Goal: Task Accomplishment & Management: Use online tool/utility

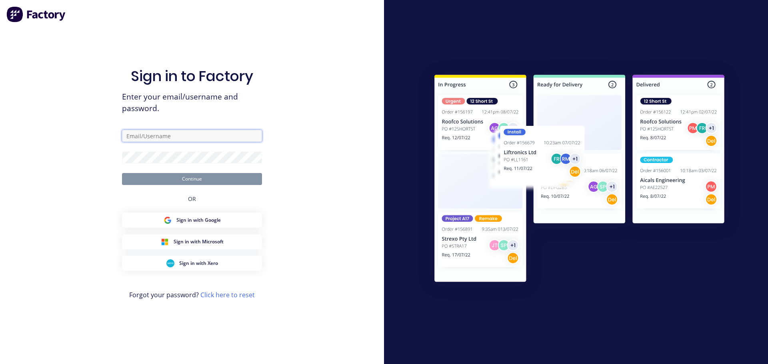
type input "[PERSON_NAME][EMAIL_ADDRESS][DOMAIN_NAME]"
click at [184, 181] on button "Continue" at bounding box center [192, 179] width 140 height 12
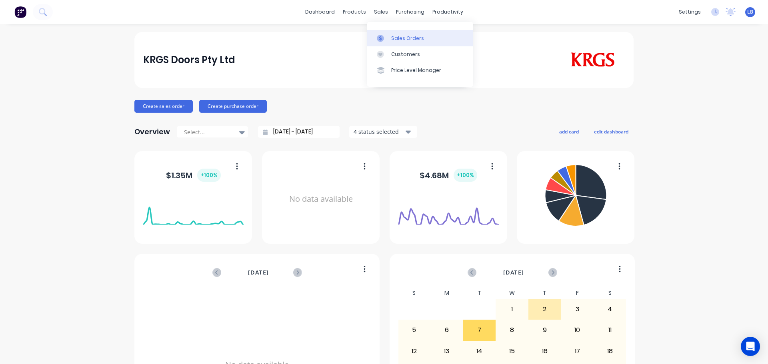
click at [402, 38] on div "Sales Orders" at bounding box center [407, 38] width 33 height 7
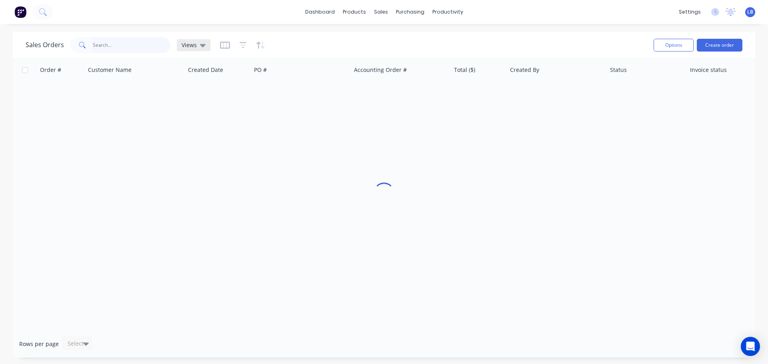
click at [108, 46] on input "text" at bounding box center [132, 45] width 78 height 16
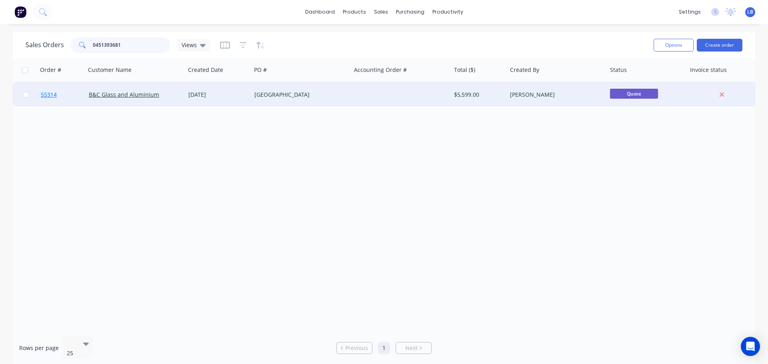
type input "0451393681"
click at [45, 96] on span "55314" at bounding box center [49, 95] width 16 height 8
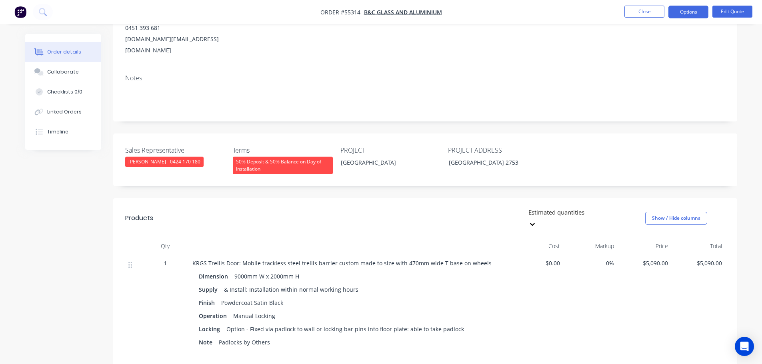
scroll to position [120, 0]
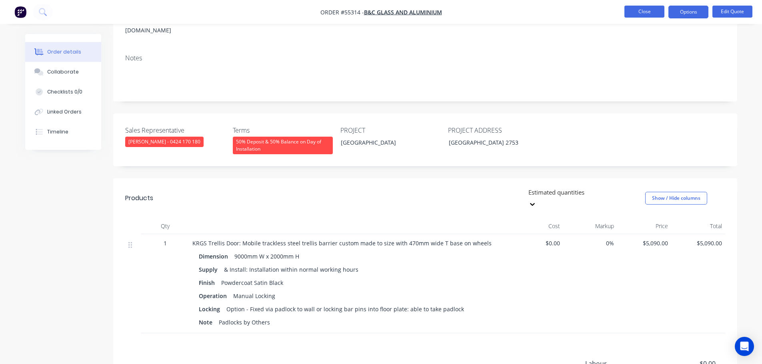
click at [626, 12] on button "Close" at bounding box center [644, 12] width 40 height 12
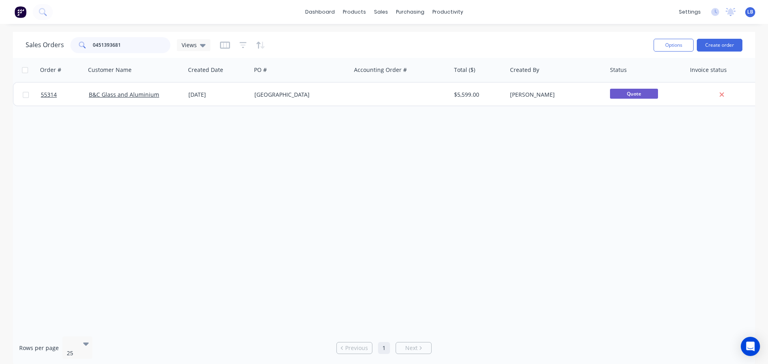
drag, startPoint x: 122, startPoint y: 44, endPoint x: 59, endPoint y: 52, distance: 63.7
click at [59, 52] on div "Sales Orders 0451393681 Views" at bounding box center [118, 45] width 185 height 16
drag, startPoint x: 109, startPoint y: 45, endPoint x: 60, endPoint y: 55, distance: 50.6
click at [60, 55] on div "Sales Orders 55602 Views Options Create order" at bounding box center [384, 45] width 742 height 26
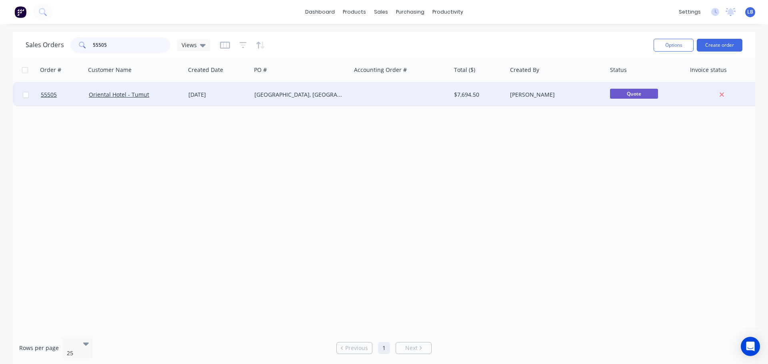
type input "55505"
click at [39, 96] on div at bounding box center [62, 95] width 48 height 24
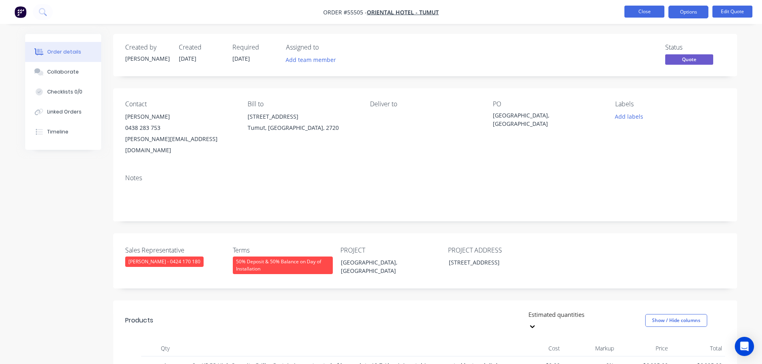
click at [631, 10] on button "Close" at bounding box center [644, 12] width 40 height 12
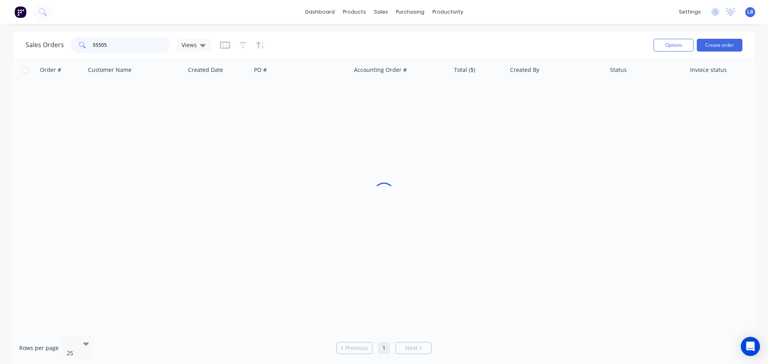
click at [118, 47] on input "55505" at bounding box center [132, 45] width 78 height 16
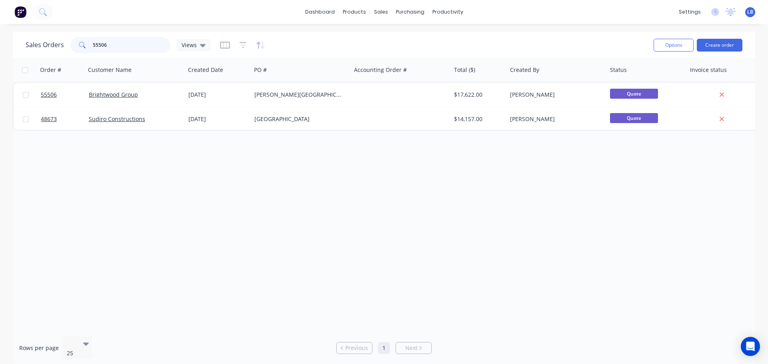
click at [100, 45] on input "55506" at bounding box center [132, 45] width 78 height 16
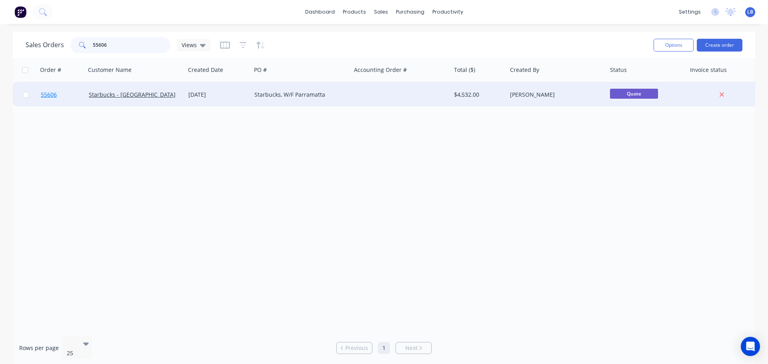
type input "55606"
click at [42, 95] on span "55606" at bounding box center [49, 95] width 16 height 8
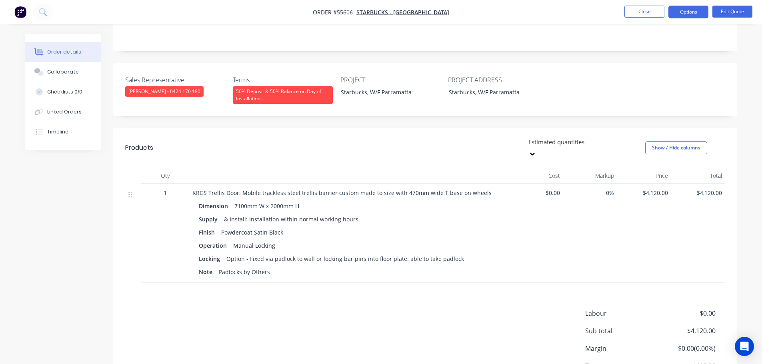
scroll to position [160, 0]
click at [644, 20] on nav "Order #55606 - Starbucks - Parramatta Close Options Edit Quote" at bounding box center [381, 12] width 762 height 24
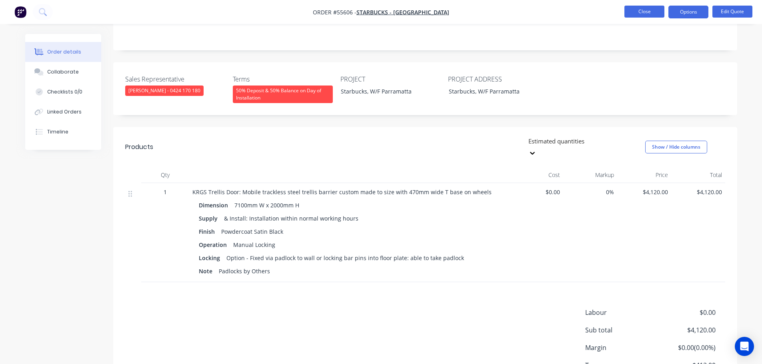
click at [642, 13] on button "Close" at bounding box center [644, 12] width 40 height 12
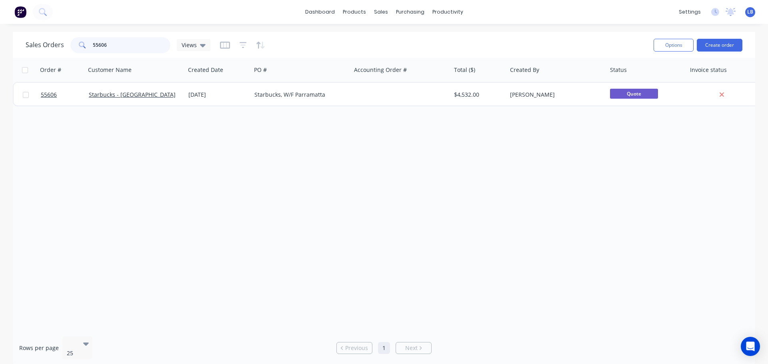
drag, startPoint x: 105, startPoint y: 40, endPoint x: 88, endPoint y: 54, distance: 21.9
click at [88, 54] on div "Sales Orders 55606 Views" at bounding box center [336, 45] width 621 height 20
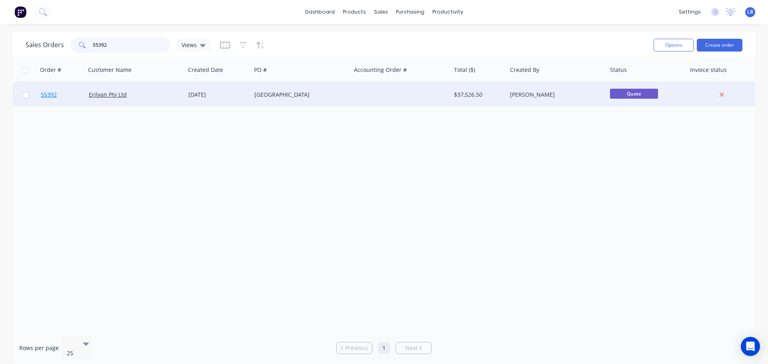
type input "55392"
click at [44, 96] on span "55392" at bounding box center [49, 95] width 16 height 8
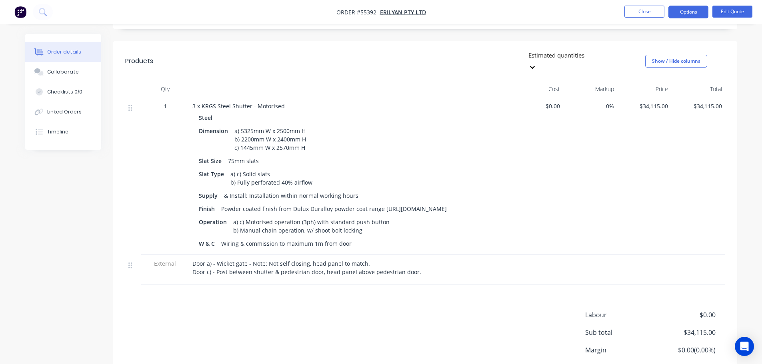
scroll to position [200, 0]
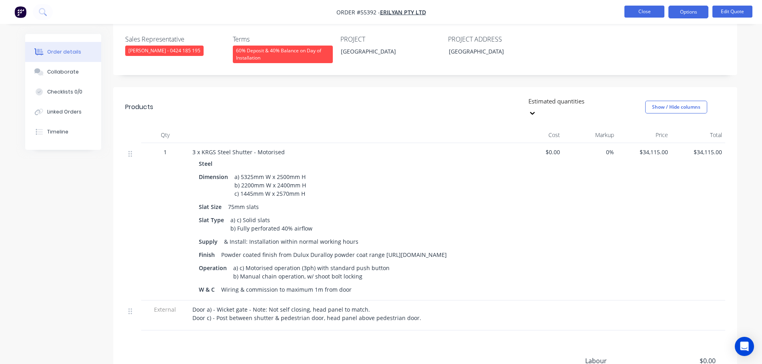
click at [642, 9] on button "Close" at bounding box center [644, 12] width 40 height 12
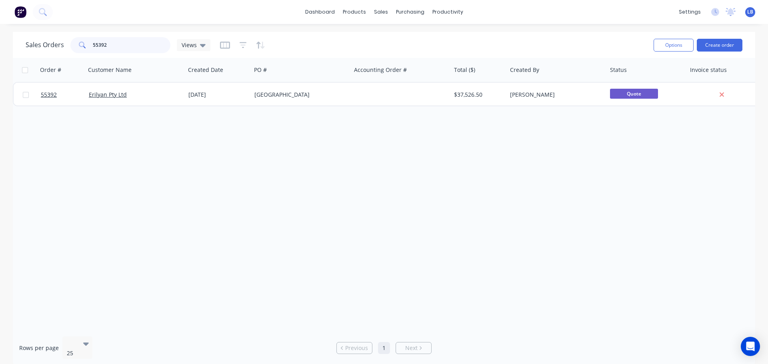
drag, startPoint x: 96, startPoint y: 48, endPoint x: 80, endPoint y: 51, distance: 15.9
click at [80, 51] on div "55392" at bounding box center [120, 45] width 100 height 16
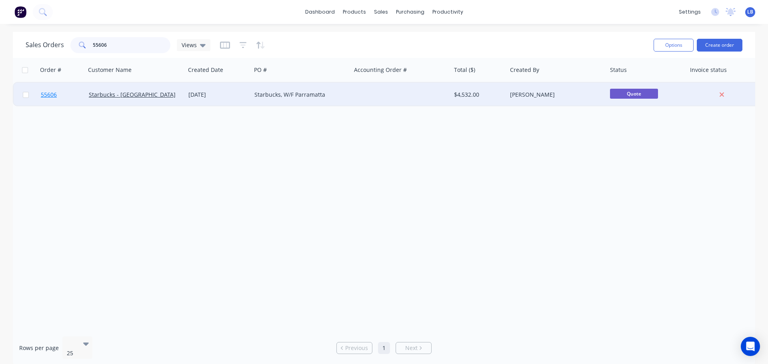
type input "55606"
click at [55, 99] on link "55606" at bounding box center [65, 95] width 48 height 24
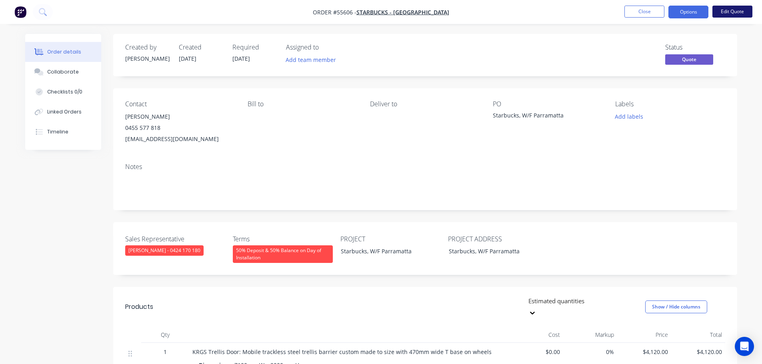
click at [729, 12] on button "Edit Quote" at bounding box center [732, 12] width 40 height 12
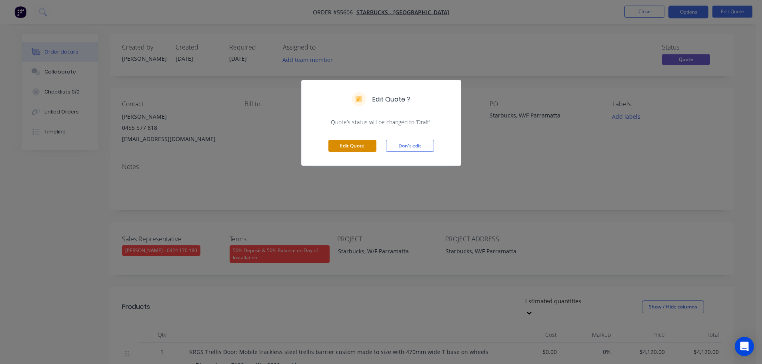
click at [342, 144] on button "Edit Quote" at bounding box center [352, 146] width 48 height 12
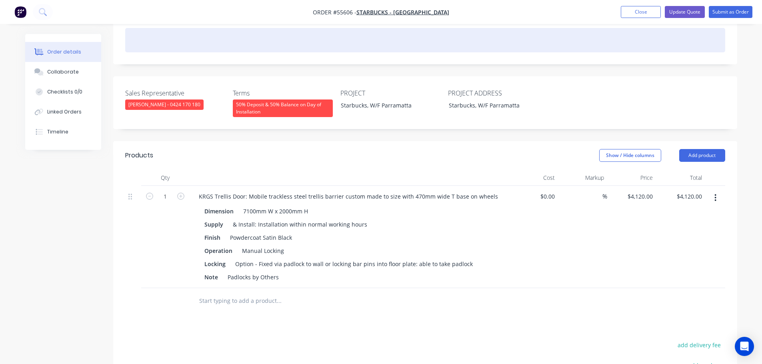
scroll to position [160, 0]
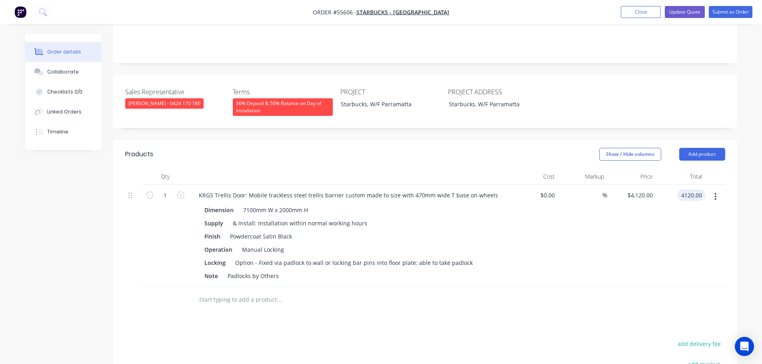
click at [700, 189] on input "4120.00" at bounding box center [692, 195] width 25 height 12
type input "4580"
type input "$4,580.00"
click at [255, 204] on div "7100mm W x 2000mm H" at bounding box center [275, 210] width 71 height 12
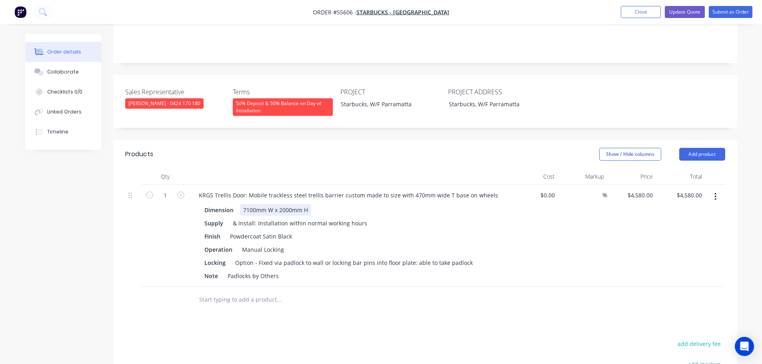
click at [255, 204] on div "7100mm W x 2000mm H" at bounding box center [275, 210] width 71 height 12
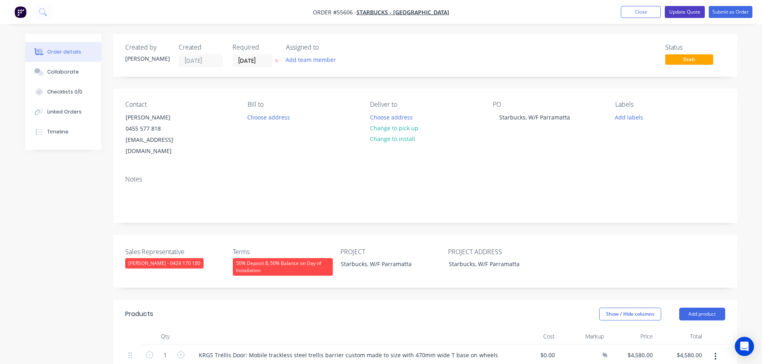
click at [689, 13] on button "Update Quote" at bounding box center [684, 12] width 40 height 12
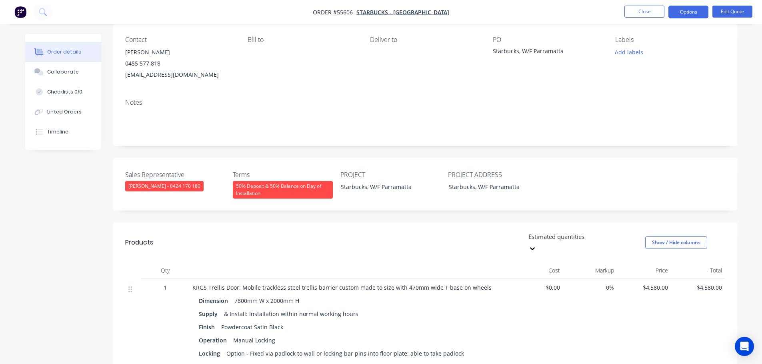
scroll to position [160, 0]
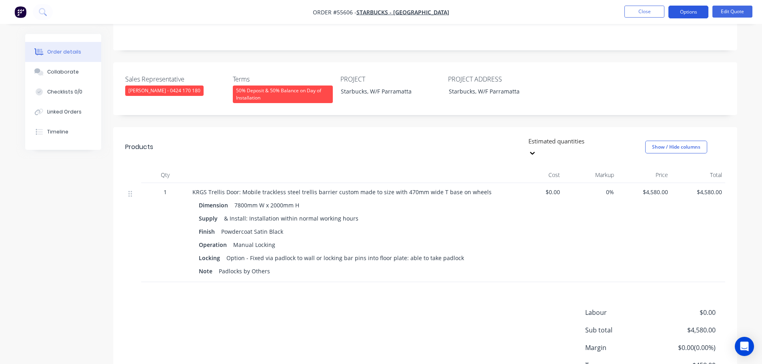
click at [686, 16] on button "Options" at bounding box center [688, 12] width 40 height 13
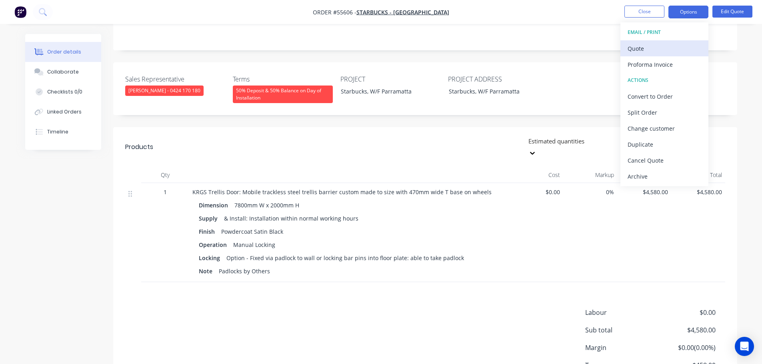
click at [634, 50] on div "Quote" at bounding box center [664, 49] width 74 height 12
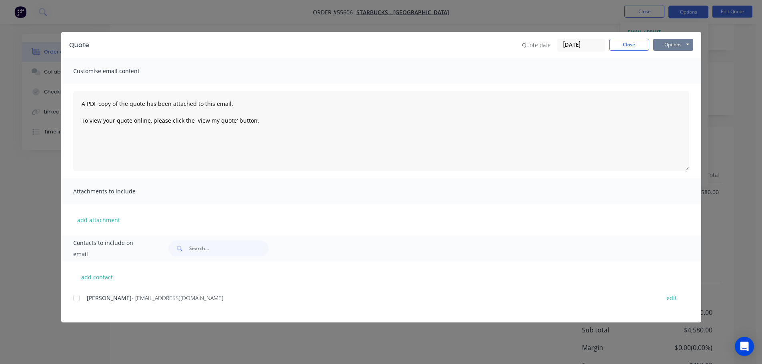
click at [669, 45] on button "Options" at bounding box center [673, 45] width 40 height 12
click at [669, 72] on button "Print" at bounding box center [678, 72] width 51 height 13
click at [630, 44] on button "Close" at bounding box center [629, 45] width 40 height 12
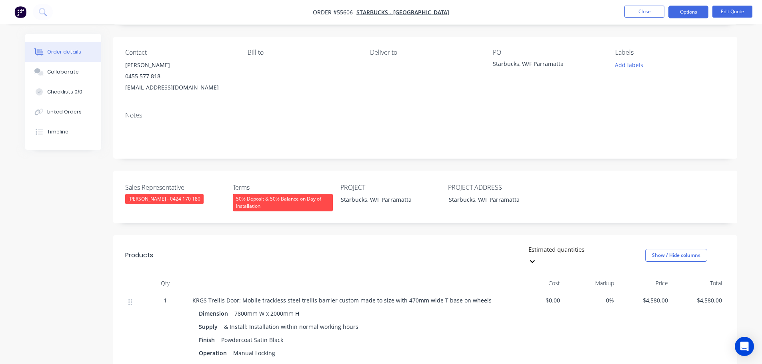
scroll to position [40, 0]
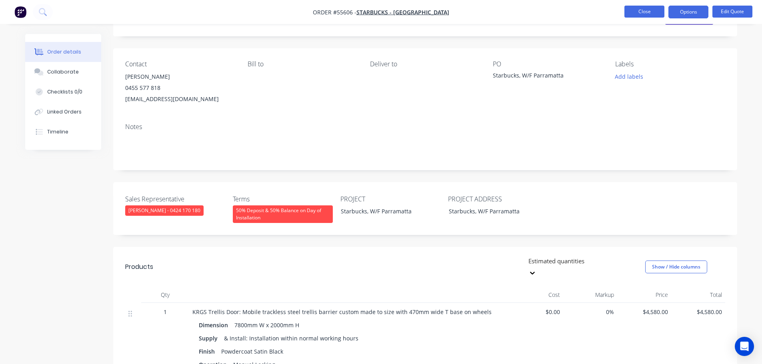
click at [646, 12] on button "Close" at bounding box center [644, 12] width 40 height 12
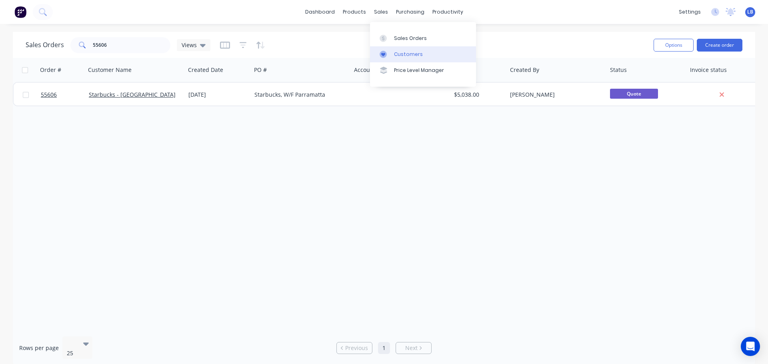
click at [410, 54] on div "Customers" at bounding box center [408, 54] width 29 height 7
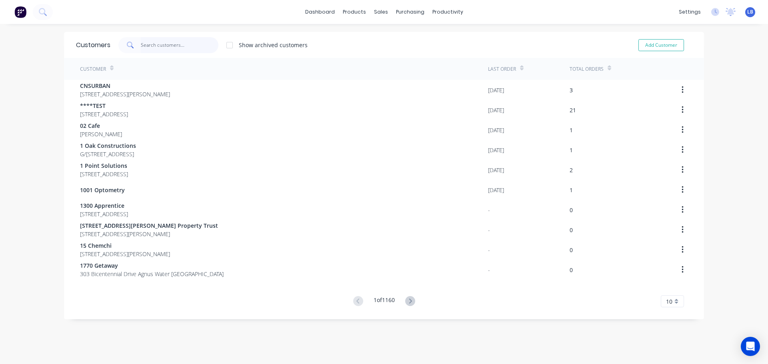
click at [160, 44] on input "text" at bounding box center [180, 45] width 78 height 16
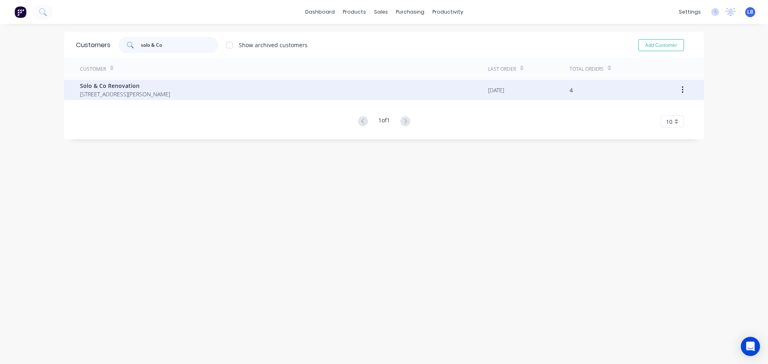
type input "solo & Co"
click at [107, 86] on span "Solo & Co Renovation" at bounding box center [125, 86] width 90 height 8
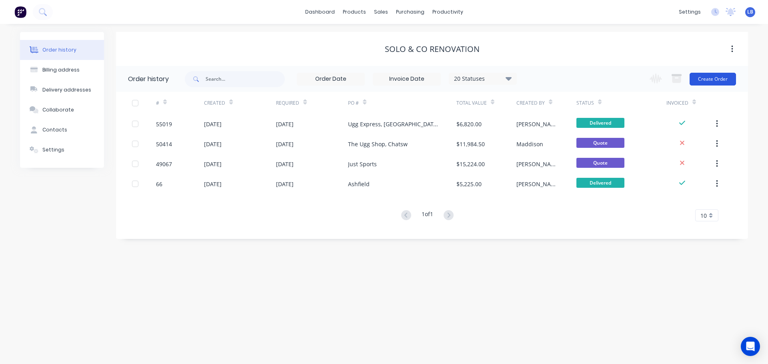
click at [722, 78] on button "Create Order" at bounding box center [712, 79] width 46 height 13
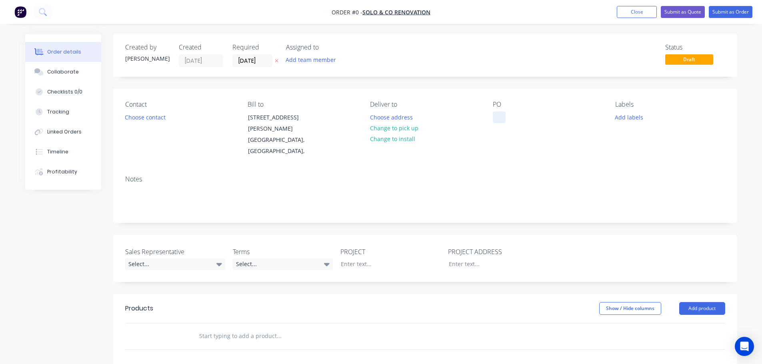
click at [495, 116] on div at bounding box center [499, 118] width 13 height 12
click at [572, 119] on div "Ugg Express, [GEOGRAPHIC_DATA]" at bounding box center [543, 122] width 100 height 20
click at [157, 119] on button "Choose contact" at bounding box center [144, 117] width 49 height 11
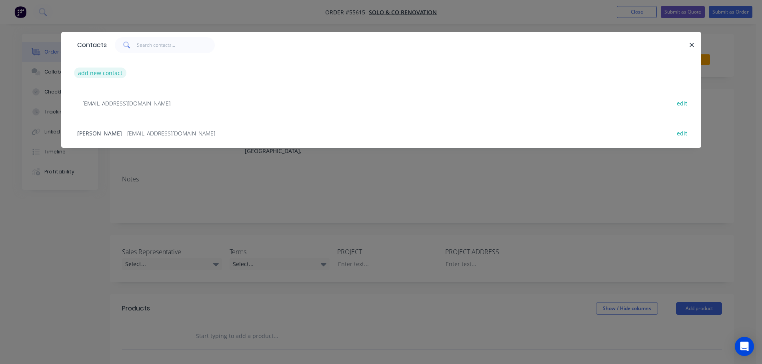
click at [96, 72] on button "add new contact" at bounding box center [100, 73] width 53 height 11
select select "AU"
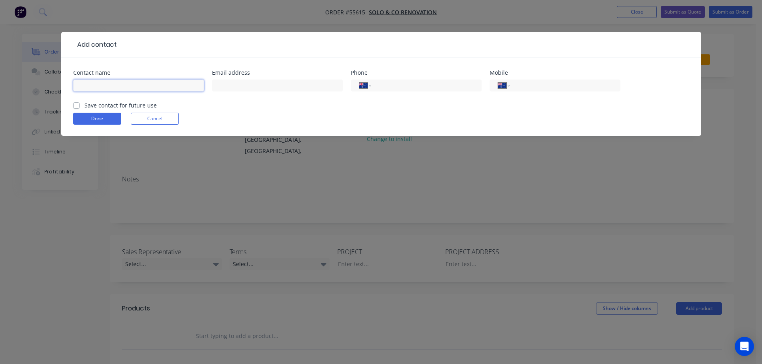
click at [88, 84] on input "text" at bounding box center [138, 86] width 131 height 12
type input "[PERSON_NAME]"
click at [238, 88] on input "text" at bounding box center [277, 86] width 131 height 12
type input "[EMAIL_ADDRESS][DOMAIN_NAME]"
click at [419, 86] on input "tel" at bounding box center [425, 85] width 96 height 9
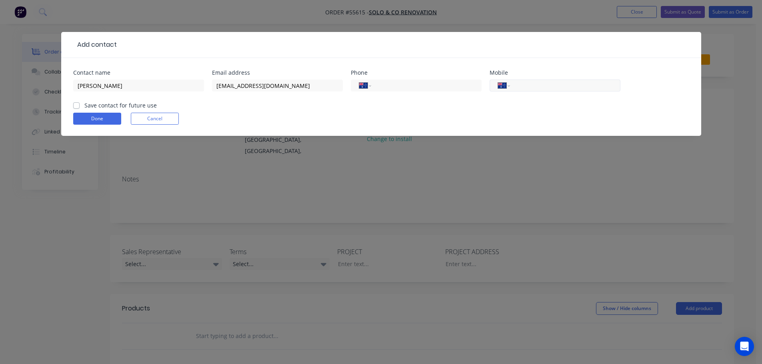
click at [529, 82] on input "tel" at bounding box center [563, 85] width 96 height 9
type input "0450 771 520"
click at [84, 105] on label "Save contact for future use" at bounding box center [120, 105] width 72 height 8
click at [79, 105] on input "Save contact for future use" at bounding box center [76, 105] width 6 height 8
checkbox input "true"
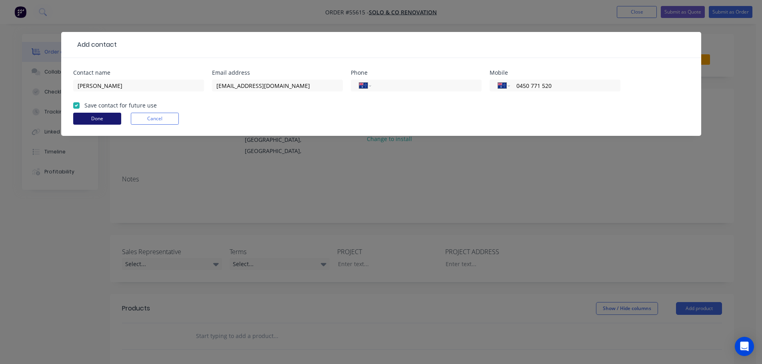
click at [85, 121] on button "Done" at bounding box center [97, 119] width 48 height 12
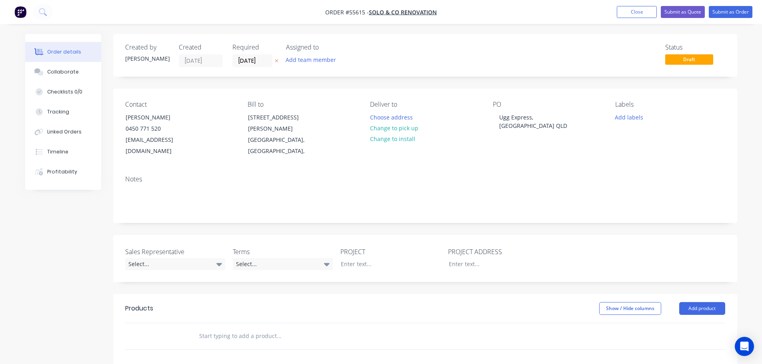
click at [65, 52] on div "Order details" at bounding box center [64, 51] width 34 height 7
click at [638, 10] on button "Close" at bounding box center [636, 12] width 40 height 12
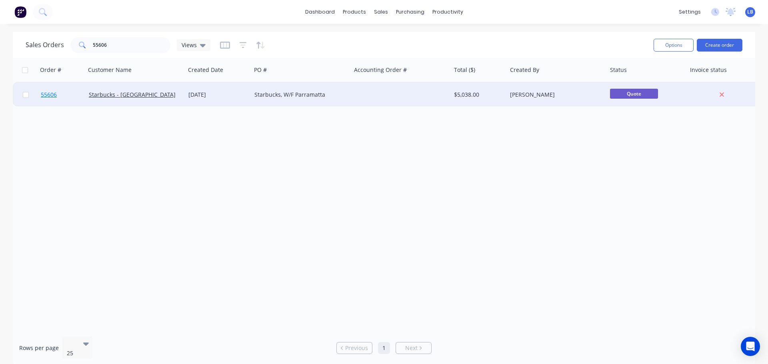
click at [49, 97] on span "55606" at bounding box center [49, 95] width 16 height 8
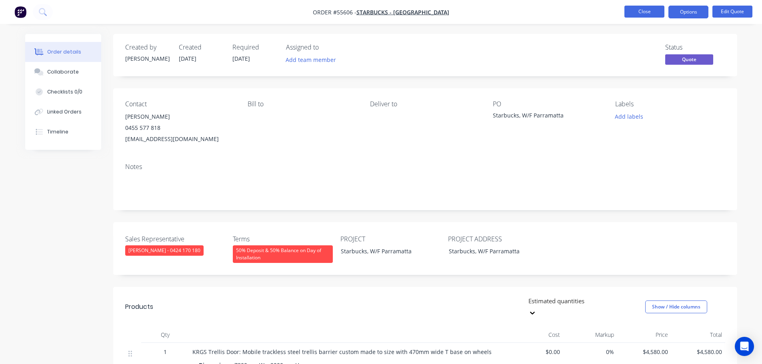
click at [650, 9] on button "Close" at bounding box center [644, 12] width 40 height 12
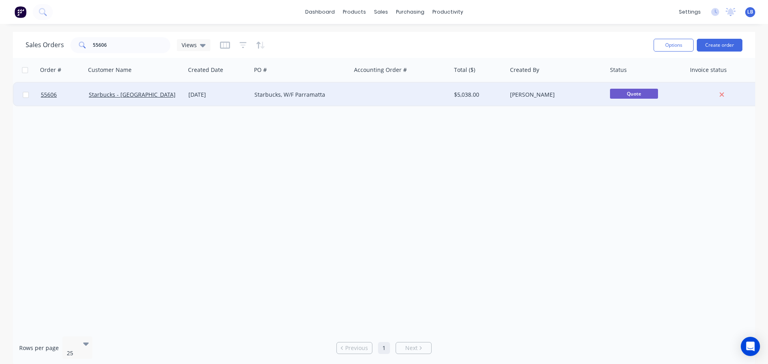
click at [114, 99] on div "Starbucks - [GEOGRAPHIC_DATA]" at bounding box center [136, 95] width 100 height 24
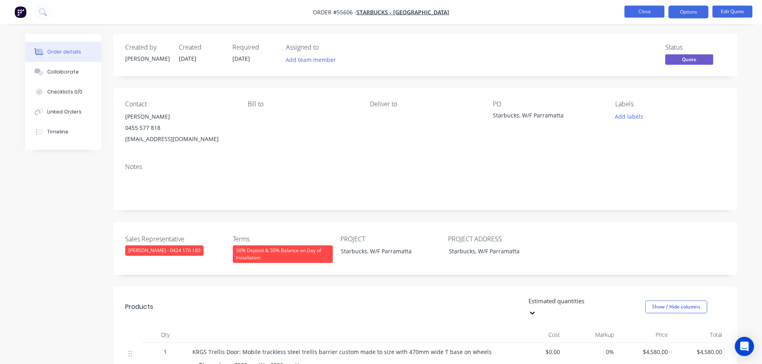
click at [634, 13] on button "Close" at bounding box center [644, 12] width 40 height 12
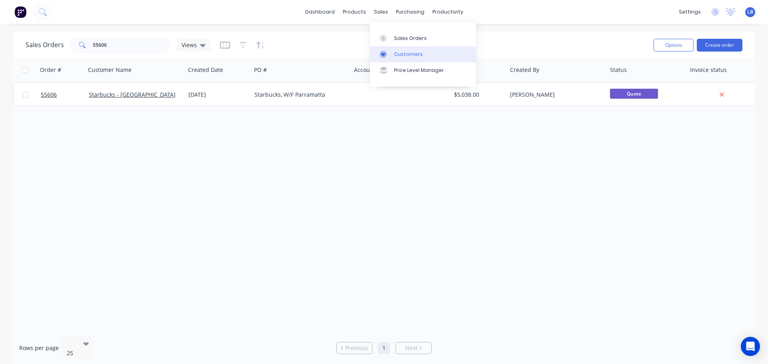
click at [403, 51] on div "Customers" at bounding box center [408, 54] width 29 height 7
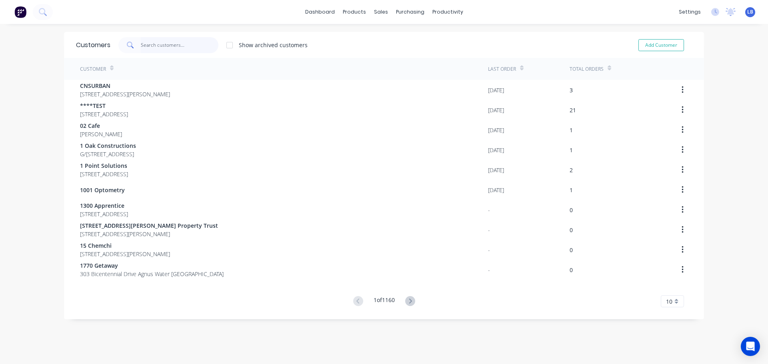
click at [147, 44] on input "text" at bounding box center [180, 45] width 78 height 16
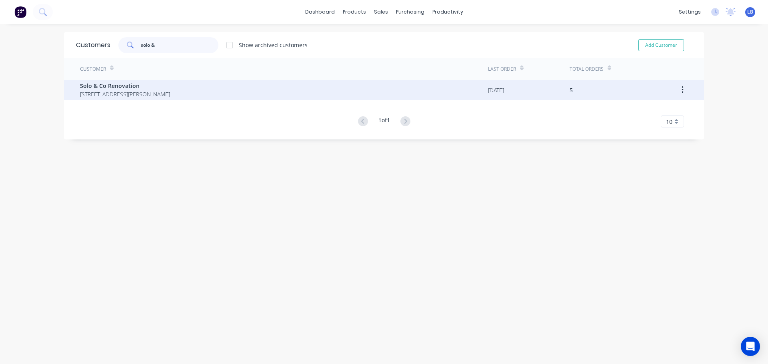
type input "solo &"
click at [102, 86] on span "Solo & Co Renovation" at bounding box center [125, 86] width 90 height 8
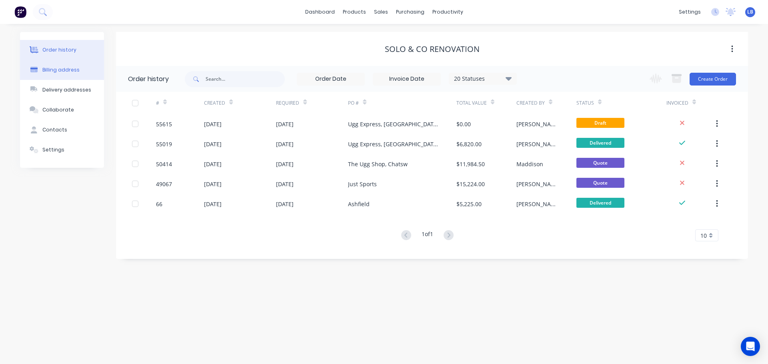
click at [65, 72] on div "Billing address" at bounding box center [60, 69] width 37 height 7
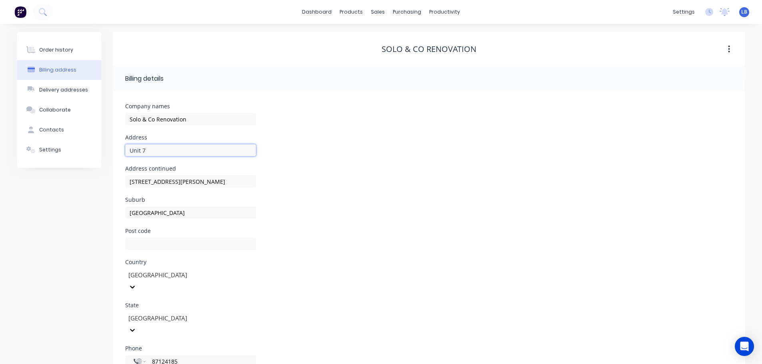
click at [150, 150] on input "Unit 7" at bounding box center [190, 150] width 131 height 12
type input "[STREET_ADDRESS]"
drag, startPoint x: 173, startPoint y: 182, endPoint x: 123, endPoint y: 182, distance: 50.0
click at [123, 182] on div "Company names Solo & Co Renovation Address [STREET_ADDRESS] Address continued […" at bounding box center [429, 257] width 632 height 331
drag, startPoint x: 166, startPoint y: 213, endPoint x: 119, endPoint y: 221, distance: 47.8
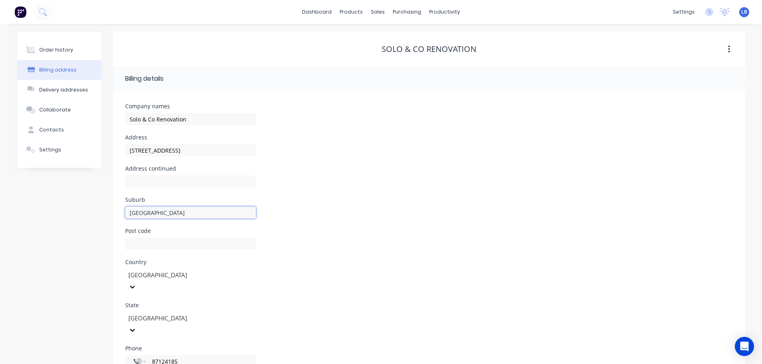
click at [119, 221] on div "Company names Solo & Co Renovation Address [STREET_ADDRESS] Address continued S…" at bounding box center [429, 257] width 632 height 331
type input "Smithfield"
click at [130, 245] on input "text" at bounding box center [190, 244] width 131 height 12
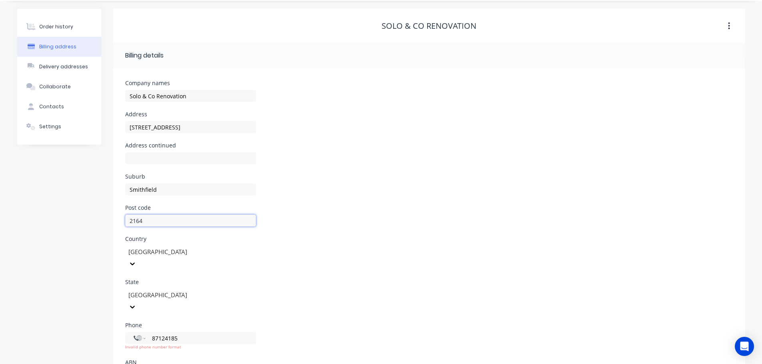
scroll to position [42, 0]
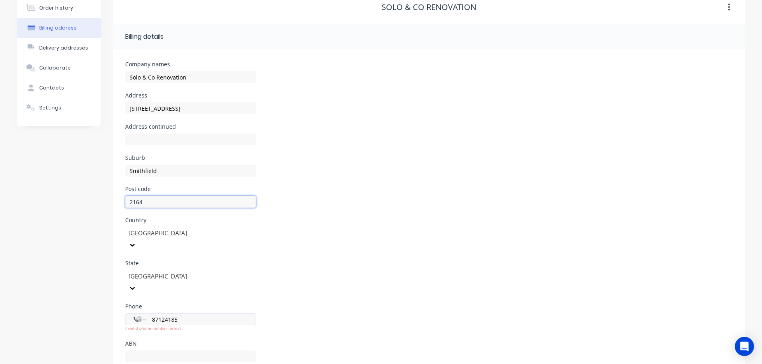
type input "2164"
drag, startPoint x: 180, startPoint y: 297, endPoint x: 126, endPoint y: 297, distance: 53.6
click at [126, 313] on div "International [GEOGRAPHIC_DATA] [GEOGRAPHIC_DATA] [GEOGRAPHIC_DATA] [GEOGRAPHIC…" at bounding box center [190, 319] width 131 height 12
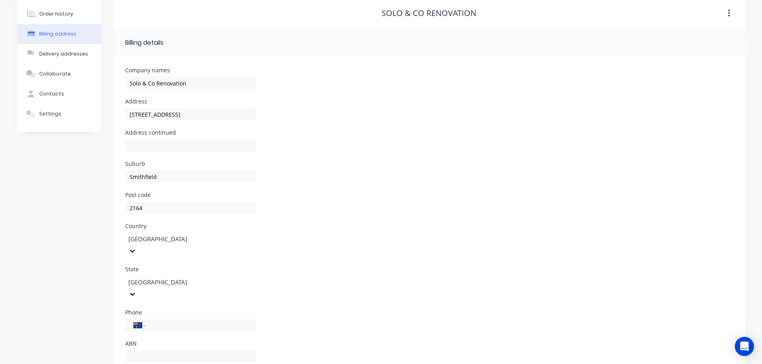
scroll to position [0, 0]
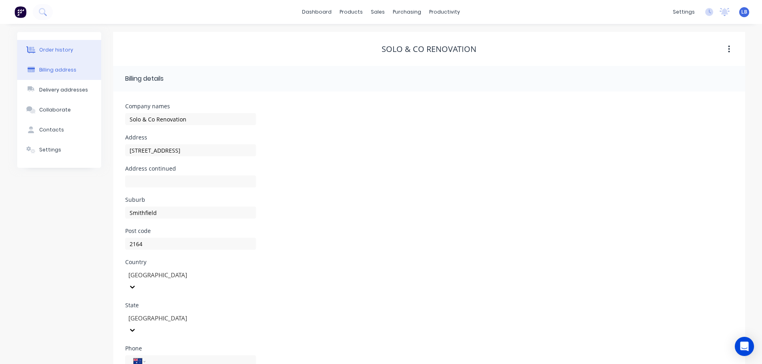
click at [46, 48] on div "Order history" at bounding box center [56, 49] width 34 height 7
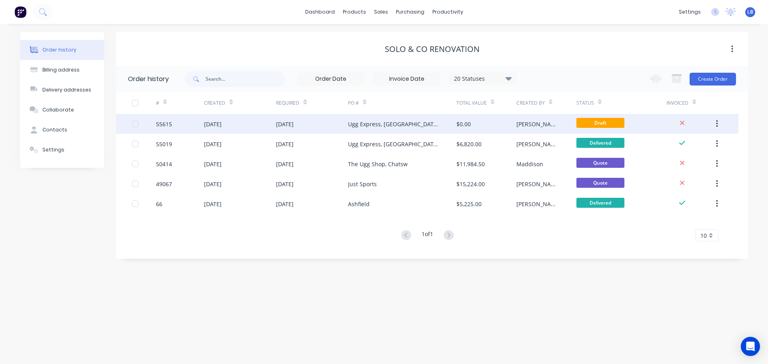
click at [168, 124] on div "55615" at bounding box center [164, 124] width 16 height 8
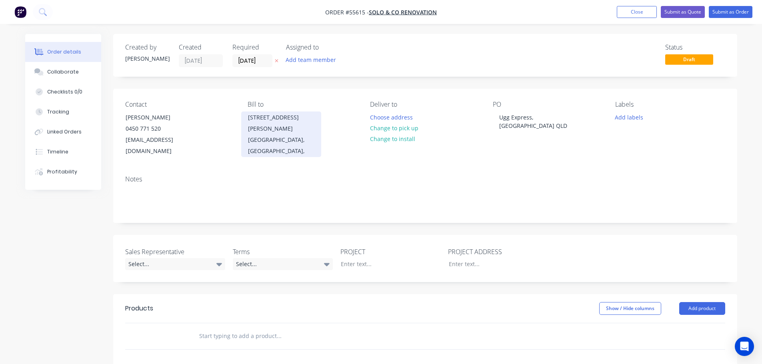
click at [273, 134] on div "[GEOGRAPHIC_DATA], [GEOGRAPHIC_DATA]," at bounding box center [281, 145] width 66 height 22
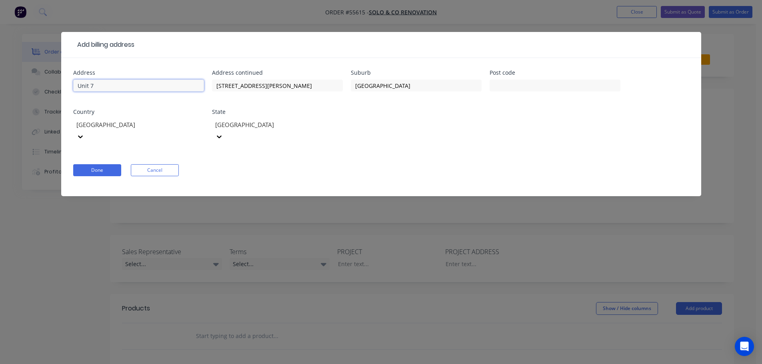
click at [99, 86] on input "Unit 7" at bounding box center [138, 86] width 131 height 12
type input "[STREET_ADDRESS]"
drag, startPoint x: 251, startPoint y: 86, endPoint x: 207, endPoint y: 90, distance: 43.4
click at [207, 90] on div "Address [STREET_ADDRESS] Address continued [STREET_ADDRESS][PERSON_NAME] State …" at bounding box center [381, 111] width 616 height 82
drag, startPoint x: 404, startPoint y: 83, endPoint x: 332, endPoint y: 94, distance: 72.8
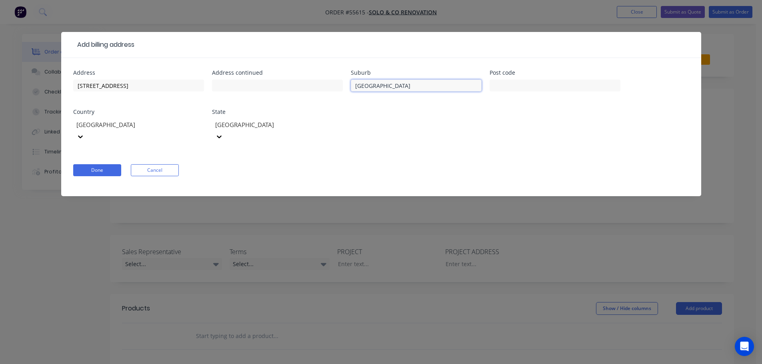
click at [332, 94] on div "Address [STREET_ADDRESS] Address continued Suburb [GEOGRAPHIC_DATA] Post code C…" at bounding box center [381, 111] width 616 height 82
type input "Smithfield"
drag, startPoint x: 495, startPoint y: 86, endPoint x: 500, endPoint y: 102, distance: 16.7
click at [495, 86] on input "text" at bounding box center [554, 86] width 131 height 12
type input "2164"
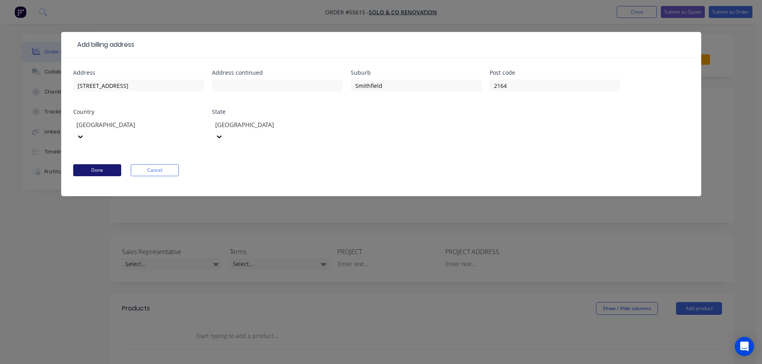
click at [100, 164] on button "Done" at bounding box center [97, 170] width 48 height 12
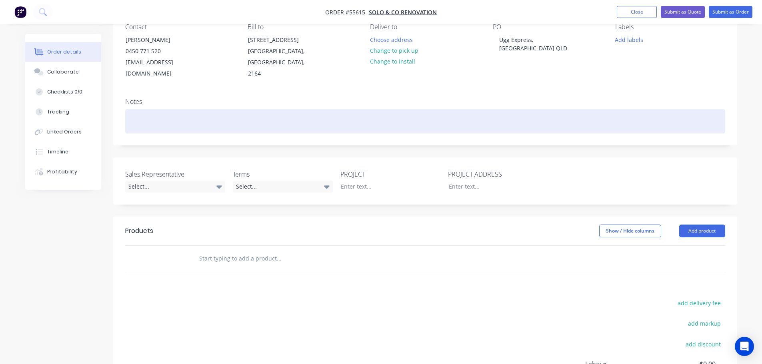
scroll to position [80, 0]
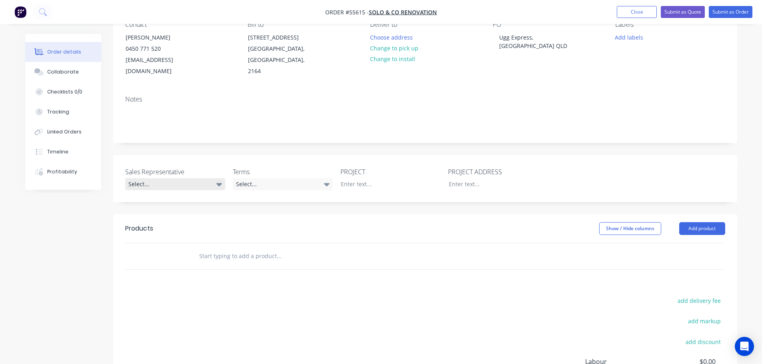
click at [141, 178] on div "Select..." at bounding box center [175, 184] width 100 height 12
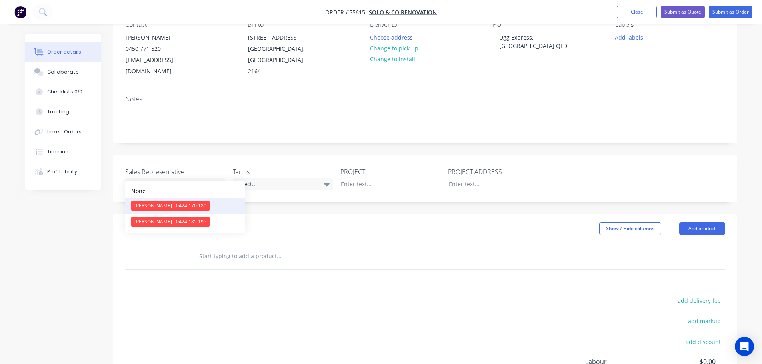
click at [146, 206] on div "[PERSON_NAME] - 0424 170 180" at bounding box center [170, 206] width 78 height 10
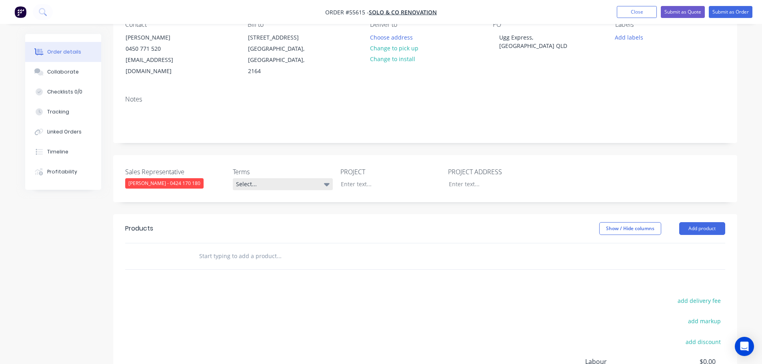
click at [273, 178] on div "Select..." at bounding box center [283, 184] width 100 height 12
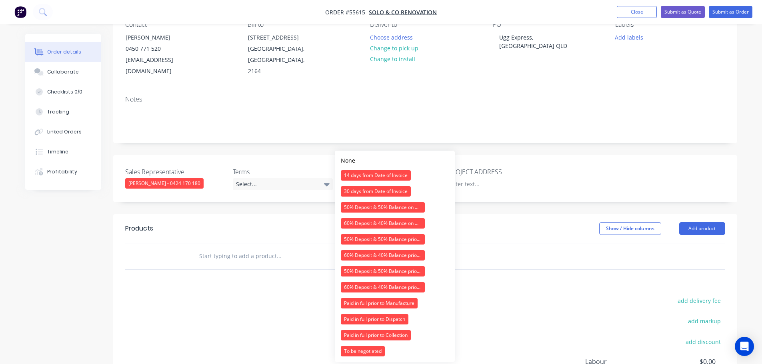
click at [265, 273] on div "Products Show / Hide columns Add product add delivery fee add markup add discou…" at bounding box center [425, 337] width 624 height 247
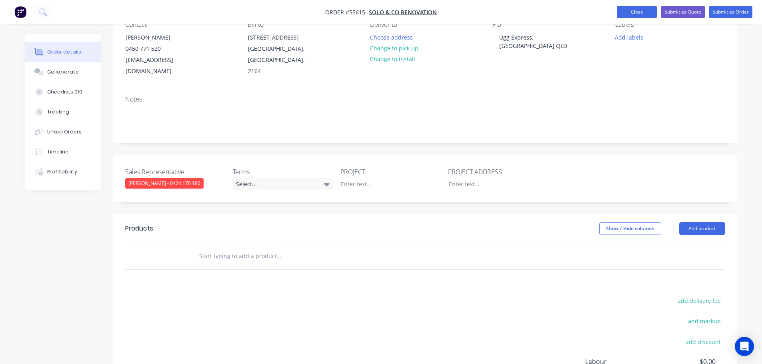
click at [634, 9] on button "Close" at bounding box center [636, 12] width 40 height 12
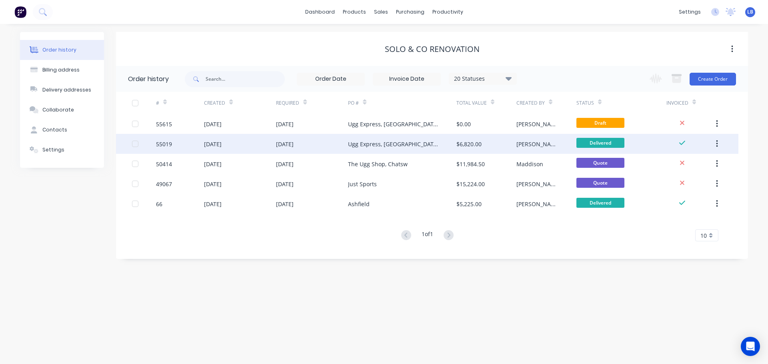
click at [163, 148] on div "55019" at bounding box center [164, 144] width 16 height 8
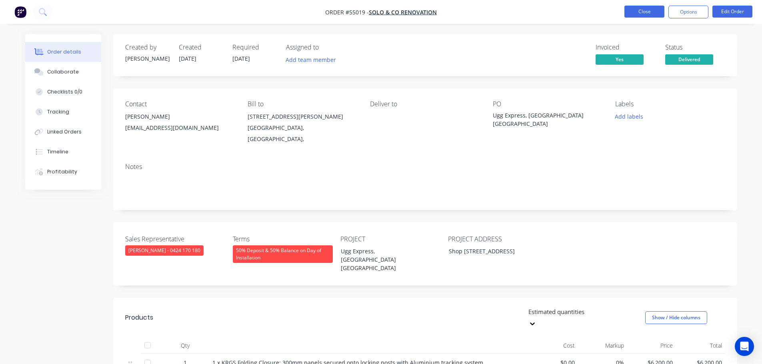
click at [648, 10] on button "Close" at bounding box center [644, 12] width 40 height 12
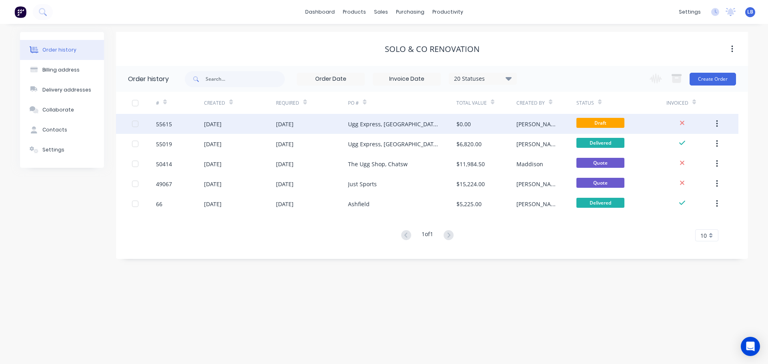
click at [165, 126] on div "55615" at bounding box center [164, 124] width 16 height 8
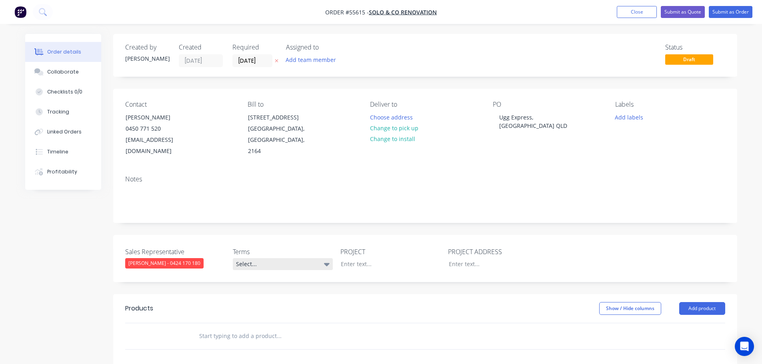
click at [268, 258] on div "Select..." at bounding box center [283, 264] width 100 height 12
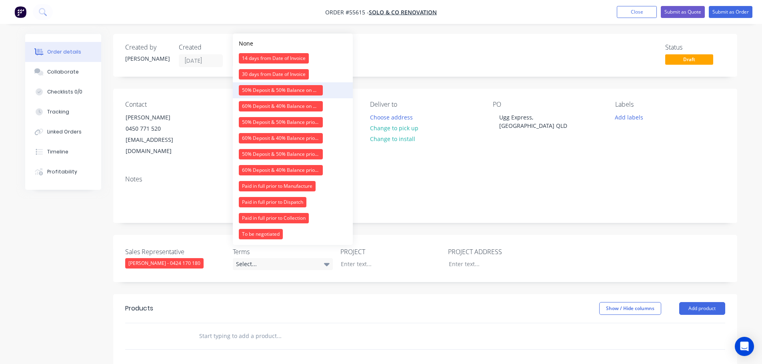
click at [274, 90] on div "50% Deposit & 50% Balance on Day of Installation" at bounding box center [281, 90] width 84 height 10
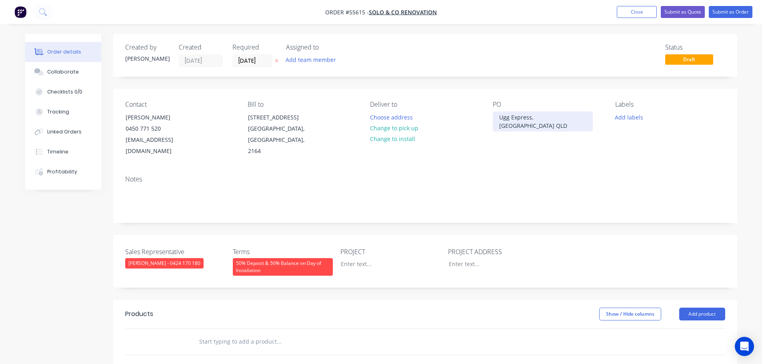
click at [539, 116] on div "Ugg Express, [GEOGRAPHIC_DATA] QLD" at bounding box center [543, 122] width 100 height 20
copy div "Ugg Express, [GEOGRAPHIC_DATA] QLD"
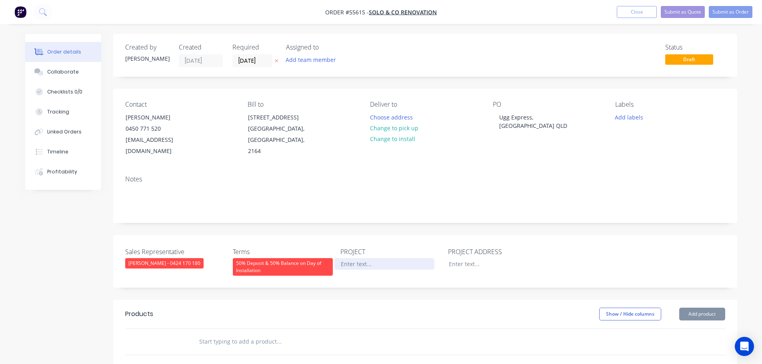
click at [343, 258] on div at bounding box center [384, 264] width 100 height 12
paste div
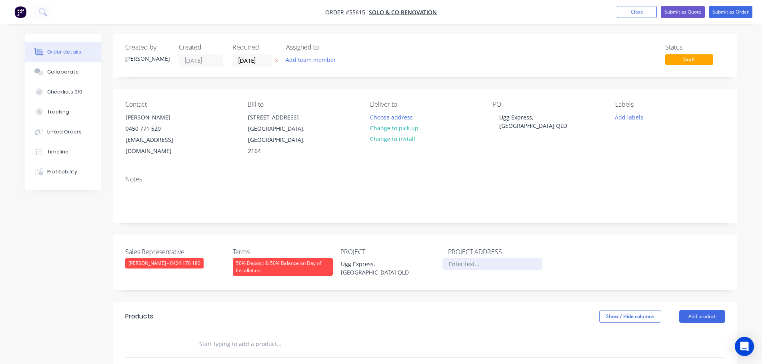
click at [456, 258] on div at bounding box center [492, 264] width 100 height 12
paste div
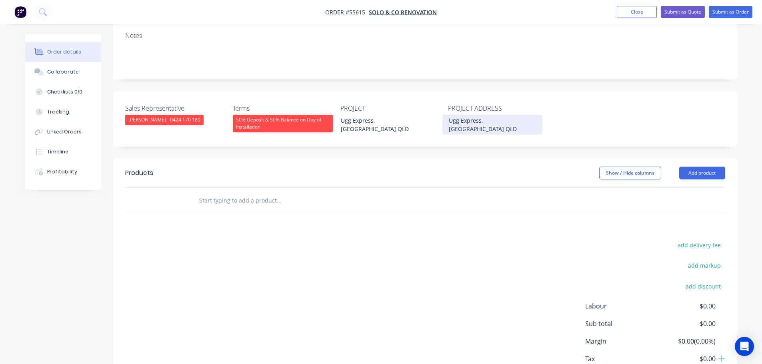
scroll to position [160, 0]
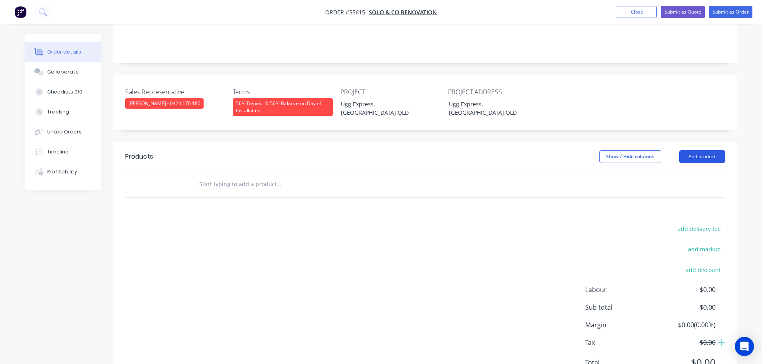
click at [700, 150] on button "Add product" at bounding box center [702, 156] width 46 height 13
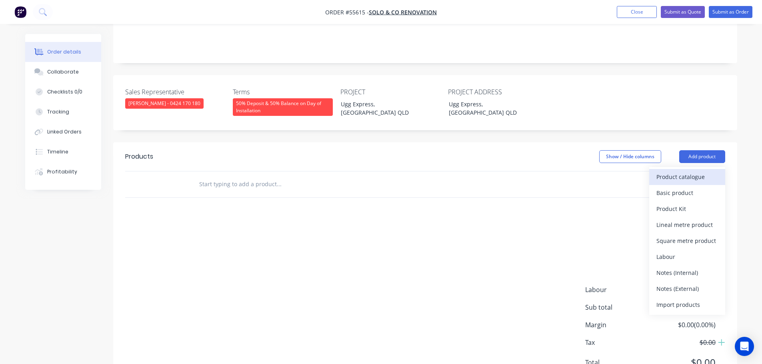
click at [662, 171] on div "Product catalogue" at bounding box center [687, 177] width 62 height 12
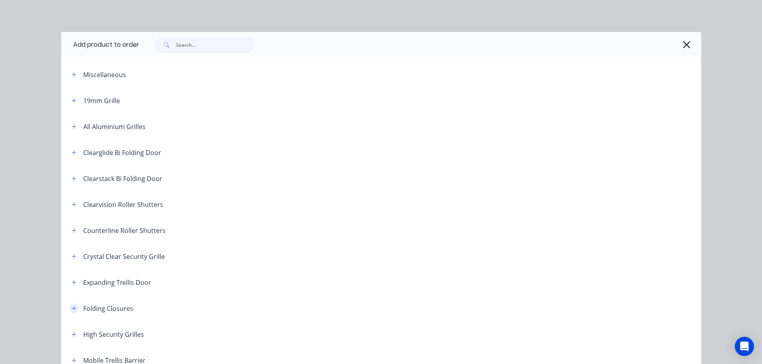
click at [72, 310] on icon "button" at bounding box center [74, 309] width 5 height 6
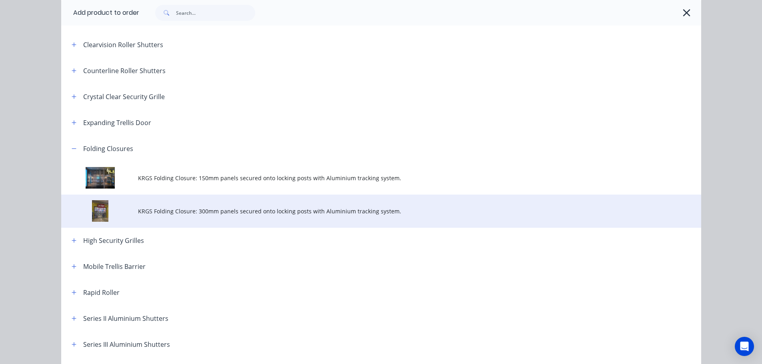
click at [194, 215] on span "KRGS Folding Closure: 300mm panels secured onto locking posts with Aluminium tr…" at bounding box center [363, 211] width 450 height 8
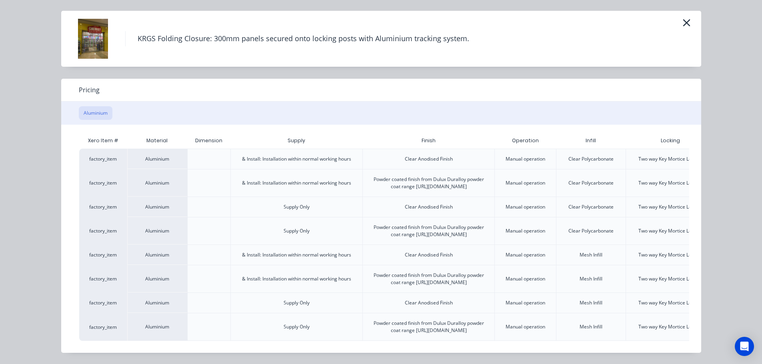
scroll to position [0, 70]
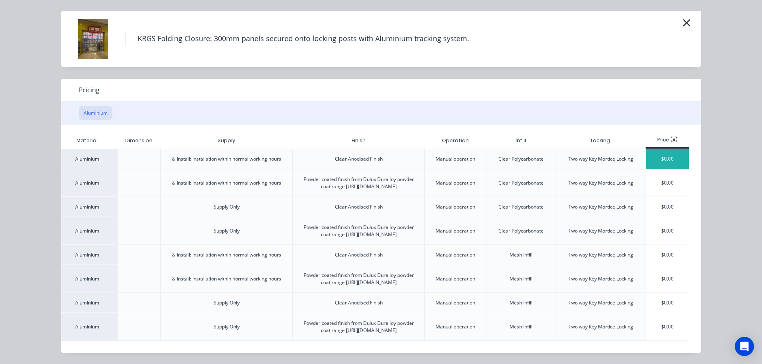
click at [672, 149] on div "$0.00" at bounding box center [667, 159] width 43 height 20
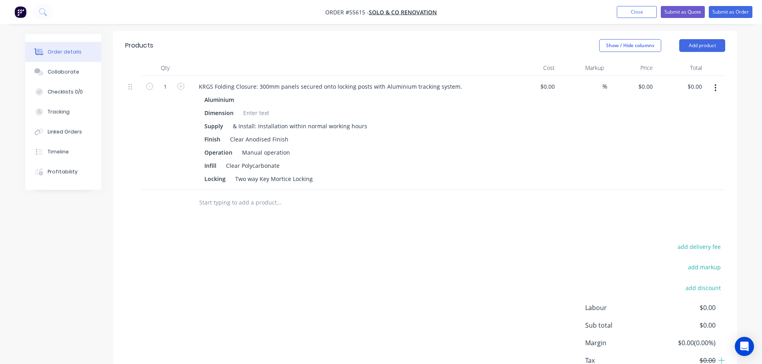
scroll to position [313, 0]
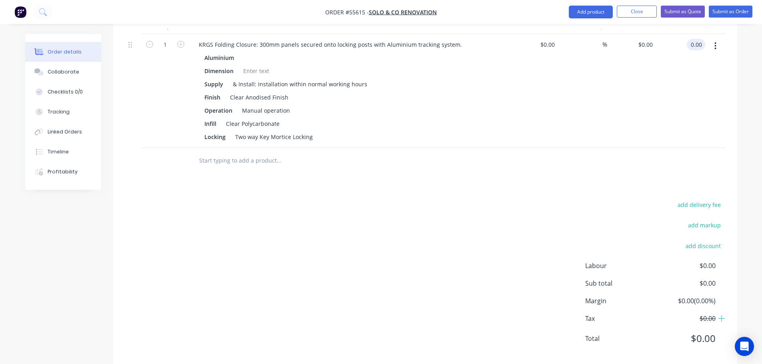
click at [702, 39] on input "0.00" at bounding box center [697, 45] width 15 height 12
type input "5195"
type input "$5,195.00"
click at [195, 39] on div "KRGS Folding Closure: 300mm panels secured onto locking posts with Aluminium tr…" at bounding box center [330, 45] width 276 height 12
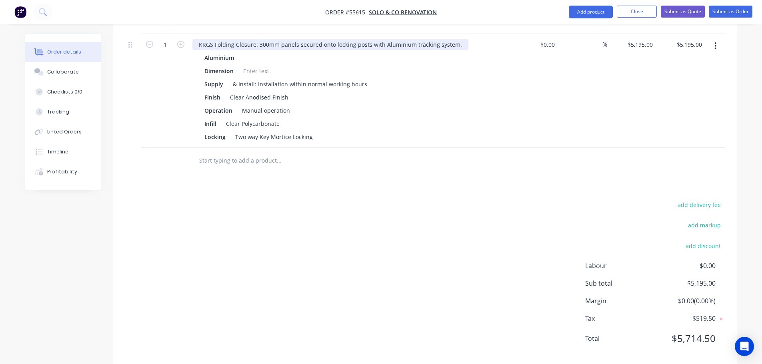
click at [195, 39] on div "KRGS Folding Closure: 300mm panels secured onto locking posts with Aluminium tr…" at bounding box center [330, 45] width 276 height 12
click at [246, 65] on div at bounding box center [256, 71] width 32 height 12
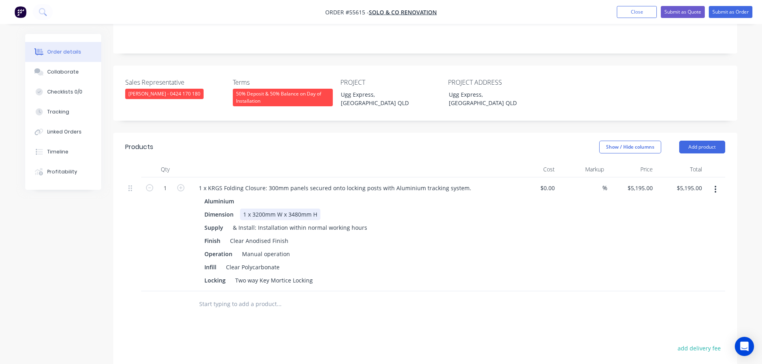
scroll to position [153, 0]
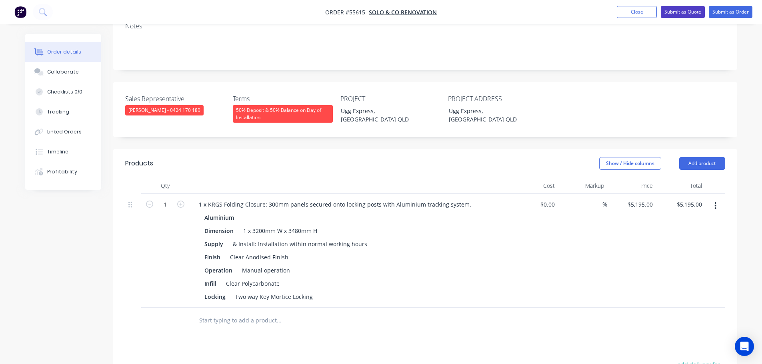
click at [683, 12] on button "Submit as Quote" at bounding box center [682, 12] width 44 height 12
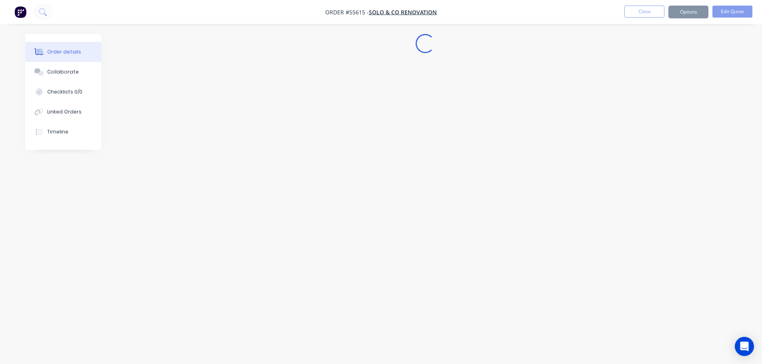
scroll to position [0, 0]
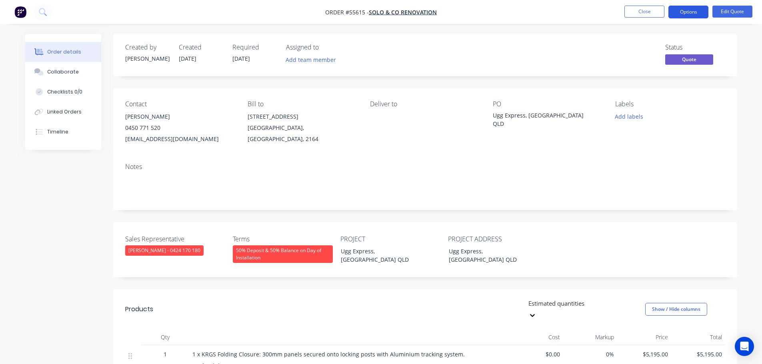
click at [686, 12] on button "Options" at bounding box center [688, 12] width 40 height 13
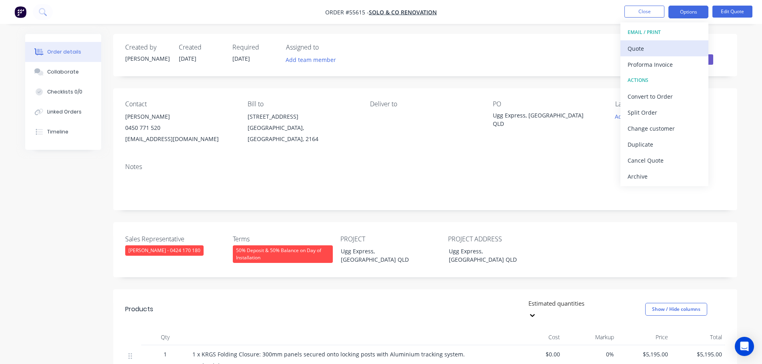
click at [634, 52] on div "Quote" at bounding box center [664, 49] width 74 height 12
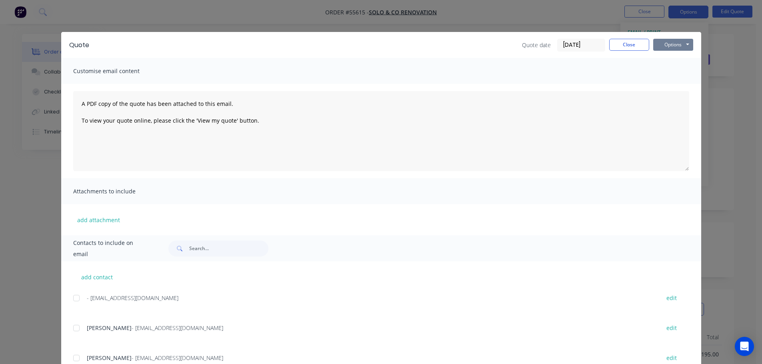
click at [659, 46] on button "Options" at bounding box center [673, 45] width 40 height 12
click at [665, 70] on button "Print" at bounding box center [678, 72] width 51 height 13
click at [639, 45] on button "Close" at bounding box center [629, 45] width 40 height 12
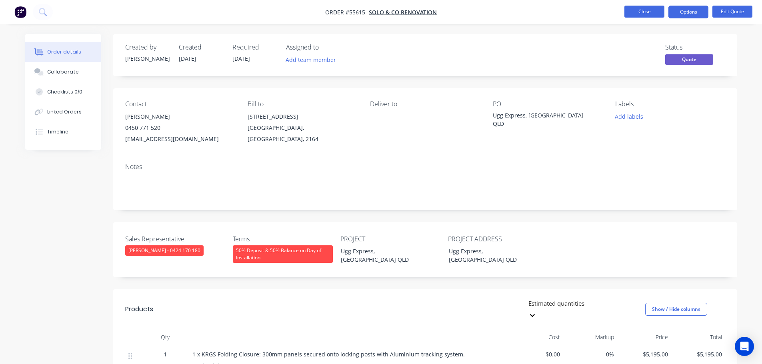
click at [642, 12] on button "Close" at bounding box center [644, 12] width 40 height 12
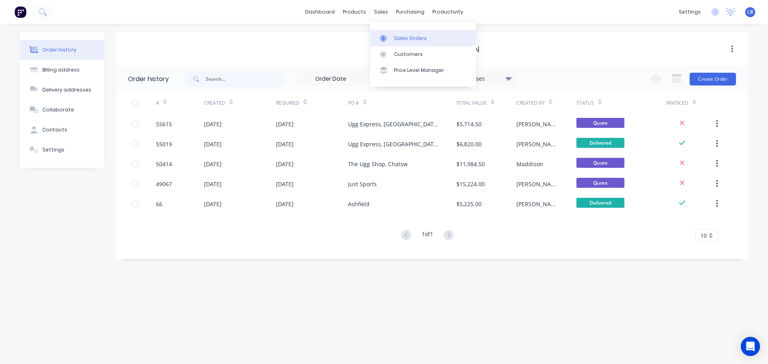
click at [413, 40] on div "Sales Orders" at bounding box center [410, 38] width 33 height 7
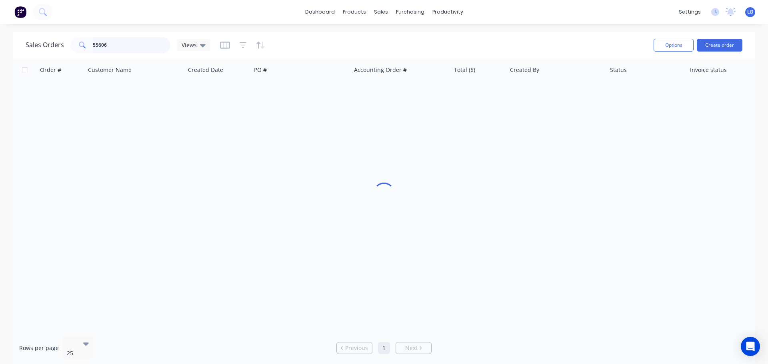
drag, startPoint x: 113, startPoint y: 46, endPoint x: 61, endPoint y: 51, distance: 52.2
click at [61, 51] on div "Sales Orders 55606 Views" at bounding box center [118, 45] width 185 height 16
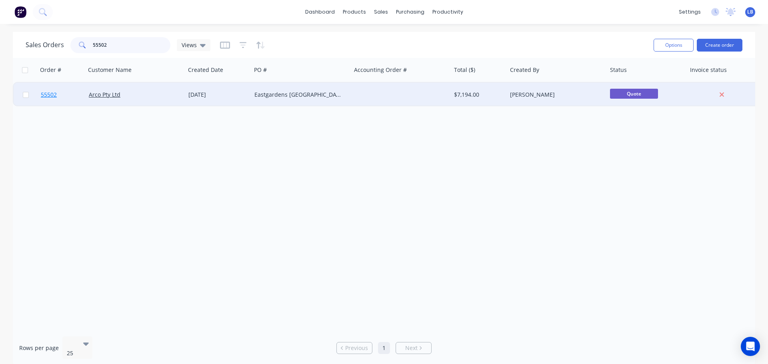
type input "55502"
click at [44, 91] on link "55502" at bounding box center [65, 95] width 48 height 24
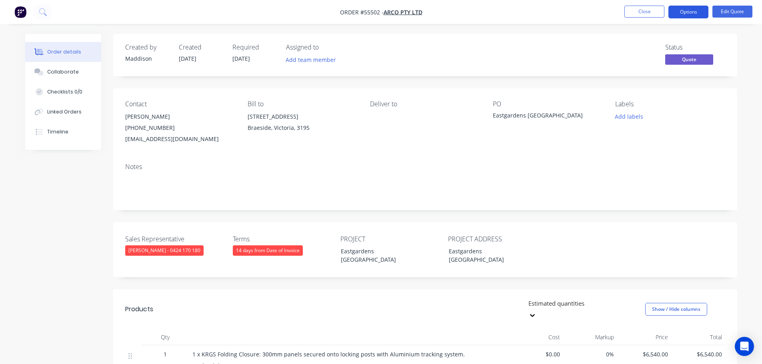
click at [690, 10] on button "Options" at bounding box center [688, 12] width 40 height 13
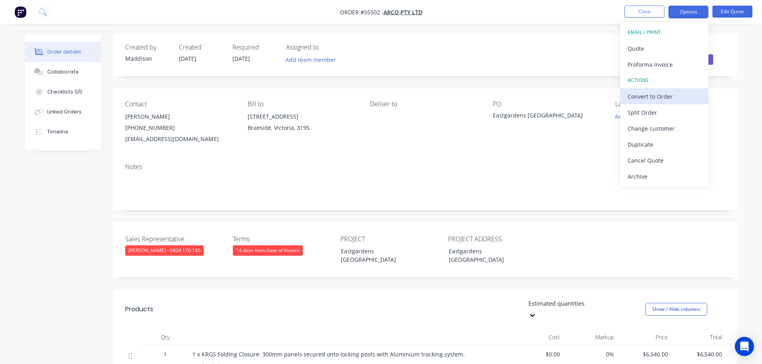
click at [648, 98] on div "Convert to Order" at bounding box center [664, 97] width 74 height 12
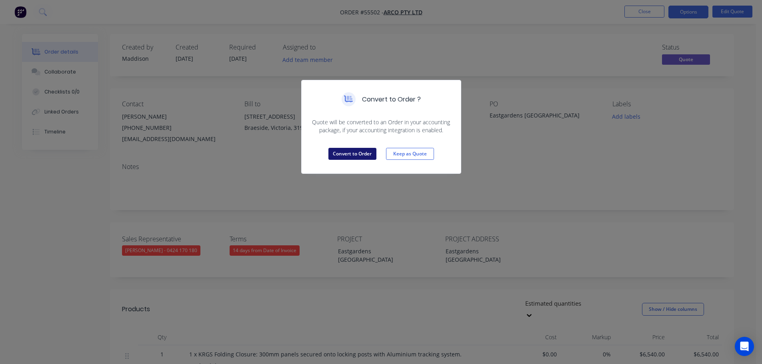
click at [369, 155] on button "Convert to Order" at bounding box center [352, 154] width 48 height 12
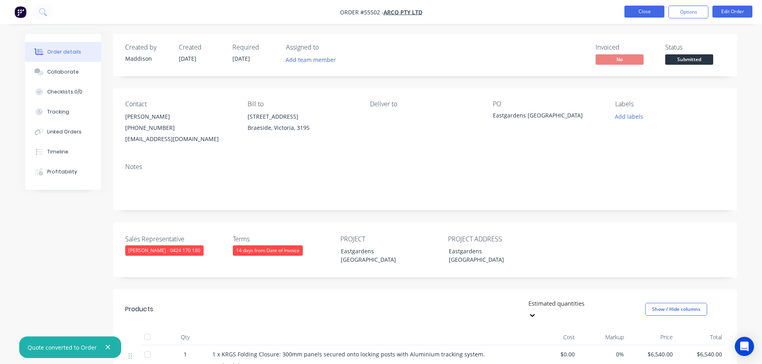
click at [642, 12] on button "Close" at bounding box center [644, 12] width 40 height 12
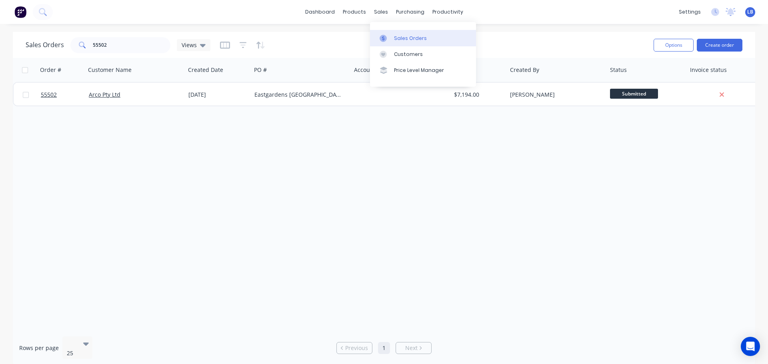
click at [406, 35] on div "Sales Orders" at bounding box center [410, 38] width 33 height 7
drag, startPoint x: 115, startPoint y: 46, endPoint x: 28, endPoint y: 48, distance: 86.8
click at [28, 48] on div "Sales Orders 55502 Views" at bounding box center [118, 45] width 185 height 16
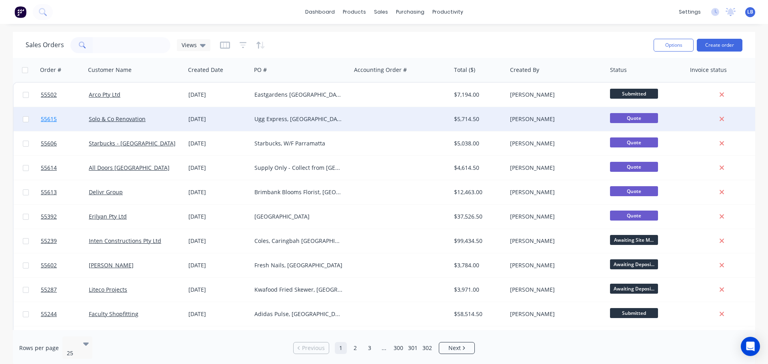
click at [42, 118] on span "55615" at bounding box center [49, 119] width 16 height 8
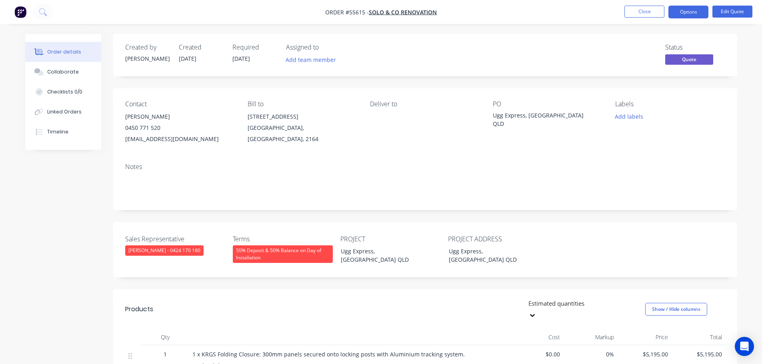
click at [162, 142] on div "[EMAIL_ADDRESS][DOMAIN_NAME]" at bounding box center [180, 139] width 110 height 11
copy div "[EMAIL_ADDRESS][DOMAIN_NAME]"
click at [524, 117] on div "Ugg Express, [GEOGRAPHIC_DATA] QLD" at bounding box center [543, 119] width 100 height 17
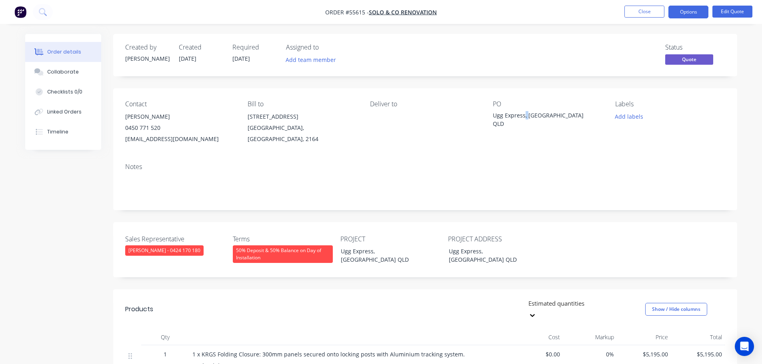
click at [524, 117] on div "Ugg Express, [GEOGRAPHIC_DATA] QLD" at bounding box center [543, 119] width 100 height 17
copy div "Ugg Express, [GEOGRAPHIC_DATA] QLD"
click at [645, 11] on button "Close" at bounding box center [644, 12] width 40 height 12
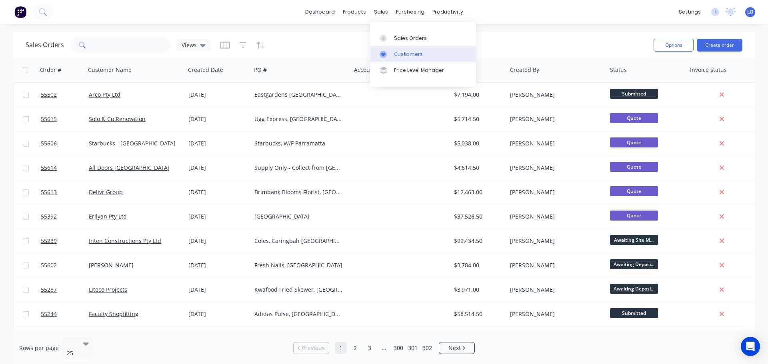
click at [410, 54] on div "Customers" at bounding box center [408, 54] width 29 height 7
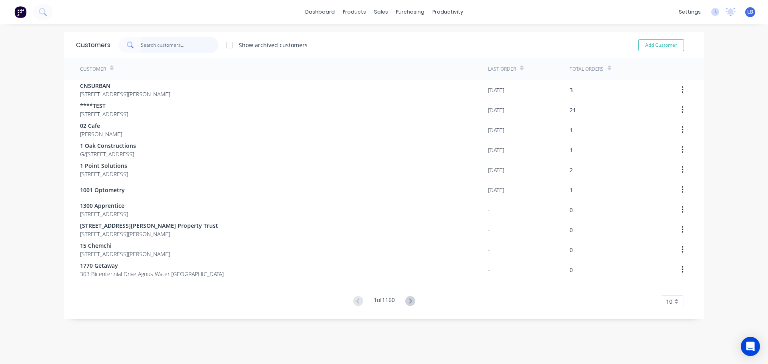
click at [147, 46] on input "text" at bounding box center [180, 45] width 78 height 16
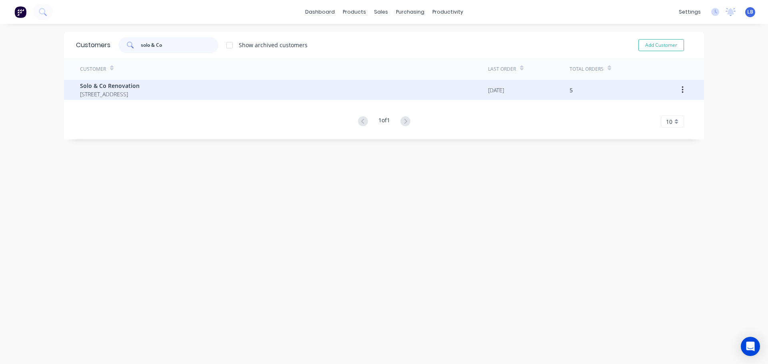
type input "solo & Co"
click at [115, 86] on span "Solo & Co Renovation" at bounding box center [110, 86] width 60 height 8
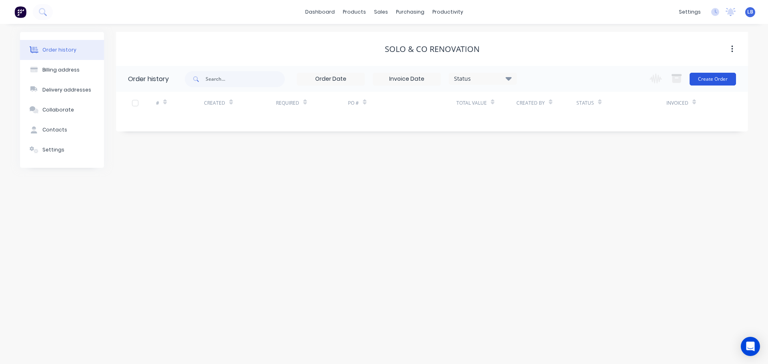
click at [713, 82] on button "Create Order" at bounding box center [712, 79] width 46 height 13
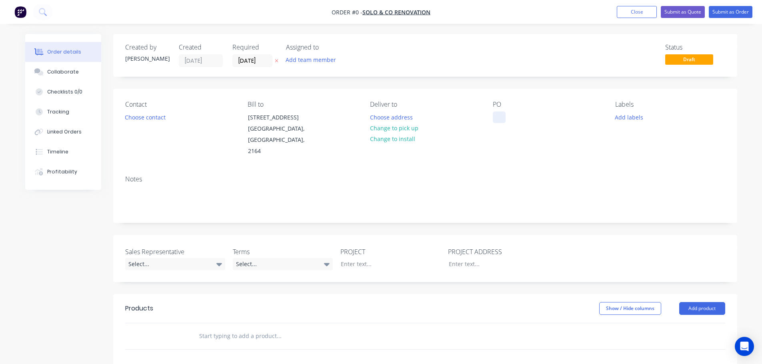
click at [499, 116] on div at bounding box center [499, 118] width 13 height 12
click at [564, 117] on div "Ugg Express, Sunshine PLaza" at bounding box center [538, 118] width 90 height 12
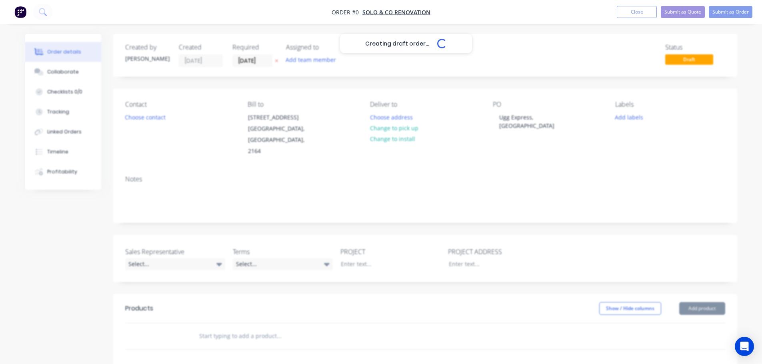
click at [580, 115] on div "Creating draft order... Loading... Order details Collaborate Checklists 0/0 Tra…" at bounding box center [381, 294] width 728 height 520
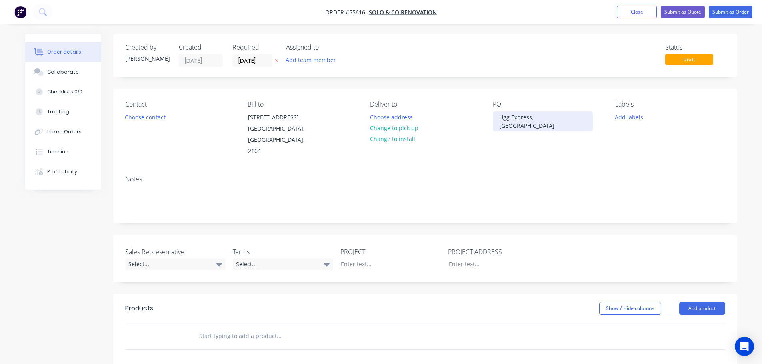
click at [577, 120] on div "Ugg Express, [GEOGRAPHIC_DATA]" at bounding box center [543, 122] width 100 height 20
click at [633, 15] on button "Close" at bounding box center [636, 12] width 40 height 12
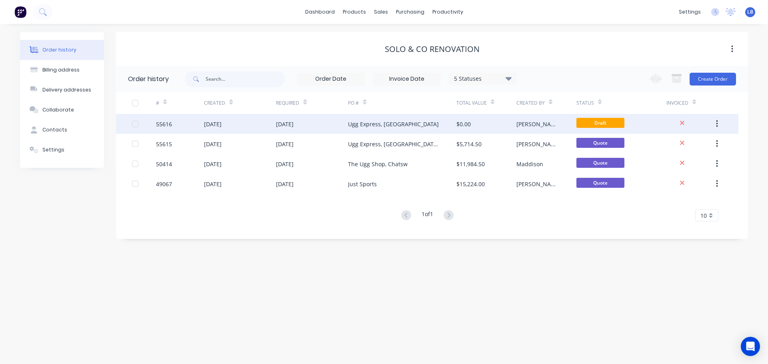
click at [162, 124] on div "55616" at bounding box center [164, 124] width 16 height 8
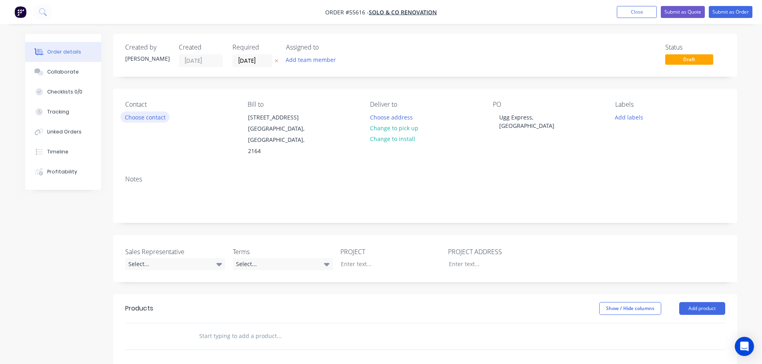
click at [148, 120] on button "Choose contact" at bounding box center [144, 117] width 49 height 11
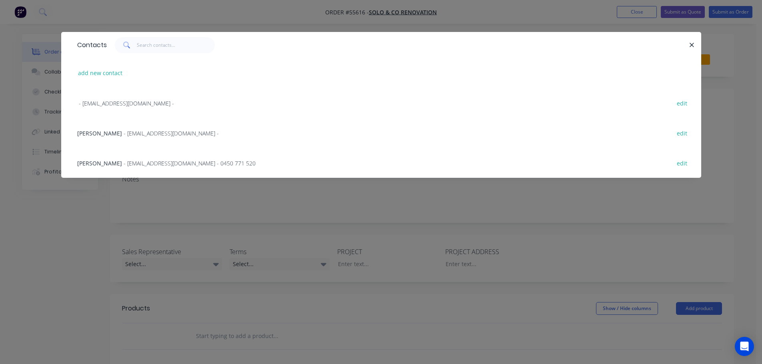
click at [124, 164] on span "- [EMAIL_ADDRESS][DOMAIN_NAME] - 0450 771 520" at bounding box center [190, 164] width 132 height 8
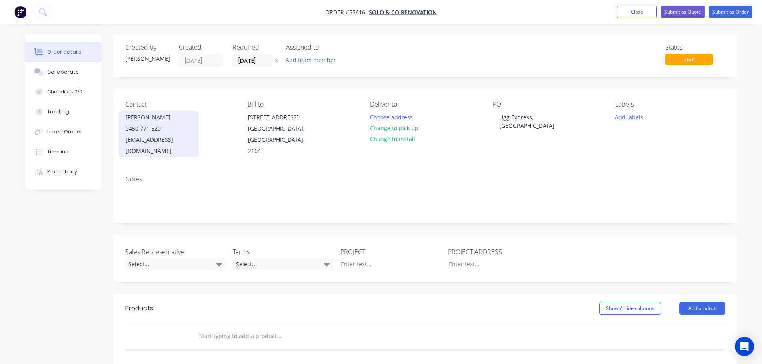
click at [161, 129] on span at bounding box center [161, 129] width 0 height 8
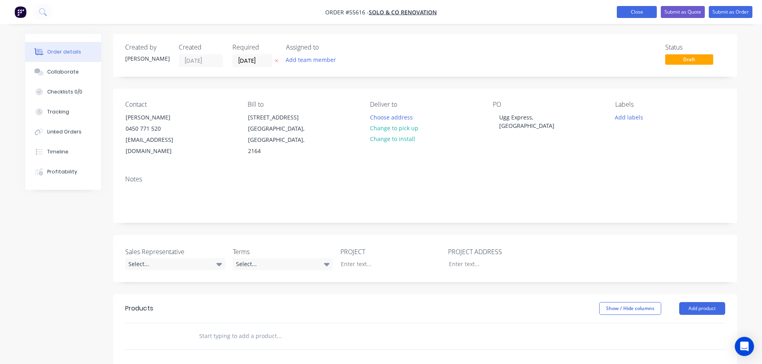
click at [633, 13] on button "Close" at bounding box center [636, 12] width 40 height 12
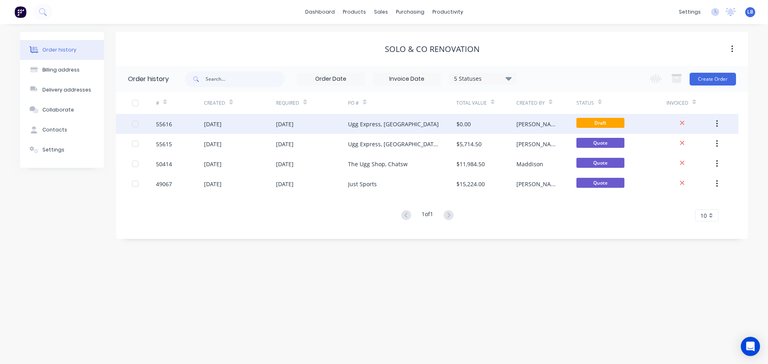
click at [169, 124] on div "55616" at bounding box center [164, 124] width 16 height 8
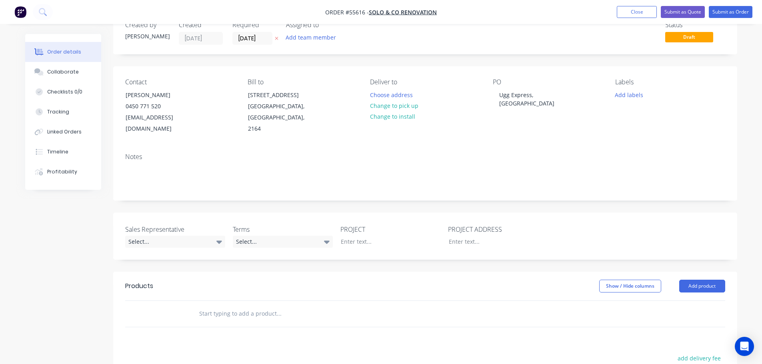
scroll to position [40, 0]
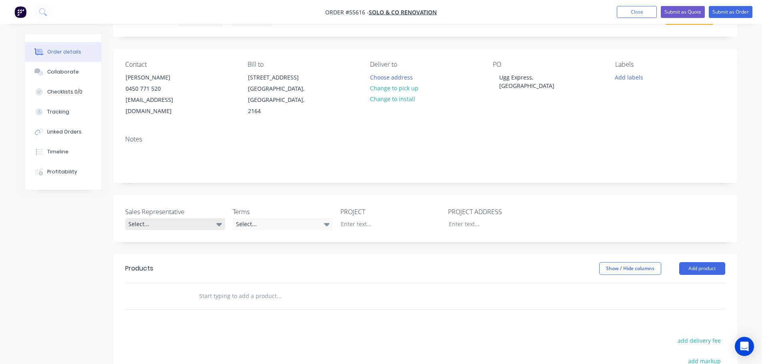
click at [149, 218] on div "Select..." at bounding box center [175, 224] width 100 height 12
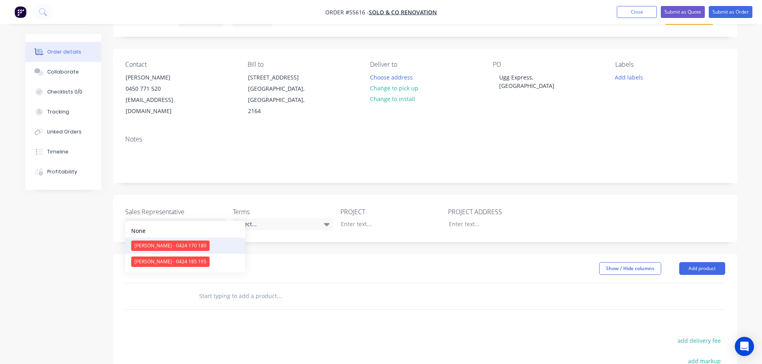
click at [164, 248] on div "[PERSON_NAME] - 0424 170 180" at bounding box center [170, 246] width 78 height 10
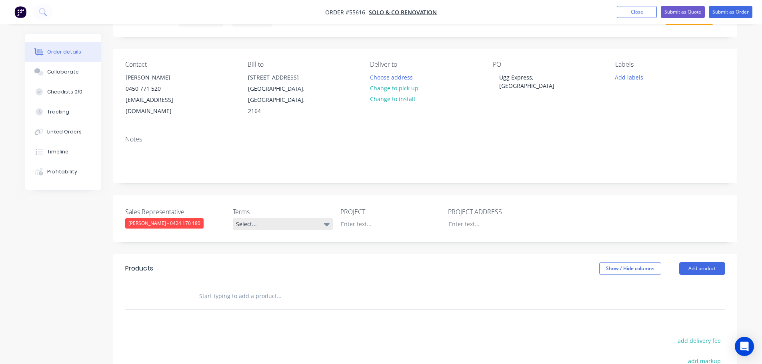
click at [277, 218] on div "Select..." at bounding box center [283, 224] width 100 height 12
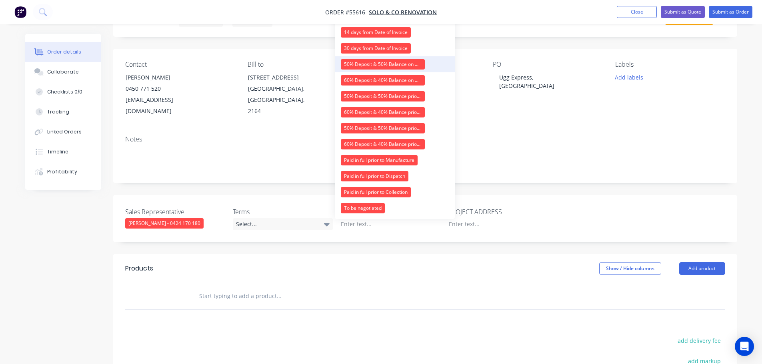
click at [356, 66] on div "50% Deposit & 50% Balance on Day of Installation" at bounding box center [383, 64] width 84 height 10
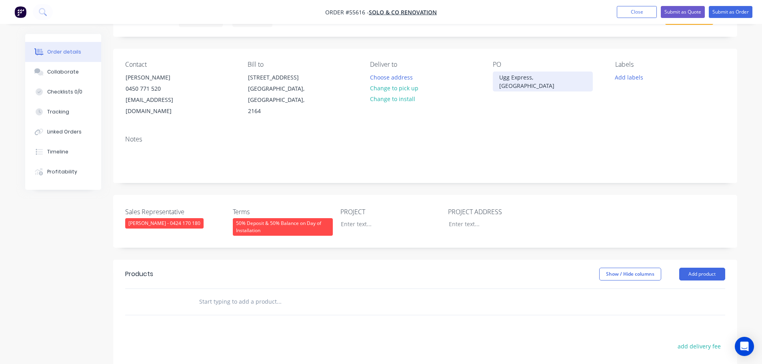
click at [543, 76] on div "Ugg Express, [GEOGRAPHIC_DATA]" at bounding box center [543, 82] width 100 height 20
copy div "Ugg Express, [GEOGRAPHIC_DATA]"
click at [353, 218] on div at bounding box center [384, 224] width 100 height 12
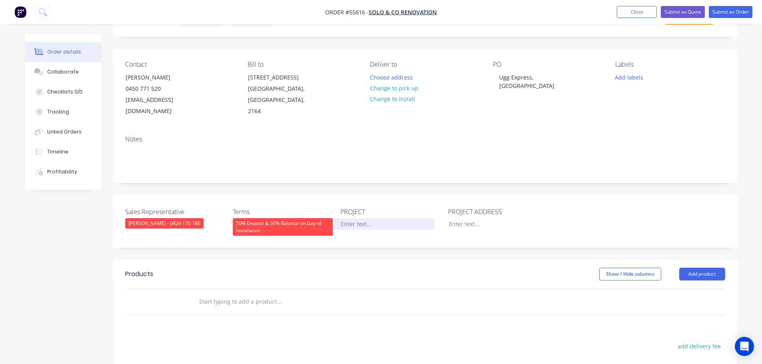
paste div
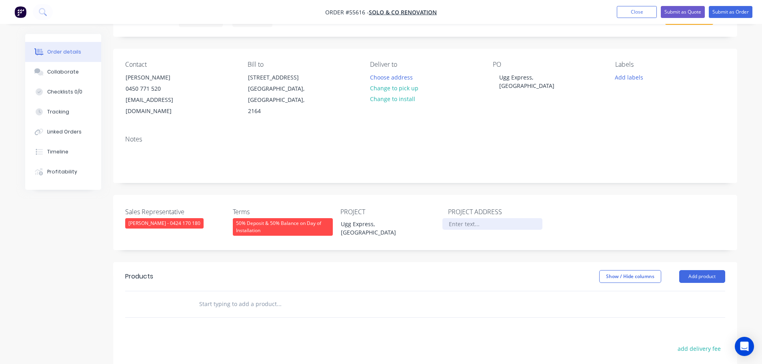
click at [454, 218] on div at bounding box center [492, 224] width 100 height 12
paste div
click at [700, 270] on button "Add product" at bounding box center [702, 276] width 46 height 13
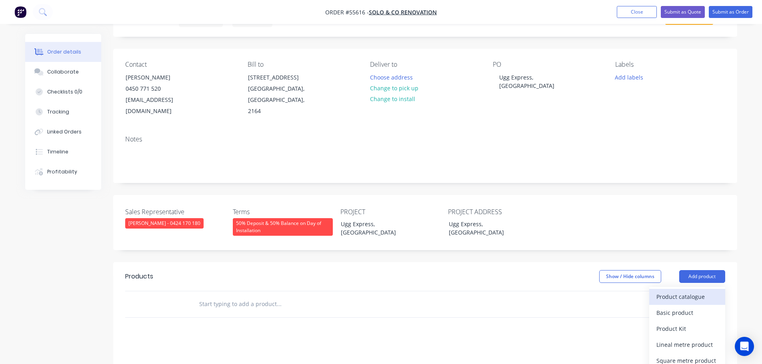
click at [680, 291] on div "Product catalogue" at bounding box center [687, 297] width 62 height 12
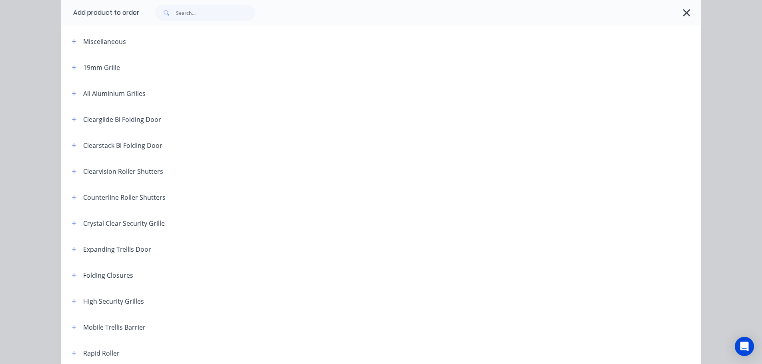
scroll to position [80, 0]
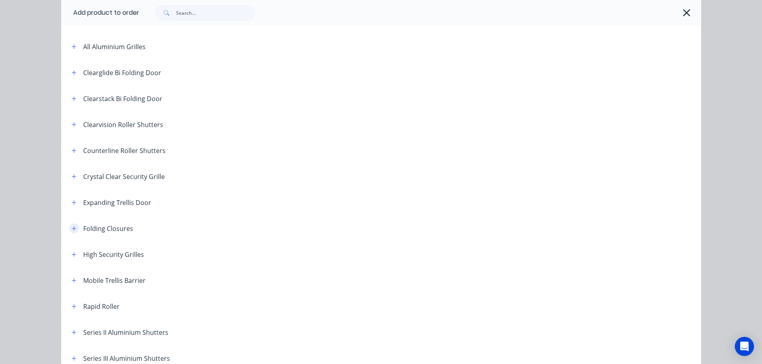
click at [72, 229] on icon "button" at bounding box center [74, 229] width 5 height 6
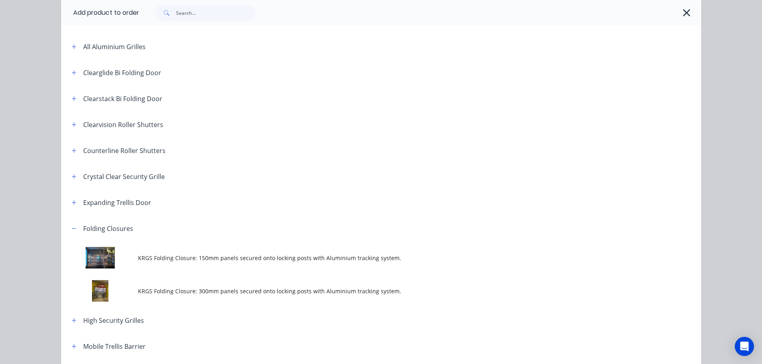
scroll to position [160, 0]
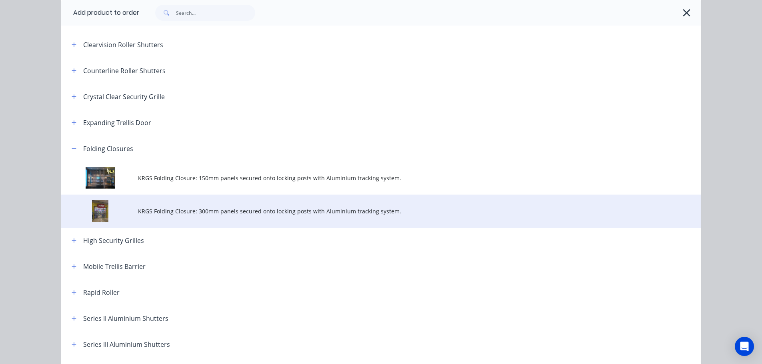
click at [226, 213] on span "KRGS Folding Closure: 300mm panels secured onto locking posts with Aluminium tr…" at bounding box center [363, 211] width 450 height 8
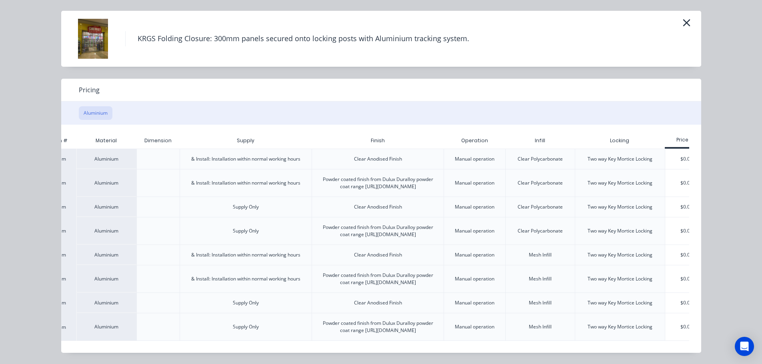
scroll to position [0, 70]
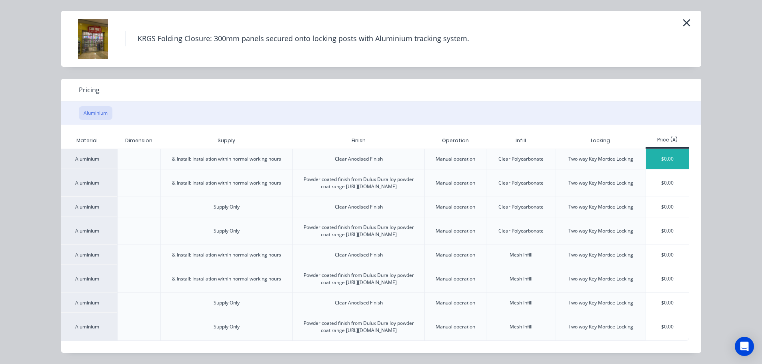
click at [654, 149] on div "$0.00" at bounding box center [667, 159] width 43 height 20
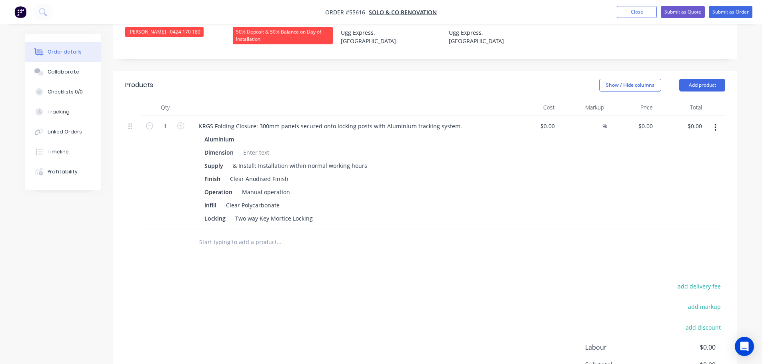
scroll to position [240, 0]
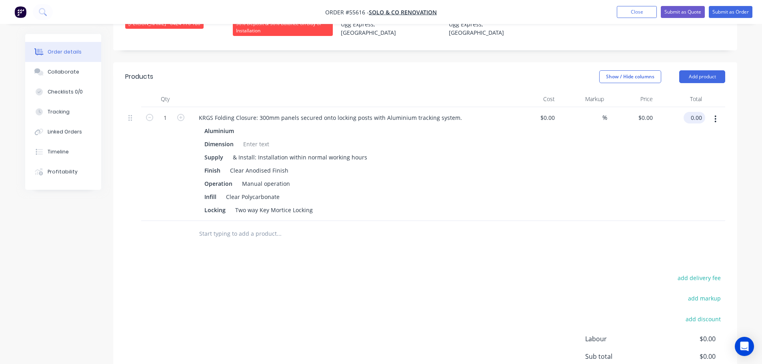
click at [702, 112] on input "0.00" at bounding box center [695, 118] width 18 height 12
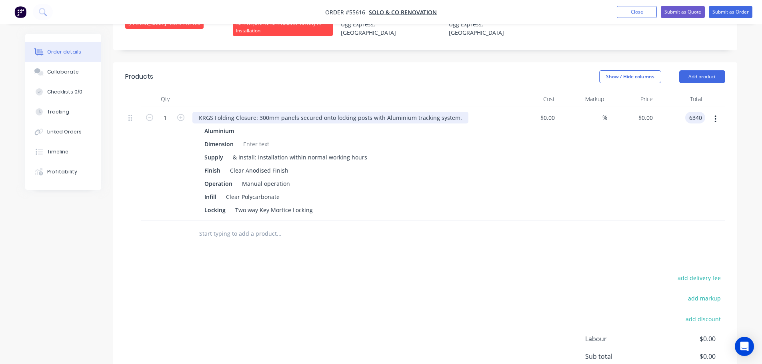
type input "6340"
type input "$6,340.00"
click at [195, 112] on div "KRGS Folding Closure: 300mm panels secured onto locking posts with Aluminium tr…" at bounding box center [330, 118] width 276 height 12
click at [197, 112] on div "KRGS Folding Closure: 300mm panels secured onto locking posts with Aluminium tr…" at bounding box center [330, 118] width 276 height 12
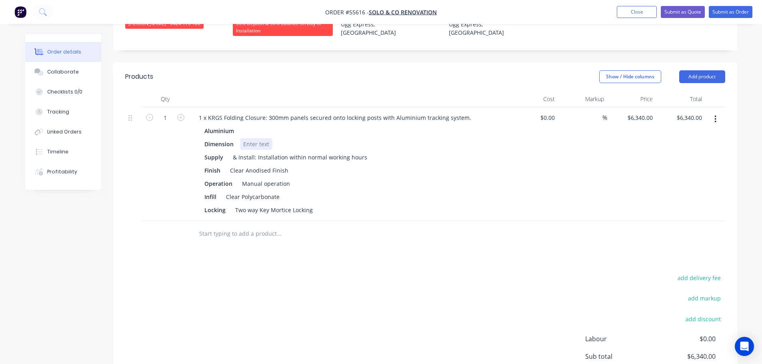
click at [250, 138] on div at bounding box center [256, 144] width 32 height 12
click at [676, 14] on button "Submit as Quote" at bounding box center [682, 12] width 44 height 12
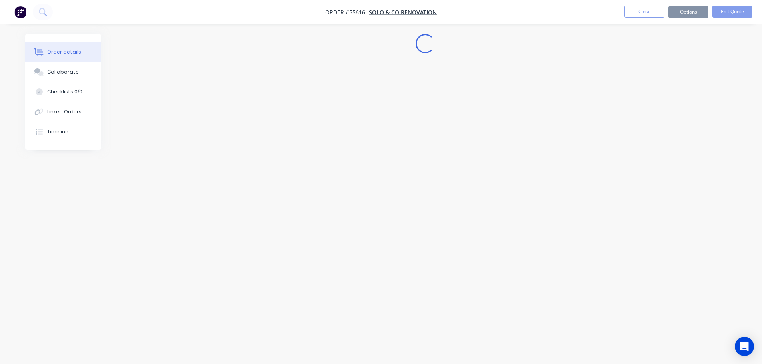
scroll to position [0, 0]
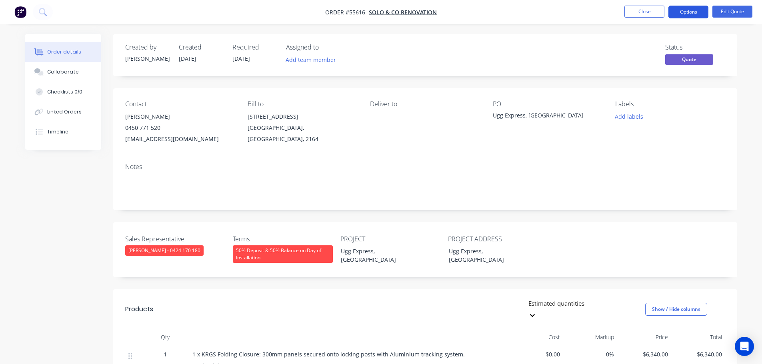
click at [678, 11] on button "Options" at bounding box center [688, 12] width 40 height 13
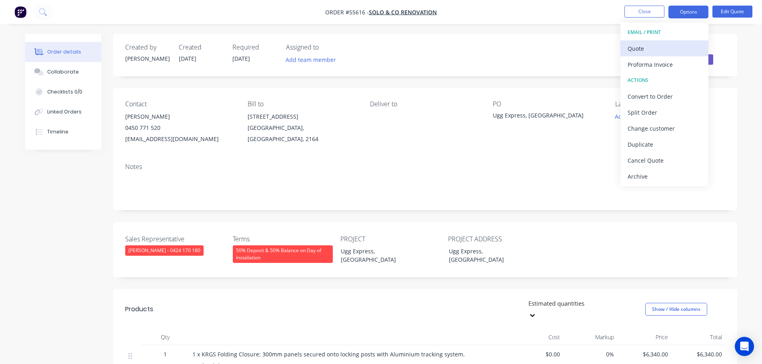
click at [644, 49] on div "Quote" at bounding box center [664, 49] width 74 height 12
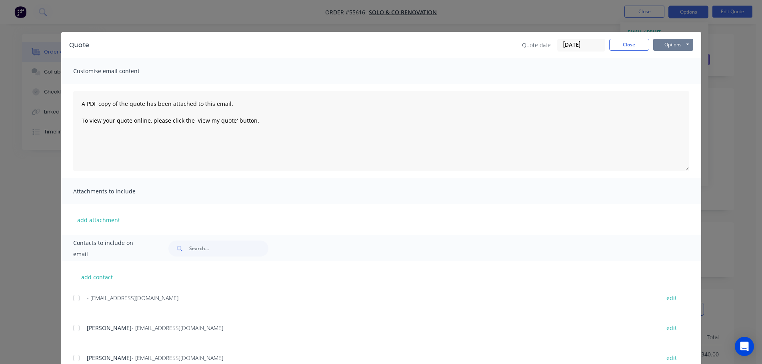
click at [664, 48] on button "Options" at bounding box center [673, 45] width 40 height 12
click at [675, 70] on button "Print" at bounding box center [678, 72] width 51 height 13
click at [616, 46] on button "Close" at bounding box center [629, 45] width 40 height 12
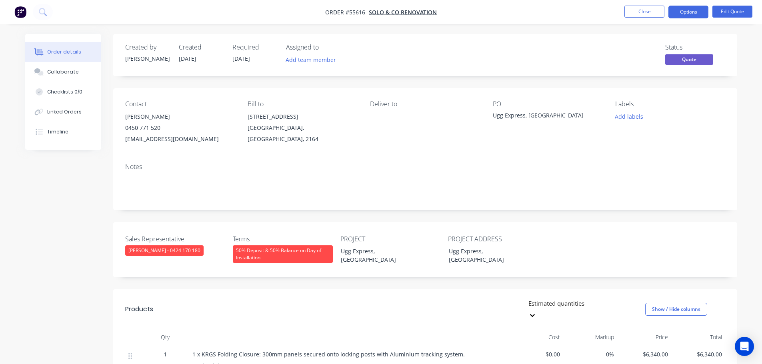
click at [193, 139] on div "[EMAIL_ADDRESS][DOMAIN_NAME]" at bounding box center [180, 139] width 110 height 11
copy div "[EMAIL_ADDRESS][DOMAIN_NAME]"
click at [535, 113] on div "Ugg Express, [GEOGRAPHIC_DATA]" at bounding box center [543, 116] width 100 height 11
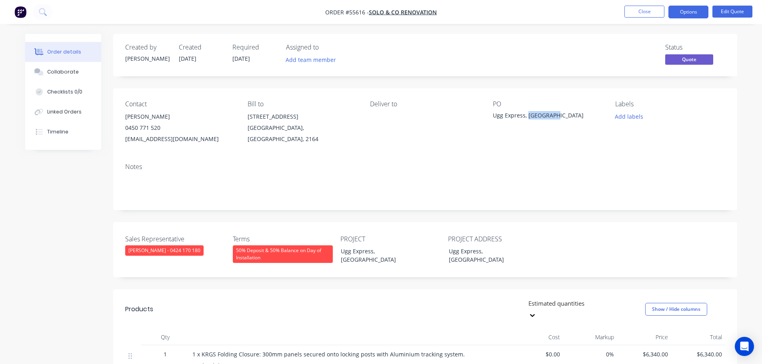
click at [535, 113] on div "Ugg Express, [GEOGRAPHIC_DATA]" at bounding box center [543, 116] width 100 height 11
copy div "Ugg Express, [GEOGRAPHIC_DATA]"
click at [160, 129] on span at bounding box center [160, 128] width 0 height 8
click at [641, 16] on button "Close" at bounding box center [644, 12] width 40 height 12
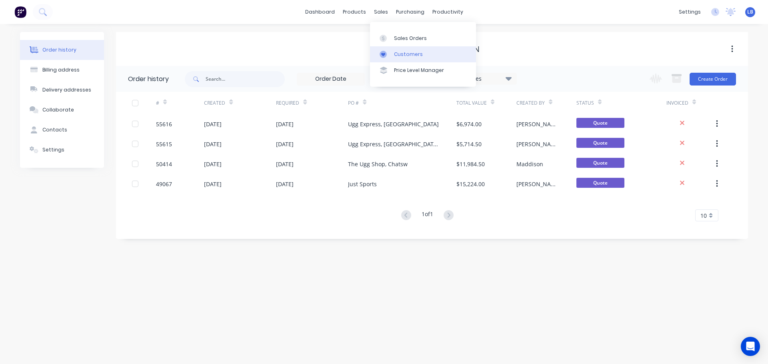
click at [405, 51] on div "Customers" at bounding box center [408, 54] width 29 height 7
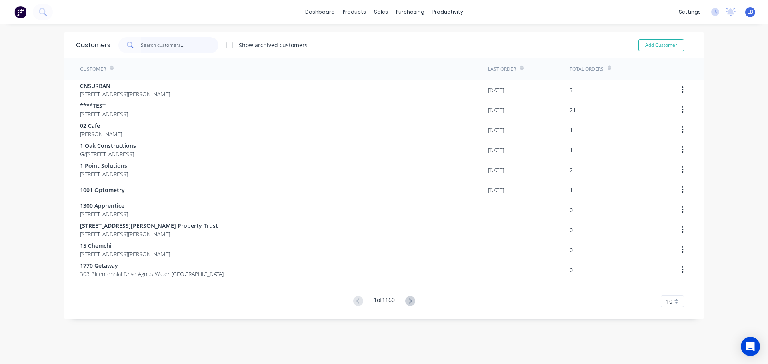
click at [150, 45] on input "text" at bounding box center [180, 45] width 78 height 16
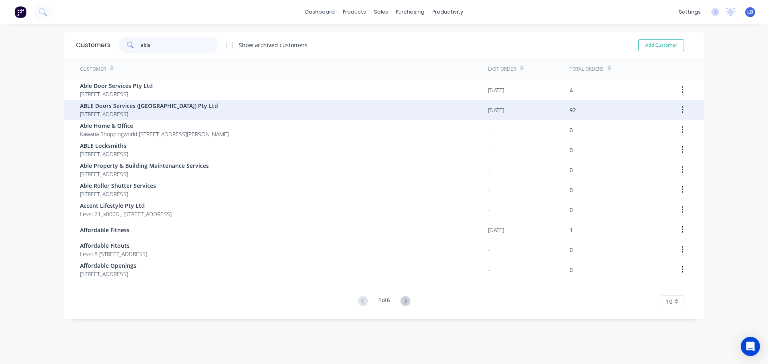
type input "able"
click at [130, 111] on span "[STREET_ADDRESS]" at bounding box center [149, 114] width 138 height 8
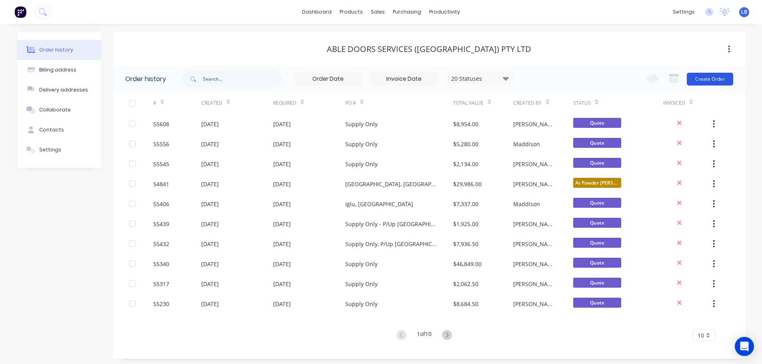
click at [700, 80] on button "Create Order" at bounding box center [709, 79] width 46 height 13
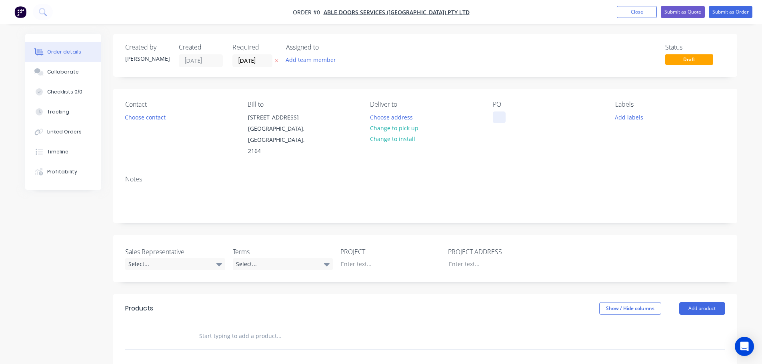
click at [498, 118] on div at bounding box center [499, 118] width 13 height 12
click at [351, 254] on div "Order details Collaborate Checklists 0/0 Tracking Linked Orders Timeline Profit…" at bounding box center [381, 294] width 728 height 520
click at [378, 258] on div "Supply Only - P/U Prestons" at bounding box center [384, 264] width 100 height 12
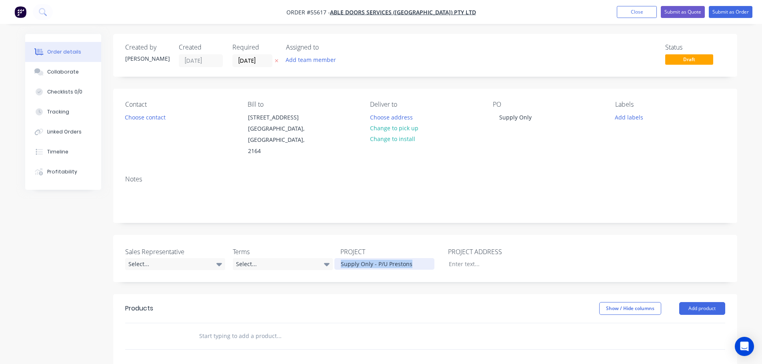
copy div "Supply Only - P/U Prestons"
click at [452, 258] on div at bounding box center [492, 264] width 100 height 12
paste div
click at [155, 115] on button "Choose contact" at bounding box center [144, 117] width 49 height 11
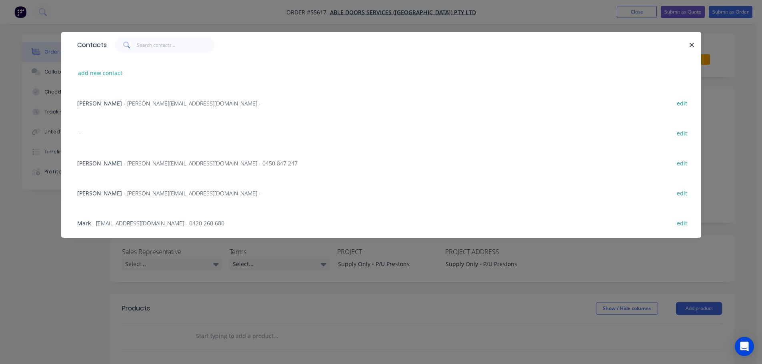
click at [86, 221] on span "Mark" at bounding box center [84, 223] width 14 height 8
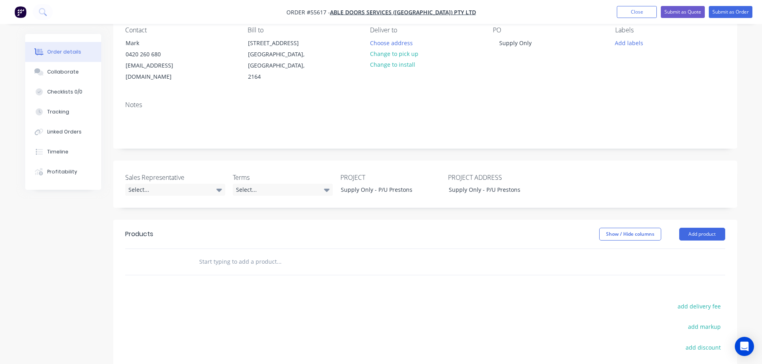
scroll to position [80, 0]
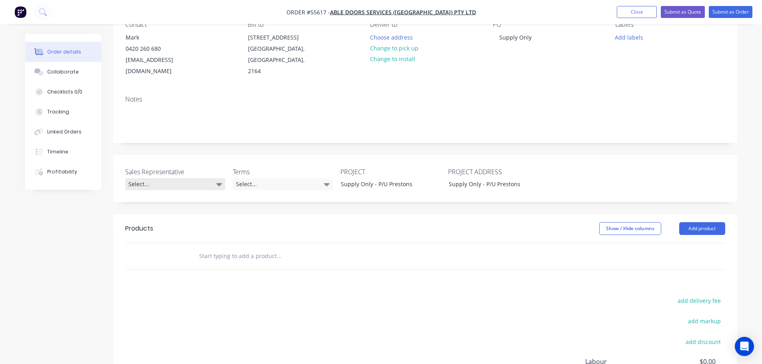
click at [144, 178] on div "Select..." at bounding box center [175, 184] width 100 height 12
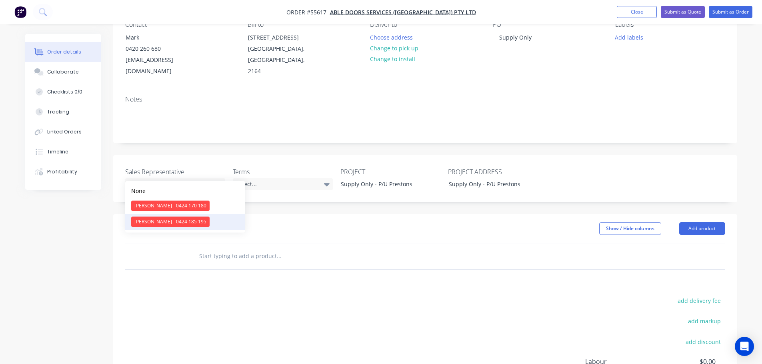
click at [160, 223] on div "[PERSON_NAME] - 0424 185 195" at bounding box center [170, 222] width 78 height 10
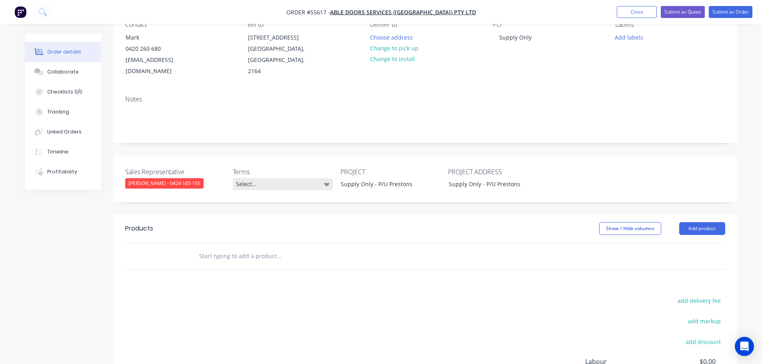
click at [247, 178] on div "Select..." at bounding box center [283, 184] width 100 height 12
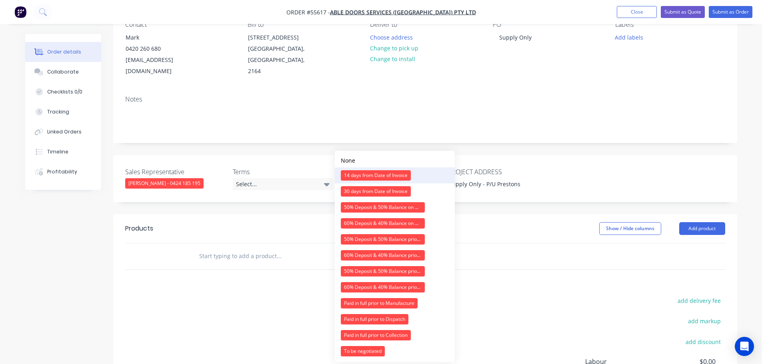
click at [372, 174] on div "14 days from Date of Invoice" at bounding box center [376, 175] width 70 height 10
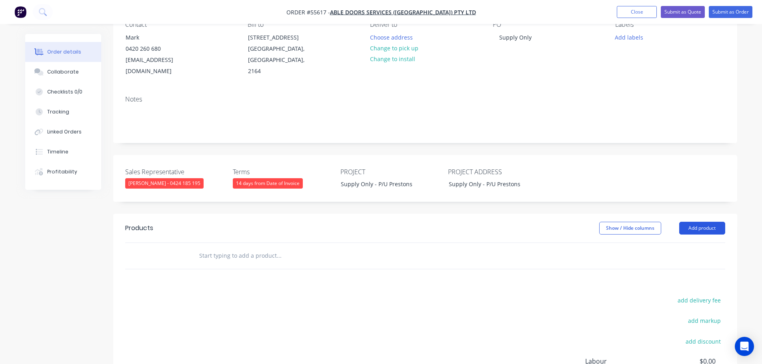
click at [704, 222] on button "Add product" at bounding box center [702, 228] width 46 height 13
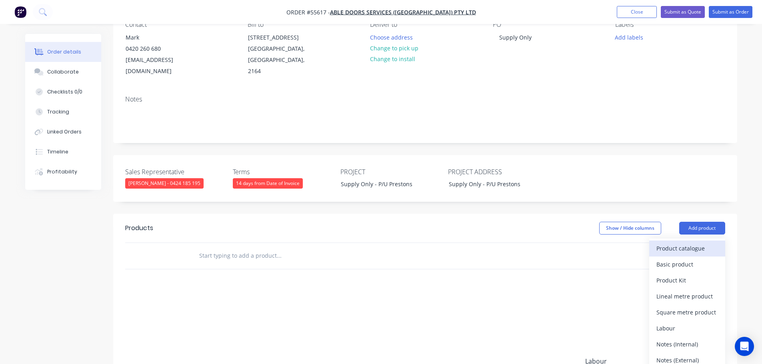
click at [672, 243] on div "Product catalogue" at bounding box center [687, 249] width 62 height 12
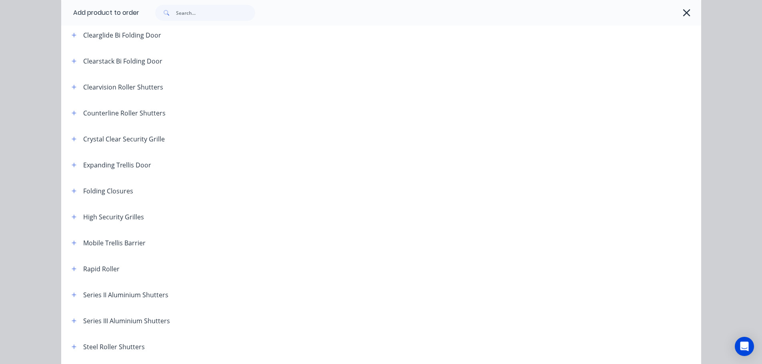
scroll to position [120, 0]
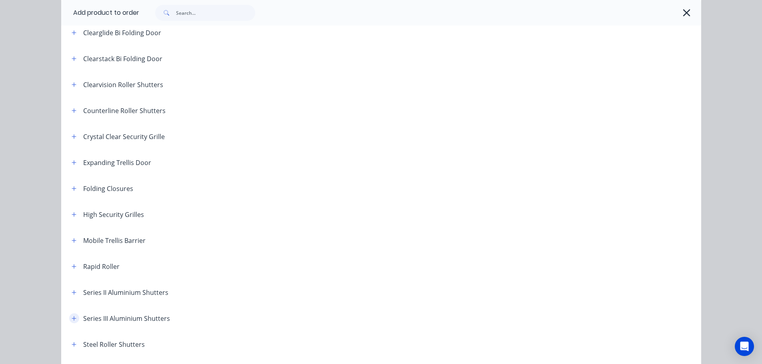
click at [72, 319] on icon "button" at bounding box center [74, 319] width 5 height 6
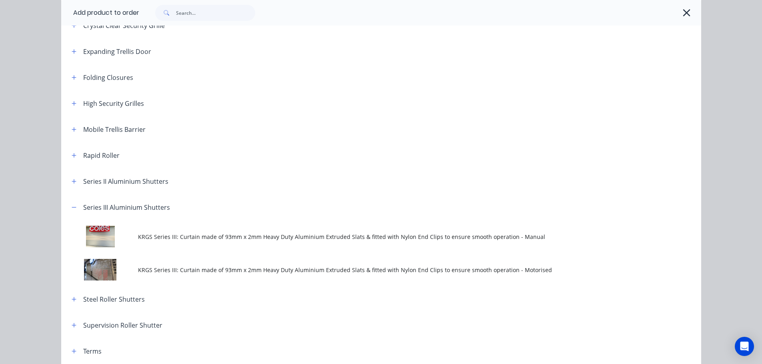
scroll to position [240, 0]
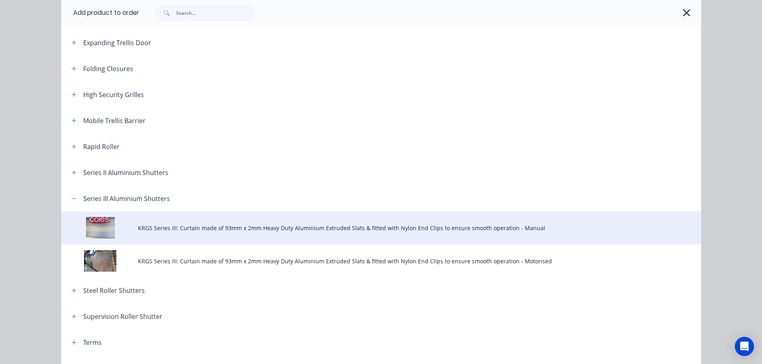
click at [279, 230] on span "KRGS Series III: Curtain made of 93mm x 2mm Heavy Duty Aluminium Extruded Slats…" at bounding box center [363, 228] width 450 height 8
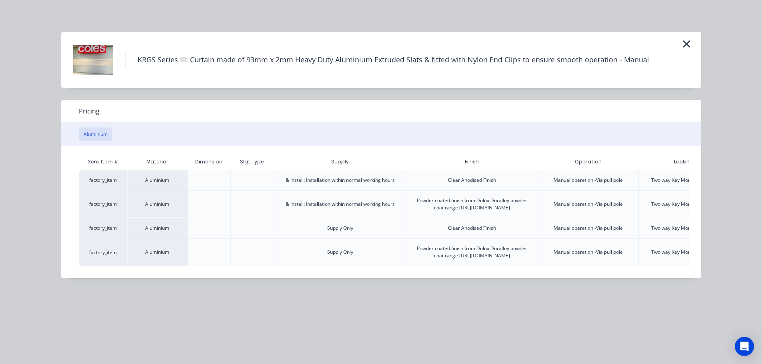
scroll to position [0, 83]
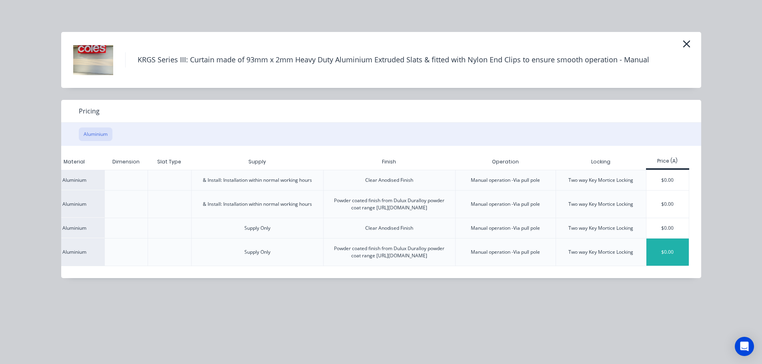
click at [670, 261] on div "$0.00" at bounding box center [667, 252] width 43 height 27
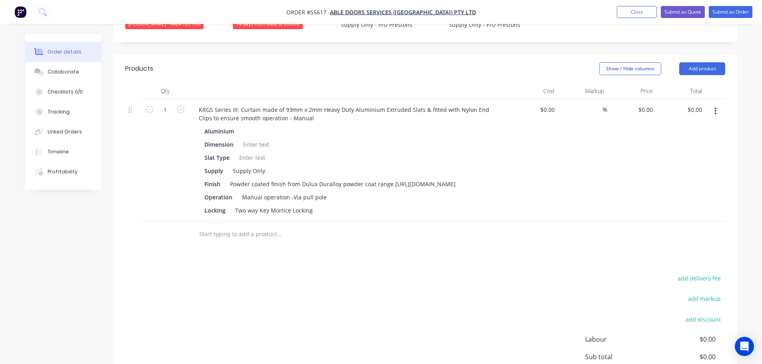
scroll to position [240, 0]
click at [701, 104] on input "0.00" at bounding box center [695, 110] width 18 height 12
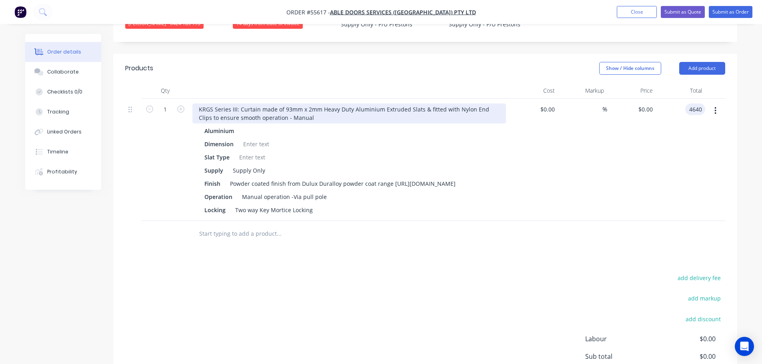
type input "4640"
type input "$4,640.00"
click at [194, 104] on div "KRGS Series III: Curtain made of 93mm x 2mm Heavy Duty Aluminium Extruded Slats…" at bounding box center [348, 114] width 313 height 20
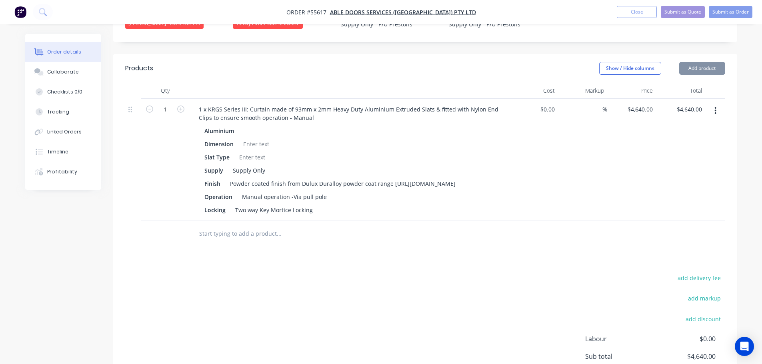
click at [258, 138] on div at bounding box center [256, 144] width 32 height 12
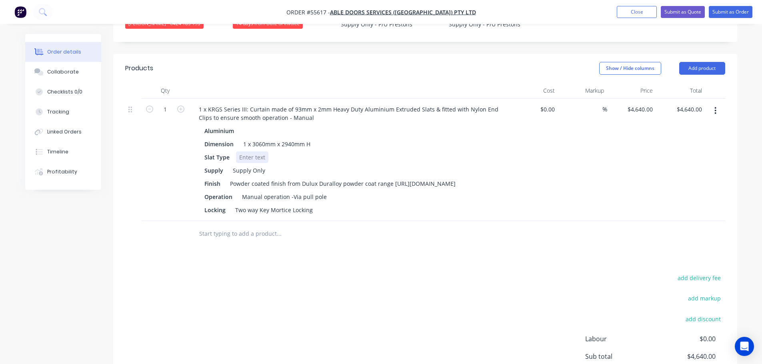
click at [253, 152] on div at bounding box center [252, 158] width 32 height 12
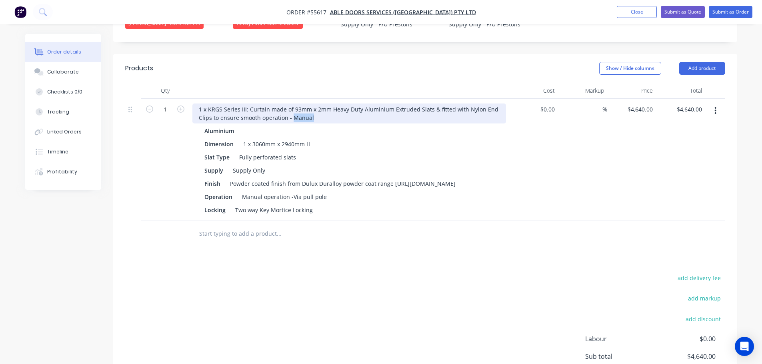
drag, startPoint x: 311, startPoint y: 107, endPoint x: 291, endPoint y: 111, distance: 21.2
click at [291, 111] on div "1 x KRGS Series III: Curtain made of 93mm x 2mm Heavy Duty Aluminium Extruded S…" at bounding box center [348, 114] width 313 height 20
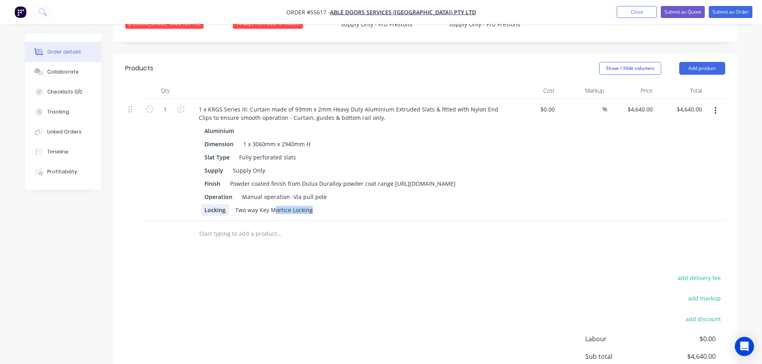
drag, startPoint x: 310, startPoint y: 207, endPoint x: 227, endPoint y: 211, distance: 82.4
click at [227, 211] on div "Locking Two way Key Mortice Locking" at bounding box center [347, 210] width 293 height 12
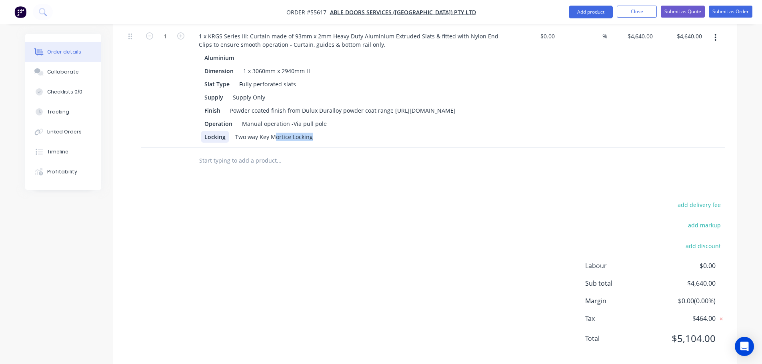
scroll to position [324, 0]
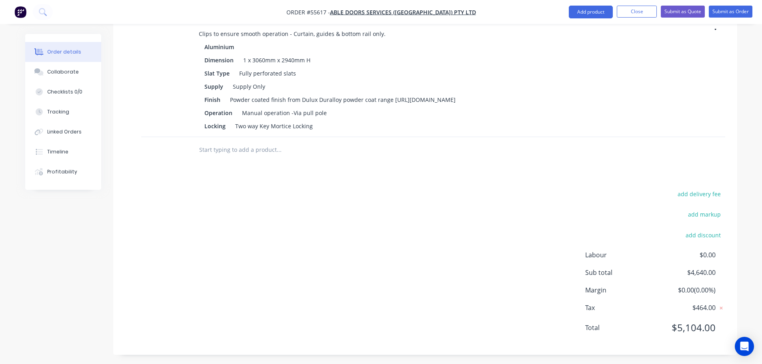
click at [362, 211] on div "add delivery fee add markup add discount Labour $0.00 Sub total $4,640.00 Margi…" at bounding box center [425, 266] width 600 height 154
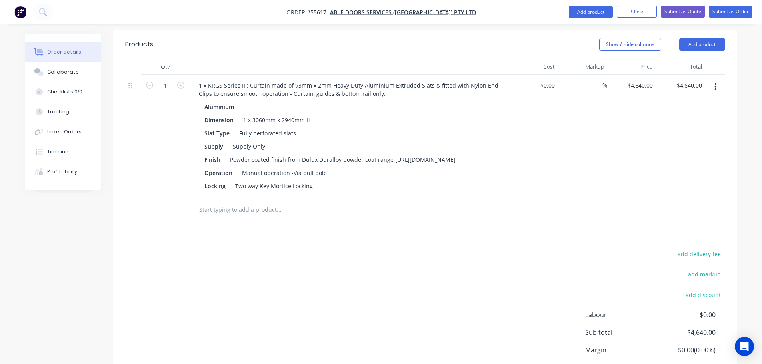
scroll to position [204, 0]
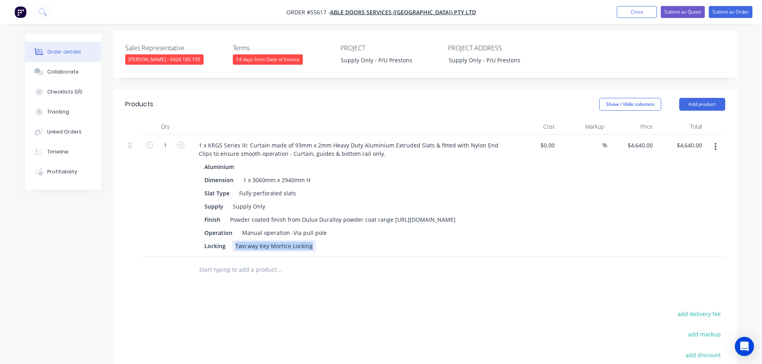
drag, startPoint x: 309, startPoint y: 242, endPoint x: 231, endPoint y: 249, distance: 78.7
click at [231, 249] on div "1 x KRGS Series III: Curtain made of 93mm x 2mm Heavy Duty Aluminium Extruded S…" at bounding box center [349, 196] width 320 height 122
drag, startPoint x: 226, startPoint y: 243, endPoint x: 186, endPoint y: 250, distance: 40.6
click at [186, 250] on div "1 1 x KRGS Series III: Curtain made of 93mm x 2mm Heavy Duty Aluminium Extruded…" at bounding box center [425, 196] width 600 height 122
drag, startPoint x: 231, startPoint y: 229, endPoint x: 199, endPoint y: 235, distance: 32.4
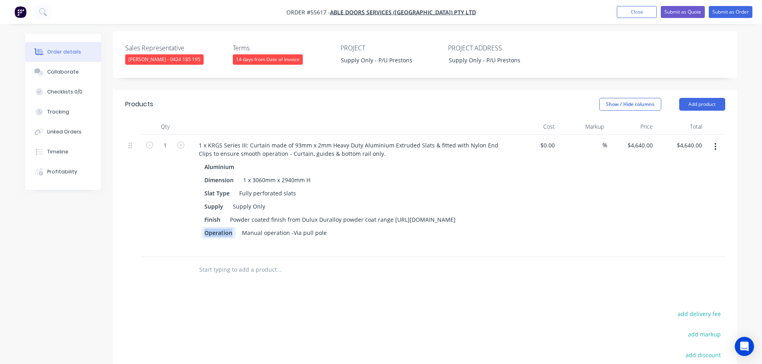
click at [199, 235] on div "Aluminium Dimension 1 x 3060mm x 2940mm H Slat Type Fully perforated slats Supp…" at bounding box center [348, 206] width 313 height 91
drag, startPoint x: 308, startPoint y: 229, endPoint x: 203, endPoint y: 233, distance: 104.4
click at [203, 233] on div "Manual operation -Via pull pole" at bounding box center [347, 233] width 293 height 12
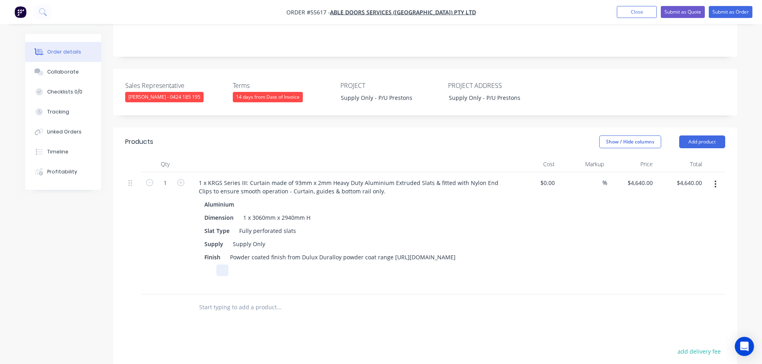
scroll to position [124, 0]
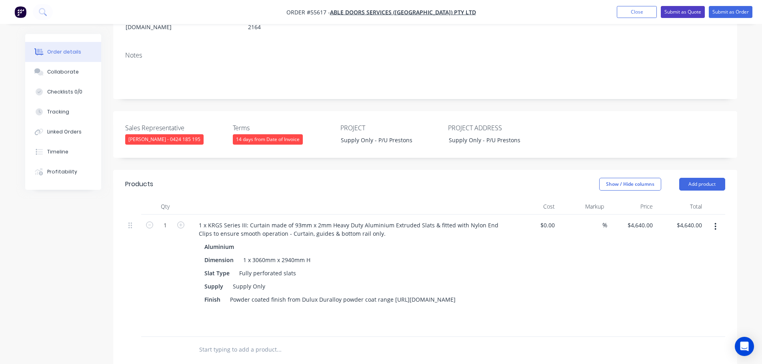
click at [685, 12] on button "Submit as Quote" at bounding box center [682, 12] width 44 height 12
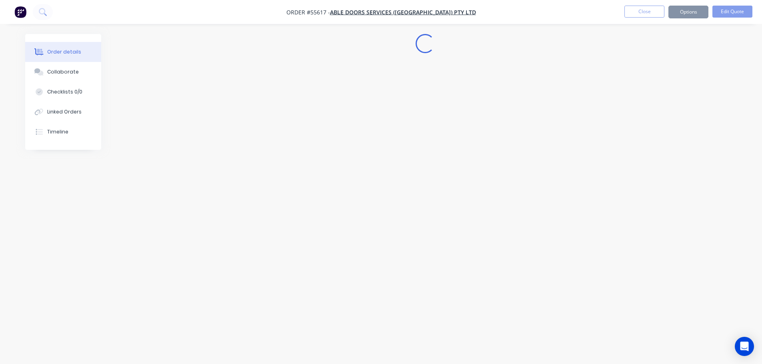
scroll to position [0, 0]
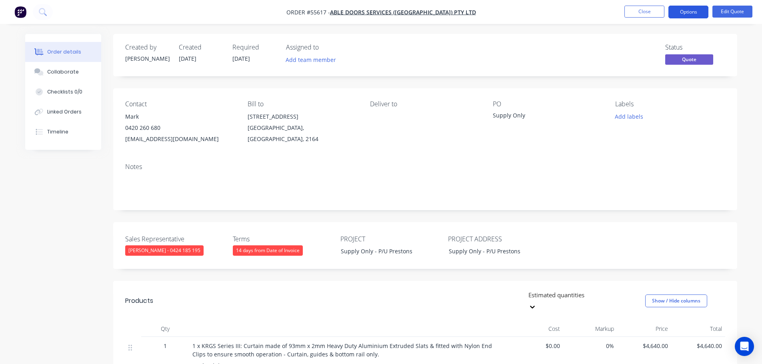
click at [683, 14] on button "Options" at bounding box center [688, 12] width 40 height 13
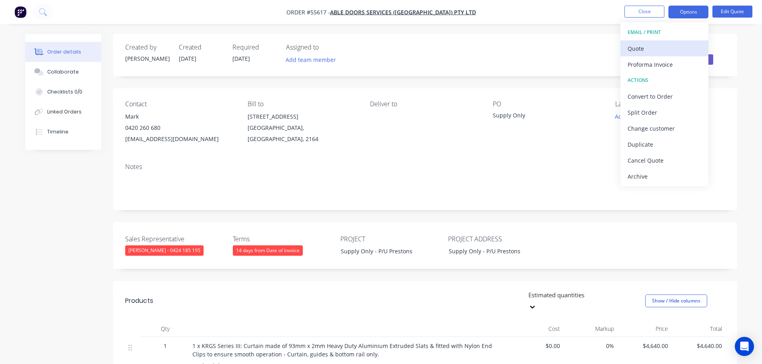
click at [632, 51] on div "Quote" at bounding box center [664, 49] width 74 height 12
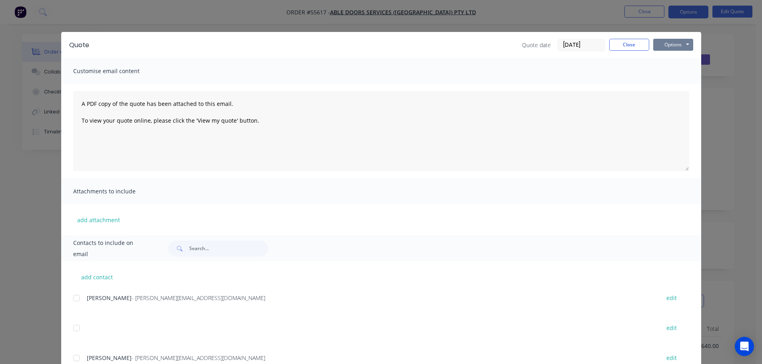
click at [660, 47] on button "Options" at bounding box center [673, 45] width 40 height 12
click at [669, 76] on button "Print" at bounding box center [678, 72] width 51 height 13
click at [637, 47] on button "Close" at bounding box center [629, 45] width 40 height 12
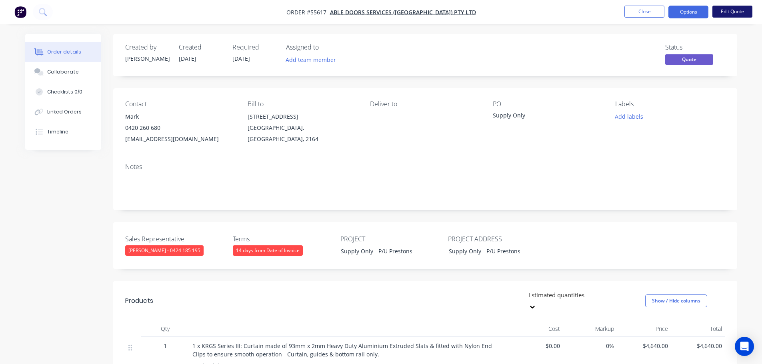
click at [725, 13] on button "Edit Quote" at bounding box center [732, 12] width 40 height 12
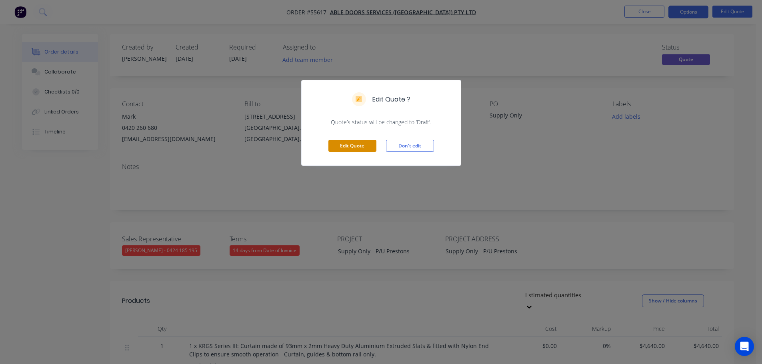
click at [349, 145] on button "Edit Quote" at bounding box center [352, 146] width 48 height 12
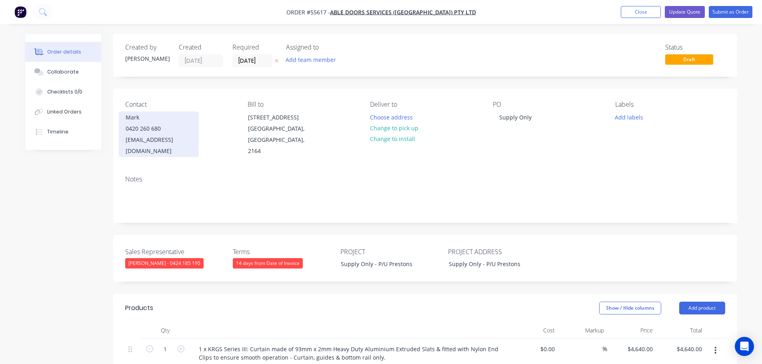
click at [144, 131] on div "0420 260 680" at bounding box center [159, 128] width 66 height 11
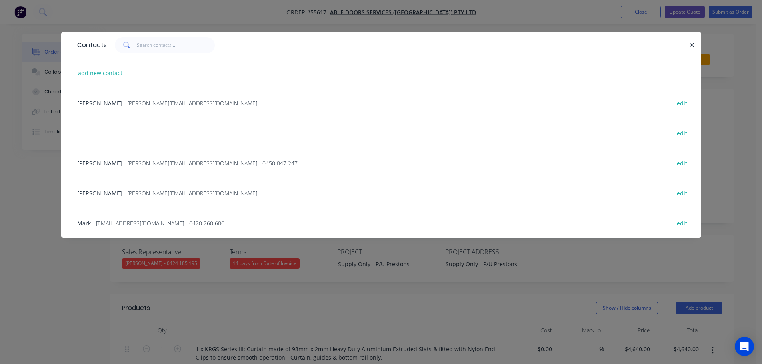
click at [124, 162] on span "- [PERSON_NAME][EMAIL_ADDRESS][DOMAIN_NAME] - 0450 847 247" at bounding box center [211, 164] width 174 height 8
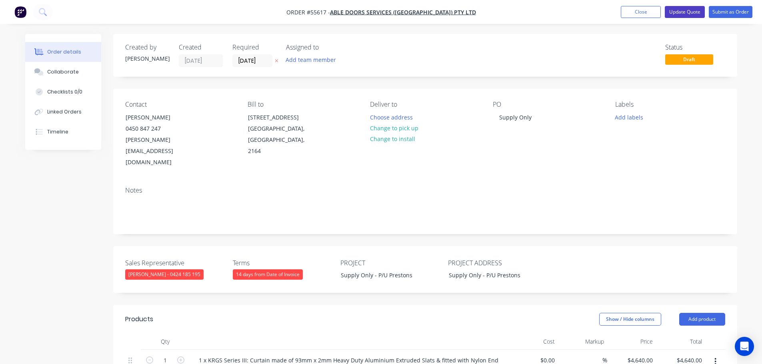
click at [698, 16] on button "Update Quote" at bounding box center [684, 12] width 40 height 12
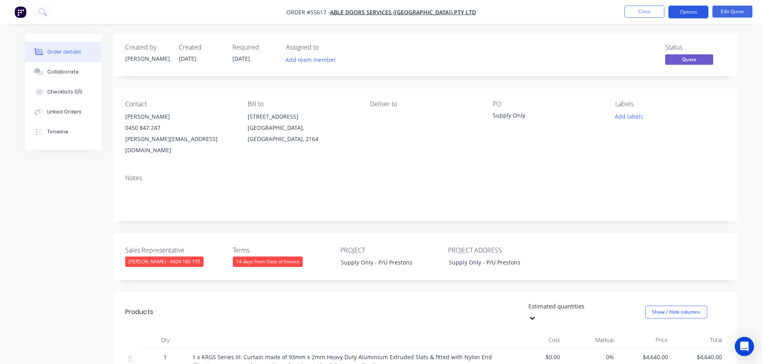
click at [695, 15] on button "Options" at bounding box center [688, 12] width 40 height 13
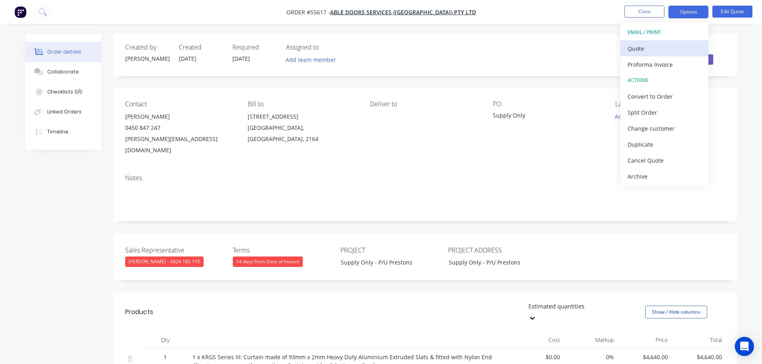
click at [636, 51] on div "Quote" at bounding box center [664, 49] width 74 height 12
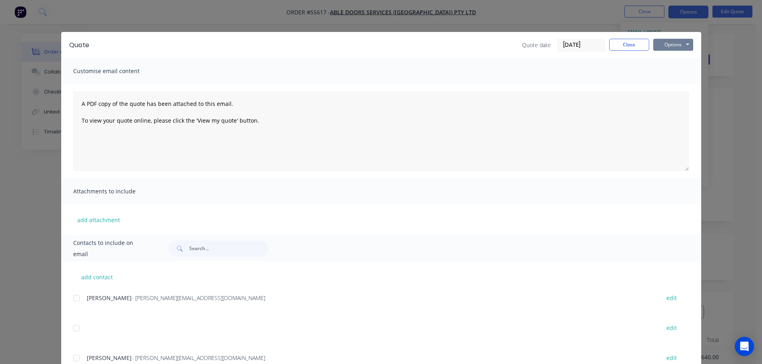
click at [668, 49] on button "Options" at bounding box center [673, 45] width 40 height 12
click at [670, 73] on button "Print" at bounding box center [678, 72] width 51 height 13
click at [630, 49] on button "Close" at bounding box center [629, 45] width 40 height 12
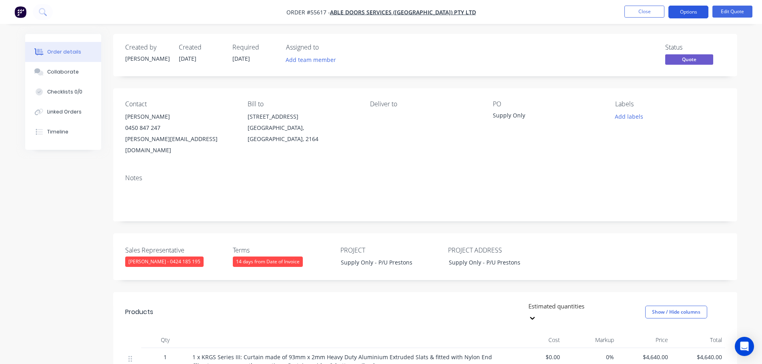
click at [691, 10] on button "Options" at bounding box center [688, 12] width 40 height 13
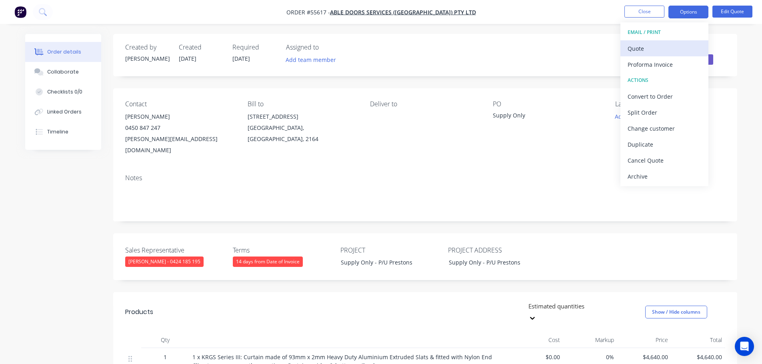
click at [645, 48] on div "Quote" at bounding box center [664, 49] width 74 height 12
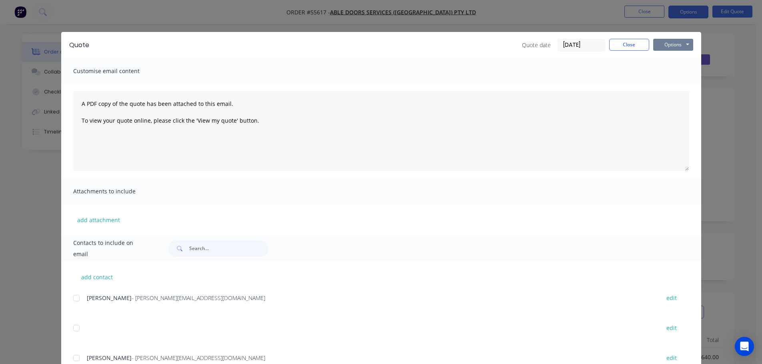
click at [669, 47] on button "Options" at bounding box center [673, 45] width 40 height 12
click at [677, 74] on button "Print" at bounding box center [678, 72] width 51 height 13
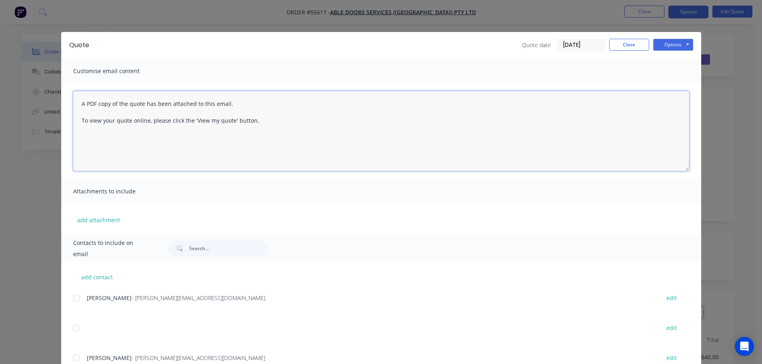
click at [569, 112] on textarea "A PDF copy of the quote has been attached to this email. To view your quote onl…" at bounding box center [381, 131] width 616 height 80
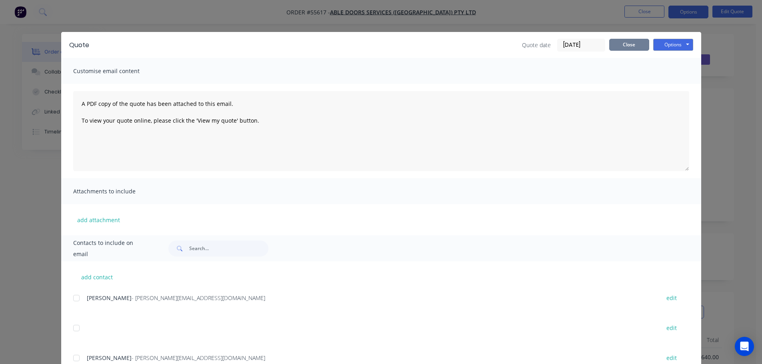
click at [618, 47] on button "Close" at bounding box center [629, 45] width 40 height 12
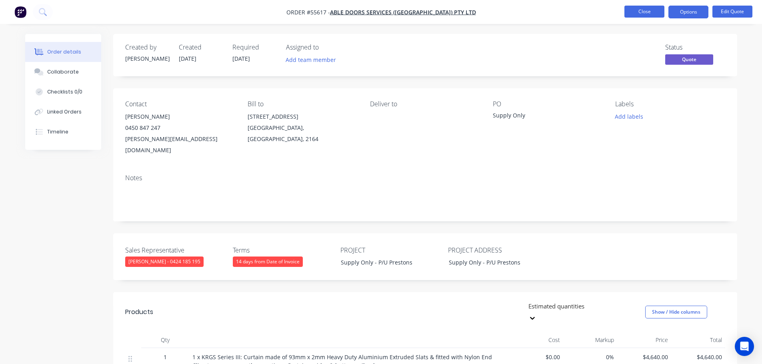
click at [644, 12] on button "Close" at bounding box center [644, 12] width 40 height 12
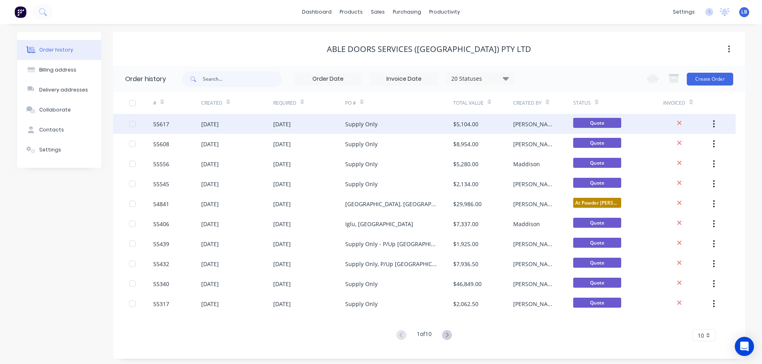
click at [159, 124] on div "55617" at bounding box center [161, 124] width 16 height 8
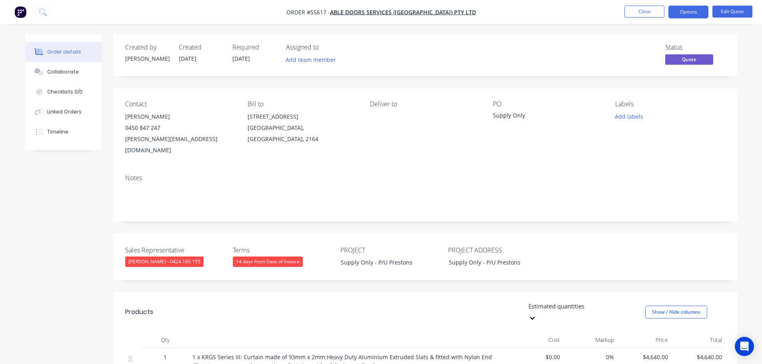
click at [140, 141] on div "[PERSON_NAME][EMAIL_ADDRESS][DOMAIN_NAME]" at bounding box center [180, 145] width 110 height 22
copy div "[PERSON_NAME][EMAIL_ADDRESS][DOMAIN_NAME]"
click at [509, 116] on div "Supply Only" at bounding box center [543, 116] width 100 height 11
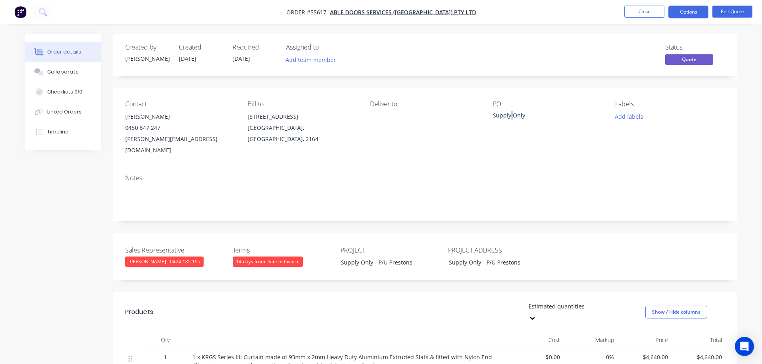
click at [509, 116] on div "Supply Only" at bounding box center [543, 116] width 100 height 11
copy div "Supply Only"
click at [160, 128] on span at bounding box center [160, 128] width 0 height 8
click at [638, 13] on button "Close" at bounding box center [644, 12] width 40 height 12
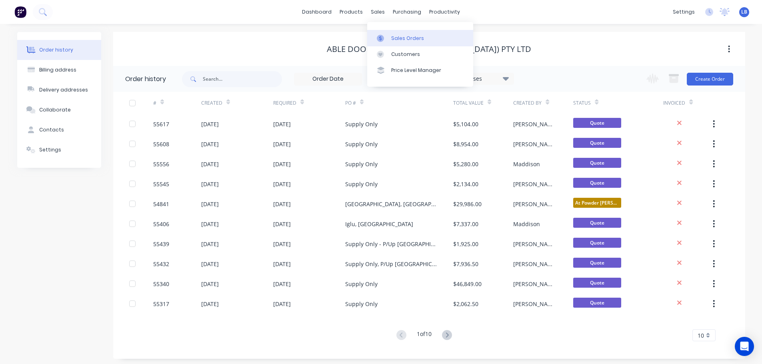
click at [405, 39] on div "Sales Orders" at bounding box center [407, 38] width 33 height 7
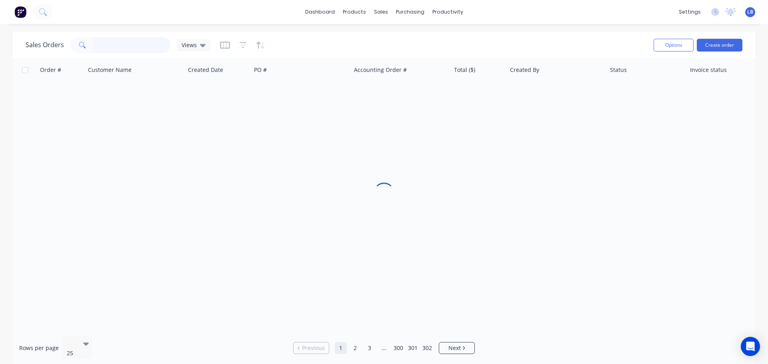
click at [125, 45] on input "text" at bounding box center [132, 45] width 78 height 16
type input "b"
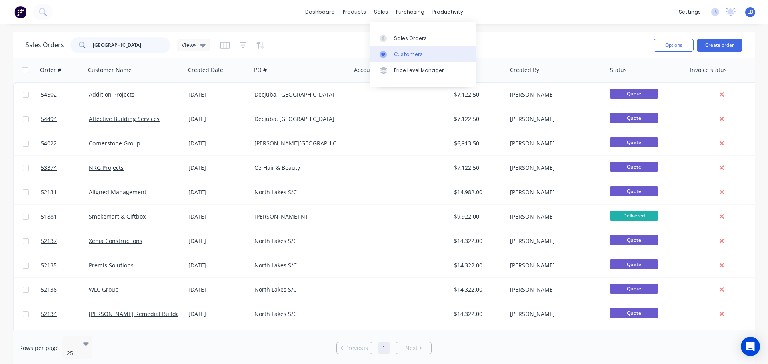
type input "[GEOGRAPHIC_DATA]"
click at [415, 59] on link "Customers" at bounding box center [423, 54] width 106 height 16
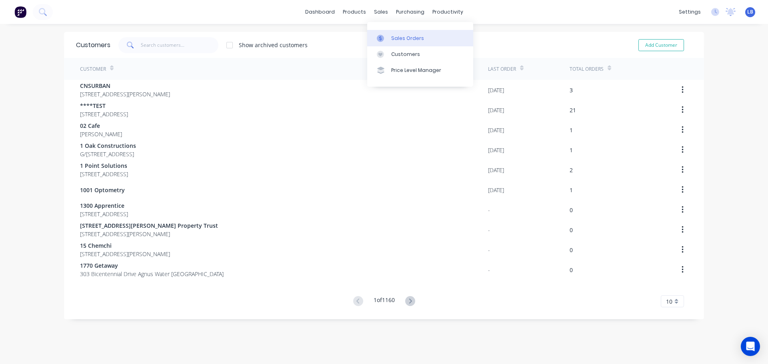
click at [408, 39] on div "Sales Orders" at bounding box center [407, 38] width 33 height 7
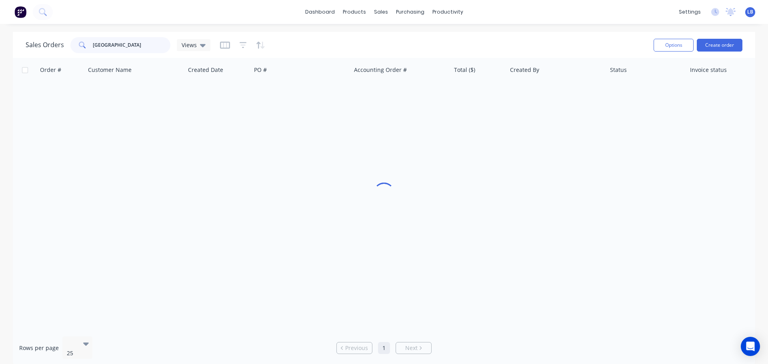
drag, startPoint x: 122, startPoint y: 42, endPoint x: 49, endPoint y: 52, distance: 73.9
click at [49, 52] on div "Sales Orders North lakes Views" at bounding box center [118, 45] width 185 height 16
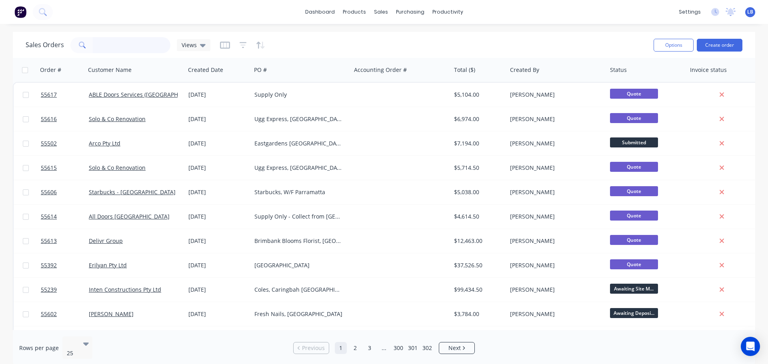
click at [136, 46] on input "text" at bounding box center [132, 45] width 78 height 16
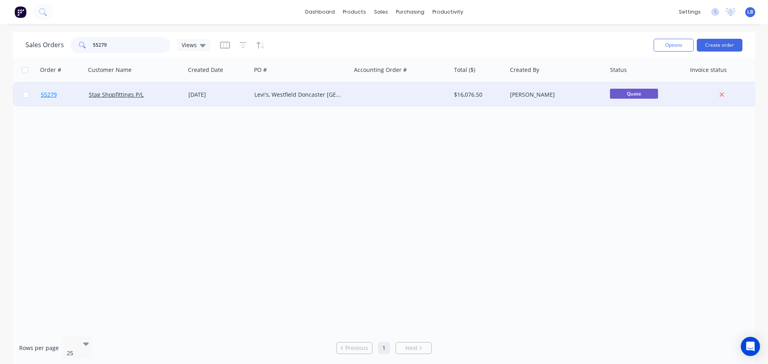
type input "55279"
click at [45, 96] on span "55279" at bounding box center [49, 95] width 16 height 8
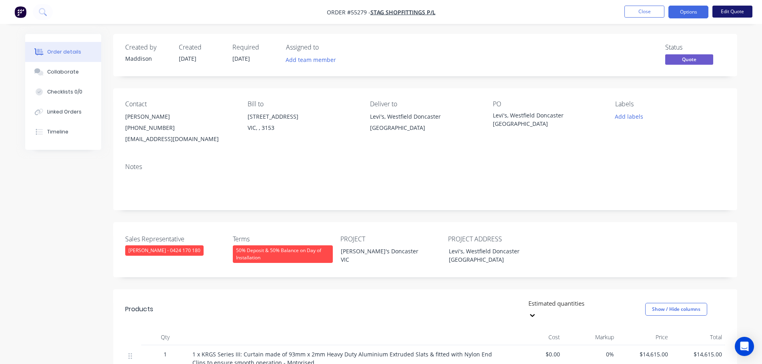
click at [724, 12] on button "Edit Quote" at bounding box center [732, 12] width 40 height 12
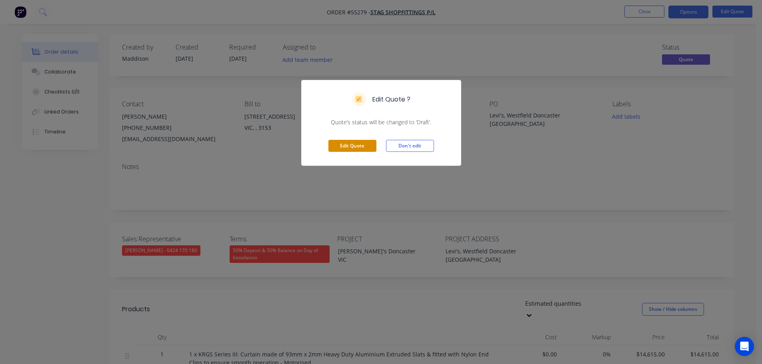
click at [363, 149] on button "Edit Quote" at bounding box center [352, 146] width 48 height 12
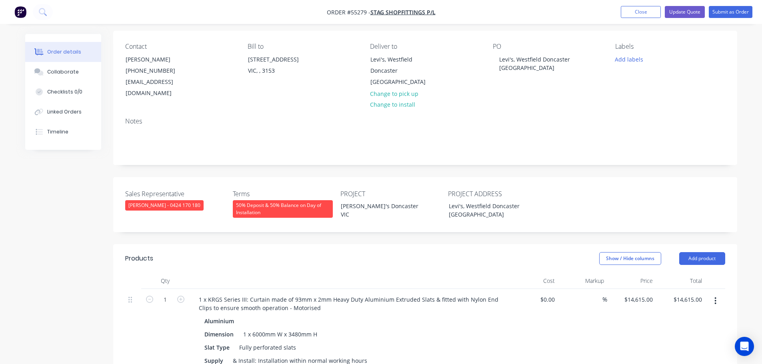
scroll to position [160, 0]
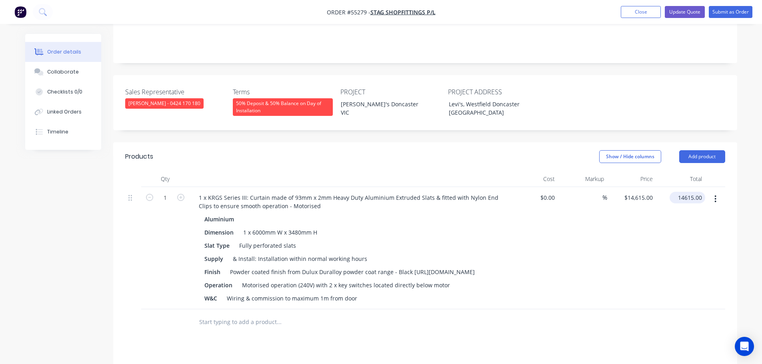
click at [693, 192] on input "14615.00" at bounding box center [688, 198] width 32 height 12
type input "15150"
type input "$15,150.00"
click at [265, 227] on div "1 x 6000mm W x 3480mm H" at bounding box center [280, 233] width 80 height 12
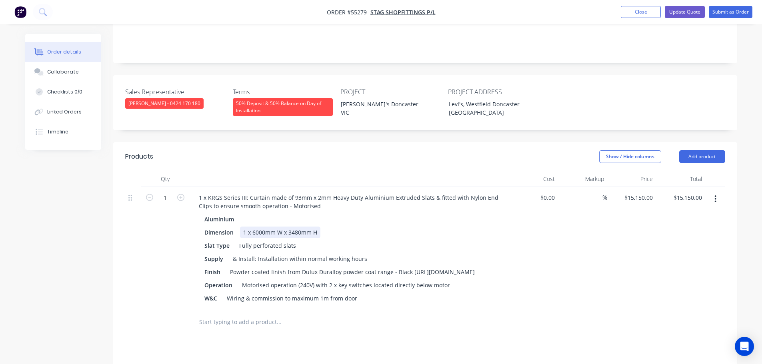
click at [264, 227] on div "1 x 6000mm W x 3480mm H" at bounding box center [280, 233] width 80 height 12
click at [301, 227] on div "1 x 6514mm W x 3480mm H" at bounding box center [280, 233] width 80 height 12
click at [687, 14] on button "Update Quote" at bounding box center [684, 12] width 40 height 12
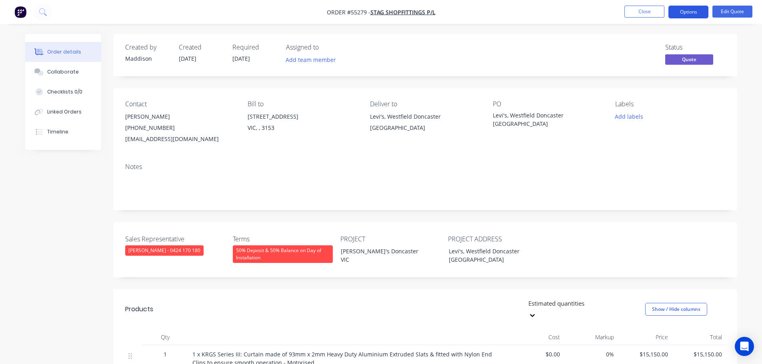
click at [684, 15] on button "Options" at bounding box center [688, 12] width 40 height 13
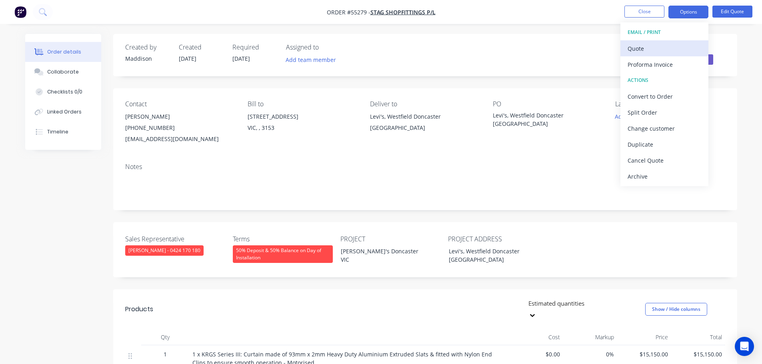
click at [638, 50] on div "Quote" at bounding box center [664, 49] width 74 height 12
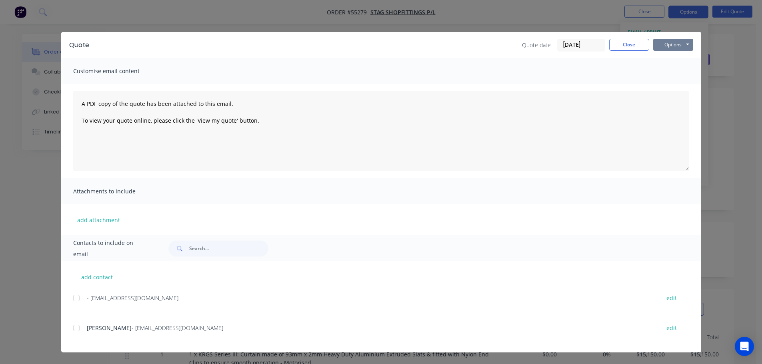
click at [665, 46] on button "Options" at bounding box center [673, 45] width 40 height 12
click at [667, 75] on button "Print" at bounding box center [678, 72] width 51 height 13
click at [625, 46] on button "Close" at bounding box center [629, 45] width 40 height 12
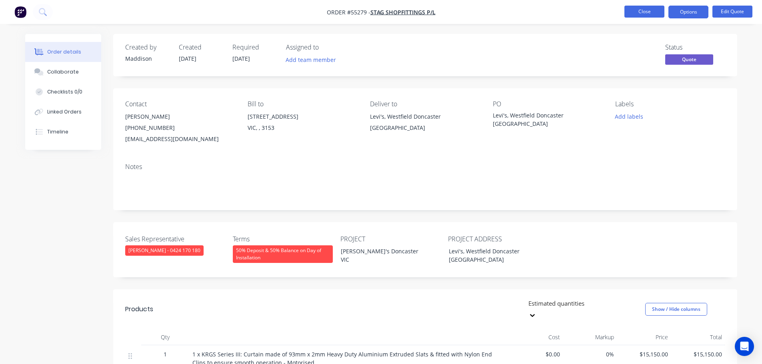
click at [638, 14] on button "Close" at bounding box center [644, 12] width 40 height 12
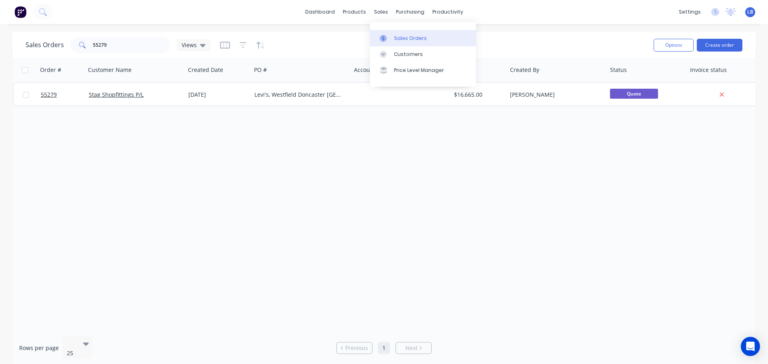
click at [399, 38] on div "Sales Orders" at bounding box center [410, 38] width 33 height 7
drag, startPoint x: 117, startPoint y: 45, endPoint x: 61, endPoint y: 45, distance: 55.6
click at [61, 45] on div "Sales Orders 55279 Views" at bounding box center [118, 45] width 185 height 16
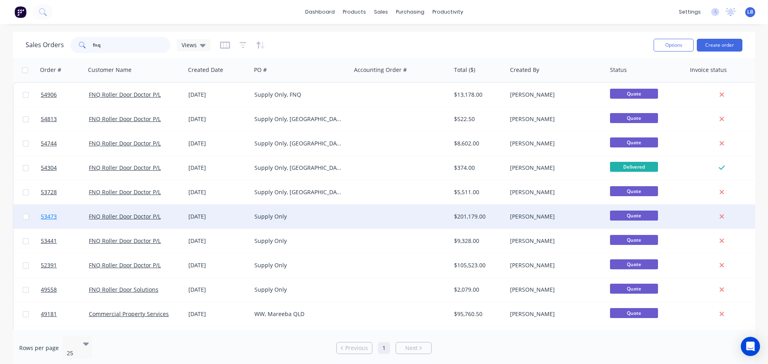
type input "fnq"
click at [41, 217] on span "53473" at bounding box center [49, 217] width 16 height 8
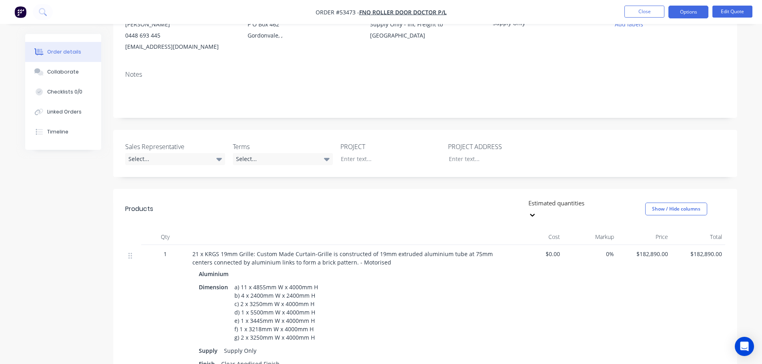
scroll to position [40, 0]
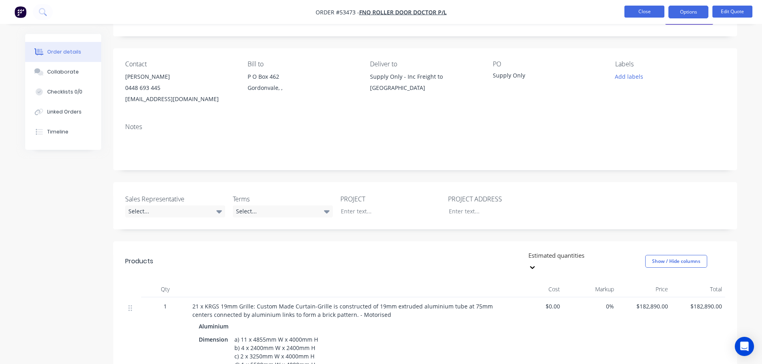
click at [646, 15] on button "Close" at bounding box center [644, 12] width 40 height 12
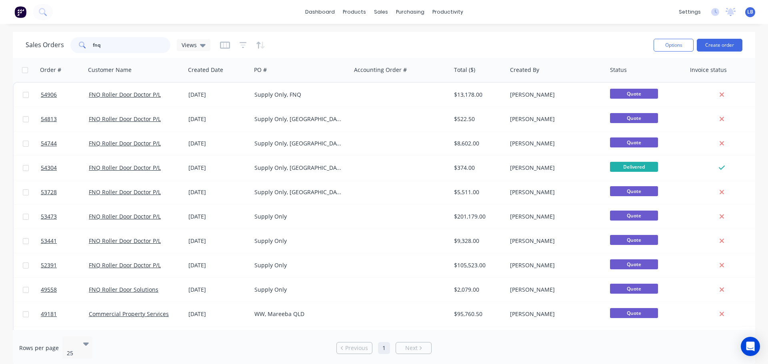
drag, startPoint x: 104, startPoint y: 43, endPoint x: 68, endPoint y: 51, distance: 36.9
click at [68, 51] on div "Sales Orders fnq Views" at bounding box center [118, 45] width 185 height 16
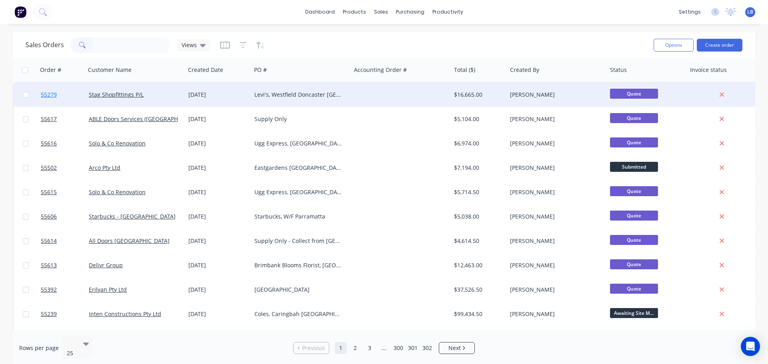
click at [44, 97] on span "55279" at bounding box center [49, 95] width 16 height 8
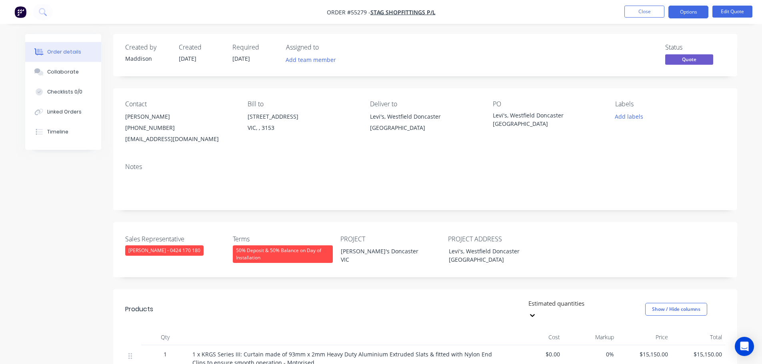
click at [644, 18] on li "Close" at bounding box center [644, 12] width 40 height 13
click at [640, 14] on button "Close" at bounding box center [644, 12] width 40 height 12
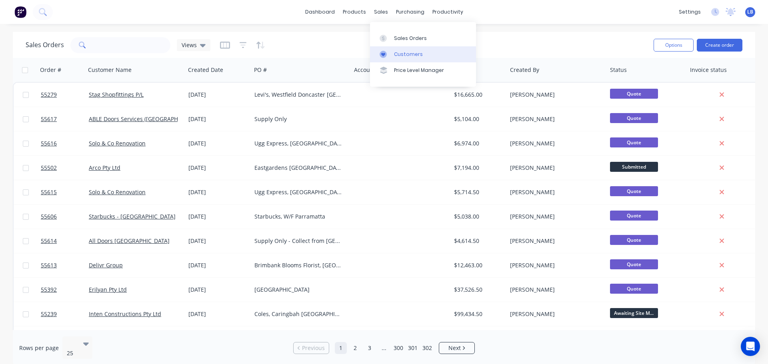
click at [412, 56] on div "Customers" at bounding box center [408, 54] width 29 height 7
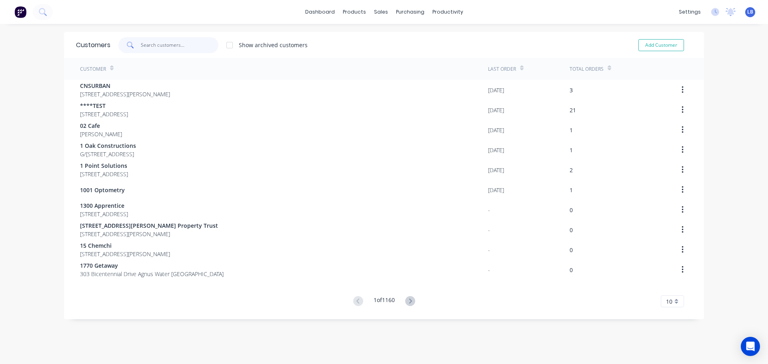
click at [170, 50] on input "text" at bounding box center [180, 45] width 78 height 16
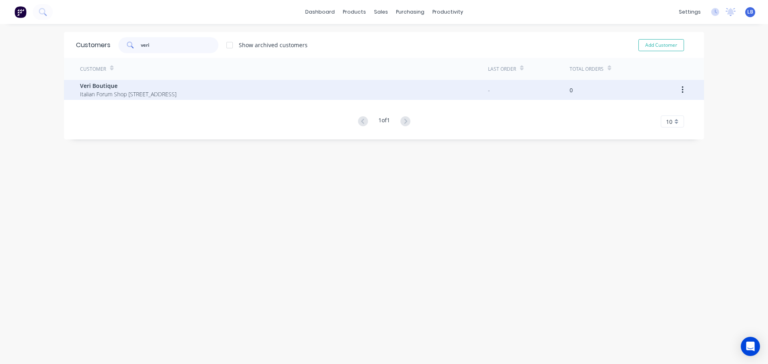
type input "veri"
click at [89, 89] on span "Veri Boutique" at bounding box center [128, 86] width 96 height 8
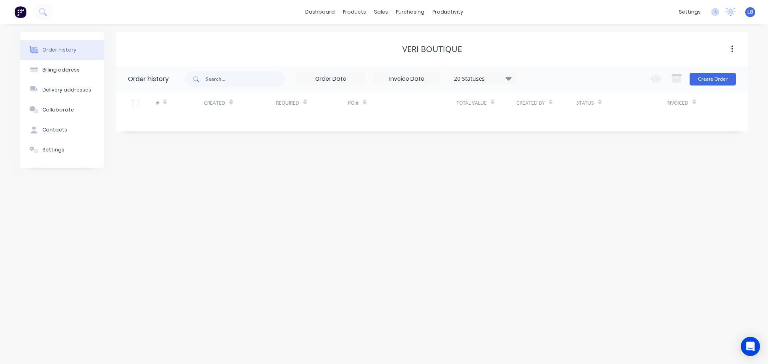
click at [64, 50] on div "Order history" at bounding box center [59, 49] width 34 height 7
click at [59, 71] on div "Billing address" at bounding box center [60, 69] width 37 height 7
select select "AU"
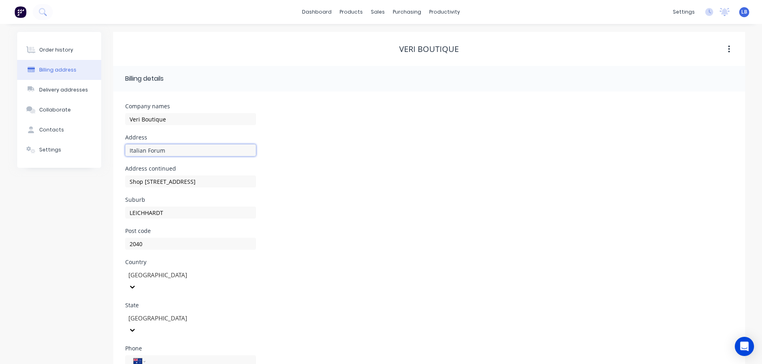
drag, startPoint x: 169, startPoint y: 149, endPoint x: 100, endPoint y: 160, distance: 70.1
click at [100, 160] on div "Order history Billing address Delivery addresses Collaborate Contacts Settings …" at bounding box center [381, 224] width 728 height 384
click at [242, 236] on div "2040" at bounding box center [190, 248] width 131 height 24
drag, startPoint x: 214, startPoint y: 178, endPoint x: 99, endPoint y: 189, distance: 115.3
click at [99, 189] on div "Order history Billing address Delivery addresses Collaborate Contacts Settings …" at bounding box center [381, 224] width 728 height 384
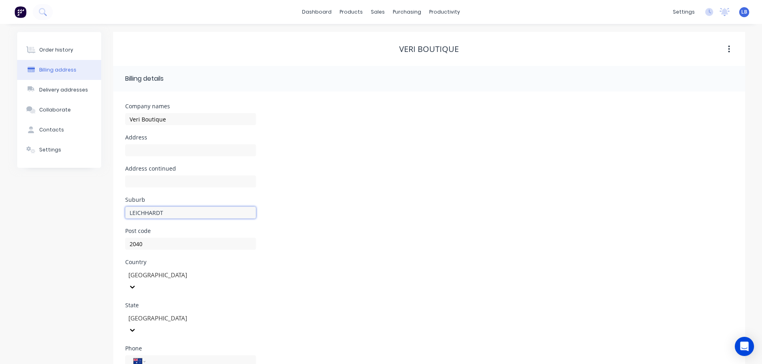
drag, startPoint x: 164, startPoint y: 212, endPoint x: 105, endPoint y: 220, distance: 59.7
click at [105, 220] on div "Order history Billing address Delivery addresses Collaborate Contacts Settings …" at bounding box center [381, 224] width 728 height 384
click at [115, 246] on div "Company names Veri Boutique Address Address continued Suburb Post code 2040 Cou…" at bounding box center [429, 254] width 632 height 325
click at [137, 152] on input "text" at bounding box center [190, 150] width 131 height 12
type input "Shop 1,"
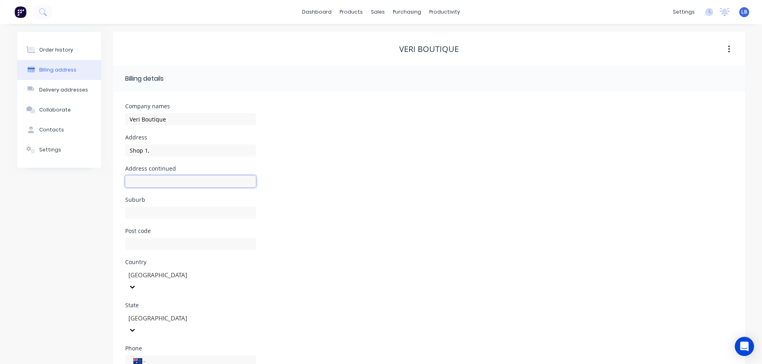
click at [135, 179] on input "text" at bounding box center [190, 182] width 131 height 12
type input "[STREET_ADDRESS]"
drag, startPoint x: 134, startPoint y: 214, endPoint x: 136, endPoint y: 218, distance: 4.3
click at [134, 214] on input "text" at bounding box center [190, 213] width 131 height 12
type input "Chatswood"
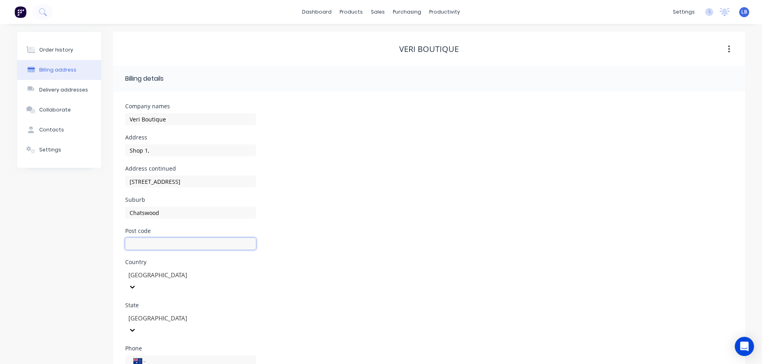
click at [130, 244] on input "text" at bounding box center [190, 244] width 131 height 12
click at [134, 244] on input "text" at bounding box center [190, 244] width 131 height 12
type input "2067"
click at [53, 50] on div "Order history" at bounding box center [56, 49] width 34 height 7
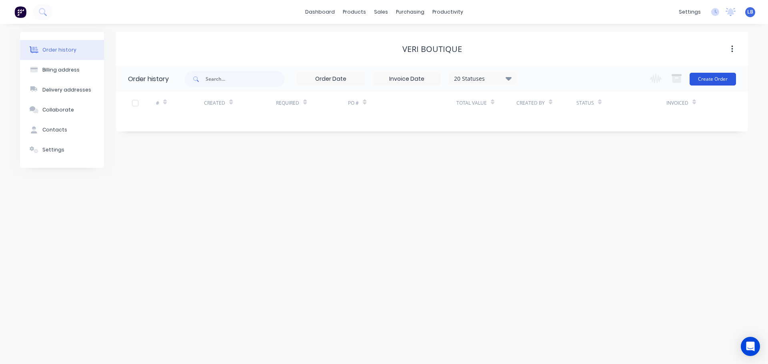
click at [708, 83] on button "Create Order" at bounding box center [712, 79] width 46 height 13
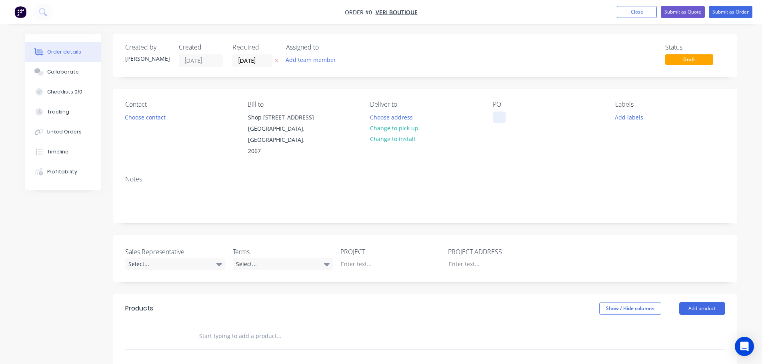
click at [497, 115] on div at bounding box center [499, 118] width 13 height 12
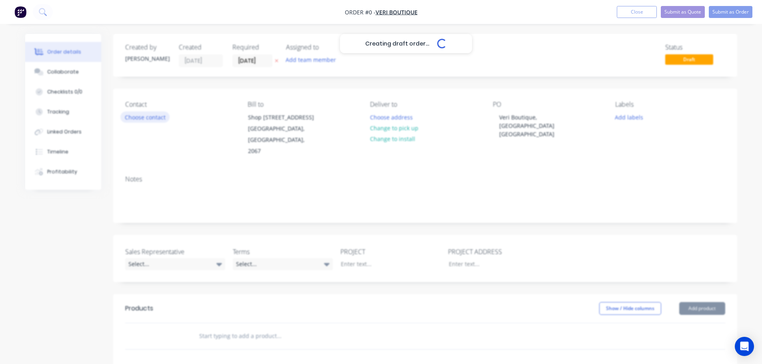
click at [153, 118] on div "Creating draft order... Loading... Order details Collaborate Checklists 0/0 Tra…" at bounding box center [381, 294] width 728 height 520
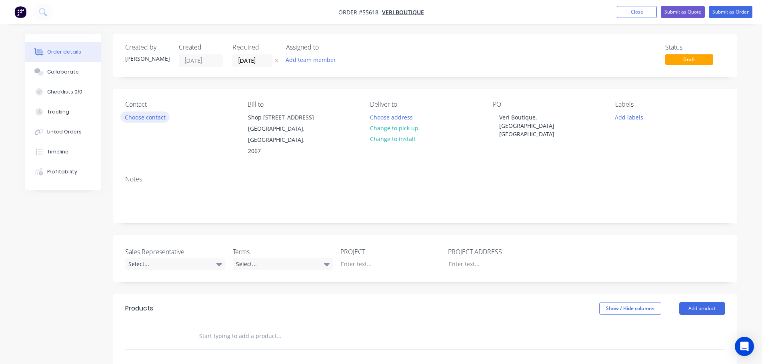
click at [153, 118] on button "Choose contact" at bounding box center [144, 117] width 49 height 11
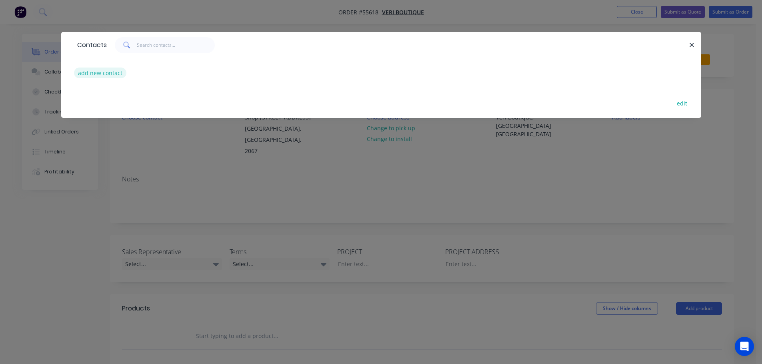
click at [92, 73] on button "add new contact" at bounding box center [100, 73] width 53 height 11
select select "AU"
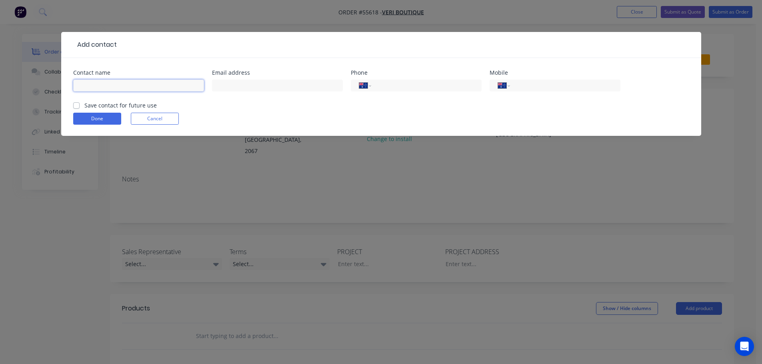
drag, startPoint x: 83, startPoint y: 83, endPoint x: 86, endPoint y: 89, distance: 7.0
click at [83, 83] on input "text" at bounding box center [138, 86] width 131 height 12
type input "Nasha"
click at [228, 85] on input "text" at bounding box center [277, 86] width 131 height 12
type input "[EMAIL_ADDRESS][DOMAIN_NAME]"
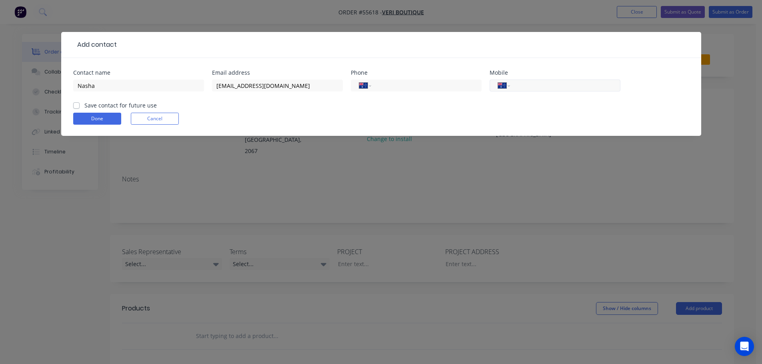
click at [542, 85] on input "tel" at bounding box center [563, 85] width 96 height 9
type input "0414 355 360"
click at [84, 106] on label "Save contact for future use" at bounding box center [120, 105] width 72 height 8
click at [75, 106] on input "Save contact for future use" at bounding box center [76, 105] width 6 height 8
checkbox input "true"
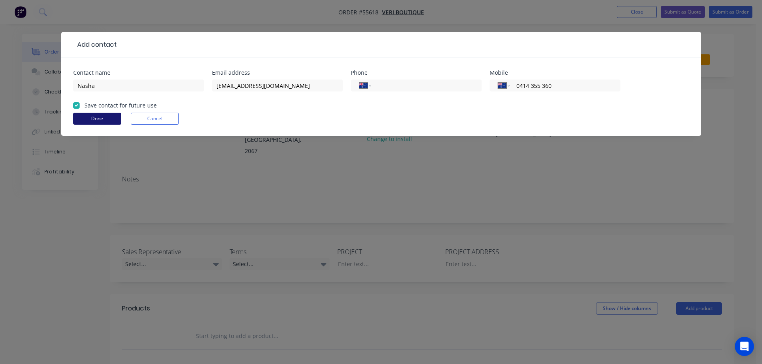
click at [82, 119] on button "Done" at bounding box center [97, 119] width 48 height 12
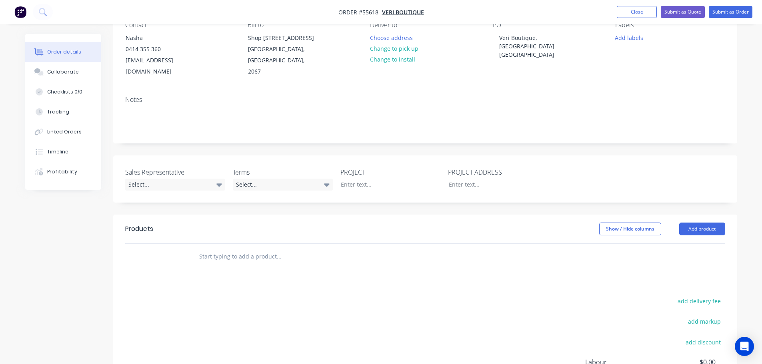
scroll to position [80, 0]
click at [148, 178] on div "Select..." at bounding box center [175, 184] width 100 height 12
drag, startPoint x: 153, startPoint y: 220, endPoint x: 246, endPoint y: 197, distance: 95.8
click at [154, 220] on div "[PERSON_NAME] - 0424 185 195" at bounding box center [170, 222] width 78 height 10
click at [269, 178] on div "Select..." at bounding box center [283, 184] width 100 height 12
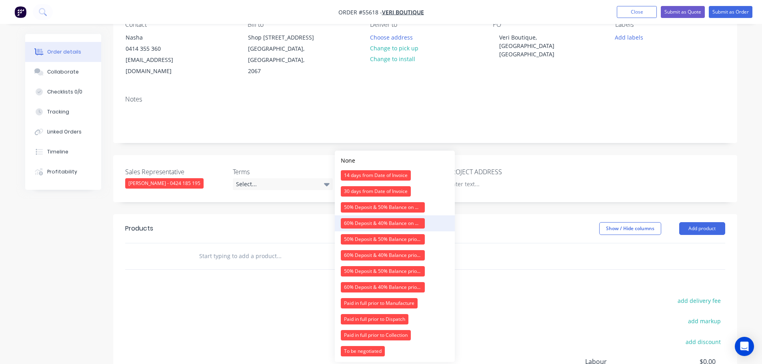
click at [352, 223] on div "60% Deposit & 40% Balance on Day of Installation" at bounding box center [383, 223] width 84 height 10
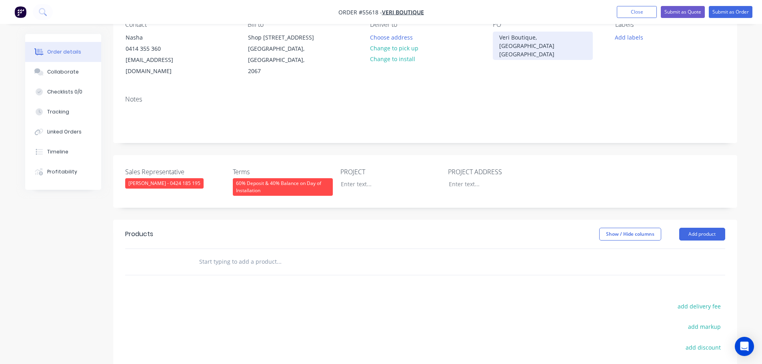
click at [532, 38] on div "Veri Boutique, [GEOGRAPHIC_DATA] [GEOGRAPHIC_DATA]" at bounding box center [543, 46] width 100 height 28
copy div "Veri Boutique, [GEOGRAPHIC_DATA] [GEOGRAPHIC_DATA]"
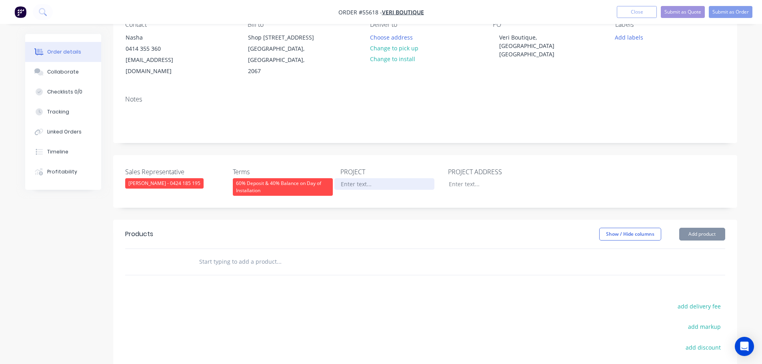
click at [344, 178] on div at bounding box center [384, 184] width 100 height 12
paste div
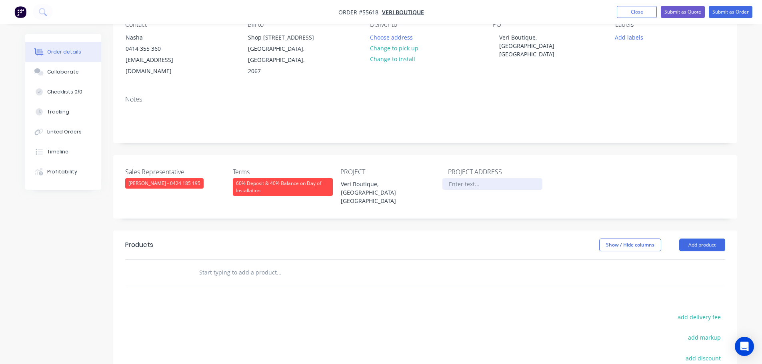
drag, startPoint x: 469, startPoint y: 169, endPoint x: 461, endPoint y: 180, distance: 13.6
click at [468, 178] on div at bounding box center [492, 184] width 100 height 12
click at [702, 239] on button "Add product" at bounding box center [702, 245] width 46 height 13
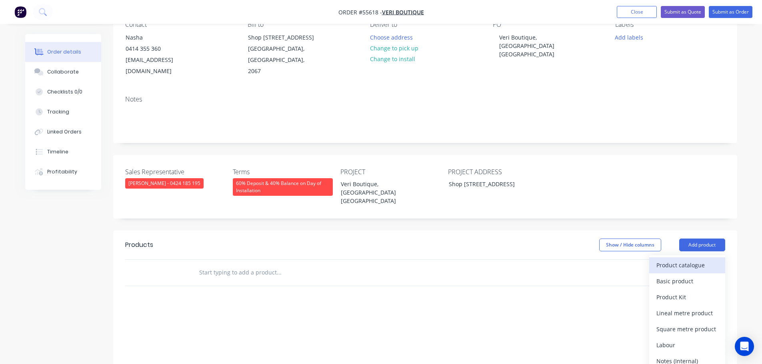
click at [688, 259] on div "Product catalogue" at bounding box center [687, 265] width 62 height 12
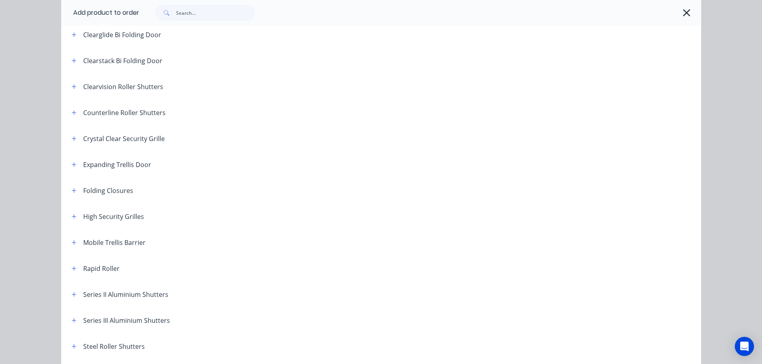
scroll to position [120, 0]
click at [72, 241] on icon "button" at bounding box center [74, 241] width 5 height 6
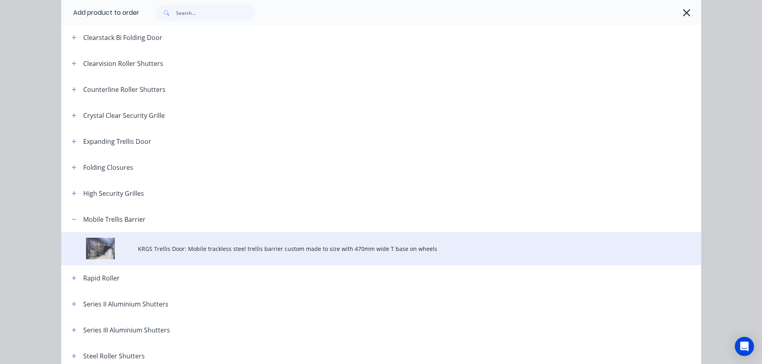
scroll to position [160, 0]
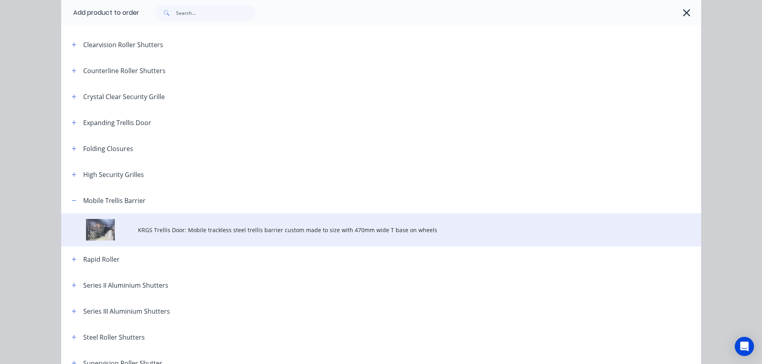
click at [205, 232] on span "KRGS Trellis Door: Mobile trackless steel trellis barrier custom made to size w…" at bounding box center [363, 230] width 450 height 8
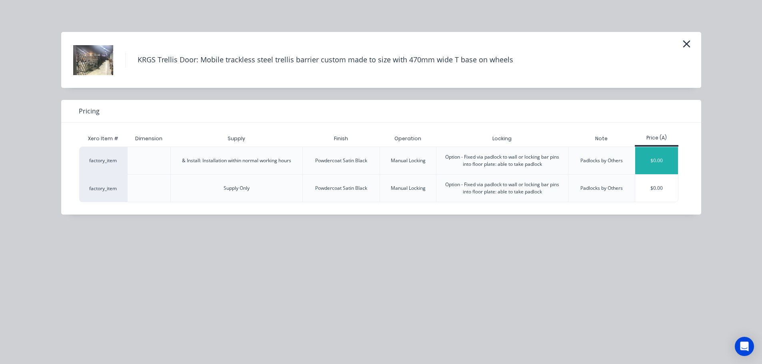
click at [648, 158] on div "$0.00" at bounding box center [656, 160] width 43 height 27
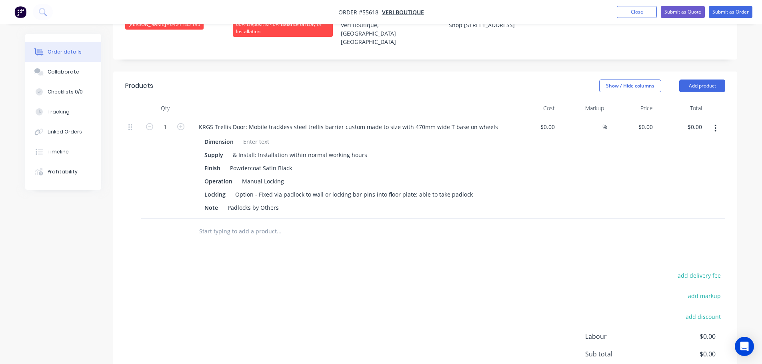
scroll to position [240, 0]
click at [704, 120] on input "0.00" at bounding box center [695, 126] width 18 height 12
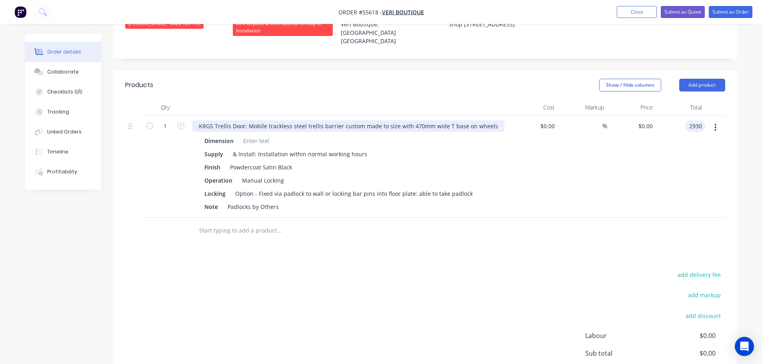
type input "2930"
type input "$2,930.00"
click at [195, 120] on div "KRGS Trellis Door: Mobile trackless steel trellis barrier custom made to size w…" at bounding box center [348, 126] width 312 height 12
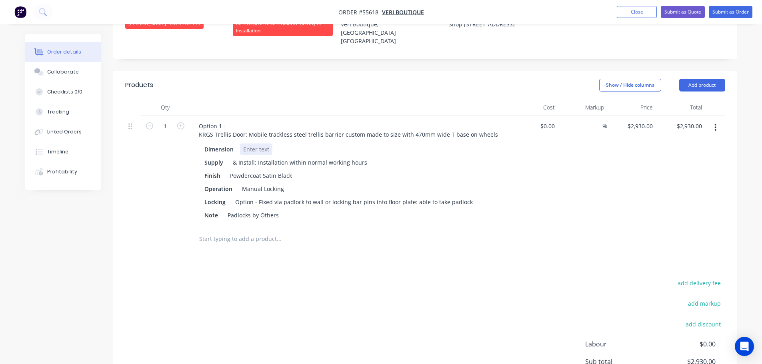
click at [251, 144] on div at bounding box center [256, 150] width 32 height 12
click at [249, 144] on div at bounding box center [256, 150] width 32 height 12
click at [702, 79] on button "Add product" at bounding box center [702, 85] width 46 height 13
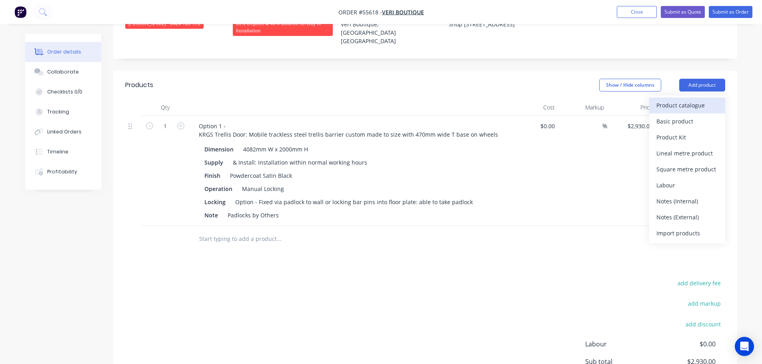
click at [663, 100] on div "Product catalogue" at bounding box center [687, 106] width 62 height 12
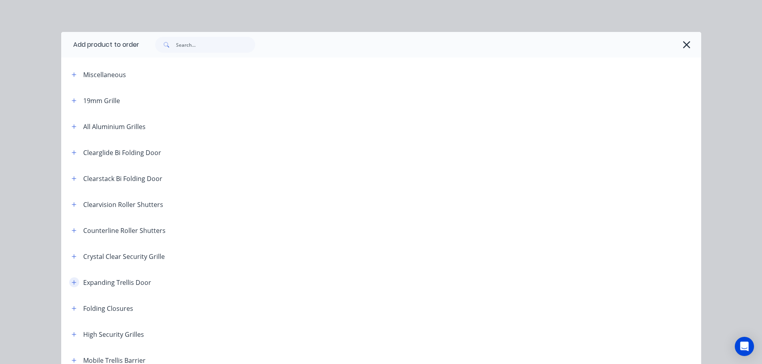
click at [73, 282] on icon "button" at bounding box center [74, 282] width 4 height 4
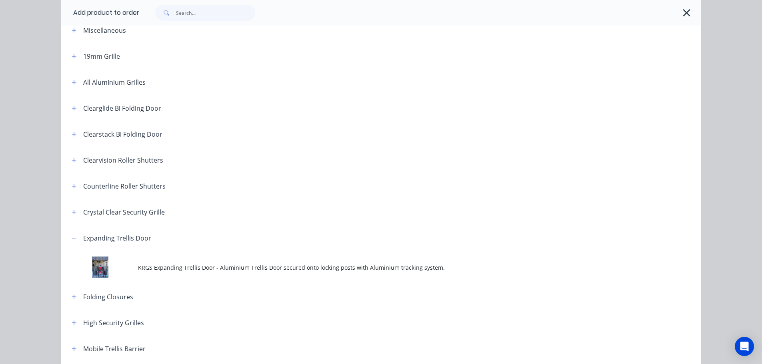
scroll to position [120, 0]
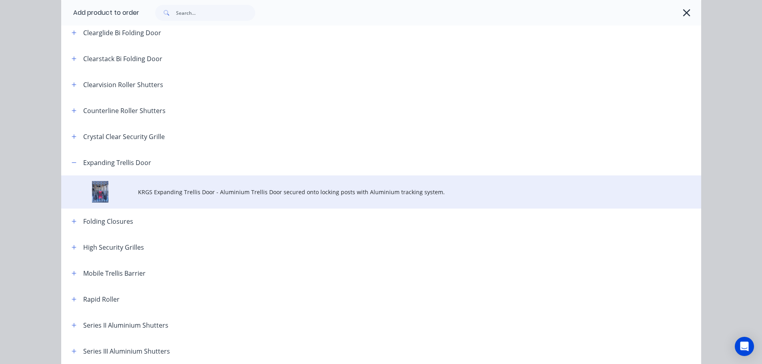
click at [250, 193] on span "KRGS Expanding Trellis Door - Aluminium Trellis Door secured onto locking posts…" at bounding box center [363, 192] width 450 height 8
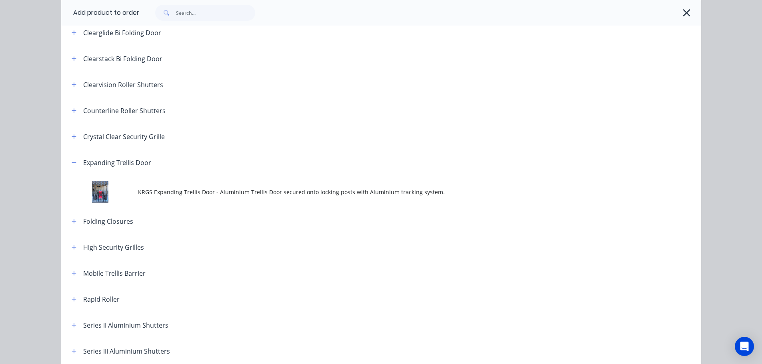
scroll to position [0, 0]
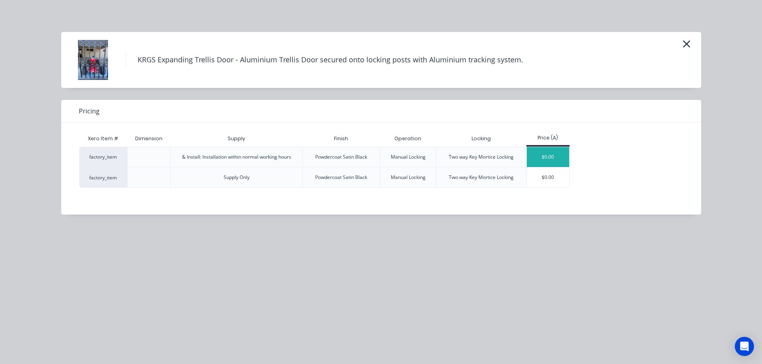
click at [555, 154] on div "$0.00" at bounding box center [548, 157] width 43 height 20
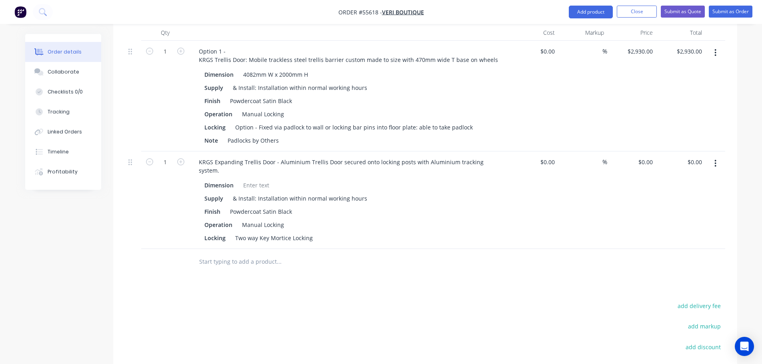
scroll to position [320, 0]
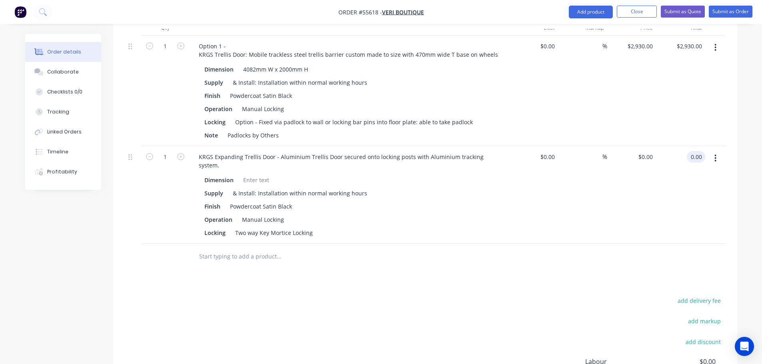
click at [702, 151] on input "0.00" at bounding box center [697, 157] width 15 height 12
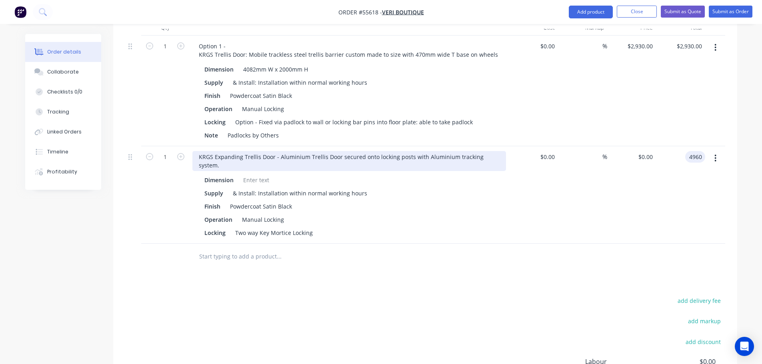
type input "4960"
type input "$4,960.00"
click at [197, 151] on div "KRGS Expanding Trellis Door - Aluminium Trellis Door secured onto locking posts…" at bounding box center [348, 161] width 313 height 20
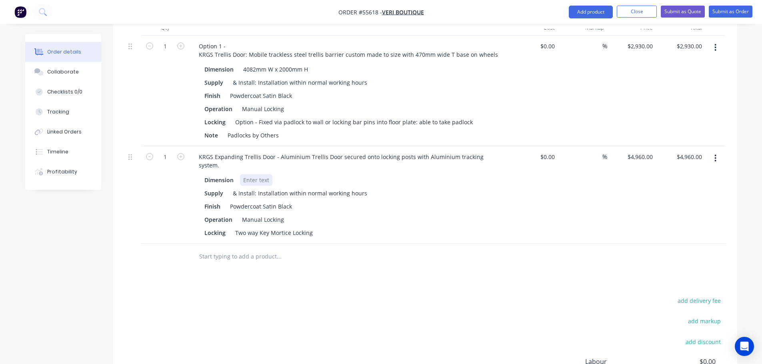
click at [246, 174] on div at bounding box center [256, 180] width 32 height 12
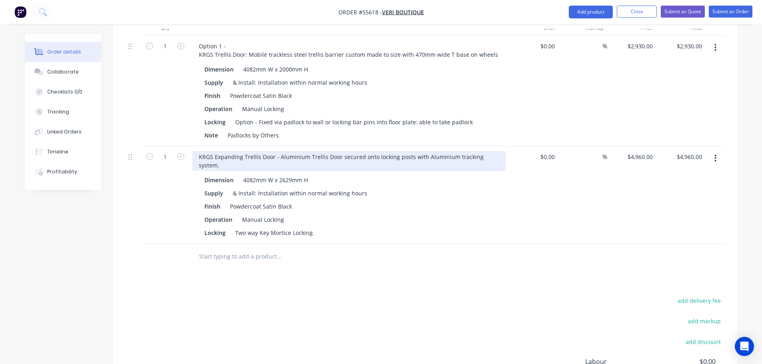
click at [199, 151] on div "KRGS Expanding Trellis Door - Aluminium Trellis Door secured onto locking posts…" at bounding box center [348, 161] width 313 height 20
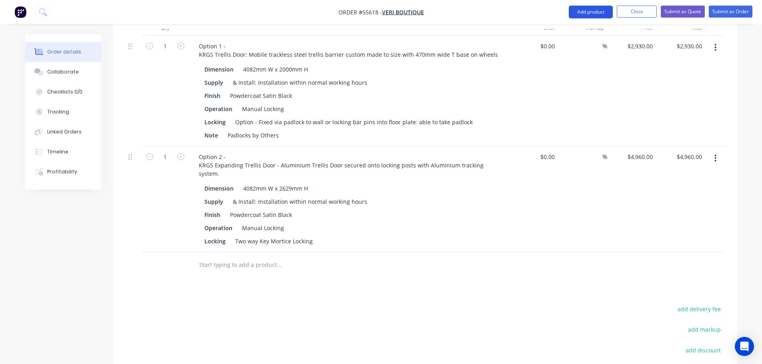
click at [588, 13] on button "Add product" at bounding box center [590, 12] width 44 height 13
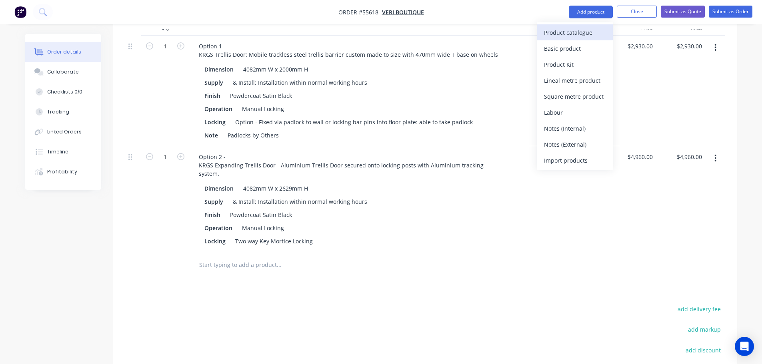
click at [561, 32] on div "Product catalogue" at bounding box center [575, 33] width 62 height 12
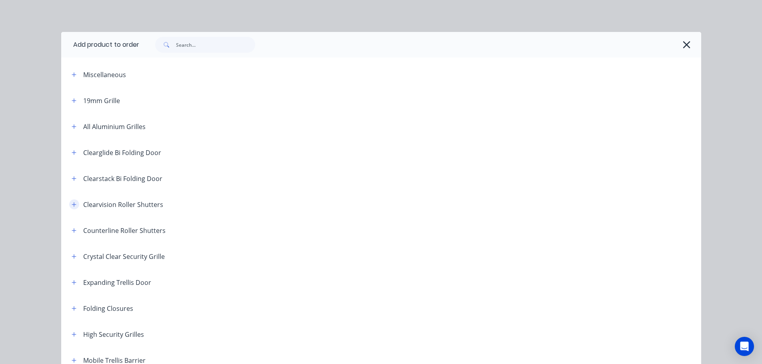
click at [69, 203] on button "button" at bounding box center [74, 204] width 10 height 10
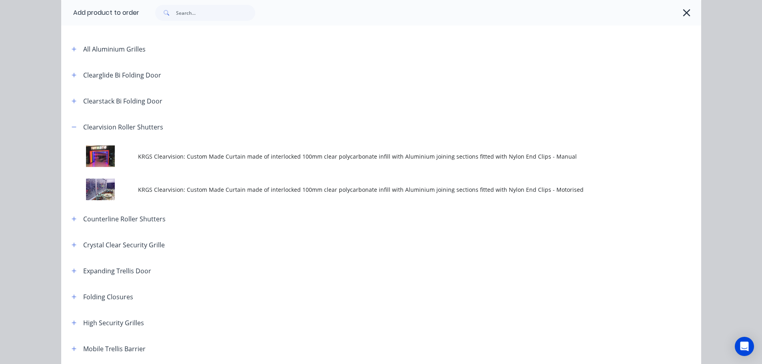
scroll to position [80, 0]
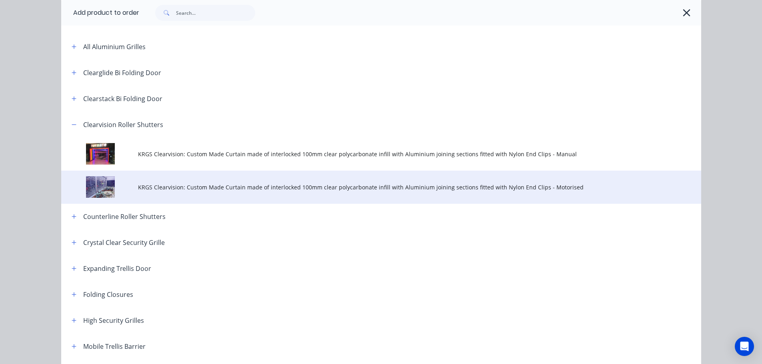
click at [261, 189] on span "KRGS Clearvision: Custom Made Curtain made of interlocked 100mm clear polycarbo…" at bounding box center [363, 187] width 450 height 8
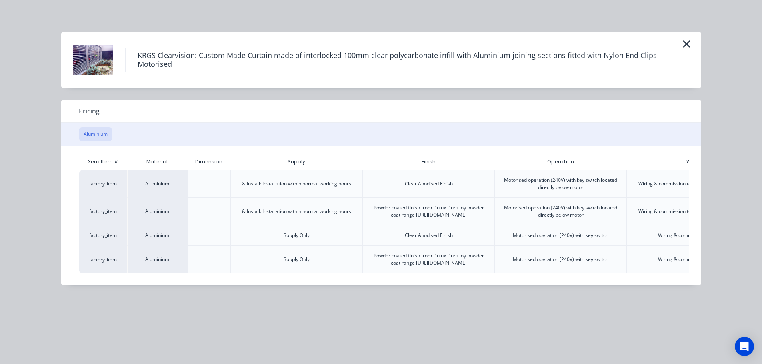
scroll to position [0, 112]
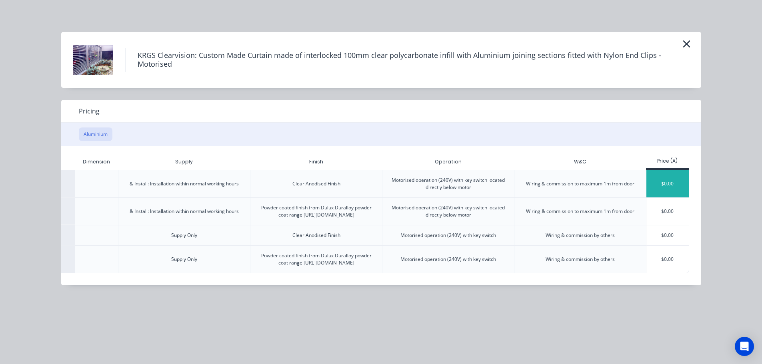
click at [669, 191] on div "$0.00" at bounding box center [667, 183] width 43 height 27
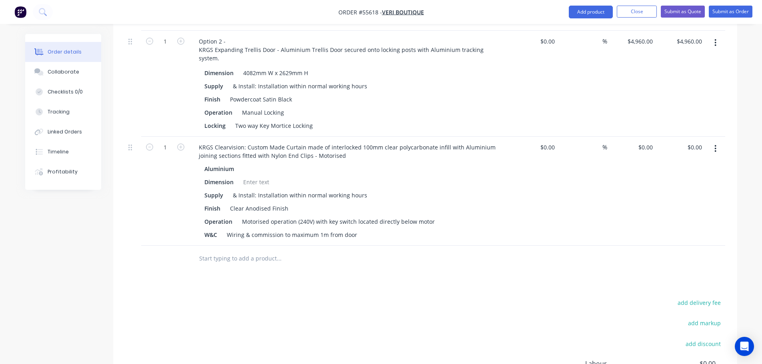
scroll to position [440, 0]
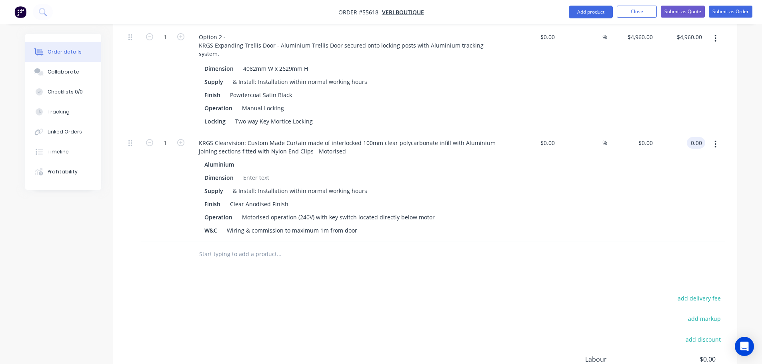
click at [702, 137] on input "0.00" at bounding box center [697, 143] width 15 height 12
type input "6740"
type input "$6,740.00"
click at [251, 172] on div at bounding box center [256, 178] width 32 height 12
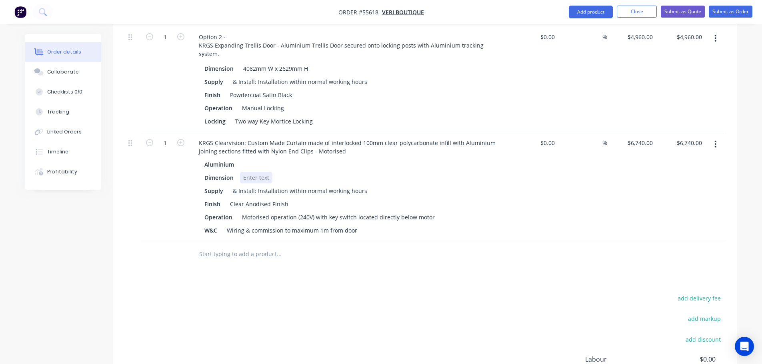
click at [251, 172] on div at bounding box center [256, 178] width 32 height 12
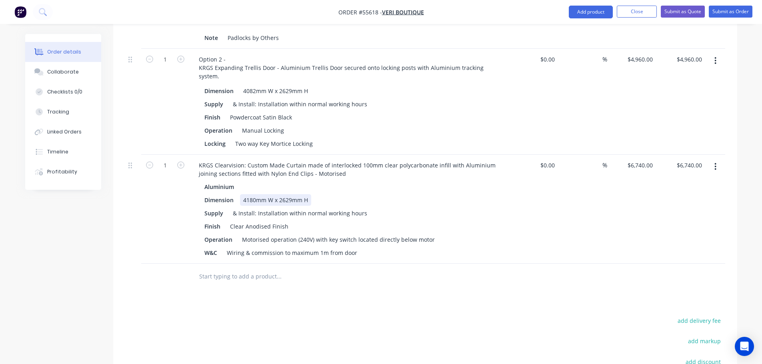
scroll to position [400, 0]
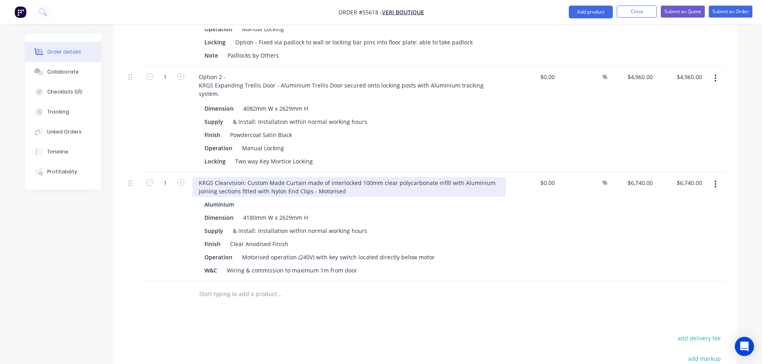
click at [199, 177] on div "KRGS Clearvision: Custom Made Curtain made of interlocked 100mm clear polycarbo…" at bounding box center [348, 187] width 313 height 20
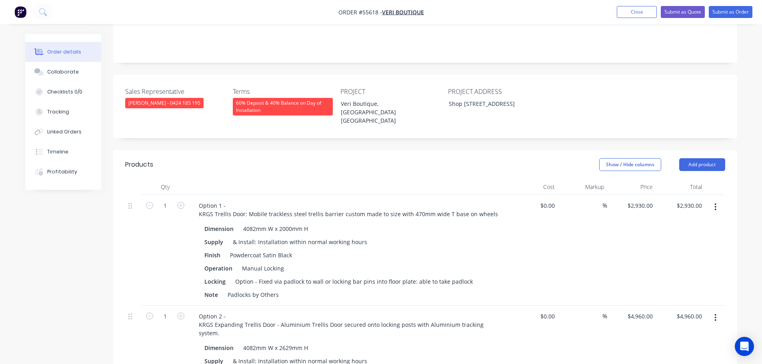
scroll to position [160, 0]
click at [678, 16] on button "Submit as Quote" at bounding box center [682, 12] width 44 height 12
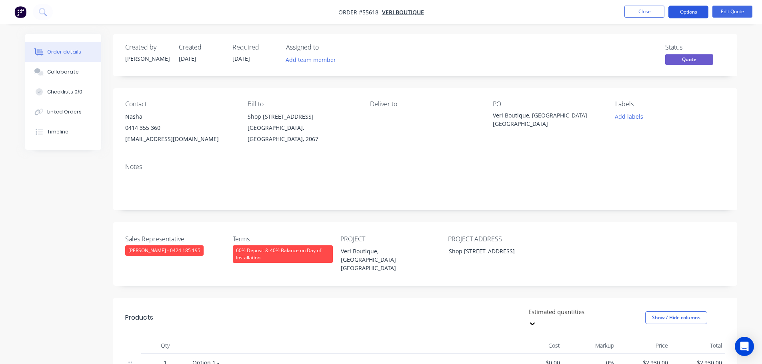
click at [682, 12] on button "Options" at bounding box center [688, 12] width 40 height 13
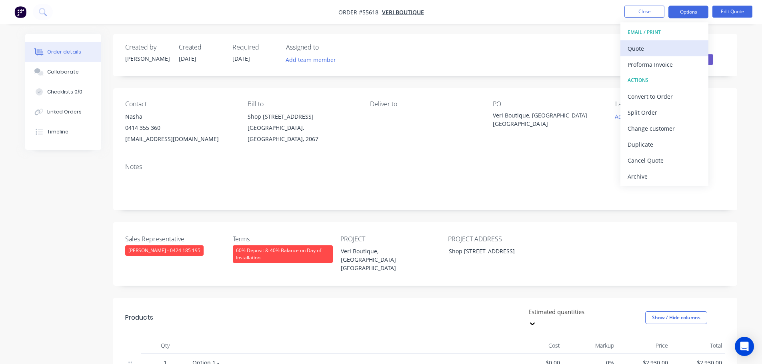
click at [637, 50] on div "Quote" at bounding box center [664, 49] width 74 height 12
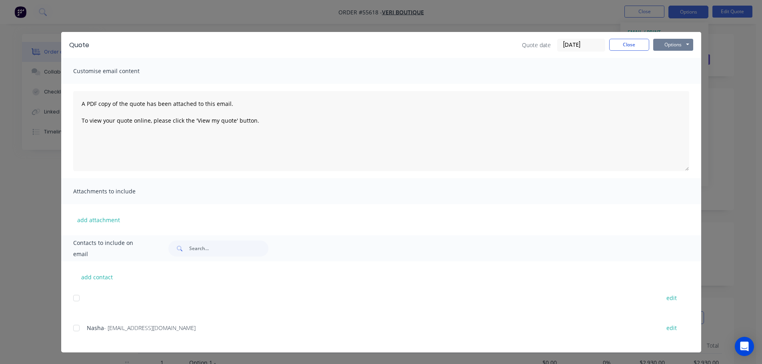
click at [658, 45] on button "Options" at bounding box center [673, 45] width 40 height 12
click at [668, 73] on button "Print" at bounding box center [678, 72] width 51 height 13
click at [629, 46] on button "Close" at bounding box center [629, 45] width 40 height 12
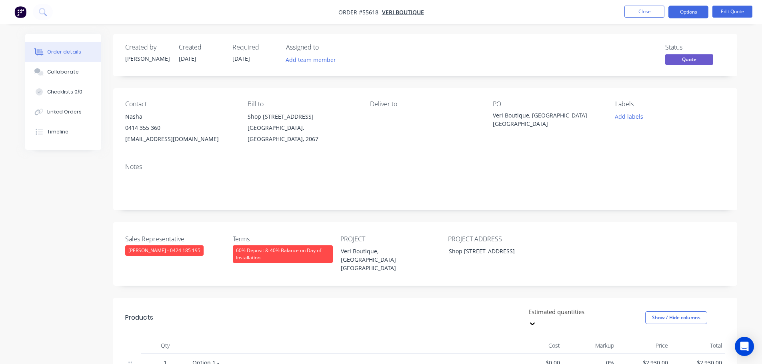
click at [146, 140] on div "[EMAIL_ADDRESS][DOMAIN_NAME]" at bounding box center [180, 139] width 110 height 11
click at [545, 115] on div "Veri Boutique, [GEOGRAPHIC_DATA] [GEOGRAPHIC_DATA]" at bounding box center [543, 119] width 100 height 17
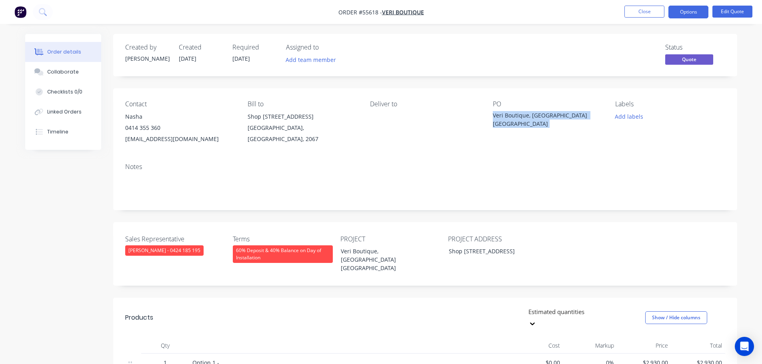
click at [545, 115] on div "Veri Boutique, [GEOGRAPHIC_DATA] [GEOGRAPHIC_DATA]" at bounding box center [543, 119] width 100 height 17
click at [160, 129] on span at bounding box center [160, 128] width 0 height 8
click at [631, 9] on button "Close" at bounding box center [644, 12] width 40 height 12
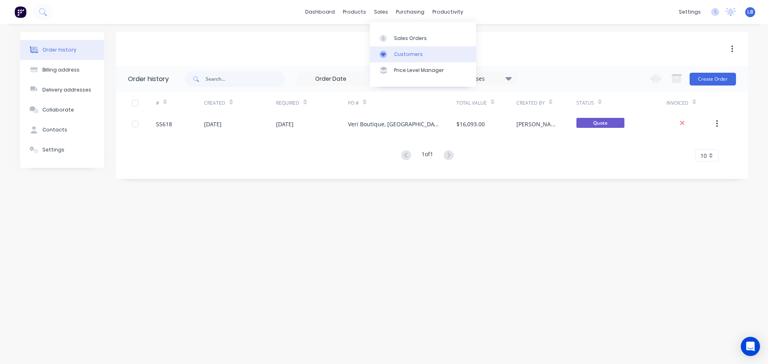
click at [405, 58] on link "Customers" at bounding box center [423, 54] width 106 height 16
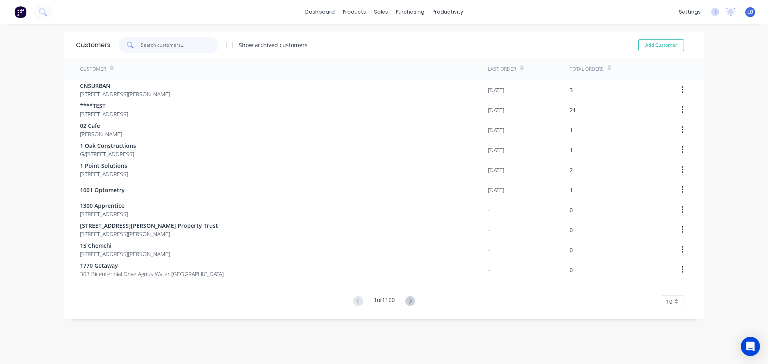
click at [158, 43] on input "text" at bounding box center [180, 45] width 78 height 16
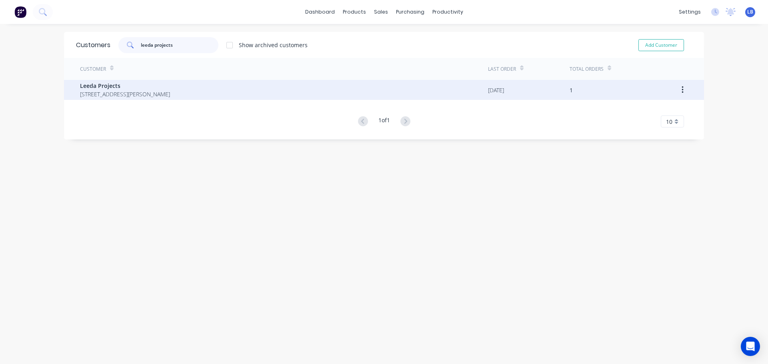
type input "leeda projects"
click at [102, 88] on span "Leeda Projects" at bounding box center [125, 86] width 90 height 8
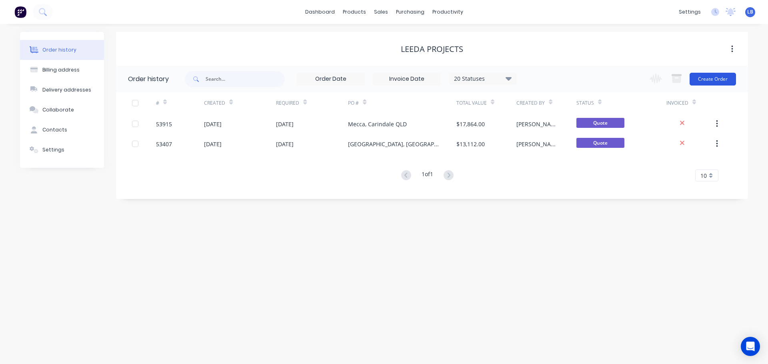
click at [716, 77] on button "Create Order" at bounding box center [712, 79] width 46 height 13
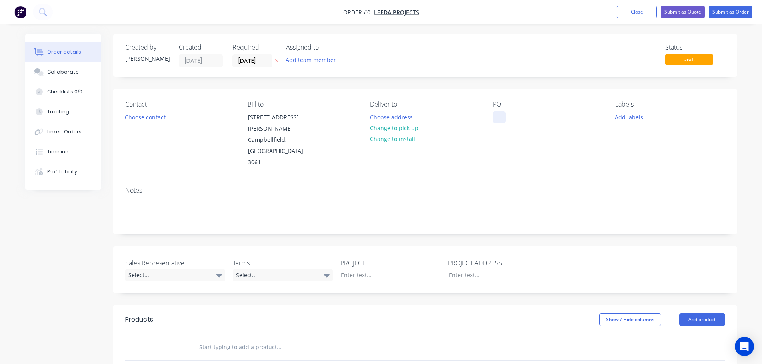
click at [500, 114] on div at bounding box center [499, 118] width 13 height 12
click at [527, 117] on div "T2, [GEOGRAPHIC_DATA]" at bounding box center [531, 118] width 77 height 12
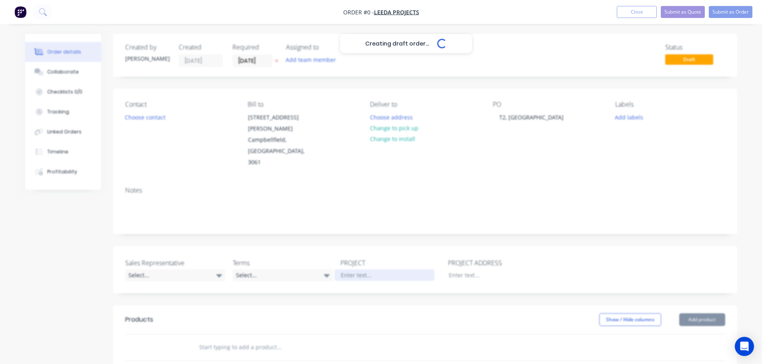
click at [344, 252] on div "Creating draft order... Loading... Order details Collaborate Checklists 0/0 Tra…" at bounding box center [381, 299] width 728 height 531
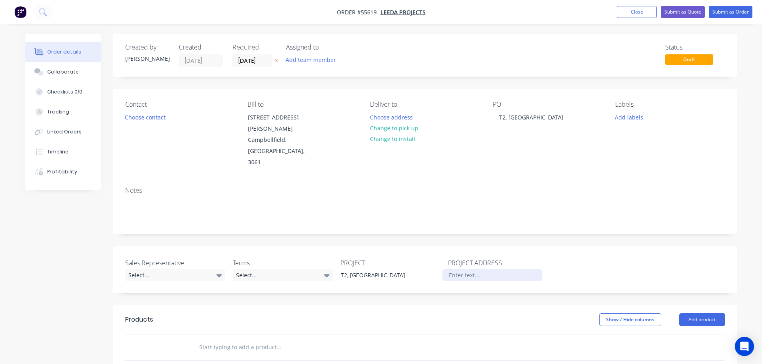
click at [460, 269] on div at bounding box center [492, 275] width 100 height 12
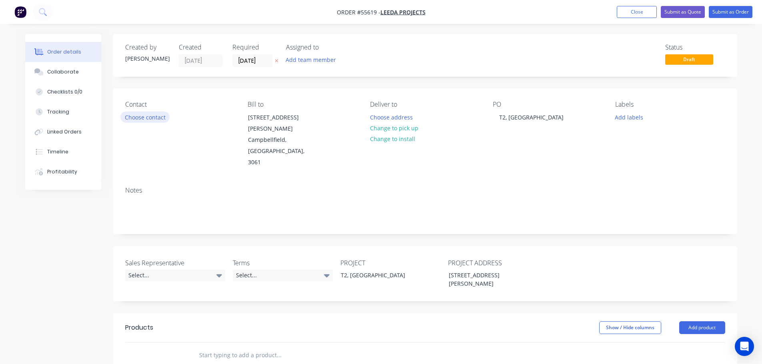
click at [138, 117] on button "Choose contact" at bounding box center [144, 117] width 49 height 11
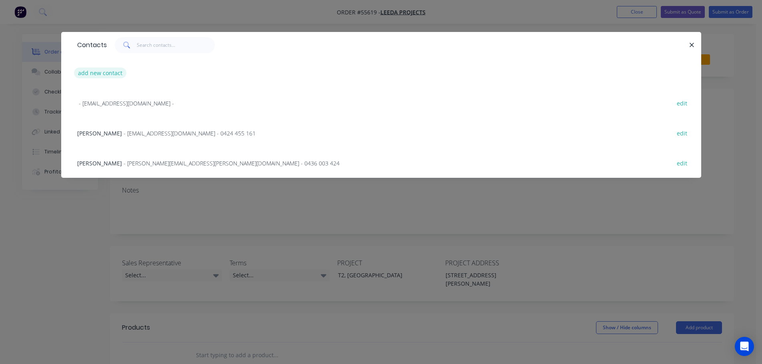
click at [98, 74] on button "add new contact" at bounding box center [100, 73] width 53 height 11
select select "AU"
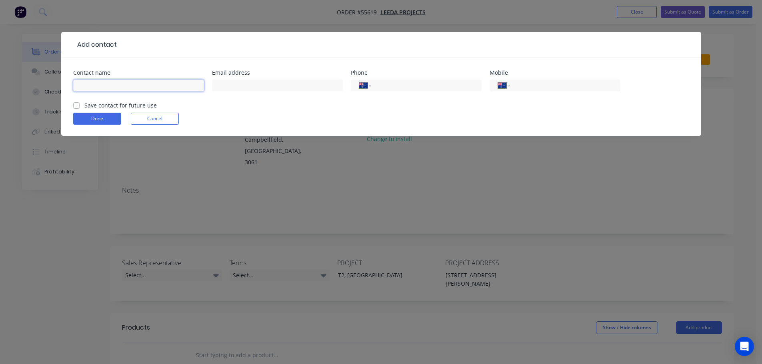
click at [90, 84] on input "text" at bounding box center [138, 86] width 131 height 12
type input "[PERSON_NAME]"
drag, startPoint x: 228, startPoint y: 87, endPoint x: 235, endPoint y: 111, distance: 25.4
click at [228, 87] on input "text" at bounding box center [277, 86] width 131 height 12
type input "[PERSON_NAME][EMAIL_ADDRESS][PERSON_NAME][DOMAIN_NAME]"
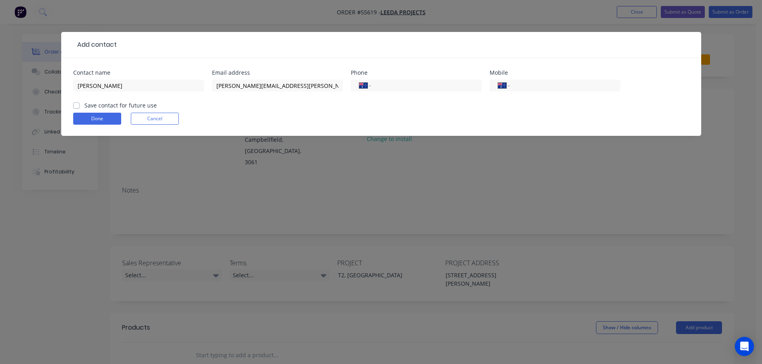
drag, startPoint x: 391, startPoint y: 85, endPoint x: 401, endPoint y: 123, distance: 39.6
click at [391, 85] on input "tel" at bounding box center [425, 85] width 96 height 9
type input "[PHONE_NUMBER]"
click at [84, 105] on label "Save contact for future use" at bounding box center [120, 105] width 72 height 8
click at [77, 105] on input "Save contact for future use" at bounding box center [76, 105] width 6 height 8
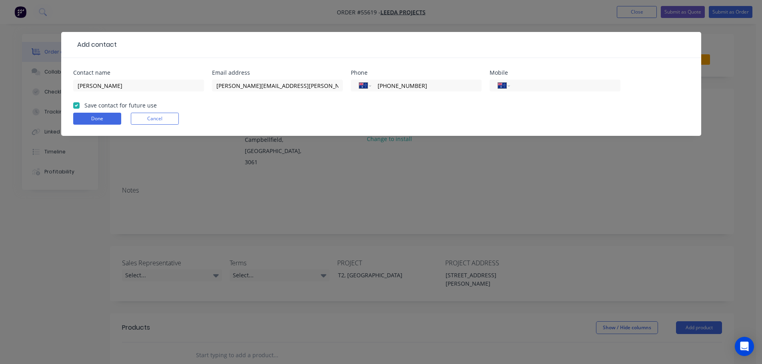
checkbox input "true"
click at [80, 117] on button "Done" at bounding box center [97, 119] width 48 height 12
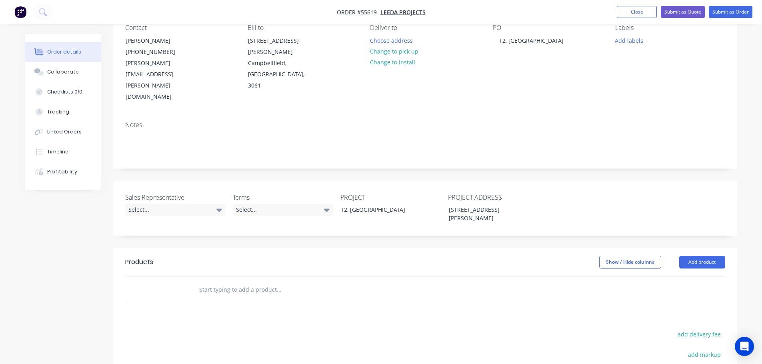
scroll to position [80, 0]
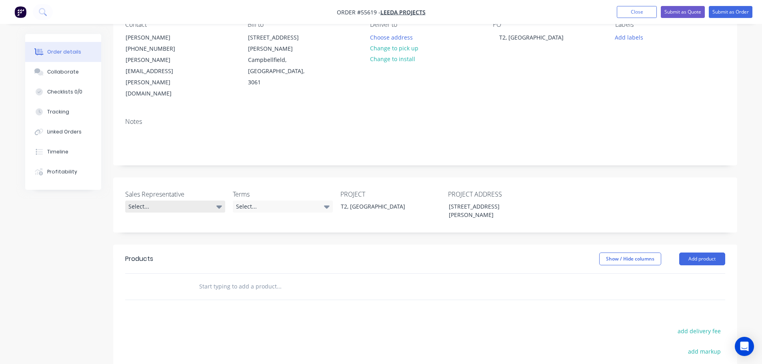
click at [166, 201] on div "Select..." at bounding box center [175, 207] width 100 height 12
click at [162, 204] on div "[PERSON_NAME] - 0424 170 180" at bounding box center [170, 206] width 78 height 10
click at [255, 201] on div "Select..." at bounding box center [283, 207] width 100 height 12
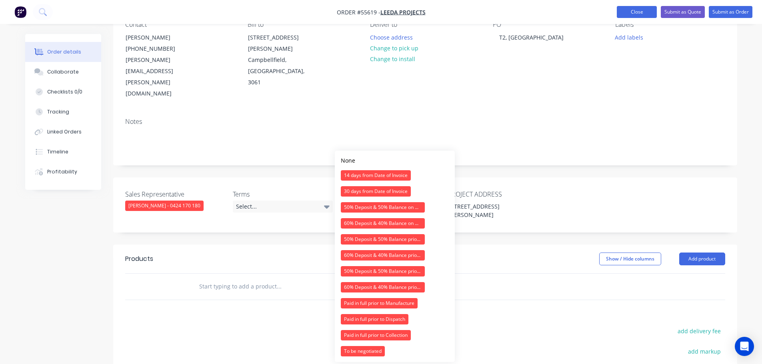
click at [630, 13] on button "Close" at bounding box center [636, 12] width 40 height 12
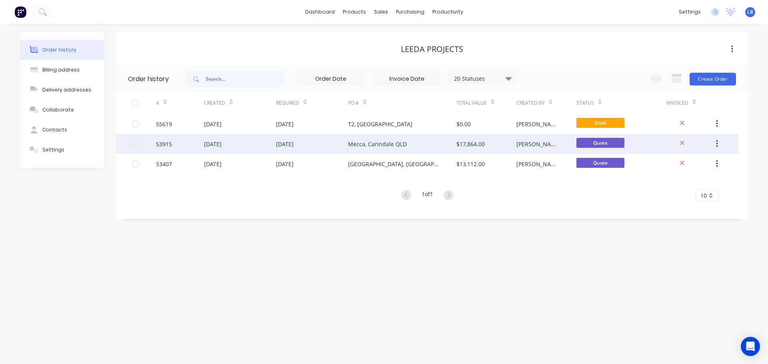
click at [158, 144] on div "53915" at bounding box center [164, 144] width 16 height 8
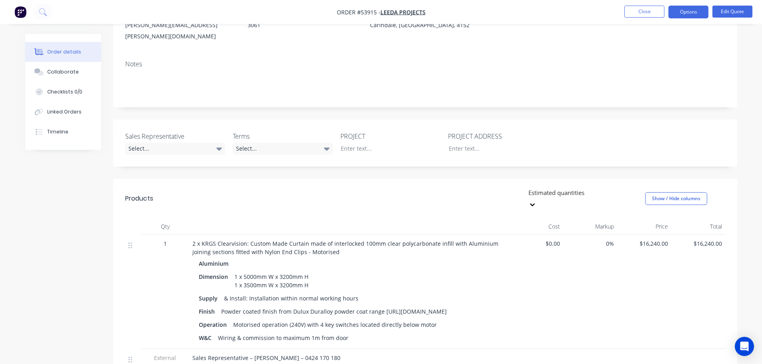
scroll to position [40, 0]
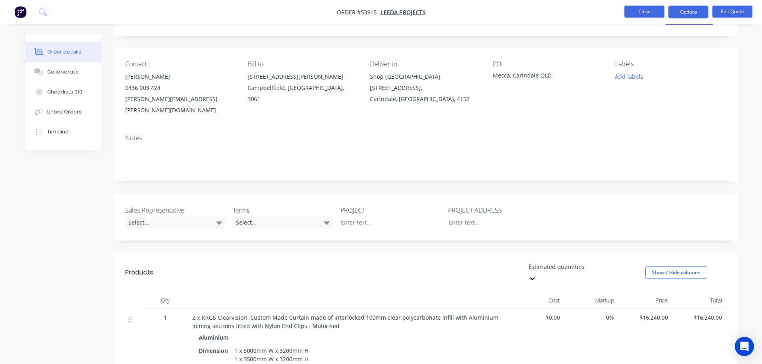
click at [648, 12] on button "Close" at bounding box center [644, 12] width 40 height 12
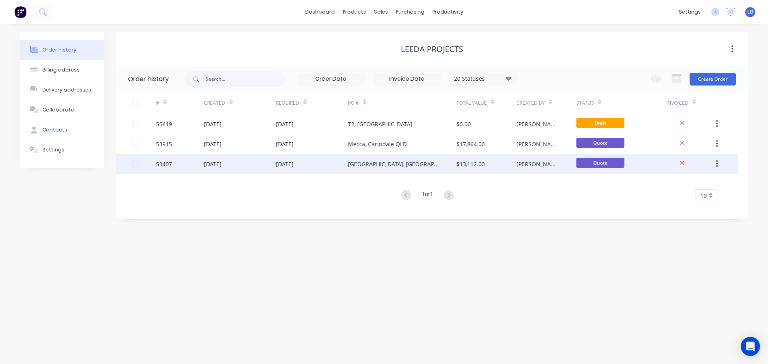
click at [165, 164] on div "53407" at bounding box center [164, 164] width 16 height 8
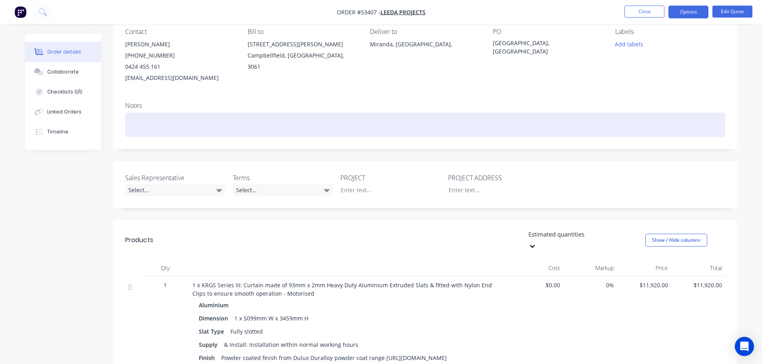
scroll to position [160, 0]
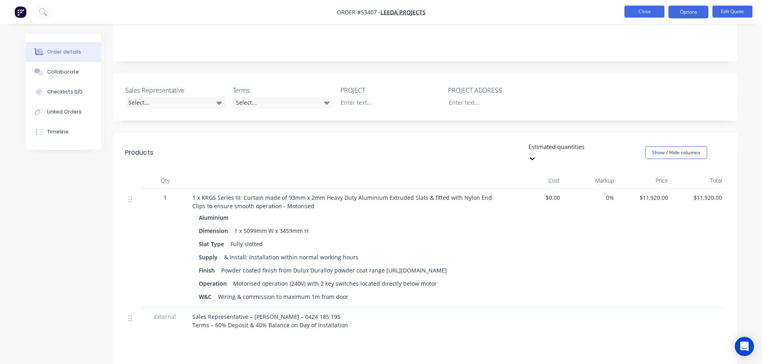
click at [636, 13] on button "Close" at bounding box center [644, 12] width 40 height 12
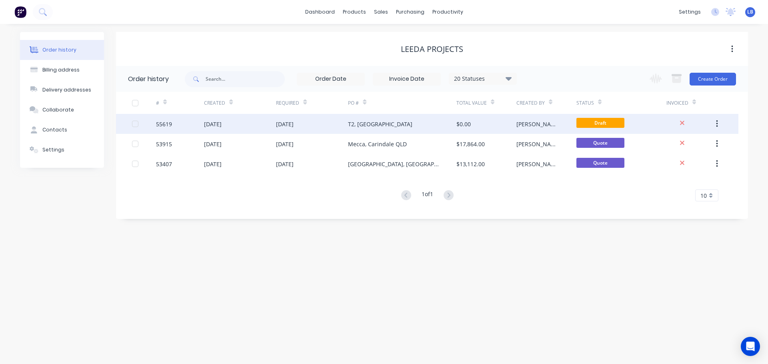
click at [167, 126] on div "55619" at bounding box center [164, 124] width 16 height 8
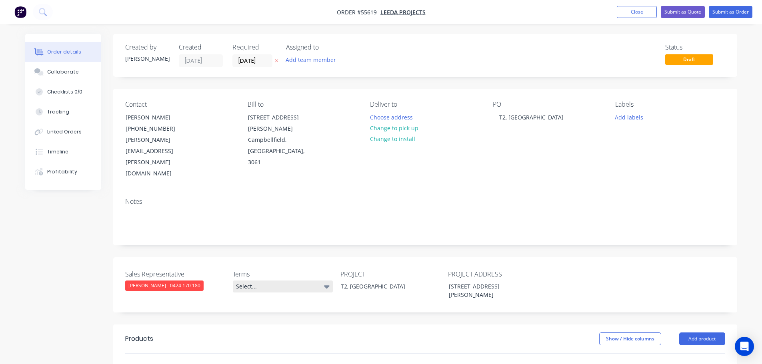
click at [284, 281] on div "Select..." at bounding box center [283, 287] width 100 height 12
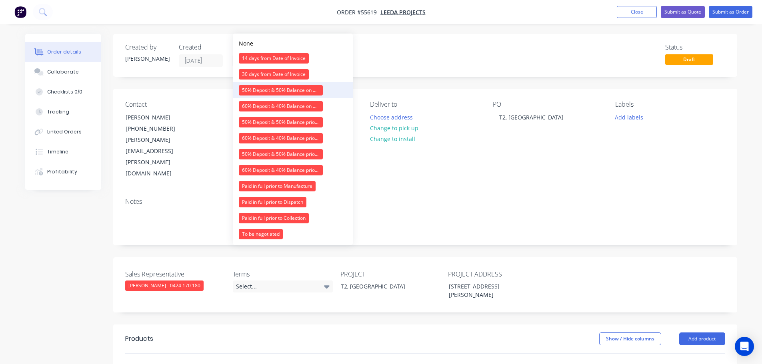
click at [272, 93] on div "50% Deposit & 50% Balance on Day of Installation" at bounding box center [281, 90] width 84 height 10
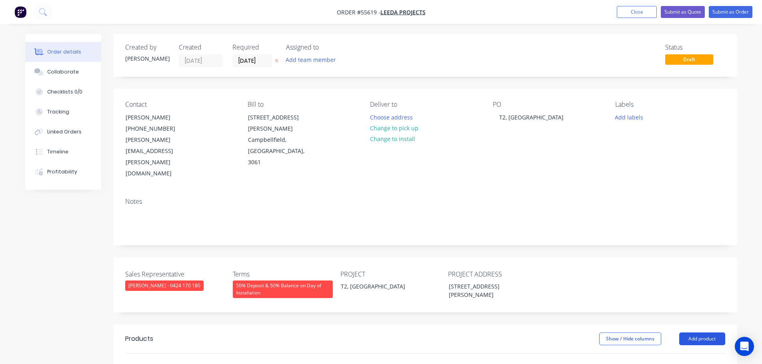
click at [698, 333] on button "Add product" at bounding box center [702, 339] width 46 height 13
click at [677, 353] on div "Product catalogue" at bounding box center [687, 359] width 62 height 12
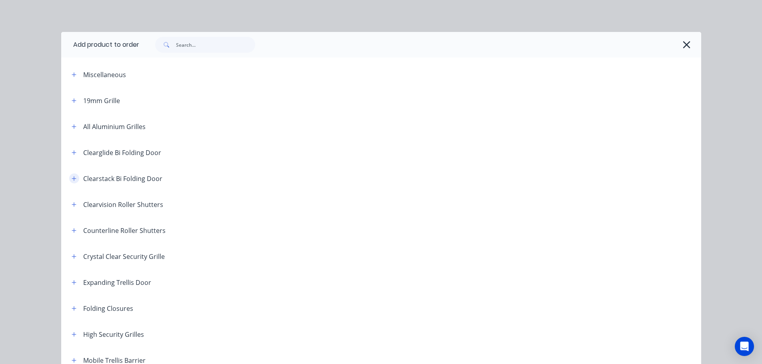
click at [72, 180] on icon "button" at bounding box center [74, 179] width 5 height 6
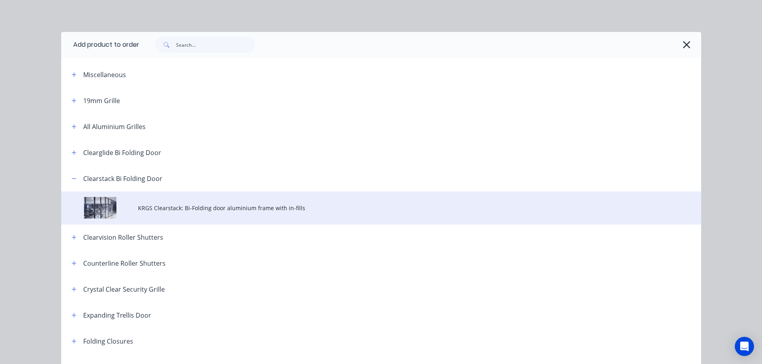
click at [254, 206] on span "KRGS Clearstack: Bi-Folding door aluminium frame with in-fills" at bounding box center [363, 208] width 450 height 8
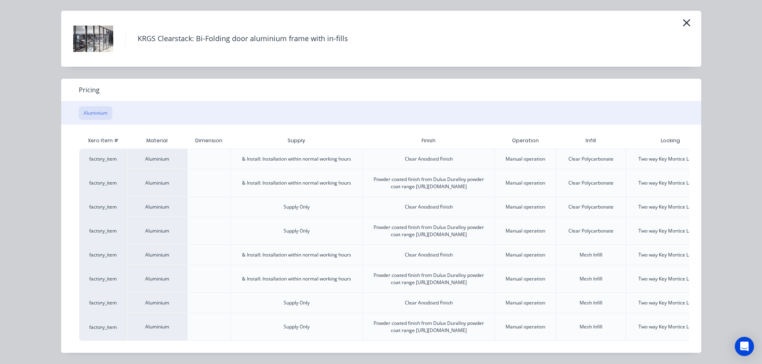
scroll to position [0, 70]
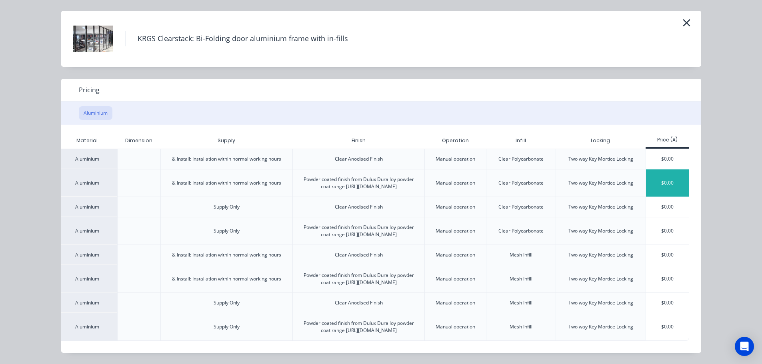
click at [661, 170] on div "$0.00" at bounding box center [667, 183] width 43 height 27
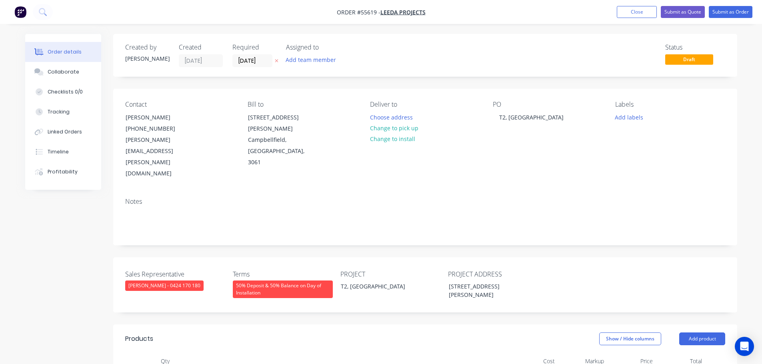
scroll to position [160, 0]
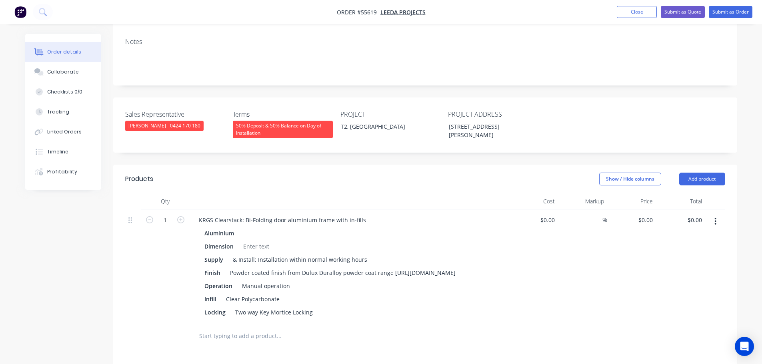
drag, startPoint x: 705, startPoint y: 184, endPoint x: 698, endPoint y: 196, distance: 14.0
click at [705, 209] on div at bounding box center [715, 266] width 20 height 114
type input "10970"
type input "$10,970.00"
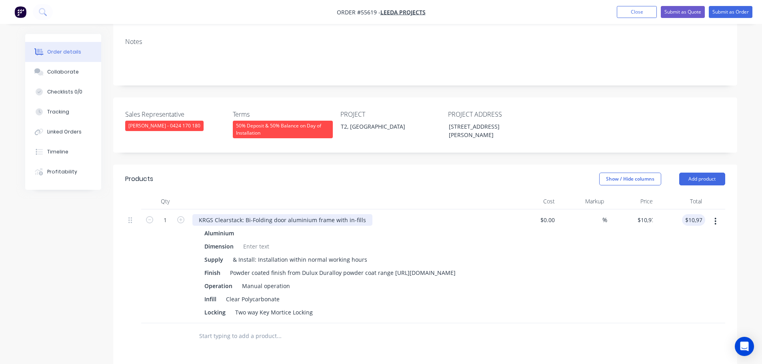
click at [197, 214] on div "KRGS Clearstack: Bi-Folding door aluminium frame with in-fills" at bounding box center [282, 220] width 180 height 12
click at [249, 241] on div at bounding box center [256, 247] width 32 height 12
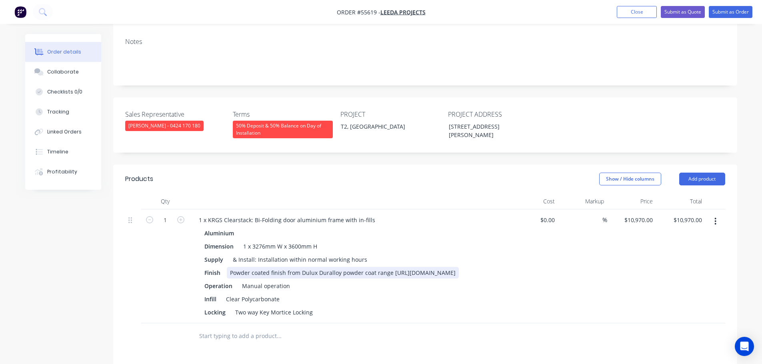
click at [391, 267] on div "Powder coated finish from Dulux Duralloy powder coat range [URL][DOMAIN_NAME]" at bounding box center [343, 273] width 232 height 12
drag, startPoint x: 281, startPoint y: 272, endPoint x: 223, endPoint y: 279, distance: 58.0
click at [223, 293] on div "Clear Polycarbonate" at bounding box center [253, 299] width 60 height 12
click at [676, 10] on button "Submit as Quote" at bounding box center [682, 12] width 44 height 12
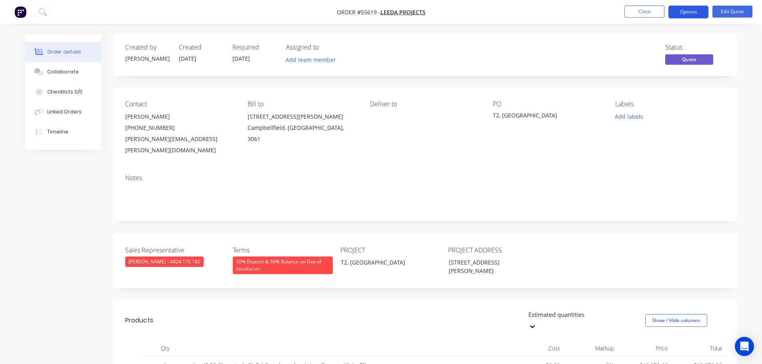
click at [681, 8] on button "Options" at bounding box center [688, 12] width 40 height 13
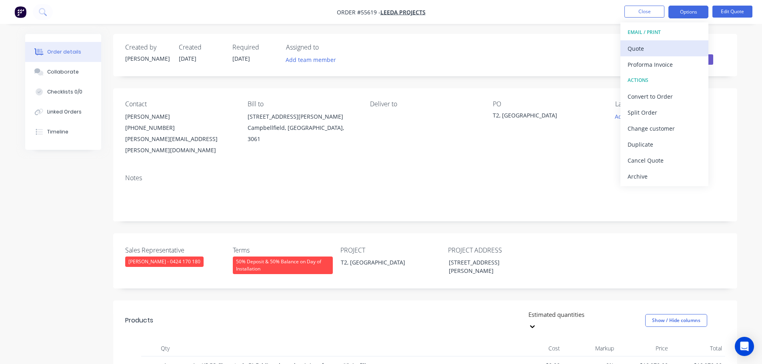
click at [641, 49] on div "Quote" at bounding box center [664, 49] width 74 height 12
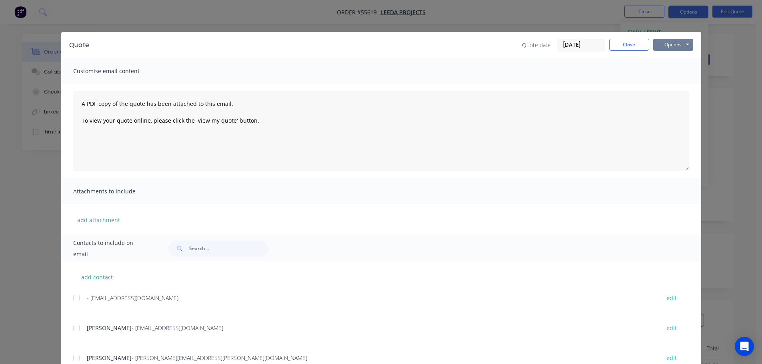
click at [664, 42] on button "Options" at bounding box center [673, 45] width 40 height 12
click at [663, 72] on button "Print" at bounding box center [678, 72] width 51 height 13
click at [614, 47] on button "Close" at bounding box center [629, 45] width 40 height 12
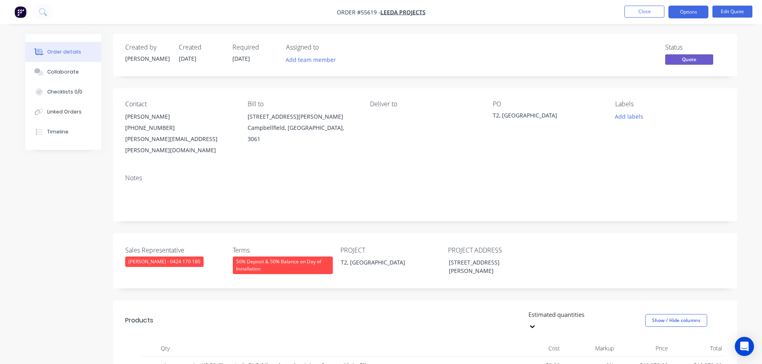
click at [157, 139] on div "[PERSON_NAME][EMAIL_ADDRESS][PERSON_NAME][DOMAIN_NAME]" at bounding box center [180, 145] width 110 height 22
click at [524, 114] on div "T2, [GEOGRAPHIC_DATA]" at bounding box center [543, 116] width 100 height 11
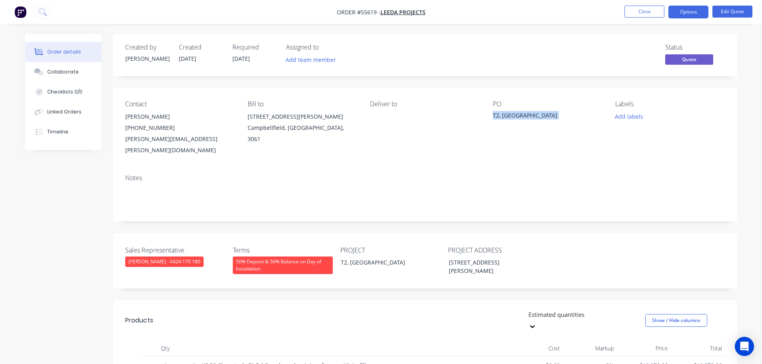
click at [524, 114] on div "T2, [GEOGRAPHIC_DATA]" at bounding box center [543, 116] width 100 height 11
click at [726, 11] on button "Edit Quote" at bounding box center [732, 12] width 40 height 12
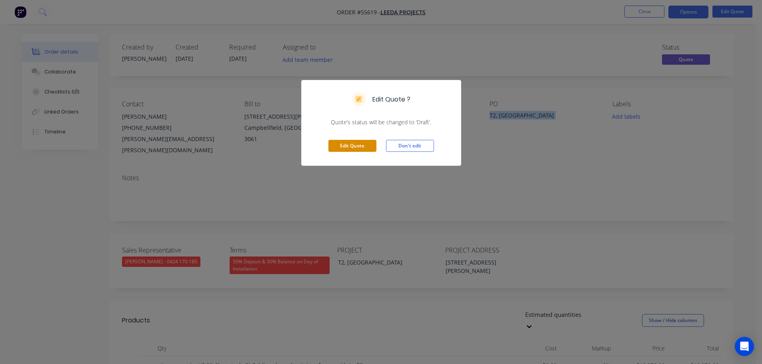
click at [358, 144] on button "Edit Quote" at bounding box center [352, 146] width 48 height 12
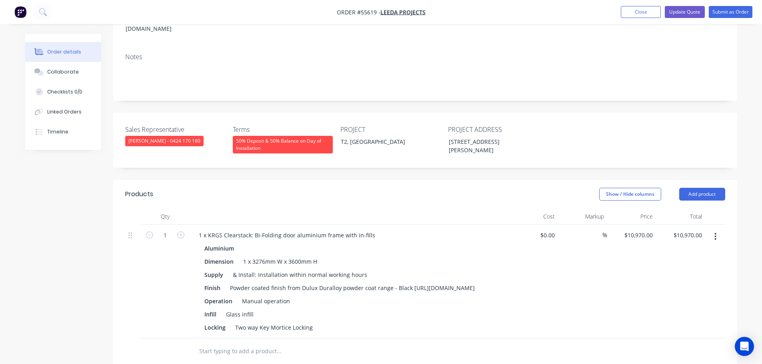
scroll to position [160, 0]
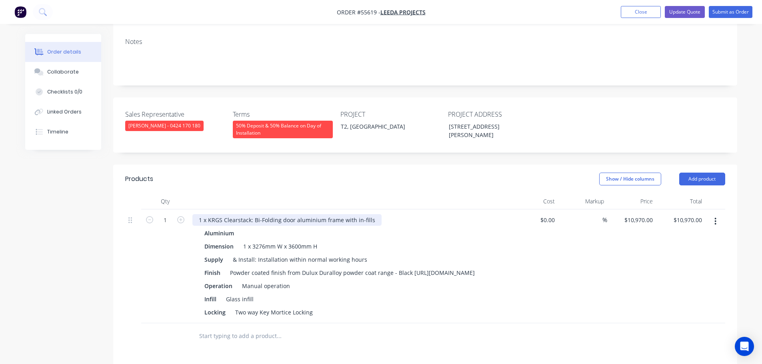
click at [372, 214] on div "1 x KRGS Clearstack: Bi-Folding door aluminium frame with in-fills" at bounding box center [286, 220] width 189 height 12
click at [684, 12] on button "Update Quote" at bounding box center [684, 12] width 40 height 12
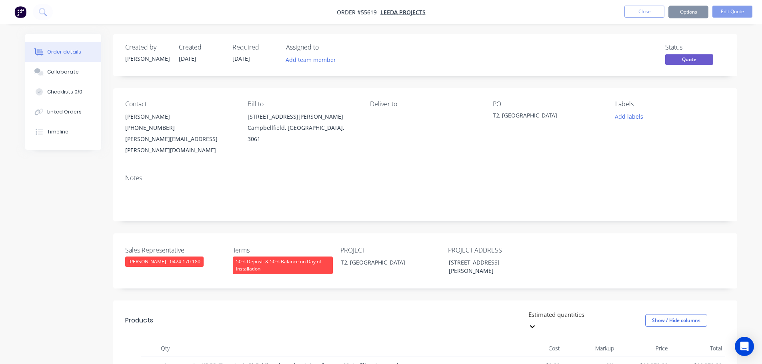
click at [684, 15] on button "Options" at bounding box center [688, 12] width 40 height 13
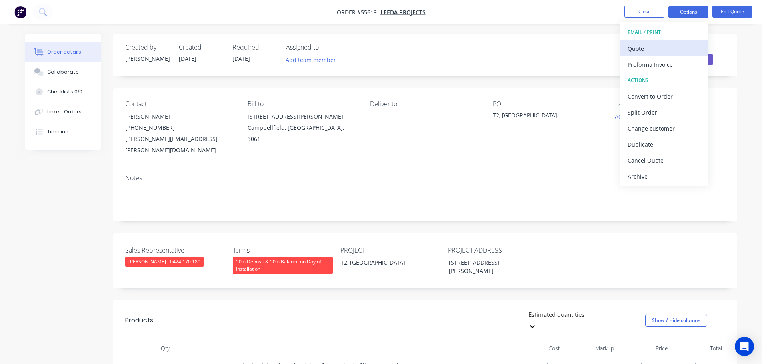
click at [640, 48] on div "Quote" at bounding box center [664, 49] width 74 height 12
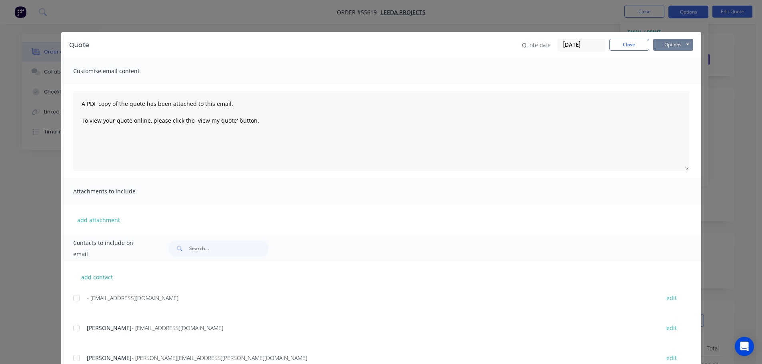
click at [662, 47] on button "Options" at bounding box center [673, 45] width 40 height 12
click at [666, 71] on button "Print" at bounding box center [678, 72] width 51 height 13
click at [630, 44] on button "Close" at bounding box center [629, 45] width 40 height 12
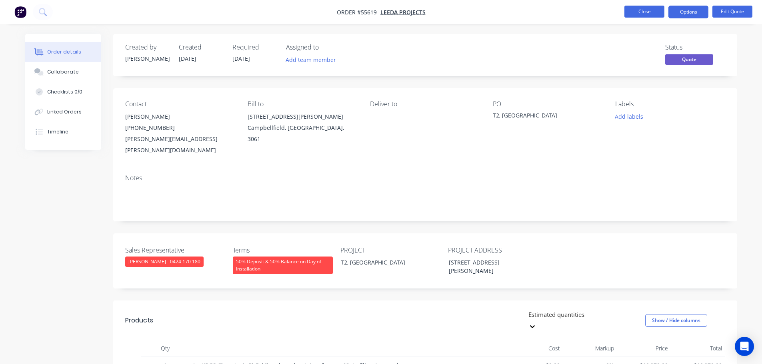
click at [644, 13] on button "Close" at bounding box center [644, 12] width 40 height 12
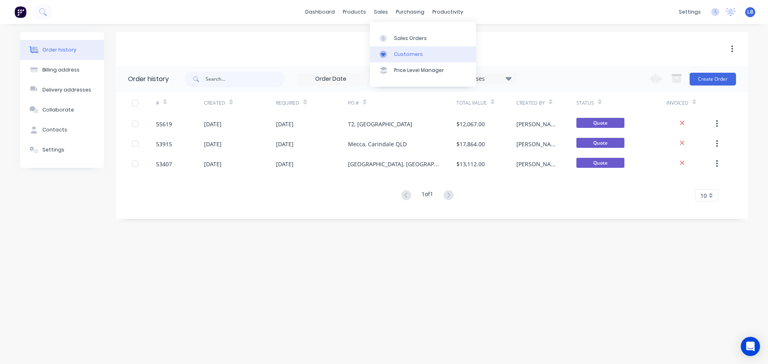
click at [411, 54] on div "Customers" at bounding box center [408, 54] width 29 height 7
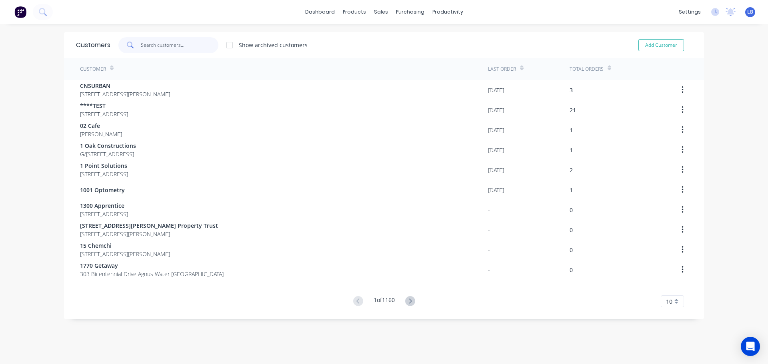
click at [145, 43] on input "text" at bounding box center [180, 45] width 78 height 16
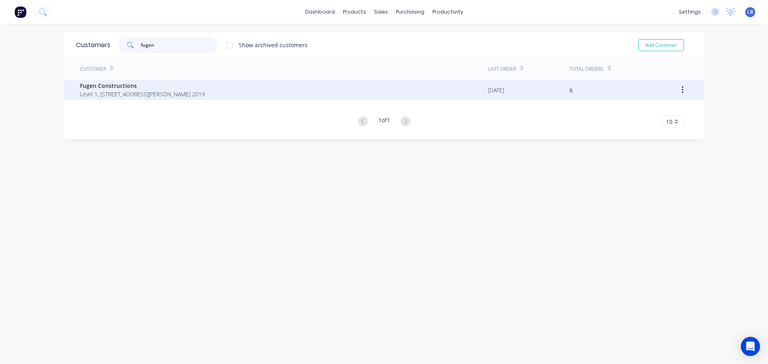
type input "fugen"
click at [112, 87] on span "Fugen Constructions" at bounding box center [142, 86] width 125 height 8
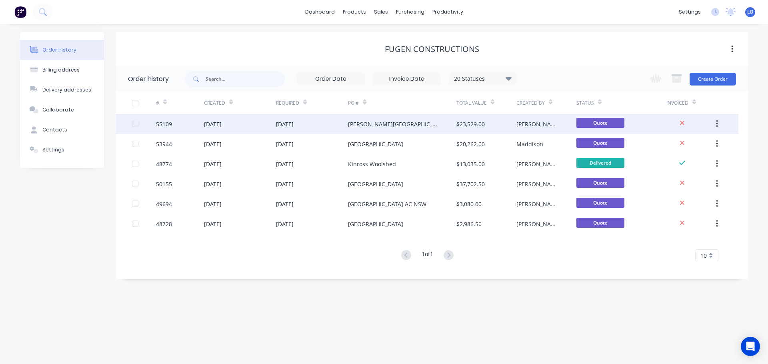
click at [162, 125] on div "55109" at bounding box center [164, 124] width 16 height 8
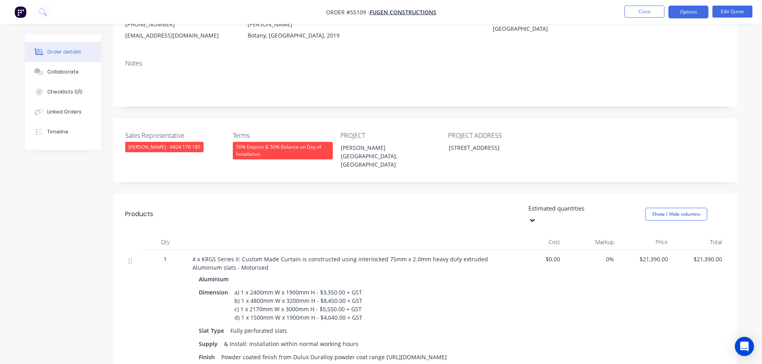
scroll to position [120, 0]
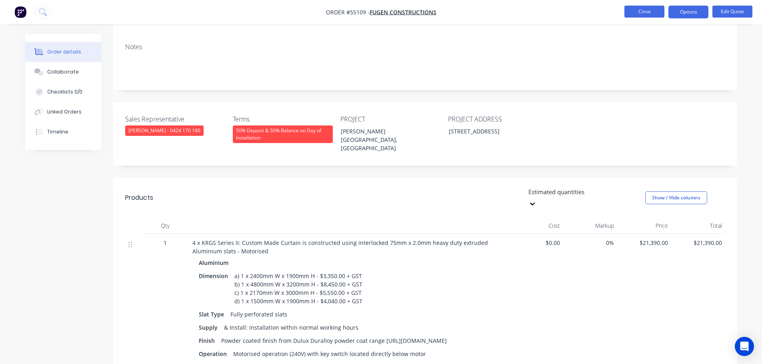
click at [634, 12] on button "Close" at bounding box center [644, 12] width 40 height 12
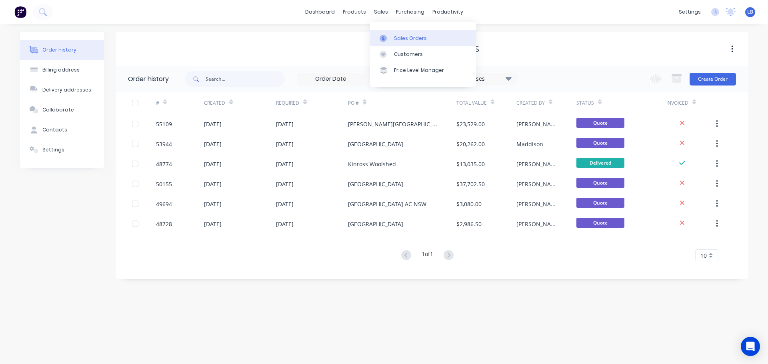
click at [397, 35] on div "Sales Orders" at bounding box center [410, 38] width 33 height 7
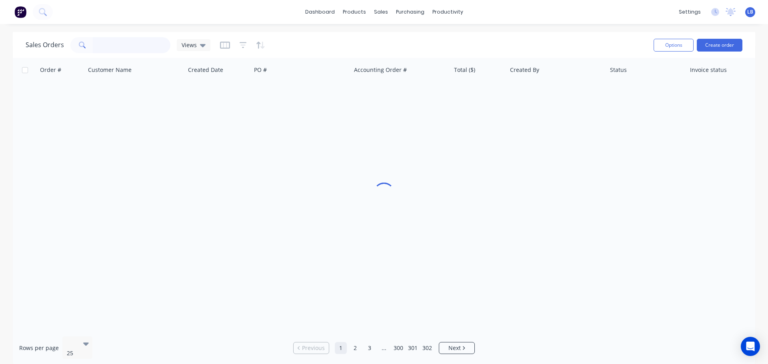
click at [108, 43] on input "text" at bounding box center [132, 45] width 78 height 16
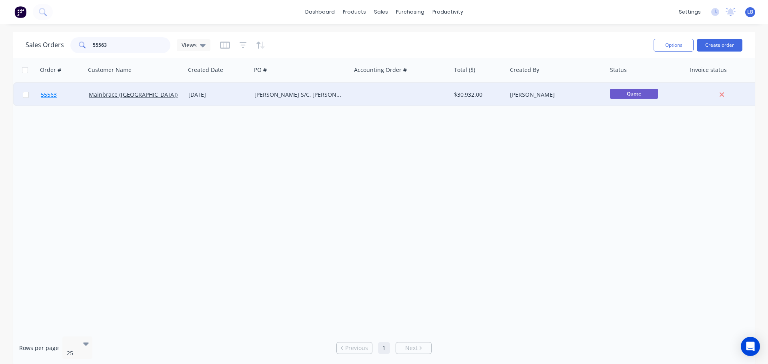
type input "55563"
click at [53, 98] on span "55563" at bounding box center [49, 95] width 16 height 8
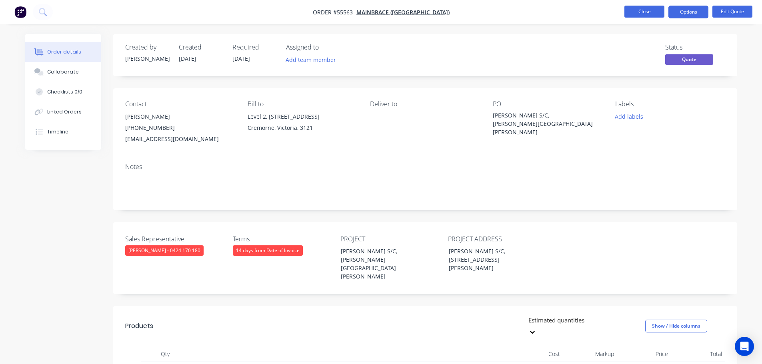
click at [641, 11] on button "Close" at bounding box center [644, 12] width 40 height 12
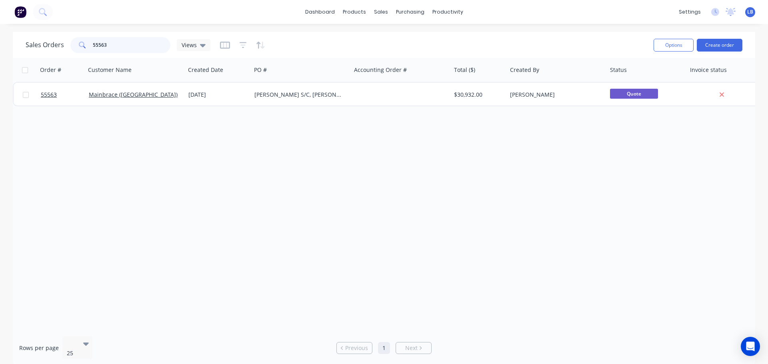
drag, startPoint x: 111, startPoint y: 46, endPoint x: 84, endPoint y: 50, distance: 27.6
click at [84, 50] on div "55563" at bounding box center [120, 45] width 100 height 16
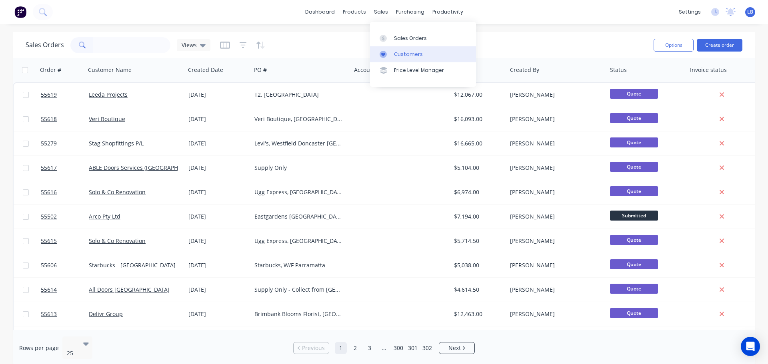
click at [415, 57] on div "Customers" at bounding box center [408, 54] width 29 height 7
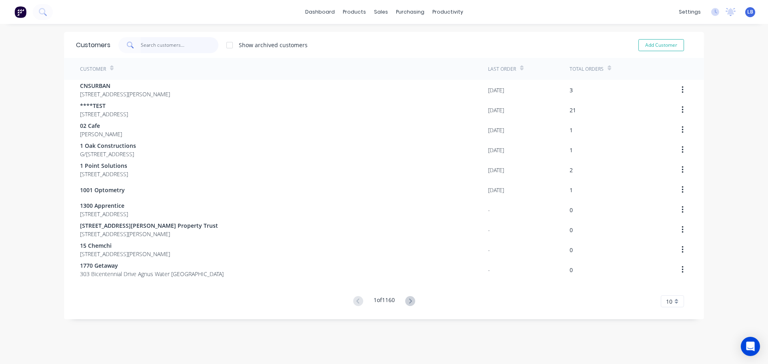
click at [147, 47] on input "text" at bounding box center [180, 45] width 78 height 16
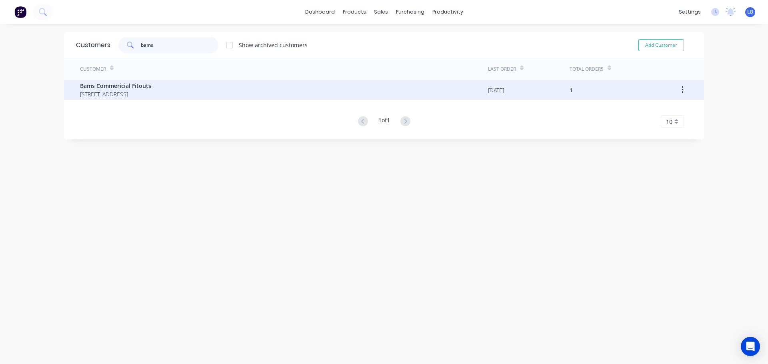
type input "bams"
click at [126, 94] on span "[STREET_ADDRESS]" at bounding box center [115, 94] width 71 height 8
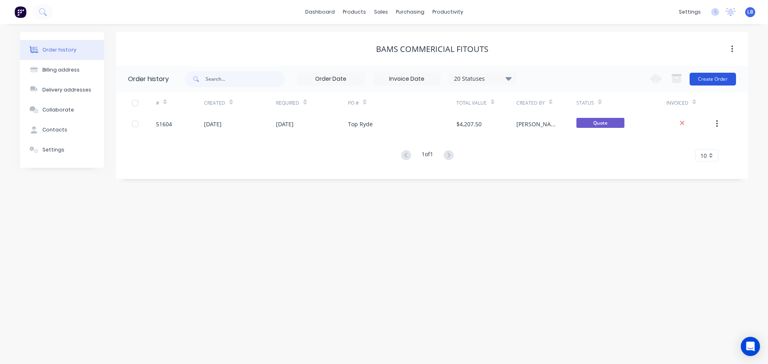
click at [701, 80] on button "Create Order" at bounding box center [712, 79] width 46 height 13
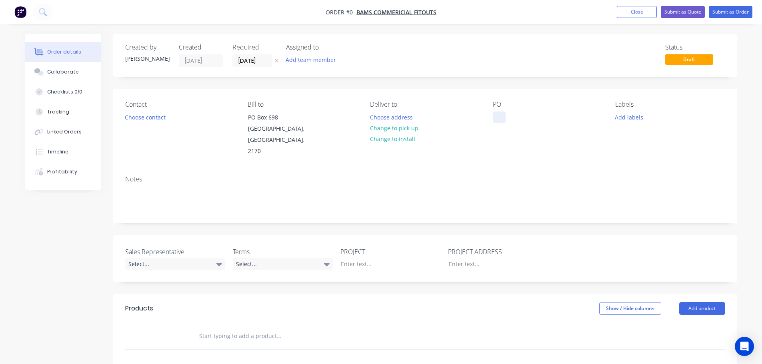
click at [496, 115] on div at bounding box center [499, 118] width 13 height 12
click at [535, 118] on div "In Bloom Florist, [GEOGRAPHIC_DATA]" at bounding box center [543, 122] width 100 height 20
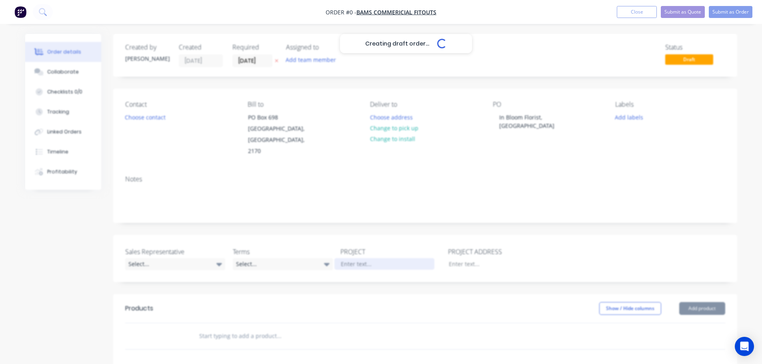
click at [344, 252] on div "Creating draft order... Loading... Order details Collaborate Checklists 0/0 Tra…" at bounding box center [381, 294] width 728 height 520
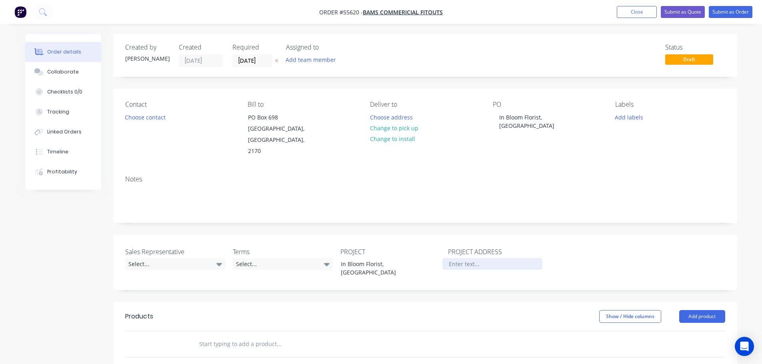
click at [455, 258] on div at bounding box center [492, 264] width 100 height 12
paste div
click at [147, 115] on button "Choose contact" at bounding box center [144, 117] width 49 height 11
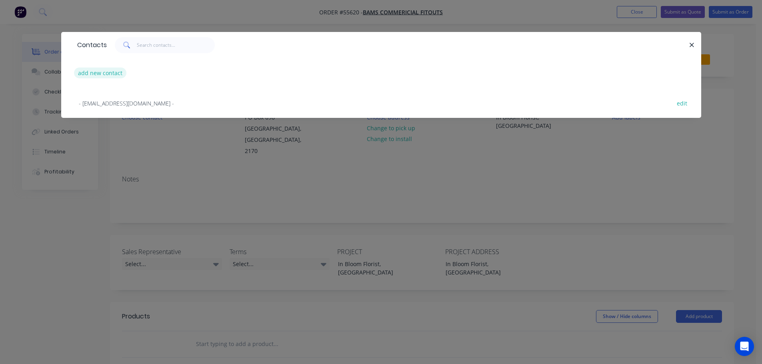
click at [111, 75] on button "add new contact" at bounding box center [100, 73] width 53 height 11
select select "AU"
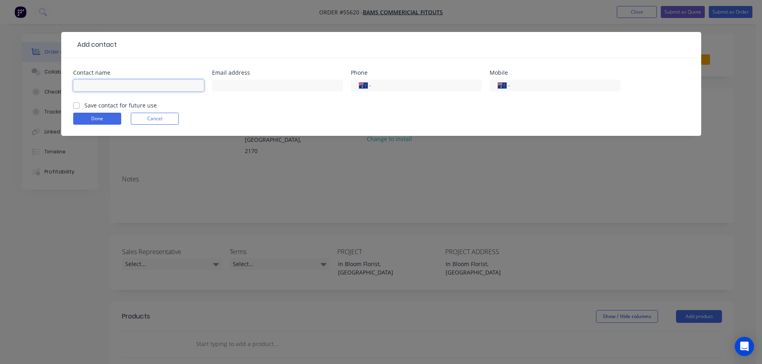
click at [95, 86] on input "text" at bounding box center [138, 86] width 131 height 12
type input "[PERSON_NAME]"
drag, startPoint x: 227, startPoint y: 83, endPoint x: 214, endPoint y: 120, distance: 38.8
click at [227, 83] on input "text" at bounding box center [277, 86] width 131 height 12
type input "[EMAIL_ADDRESS][DOMAIN_NAME]"
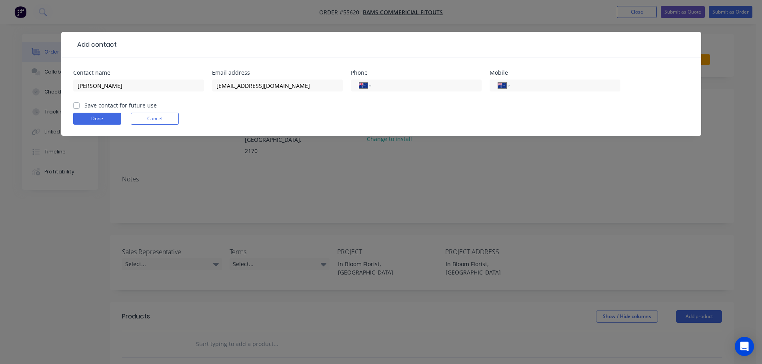
click at [400, 95] on div "International [GEOGRAPHIC_DATA] [GEOGRAPHIC_DATA] [GEOGRAPHIC_DATA] [GEOGRAPHIC…" at bounding box center [416, 90] width 131 height 24
click at [401, 82] on input "tel" at bounding box center [425, 85] width 96 height 9
click at [554, 83] on input "tel" at bounding box center [563, 85] width 96 height 9
type input "0438 455 294"
click at [84, 106] on label "Save contact for future use" at bounding box center [120, 105] width 72 height 8
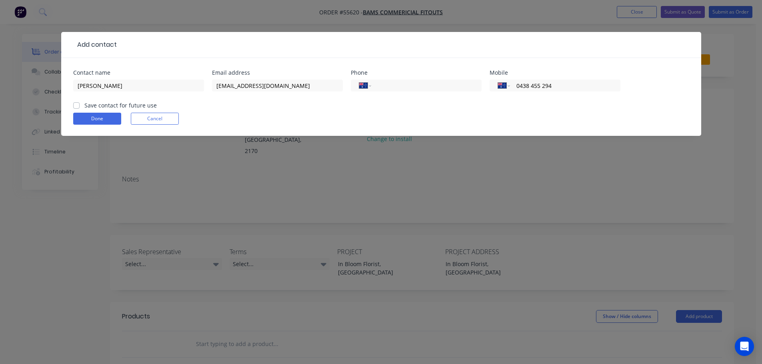
click at [77, 106] on input "Save contact for future use" at bounding box center [76, 105] width 6 height 8
checkbox input "true"
click at [86, 119] on button "Done" at bounding box center [97, 119] width 48 height 12
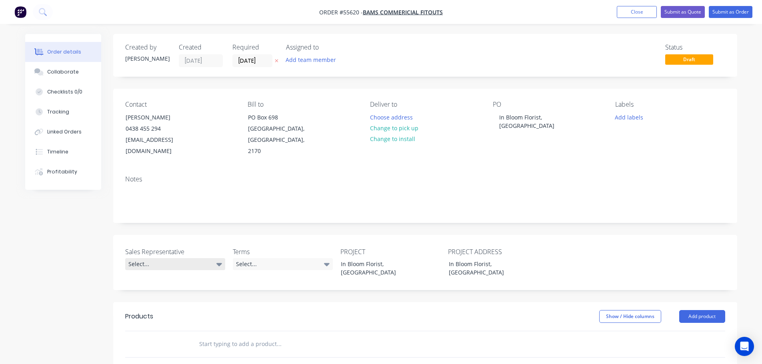
click at [145, 258] on div "Select..." at bounding box center [175, 264] width 100 height 12
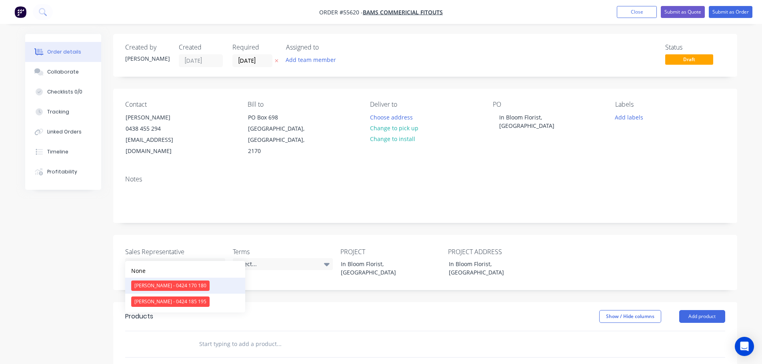
click at [153, 283] on div "[PERSON_NAME] - 0424 170 180" at bounding box center [170, 286] width 78 height 10
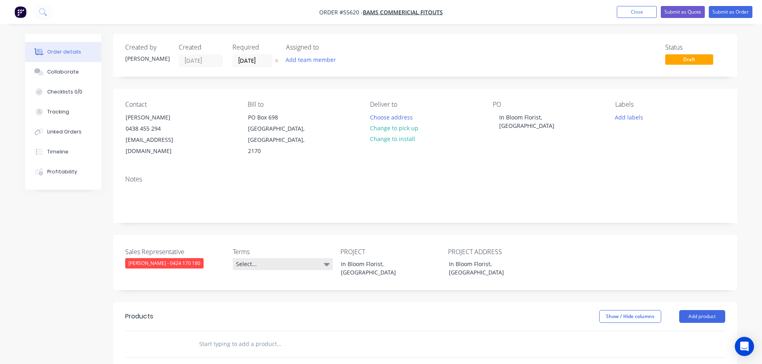
click at [285, 258] on div "Select..." at bounding box center [283, 264] width 100 height 12
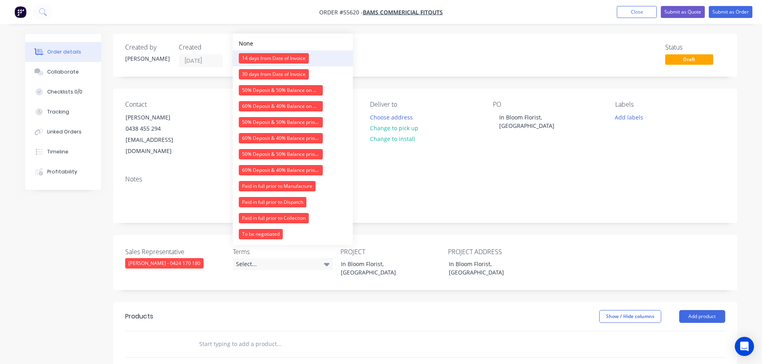
click at [254, 59] on div "14 days from Date of Invoice" at bounding box center [274, 58] width 70 height 10
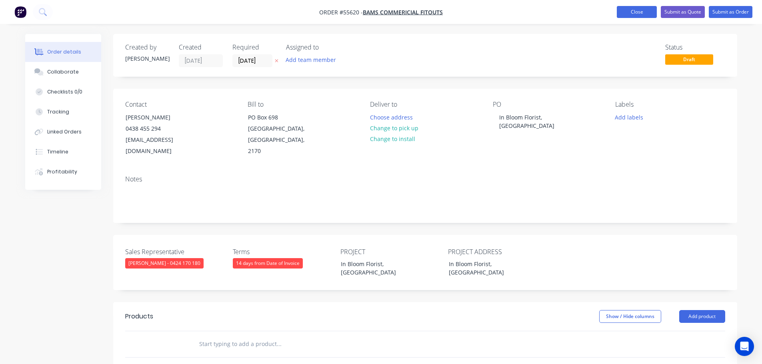
click at [632, 11] on button "Close" at bounding box center [636, 12] width 40 height 12
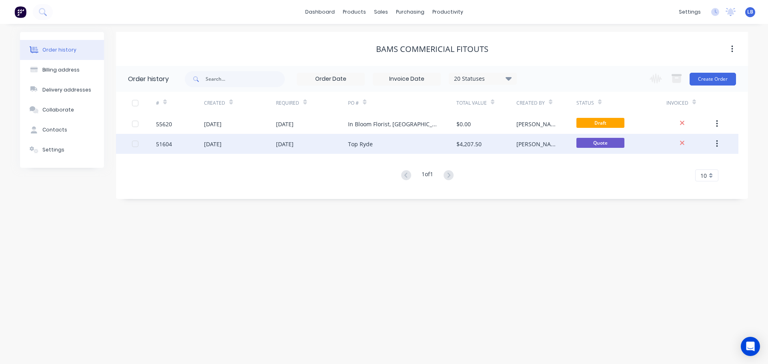
click at [170, 143] on div "51604" at bounding box center [164, 144] width 16 height 8
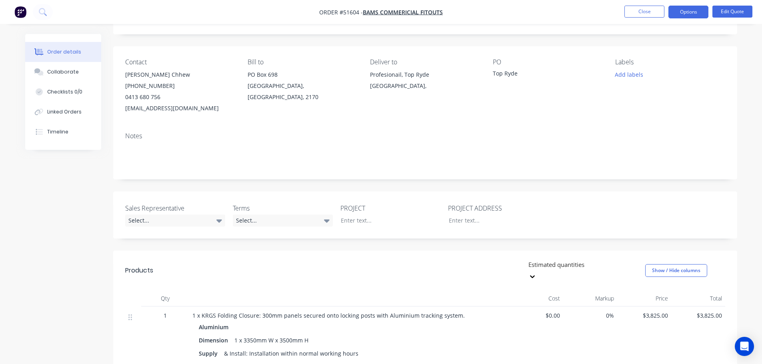
scroll to position [160, 0]
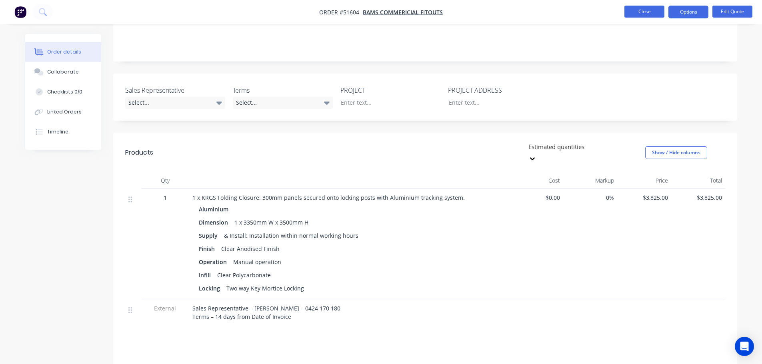
click at [631, 14] on button "Close" at bounding box center [644, 12] width 40 height 12
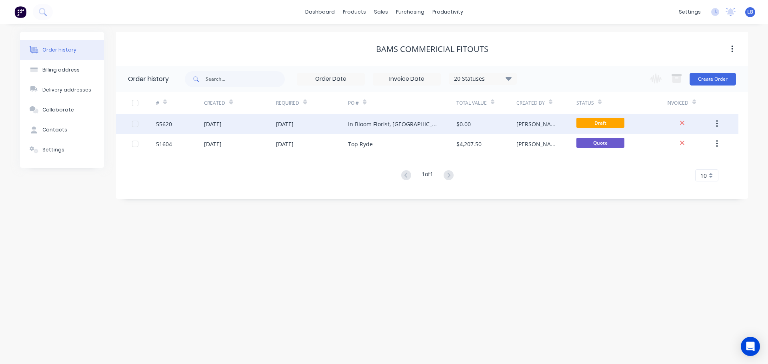
click at [167, 122] on div "55620" at bounding box center [164, 124] width 16 height 8
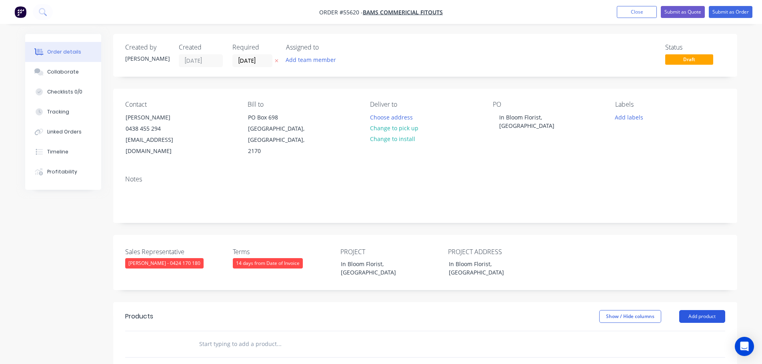
click at [692, 310] on button "Add product" at bounding box center [702, 316] width 46 height 13
click at [672, 331] on div "Product catalogue" at bounding box center [687, 337] width 62 height 12
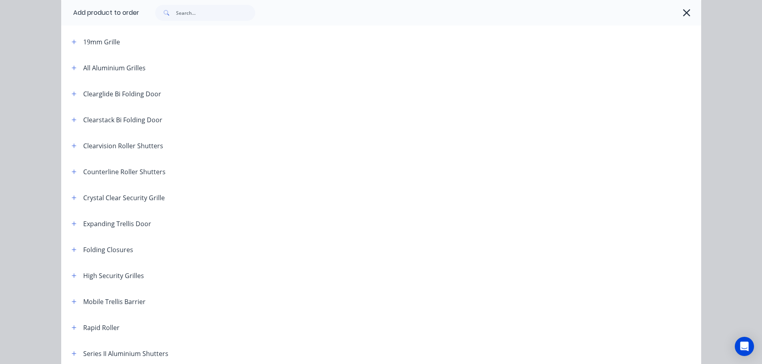
scroll to position [120, 0]
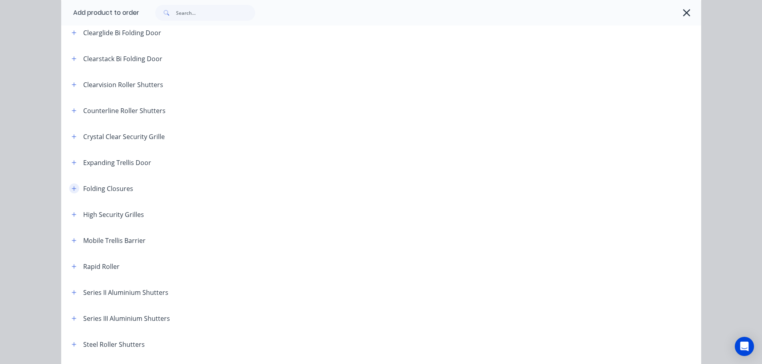
click at [72, 189] on icon "button" at bounding box center [74, 188] width 4 height 4
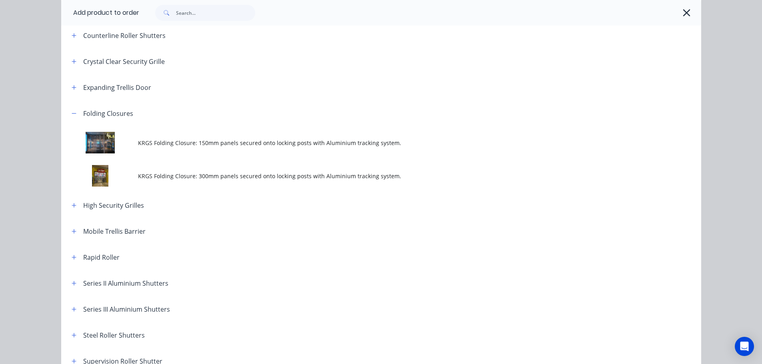
scroll to position [200, 0]
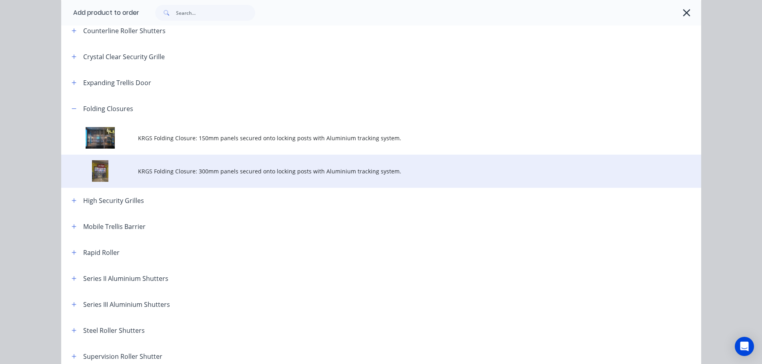
click at [233, 172] on span "KRGS Folding Closure: 300mm panels secured onto locking posts with Aluminium tr…" at bounding box center [363, 171] width 450 height 8
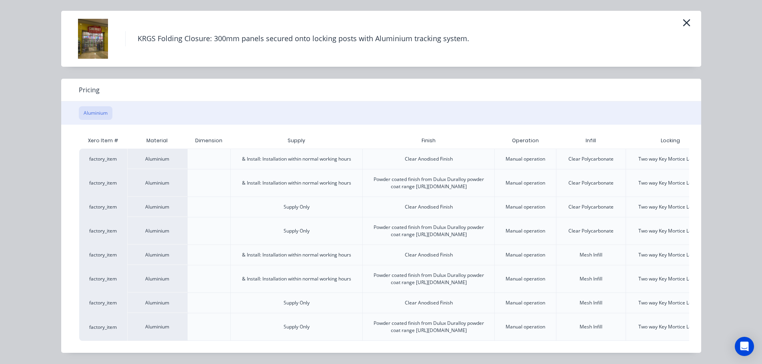
scroll to position [0, 70]
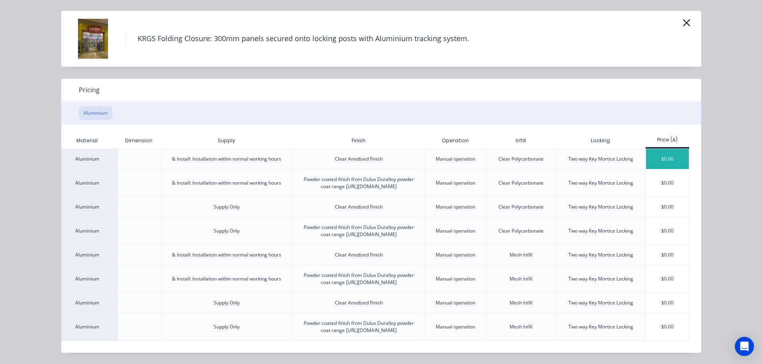
click at [655, 149] on div "$0.00" at bounding box center [667, 159] width 43 height 20
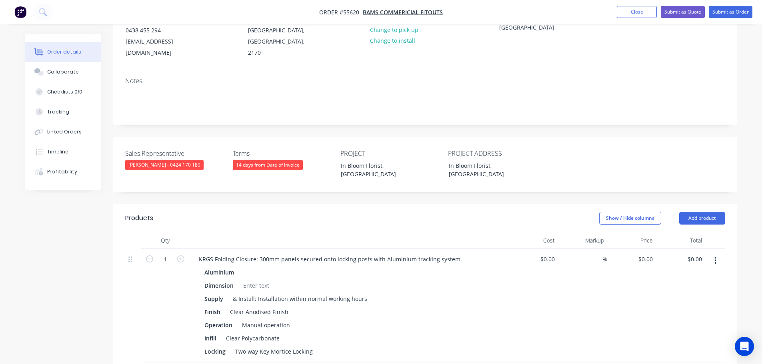
scroll to position [120, 0]
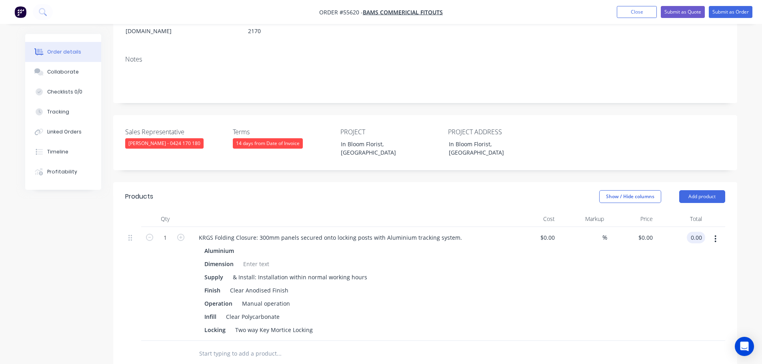
click at [700, 232] on input "0.00" at bounding box center [697, 238] width 15 height 12
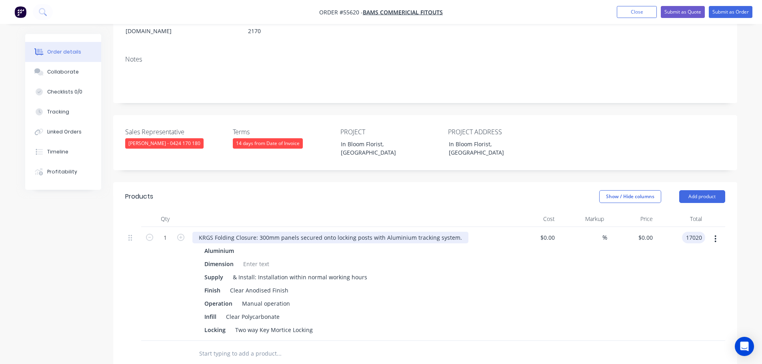
type input "17020"
type input "$17,020.00"
click at [196, 232] on div "KRGS Folding Closure: 300mm panels secured onto locking posts with Aluminium tr…" at bounding box center [330, 238] width 276 height 12
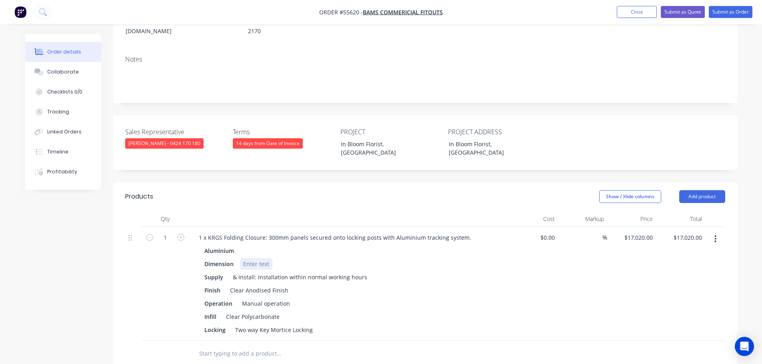
click at [251, 258] on div at bounding box center [256, 264] width 32 height 12
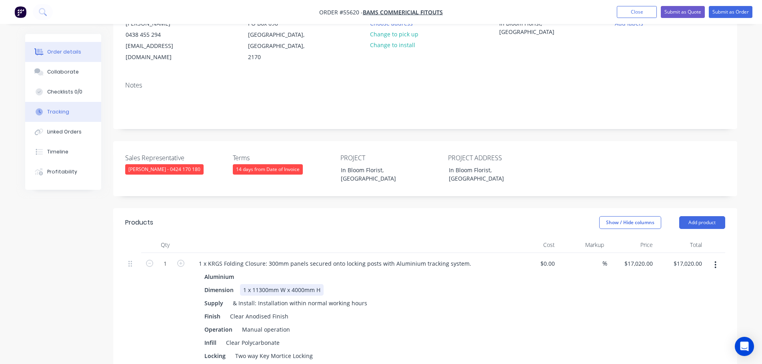
scroll to position [80, 0]
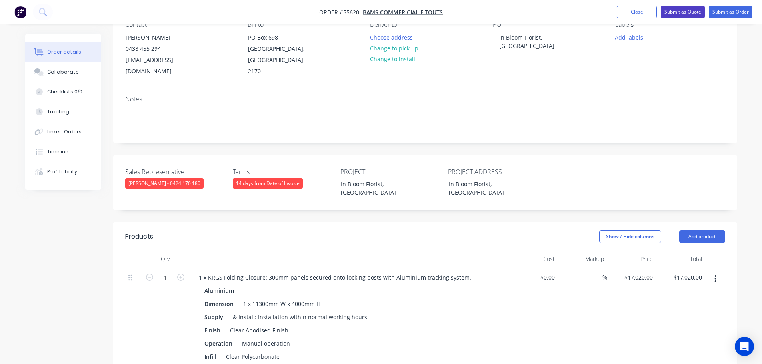
click at [688, 14] on button "Submit as Quote" at bounding box center [682, 12] width 44 height 12
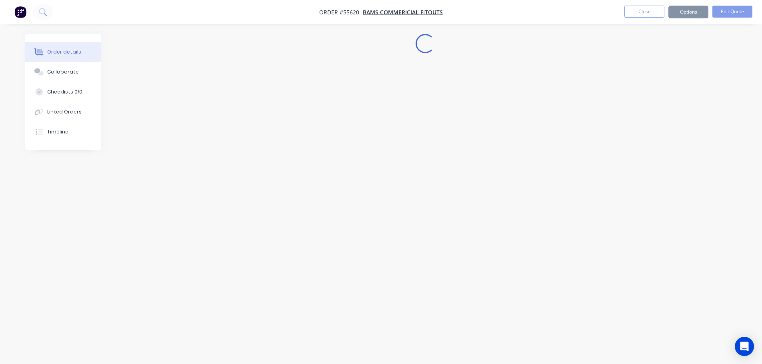
scroll to position [0, 0]
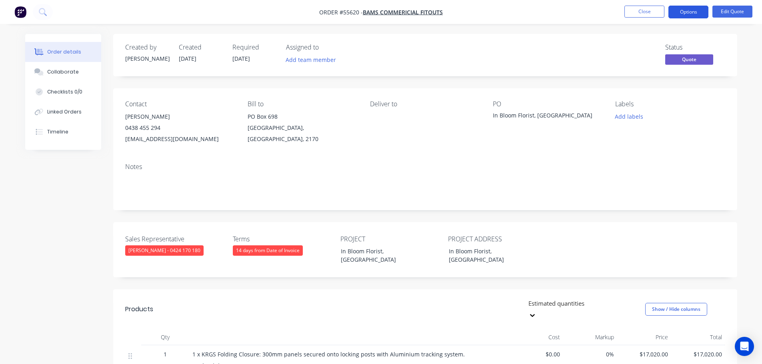
click at [686, 13] on button "Options" at bounding box center [688, 12] width 40 height 13
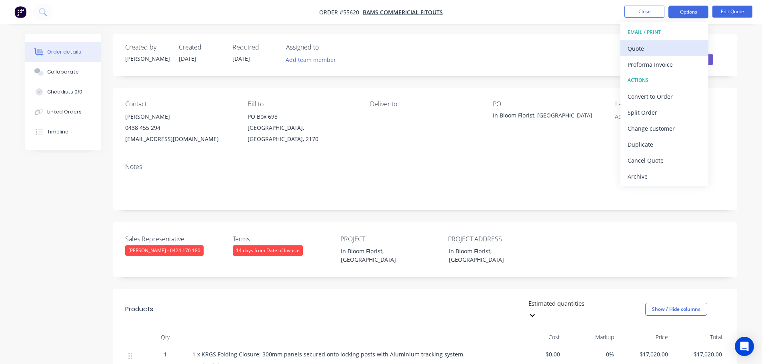
click at [636, 49] on div "Quote" at bounding box center [664, 49] width 74 height 12
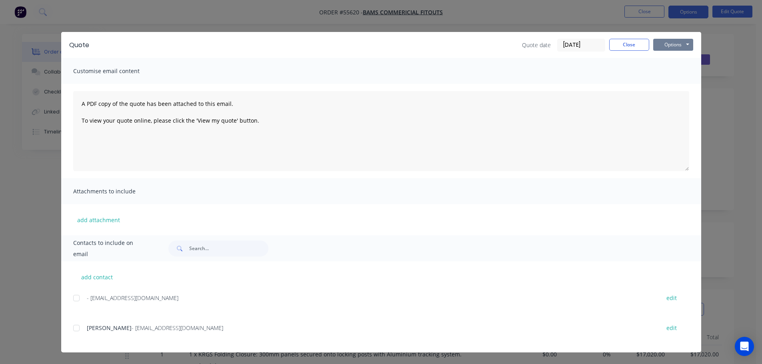
click at [670, 50] on button "Options" at bounding box center [673, 45] width 40 height 12
click at [675, 75] on button "Print" at bounding box center [678, 72] width 51 height 13
click at [627, 46] on button "Close" at bounding box center [629, 45] width 40 height 12
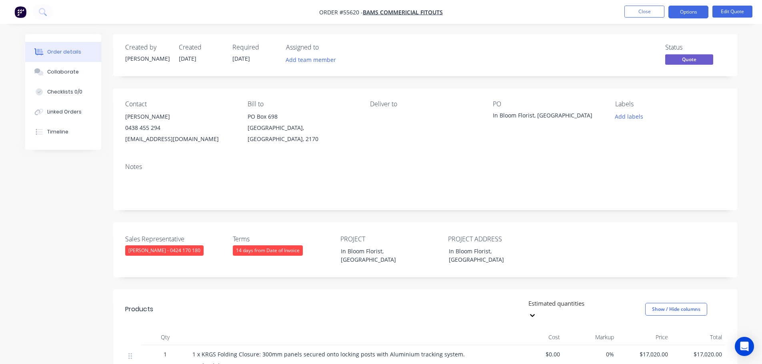
click at [151, 138] on div "[EMAIL_ADDRESS][DOMAIN_NAME]" at bounding box center [180, 139] width 110 height 11
click at [538, 114] on div "In Bloom Florist, [GEOGRAPHIC_DATA]" at bounding box center [543, 116] width 100 height 11
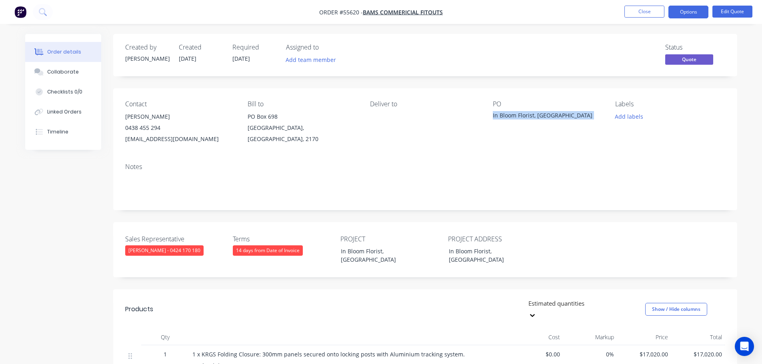
click at [538, 114] on div "In Bloom Florist, [GEOGRAPHIC_DATA]" at bounding box center [543, 116] width 100 height 11
click at [160, 127] on span at bounding box center [160, 128] width 0 height 8
click at [638, 10] on button "Close" at bounding box center [644, 12] width 40 height 12
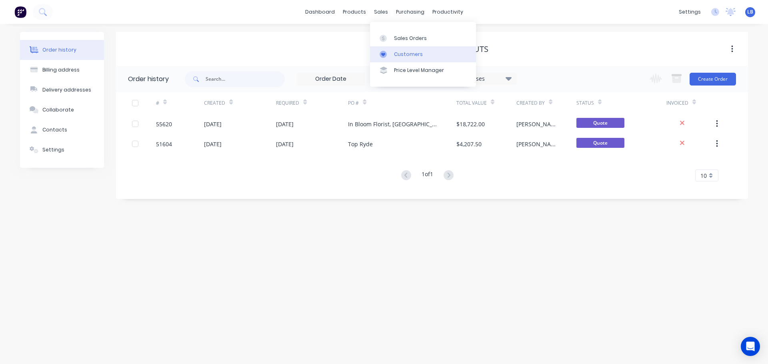
click at [402, 54] on div "Customers" at bounding box center [408, 54] width 29 height 7
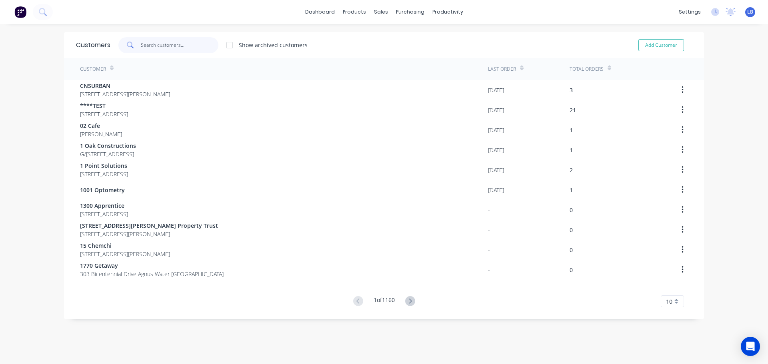
click at [168, 50] on input "text" at bounding box center [180, 45] width 78 height 16
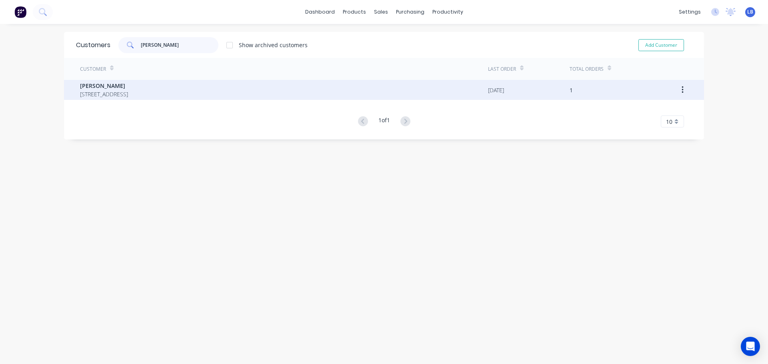
type input "[PERSON_NAME]"
click at [93, 86] on span "[PERSON_NAME]" at bounding box center [104, 86] width 48 height 8
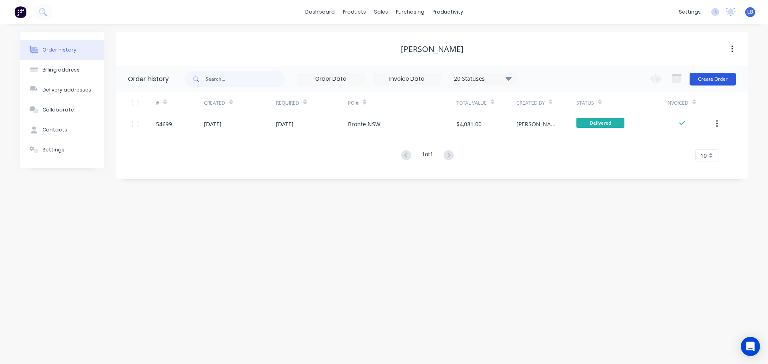
click at [718, 82] on button "Create Order" at bounding box center [712, 79] width 46 height 13
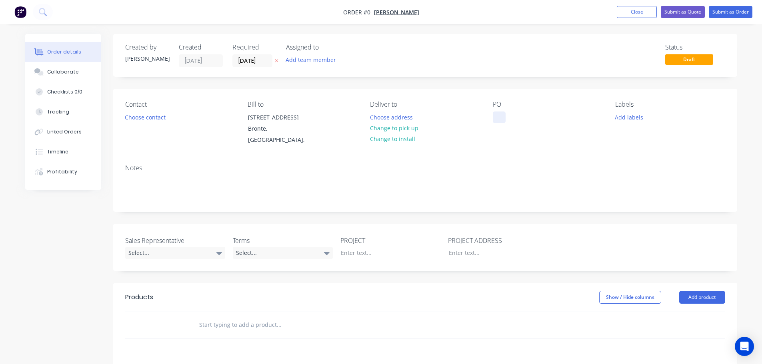
click at [497, 117] on div at bounding box center [499, 118] width 13 height 12
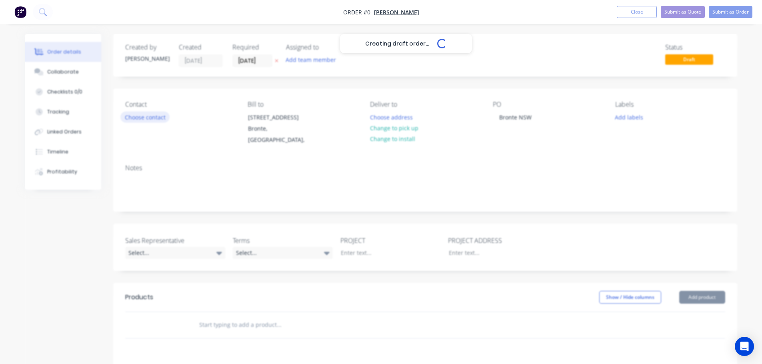
click at [151, 117] on div "Creating draft order... Loading... Order details Collaborate Checklists 0/0 Tra…" at bounding box center [381, 288] width 728 height 509
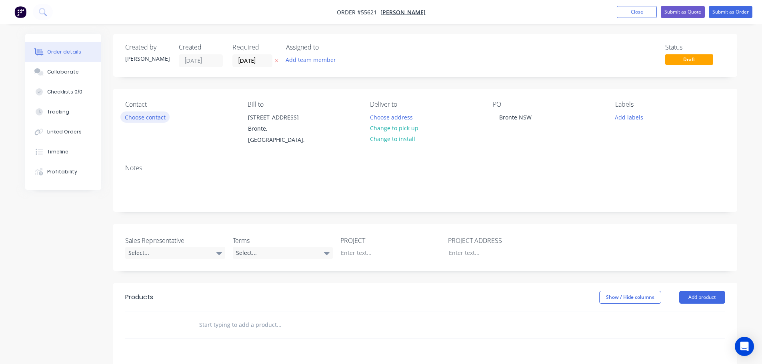
click at [151, 117] on button "Choose contact" at bounding box center [144, 117] width 49 height 11
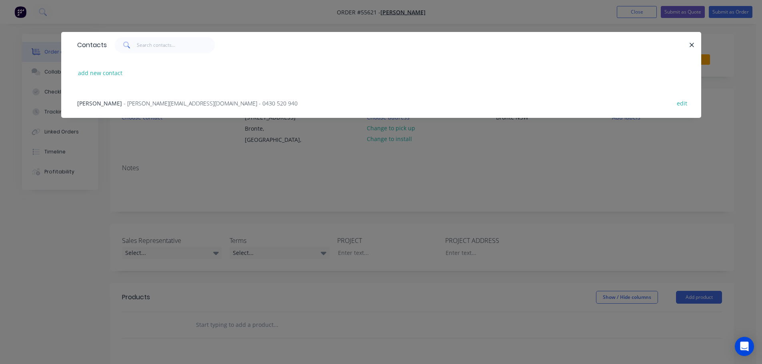
click at [139, 104] on span "- [PERSON_NAME][EMAIL_ADDRESS][DOMAIN_NAME] - 0430 520 940" at bounding box center [211, 104] width 174 height 8
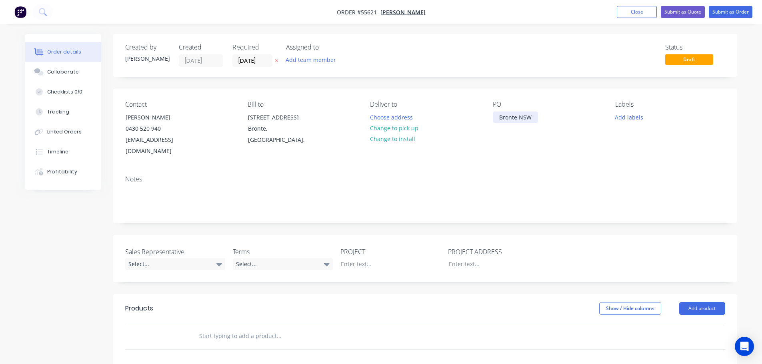
click at [521, 121] on div "Bronte NSW" at bounding box center [515, 118] width 45 height 12
click at [357, 258] on div at bounding box center [384, 264] width 100 height 12
paste div
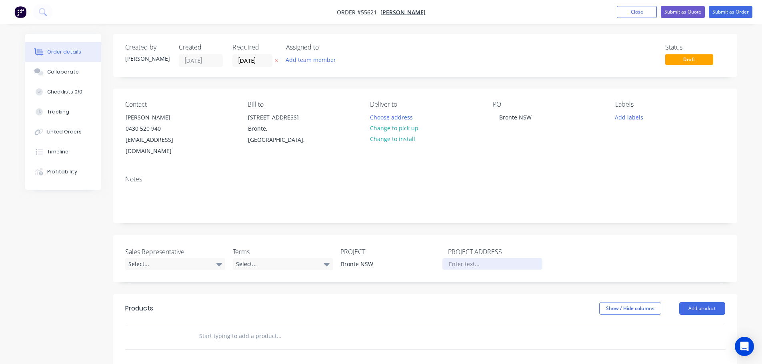
click at [456, 258] on div at bounding box center [492, 264] width 100 height 12
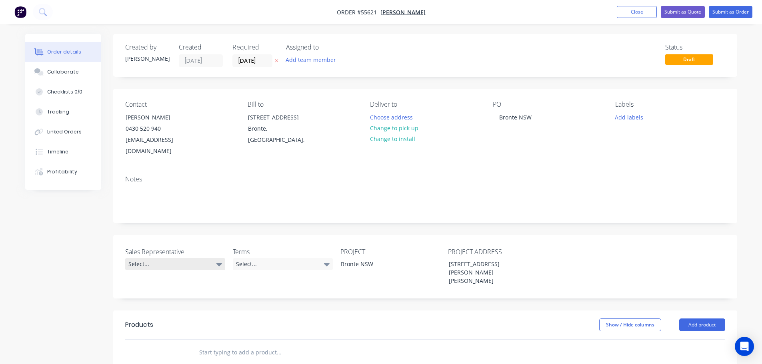
click at [152, 258] on div "Select..." at bounding box center [175, 264] width 100 height 12
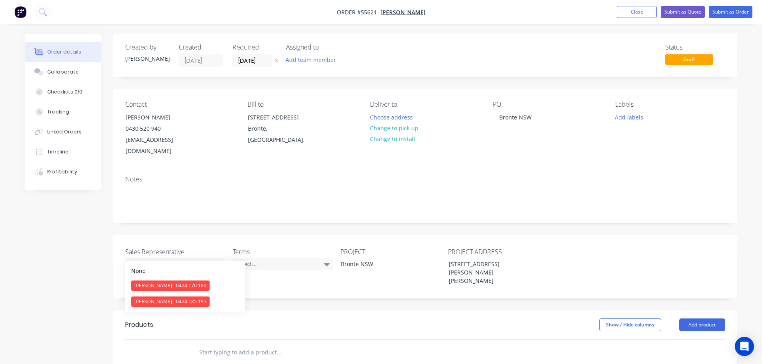
drag, startPoint x: 155, startPoint y: 303, endPoint x: 199, endPoint y: 290, distance: 46.0
click at [156, 303] on div "[PERSON_NAME] - 0424 185 195" at bounding box center [170, 302] width 78 height 10
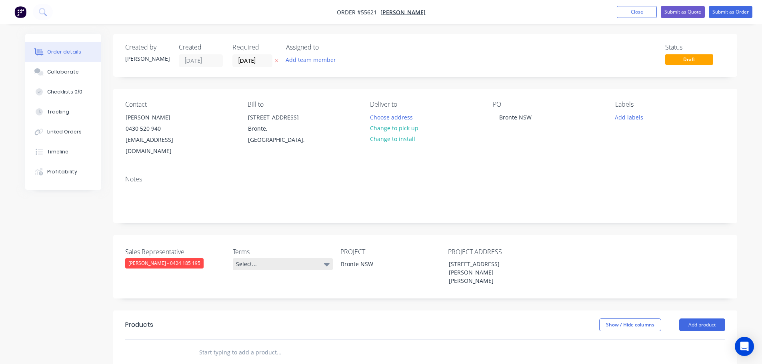
click at [261, 258] on div "Select..." at bounding box center [283, 264] width 100 height 12
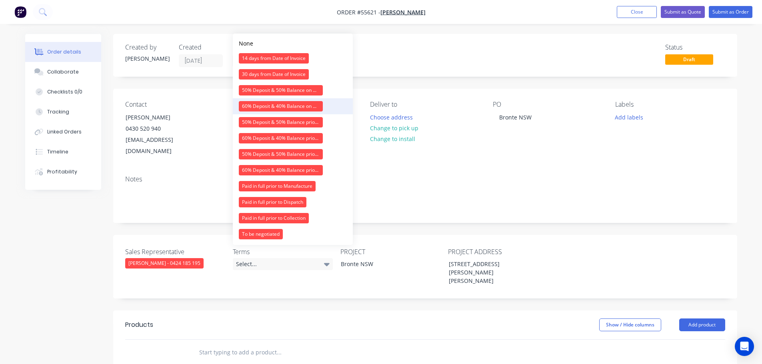
click at [270, 107] on div "60% Deposit & 40% Balance on Day of Installation" at bounding box center [281, 106] width 84 height 10
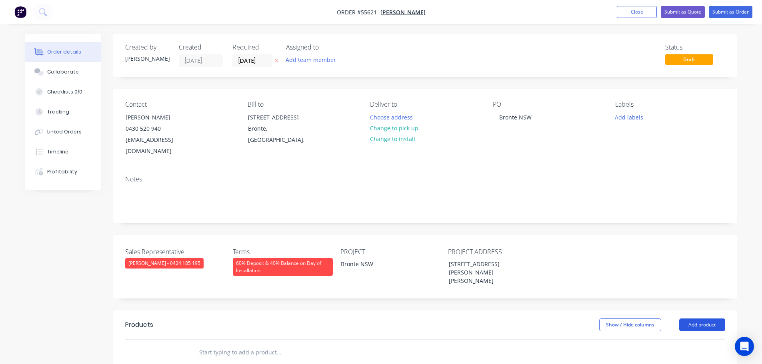
click at [693, 319] on button "Add product" at bounding box center [702, 325] width 46 height 13
click at [673, 339] on div "Product catalogue" at bounding box center [687, 345] width 62 height 12
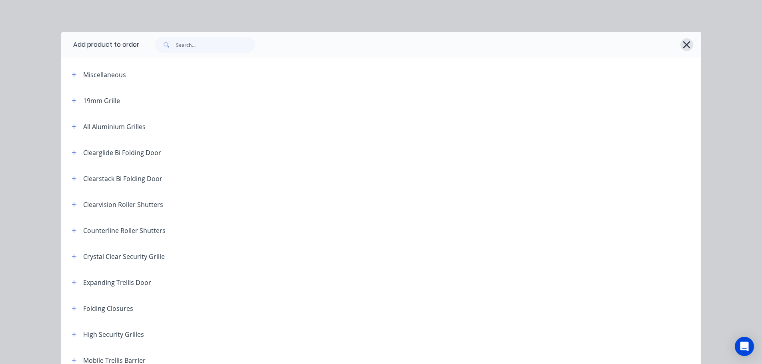
click at [683, 46] on icon "button" at bounding box center [686, 44] width 7 height 7
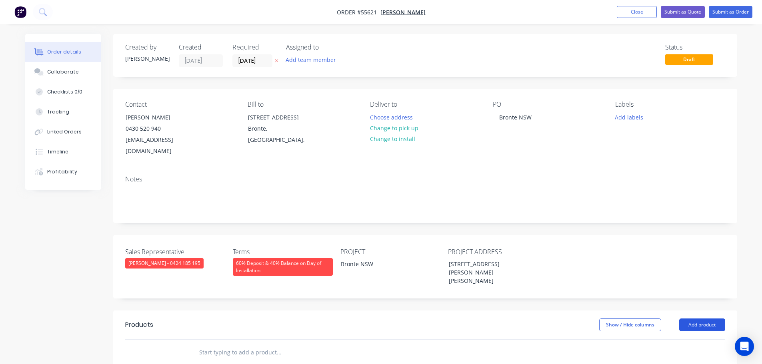
click at [705, 319] on button "Add product" at bounding box center [702, 325] width 46 height 13
click at [678, 355] on div "Basic product" at bounding box center [687, 361] width 62 height 12
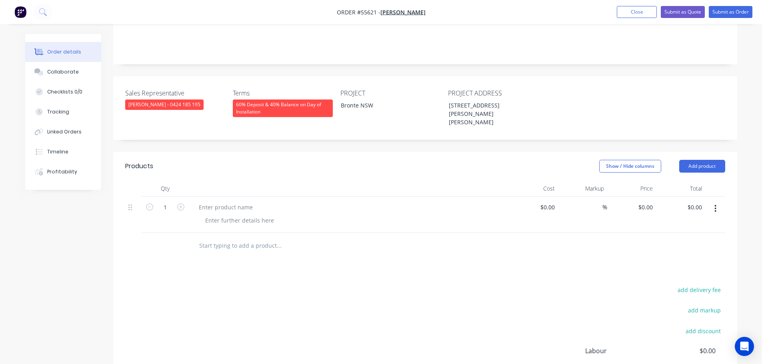
scroll to position [160, 0]
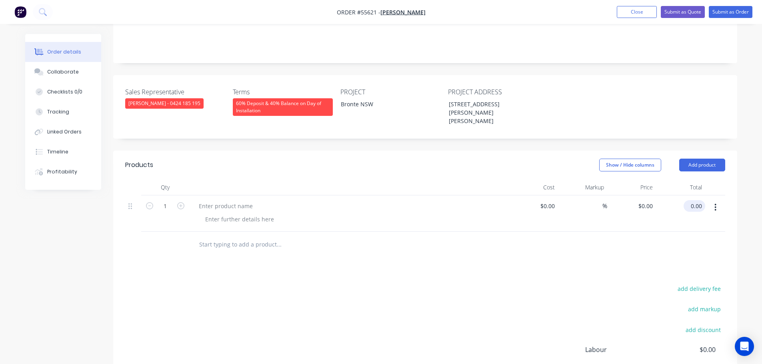
click at [700, 200] on input "0.00" at bounding box center [695, 206] width 18 height 12
type input "690"
type input "$690.00"
click at [216, 200] on div at bounding box center [225, 206] width 67 height 12
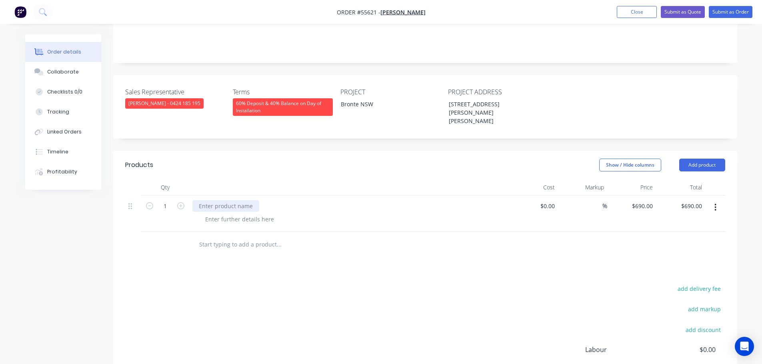
click at [216, 200] on div at bounding box center [225, 206] width 67 height 12
click at [229, 213] on div at bounding box center [240, 219] width 82 height 12
click at [675, 11] on button "Submit as Quote" at bounding box center [682, 12] width 44 height 12
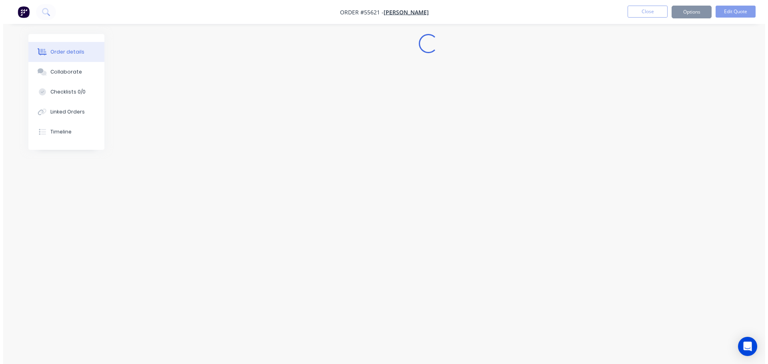
scroll to position [0, 0]
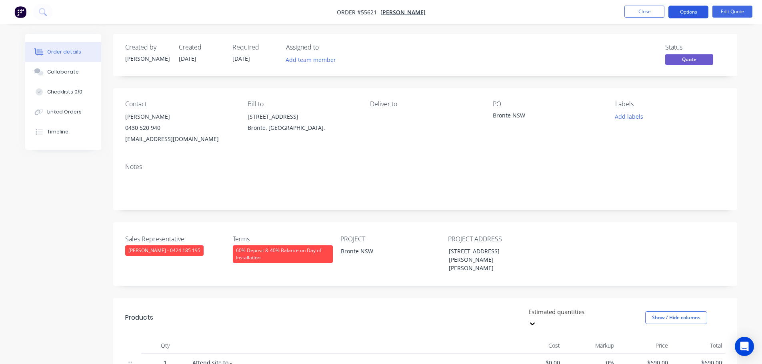
click at [686, 9] on button "Options" at bounding box center [688, 12] width 40 height 13
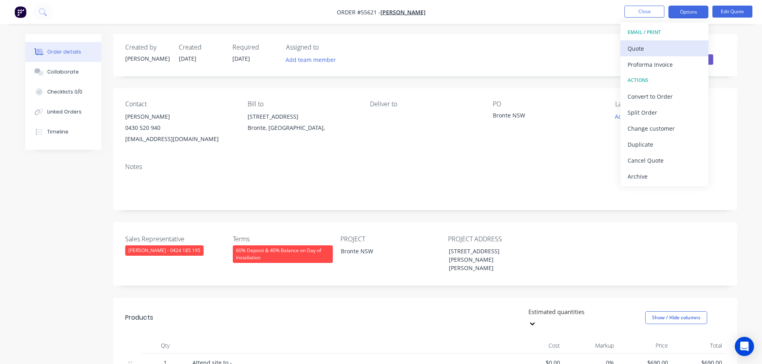
click at [643, 48] on div "Quote" at bounding box center [664, 49] width 74 height 12
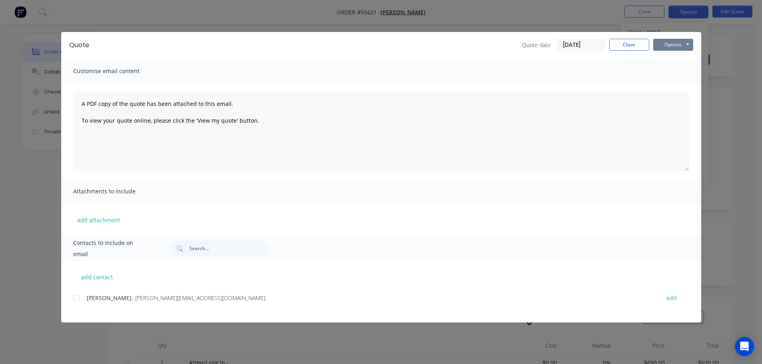
click at [662, 45] on button "Options" at bounding box center [673, 45] width 40 height 12
click at [674, 73] on button "Print" at bounding box center [678, 72] width 51 height 13
click at [620, 47] on button "Close" at bounding box center [629, 45] width 40 height 12
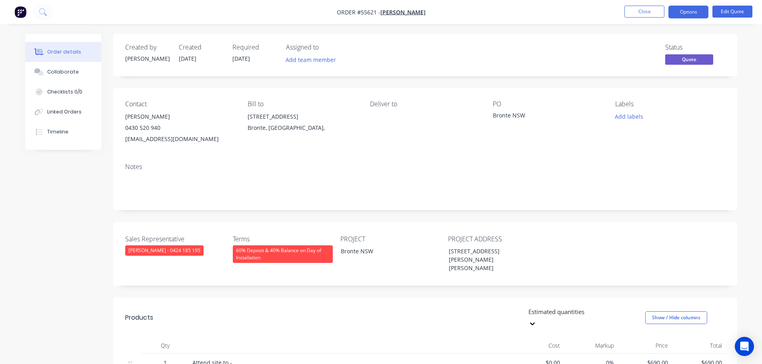
click at [148, 138] on div "[EMAIL_ADDRESS][DOMAIN_NAME]" at bounding box center [180, 139] width 110 height 11
click at [509, 116] on div "Bronte NSW" at bounding box center [543, 116] width 100 height 11
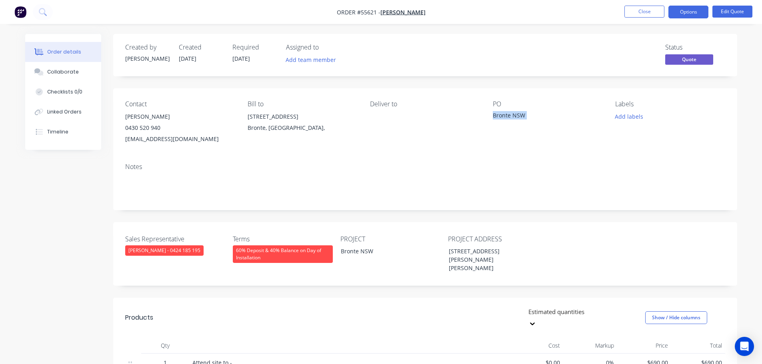
click at [509, 116] on div "Bronte NSW" at bounding box center [543, 116] width 100 height 11
click at [160, 129] on span at bounding box center [160, 128] width 0 height 8
click at [625, 11] on button "Close" at bounding box center [644, 12] width 40 height 12
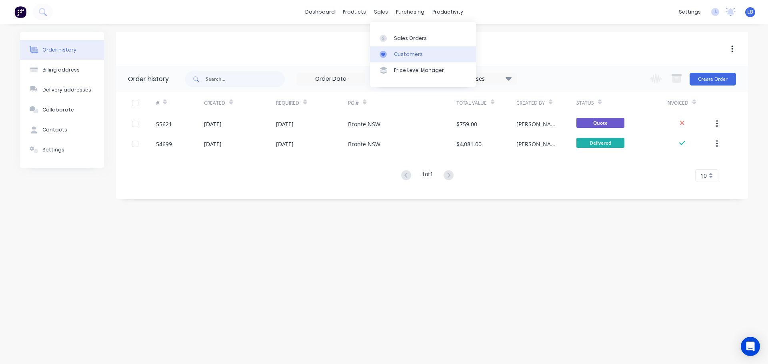
click at [402, 51] on div "Customers" at bounding box center [408, 54] width 29 height 7
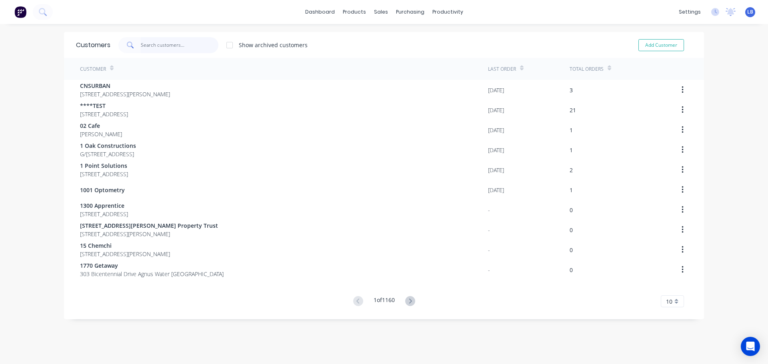
click at [168, 47] on input "text" at bounding box center [180, 45] width 78 height 16
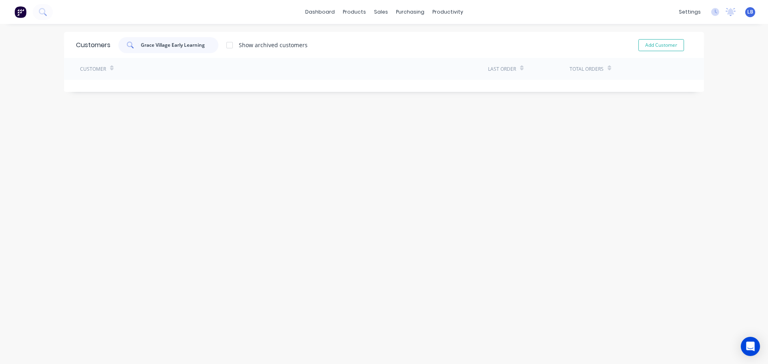
drag, startPoint x: 201, startPoint y: 46, endPoint x: 134, endPoint y: 46, distance: 67.2
click at [134, 46] on div "Grace Village Early Learning" at bounding box center [168, 45] width 100 height 16
type input "Grace Village Early Learning"
click at [653, 47] on button "Add Customer" at bounding box center [661, 45] width 46 height 12
select select "AU"
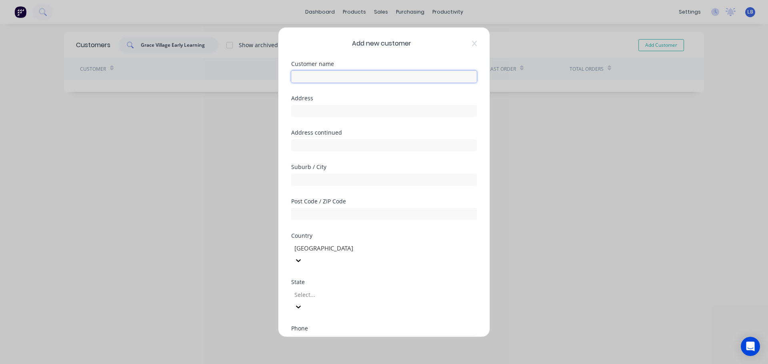
click at [298, 75] on input "text" at bounding box center [384, 76] width 186 height 12
paste input "Grace Village Early Learning"
type input "Grace Village Early Learning"
click at [295, 114] on input "text" at bounding box center [384, 111] width 186 height 12
type input "[STREET_ADDRESS]"
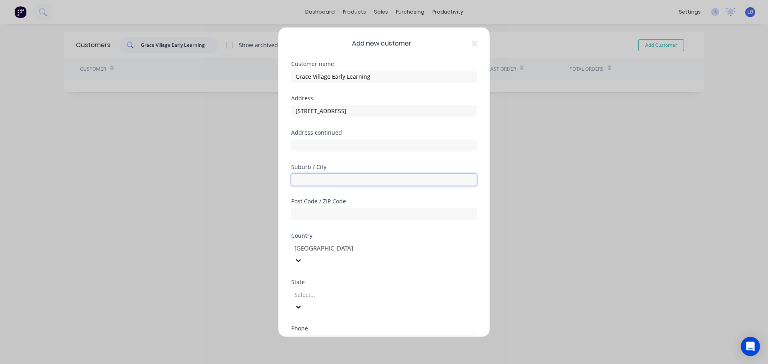
click at [295, 182] on input "text" at bounding box center [384, 180] width 186 height 12
type input "Huntingwood"
click at [297, 212] on input "text" at bounding box center [384, 214] width 186 height 12
type input "2148"
click at [315, 289] on div "Select..." at bounding box center [351, 295] width 120 height 12
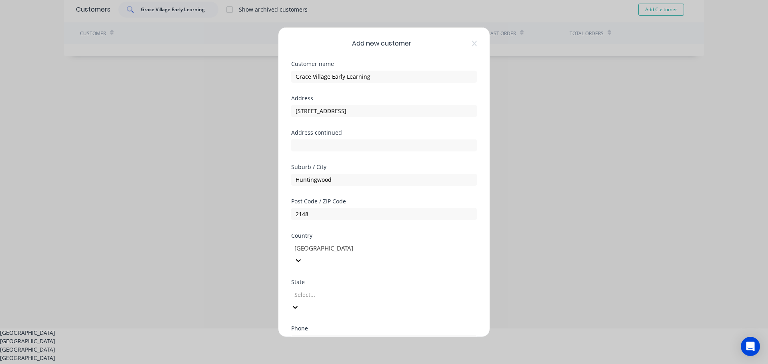
scroll to position [39, 0]
click at [317, 334] on div "[GEOGRAPHIC_DATA]" at bounding box center [384, 338] width 768 height 8
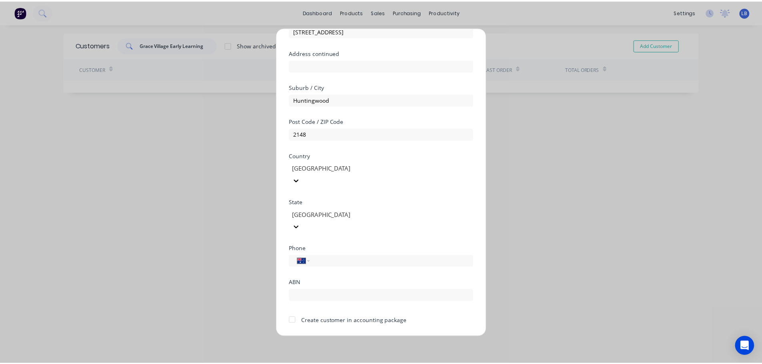
scroll to position [81, 0]
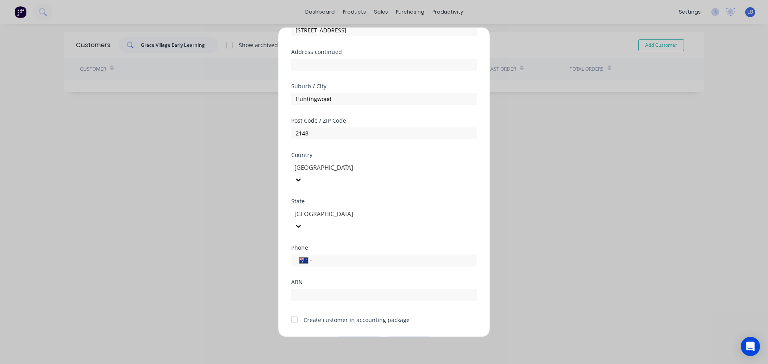
click at [287, 312] on div at bounding box center [294, 320] width 16 height 16
click at [350, 337] on button "Save" at bounding box center [359, 343] width 44 height 13
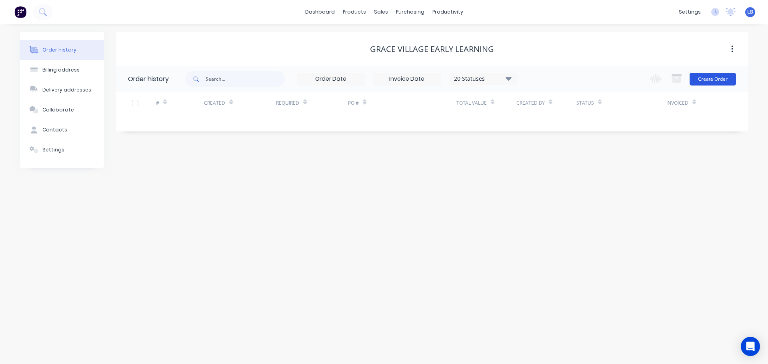
click at [698, 80] on button "Create Order" at bounding box center [712, 79] width 46 height 13
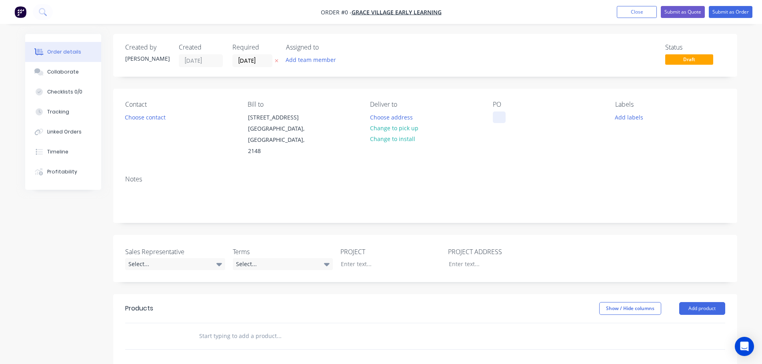
click at [501, 116] on div at bounding box center [499, 118] width 13 height 12
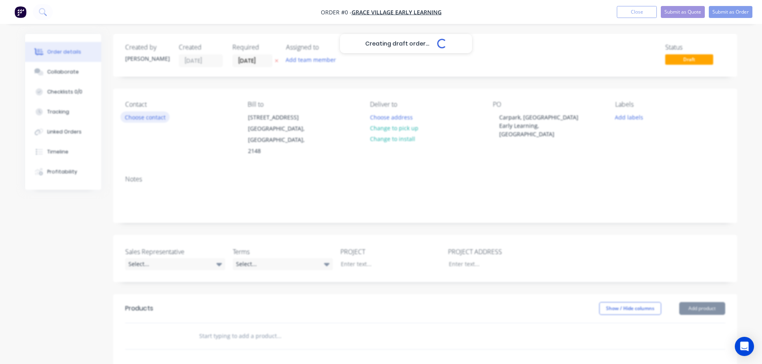
click at [152, 119] on div "Creating draft order... Loading... Order details Collaborate Checklists 0/0 Tra…" at bounding box center [381, 294] width 728 height 520
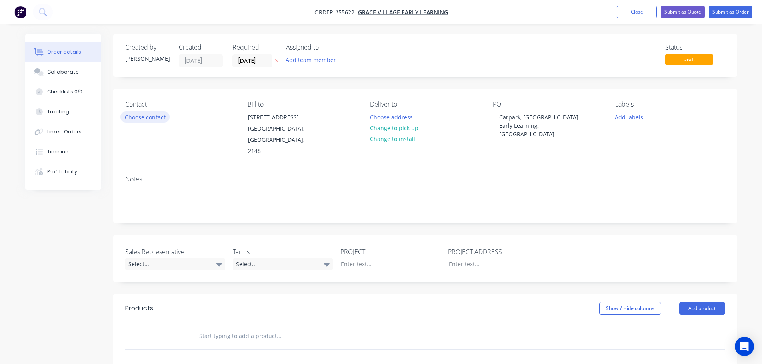
click at [151, 120] on button "Choose contact" at bounding box center [144, 117] width 49 height 11
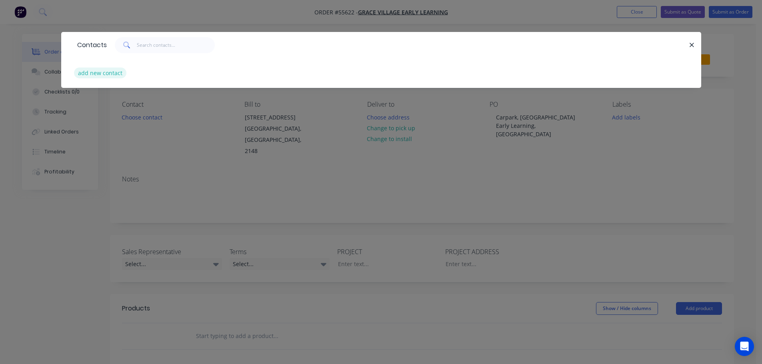
click at [101, 72] on button "add new contact" at bounding box center [100, 73] width 53 height 11
select select "AU"
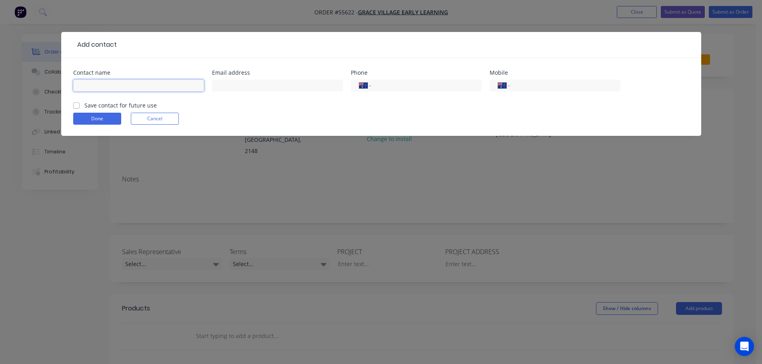
click at [88, 87] on input "text" at bounding box center [138, 86] width 131 height 12
type input "[PERSON_NAME]"
click at [228, 83] on input "text" at bounding box center [277, 86] width 131 height 12
type input "[PERSON_NAME][EMAIL_ADDRESS][DOMAIN_NAME]"
click at [563, 83] on input "tel" at bounding box center [563, 85] width 96 height 9
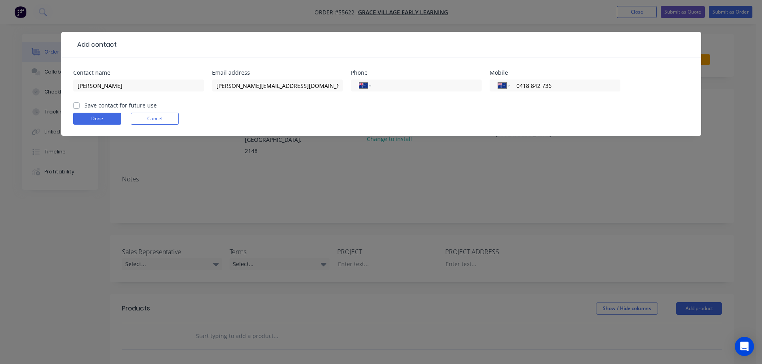
type input "0418 842 736"
click at [84, 103] on label "Save contact for future use" at bounding box center [120, 105] width 72 height 8
click at [75, 103] on input "Save contact for future use" at bounding box center [76, 105] width 6 height 8
checkbox input "true"
click at [82, 117] on button "Done" at bounding box center [97, 119] width 48 height 12
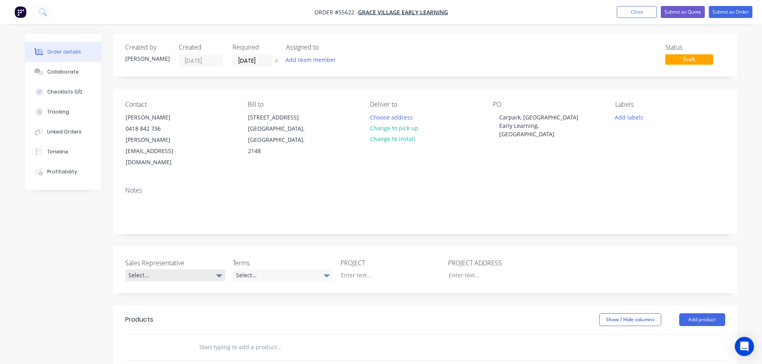
click at [159, 269] on div "Select..." at bounding box center [175, 275] width 100 height 12
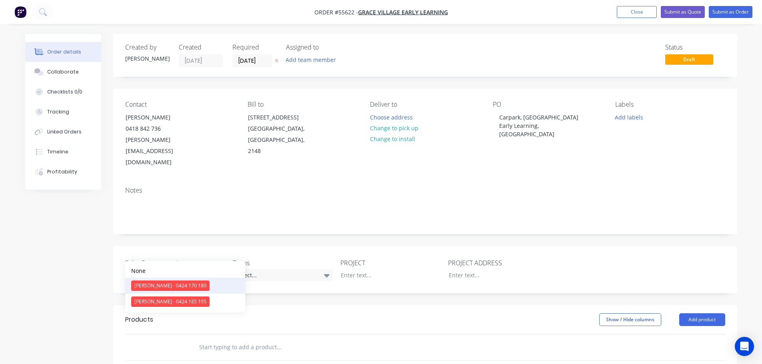
click at [160, 286] on div "[PERSON_NAME] - 0424 170 180" at bounding box center [170, 286] width 78 height 10
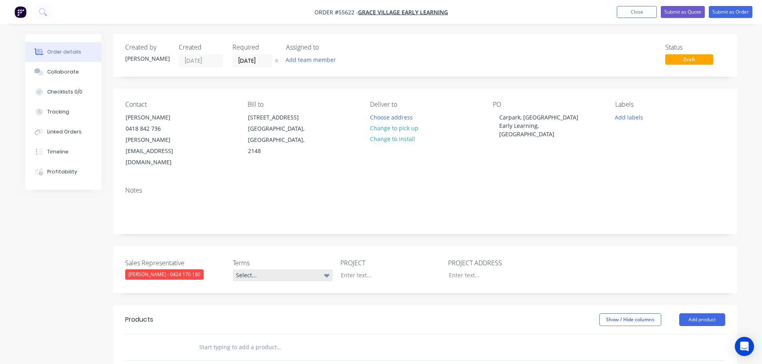
click at [261, 269] on div "Select..." at bounding box center [283, 275] width 100 height 12
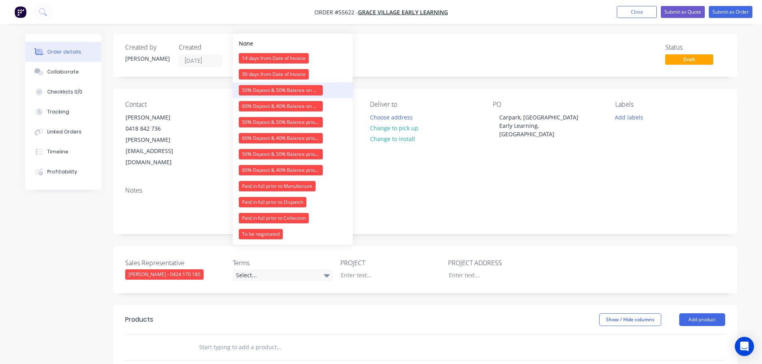
click at [274, 91] on div "50% Deposit & 50% Balance on Day of Installation" at bounding box center [281, 90] width 84 height 10
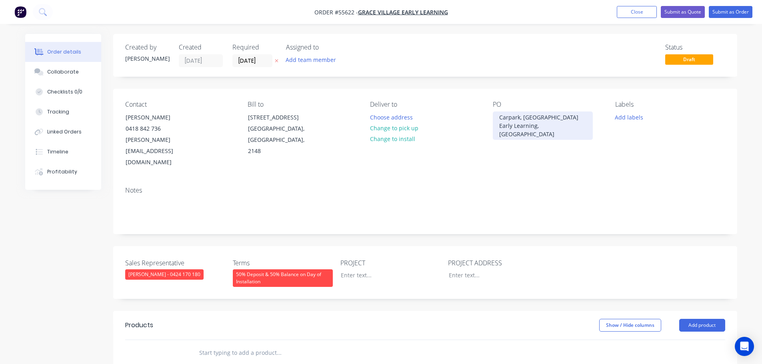
click at [511, 117] on div "Carpark, [GEOGRAPHIC_DATA] Early Learning, [GEOGRAPHIC_DATA]" at bounding box center [543, 126] width 100 height 28
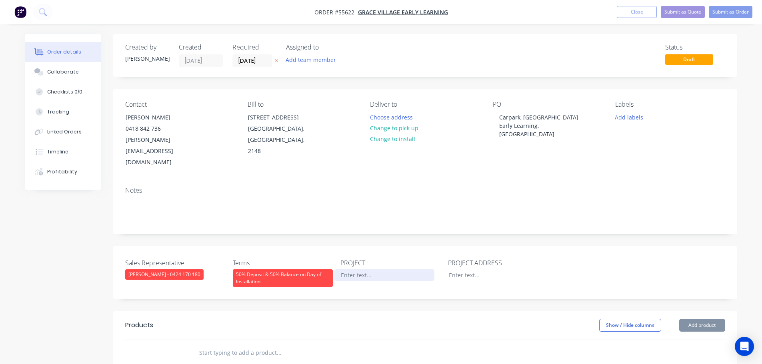
click at [345, 269] on div at bounding box center [384, 275] width 100 height 12
paste div
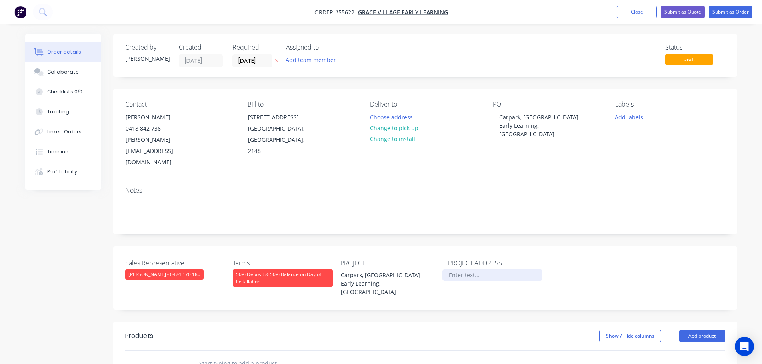
click at [460, 269] on div at bounding box center [492, 275] width 100 height 12
click at [700, 330] on button "Add product" at bounding box center [702, 336] width 46 height 13
click at [674, 351] on div "Product catalogue" at bounding box center [687, 357] width 62 height 12
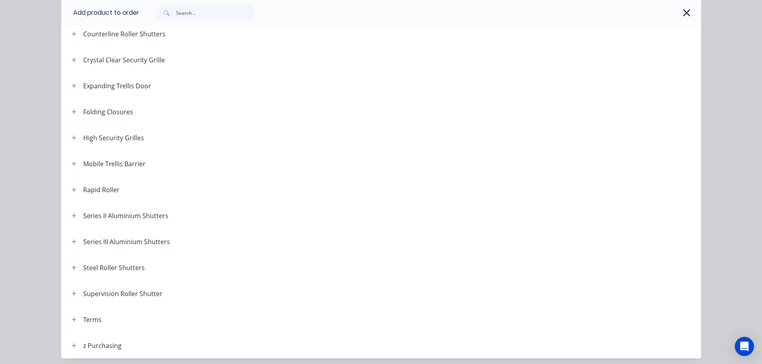
scroll to position [200, 0]
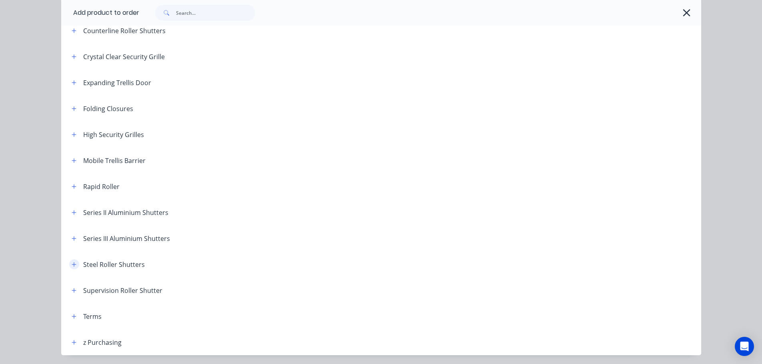
click at [74, 266] on button "button" at bounding box center [74, 264] width 10 height 10
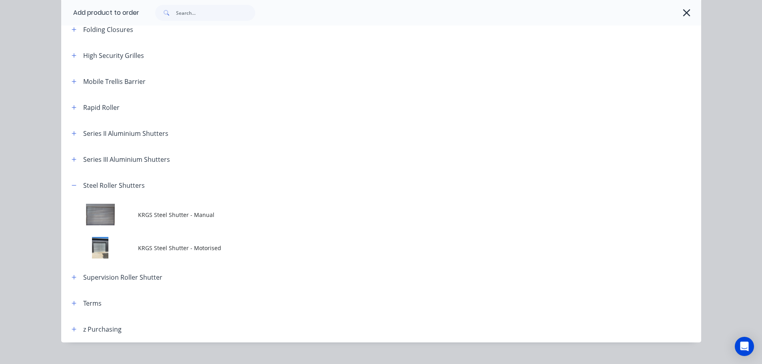
scroll to position [280, 0]
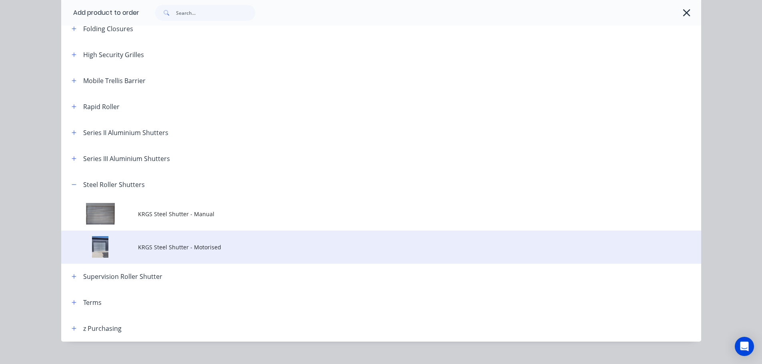
click at [189, 249] on span "KRGS Steel Shutter - Motorised" at bounding box center [363, 247] width 450 height 8
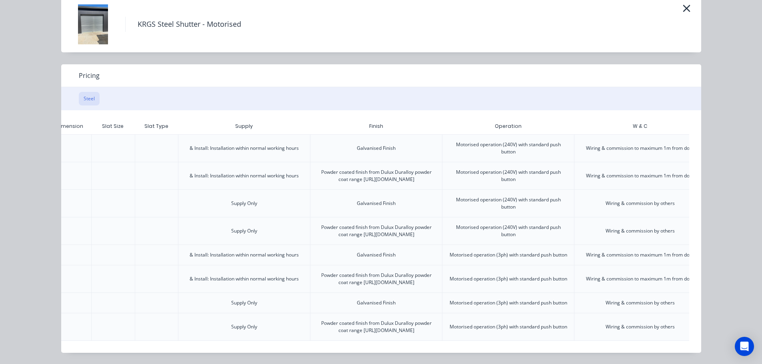
scroll to position [0, 199]
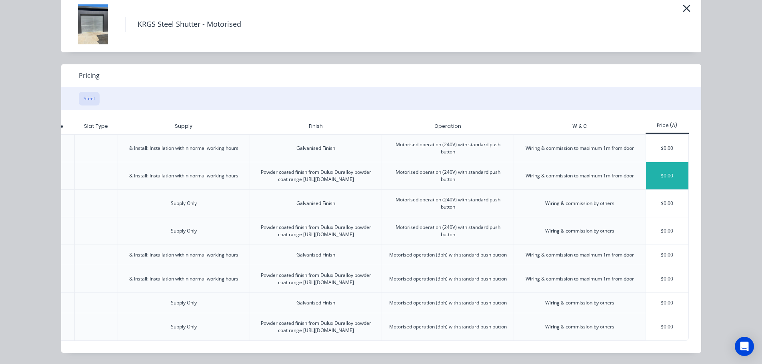
click at [655, 162] on div "$0.00" at bounding box center [667, 175] width 43 height 27
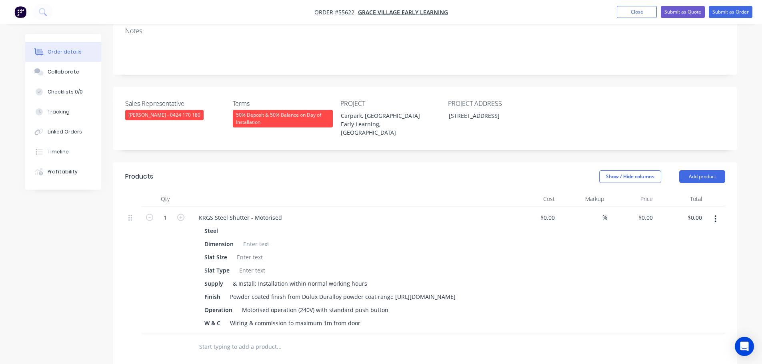
scroll to position [160, 0]
type input "7675"
type input "$7,675.00"
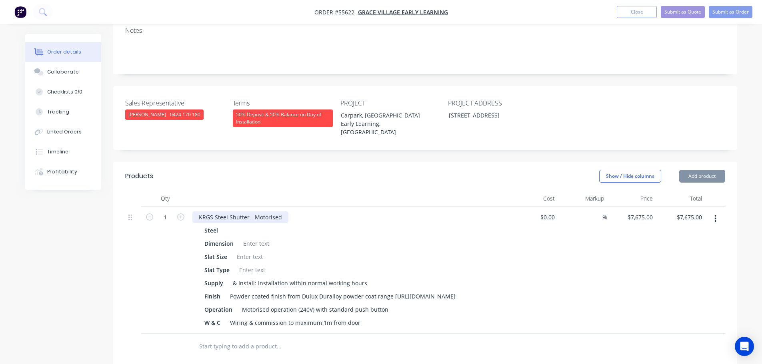
click at [196, 211] on div "KRGS Steel Shutter - Motorised" at bounding box center [240, 217] width 96 height 12
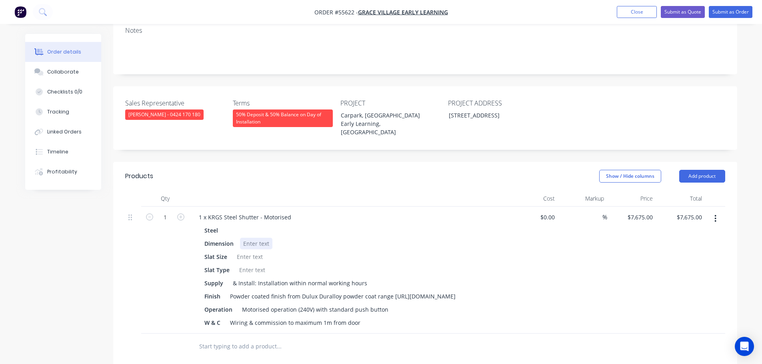
click at [258, 238] on div at bounding box center [256, 244] width 32 height 12
click at [252, 251] on div at bounding box center [249, 257] width 32 height 12
click at [249, 264] on div at bounding box center [252, 270] width 32 height 12
click at [383, 304] on div "Motorised operation (240V) with standard push button" at bounding box center [315, 310] width 153 height 12
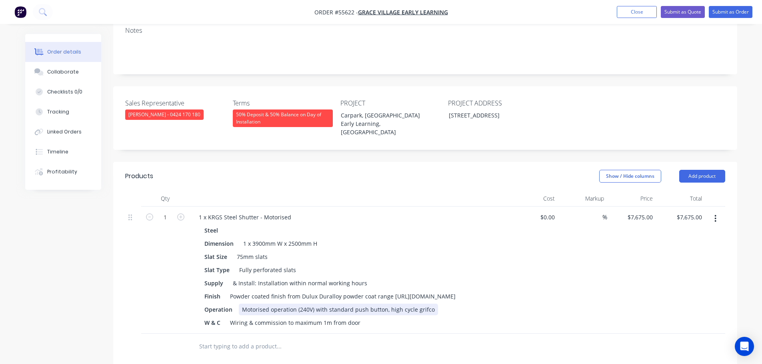
click at [416, 304] on div "Motorised operation (240V) with standard push button, high cycle grifco" at bounding box center [338, 310] width 199 height 12
drag, startPoint x: 311, startPoint y: 286, endPoint x: 312, endPoint y: 297, distance: 11.2
click at [312, 293] on div "Steel Dimension 1 x 3900mm W x 2500mm H Slat Size 75mm slats Slat Type Fully pe…" at bounding box center [348, 277] width 313 height 104
click at [313, 304] on div "Motorised operation (2) 40V with standard push button, high cycle Grifco" at bounding box center [339, 310] width 200 height 12
click at [416, 304] on div "Operation Motorised operation with standard push button, high cycle Grifco" at bounding box center [347, 310] width 293 height 12
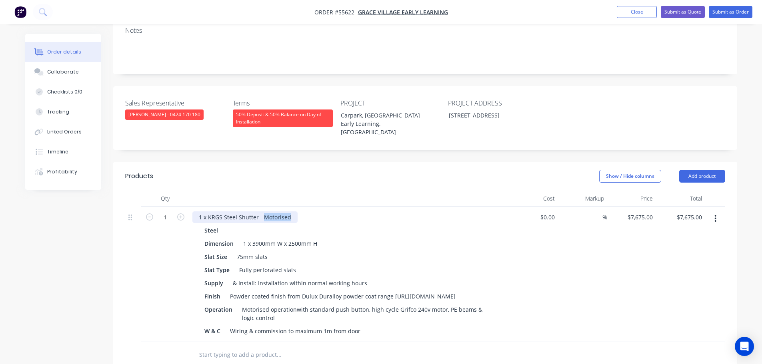
drag, startPoint x: 290, startPoint y: 184, endPoint x: 262, endPoint y: 195, distance: 30.5
click at [262, 207] on div "1 x KRGS Steel Shutter - Motorised Steel Dimension 1 x 3900mm W x 2500mm H Slat…" at bounding box center [349, 275] width 320 height 136
click at [685, 13] on button "Submit as Quote" at bounding box center [682, 12] width 44 height 12
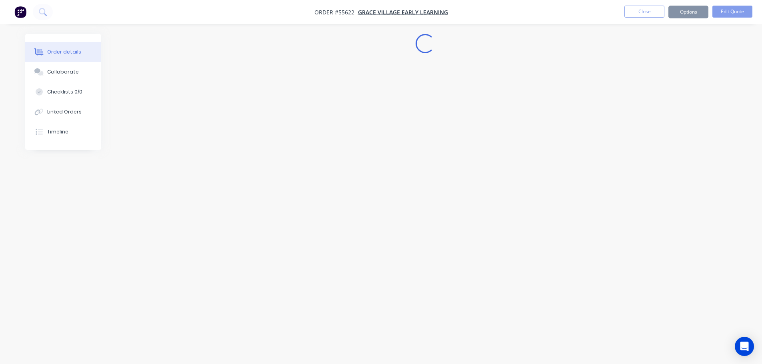
scroll to position [0, 0]
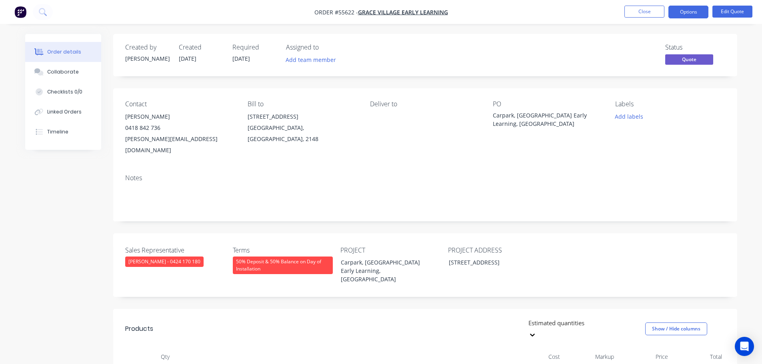
click at [685, 13] on button "Options" at bounding box center [688, 12] width 40 height 13
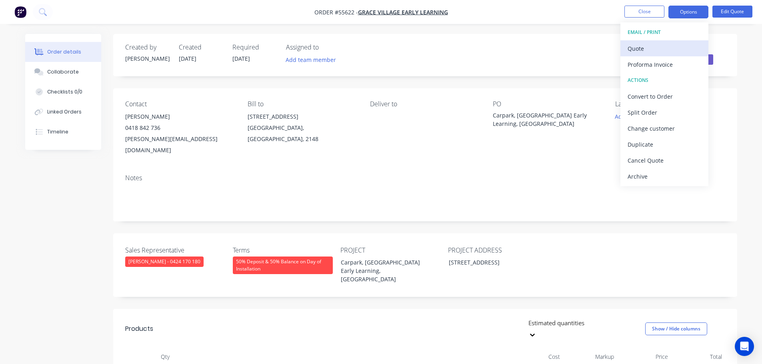
click at [634, 54] on div "Quote" at bounding box center [664, 49] width 74 height 12
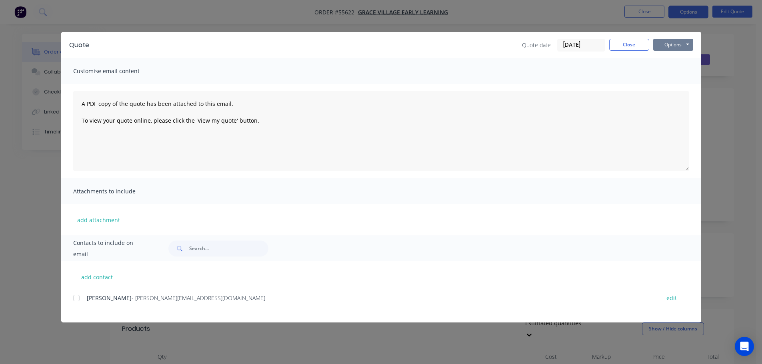
click at [660, 47] on button "Options" at bounding box center [673, 45] width 40 height 12
click at [667, 71] on button "Print" at bounding box center [678, 72] width 51 height 13
click at [646, 46] on button "Close" at bounding box center [629, 45] width 40 height 12
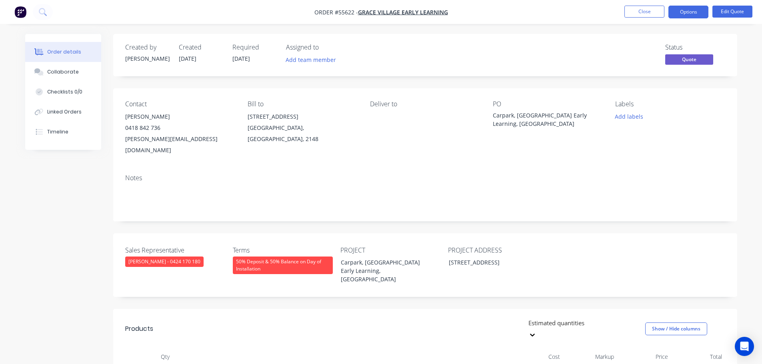
click at [150, 142] on div "[PERSON_NAME][EMAIL_ADDRESS][DOMAIN_NAME]" at bounding box center [180, 145] width 110 height 22
click at [539, 114] on div "Carpark, [GEOGRAPHIC_DATA] Early Learning, [GEOGRAPHIC_DATA]" at bounding box center [543, 119] width 100 height 17
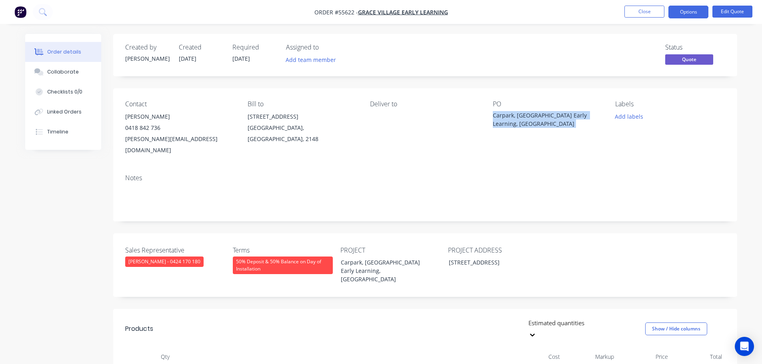
click at [539, 114] on div "Carpark, [GEOGRAPHIC_DATA] Early Learning, [GEOGRAPHIC_DATA]" at bounding box center [543, 119] width 100 height 17
click at [160, 129] on span at bounding box center [160, 128] width 0 height 8
click at [639, 13] on button "Close" at bounding box center [644, 12] width 40 height 12
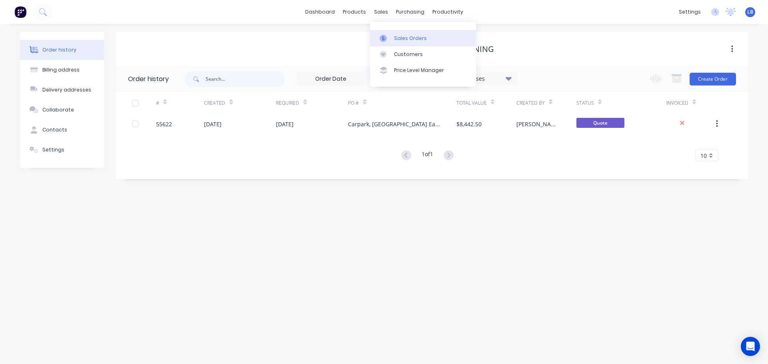
click at [404, 38] on div "Sales Orders" at bounding box center [410, 38] width 33 height 7
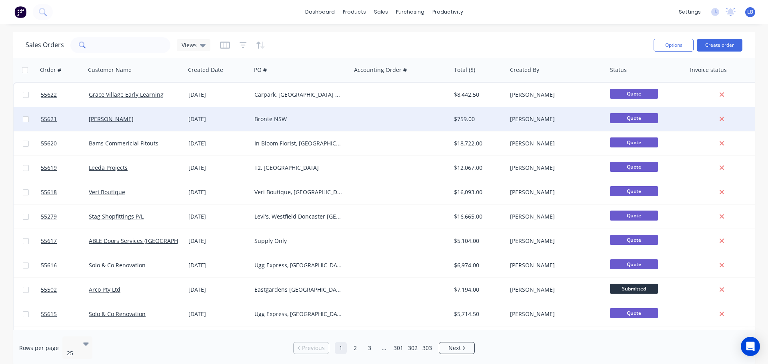
click at [40, 118] on div at bounding box center [62, 119] width 48 height 24
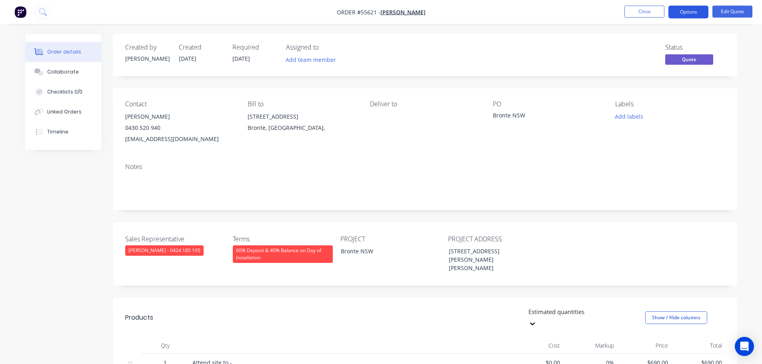
click at [681, 16] on button "Options" at bounding box center [688, 12] width 40 height 13
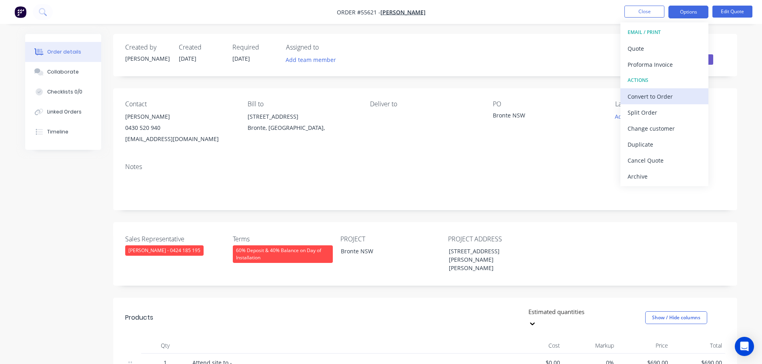
click at [644, 102] on div "Convert to Order" at bounding box center [664, 97] width 74 height 12
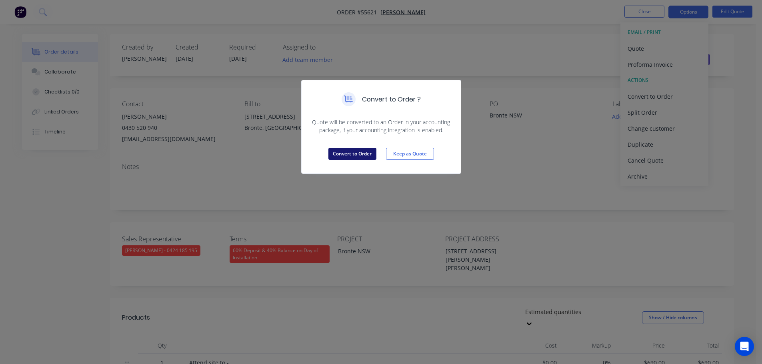
click at [361, 156] on button "Convert to Order" at bounding box center [352, 154] width 48 height 12
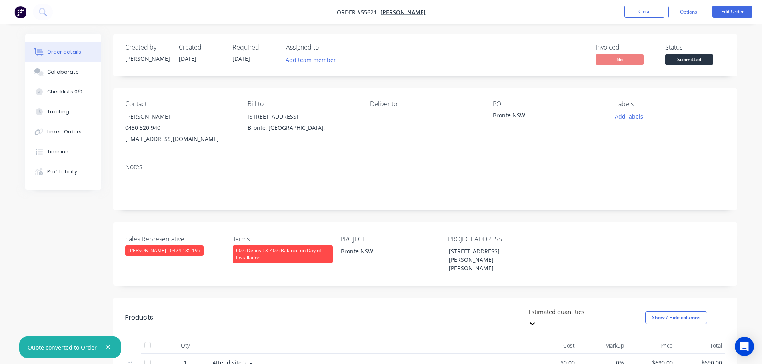
click at [702, 60] on span "Submitted" at bounding box center [689, 59] width 48 height 10
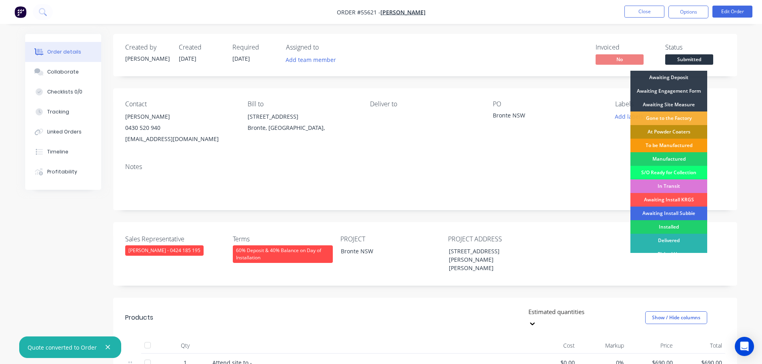
click at [666, 209] on div "Awaiting Install Subbie" at bounding box center [668, 214] width 77 height 14
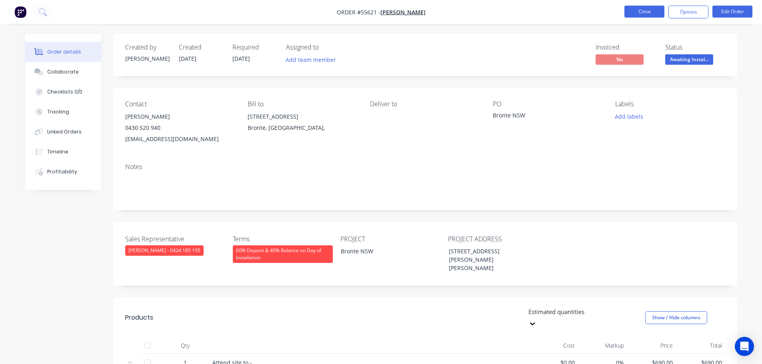
click at [639, 15] on button "Close" at bounding box center [644, 12] width 40 height 12
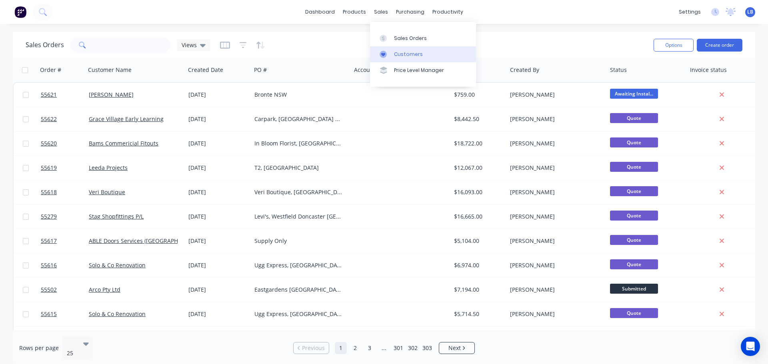
click at [409, 50] on link "Customers" at bounding box center [423, 54] width 106 height 16
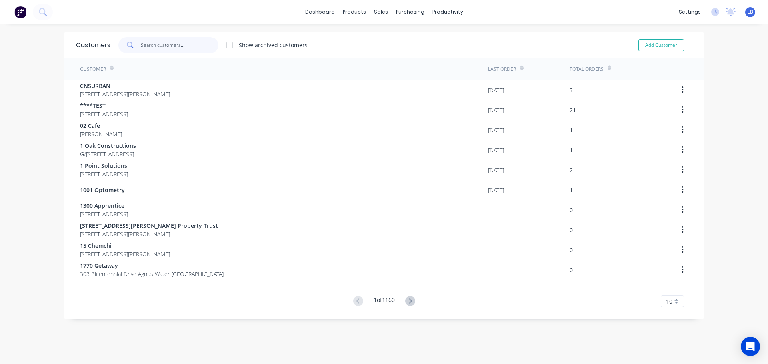
click at [174, 50] on input "text" at bounding box center [180, 45] width 78 height 16
click at [407, 38] on div "Sales Orders" at bounding box center [407, 38] width 33 height 7
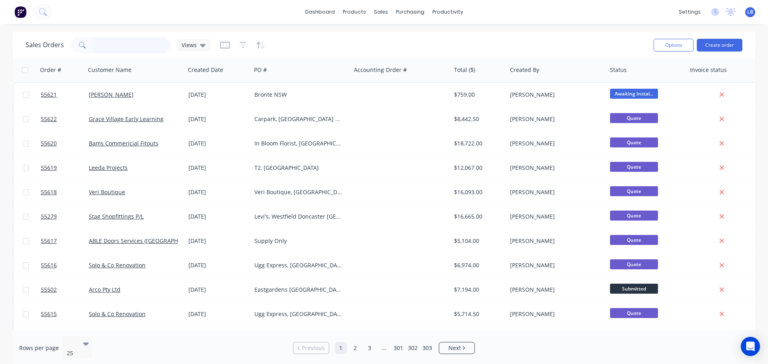
click at [114, 43] on input "text" at bounding box center [132, 45] width 78 height 16
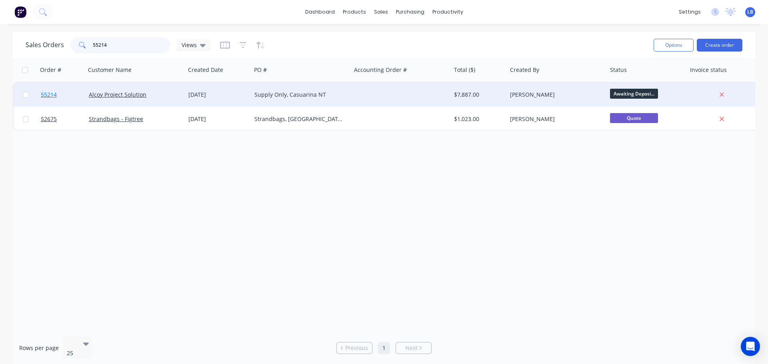
type input "55214"
click at [49, 96] on span "55214" at bounding box center [49, 95] width 16 height 8
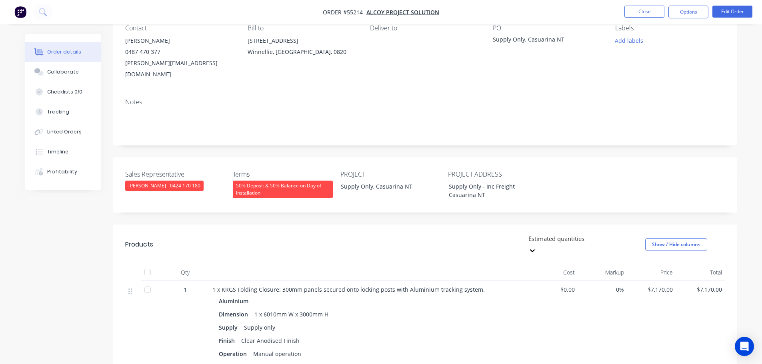
scroll to position [80, 0]
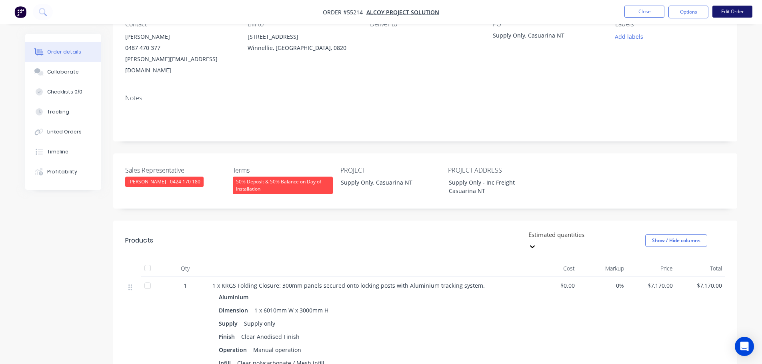
click at [719, 12] on button "Edit Order" at bounding box center [732, 12] width 40 height 12
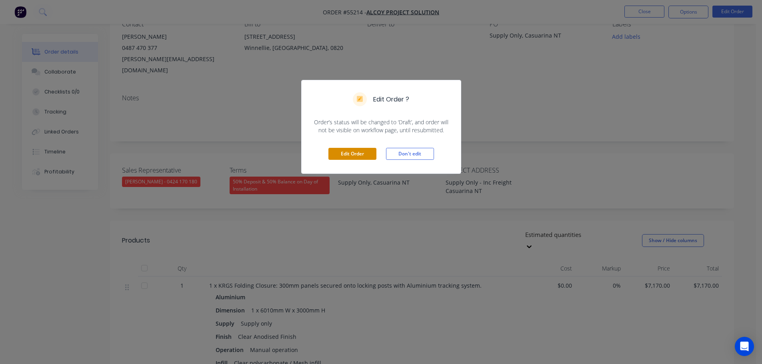
click at [362, 151] on button "Edit Order" at bounding box center [352, 154] width 48 height 12
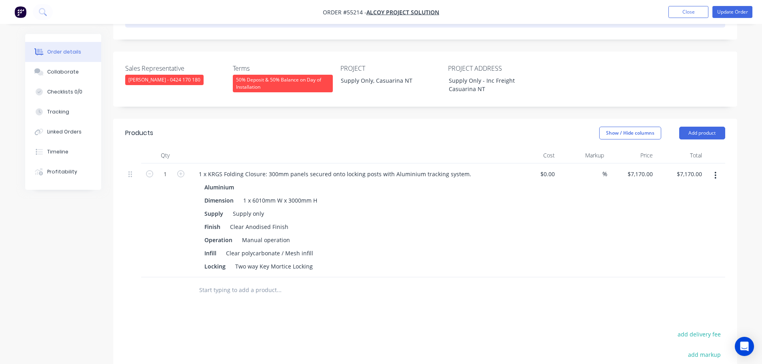
scroll to position [200, 0]
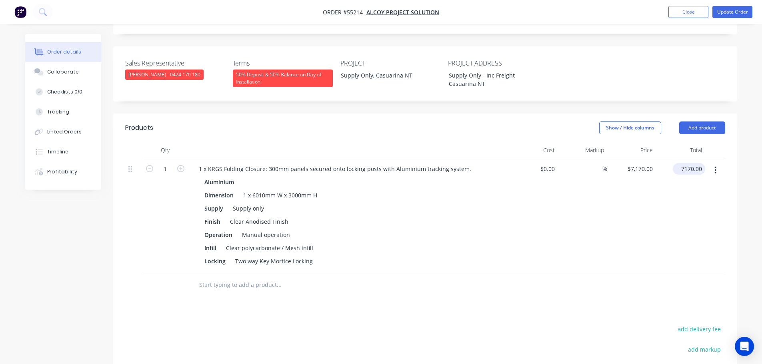
click at [696, 163] on input "7170.00" at bounding box center [690, 169] width 29 height 12
type input "10540"
type input "$10,540.00"
drag, startPoint x: 265, startPoint y: 186, endPoint x: 225, endPoint y: 191, distance: 39.9
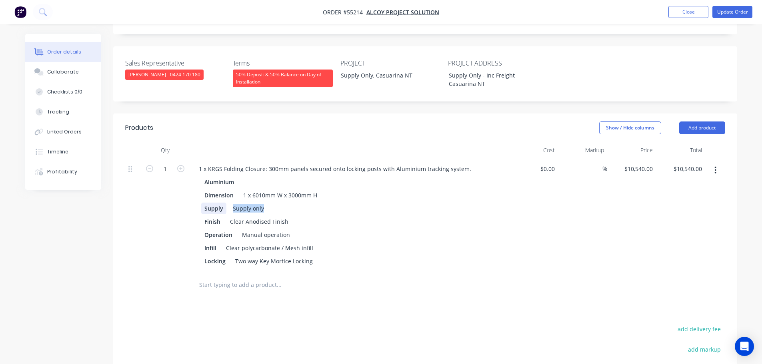
click at [225, 203] on div "Supply Supply only" at bounding box center [347, 209] width 293 height 12
click at [279, 203] on div "Supply Supply only" at bounding box center [347, 209] width 293 height 12
drag, startPoint x: 267, startPoint y: 184, endPoint x: 220, endPoint y: 189, distance: 47.9
click at [220, 203] on div "Supply Supply only" at bounding box center [347, 209] width 293 height 12
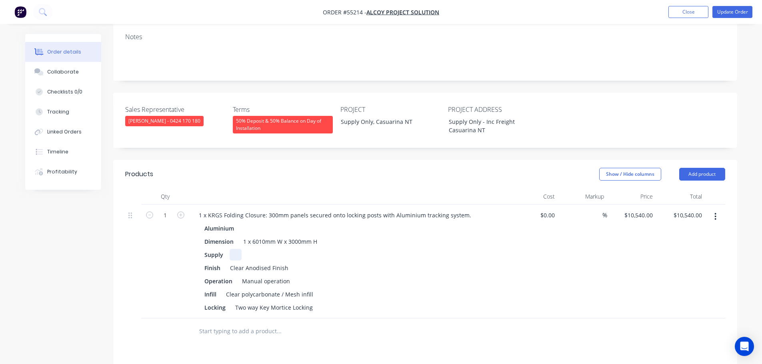
scroll to position [160, 0]
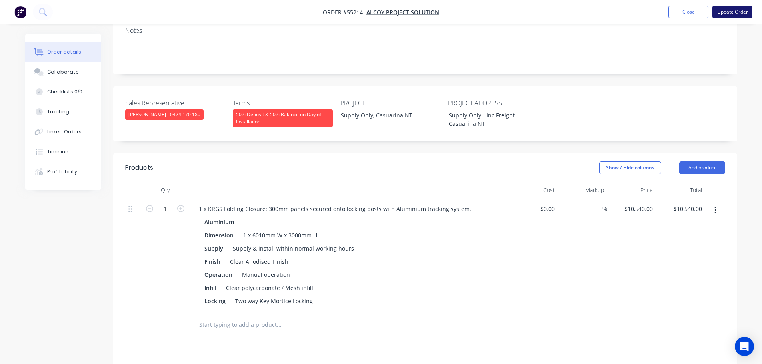
click at [733, 13] on button "Update Order" at bounding box center [732, 12] width 40 height 12
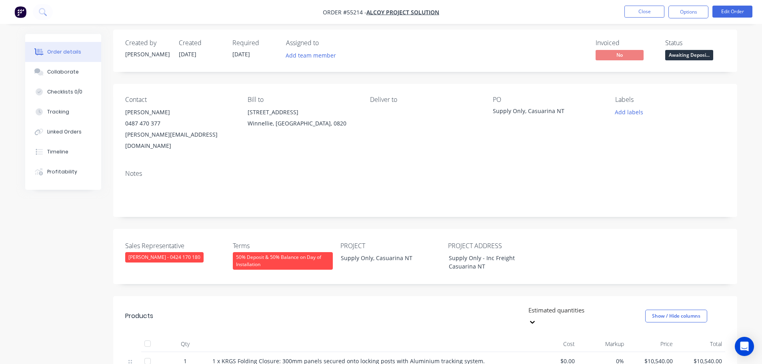
scroll to position [0, 0]
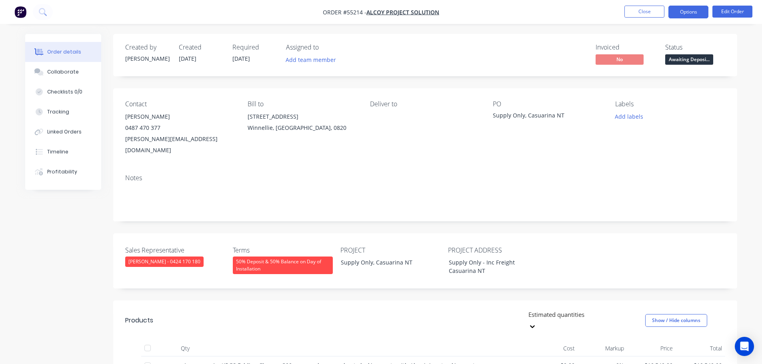
click at [688, 11] on button "Options" at bounding box center [688, 12] width 40 height 13
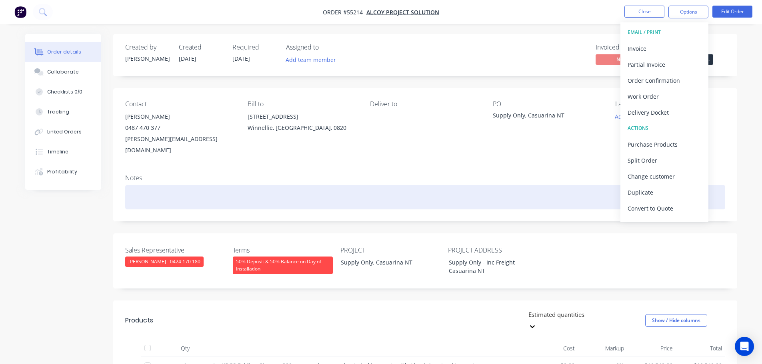
click at [585, 189] on div at bounding box center [425, 197] width 600 height 24
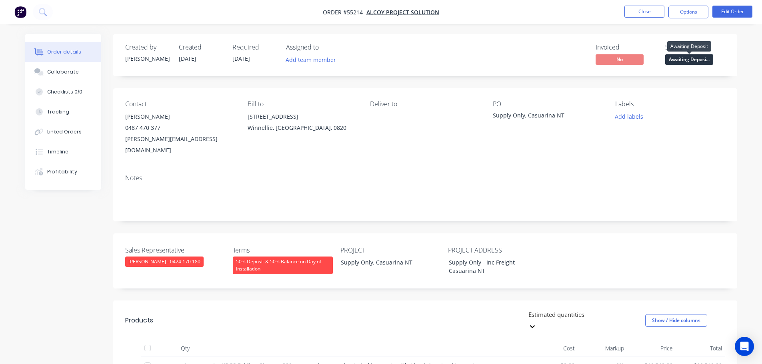
click at [686, 60] on span "Awaiting Deposi..." at bounding box center [689, 59] width 48 height 10
click at [560, 215] on div "Created by [PERSON_NAME] Created [DATE] Required [DATE] Assigned to Add team me…" at bounding box center [425, 316] width 624 height 564
click at [686, 13] on button "Options" at bounding box center [688, 12] width 40 height 13
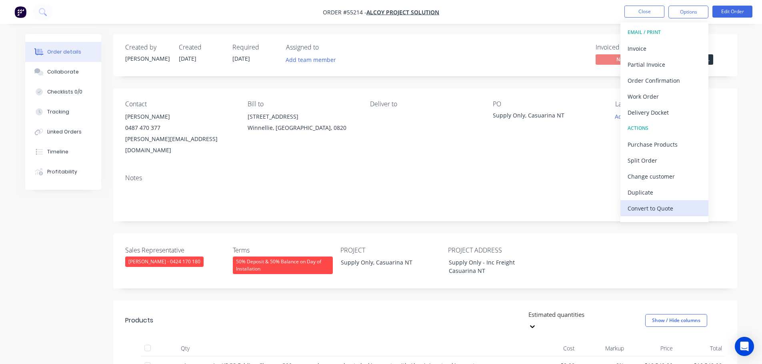
click at [641, 210] on div "Convert to Quote" at bounding box center [664, 209] width 74 height 12
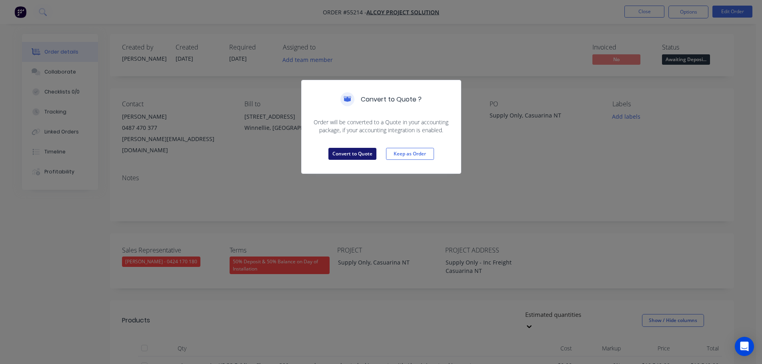
click at [356, 154] on button "Convert to Quote" at bounding box center [352, 154] width 48 height 12
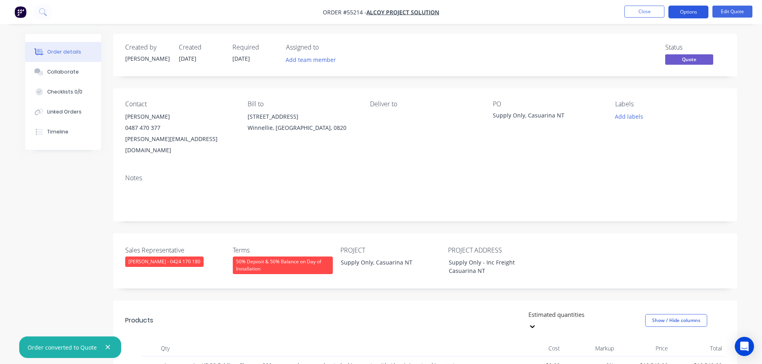
click at [685, 13] on button "Options" at bounding box center [688, 12] width 40 height 13
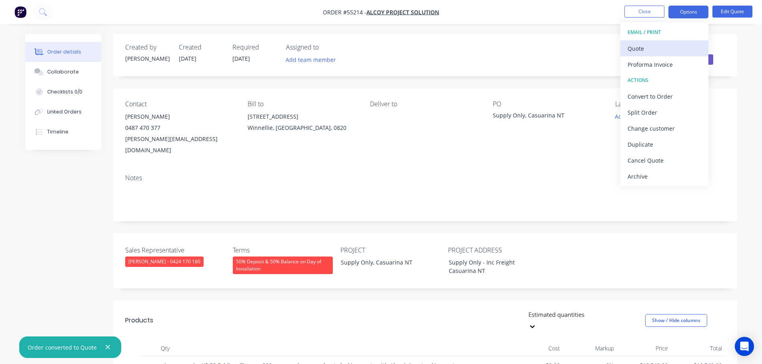
click at [634, 49] on div "Quote" at bounding box center [664, 49] width 74 height 12
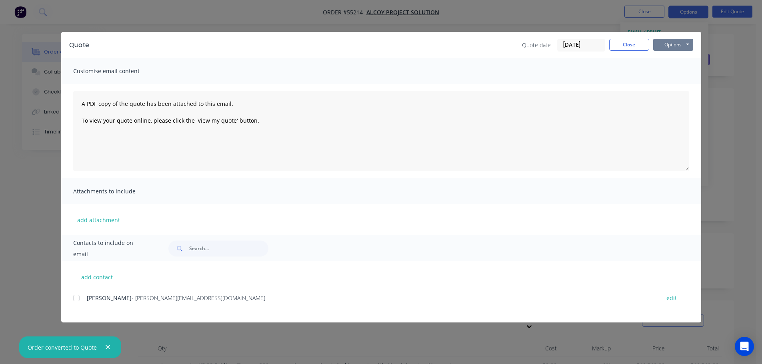
click at [662, 47] on button "Options" at bounding box center [673, 45] width 40 height 12
click at [671, 73] on button "Print" at bounding box center [678, 72] width 51 height 13
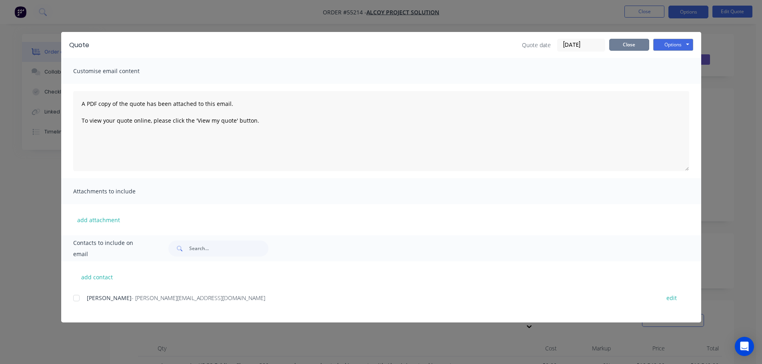
drag, startPoint x: 622, startPoint y: 47, endPoint x: 623, endPoint y: 55, distance: 8.0
click at [623, 46] on button "Close" at bounding box center [629, 45] width 40 height 12
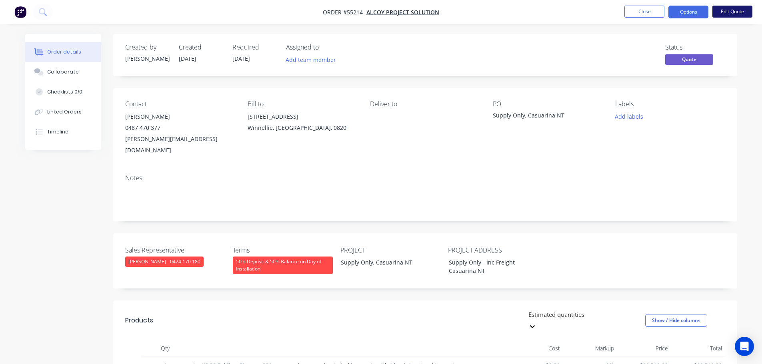
click at [726, 13] on button "Edit Quote" at bounding box center [732, 12] width 40 height 12
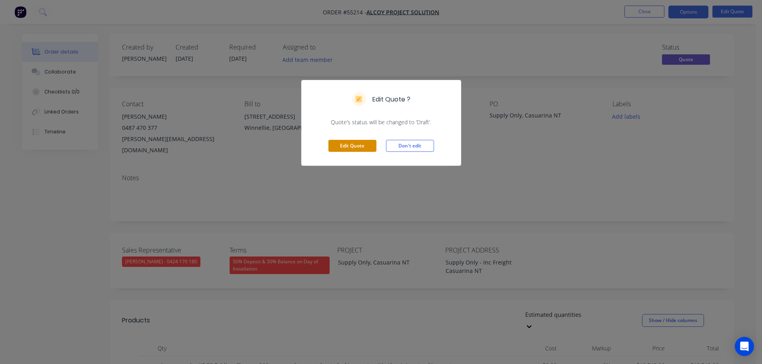
click at [344, 144] on button "Edit Quote" at bounding box center [352, 146] width 48 height 12
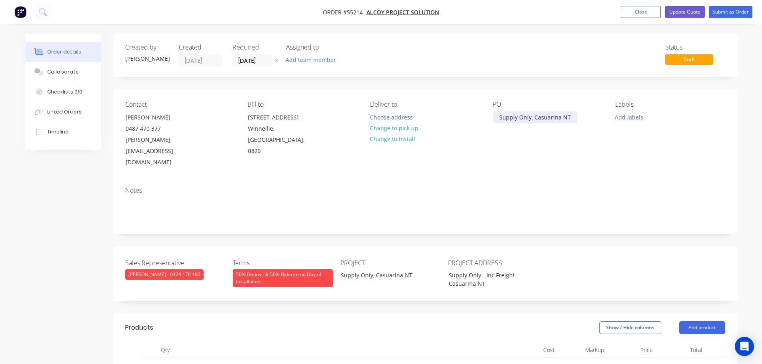
drag, startPoint x: 533, startPoint y: 116, endPoint x: 534, endPoint y: 140, distance: 23.6
click at [533, 124] on div "PO Supply Only, Casuarina NT" at bounding box center [548, 135] width 110 height 68
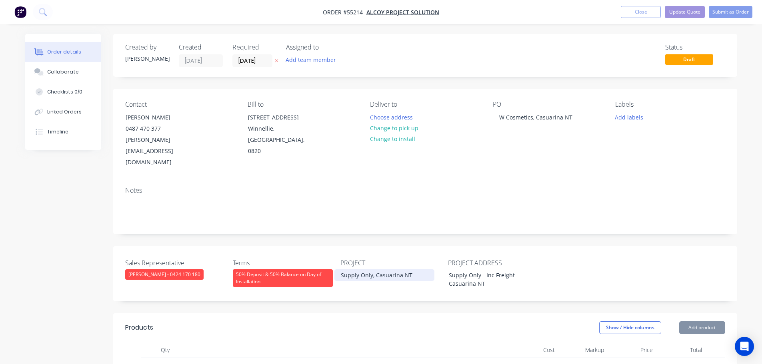
click at [374, 269] on div "Supply Only, Casuarina NT" at bounding box center [384, 275] width 100 height 12
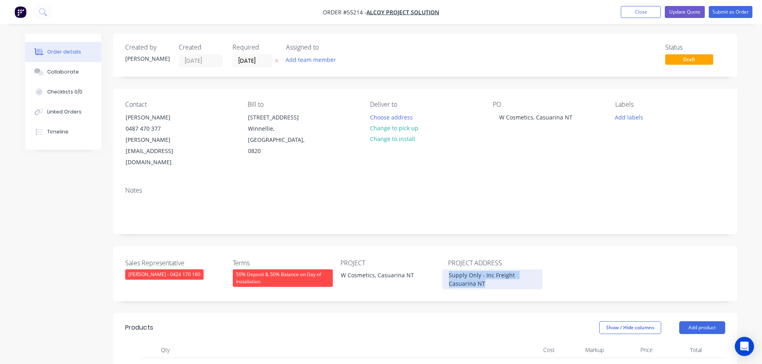
drag, startPoint x: 486, startPoint y: 261, endPoint x: 445, endPoint y: 248, distance: 43.1
click at [445, 269] on div "Supply Only - Inc Freight Casuarina NT" at bounding box center [492, 279] width 100 height 20
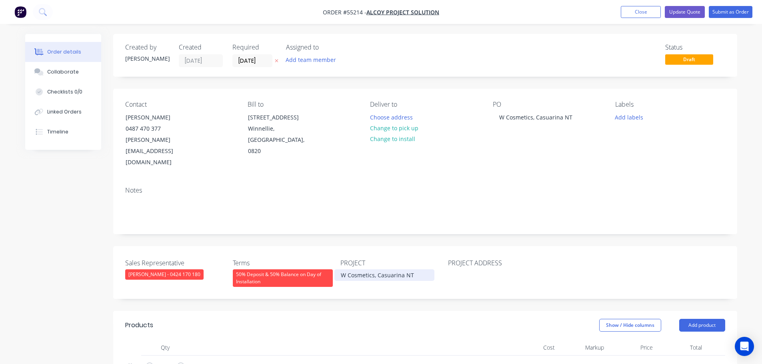
click at [377, 269] on div "W Cosmetics, Casuarina NT" at bounding box center [384, 275] width 100 height 12
click at [456, 269] on div at bounding box center [492, 275] width 100 height 12
click at [682, 12] on button "Update Quote" at bounding box center [684, 12] width 40 height 12
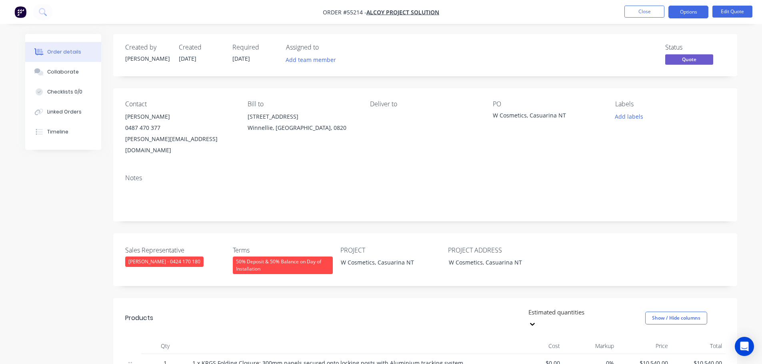
click at [682, 12] on button "Options" at bounding box center [688, 12] width 40 height 13
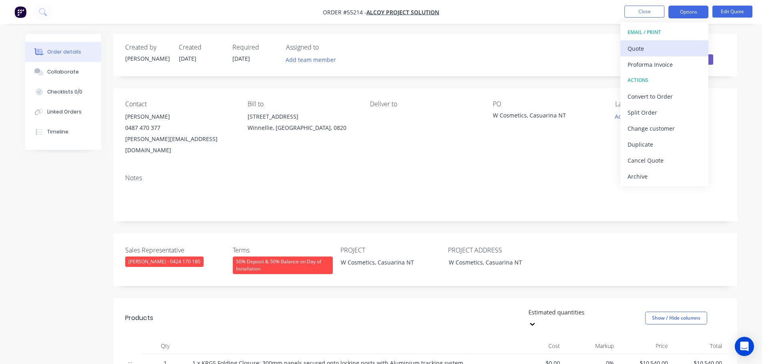
click at [644, 53] on div "Quote" at bounding box center [664, 49] width 74 height 12
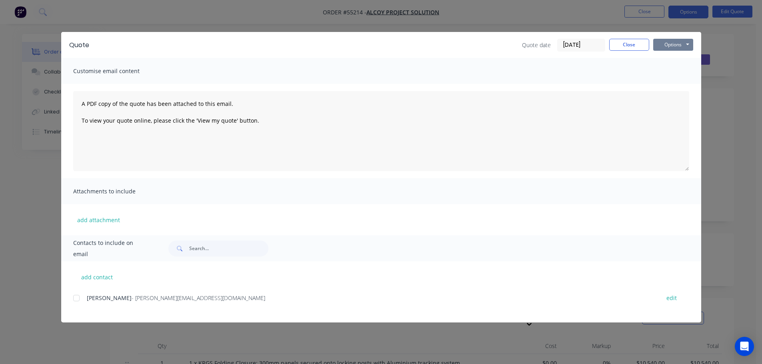
click at [655, 46] on button "Options" at bounding box center [673, 45] width 40 height 12
click at [667, 74] on button "Print" at bounding box center [678, 72] width 51 height 13
click at [616, 44] on button "Close" at bounding box center [629, 45] width 40 height 12
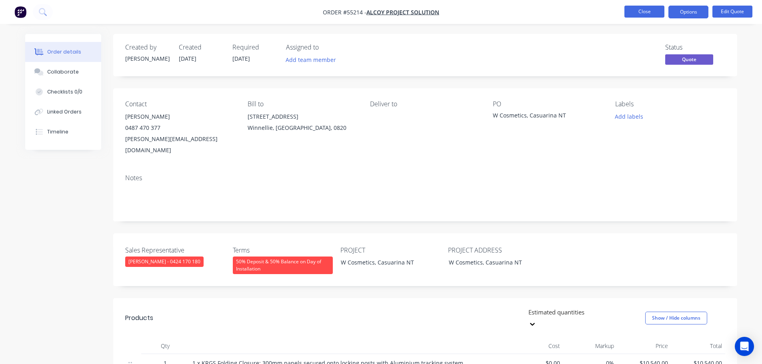
click at [635, 12] on button "Close" at bounding box center [644, 12] width 40 height 12
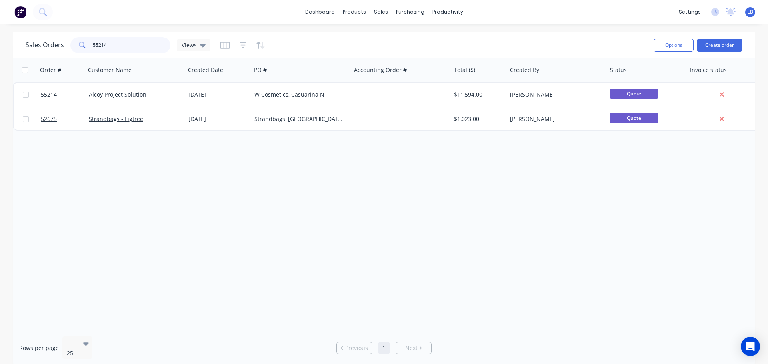
drag, startPoint x: 110, startPoint y: 43, endPoint x: 61, endPoint y: 46, distance: 48.9
click at [61, 46] on div "Sales Orders 55214 Views" at bounding box center [118, 45] width 185 height 16
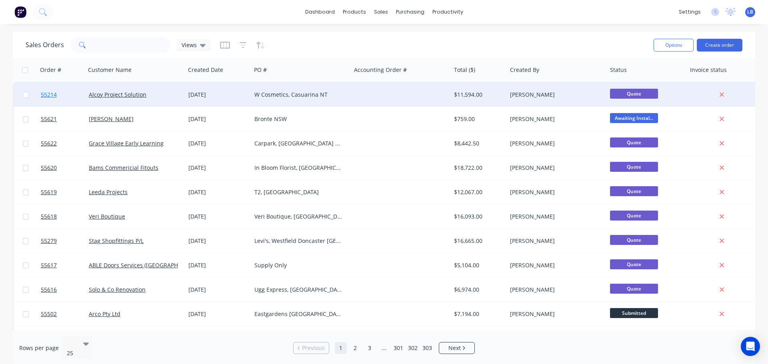
click at [44, 98] on span "55214" at bounding box center [49, 95] width 16 height 8
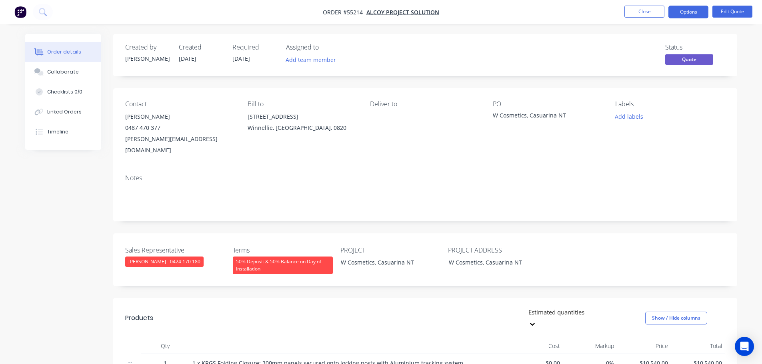
click at [160, 131] on span at bounding box center [160, 128] width 0 height 8
click at [680, 16] on button "Options" at bounding box center [688, 12] width 40 height 13
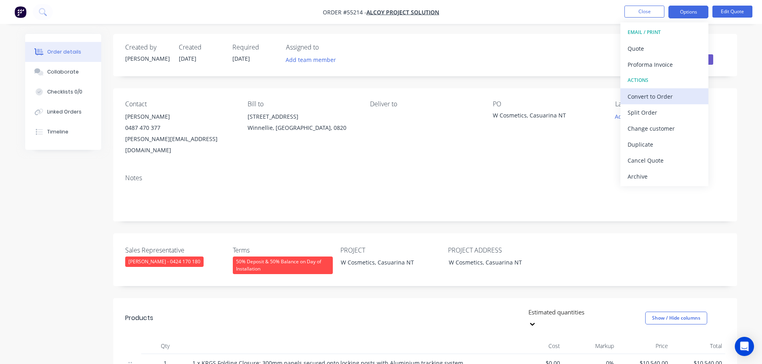
click at [654, 95] on div "Convert to Order" at bounding box center [664, 97] width 74 height 12
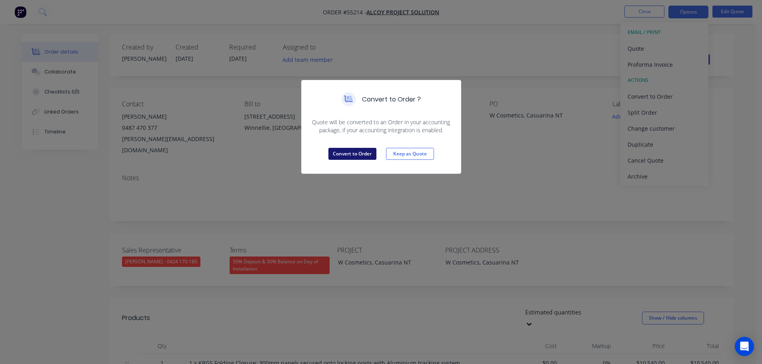
click at [353, 156] on button "Convert to Order" at bounding box center [352, 154] width 48 height 12
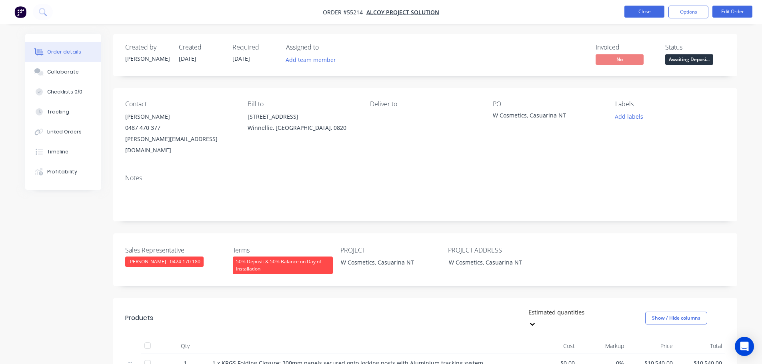
click at [651, 13] on button "Close" at bounding box center [644, 12] width 40 height 12
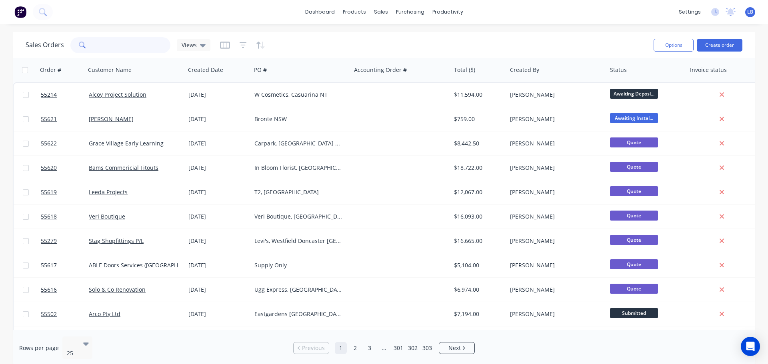
click at [116, 48] on input "text" at bounding box center [132, 45] width 78 height 16
click at [403, 54] on div "Customers" at bounding box center [408, 54] width 29 height 7
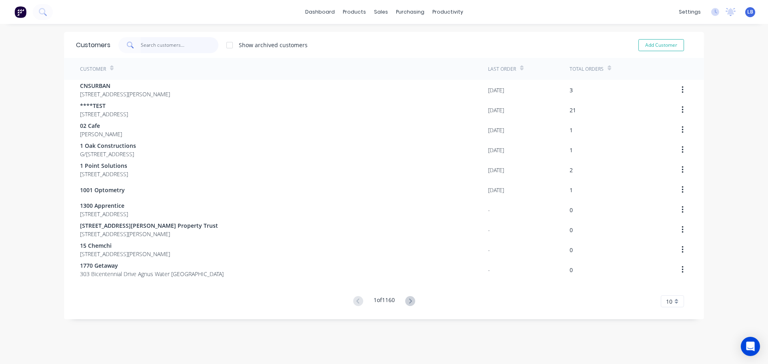
drag, startPoint x: 160, startPoint y: 43, endPoint x: 161, endPoint y: 49, distance: 6.1
click at [160, 44] on input "text" at bounding box center [180, 45] width 78 height 16
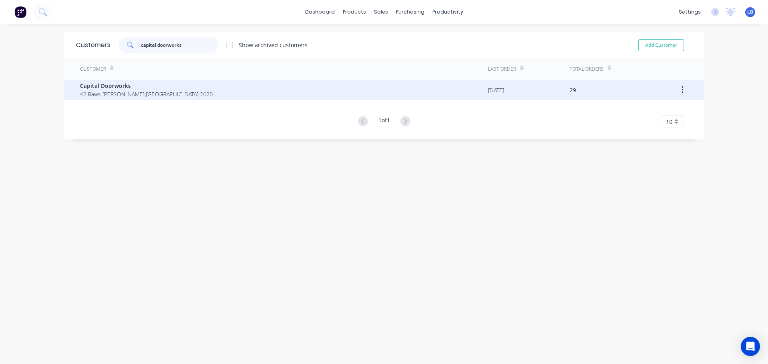
type input "capital doorworks"
click at [99, 87] on span "Capital Doorworks" at bounding box center [146, 86] width 133 height 8
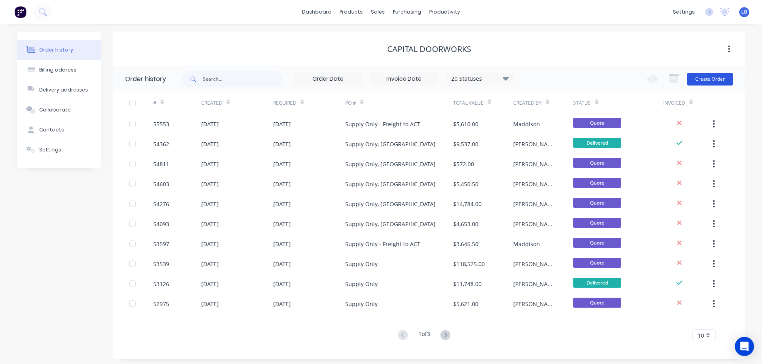
click at [706, 81] on button "Create Order" at bounding box center [709, 79] width 46 height 13
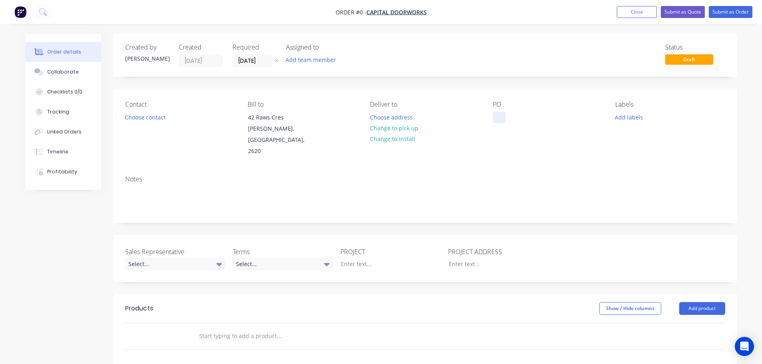
click at [496, 119] on div at bounding box center [499, 118] width 13 height 12
click at [152, 120] on div "Order details Collaborate Checklists 0/0 Tracking Linked Orders Timeline Profit…" at bounding box center [381, 294] width 728 height 520
click at [152, 120] on button "Choose contact" at bounding box center [144, 117] width 49 height 11
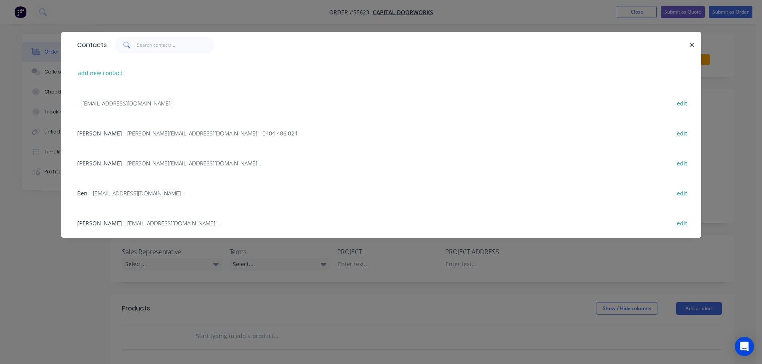
click at [114, 195] on span "- [EMAIL_ADDRESS][DOMAIN_NAME] -" at bounding box center [136, 193] width 95 height 8
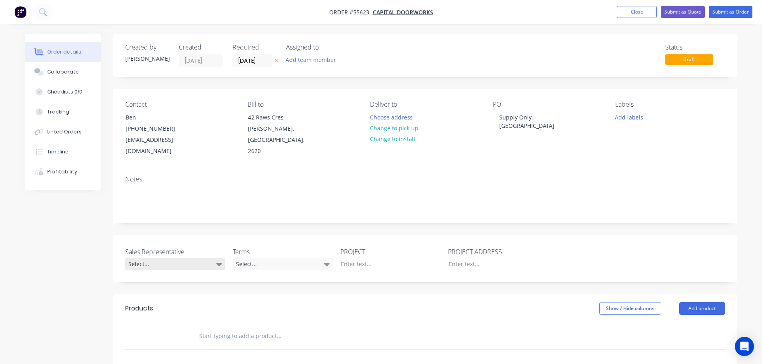
click at [145, 258] on div "Select..." at bounding box center [175, 264] width 100 height 12
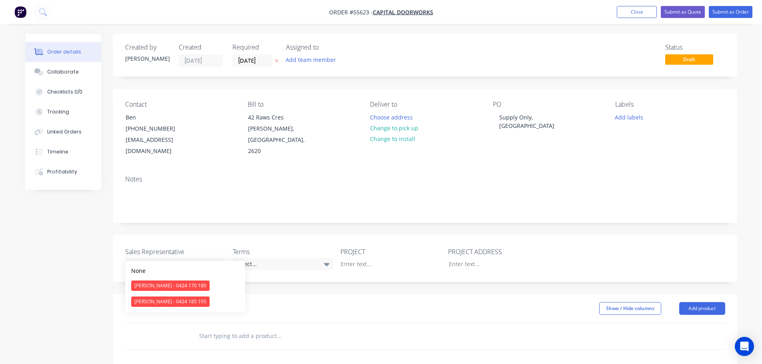
drag, startPoint x: 160, startPoint y: 283, endPoint x: 198, endPoint y: 277, distance: 38.9
click at [163, 283] on div "[PERSON_NAME] - 0424 170 180" at bounding box center [170, 286] width 78 height 10
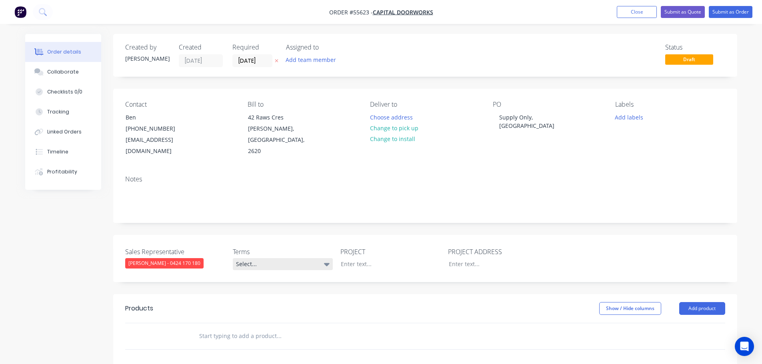
click at [258, 258] on div "Select..." at bounding box center [283, 264] width 100 height 12
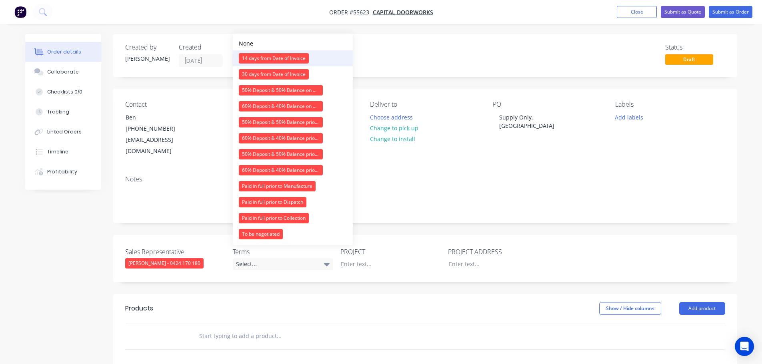
click at [268, 58] on div "14 days from Date of Invoice" at bounding box center [274, 58] width 70 height 10
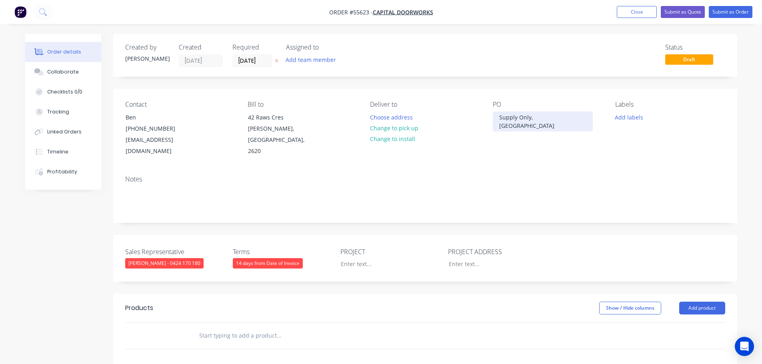
click at [527, 118] on div "Supply Only, [GEOGRAPHIC_DATA]" at bounding box center [543, 122] width 100 height 20
click at [346, 258] on div at bounding box center [384, 264] width 100 height 12
paste div
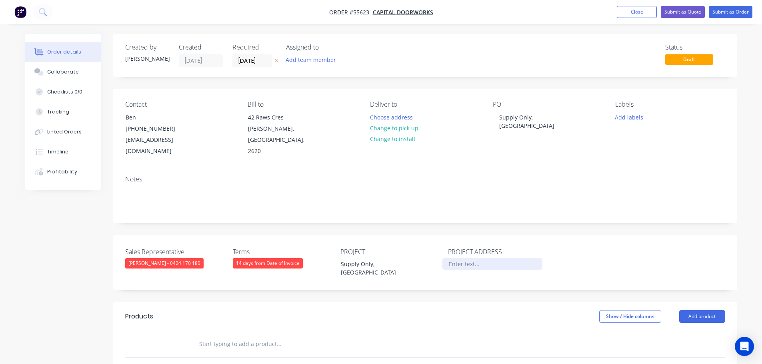
click at [463, 258] on div at bounding box center [492, 264] width 100 height 12
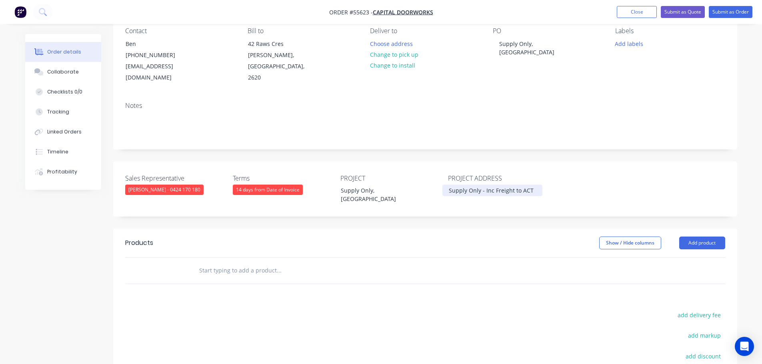
scroll to position [80, 0]
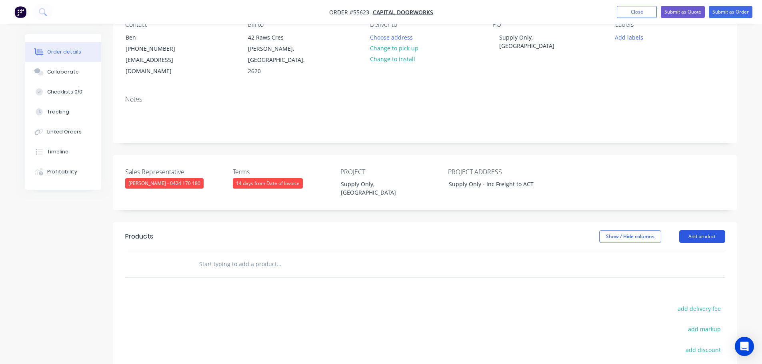
click at [700, 230] on button "Add product" at bounding box center [702, 236] width 46 height 13
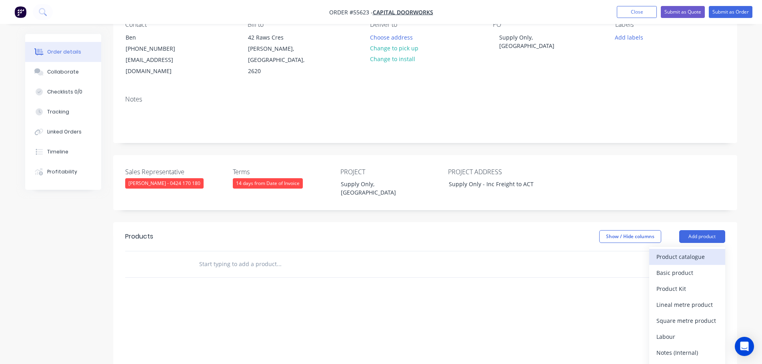
click at [684, 251] on div "Product catalogue" at bounding box center [687, 257] width 62 height 12
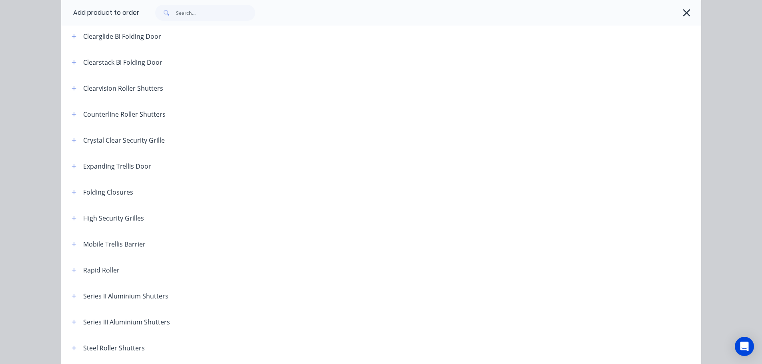
scroll to position [120, 0]
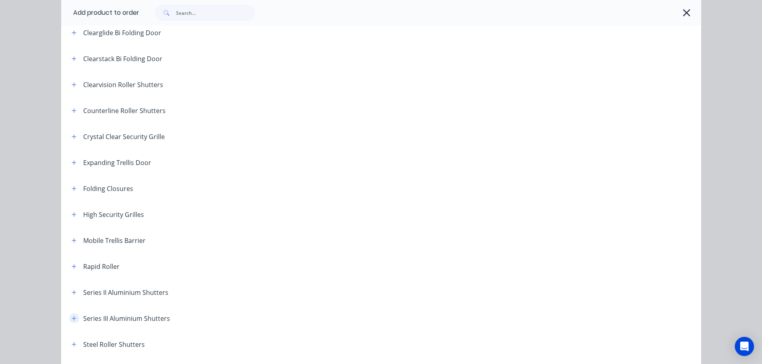
click at [72, 318] on icon "button" at bounding box center [74, 318] width 4 height 4
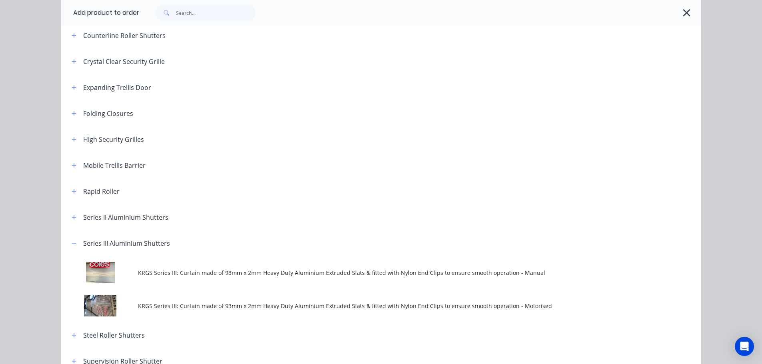
scroll to position [200, 0]
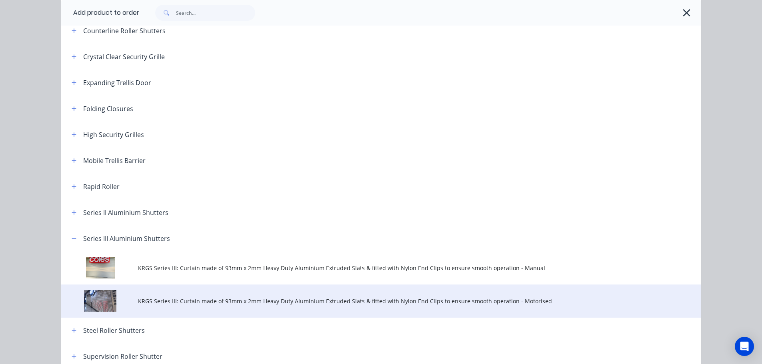
click at [255, 302] on span "KRGS Series III: Curtain made of 93mm x 2mm Heavy Duty Aluminium Extruded Slats…" at bounding box center [363, 301] width 450 height 8
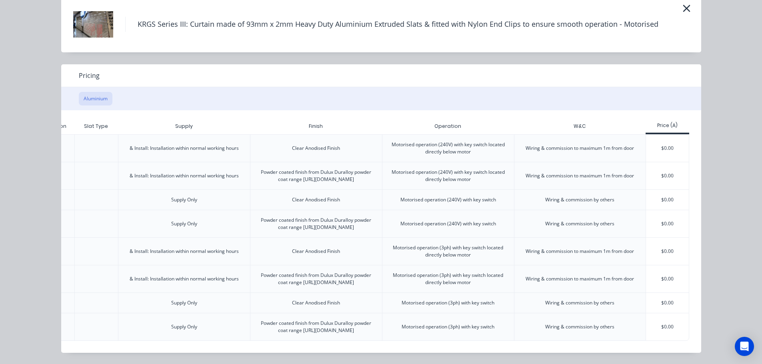
scroll to position [160, 0]
click at [654, 293] on div "$0.00" at bounding box center [667, 303] width 43 height 20
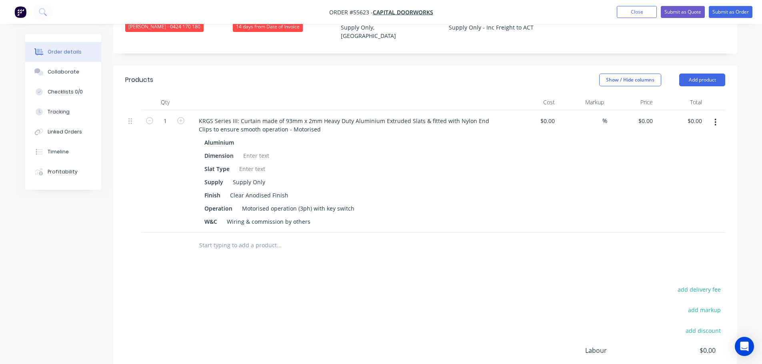
scroll to position [240, 0]
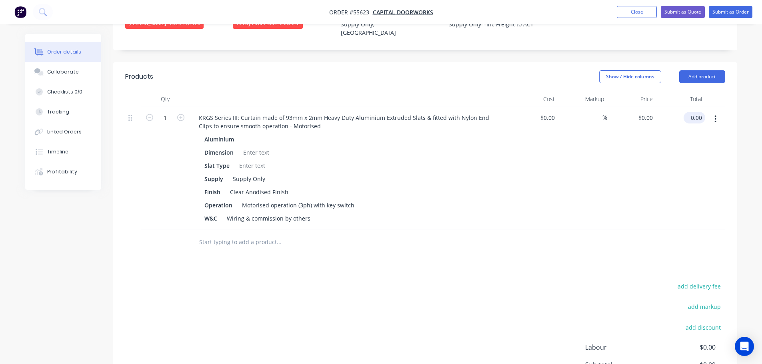
click at [701, 112] on input "0.00" at bounding box center [695, 118] width 18 height 12
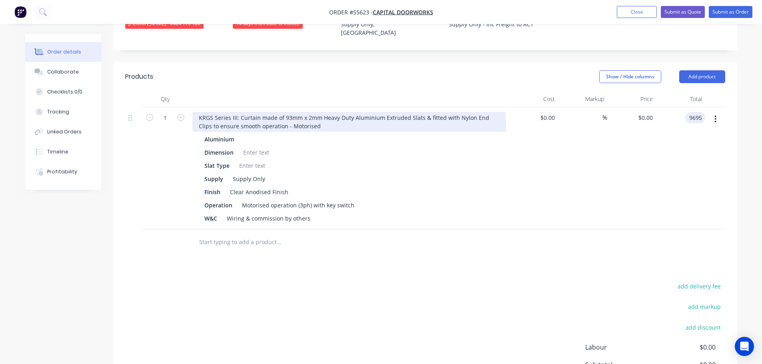
type input "9695"
type input "$9,695.00"
click at [197, 112] on div "KRGS Series III: Curtain made of 93mm x 2mm Heavy Duty Aluminium Extruded Slats…" at bounding box center [348, 122] width 313 height 20
click at [195, 112] on div "KRGS Series III: Curtain made of 93mm x 2mm Heavy Duty Aluminium Extruded Slats…" at bounding box center [348, 122] width 313 height 20
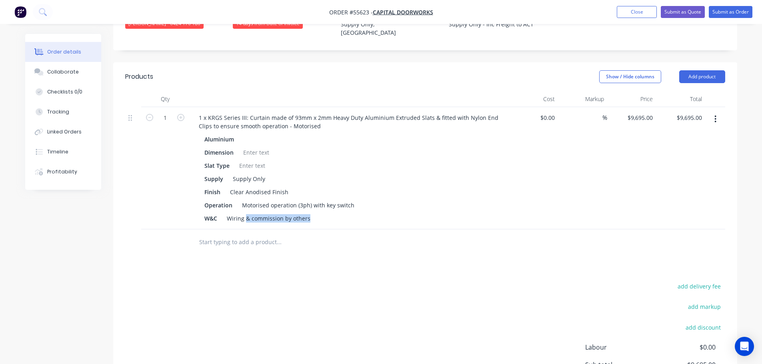
drag, startPoint x: 311, startPoint y: 201, endPoint x: 220, endPoint y: 206, distance: 90.9
click at [220, 206] on div "1 x KRGS Series III: Curtain made of 93mm x 2mm Heavy Duty Aluminium Extruded S…" at bounding box center [349, 168] width 320 height 122
click at [395, 213] on div "W&C Wiring & commission by others" at bounding box center [347, 219] width 293 height 12
drag, startPoint x: 310, startPoint y: 199, endPoint x: 215, endPoint y: 201, distance: 95.6
click at [215, 213] on div "W&C Wiring & commission by others" at bounding box center [347, 219] width 293 height 12
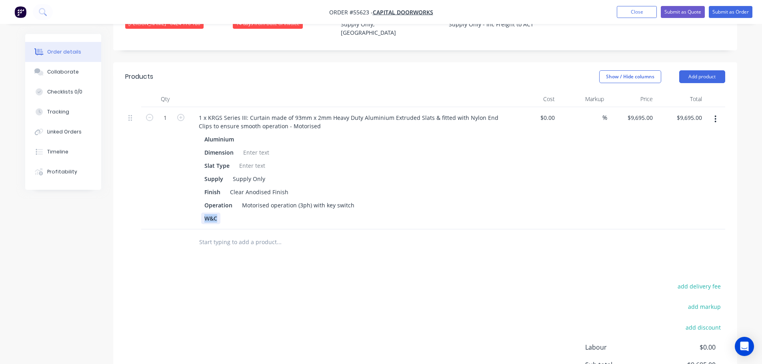
drag, startPoint x: 218, startPoint y: 199, endPoint x: 196, endPoint y: 201, distance: 22.1
click at [196, 201] on div "Aluminium Dimension Slat Type Supply Supply Only Finish Clear Anodised Finish O…" at bounding box center [348, 179] width 313 height 91
drag, startPoint x: 349, startPoint y: 185, endPoint x: 229, endPoint y: 190, distance: 120.1
click at [229, 199] on div "Operation Motorised operation (3ph) with key switch" at bounding box center [347, 205] width 293 height 12
drag, startPoint x: 233, startPoint y: 188, endPoint x: 195, endPoint y: 189, distance: 38.0
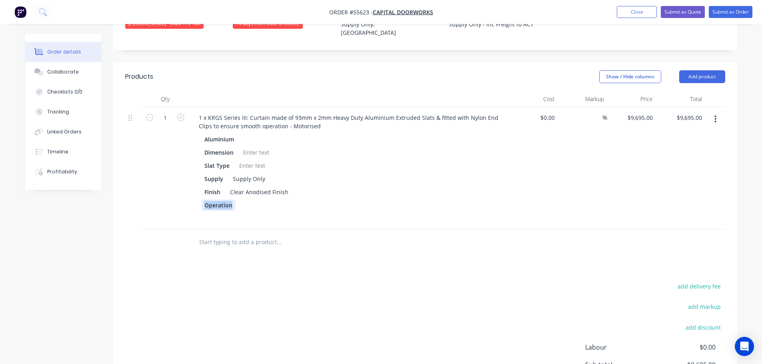
click at [195, 189] on div "Aluminium Dimension Slat Type Supply Supply Only Finish Clear Anodised Finish O…" at bounding box center [348, 179] width 313 height 91
click at [255, 147] on div at bounding box center [256, 153] width 32 height 12
click at [257, 160] on div at bounding box center [252, 166] width 32 height 12
drag, startPoint x: 263, startPoint y: 147, endPoint x: 264, endPoint y: 162, distance: 15.2
click at [263, 160] on div "Solid slatts w/ 3 x perforated slats" at bounding box center [284, 166] width 97 height 12
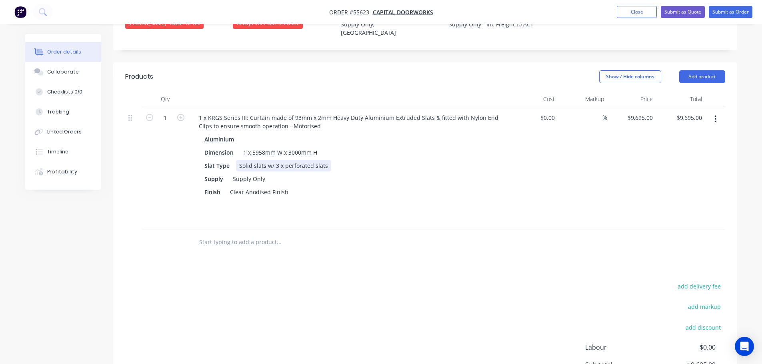
click at [328, 160] on div "Slat Type Solid slats w/ 3 x perforated slats" at bounding box center [347, 166] width 293 height 12
click at [218, 199] on div at bounding box center [222, 205] width 12 height 12
click at [208, 199] on div at bounding box center [207, 205] width 12 height 12
click at [247, 199] on div at bounding box center [245, 205] width 12 height 12
click at [205, 199] on div "Operation" at bounding box center [218, 205] width 34 height 12
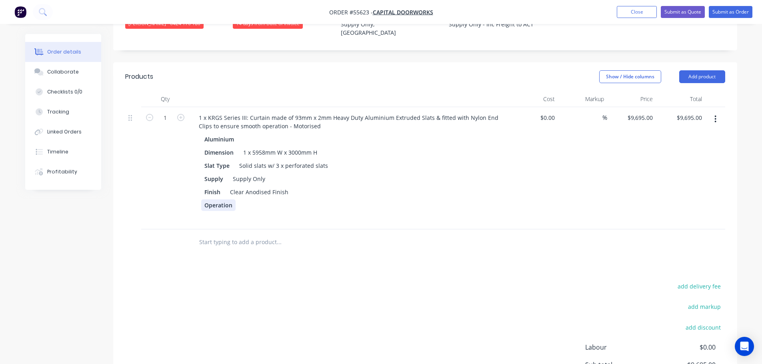
click at [207, 199] on div "Operation" at bounding box center [218, 205] width 34 height 12
click at [246, 199] on div at bounding box center [245, 205] width 12 height 12
click at [668, 10] on button "Submit as Quote" at bounding box center [682, 12] width 44 height 12
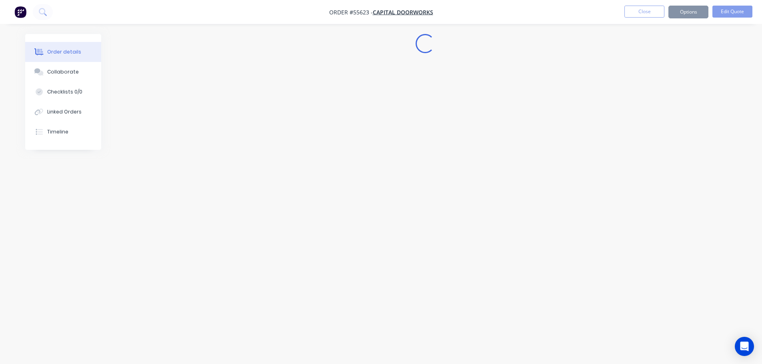
scroll to position [0, 0]
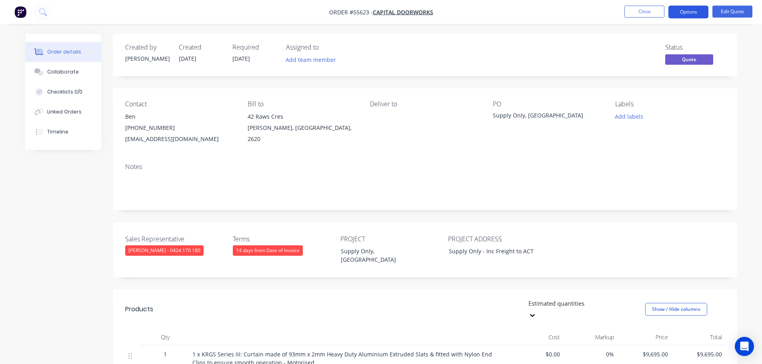
click at [682, 12] on button "Options" at bounding box center [688, 12] width 40 height 13
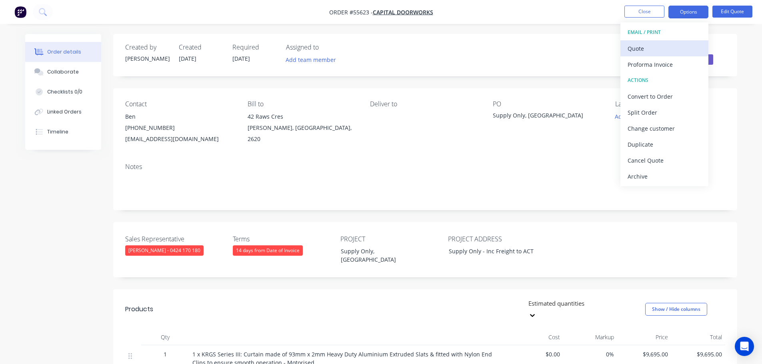
click at [626, 54] on button "Quote" at bounding box center [664, 48] width 88 height 16
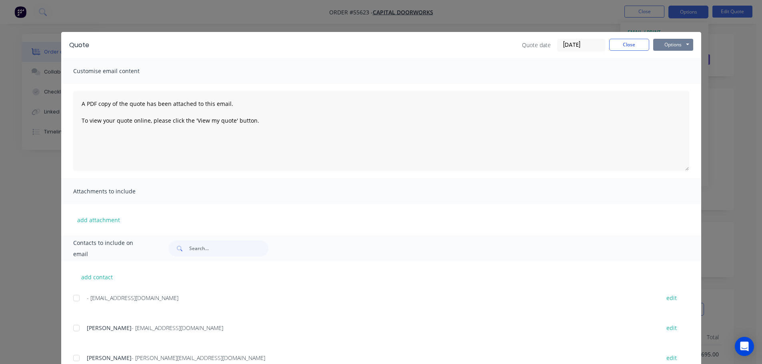
drag, startPoint x: 664, startPoint y: 46, endPoint x: 665, endPoint y: 52, distance: 6.0
click at [664, 46] on button "Options" at bounding box center [673, 45] width 40 height 12
click at [667, 73] on button "Print" at bounding box center [678, 72] width 51 height 13
click at [627, 42] on button "Close" at bounding box center [629, 45] width 40 height 12
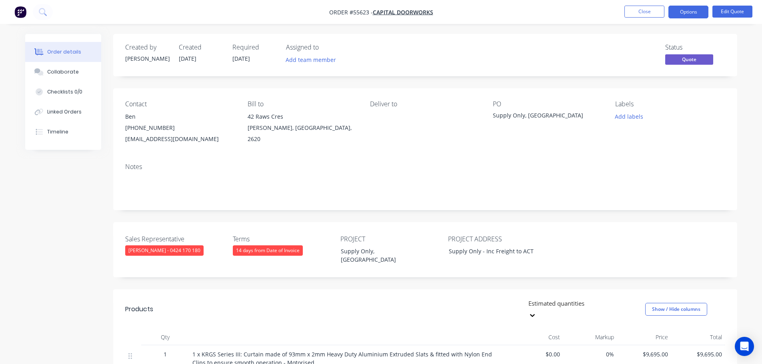
click at [165, 138] on div "[EMAIL_ADDRESS][DOMAIN_NAME]" at bounding box center [180, 139] width 110 height 11
click at [513, 118] on div "Supply Only, [GEOGRAPHIC_DATA]" at bounding box center [543, 116] width 100 height 11
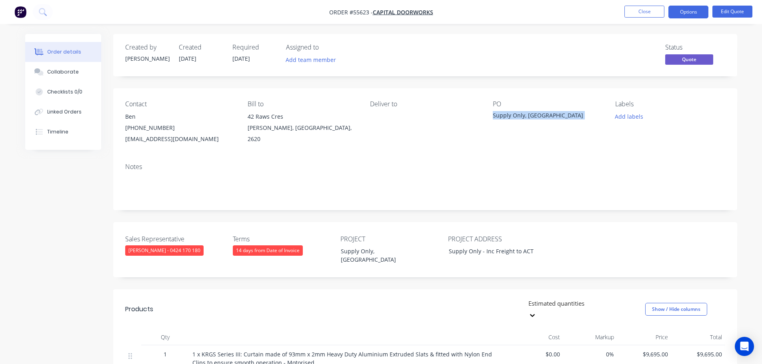
click at [513, 118] on div "Supply Only, [GEOGRAPHIC_DATA]" at bounding box center [543, 116] width 100 height 11
click at [638, 12] on button "Close" at bounding box center [644, 12] width 40 height 12
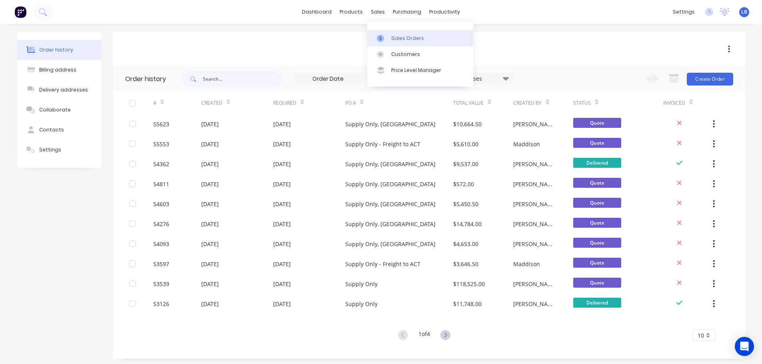
click at [406, 42] on link "Sales Orders" at bounding box center [420, 38] width 106 height 16
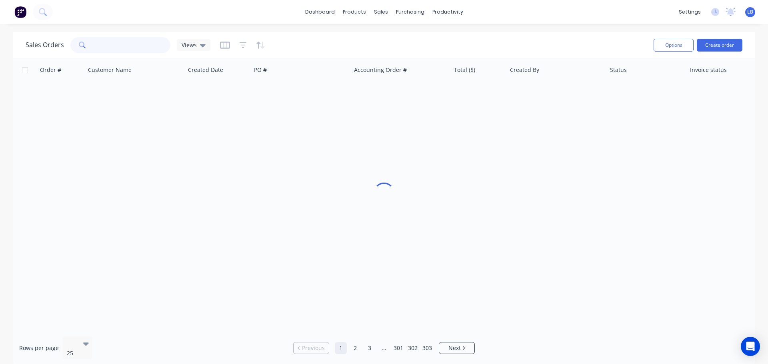
click at [116, 48] on input "text" at bounding box center [132, 45] width 78 height 16
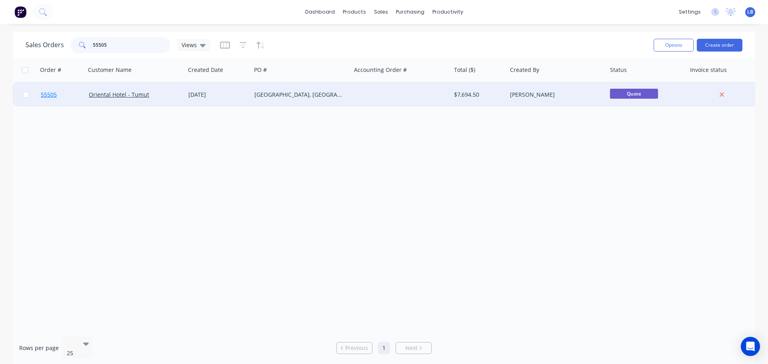
type input "55505"
click at [51, 94] on span "55505" at bounding box center [49, 95] width 16 height 8
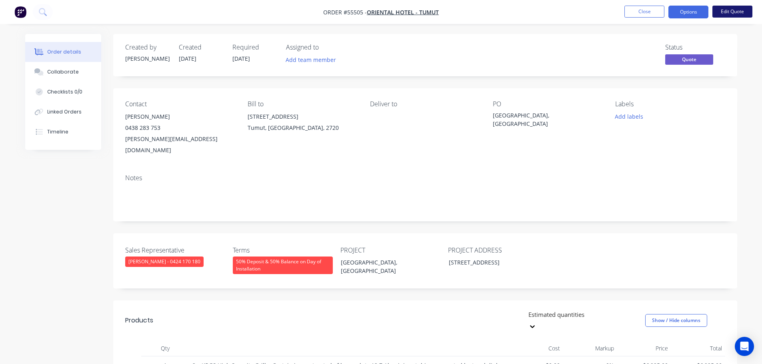
click at [716, 13] on button "Edit Quote" at bounding box center [732, 12] width 40 height 12
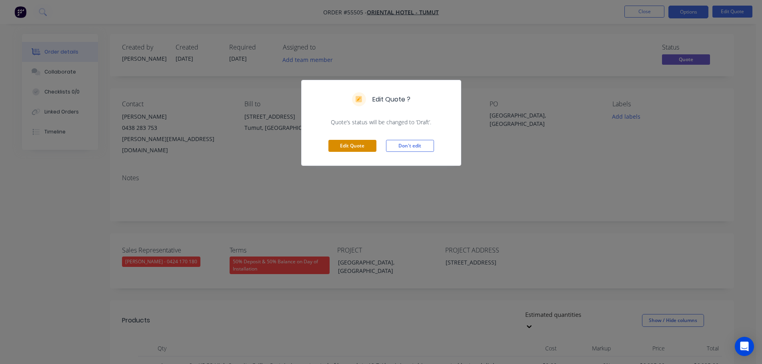
click at [368, 149] on button "Edit Quote" at bounding box center [352, 146] width 48 height 12
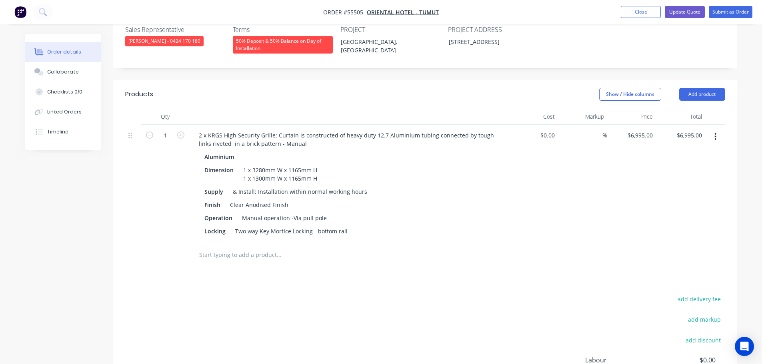
scroll to position [240, 0]
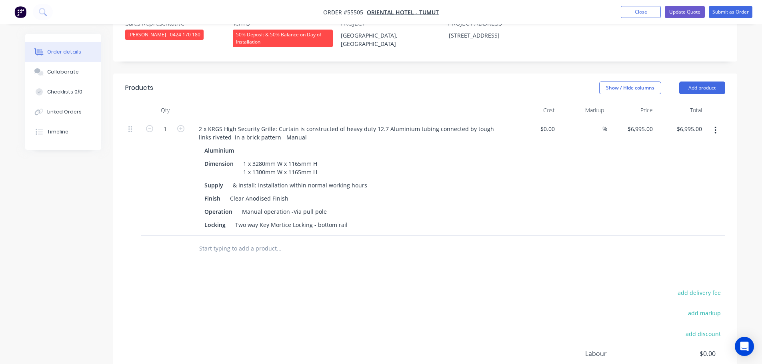
click at [716, 126] on icon "button" at bounding box center [715, 130] width 2 height 9
click at [670, 193] on div "Delete" at bounding box center [687, 199] width 62 height 12
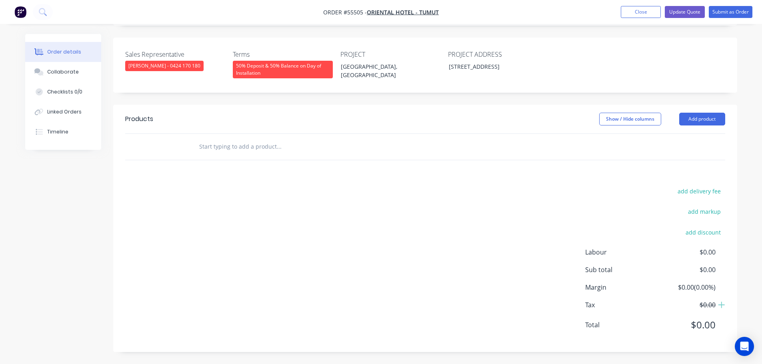
scroll to position [184, 0]
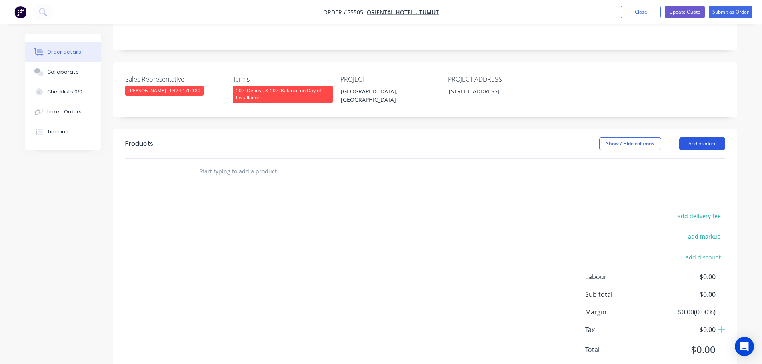
click at [704, 138] on button "Add product" at bounding box center [702, 144] width 46 height 13
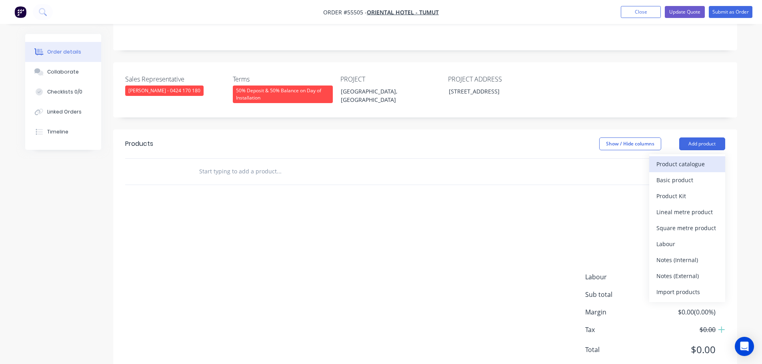
click at [683, 158] on div "Product catalogue" at bounding box center [687, 164] width 62 height 12
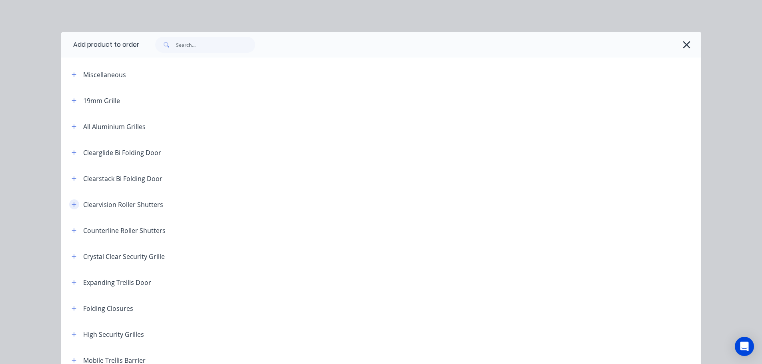
click at [72, 203] on icon "button" at bounding box center [74, 205] width 5 height 6
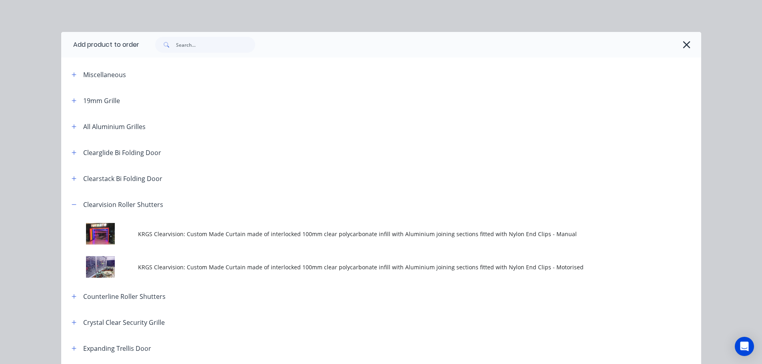
scroll to position [80, 0]
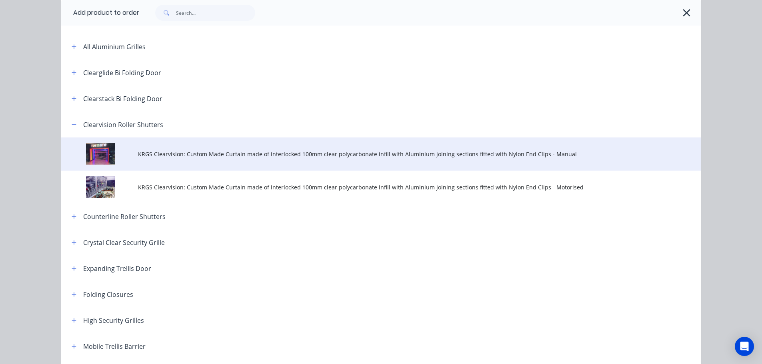
click at [326, 154] on span "KRGS Clearvision: Custom Made Curtain made of interlocked 100mm clear polycarbo…" at bounding box center [363, 154] width 450 height 8
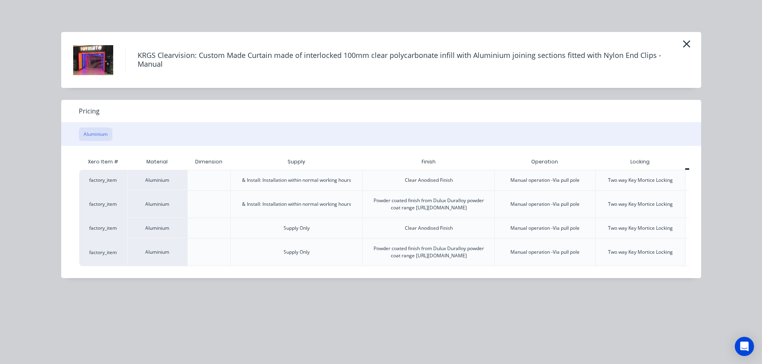
scroll to position [0, 40]
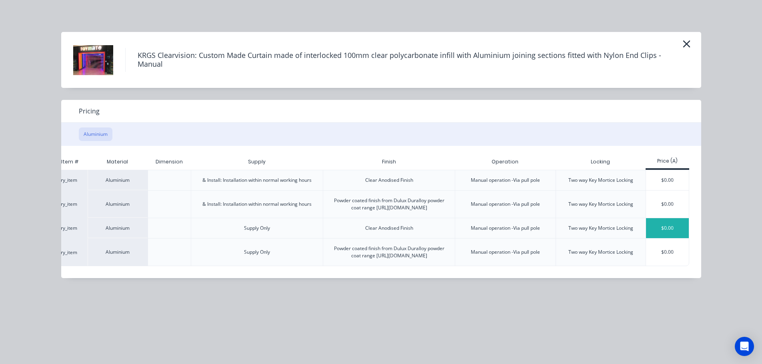
click at [664, 233] on div "$0.00" at bounding box center [667, 228] width 43 height 20
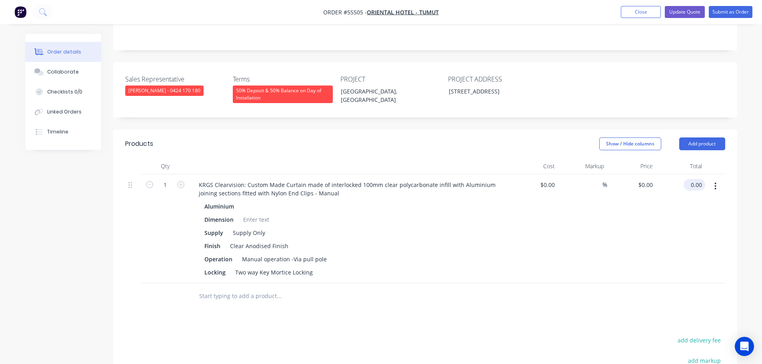
click at [699, 179] on input "0.00" at bounding box center [695, 185] width 18 height 12
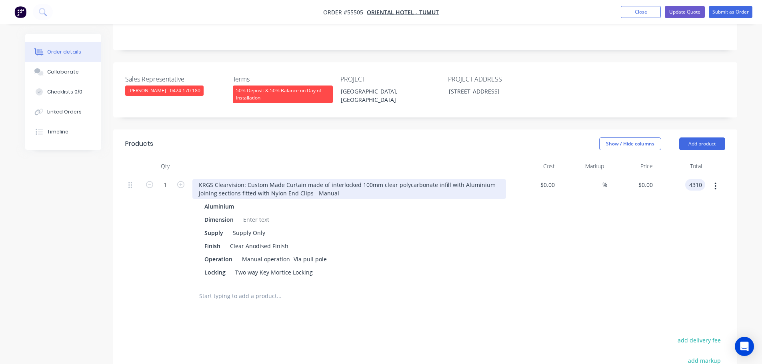
type input "4310"
type input "$4,310.00"
click at [195, 179] on div "KRGS Clearvision: Custom Made Curtain made of interlocked 100mm clear polycarbo…" at bounding box center [348, 189] width 313 height 20
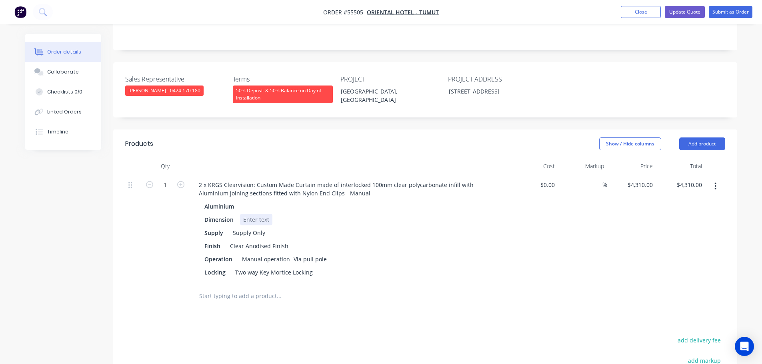
click at [245, 214] on div at bounding box center [256, 220] width 32 height 12
click at [248, 214] on div at bounding box center [256, 220] width 32 height 12
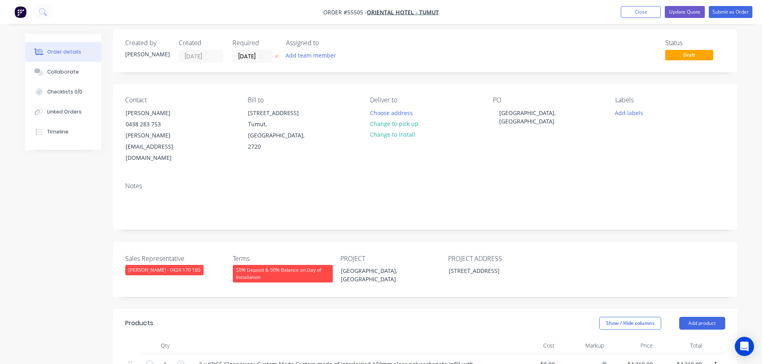
scroll to position [0, 0]
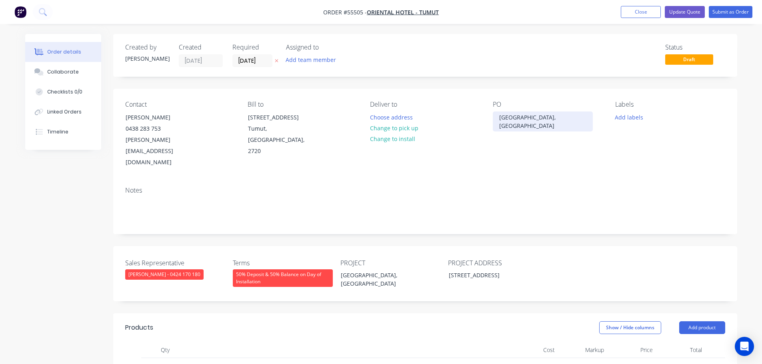
click at [499, 116] on div "[GEOGRAPHIC_DATA], [GEOGRAPHIC_DATA]" at bounding box center [543, 122] width 100 height 20
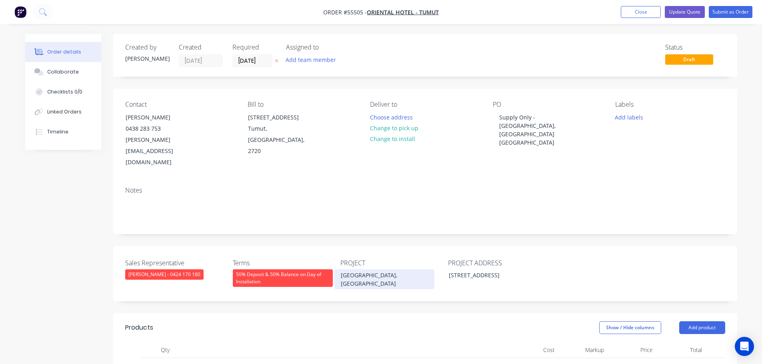
click at [341, 269] on div "[GEOGRAPHIC_DATA], [GEOGRAPHIC_DATA]" at bounding box center [384, 279] width 100 height 20
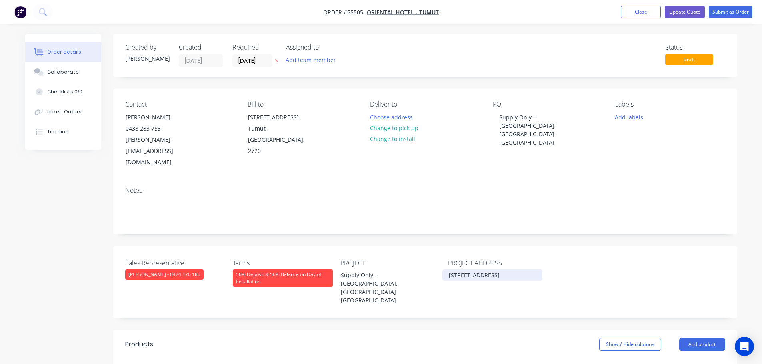
click at [448, 269] on div "[STREET_ADDRESS]" at bounding box center [492, 275] width 100 height 12
click at [474, 269] on div "Supply Only - Inc Freight [STREET_ADDRESS]" at bounding box center [492, 279] width 100 height 20
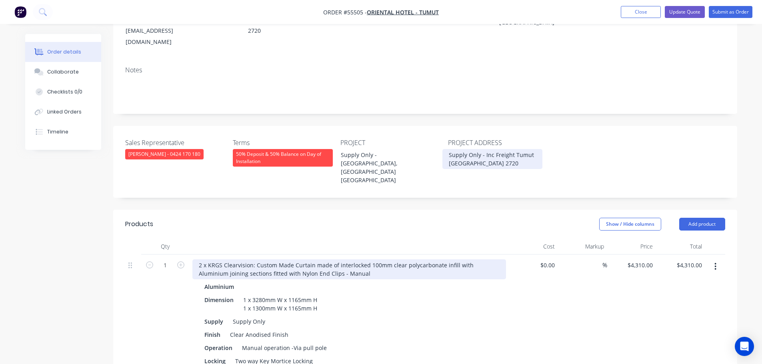
scroll to position [120, 0]
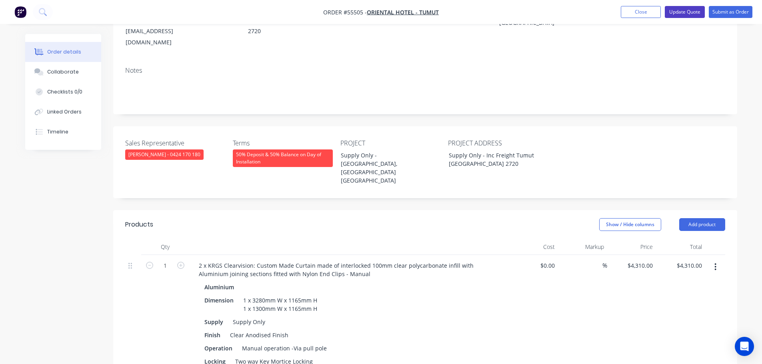
click at [684, 12] on button "Update Quote" at bounding box center [684, 12] width 40 height 12
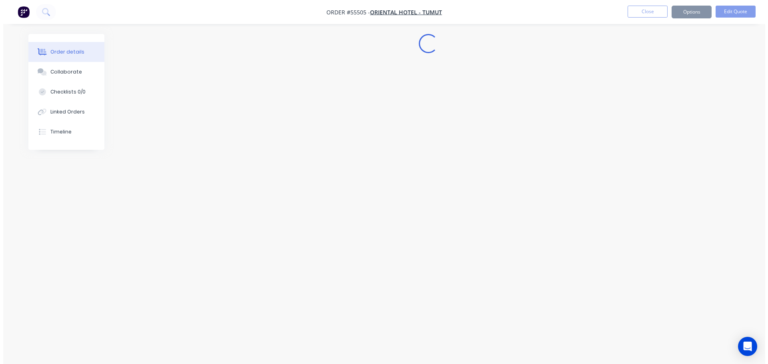
scroll to position [0, 0]
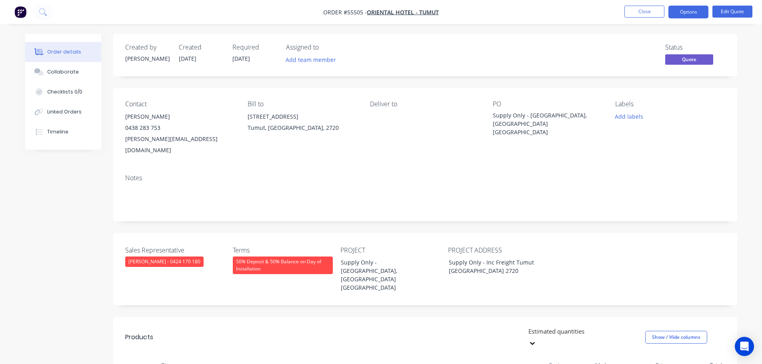
drag, startPoint x: 685, startPoint y: 11, endPoint x: 677, endPoint y: 20, distance: 11.3
click at [684, 11] on button "Options" at bounding box center [688, 12] width 40 height 13
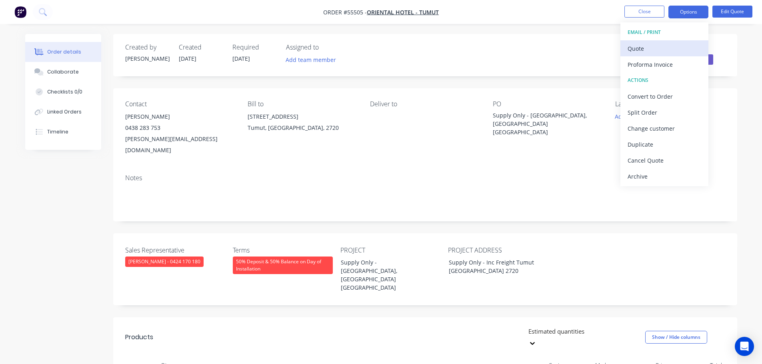
click at [634, 48] on div "Quote" at bounding box center [664, 49] width 74 height 12
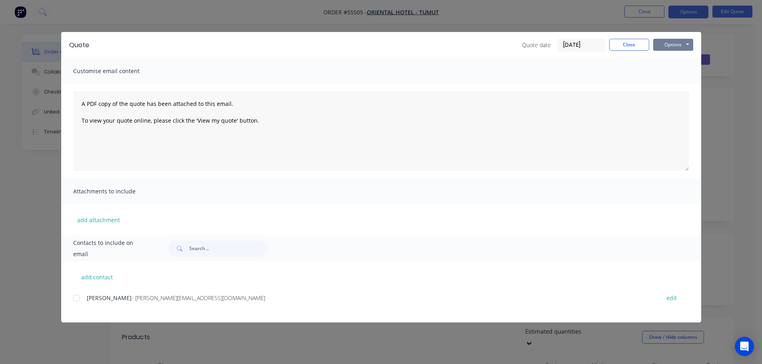
drag, startPoint x: 667, startPoint y: 42, endPoint x: 668, endPoint y: 50, distance: 8.1
click at [667, 44] on button "Options" at bounding box center [673, 45] width 40 height 12
click at [674, 72] on button "Print" at bounding box center [678, 72] width 51 height 13
click at [616, 41] on button "Close" at bounding box center [629, 45] width 40 height 12
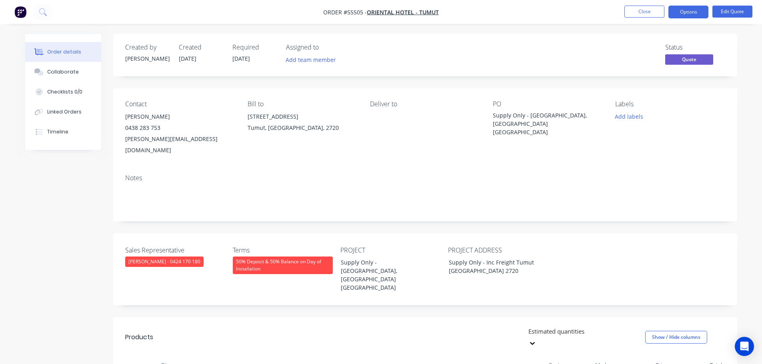
click at [160, 130] on span at bounding box center [160, 128] width 0 height 8
click at [160, 128] on span at bounding box center [160, 128] width 0 height 8
click at [648, 12] on button "Close" at bounding box center [644, 12] width 40 height 12
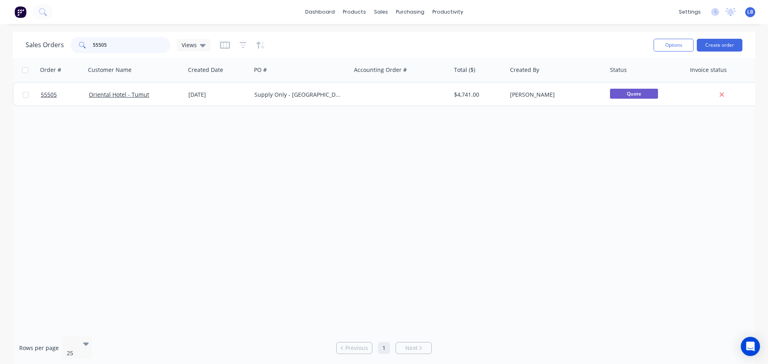
drag, startPoint x: 112, startPoint y: 46, endPoint x: 69, endPoint y: 50, distance: 43.0
click at [69, 50] on div "Sales Orders 55505 Views" at bounding box center [118, 45] width 185 height 16
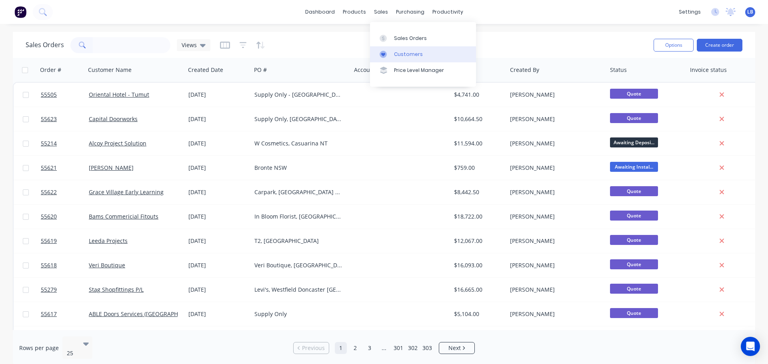
click at [411, 56] on div "Customers" at bounding box center [408, 54] width 29 height 7
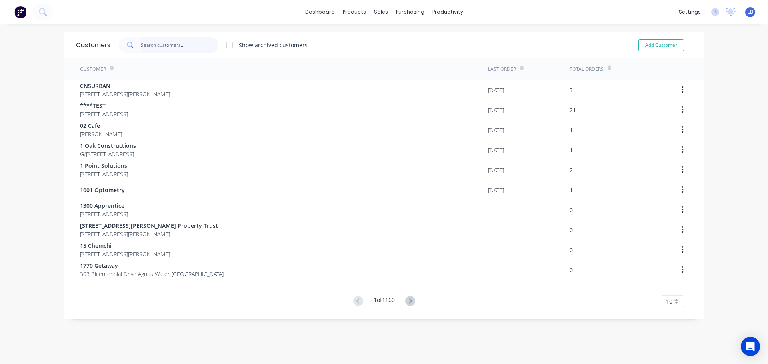
click at [164, 43] on input "text" at bounding box center [180, 45] width 78 height 16
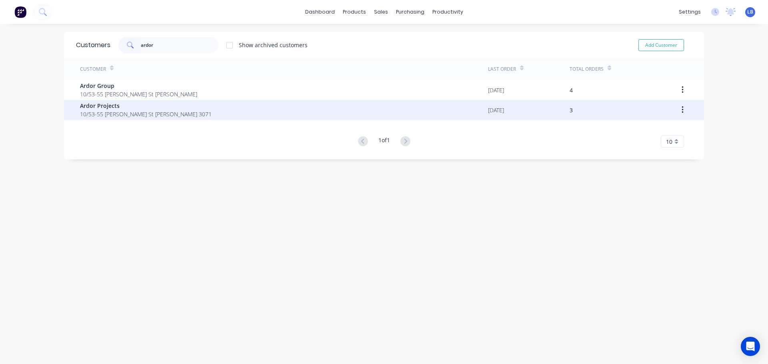
click at [98, 108] on span "Ardor Projects" at bounding box center [146, 106] width 132 height 8
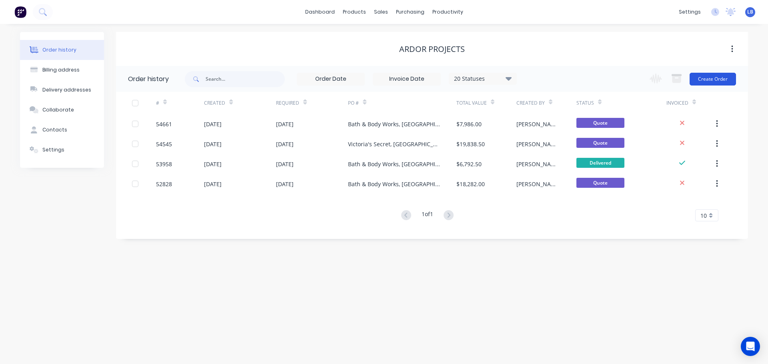
click at [710, 79] on button "Create Order" at bounding box center [712, 79] width 46 height 13
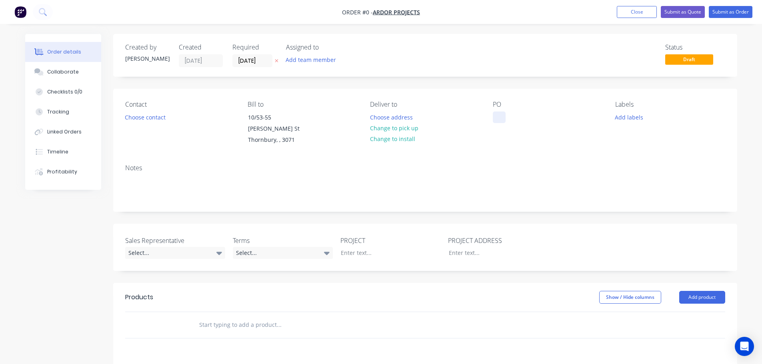
click at [497, 115] on div at bounding box center [499, 118] width 13 height 12
click at [137, 118] on div "Order details Collaborate Checklists 0/0 Tracking Linked Orders Timeline Profit…" at bounding box center [381, 288] width 728 height 509
click at [137, 118] on button "Choose contact" at bounding box center [144, 117] width 49 height 11
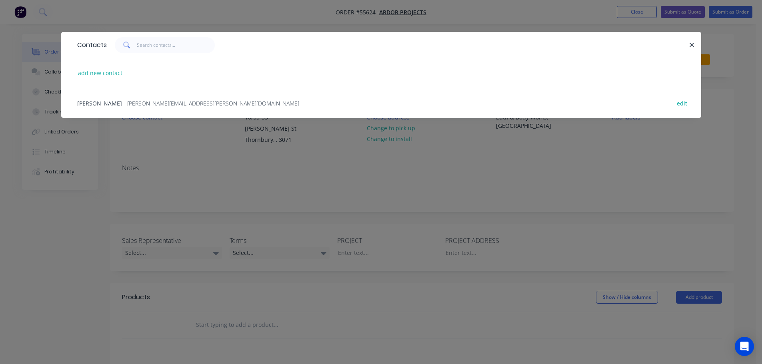
click at [126, 106] on span "- Ridgel.Deguzman@ardorgroup.com.au -" at bounding box center [213, 104] width 179 height 8
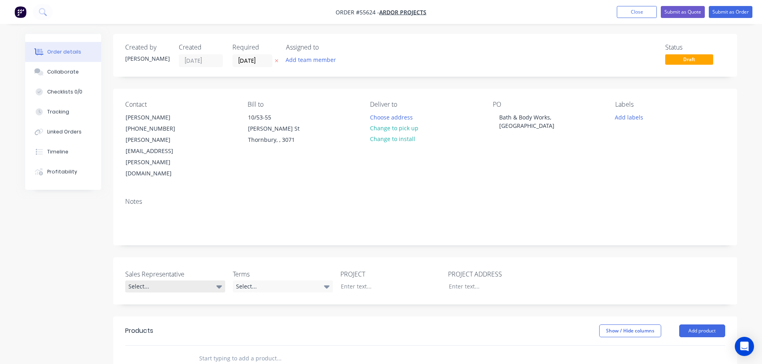
click at [155, 281] on div "Select..." at bounding box center [175, 287] width 100 height 12
click at [160, 285] on div "[PERSON_NAME] - 0424 170 180" at bounding box center [170, 286] width 78 height 10
click at [270, 281] on div "Select..." at bounding box center [283, 287] width 100 height 12
click at [624, 15] on button "Close" at bounding box center [636, 12] width 40 height 12
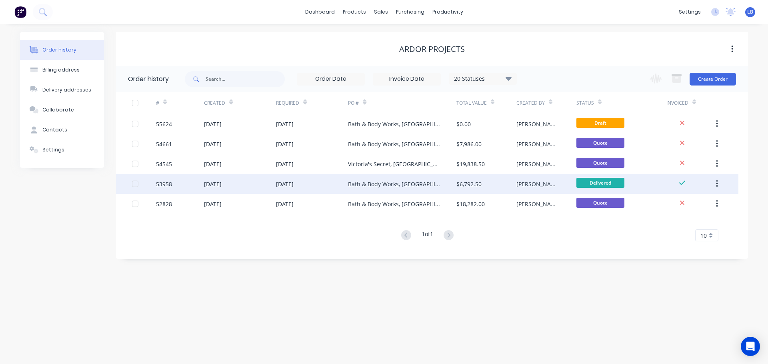
click at [168, 184] on div "53958" at bounding box center [164, 184] width 16 height 8
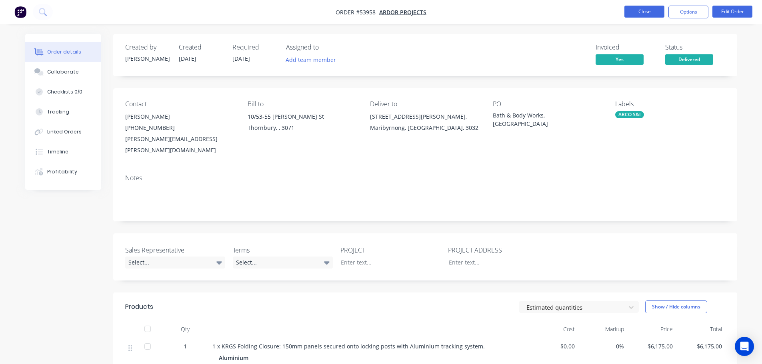
click at [630, 13] on button "Close" at bounding box center [644, 12] width 40 height 12
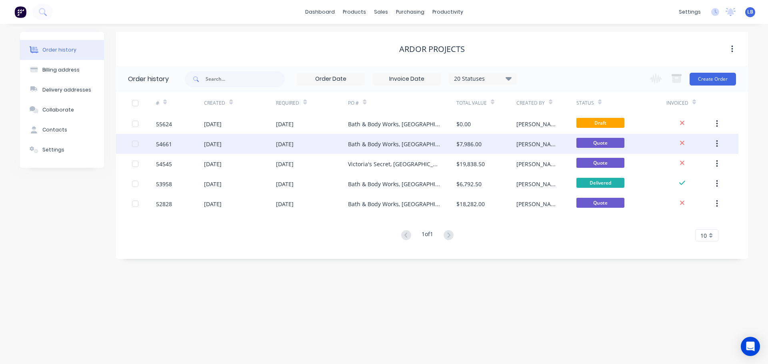
click at [163, 148] on div "54661" at bounding box center [164, 144] width 16 height 8
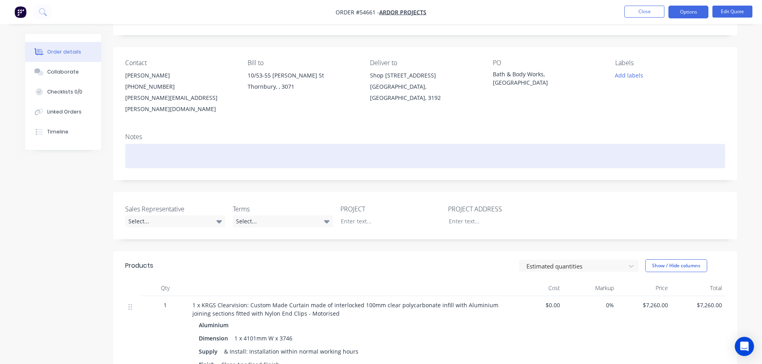
scroll to position [160, 0]
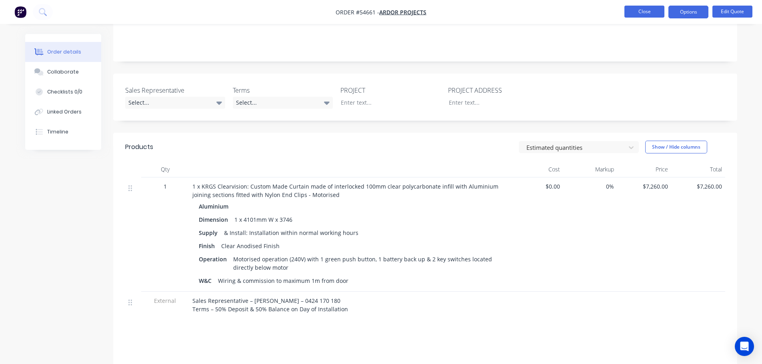
click at [634, 13] on button "Close" at bounding box center [644, 12] width 40 height 12
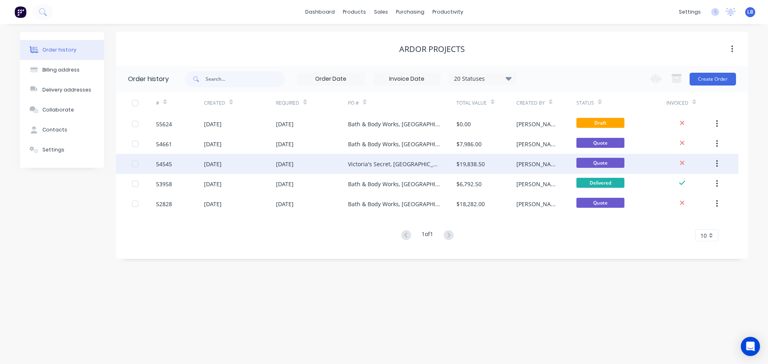
click at [162, 167] on div "54545" at bounding box center [164, 164] width 16 height 8
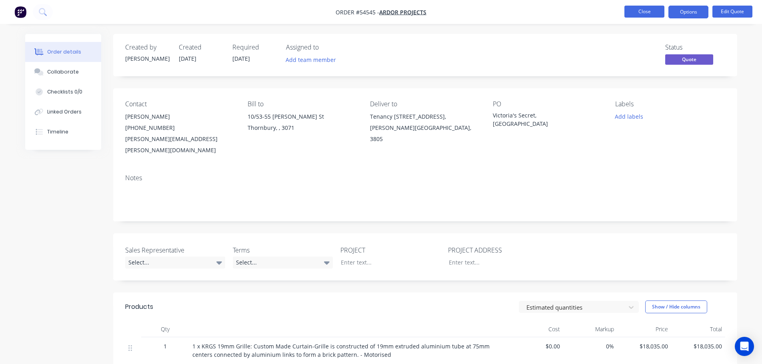
click at [627, 12] on button "Close" at bounding box center [644, 12] width 40 height 12
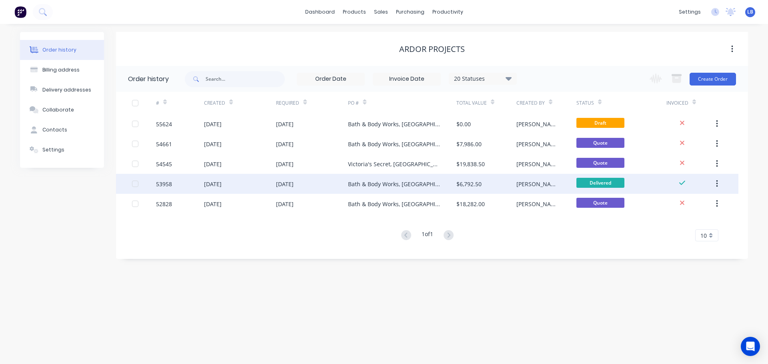
click at [161, 184] on div "53958" at bounding box center [164, 184] width 16 height 8
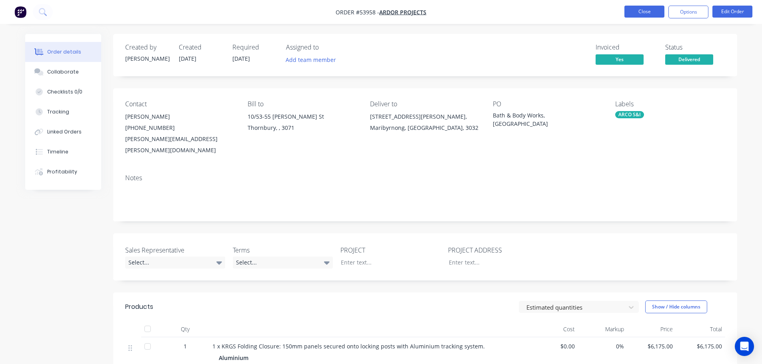
click at [647, 14] on button "Close" at bounding box center [644, 12] width 40 height 12
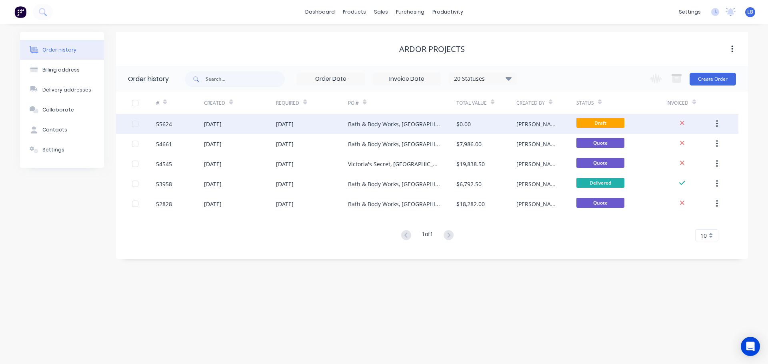
click at [173, 124] on div "55624" at bounding box center [180, 124] width 48 height 20
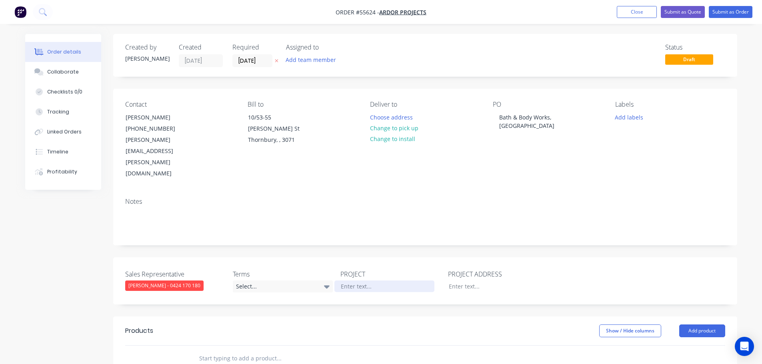
click at [362, 281] on div at bounding box center [384, 287] width 100 height 12
click at [545, 118] on div "Bath & Body Works, South Wharf VIC" at bounding box center [543, 122] width 100 height 20
copy div "Bath & Body Works, South Wharf VIC"
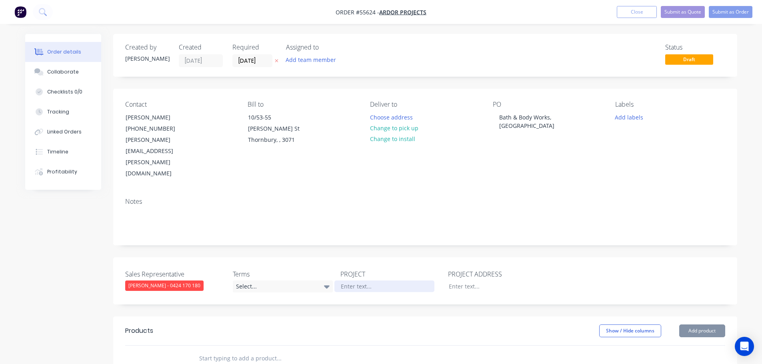
click at [350, 281] on div at bounding box center [384, 287] width 100 height 12
paste div
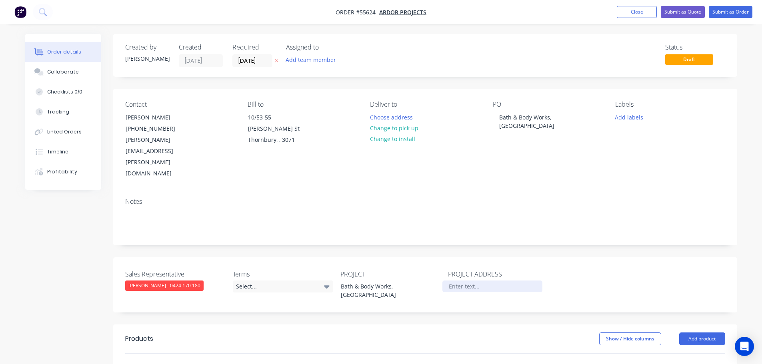
click at [466, 281] on div at bounding box center [492, 287] width 100 height 12
click at [629, 14] on button "Close" at bounding box center [636, 12] width 40 height 12
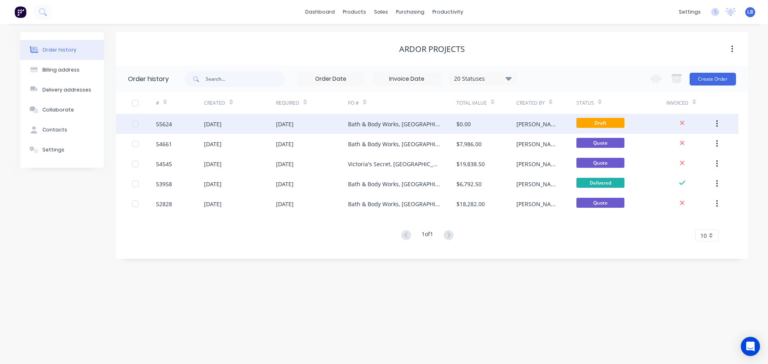
click at [169, 124] on div "55624" at bounding box center [164, 124] width 16 height 8
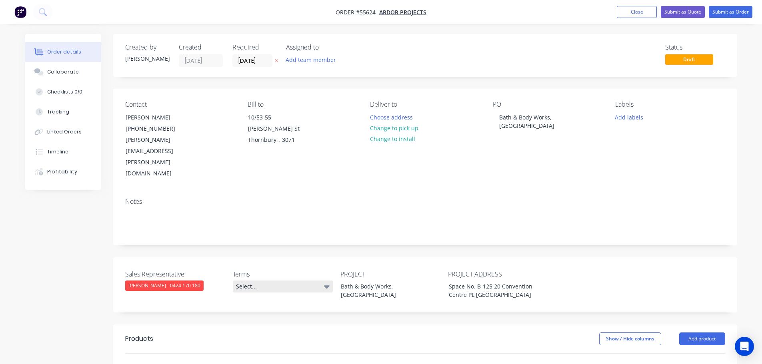
click at [301, 281] on div "Select..." at bounding box center [283, 287] width 100 height 12
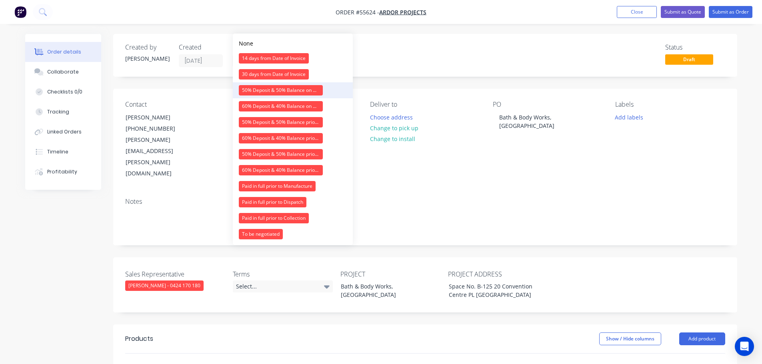
click at [272, 89] on div "50% Deposit & 50% Balance on Day of Installation" at bounding box center [281, 90] width 84 height 10
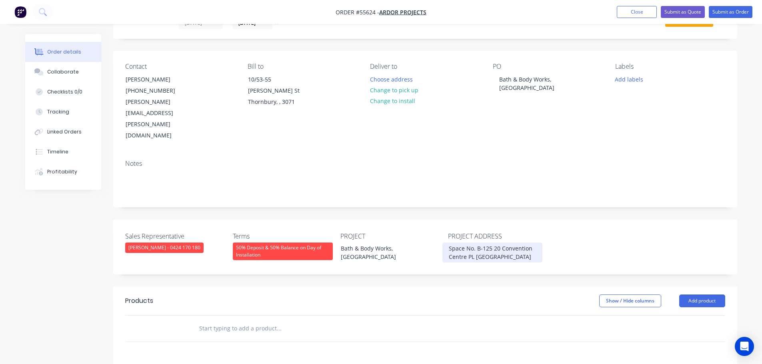
scroll to position [120, 0]
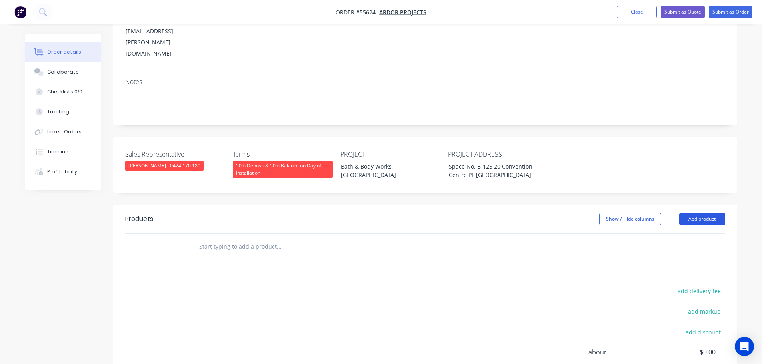
click at [691, 213] on button "Add product" at bounding box center [702, 219] width 46 height 13
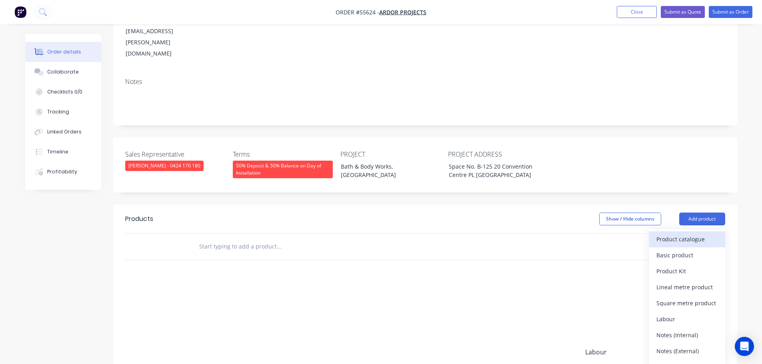
click at [678, 233] on div "Product catalogue" at bounding box center [687, 239] width 62 height 12
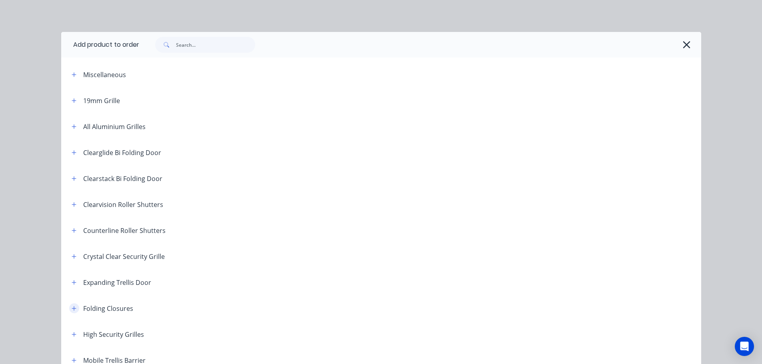
click at [72, 307] on icon "button" at bounding box center [74, 309] width 5 height 6
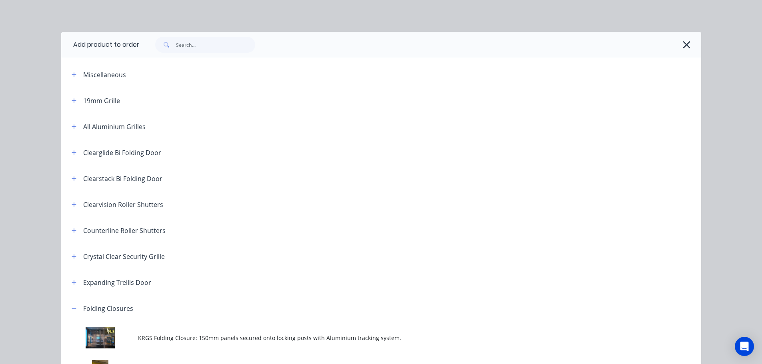
scroll to position [160, 0]
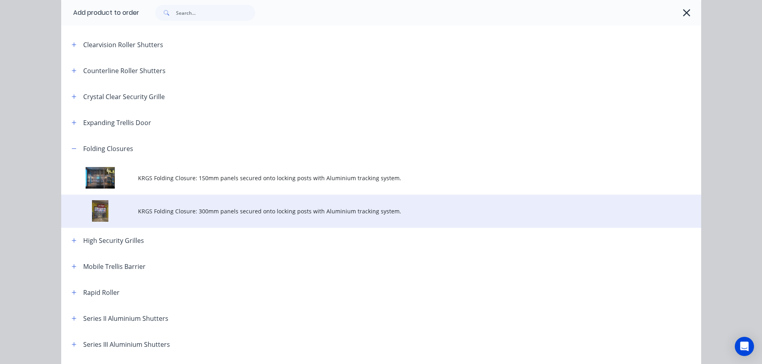
click at [253, 213] on span "KRGS Folding Closure: 300mm panels secured onto locking posts with Aluminium tr…" at bounding box center [363, 211] width 450 height 8
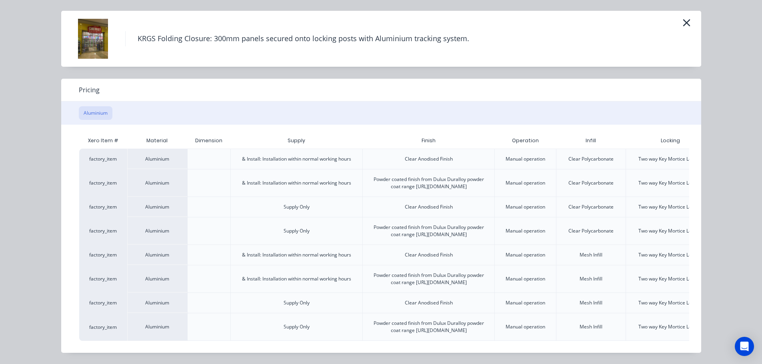
scroll to position [0, 70]
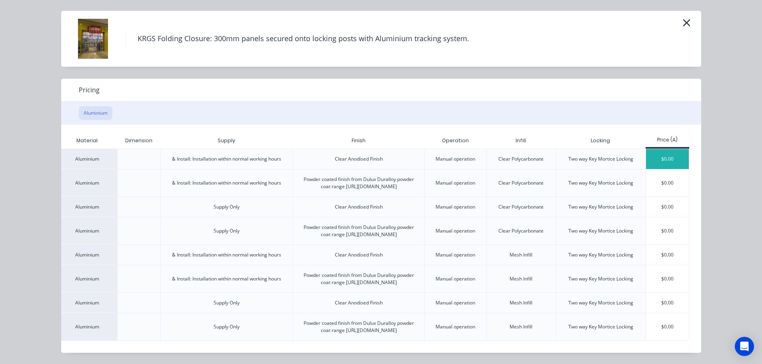
click at [674, 149] on div "$0.00" at bounding box center [667, 159] width 43 height 20
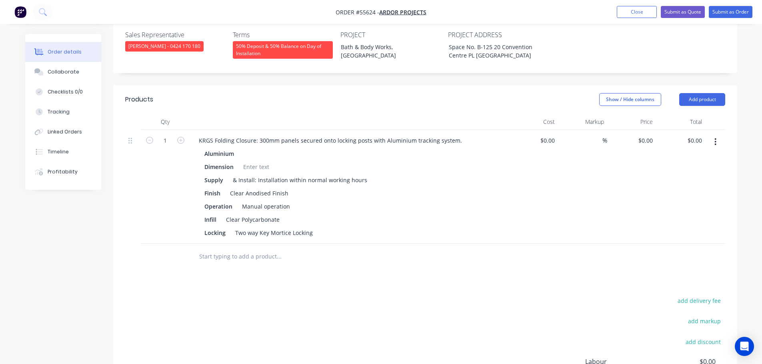
scroll to position [240, 0]
click at [703, 134] on input "0.00" at bounding box center [695, 140] width 18 height 12
type input "5410"
type input "$5,410.00"
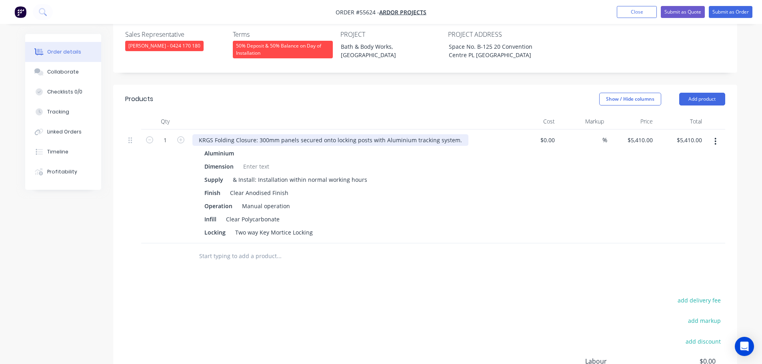
click at [199, 134] on div "KRGS Folding Closure: 300mm panels secured onto locking posts with Aluminium tr…" at bounding box center [330, 140] width 276 height 12
click at [196, 134] on div "KRGS Folding Closure: 300mm panels secured onto locking posts with Aluminium tr…" at bounding box center [330, 140] width 276 height 12
click at [251, 161] on div at bounding box center [256, 167] width 32 height 12
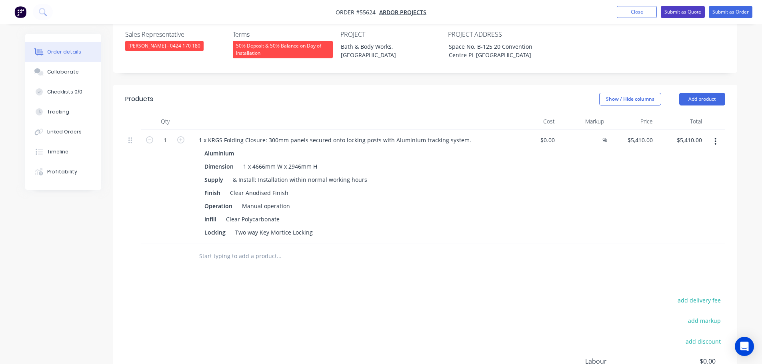
click at [686, 13] on button "Submit as Quote" at bounding box center [682, 12] width 44 height 12
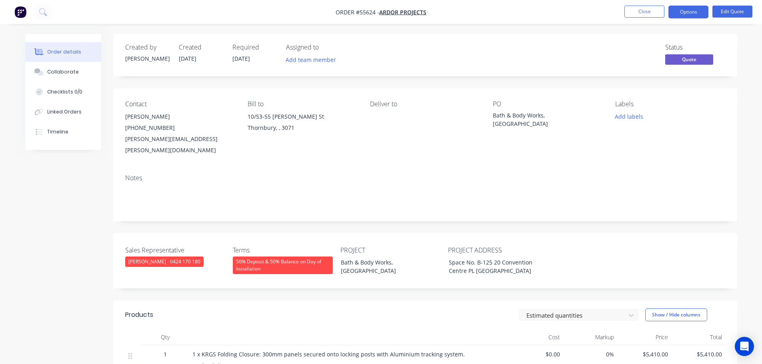
click at [686, 13] on button "Options" at bounding box center [688, 12] width 40 height 13
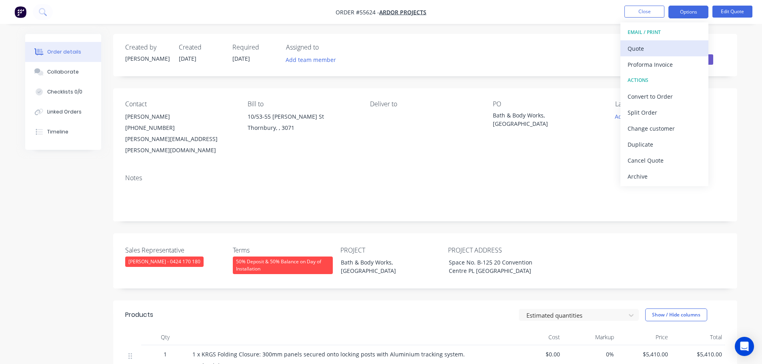
click at [639, 51] on div "Quote" at bounding box center [664, 49] width 74 height 12
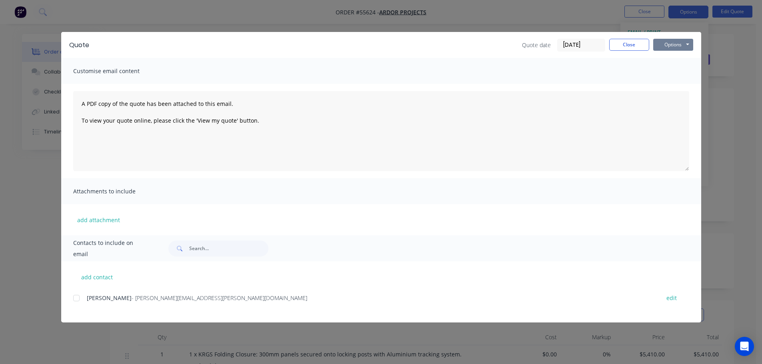
click at [663, 49] on button "Options" at bounding box center [673, 45] width 40 height 12
click at [669, 76] on button "Print" at bounding box center [678, 72] width 51 height 13
click at [616, 45] on button "Close" at bounding box center [629, 45] width 40 height 12
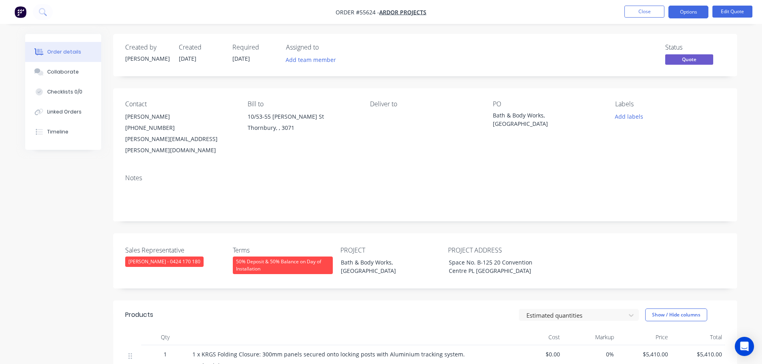
click at [166, 141] on div "Ridgel.Deguzman@ardorgroup.com.au" at bounding box center [180, 145] width 110 height 22
copy div "Ridgel.Deguzman@ardorgroup.com.au"
click at [539, 115] on div "Bath & Body Works, South Wharf VIC" at bounding box center [543, 119] width 100 height 17
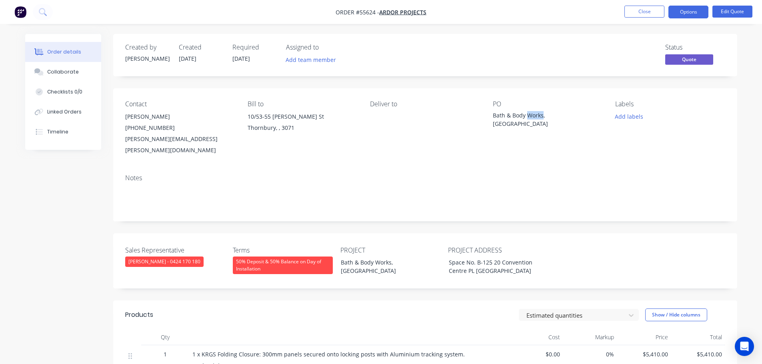
click at [539, 115] on div "Bath & Body Works, South Wharf VIC" at bounding box center [543, 119] width 100 height 17
copy div "Bath & Body Works, South Wharf VIC"
click at [652, 13] on button "Close" at bounding box center [644, 12] width 40 height 12
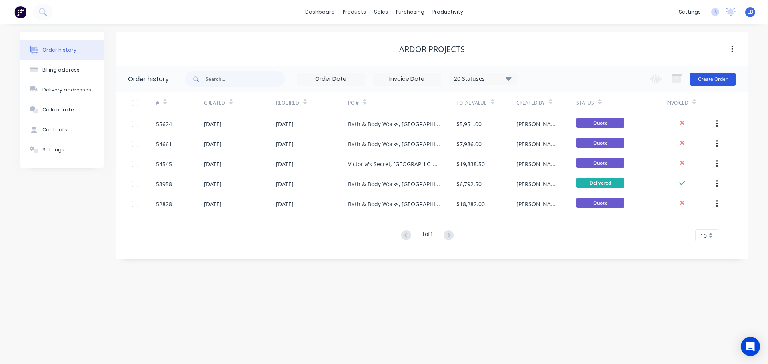
click at [710, 79] on button "Create Order" at bounding box center [712, 79] width 46 height 13
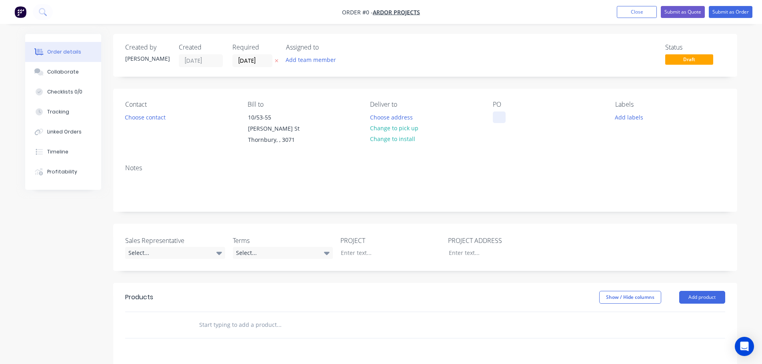
click at [501, 115] on div at bounding box center [499, 118] width 13 height 12
click at [523, 118] on div "VSBA, WEstfield Doncaster" at bounding box center [534, 118] width 83 height 12
click at [572, 117] on div "VSBA, Westfield Doncaster" at bounding box center [534, 118] width 83 height 12
click at [548, 118] on div "VSBA, Westfield Doncaster VIC" at bounding box center [543, 122] width 100 height 20
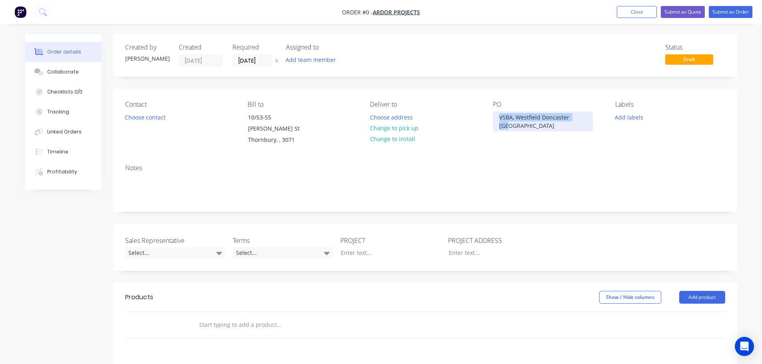
click at [548, 118] on div "VSBA, Westfield Doncaster VIC" at bounding box center [543, 122] width 100 height 20
copy div "VSBA, Westfield Doncaster VIC"
click at [347, 242] on div "Order details Collaborate Checklists 0/0 Tracking Linked Orders Timeline Profit…" at bounding box center [381, 288] width 728 height 509
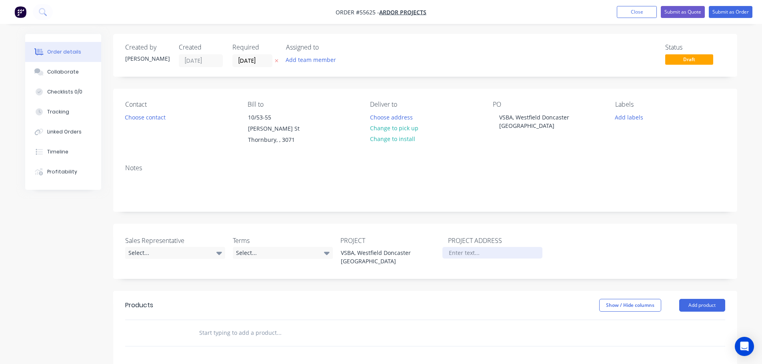
click at [457, 247] on div at bounding box center [492, 253] width 100 height 12
click at [150, 117] on button "Choose contact" at bounding box center [144, 117] width 49 height 11
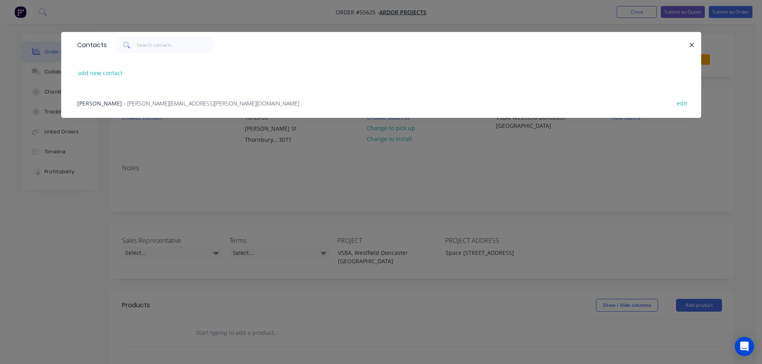
click at [139, 105] on span "- Ridgel.Deguzman@ardorgroup.com.au -" at bounding box center [213, 104] width 179 height 8
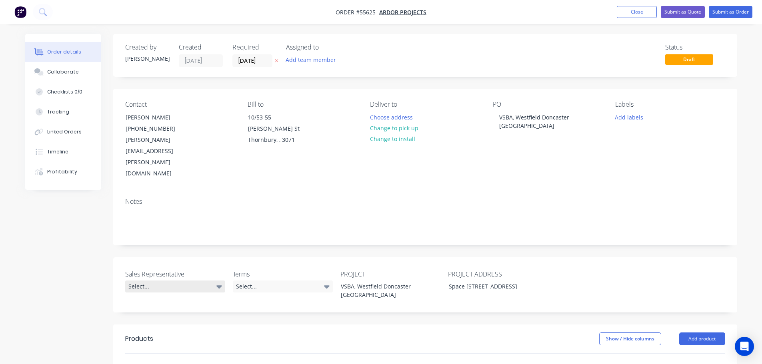
click at [139, 281] on div "Select..." at bounding box center [175, 287] width 100 height 12
click at [154, 285] on div "[PERSON_NAME] - 0424 170 180" at bounding box center [170, 286] width 78 height 10
click at [251, 281] on div "Select..." at bounding box center [283, 287] width 100 height 12
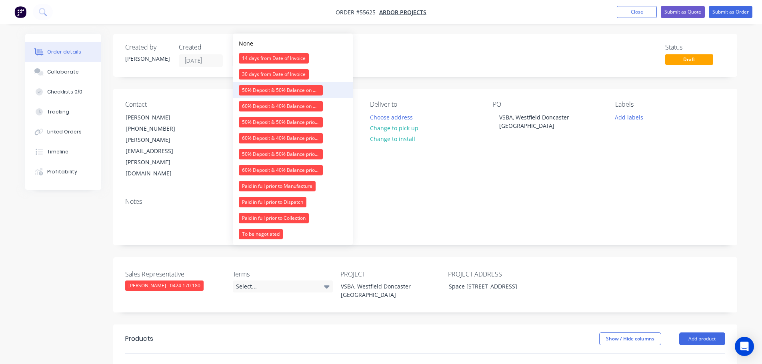
click at [256, 92] on div "50% Deposit & 50% Balance on Day of Installation" at bounding box center [281, 90] width 84 height 10
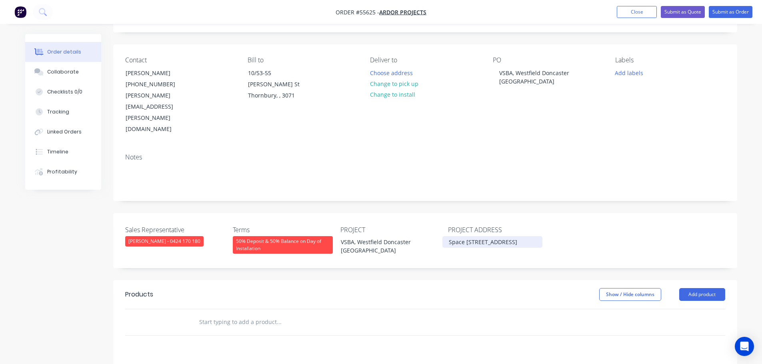
scroll to position [120, 0]
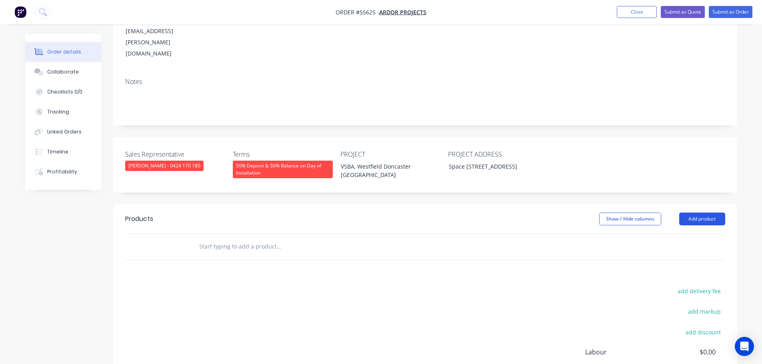
drag, startPoint x: 692, startPoint y: 185, endPoint x: 692, endPoint y: 191, distance: 6.4
click at [692, 213] on button "Add product" at bounding box center [702, 219] width 46 height 13
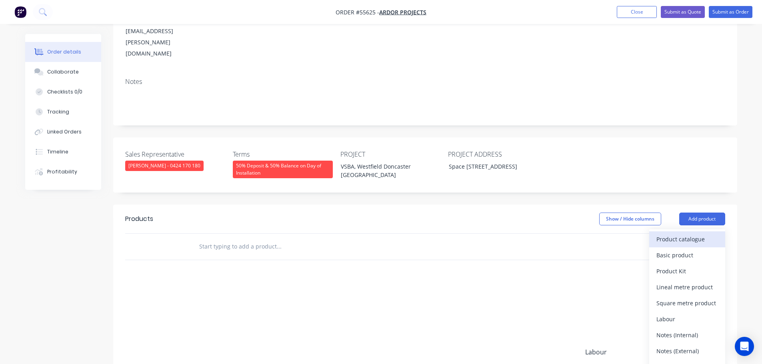
click at [685, 233] on div "Product catalogue" at bounding box center [687, 239] width 62 height 12
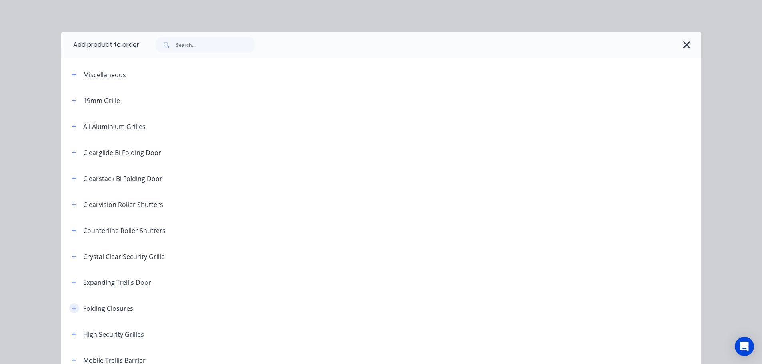
click at [72, 309] on icon "button" at bounding box center [74, 309] width 5 height 6
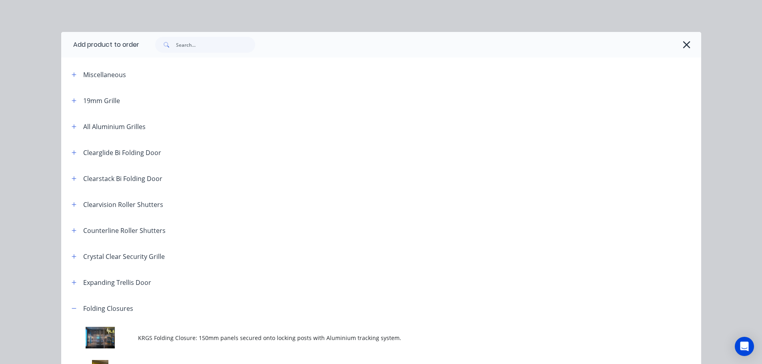
scroll to position [160, 0]
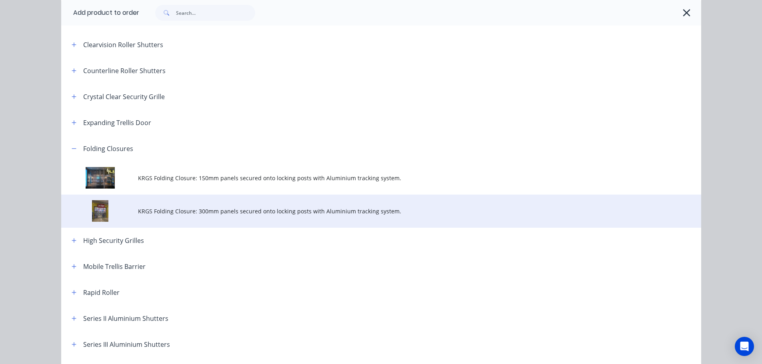
click at [246, 212] on span "KRGS Folding Closure: 300mm panels secured onto locking posts with Aluminium tr…" at bounding box center [363, 211] width 450 height 8
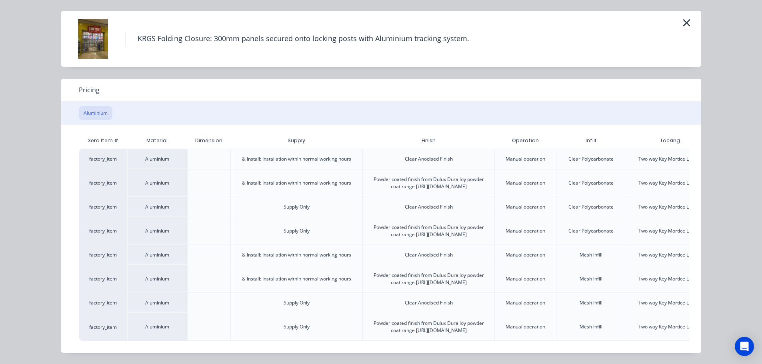
scroll to position [0, 70]
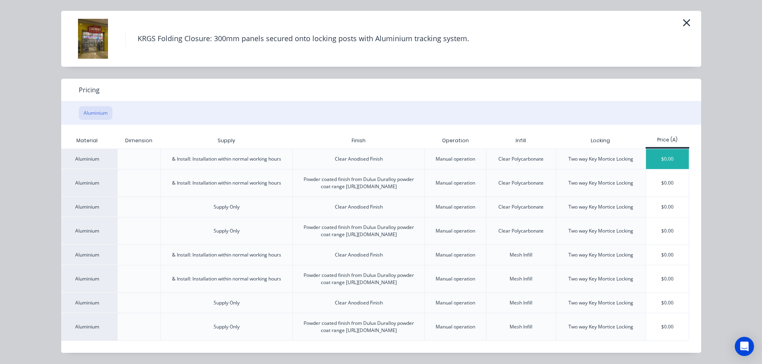
click at [655, 149] on div "$0.00" at bounding box center [667, 159] width 43 height 20
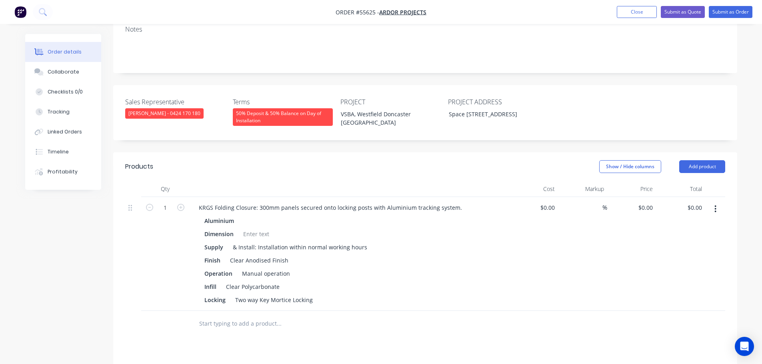
scroll to position [240, 0]
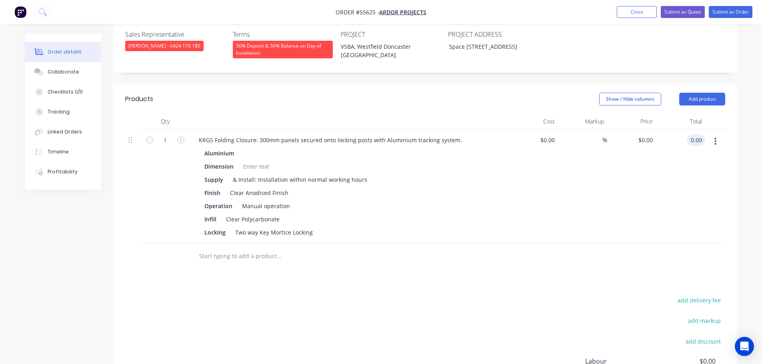
click at [702, 134] on input "0.00" at bounding box center [697, 140] width 15 height 12
type input "4885"
type input "$4,885.00"
click at [198, 134] on div "KRGS Folding Closure: 300mm panels secured onto locking posts with Aluminium tr…" at bounding box center [330, 140] width 276 height 12
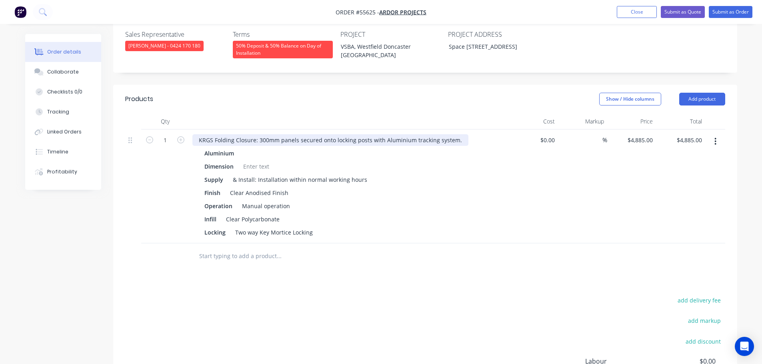
click at [198, 134] on div "KRGS Folding Closure: 300mm panels secured onto locking posts with Aluminium tr…" at bounding box center [330, 140] width 276 height 12
click at [243, 161] on div at bounding box center [256, 167] width 32 height 12
click at [246, 161] on div at bounding box center [256, 167] width 32 height 12
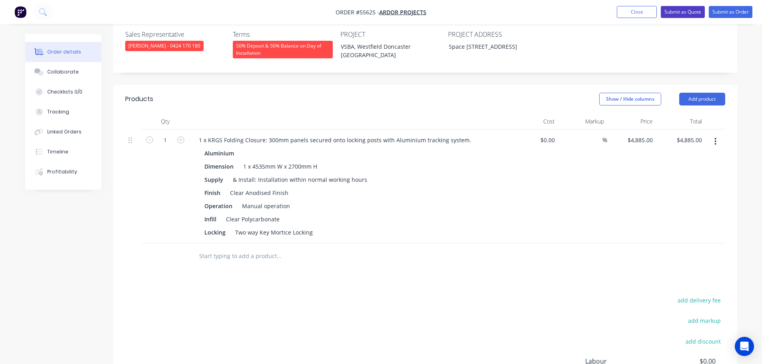
click at [670, 13] on button "Submit as Quote" at bounding box center [682, 12] width 44 height 12
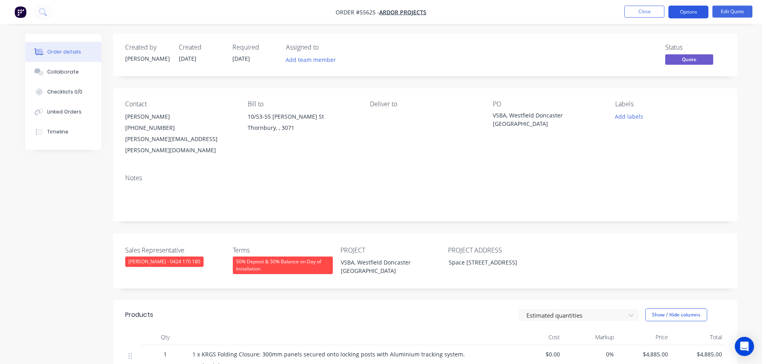
click at [678, 13] on button "Options" at bounding box center [688, 12] width 40 height 13
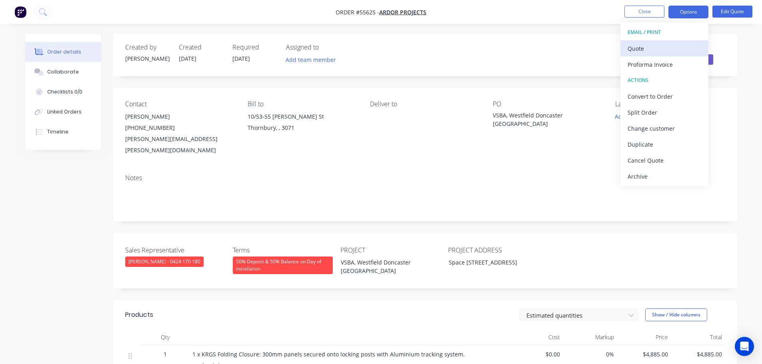
click at [638, 49] on div "Quote" at bounding box center [664, 49] width 74 height 12
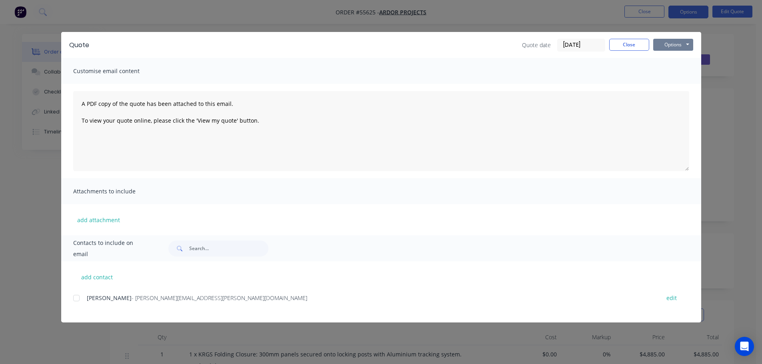
click at [660, 46] on button "Options" at bounding box center [673, 45] width 40 height 12
click at [668, 74] on button "Print" at bounding box center [678, 72] width 51 height 13
click at [619, 47] on button "Close" at bounding box center [629, 45] width 40 height 12
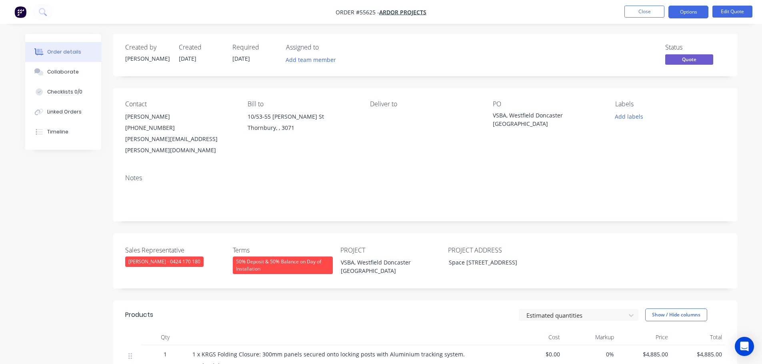
click at [187, 142] on div "Ridgel.Deguzman@ardorgroup.com.au" at bounding box center [180, 145] width 110 height 22
copy div "Ridgel.Deguzman@ardorgroup.com.au"
click at [524, 114] on div "VSBA, Westfield Doncaster VIC" at bounding box center [543, 119] width 100 height 17
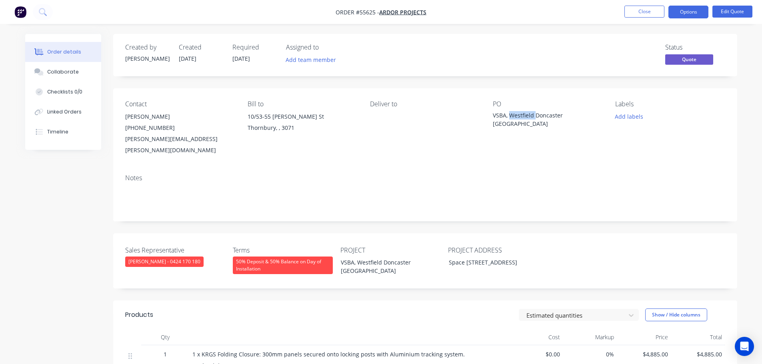
click at [524, 114] on div "VSBA, Westfield Doncaster VIC" at bounding box center [543, 119] width 100 height 17
copy div "VSBA, Westfield Doncaster VIC"
click at [641, 15] on button "Close" at bounding box center [644, 12] width 40 height 12
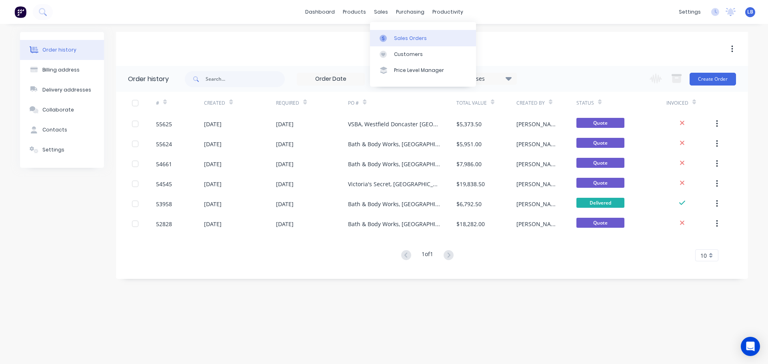
click at [412, 39] on div "Sales Orders" at bounding box center [410, 38] width 33 height 7
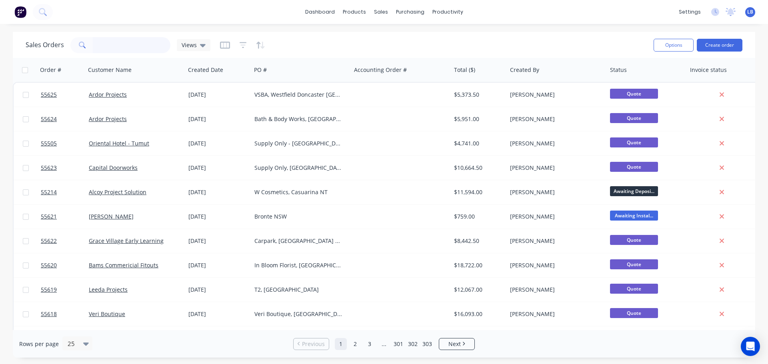
click at [105, 48] on input "text" at bounding box center [132, 45] width 78 height 16
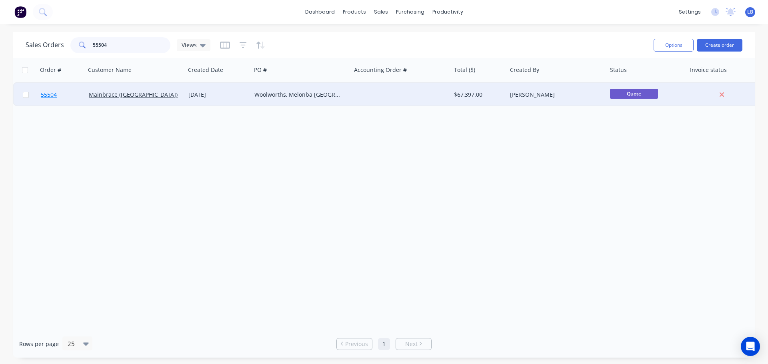
type input "55504"
click at [50, 95] on span "55504" at bounding box center [49, 95] width 16 height 8
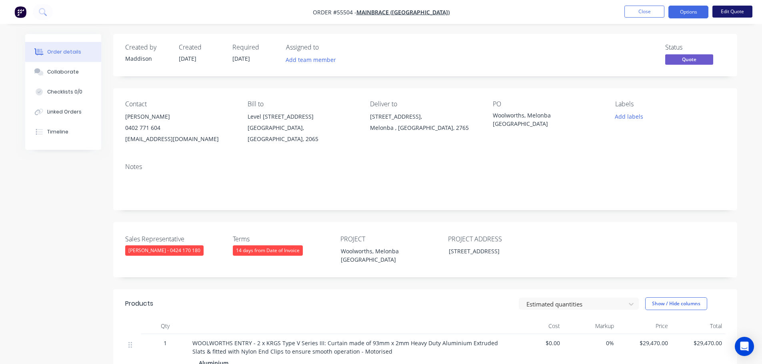
click at [739, 15] on button "Edit Quote" at bounding box center [732, 12] width 40 height 12
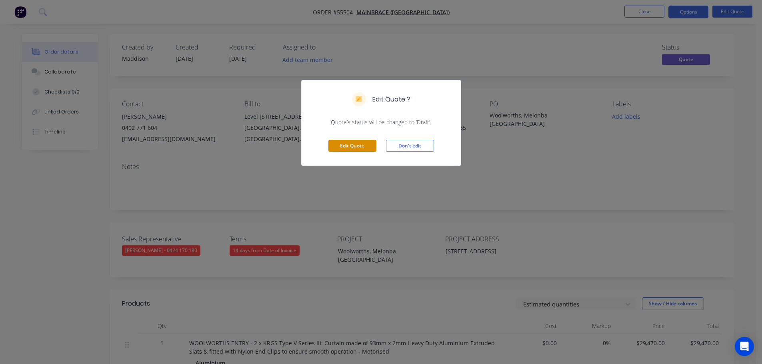
click at [351, 145] on button "Edit Quote" at bounding box center [352, 146] width 48 height 12
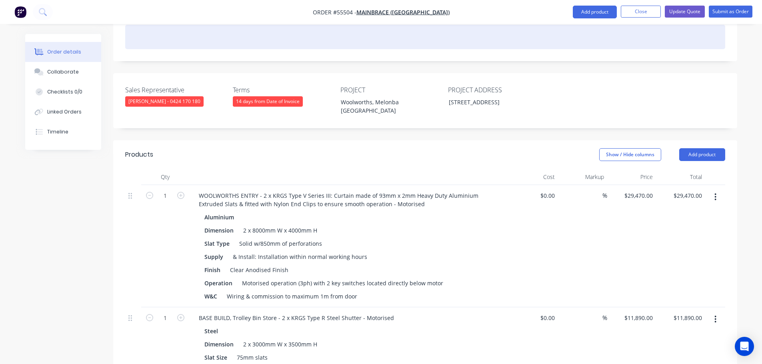
scroll to position [160, 0]
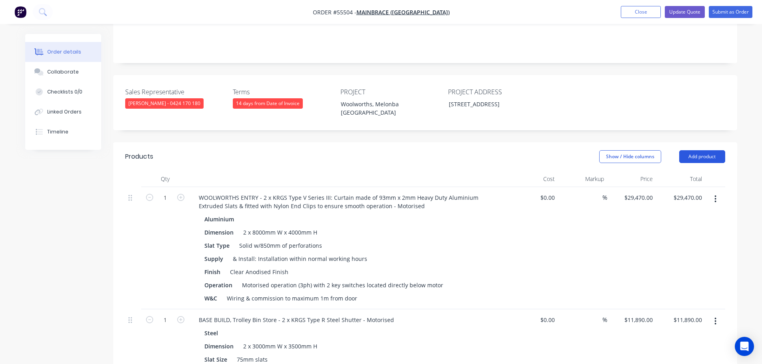
click at [698, 150] on button "Add product" at bounding box center [702, 156] width 46 height 13
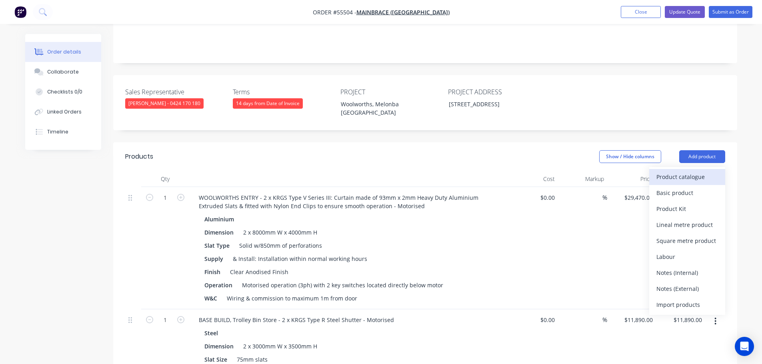
click at [685, 171] on div "Product catalogue" at bounding box center [687, 177] width 62 height 12
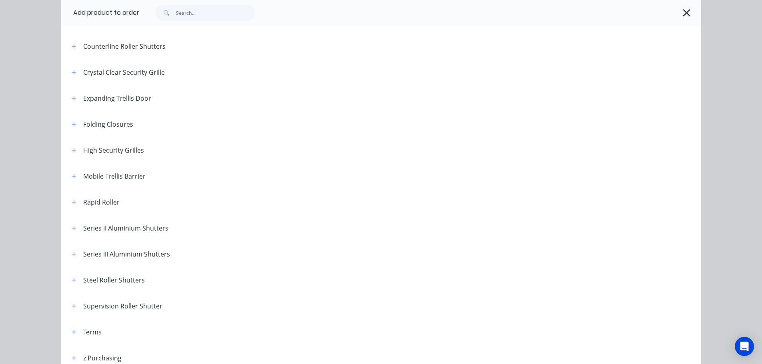
scroll to position [226, 0]
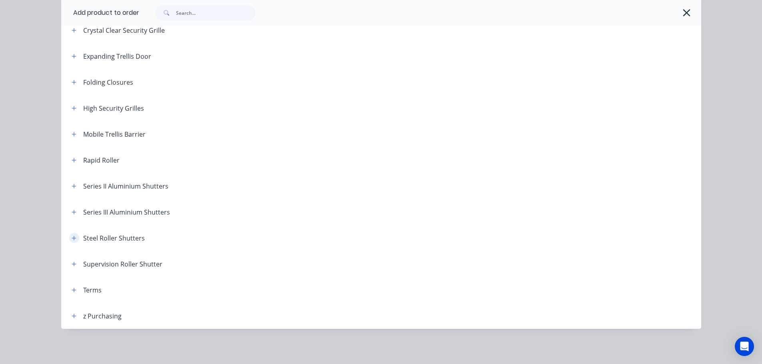
click at [72, 237] on icon "button" at bounding box center [74, 238] width 5 height 6
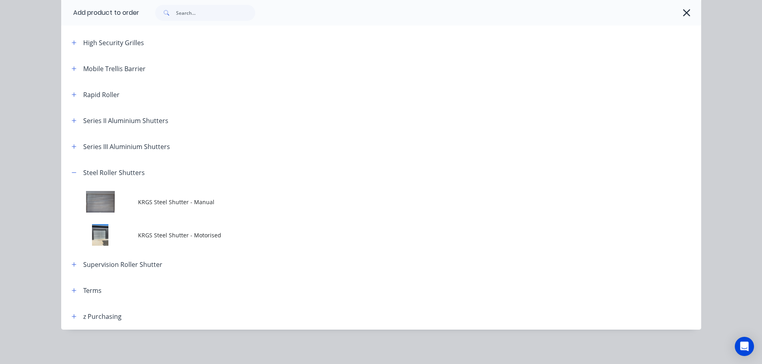
scroll to position [293, 0]
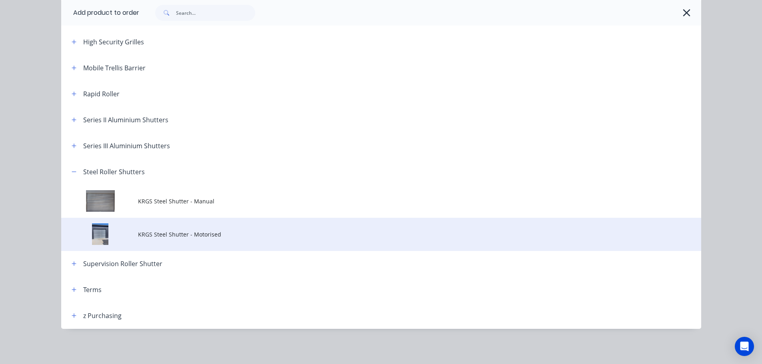
click at [181, 234] on span "KRGS Steel Shutter - Motorised" at bounding box center [363, 234] width 450 height 8
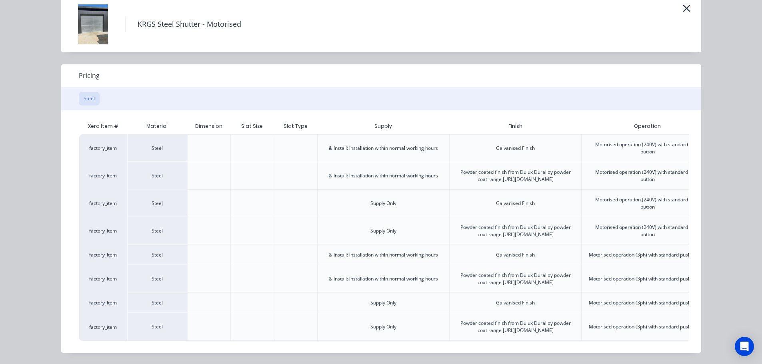
scroll to position [0, 199]
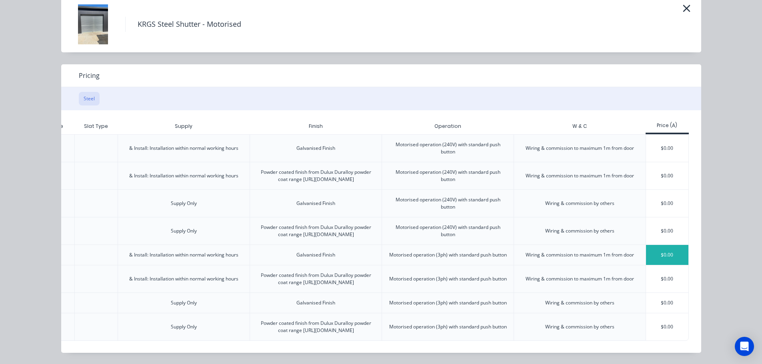
click at [654, 245] on div "$0.00" at bounding box center [667, 255] width 43 height 20
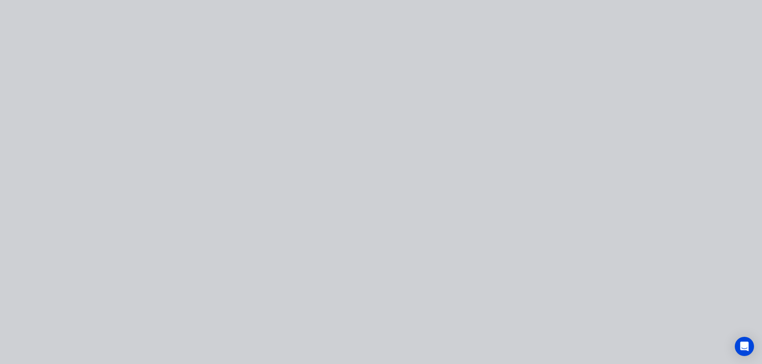
scroll to position [0, 0]
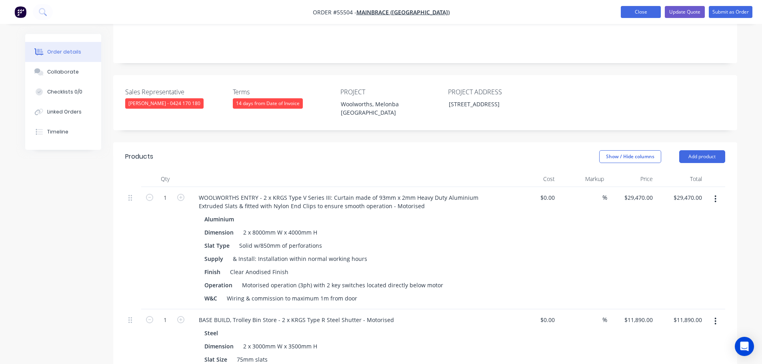
click at [641, 11] on button "Close" at bounding box center [640, 12] width 40 height 12
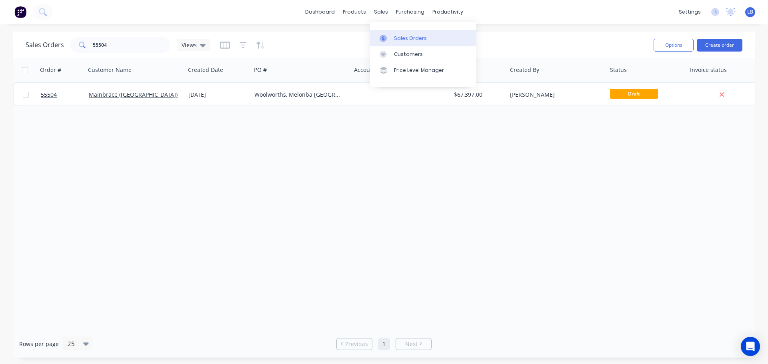
click at [411, 39] on div "Sales Orders" at bounding box center [410, 38] width 33 height 7
drag, startPoint x: 113, startPoint y: 44, endPoint x: 72, endPoint y: 48, distance: 40.6
click at [72, 48] on div "55504" at bounding box center [120, 45] width 100 height 16
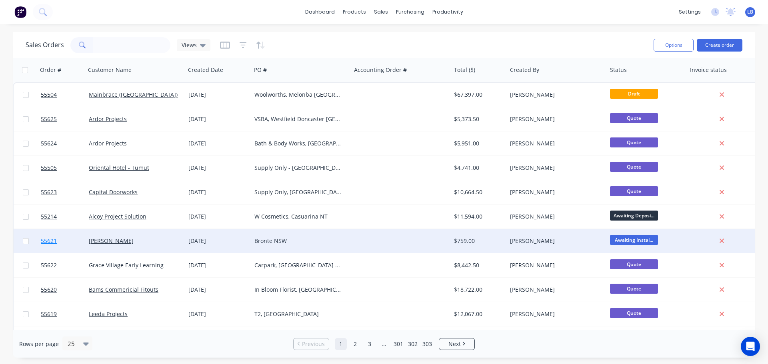
click at [52, 240] on span "55621" at bounding box center [49, 241] width 16 height 8
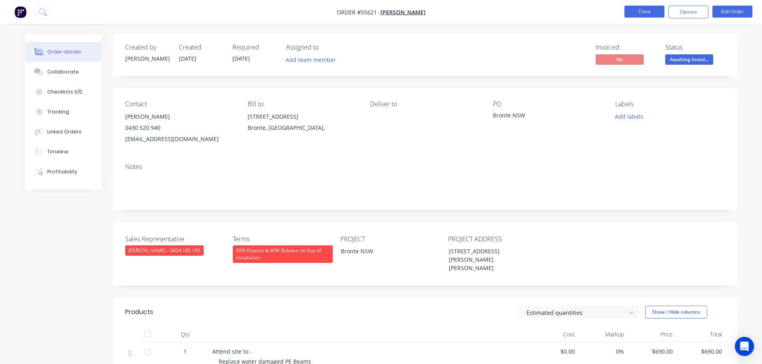
click at [627, 9] on button "Close" at bounding box center [644, 12] width 40 height 12
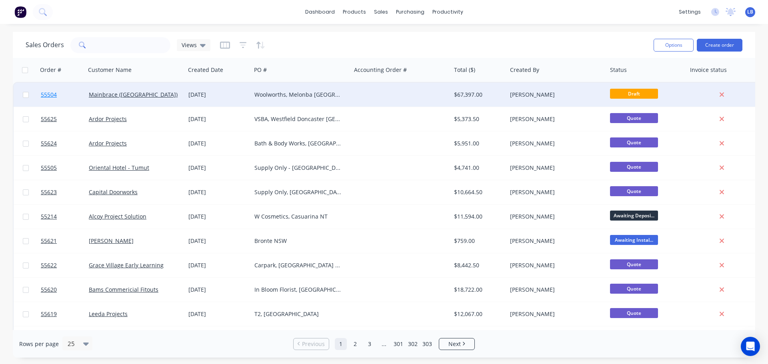
click at [47, 96] on span "55504" at bounding box center [49, 95] width 16 height 8
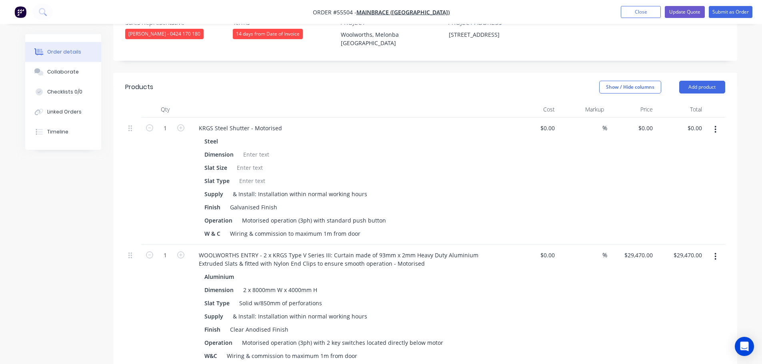
scroll to position [240, 0]
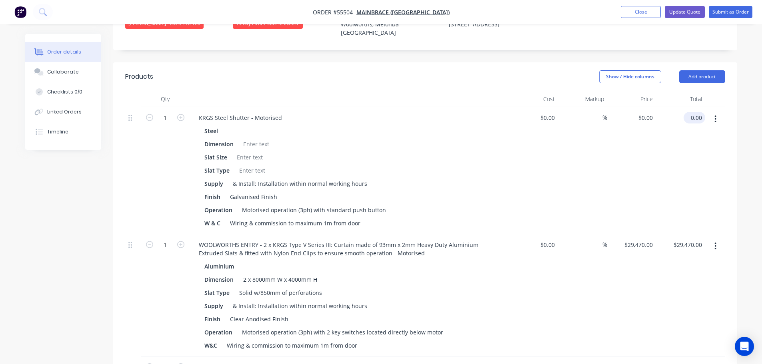
click at [702, 112] on input "0.00" at bounding box center [695, 118] width 18 height 12
type input "26765"
type input "$26,765.00"
click at [194, 112] on div "KRGS Steel Shutter - Motorised" at bounding box center [240, 118] width 96 height 12
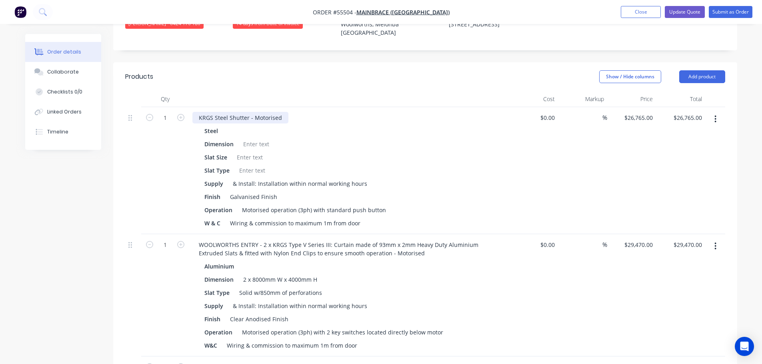
click at [198, 112] on div "KRGS Steel Shutter - Motorised" at bounding box center [240, 118] width 96 height 12
click at [257, 138] on div at bounding box center [256, 144] width 32 height 12
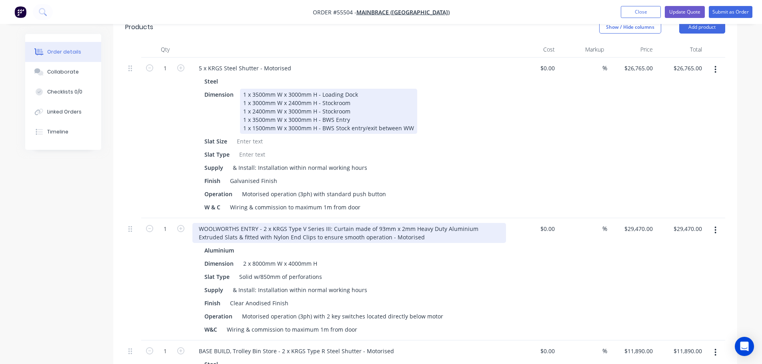
scroll to position [280, 0]
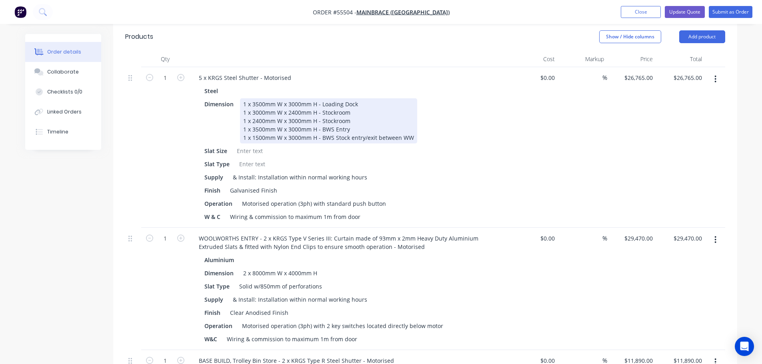
click at [242, 98] on div "1 x 3500mm W x 3000mm H - Loading Dock 1 x 3000mm W x 2400mm H - Stockroom 1 x …" at bounding box center [328, 120] width 177 height 45
click at [242, 101] on div "a) 1 x 3500mm W x 3000mm H - Loading Dock 1 x 3000mm W x 2400mm H - Stockroom 1…" at bounding box center [328, 120] width 177 height 45
drag, startPoint x: 243, startPoint y: 108, endPoint x: 240, endPoint y: 134, distance: 26.1
click at [243, 109] on div "a) 1 x 3500mm W x 3000mm H - Loading Dock b) 1 x 3000mm W x 2400mm H - Stockroo…" at bounding box center [328, 120] width 177 height 45
click at [242, 118] on div "a) 1 x 3500mm W x 3000mm H - Loading Dock b) 1 x 3000mm W x 2400mm H - Stockroo…" at bounding box center [328, 120] width 177 height 45
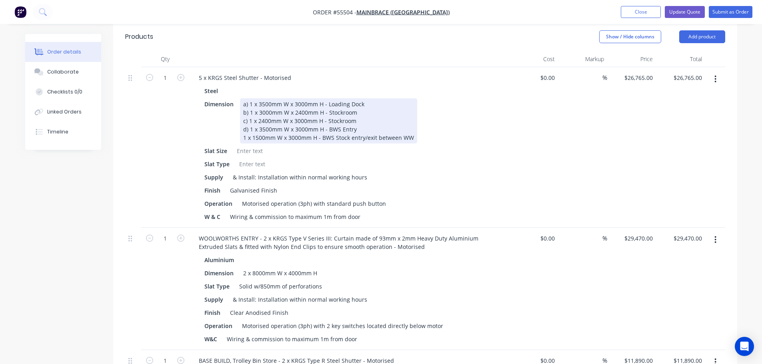
click at [242, 127] on div "a) 1 x 3500mm W x 3000mm H - Loading Dock b) 1 x 3000mm W x 2400mm H - Stockroo…" at bounding box center [328, 120] width 177 height 45
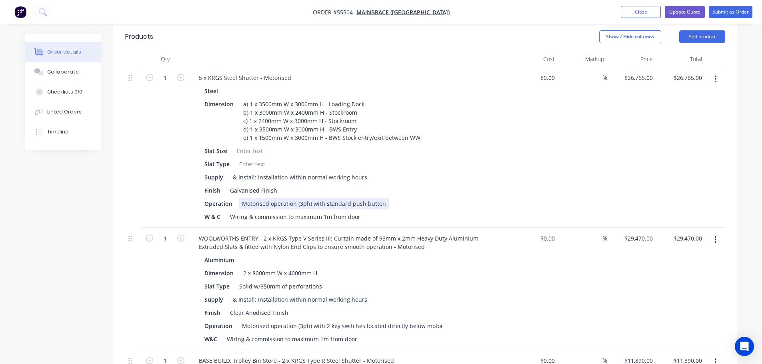
click at [385, 198] on div "Operation Motorised operation (3ph) with standard push button" at bounding box center [347, 204] width 293 height 12
click at [381, 198] on div "Motorised operation (3ph) with standard push button a) C53BW" at bounding box center [327, 204] width 177 height 12
click at [425, 198] on div "Operation Motorised operation (3ph) with standard push button Door a) C53BW" at bounding box center [347, 204] width 293 height 12
click at [245, 145] on div at bounding box center [249, 151] width 32 height 12
click at [239, 158] on div at bounding box center [252, 164] width 32 height 12
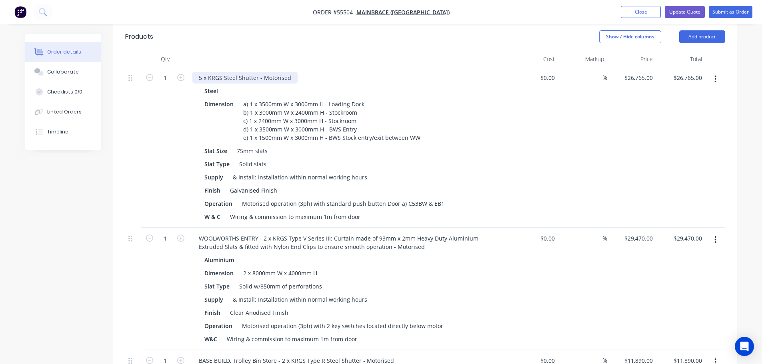
click at [208, 72] on div "5 x KRGS Steel Shutter - Motorised" at bounding box center [244, 78] width 105 height 12
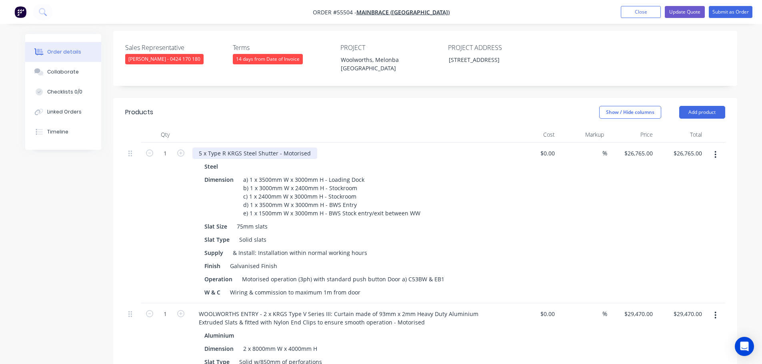
scroll to position [200, 0]
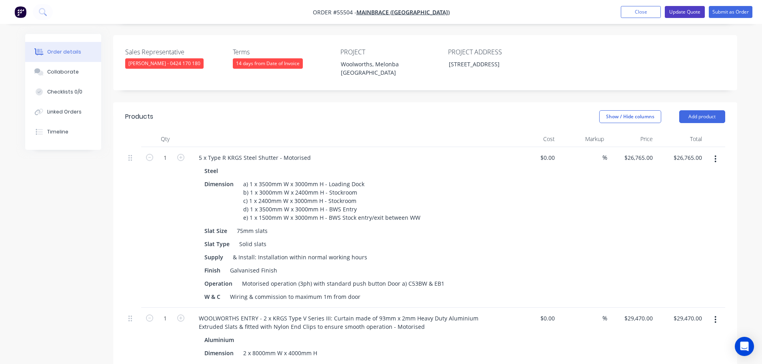
click at [682, 13] on button "Update Quote" at bounding box center [684, 12] width 40 height 12
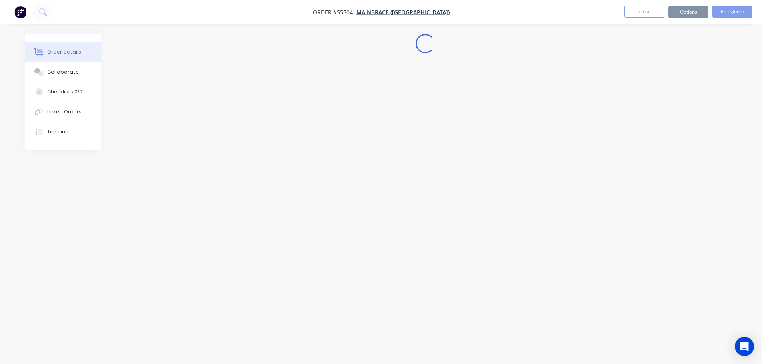
scroll to position [0, 0]
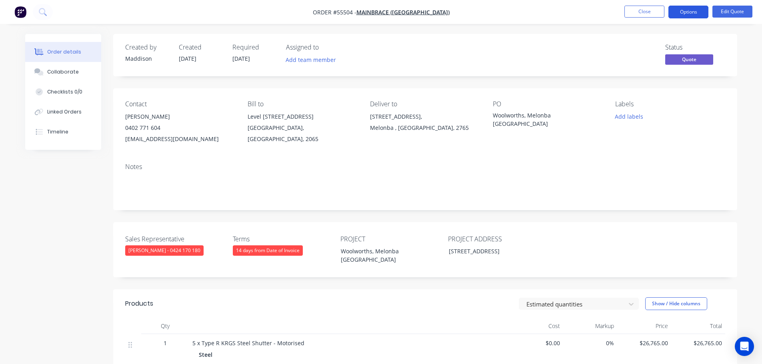
click at [683, 12] on button "Options" at bounding box center [688, 12] width 40 height 13
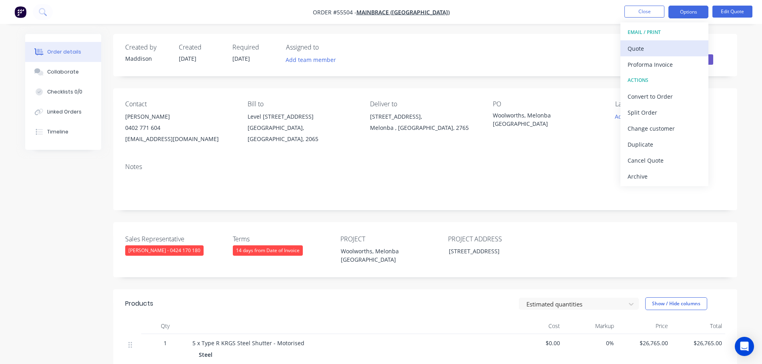
click at [642, 49] on div "Quote" at bounding box center [664, 49] width 74 height 12
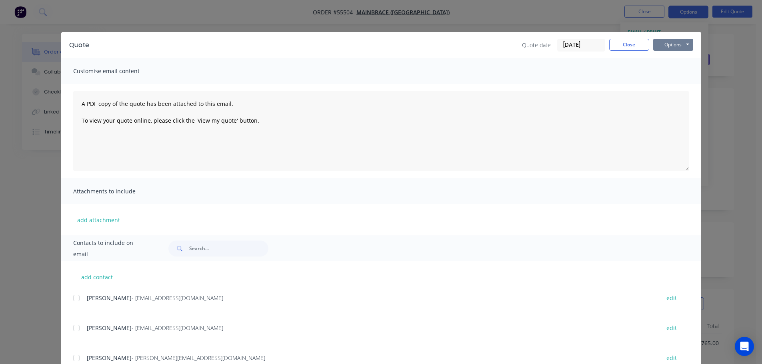
click at [663, 45] on button "Options" at bounding box center [673, 45] width 40 height 12
click at [669, 72] on button "Print" at bounding box center [678, 72] width 51 height 13
click at [632, 48] on button "Close" at bounding box center [629, 45] width 40 height 12
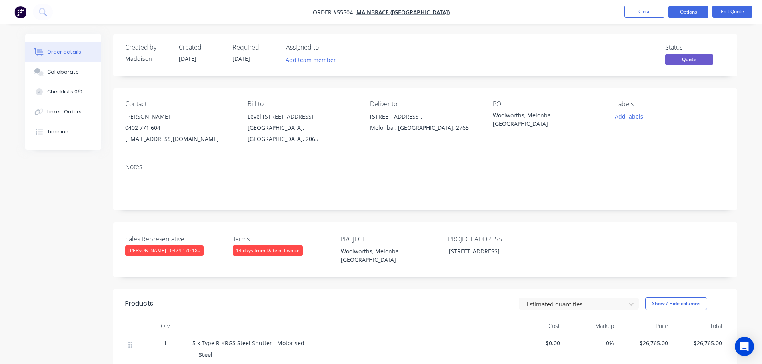
click at [134, 141] on div "jfarrall@mainbrace.com.au" at bounding box center [180, 139] width 110 height 11
copy div "jfarrall@mainbrace.com.au"
click at [526, 119] on div "Woolworths, Melonba NSW" at bounding box center [543, 119] width 100 height 17
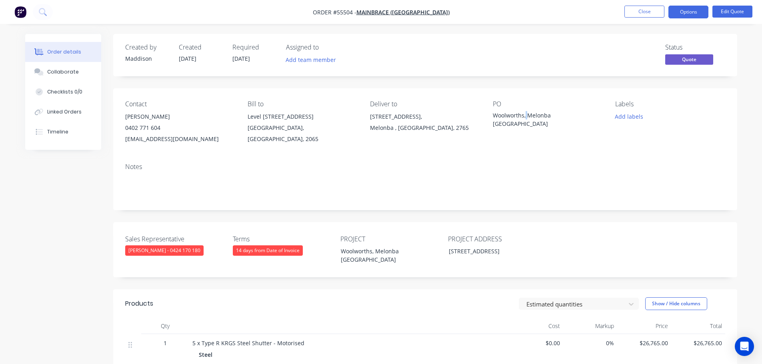
click at [526, 119] on div "Woolworths, Melonba NSW" at bounding box center [543, 119] width 100 height 17
copy div "Woolworths, Melonba NSW"
click at [160, 129] on span at bounding box center [160, 128] width 0 height 8
click at [634, 12] on button "Close" at bounding box center [644, 12] width 40 height 12
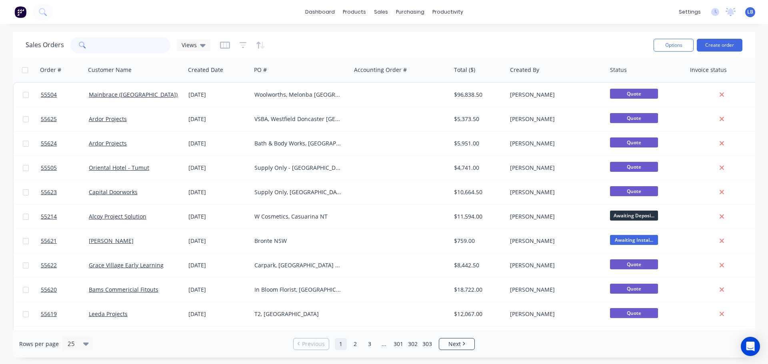
click at [107, 46] on input "text" at bounding box center [132, 45] width 78 height 16
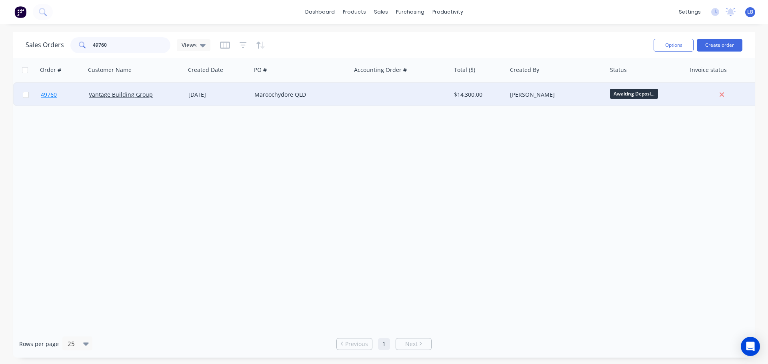
type input "49760"
click at [50, 96] on span "49760" at bounding box center [49, 95] width 16 height 8
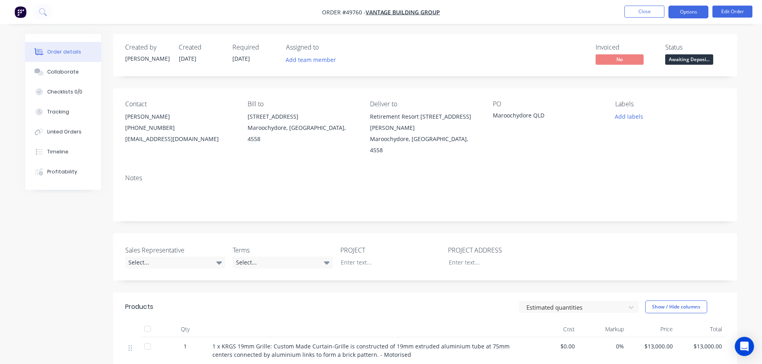
click at [686, 13] on button "Options" at bounding box center [688, 12] width 40 height 13
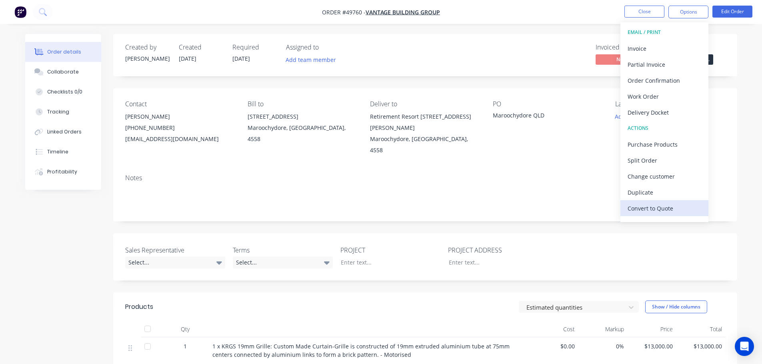
click at [645, 210] on div "Convert to Quote" at bounding box center [664, 209] width 74 height 12
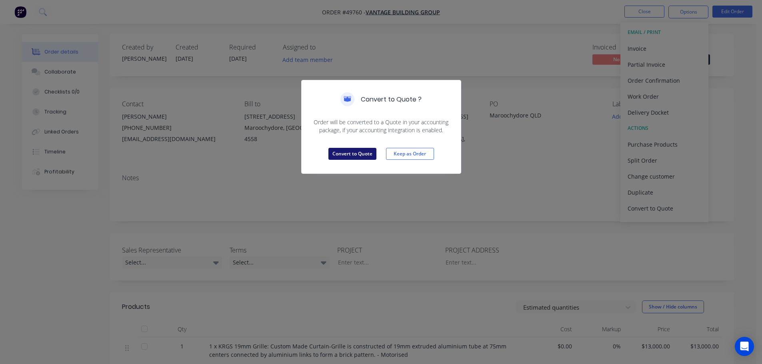
click at [345, 158] on button "Convert to Quote" at bounding box center [352, 154] width 48 height 12
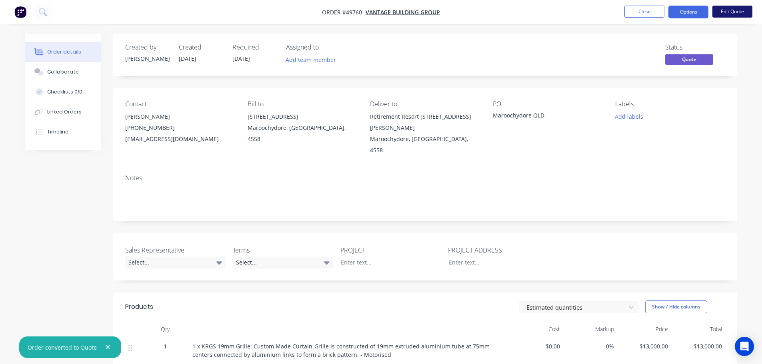
click at [735, 9] on button "Edit Quote" at bounding box center [732, 12] width 40 height 12
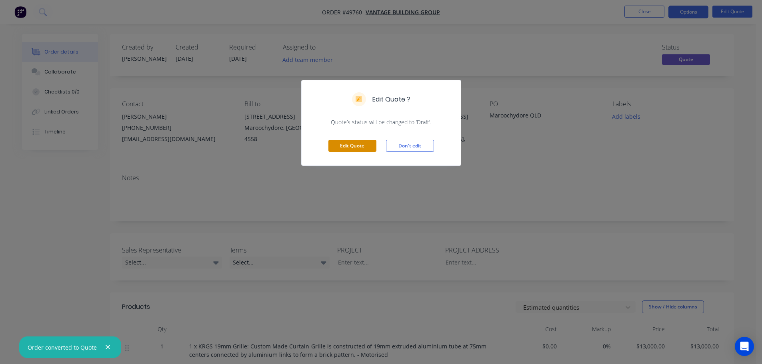
click at [351, 144] on button "Edit Quote" at bounding box center [352, 146] width 48 height 12
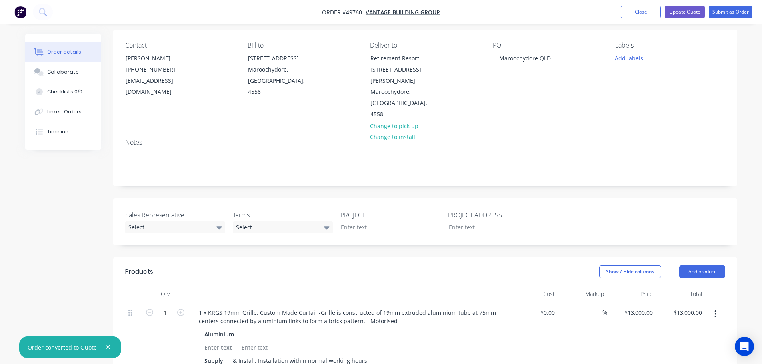
scroll to position [80, 0]
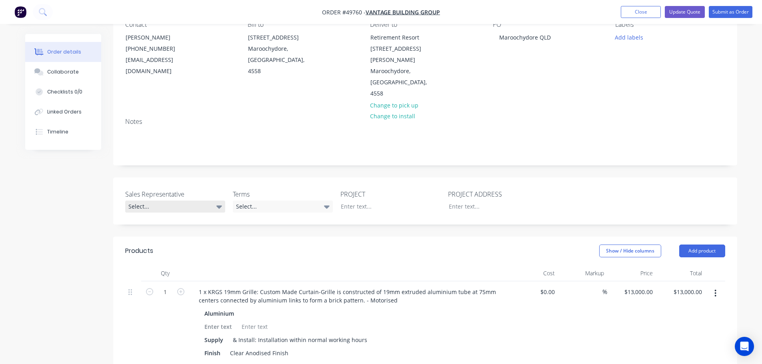
click at [154, 201] on div "Select..." at bounding box center [175, 207] width 100 height 12
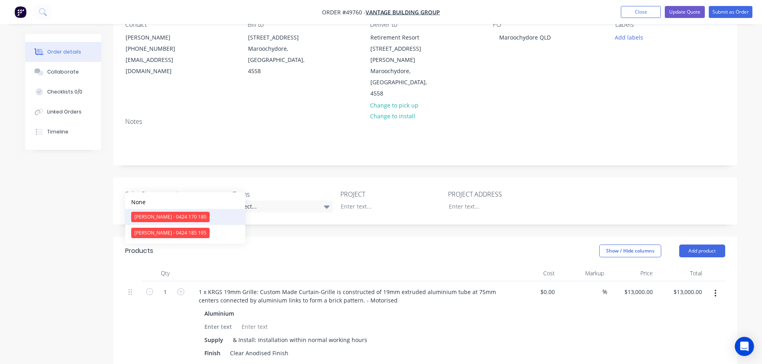
drag, startPoint x: 171, startPoint y: 216, endPoint x: 243, endPoint y: 198, distance: 73.7
click at [172, 215] on div "[PERSON_NAME] - 0424 170 180" at bounding box center [170, 217] width 78 height 10
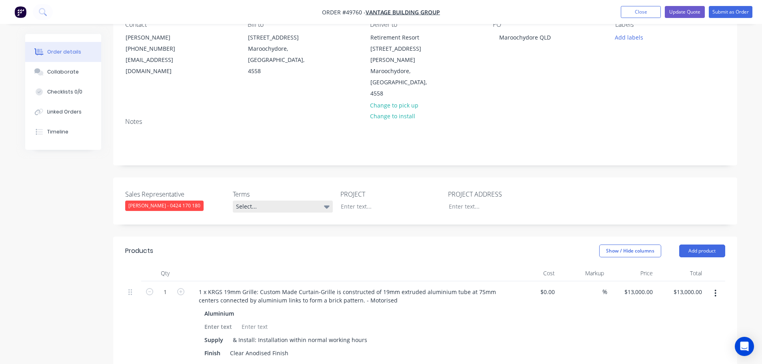
click at [279, 201] on div "Select..." at bounding box center [283, 207] width 100 height 12
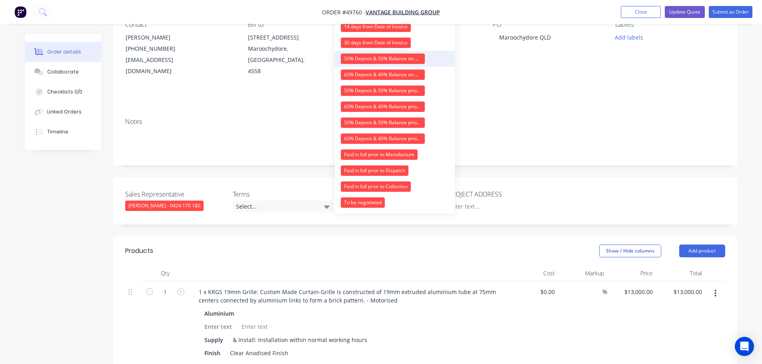
click at [368, 58] on div "50% Deposit & 50% Balance on Day of Installation" at bounding box center [383, 59] width 84 height 10
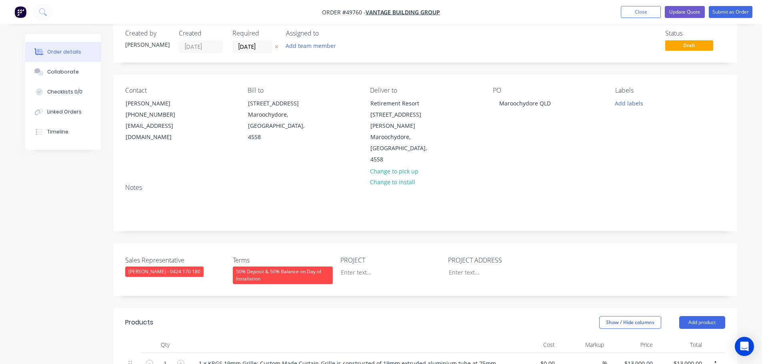
scroll to position [0, 0]
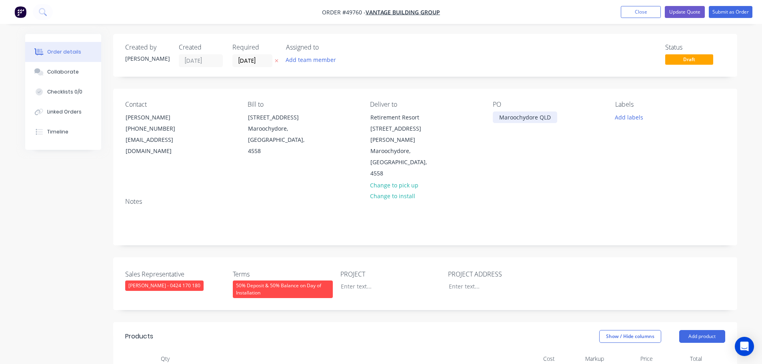
click at [519, 117] on div "Maroochydore QLD" at bounding box center [525, 118] width 64 height 12
copy div "Maroochydore QLD"
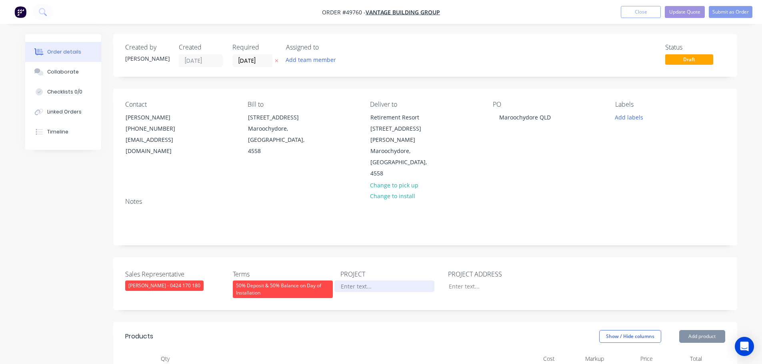
click at [346, 281] on div at bounding box center [384, 287] width 100 height 12
paste div
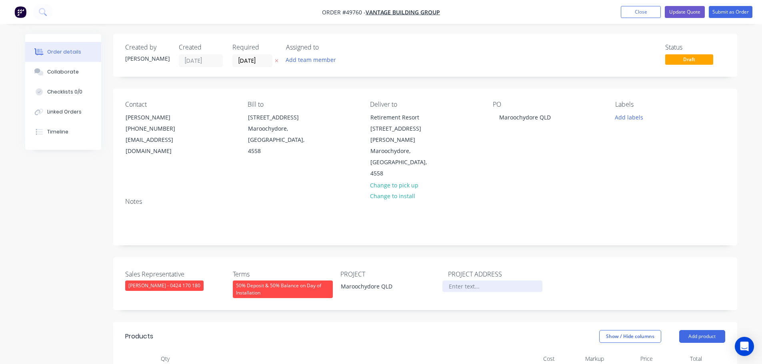
click at [461, 281] on div at bounding box center [492, 287] width 100 height 12
click at [496, 117] on div "Maroochydore QLD" at bounding box center [525, 118] width 64 height 12
click at [457, 281] on div at bounding box center [492, 287] width 100 height 12
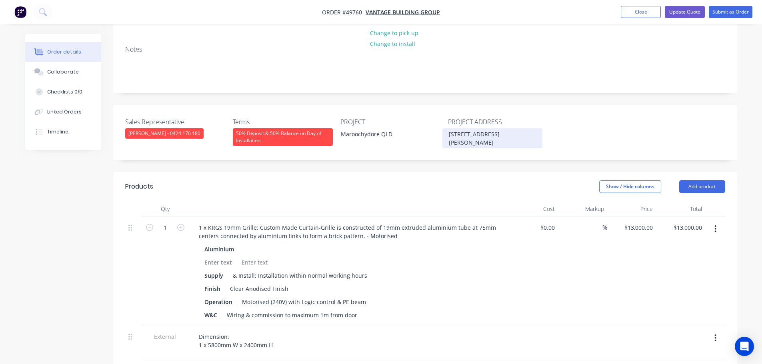
scroll to position [160, 0]
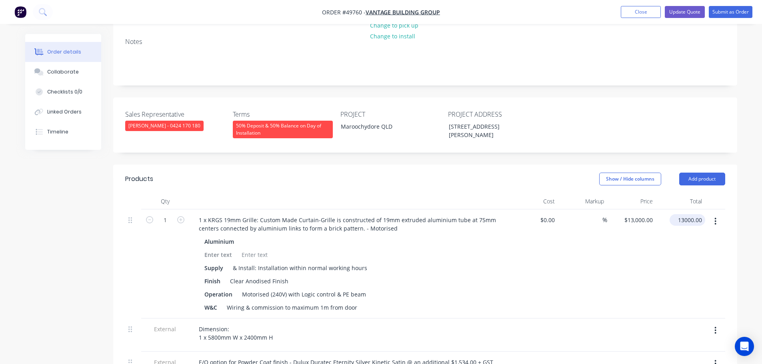
click at [695, 214] on input "13000.00" at bounding box center [688, 220] width 32 height 12
type input "17150"
type input "$17,150.00"
click at [701, 173] on button "Add product" at bounding box center [702, 179] width 46 height 13
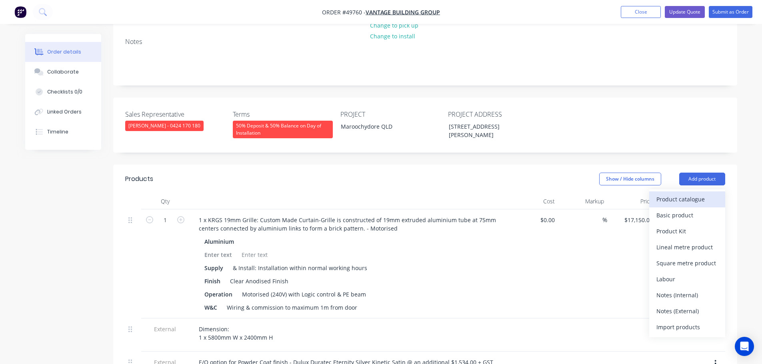
click at [675, 193] on div "Product catalogue" at bounding box center [687, 199] width 62 height 12
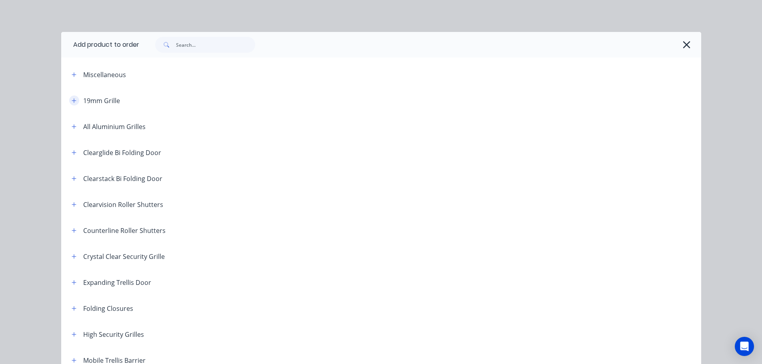
click at [72, 97] on button "button" at bounding box center [74, 101] width 10 height 10
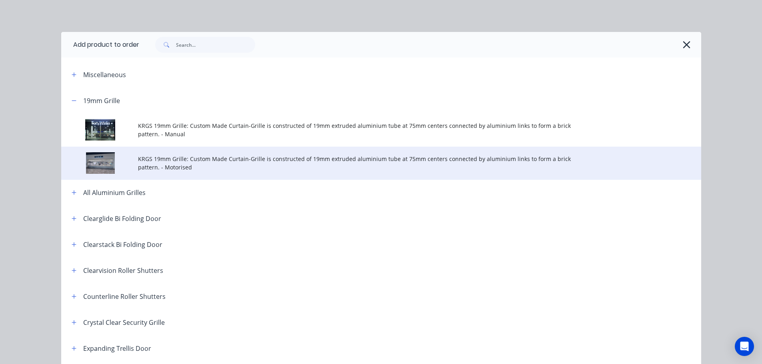
click at [262, 160] on span "KRGS 19mm Grille: Custom Made Curtain-Grille is constructed of 19mm extruded al…" at bounding box center [363, 163] width 450 height 17
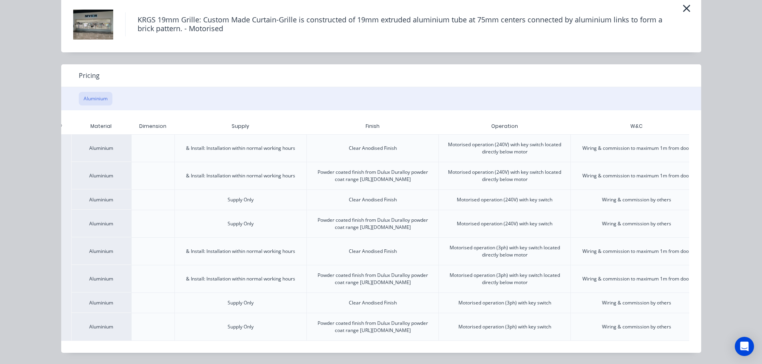
scroll to position [0, 113]
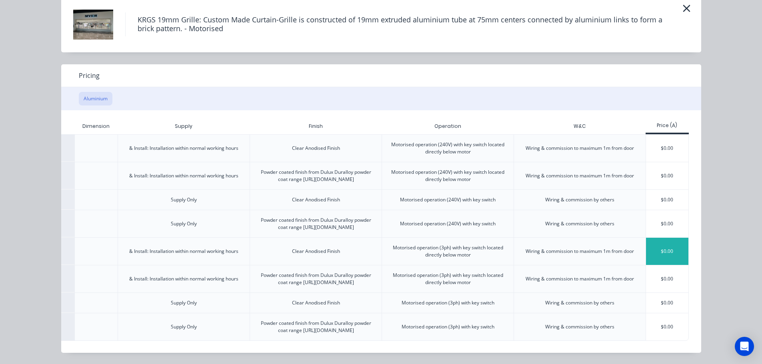
click at [660, 238] on div "$0.00" at bounding box center [667, 251] width 43 height 27
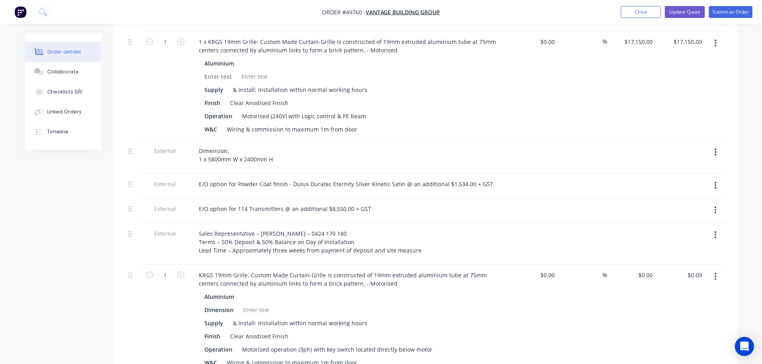
scroll to position [360, 0]
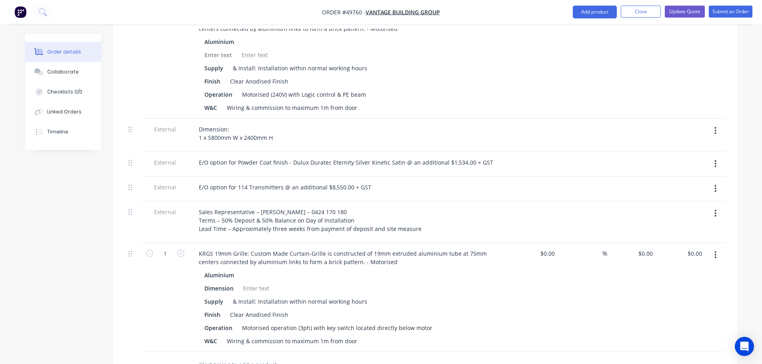
click at [716, 251] on icon "button" at bounding box center [715, 255] width 2 height 9
click at [674, 318] on div "Delete" at bounding box center [687, 324] width 62 height 12
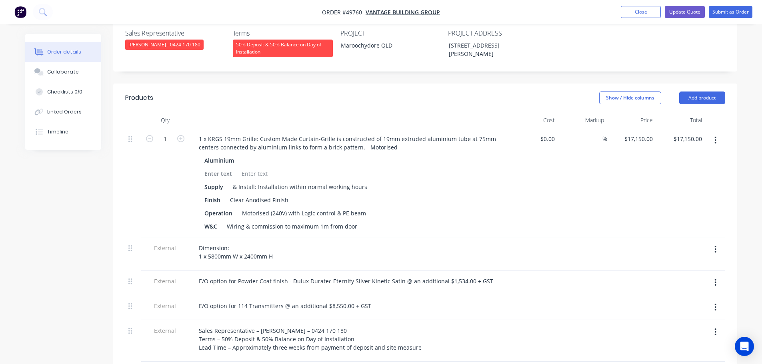
scroll to position [240, 0]
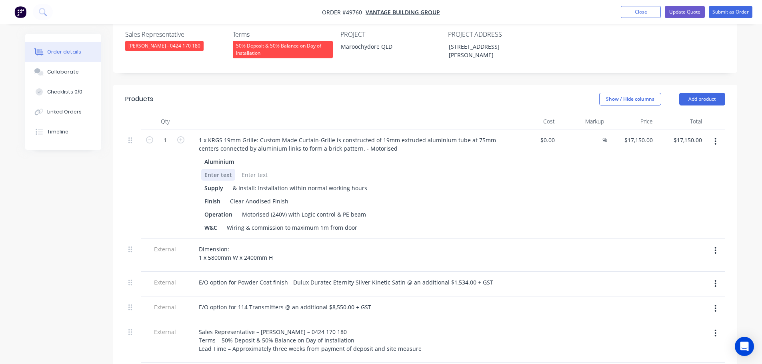
click at [208, 169] on div at bounding box center [218, 175] width 34 height 12
click at [255, 169] on div at bounding box center [255, 175] width 32 height 12
click at [225, 169] on div "Dimention" at bounding box center [218, 175] width 35 height 12
click at [252, 169] on div at bounding box center [253, 175] width 32 height 12
click at [221, 169] on div "Dimenion" at bounding box center [217, 175] width 33 height 12
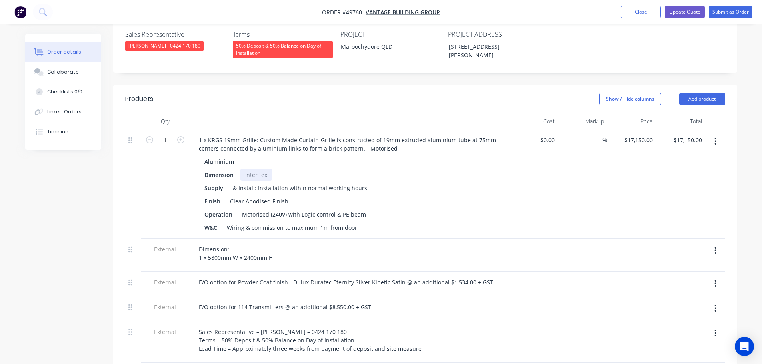
click at [255, 169] on div at bounding box center [256, 175] width 32 height 12
drag, startPoint x: 272, startPoint y: 234, endPoint x: 198, endPoint y: 235, distance: 74.0
click at [198, 243] on div "Dimension: 1 x 5800mm W x 2400mm H" at bounding box center [235, 253] width 87 height 20
copy div "1 x 5800mm W x 2400mm H"
click at [247, 169] on div at bounding box center [256, 175] width 32 height 12
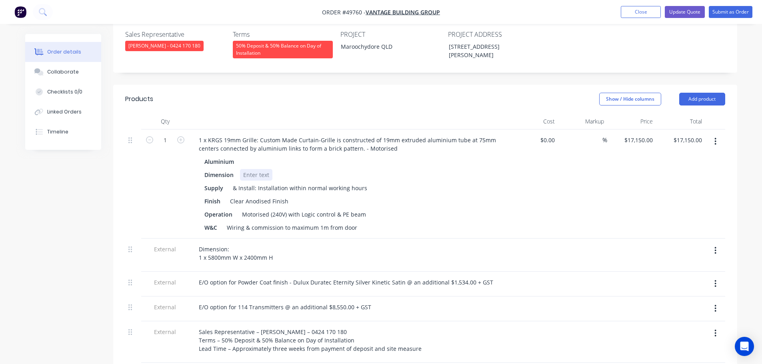
paste div
click at [713, 243] on button "button" at bounding box center [715, 250] width 19 height 14
click at [671, 282] on div "Delete" at bounding box center [687, 288] width 62 height 12
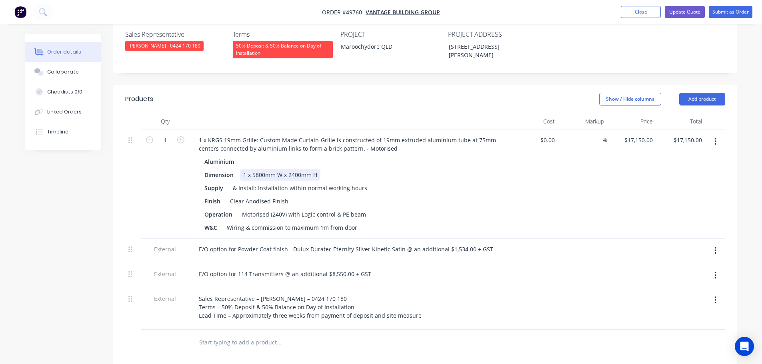
click at [300, 169] on div "1 x 5800mm W x 2400mm H" at bounding box center [280, 175] width 80 height 12
click at [715, 297] on icon "button" at bounding box center [715, 300] width 2 height 7
click at [666, 331] on div "Delete" at bounding box center [687, 337] width 62 height 12
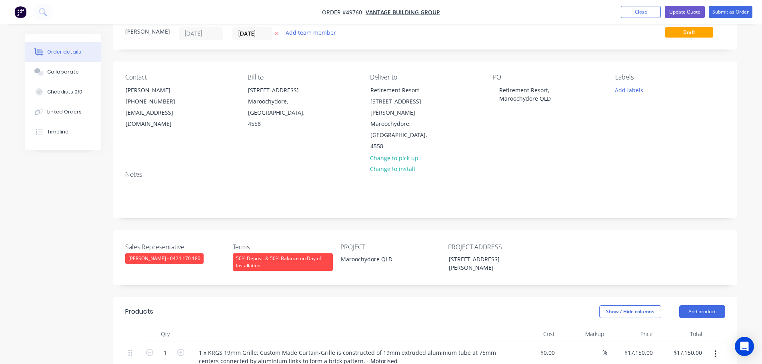
scroll to position [0, 0]
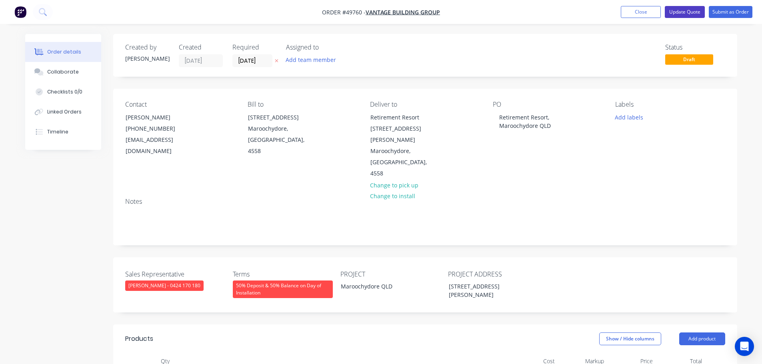
click at [681, 13] on button "Update Quote" at bounding box center [684, 12] width 40 height 12
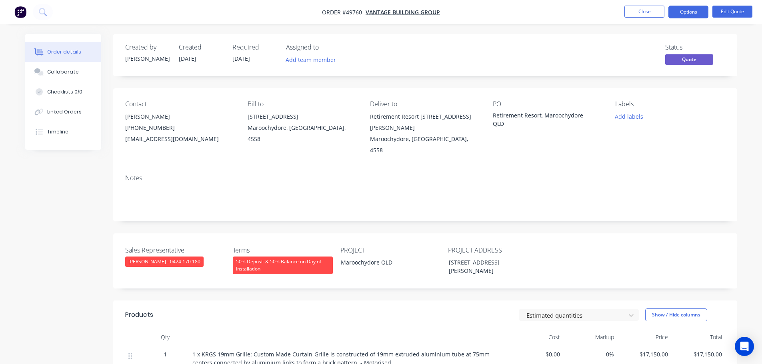
click at [681, 13] on button "Options" at bounding box center [688, 12] width 40 height 13
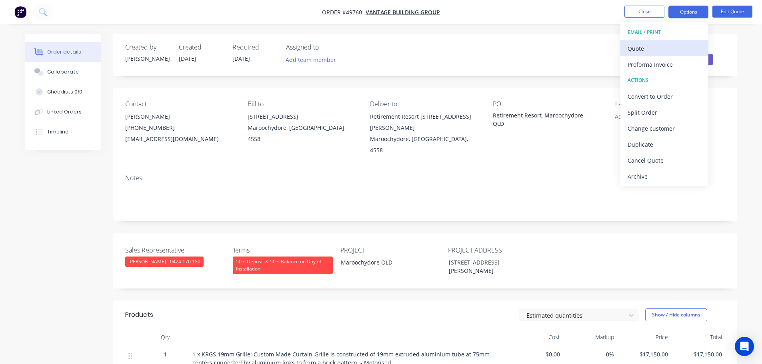
click at [640, 50] on div "Quote" at bounding box center [664, 49] width 74 height 12
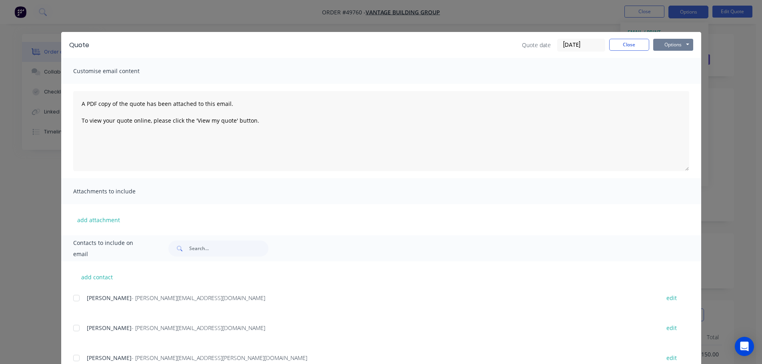
click at [655, 46] on button "Options" at bounding box center [673, 45] width 40 height 12
click at [664, 74] on button "Print" at bounding box center [678, 72] width 51 height 13
click at [625, 45] on button "Close" at bounding box center [629, 45] width 40 height 12
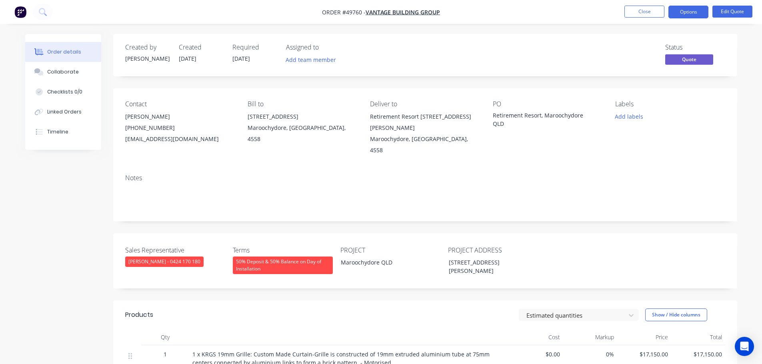
click at [527, 116] on div "Retirement Resort, Maroochydore QLD" at bounding box center [543, 119] width 100 height 17
click at [645, 14] on button "Close" at bounding box center [644, 12] width 40 height 12
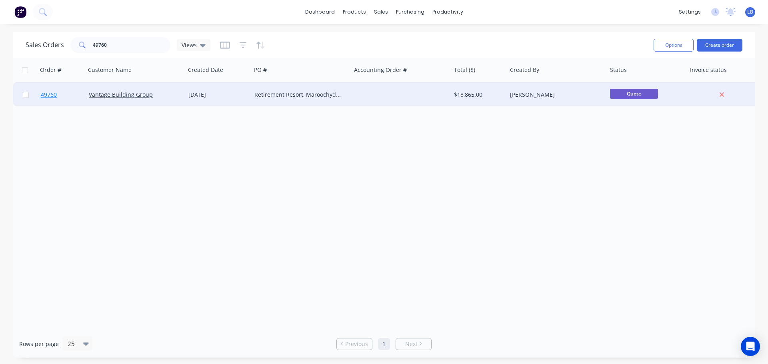
click at [54, 94] on span "49760" at bounding box center [49, 95] width 16 height 8
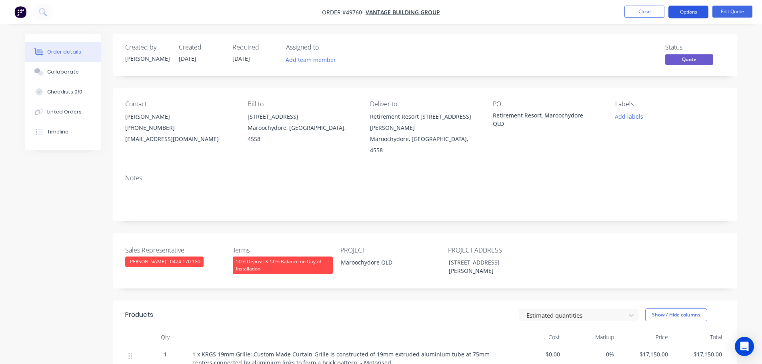
click at [687, 11] on button "Options" at bounding box center [688, 12] width 40 height 13
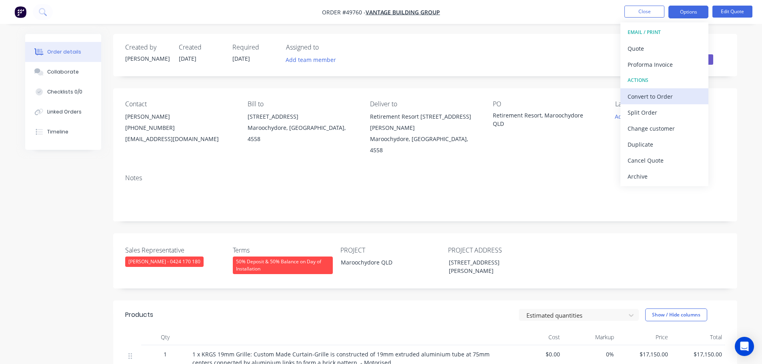
click at [644, 100] on div "Convert to Order" at bounding box center [664, 97] width 74 height 12
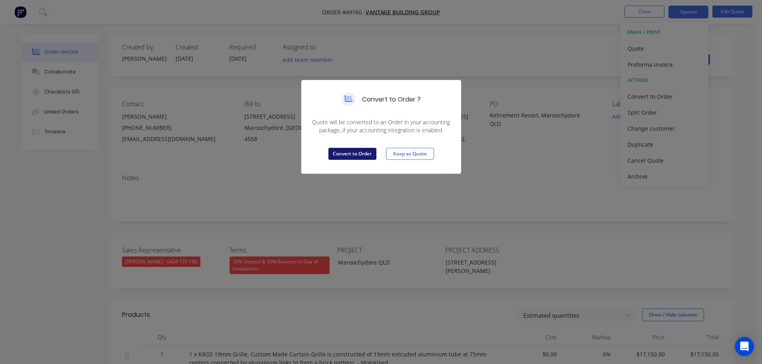
click at [361, 153] on button "Convert to Order" at bounding box center [352, 154] width 48 height 12
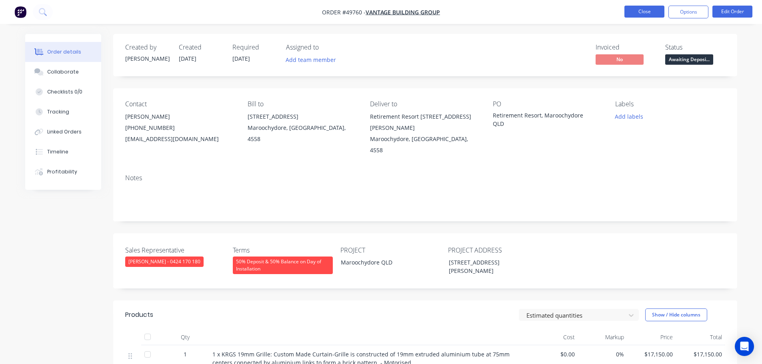
click at [642, 13] on button "Close" at bounding box center [644, 12] width 40 height 12
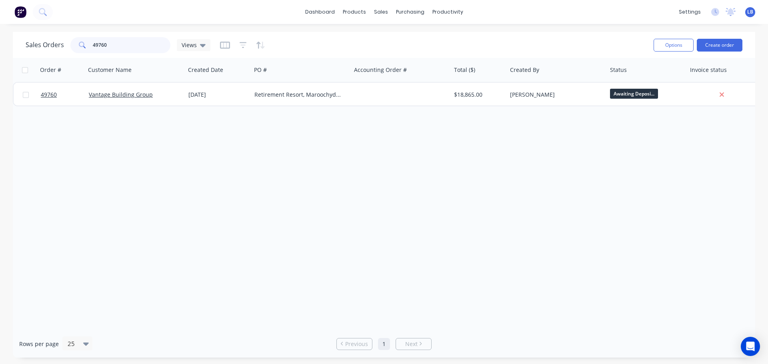
drag, startPoint x: 97, startPoint y: 43, endPoint x: 71, endPoint y: 43, distance: 26.0
click at [71, 43] on div "49760" at bounding box center [120, 45] width 100 height 16
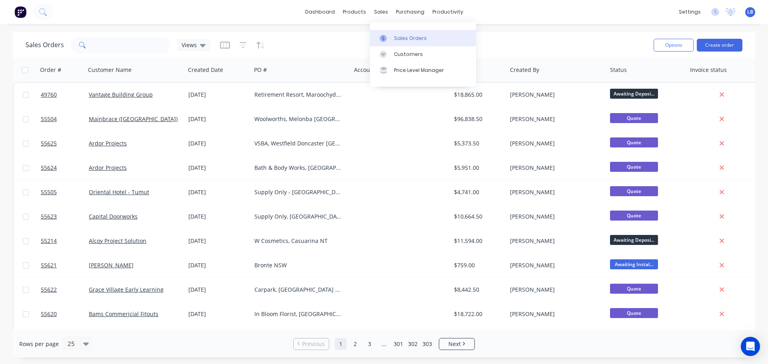
click at [404, 37] on div "Sales Orders" at bounding box center [410, 38] width 33 height 7
click at [404, 54] on div "Customers" at bounding box center [408, 54] width 29 height 7
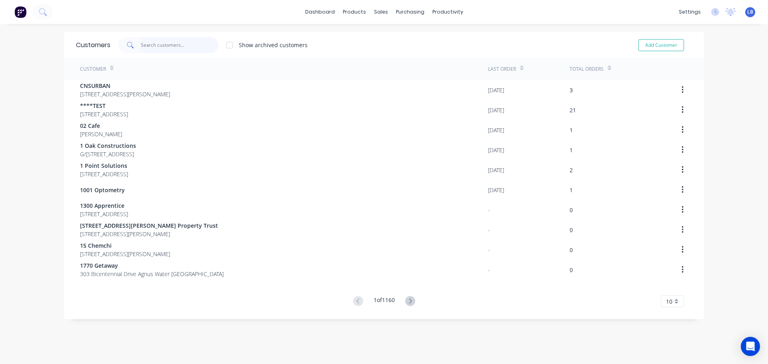
click at [151, 42] on input "text" at bounding box center [180, 45] width 78 height 16
click at [408, 36] on div "Sales Orders" at bounding box center [407, 38] width 33 height 7
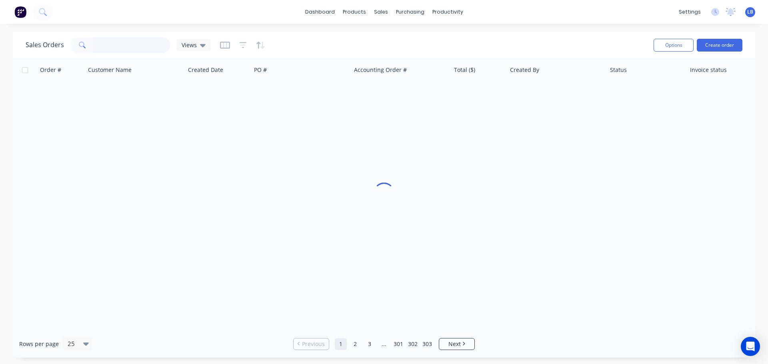
click at [102, 46] on input "text" at bounding box center [132, 45] width 78 height 16
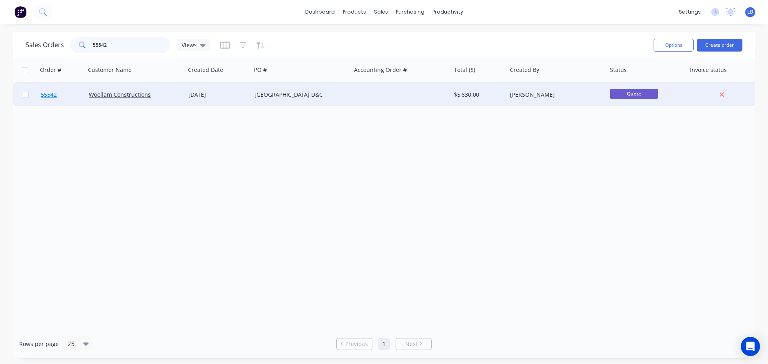
type input "55542"
click at [51, 95] on span "55542" at bounding box center [49, 95] width 16 height 8
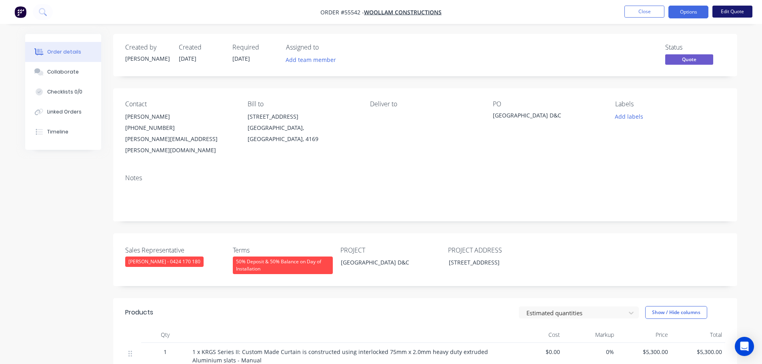
click at [727, 12] on button "Edit Quote" at bounding box center [732, 12] width 40 height 12
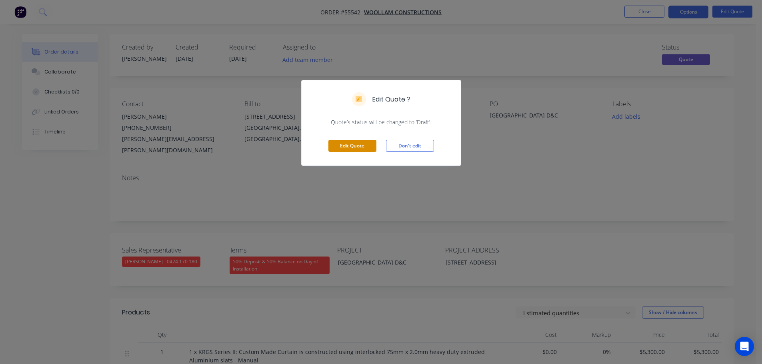
click at [360, 150] on button "Edit Quote" at bounding box center [352, 146] width 48 height 12
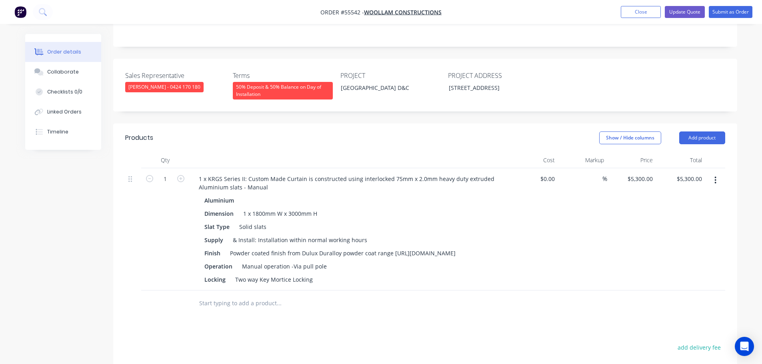
scroll to position [200, 0]
click at [685, 172] on input "5300.00" at bounding box center [692, 178] width 25 height 12
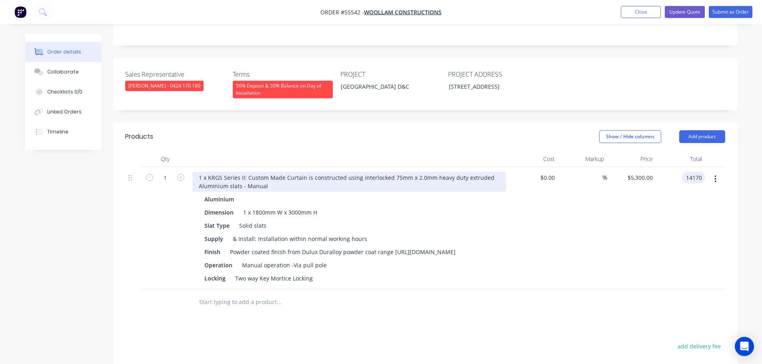
type input "14170"
type input "$14,170.00"
click at [201, 172] on div "1 x KRGS Series II: Custom Made Curtain is constructed using interlocked 75mm x…" at bounding box center [348, 182] width 313 height 20
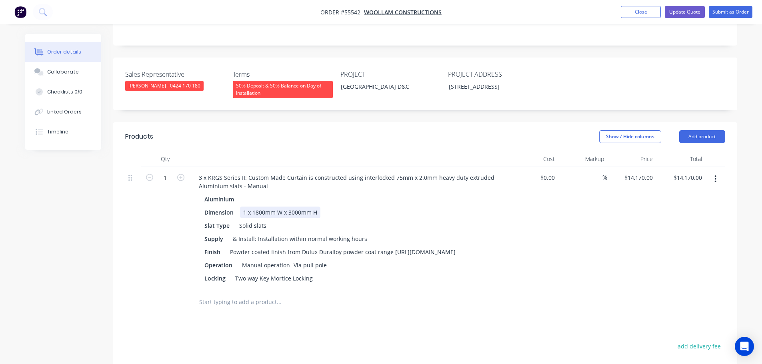
drag, startPoint x: 316, startPoint y: 181, endPoint x: 316, endPoint y: 185, distance: 4.4
click at [316, 207] on div "1 x 1800mm W x 3000mm H" at bounding box center [280, 213] width 80 height 12
click at [318, 207] on div "1 x 1800mm W x 3000mm H" at bounding box center [280, 213] width 80 height 12
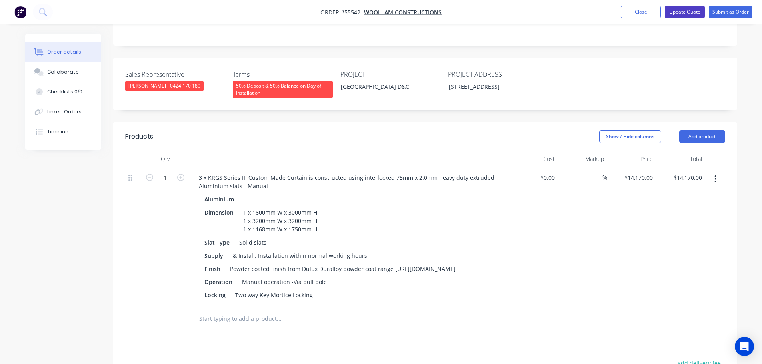
click at [684, 14] on button "Update Quote" at bounding box center [684, 12] width 40 height 12
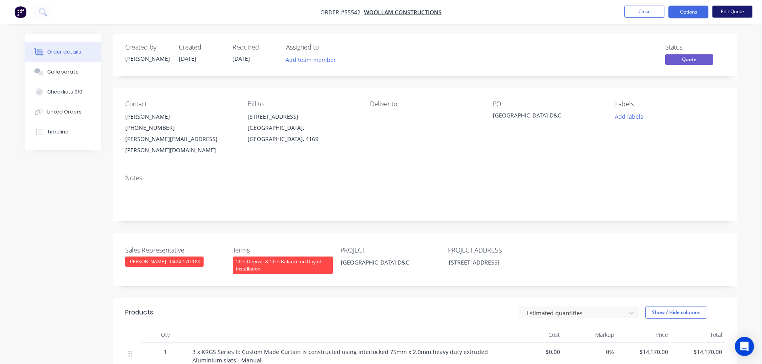
click at [734, 11] on button "Edit Quote" at bounding box center [732, 12] width 40 height 12
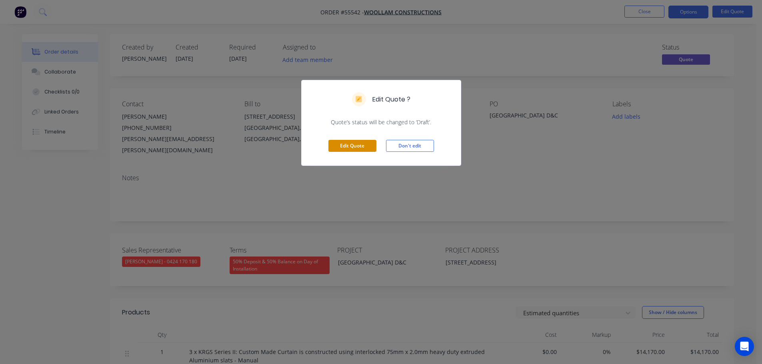
click at [347, 144] on button "Edit Quote" at bounding box center [352, 146] width 48 height 12
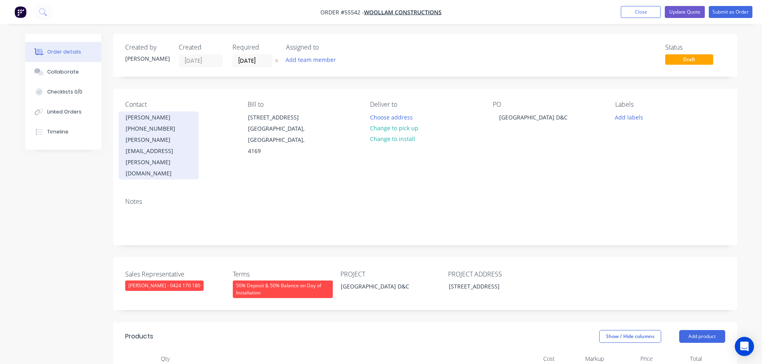
click at [156, 130] on div "(07) 3456 1629" at bounding box center [159, 128] width 66 height 11
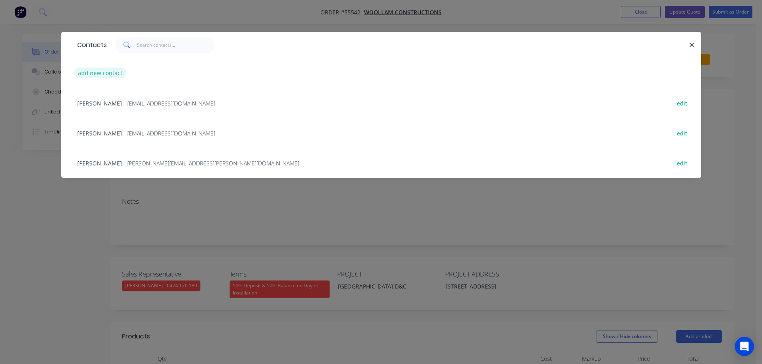
click at [95, 73] on button "add new contact" at bounding box center [100, 73] width 53 height 11
select select "AU"
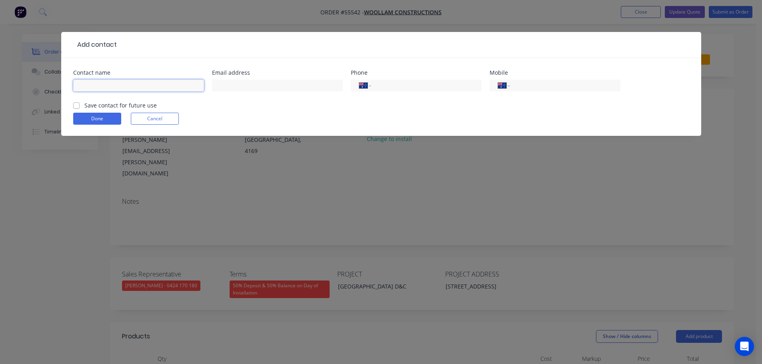
click at [86, 83] on input "text" at bounding box center [138, 86] width 131 height 12
type input "Rowland Lampard"
click at [221, 85] on input "text" at bounding box center [277, 86] width 131 height 12
type input "rlampard@woolam.com.au"
click at [535, 87] on input "tel" at bounding box center [563, 85] width 96 height 9
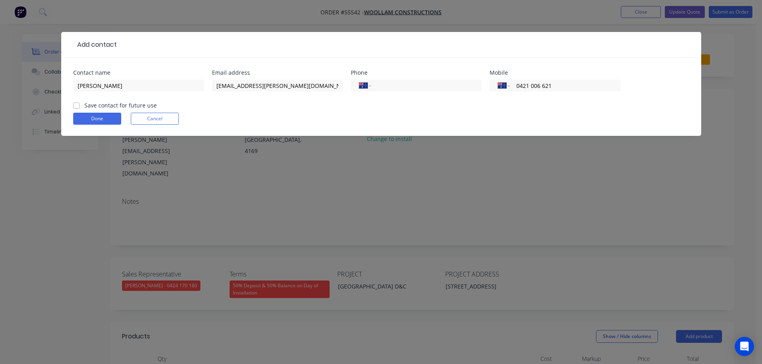
type input "0421 006 621"
click at [84, 104] on label "Save contact for future use" at bounding box center [120, 105] width 72 height 8
click at [75, 104] on input "Save contact for future use" at bounding box center [76, 105] width 6 height 8
checkbox input "true"
click at [96, 118] on button "Done" at bounding box center [97, 119] width 48 height 12
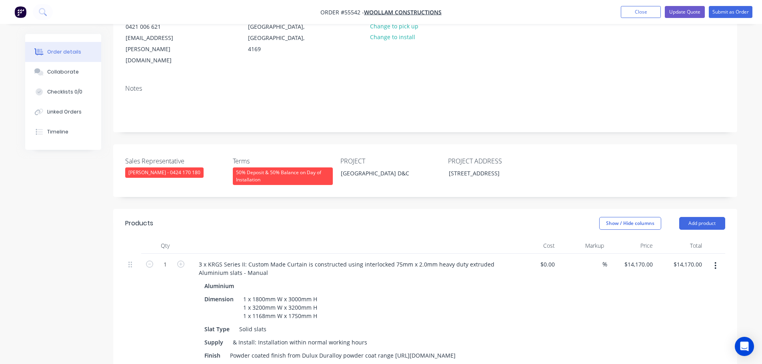
scroll to position [120, 0]
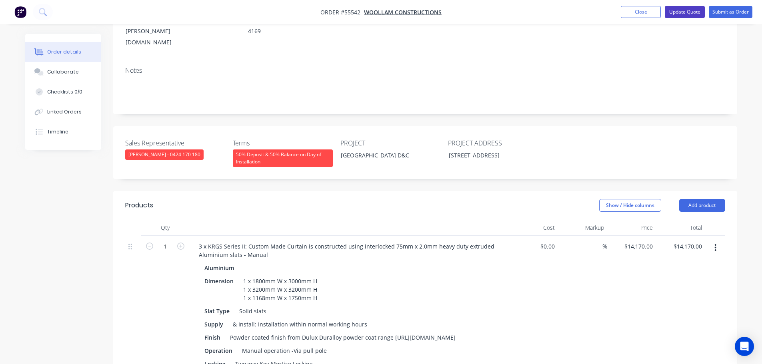
click at [682, 14] on button "Update Quote" at bounding box center [684, 12] width 40 height 12
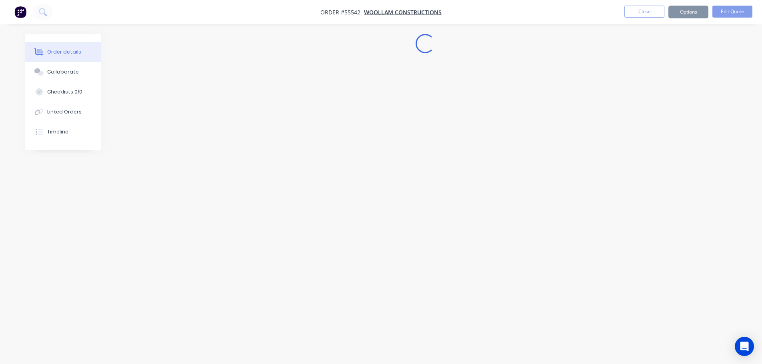
scroll to position [0, 0]
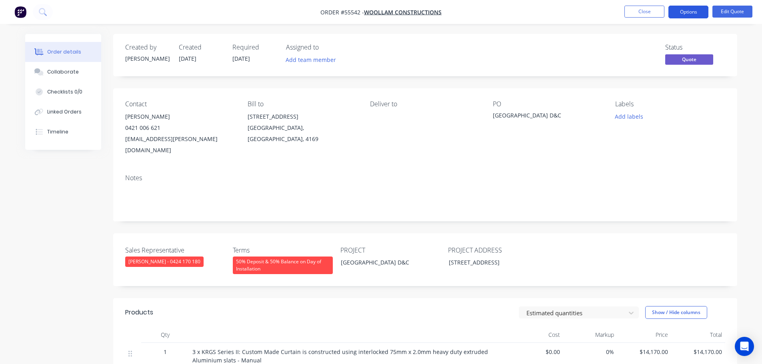
click at [688, 8] on button "Options" at bounding box center [688, 12] width 40 height 13
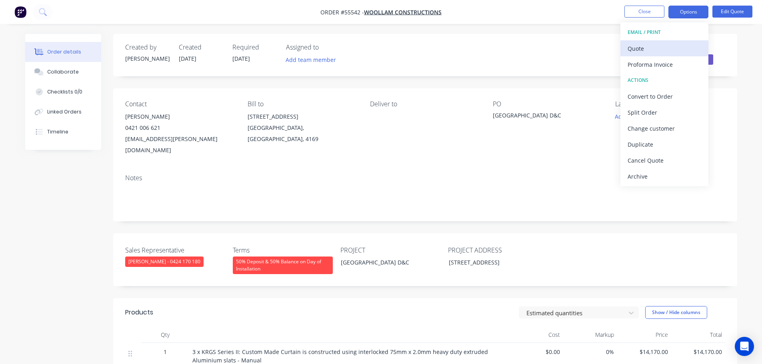
click at [633, 48] on div "Quote" at bounding box center [664, 49] width 74 height 12
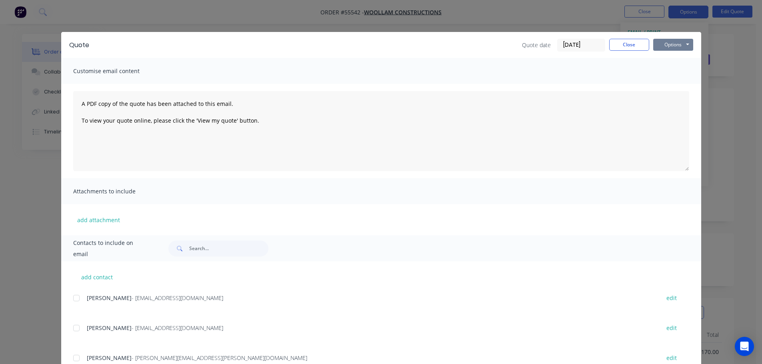
click at [654, 48] on button "Options" at bounding box center [673, 45] width 40 height 12
click at [668, 72] on button "Print" at bounding box center [678, 72] width 51 height 13
click at [625, 47] on button "Close" at bounding box center [629, 45] width 40 height 12
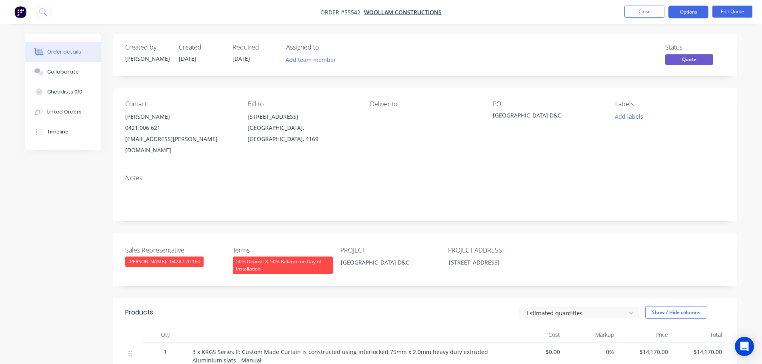
click at [145, 137] on div "rlampard@woolam.com.au" at bounding box center [180, 145] width 110 height 22
click at [549, 118] on div "Kyogle Memorial REC Centre D&C" at bounding box center [543, 116] width 100 height 11
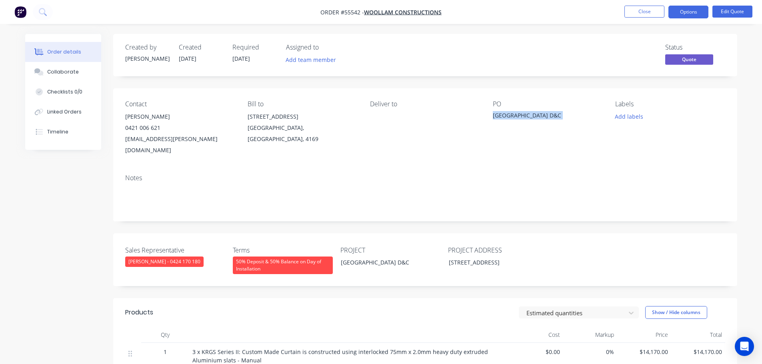
click at [549, 118] on div "Kyogle Memorial REC Centre D&C" at bounding box center [543, 116] width 100 height 11
click at [726, 12] on button "Edit Quote" at bounding box center [732, 12] width 40 height 12
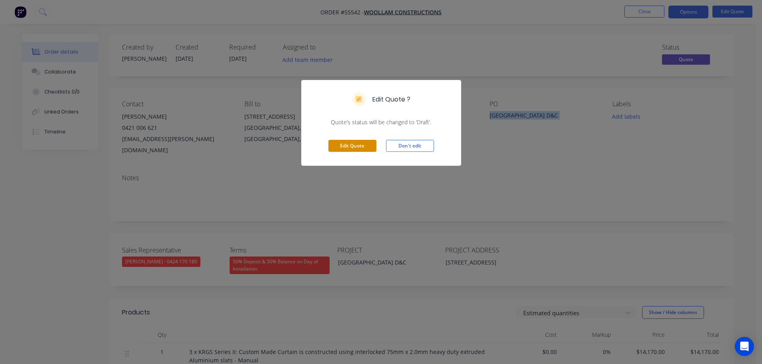
click at [346, 144] on button "Edit Quote" at bounding box center [352, 146] width 48 height 12
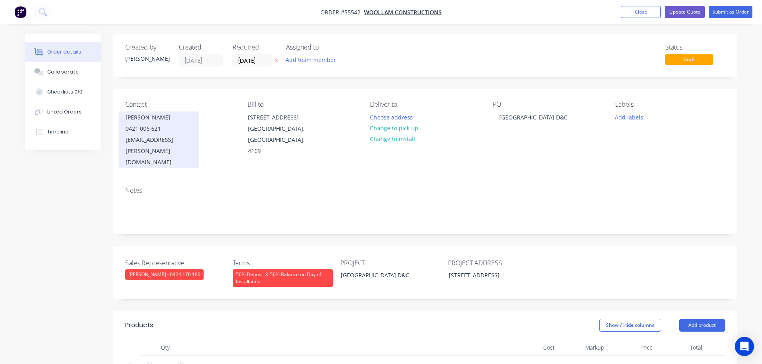
click at [152, 132] on div "0421 006 621" at bounding box center [159, 128] width 66 height 11
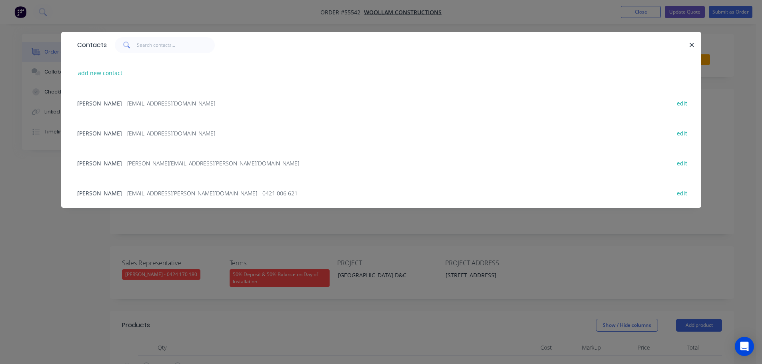
click at [685, 193] on button "edit" at bounding box center [681, 192] width 19 height 11
select select "AU"
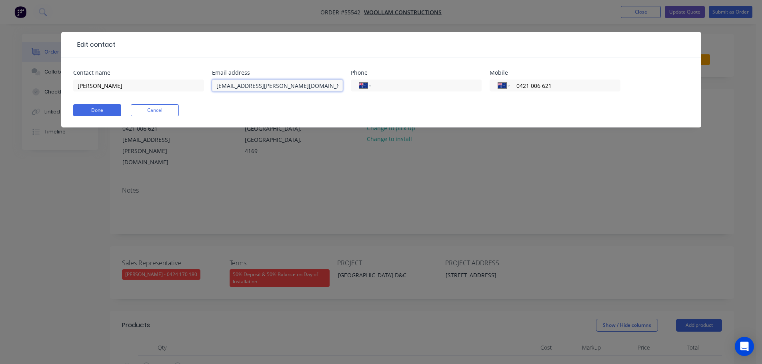
click at [256, 85] on input "rlampard@woolam.com.au" at bounding box center [277, 86] width 131 height 12
type input "rlampard@woollam.com.au"
click at [91, 112] on button "Done" at bounding box center [97, 110] width 48 height 12
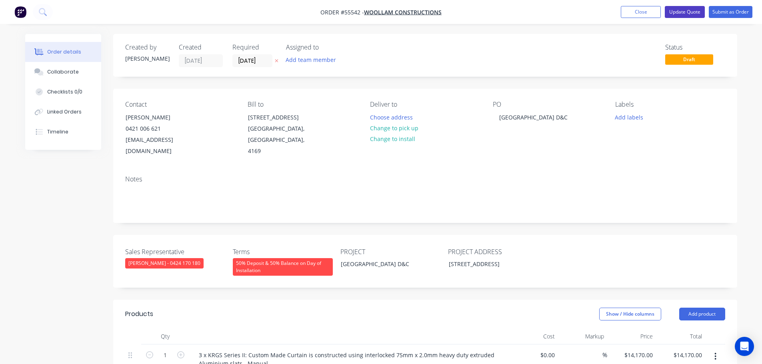
click at [694, 12] on button "Update Quote" at bounding box center [684, 12] width 40 height 12
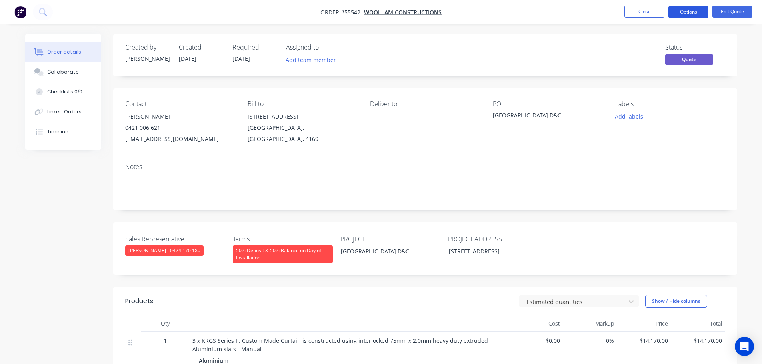
click at [679, 12] on button "Options" at bounding box center [688, 12] width 40 height 13
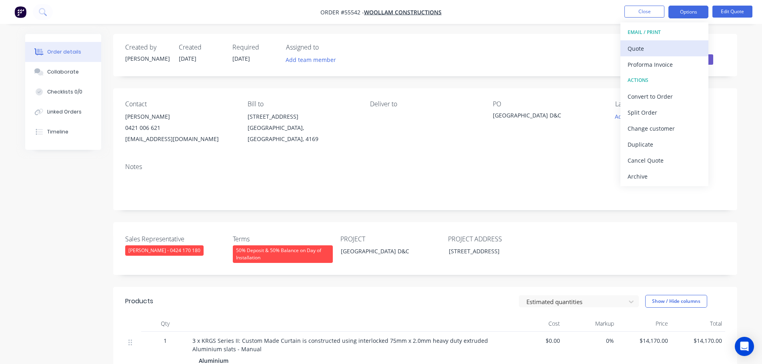
click at [632, 54] on div "Quote" at bounding box center [664, 49] width 74 height 12
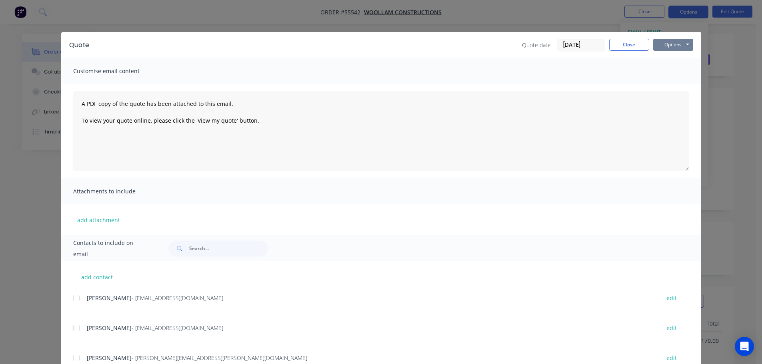
click at [660, 48] on button "Options" at bounding box center [673, 45] width 40 height 12
click at [665, 73] on button "Print" at bounding box center [678, 72] width 51 height 13
click at [627, 46] on button "Close" at bounding box center [629, 45] width 40 height 12
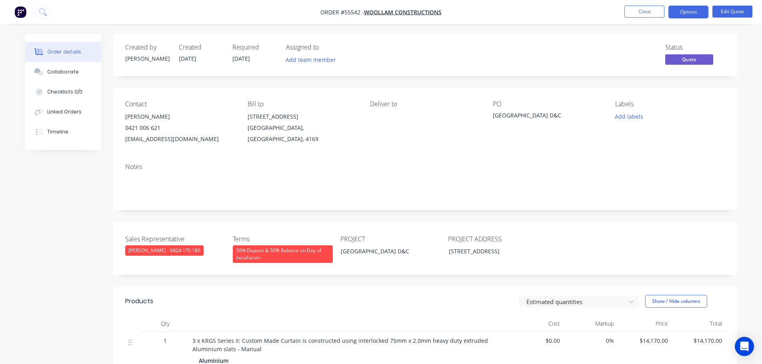
click at [158, 140] on div "rlampard@woollam.com.au" at bounding box center [180, 139] width 110 height 11
click at [549, 113] on div "Kyogle Memorial REC Centre D&C" at bounding box center [543, 116] width 100 height 11
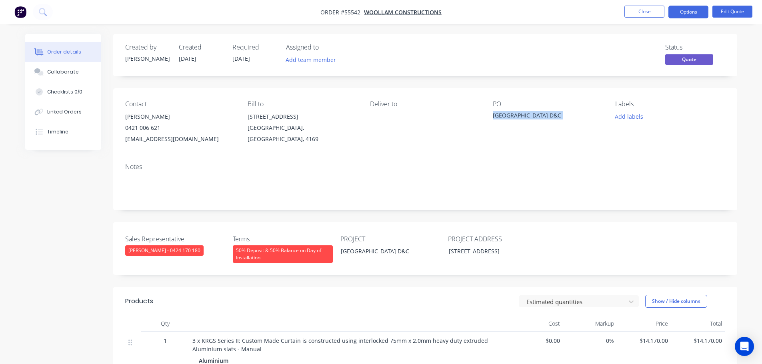
click at [549, 113] on div "Kyogle Memorial REC Centre D&C" at bounding box center [543, 116] width 100 height 11
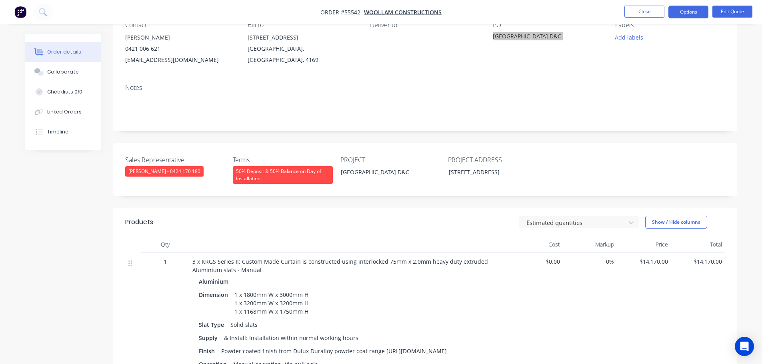
scroll to position [80, 0]
click at [160, 48] on span at bounding box center [160, 48] width 0 height 8
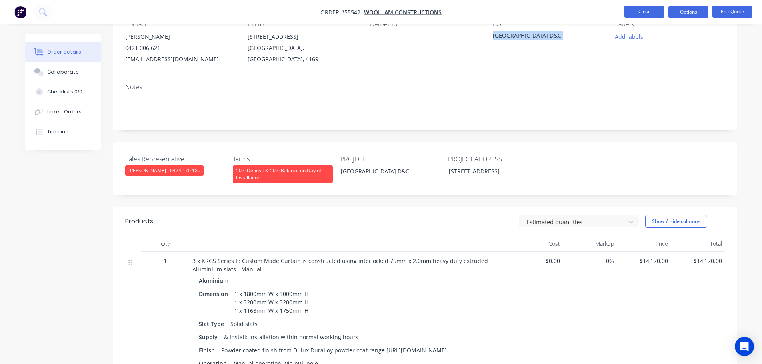
click at [634, 10] on button "Close" at bounding box center [644, 12] width 40 height 12
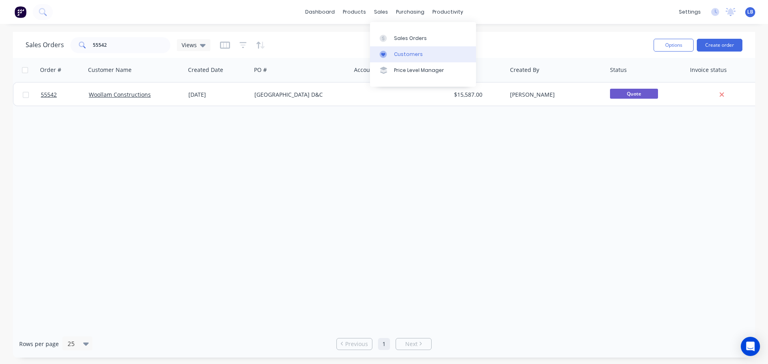
click at [413, 51] on div "Customers" at bounding box center [408, 54] width 29 height 7
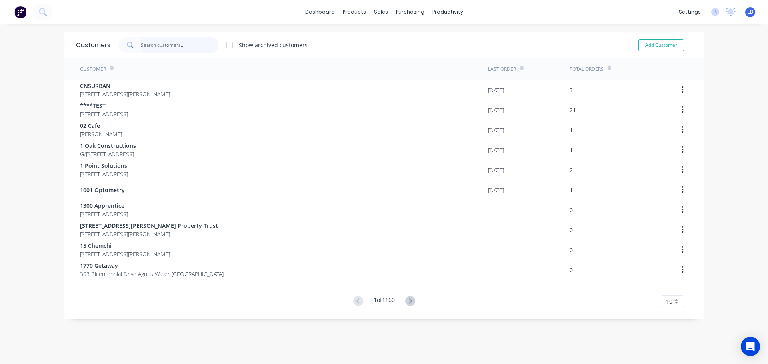
click at [144, 43] on input "text" at bounding box center [180, 45] width 78 height 16
click at [162, 46] on input "text" at bounding box center [180, 45] width 78 height 16
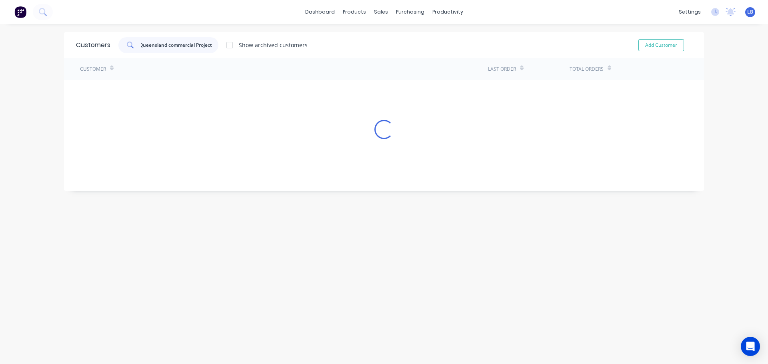
type input "Queensland commercial Projects"
drag, startPoint x: 170, startPoint y: 44, endPoint x: 133, endPoint y: 47, distance: 36.5
click at [133, 47] on div "Queensland commercial Projects" at bounding box center [168, 45] width 100 height 16
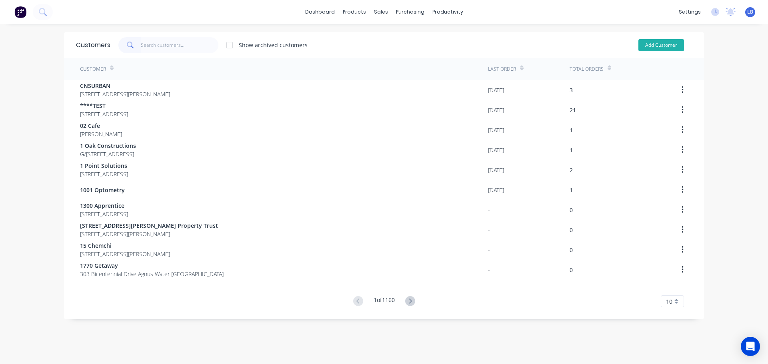
click at [646, 44] on button "Add Customer" at bounding box center [661, 45] width 46 height 12
select select "AU"
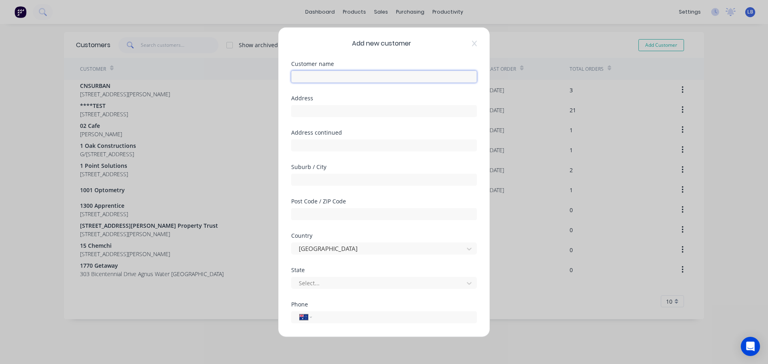
click at [306, 76] on input "text" at bounding box center [384, 76] width 186 height 12
paste input "Queensland commercial Projects"
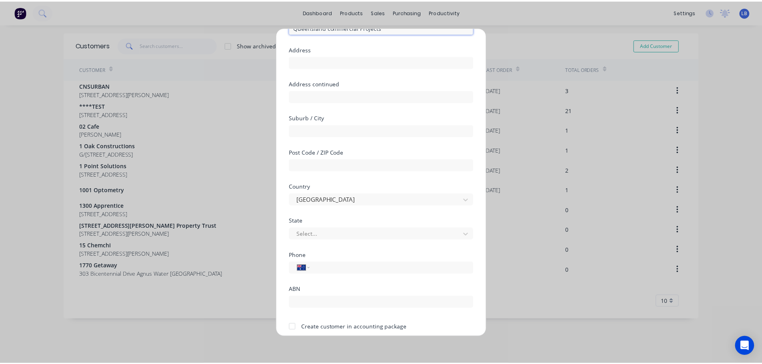
scroll to position [81, 0]
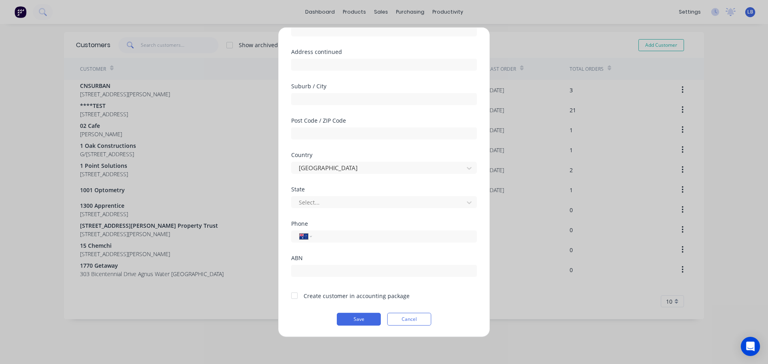
type input "Queensland commercial Projects"
click at [294, 299] on div at bounding box center [294, 296] width 16 height 16
click at [351, 320] on button "Save" at bounding box center [359, 319] width 44 height 13
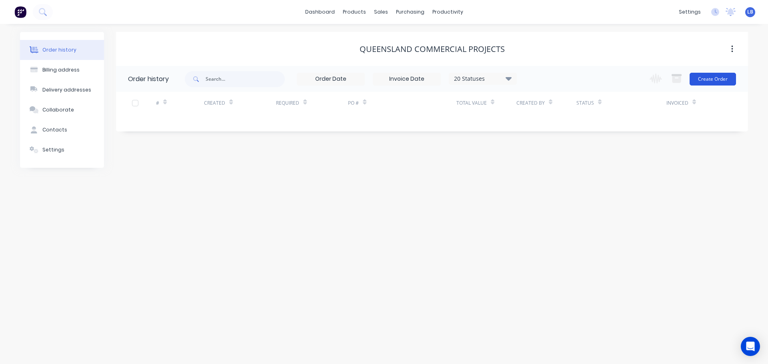
click at [704, 79] on button "Create Order" at bounding box center [712, 79] width 46 height 13
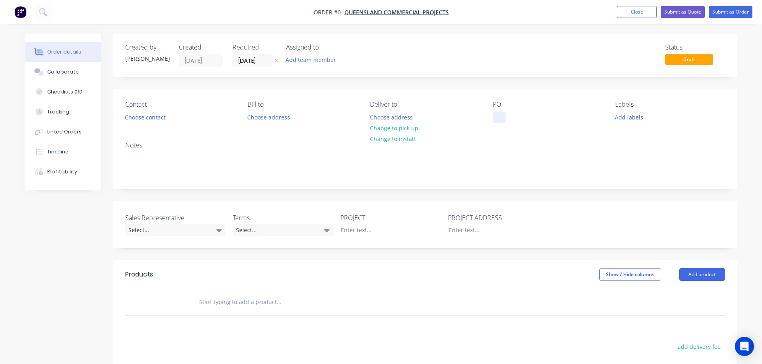
click at [499, 115] on div at bounding box center [499, 118] width 13 height 12
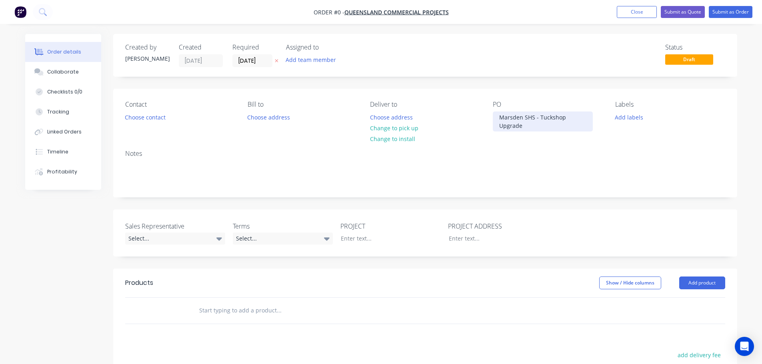
click at [529, 119] on div "Marsden SHS - Tuckshop Upgrade" at bounding box center [543, 122] width 100 height 20
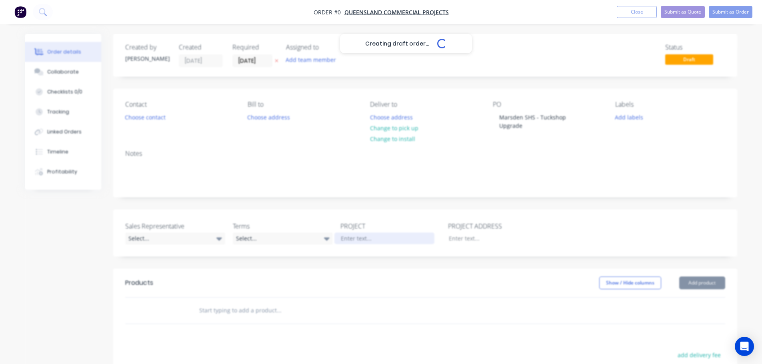
click at [347, 239] on div "Creating draft order... Loading... Order details Collaborate Checklists 0/0 Tra…" at bounding box center [381, 281] width 728 height 494
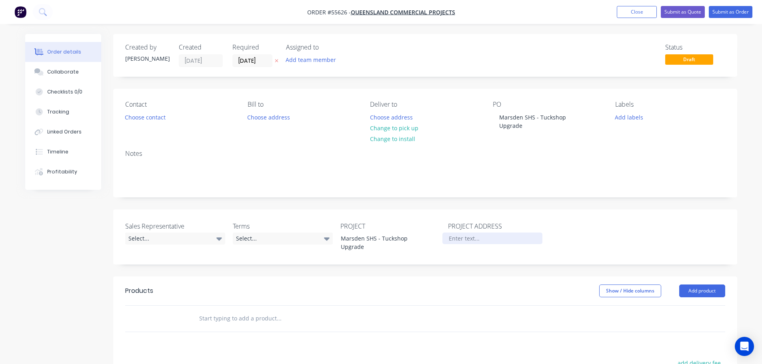
click at [461, 238] on div at bounding box center [492, 239] width 100 height 12
click at [706, 290] on button "Add product" at bounding box center [702, 291] width 46 height 13
click at [380, 311] on div at bounding box center [312, 319] width 240 height 16
click at [159, 117] on button "Choose contact" at bounding box center [144, 117] width 49 height 11
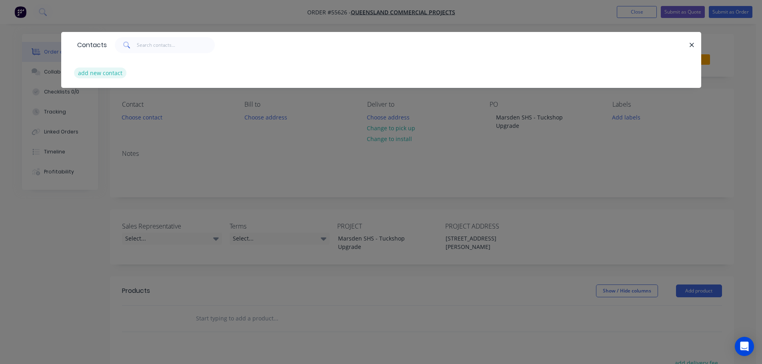
click at [103, 74] on button "add new contact" at bounding box center [100, 73] width 53 height 11
select select "AU"
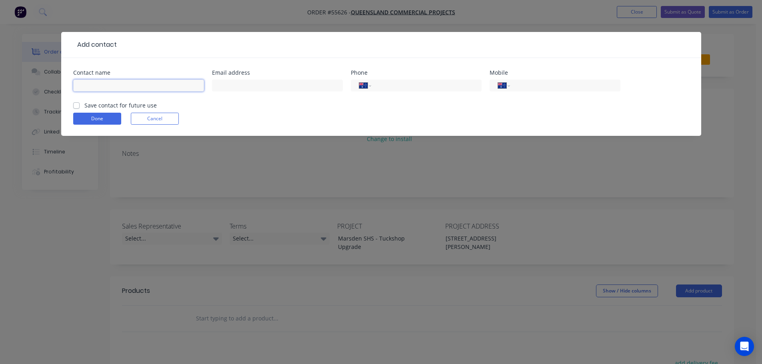
click at [95, 82] on input "text" at bounding box center [138, 86] width 131 height 12
type input "Sheridan Nicolls"
click at [216, 86] on input "text" at bounding box center [277, 86] width 131 height 12
type input "admin@qldcp.au"
click at [535, 86] on input "tel" at bounding box center [563, 85] width 96 height 9
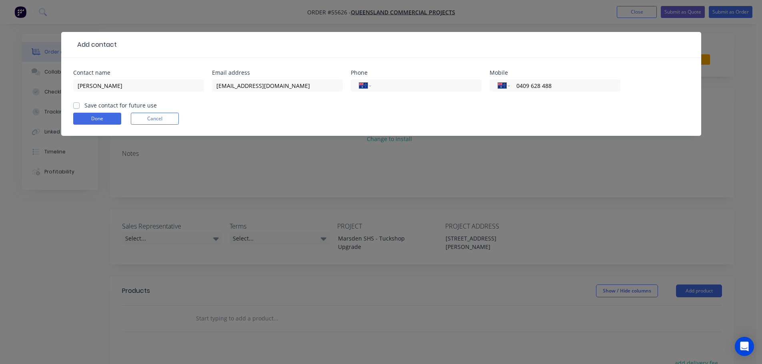
type input "0409 628 488"
click at [84, 106] on label "Save contact for future use" at bounding box center [120, 105] width 72 height 8
click at [78, 106] on input "Save contact for future use" at bounding box center [76, 105] width 6 height 8
checkbox input "true"
click at [86, 119] on button "Done" at bounding box center [97, 119] width 48 height 12
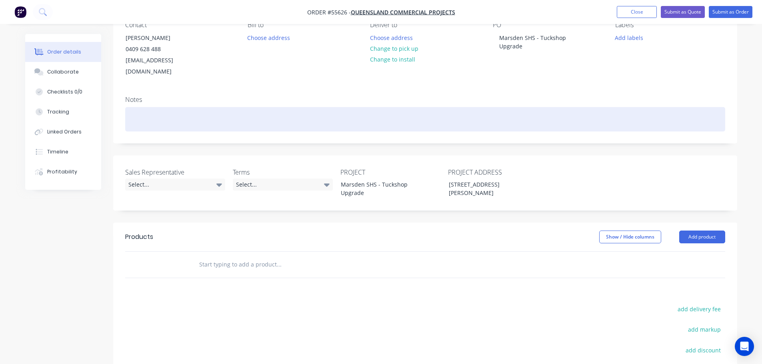
scroll to position [80, 0]
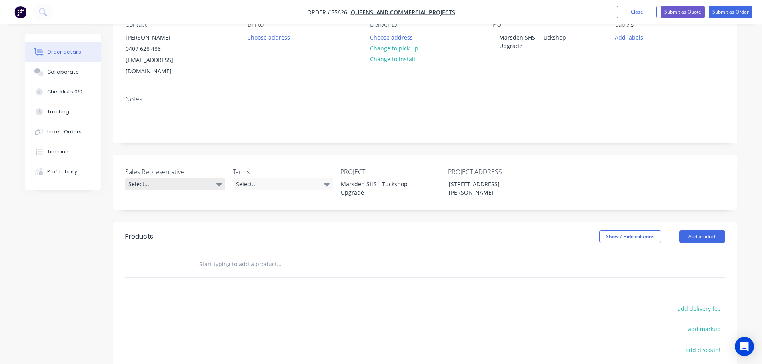
click at [136, 178] on div "Select..." at bounding box center [175, 184] width 100 height 12
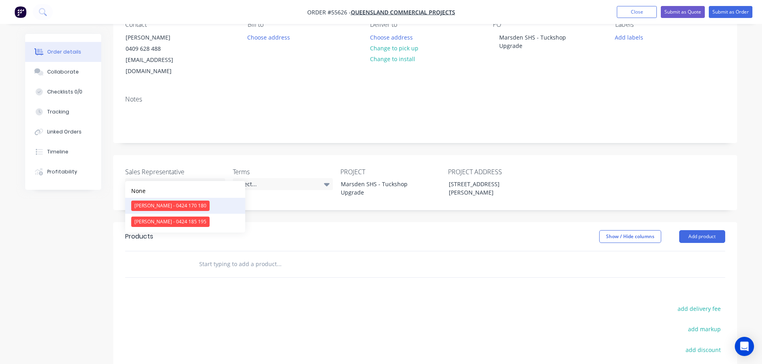
click at [151, 204] on div "[PERSON_NAME] - 0424 170 180" at bounding box center [170, 206] width 78 height 10
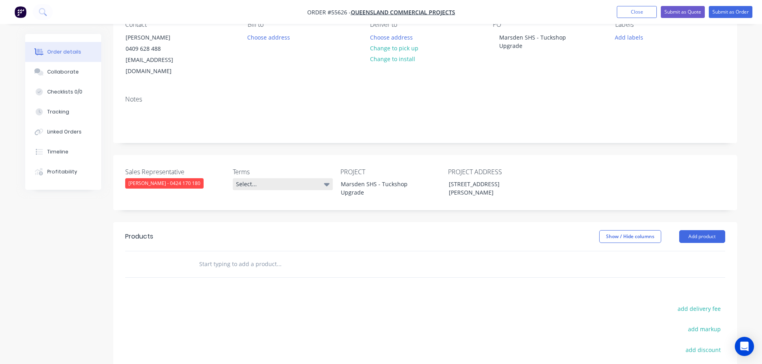
click at [260, 178] on div "Select..." at bounding box center [283, 184] width 100 height 12
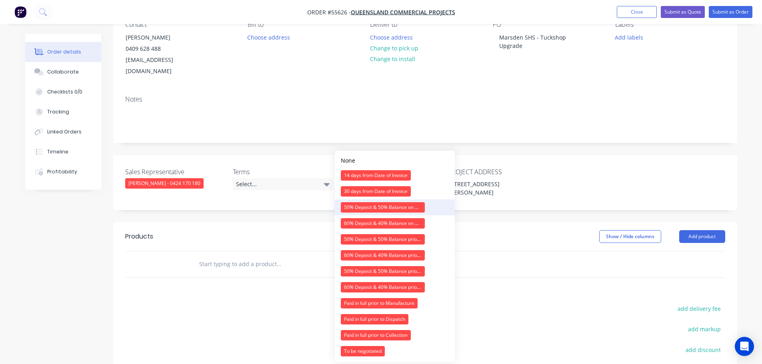
click at [354, 209] on div "50% Deposit & 50% Balance on Day of Installation" at bounding box center [383, 207] width 84 height 10
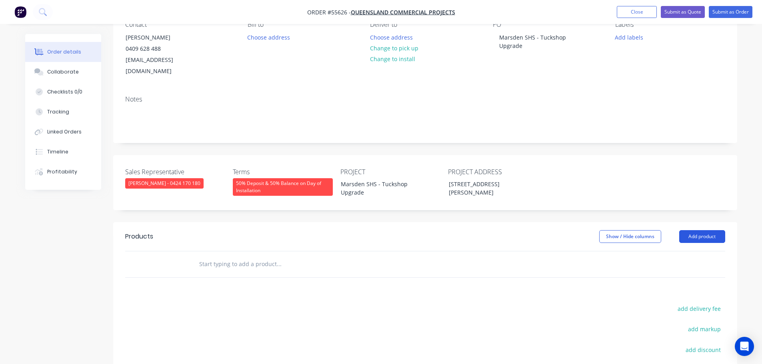
click at [685, 230] on button "Add product" at bounding box center [702, 236] width 46 height 13
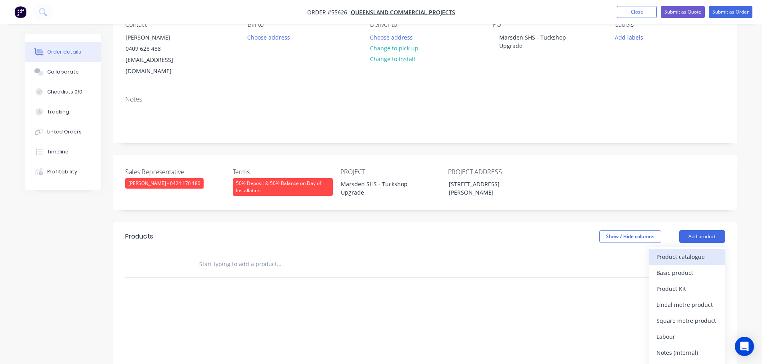
click at [680, 251] on div "Product catalogue" at bounding box center [687, 257] width 62 height 12
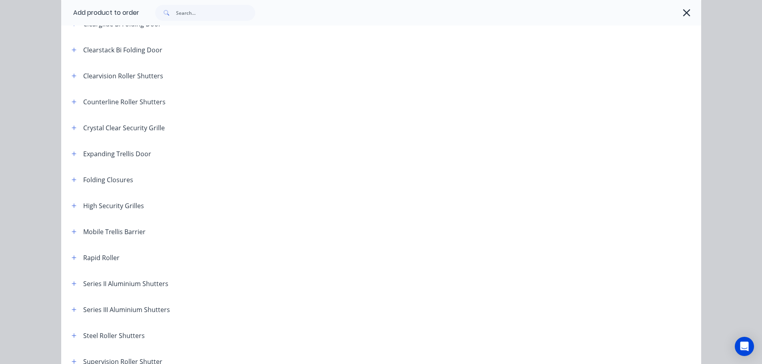
scroll to position [200, 0]
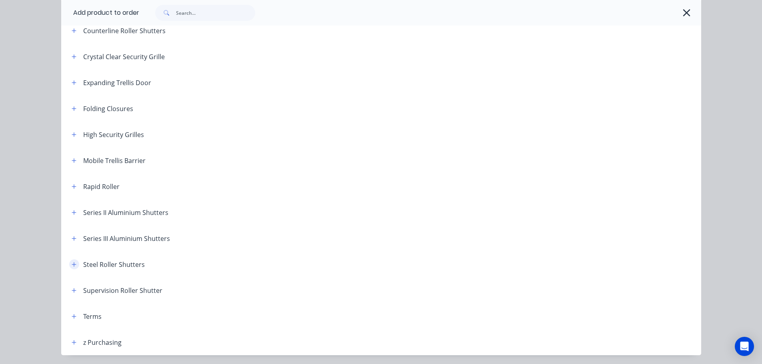
click at [72, 265] on icon "button" at bounding box center [74, 264] width 4 height 4
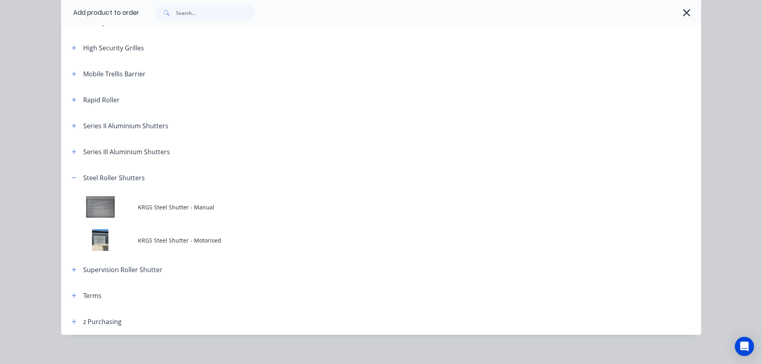
scroll to position [293, 0]
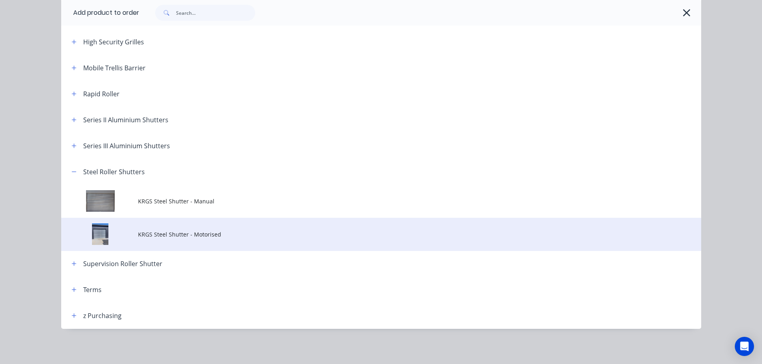
click at [189, 235] on span "KRGS Steel Shutter - Motorised" at bounding box center [363, 234] width 450 height 8
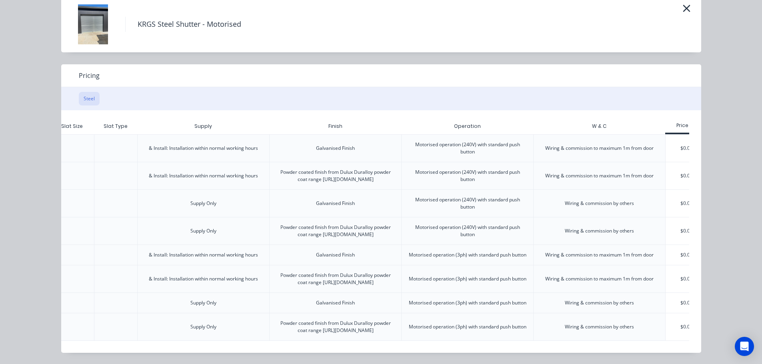
scroll to position [0, 199]
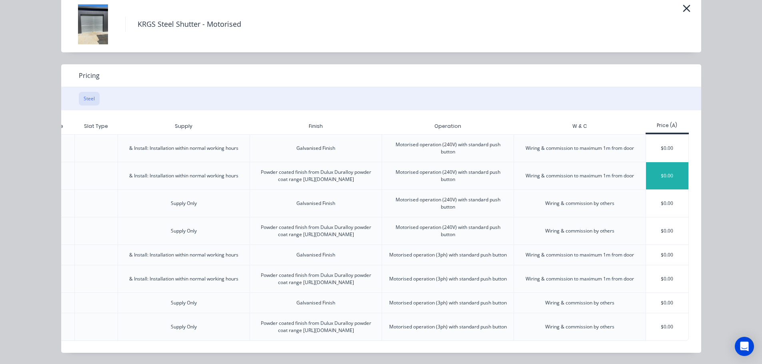
click at [658, 162] on div "$0.00" at bounding box center [667, 175] width 43 height 27
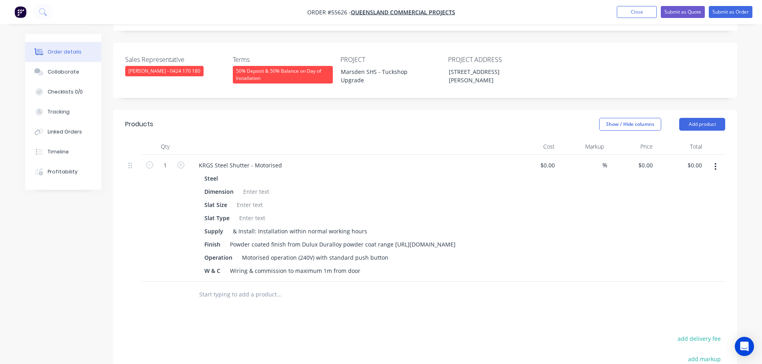
scroll to position [200, 0]
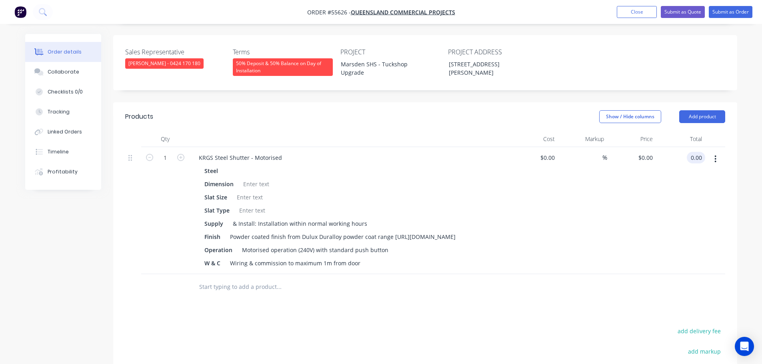
drag, startPoint x: 703, startPoint y: 147, endPoint x: 694, endPoint y: 174, distance: 29.1
click at [703, 152] on input "0.00" at bounding box center [697, 158] width 15 height 12
type input "35190"
type input "$35,190.00"
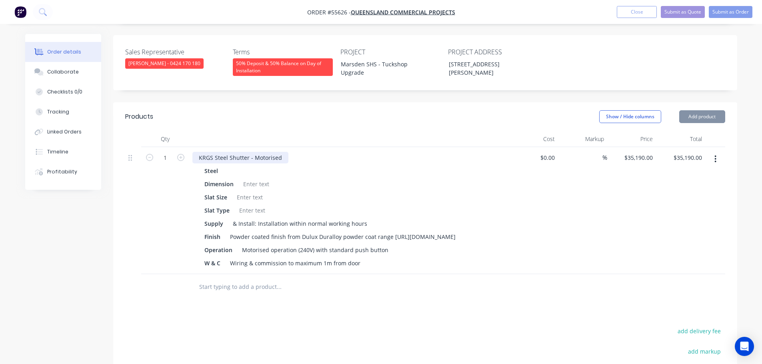
click at [199, 152] on div "KRGS Steel Shutter - Motorised" at bounding box center [240, 158] width 96 height 12
click at [198, 152] on div "KRGS Steel Shutter - Motorised" at bounding box center [240, 158] width 96 height 12
click at [196, 152] on div "6 x KRGS Steel Shutter - Motorised" at bounding box center [244, 158] width 105 height 12
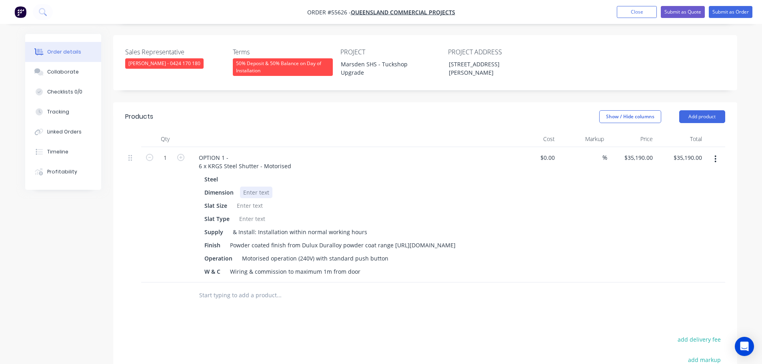
click at [250, 187] on div at bounding box center [256, 193] width 32 height 12
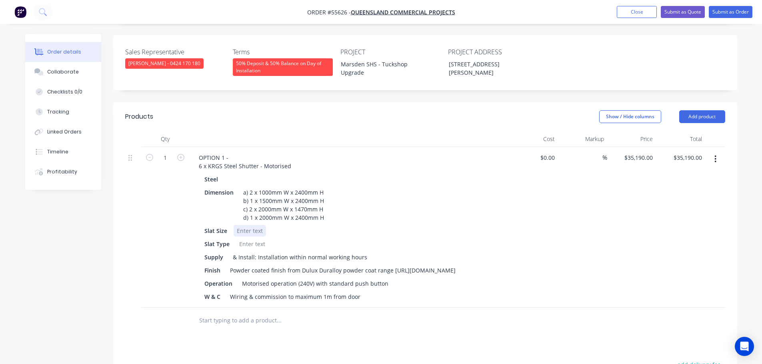
click at [245, 225] on div at bounding box center [249, 231] width 32 height 12
click at [251, 238] on div at bounding box center [252, 244] width 32 height 12
drag, startPoint x: 313, startPoint y: 281, endPoint x: 301, endPoint y: 315, distance: 36.3
click at [313, 283] on div "Motorised operation (240V) with standard push button" at bounding box center [315, 284] width 153 height 12
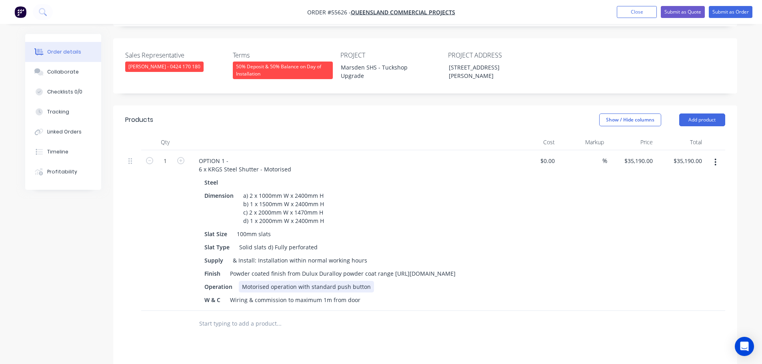
scroll to position [240, 0]
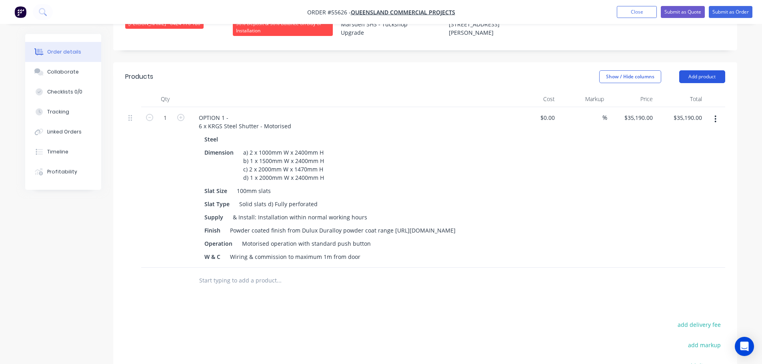
click at [698, 70] on button "Add product" at bounding box center [702, 76] width 46 height 13
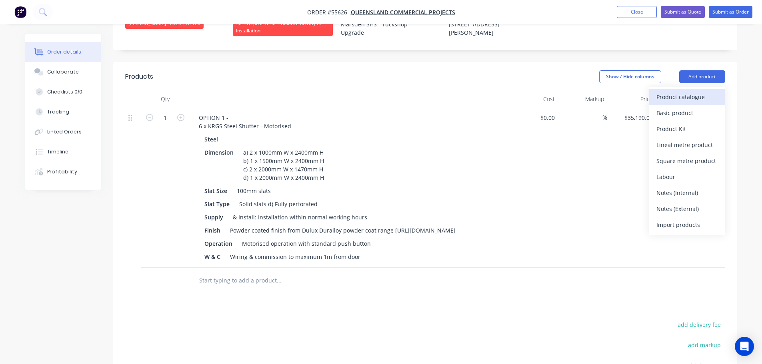
click at [676, 91] on div "Product catalogue" at bounding box center [687, 97] width 62 height 12
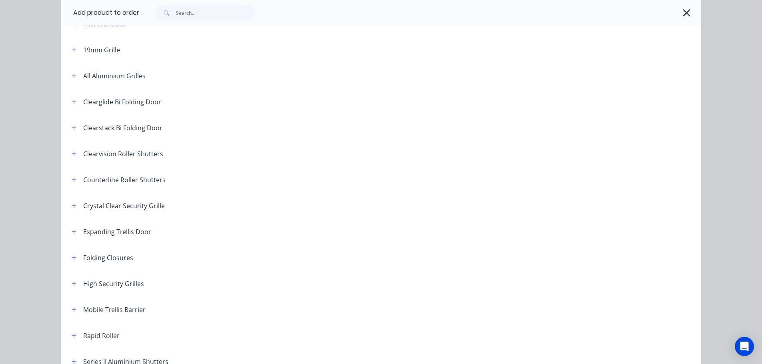
scroll to position [120, 0]
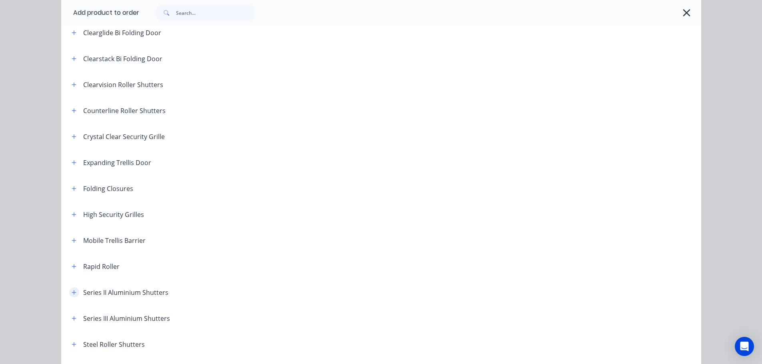
click at [72, 294] on icon "button" at bounding box center [74, 293] width 5 height 6
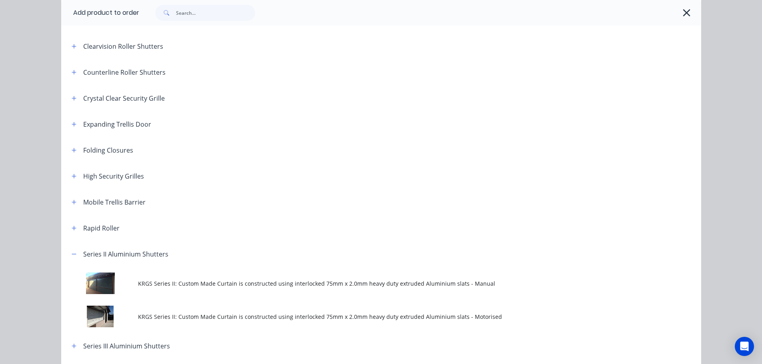
scroll to position [240, 0]
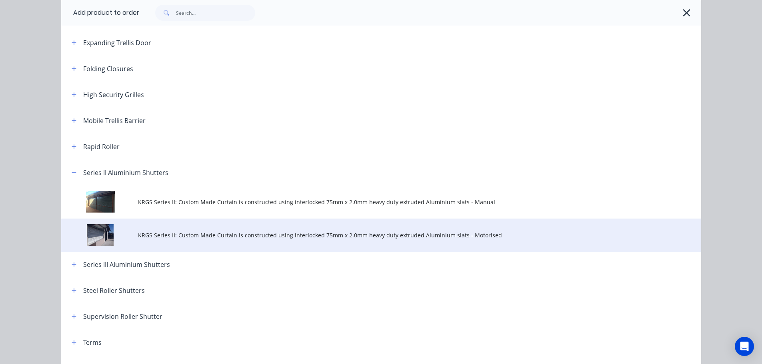
click at [309, 239] on span "KRGS Series II: Custom Made Curtain is constructed using interlocked 75mm x 2.0…" at bounding box center [363, 235] width 450 height 8
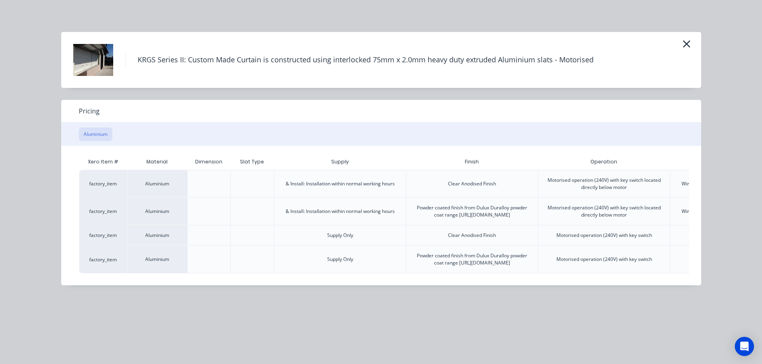
scroll to position [0, 156]
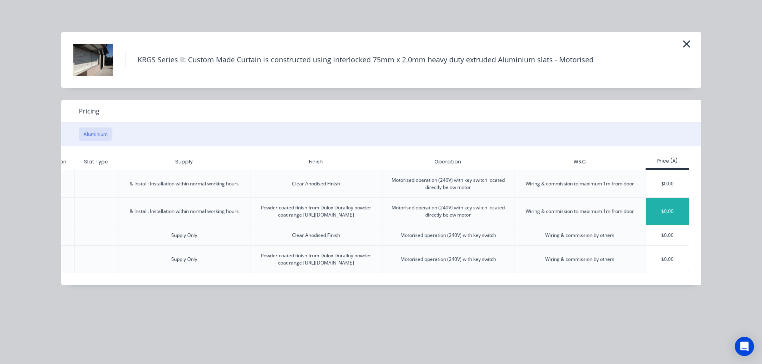
click at [664, 215] on div "$0.00" at bounding box center [667, 211] width 43 height 27
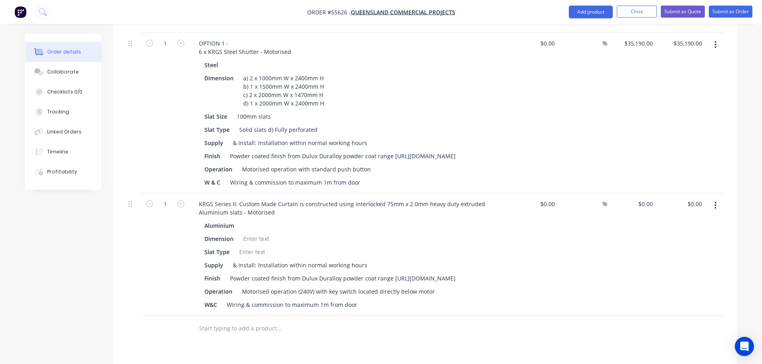
scroll to position [320, 0]
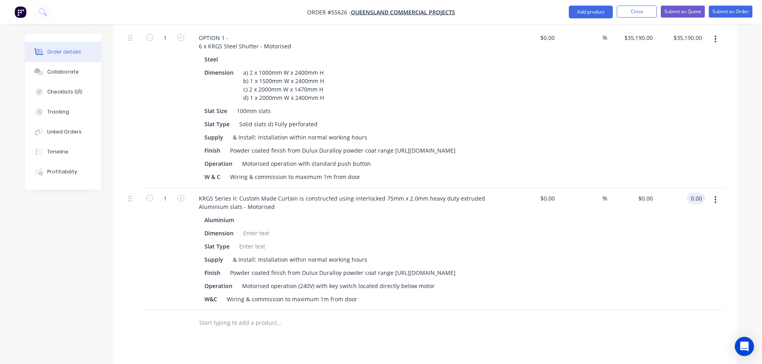
click at [702, 197] on input "0.00" at bounding box center [697, 199] width 15 height 12
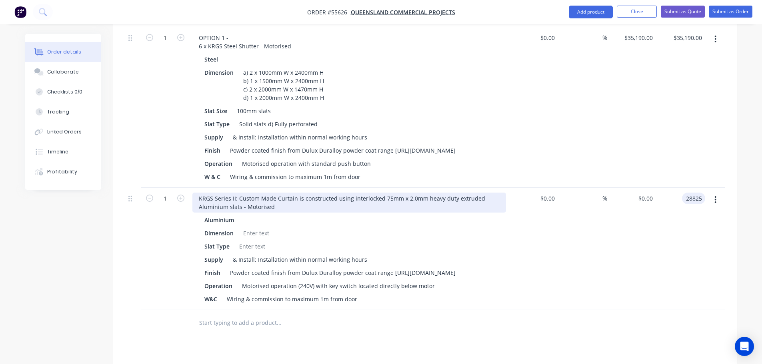
type input "28825"
type input "$28,825.00"
click at [195, 196] on div "KRGS Series II: Custom Made Curtain is constructed using interlocked 75mm x 2.0…" at bounding box center [348, 203] width 313 height 20
click at [195, 198] on div "KRGS Series II: Custom Made Curtain is constructed using interlocked 75mm x 2.0…" at bounding box center [348, 203] width 313 height 20
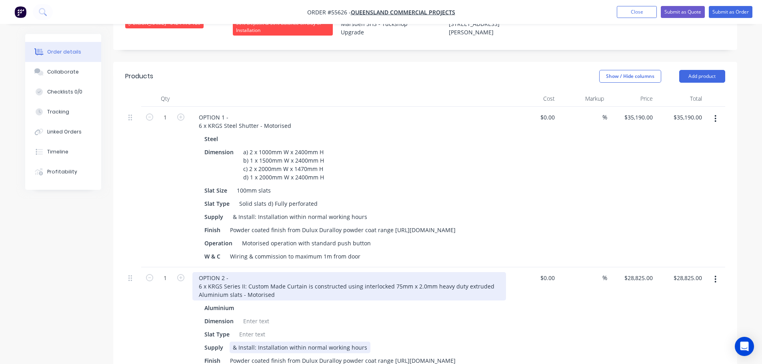
scroll to position [240, 0]
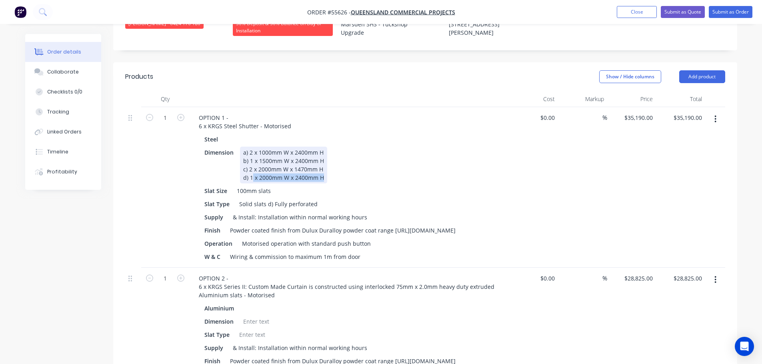
drag, startPoint x: 323, startPoint y: 165, endPoint x: 291, endPoint y: 169, distance: 32.2
click at [283, 169] on div "a) 2 x 1000mm W x 2400mm H b) 1 x 1500mm W x 2400mm H c) 2 x 2000mm W x 1470mm …" at bounding box center [283, 165] width 87 height 37
click at [332, 185] on div "Slat Size 100mm slats" at bounding box center [347, 191] width 293 height 12
drag, startPoint x: 322, startPoint y: 167, endPoint x: 251, endPoint y: 148, distance: 73.2
click at [241, 147] on div "a) 2 x 1000mm W x 2400mm H b) 1 x 1500mm W x 2400mm H c) 2 x 2000mm W x 1470mm …" at bounding box center [283, 165] width 87 height 37
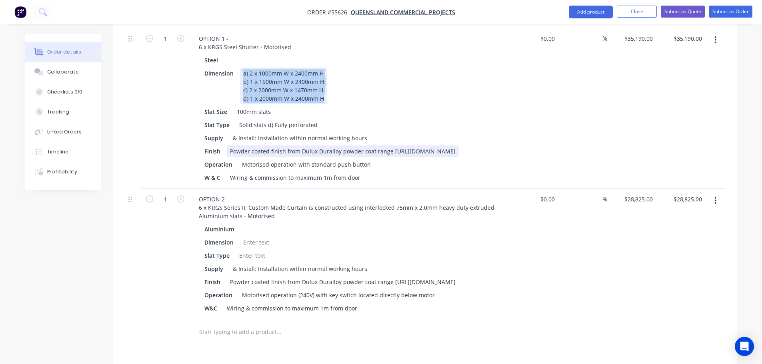
scroll to position [320, 0]
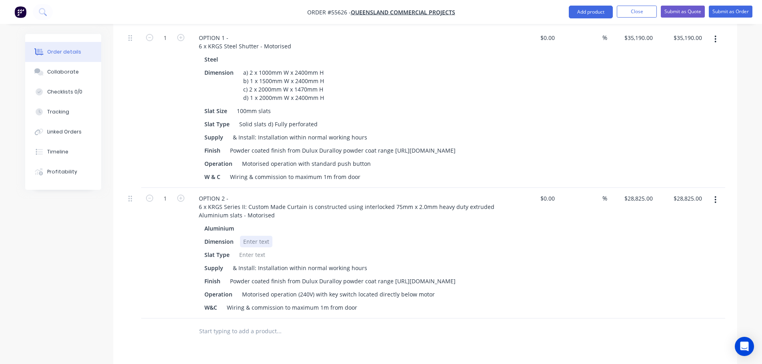
click at [249, 237] on div at bounding box center [256, 242] width 32 height 12
paste div
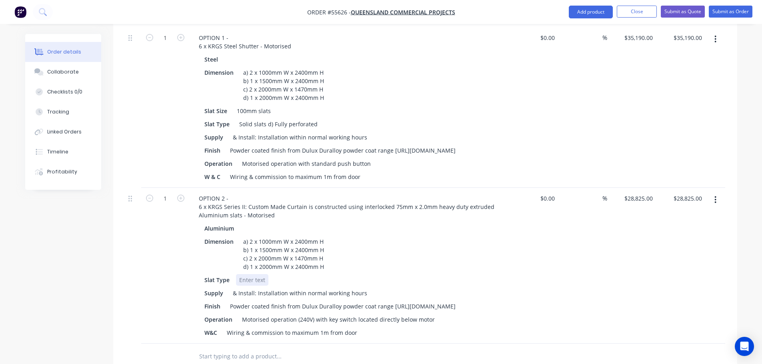
click at [253, 278] on div "Aluminium Dimension a) 2 x 1000mm W x 2400mm H b) 1 x 1500mm W x 2400mm H c) 2 …" at bounding box center [348, 281] width 313 height 116
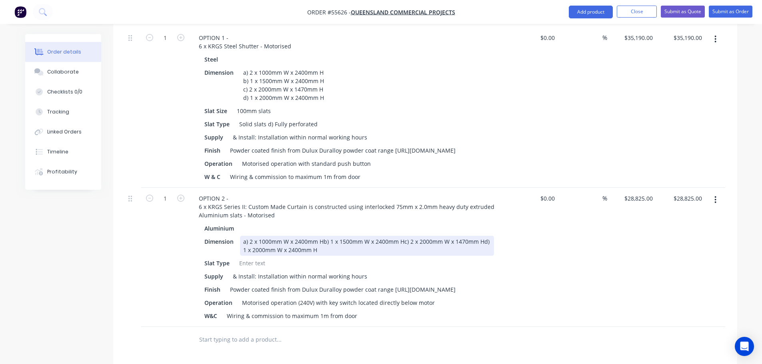
click at [323, 239] on div "a) 2 x 1000mm W x 2400mm Hb) 1 x 1500mm W x 2400mm Hc) 2 x 2000mm W x 1470mm Hd…" at bounding box center [367, 246] width 254 height 20
drag, startPoint x: 322, startPoint y: 247, endPoint x: 324, endPoint y: 259, distance: 11.7
click at [322, 247] on div "a) 2 x 1000mm W x 2400mm H b) 1 x 1500mm W x 2400mm Hc) 2 x 2000mm W x 1470mm H…" at bounding box center [364, 246] width 248 height 20
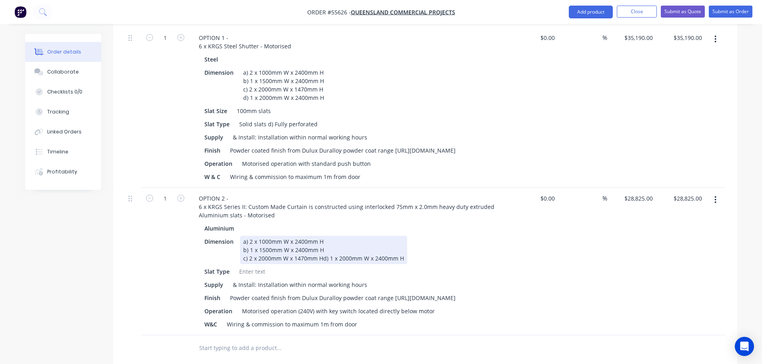
click at [323, 256] on div "a) 2 x 1000mm W x 2400mm H b) 1 x 1500mm W x 2400mm H c) 2 x 2000mm W x 1470mm …" at bounding box center [323, 250] width 167 height 28
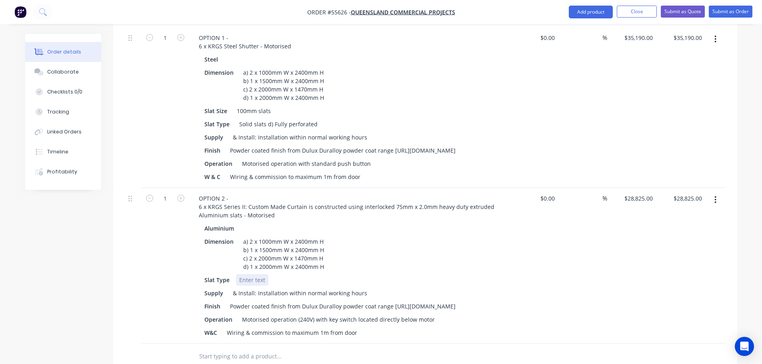
click at [248, 279] on div at bounding box center [252, 280] width 32 height 12
click at [626, 13] on button "Close" at bounding box center [636, 12] width 40 height 12
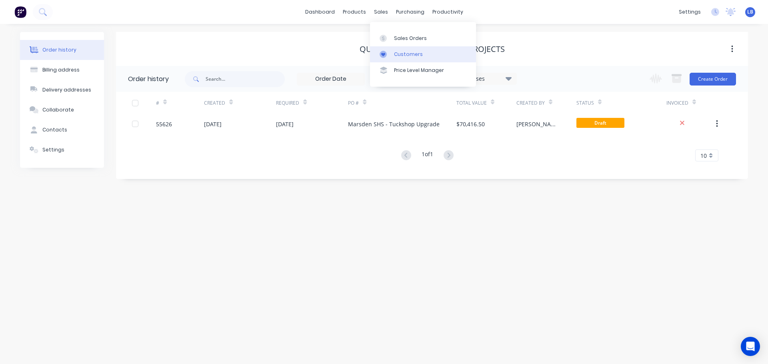
click at [409, 58] on link "Customers" at bounding box center [423, 54] width 106 height 16
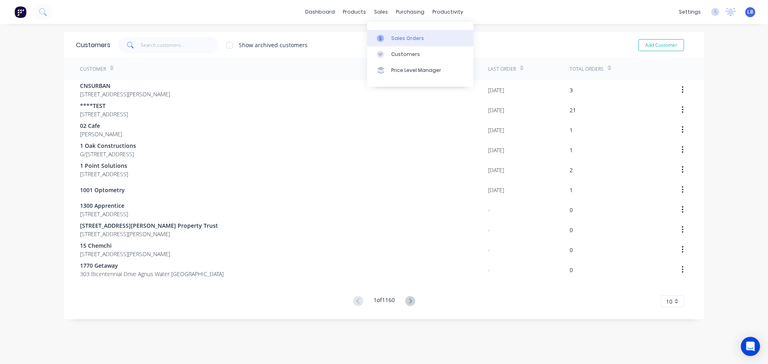
click at [407, 40] on div "Sales Orders" at bounding box center [407, 38] width 33 height 7
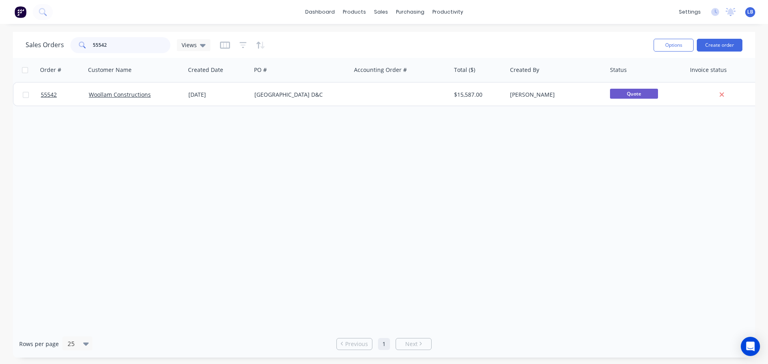
drag, startPoint x: 118, startPoint y: 43, endPoint x: 70, endPoint y: 54, distance: 48.4
click at [70, 54] on div "Sales Orders 55542 Views" at bounding box center [336, 45] width 621 height 20
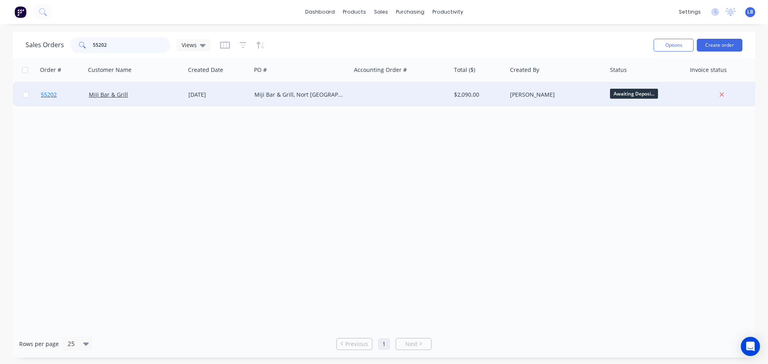
type input "55202"
click at [49, 94] on span "55202" at bounding box center [49, 95] width 16 height 8
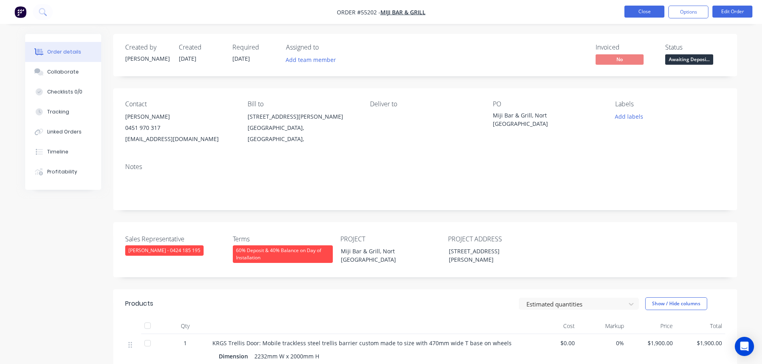
click at [625, 12] on button "Close" at bounding box center [644, 12] width 40 height 12
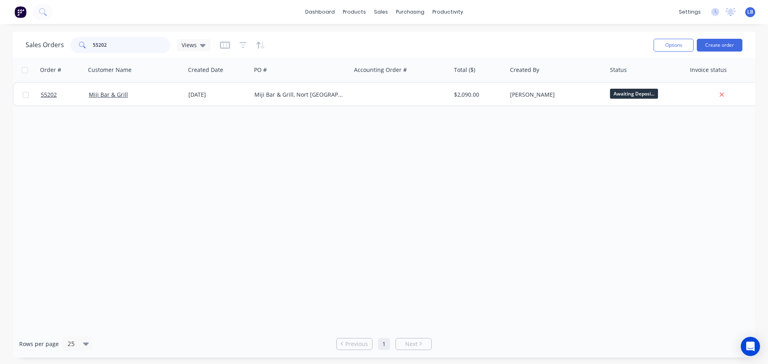
drag, startPoint x: 110, startPoint y: 46, endPoint x: 75, endPoint y: 45, distance: 34.8
click at [75, 45] on div "55202" at bounding box center [120, 45] width 100 height 16
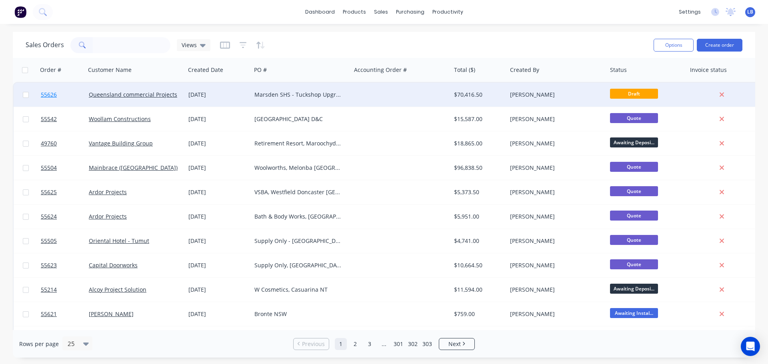
click at [46, 93] on span "55626" at bounding box center [49, 95] width 16 height 8
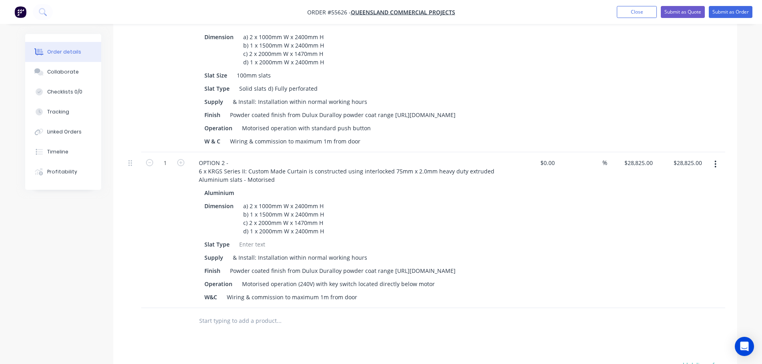
scroll to position [360, 0]
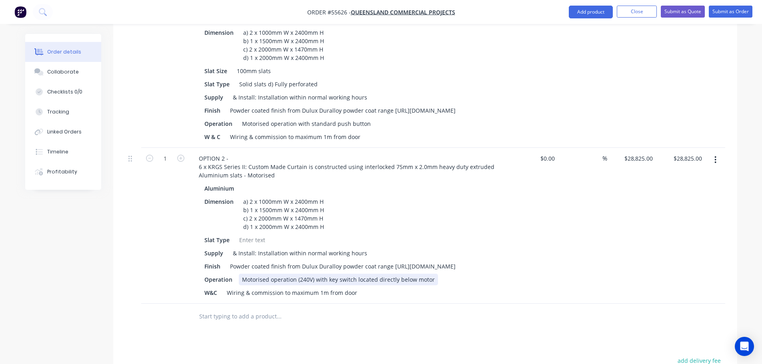
click at [327, 285] on div "Motorised operation (240V) with key switch located directly below motor" at bounding box center [338, 280] width 199 height 12
drag, startPoint x: 357, startPoint y: 286, endPoint x: 357, endPoint y: 299, distance: 12.8
click at [357, 285] on div "Motorised operation (240V) with 6 key switch located directly below motor" at bounding box center [341, 280] width 204 height 12
click at [249, 237] on div at bounding box center [252, 240] width 32 height 12
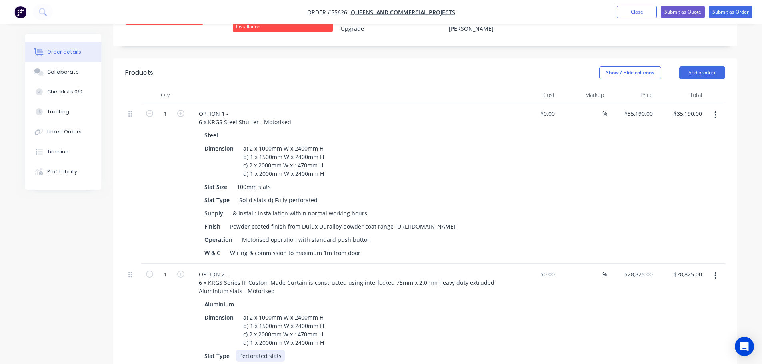
scroll to position [200, 0]
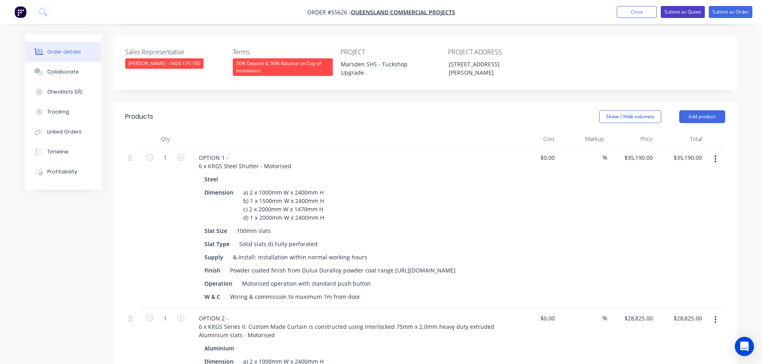
click at [688, 12] on button "Submit as Quote" at bounding box center [682, 12] width 44 height 12
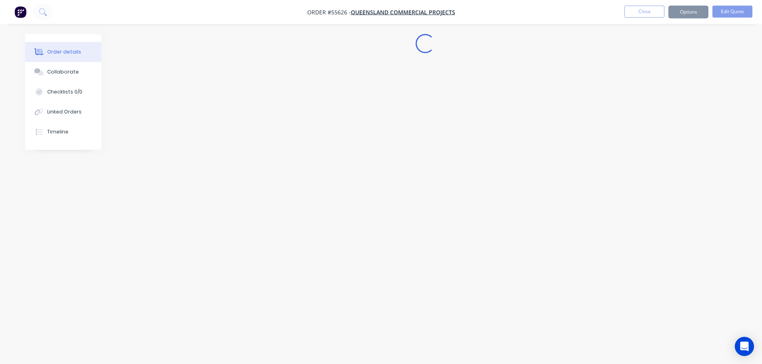
scroll to position [0, 0]
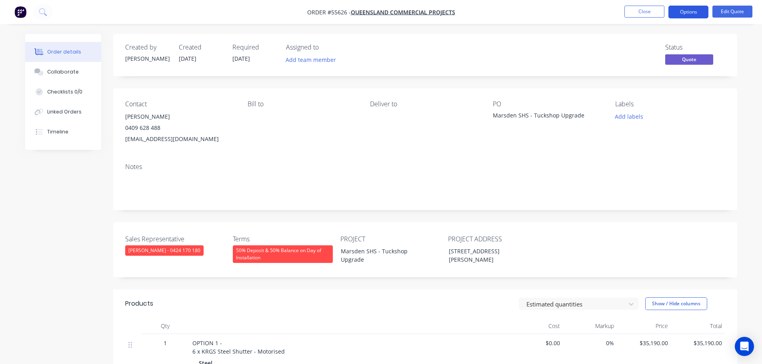
click at [686, 11] on button "Options" at bounding box center [688, 12] width 40 height 13
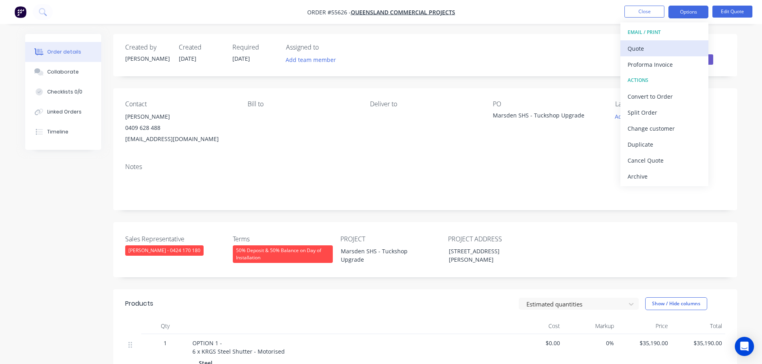
click at [636, 49] on div "Quote" at bounding box center [664, 49] width 74 height 12
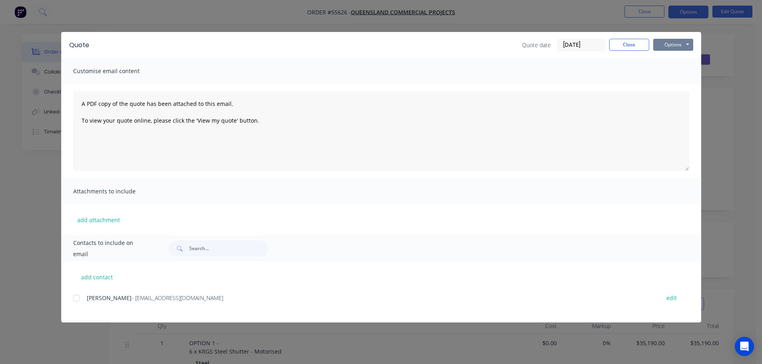
click at [669, 48] on button "Options" at bounding box center [673, 45] width 40 height 12
click at [669, 71] on button "Print" at bounding box center [678, 72] width 51 height 13
click at [614, 45] on button "Close" at bounding box center [629, 45] width 40 height 12
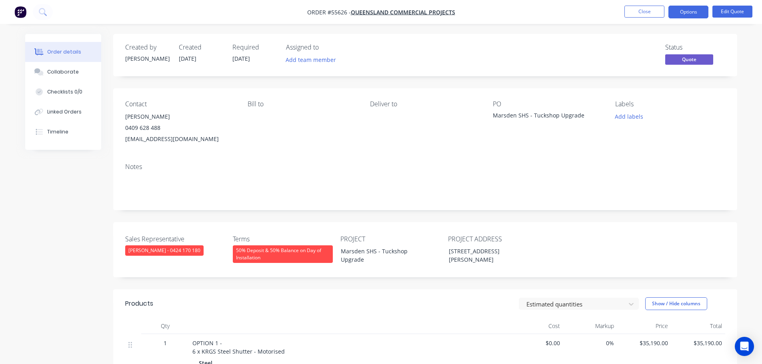
click at [151, 139] on div "admin@qldcp.au" at bounding box center [180, 139] width 110 height 11
click at [541, 115] on div "Marsden SHS - Tuckshop Upgrade" at bounding box center [543, 116] width 100 height 11
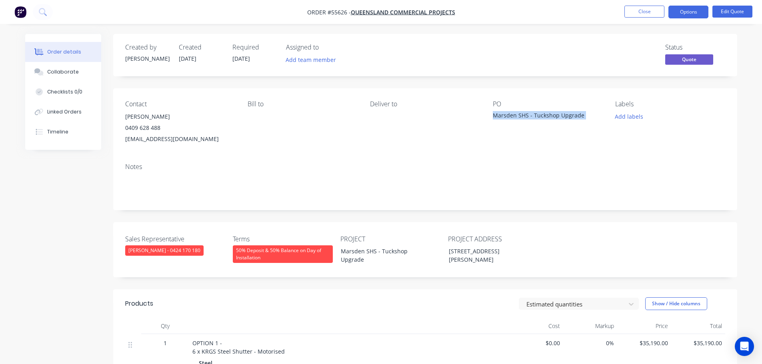
click at [541, 115] on div "Marsden SHS - Tuckshop Upgrade" at bounding box center [543, 116] width 100 height 11
click at [160, 129] on span at bounding box center [160, 128] width 0 height 8
click at [637, 14] on button "Close" at bounding box center [644, 12] width 40 height 12
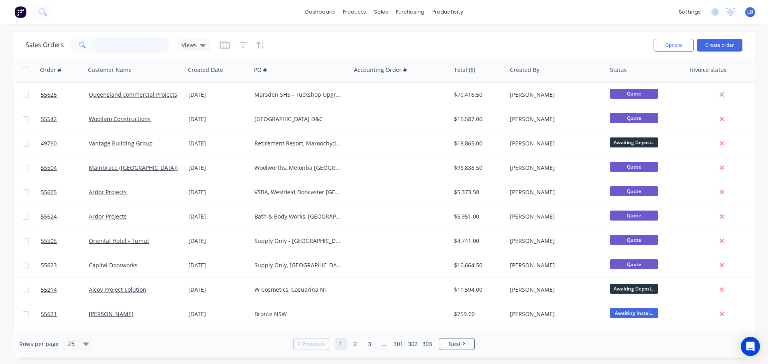
click at [115, 49] on input "text" at bounding box center [132, 45] width 78 height 16
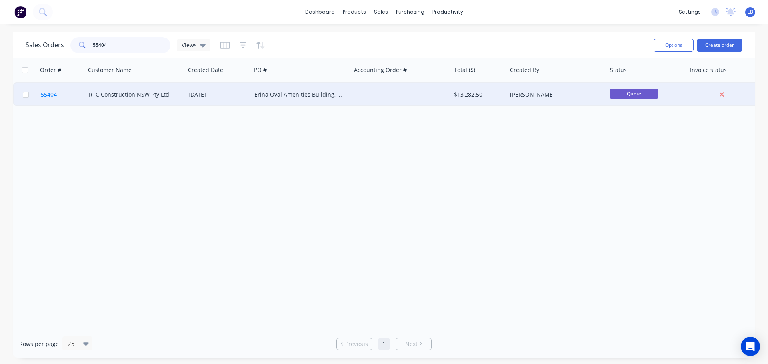
type input "55404"
click at [46, 98] on span "55404" at bounding box center [49, 95] width 16 height 8
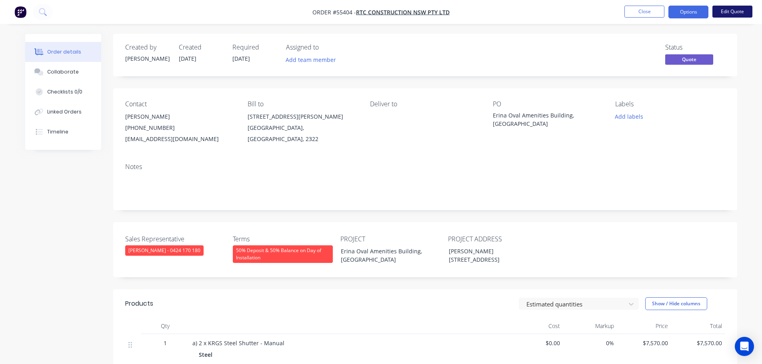
click at [727, 12] on button "Edit Quote" at bounding box center [732, 12] width 40 height 12
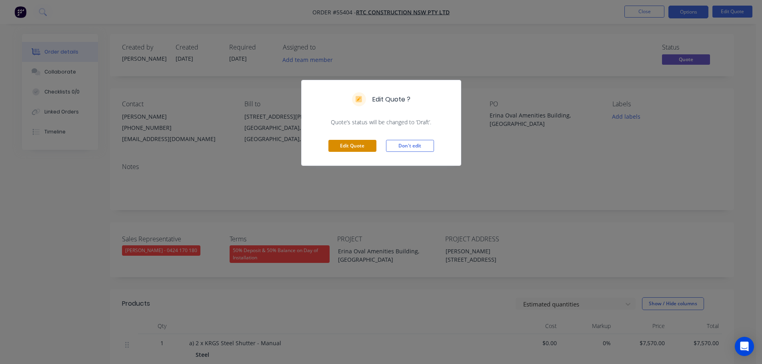
click at [358, 146] on button "Edit Quote" at bounding box center [352, 146] width 48 height 12
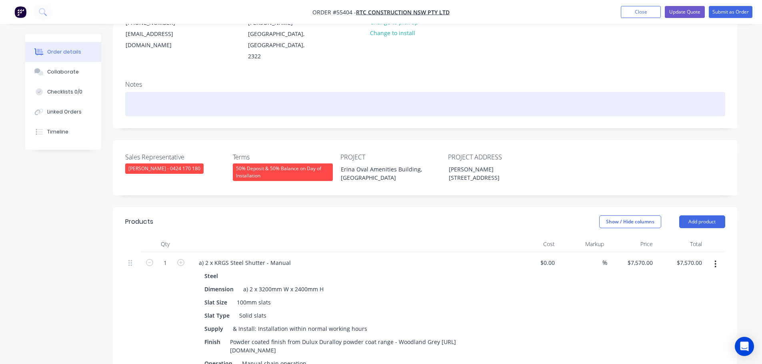
scroll to position [120, 0]
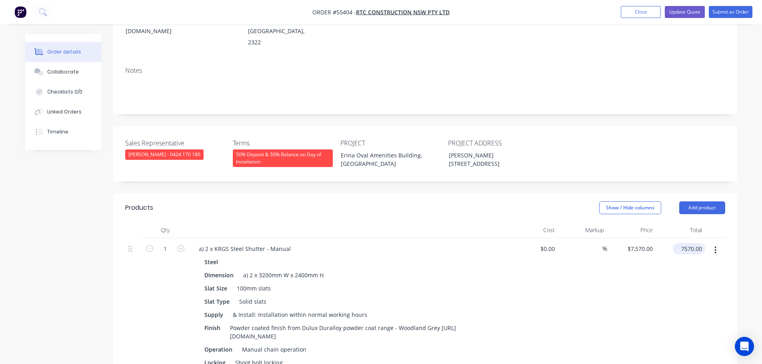
click at [694, 243] on input "7570.00" at bounding box center [690, 249] width 29 height 12
type input "6730"
type input "$6,730.00"
click at [270, 269] on div "a) 2 x 3200mm W x 2400mm H" at bounding box center [283, 275] width 87 height 12
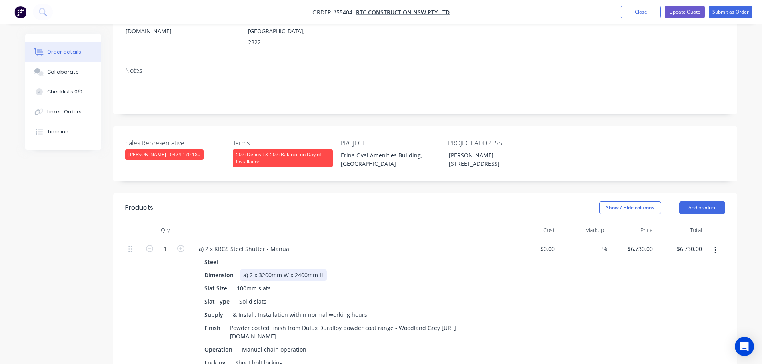
click at [270, 269] on div "a) 2 x 3200mm W x 2400mm H" at bounding box center [283, 275] width 87 height 12
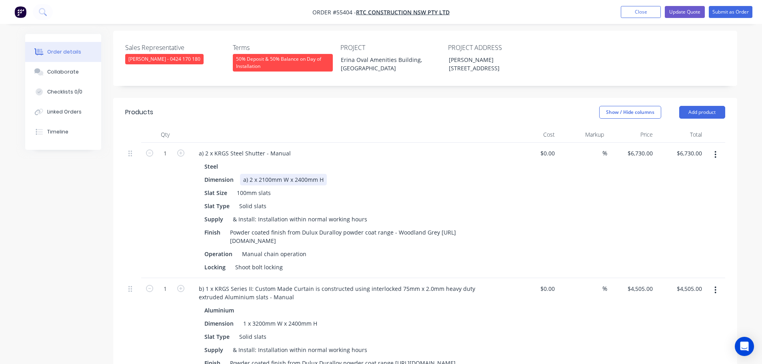
scroll to position [240, 0]
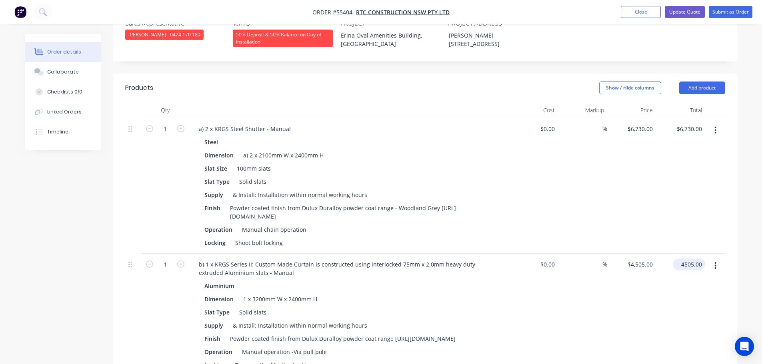
click at [695, 259] on input "4505.00" at bounding box center [690, 265] width 29 height 12
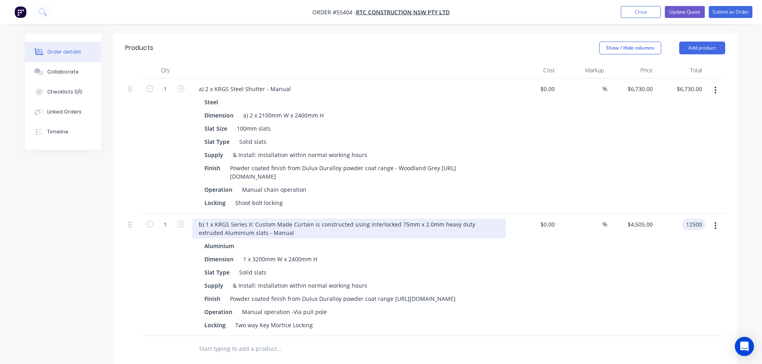
type input "12500"
type input "$12,500.00"
click at [208, 219] on div "b) 1 x KRGS Series II: Custom Made Curtain is constructed using interlocked 75m…" at bounding box center [348, 229] width 313 height 20
click at [207, 219] on div "b) 1 x KRGS Series II: Custom Made Curtain is constructed using interlocked 75m…" at bounding box center [348, 229] width 313 height 20
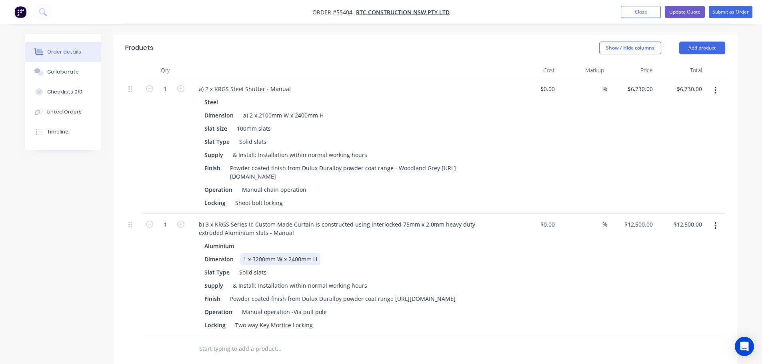
click at [245, 253] on div "1 x 3200mm W x 2400mm H" at bounding box center [280, 259] width 80 height 12
click at [320, 253] on div "Dimension 2 x 3200mm W x 2400mm H" at bounding box center [347, 259] width 293 height 12
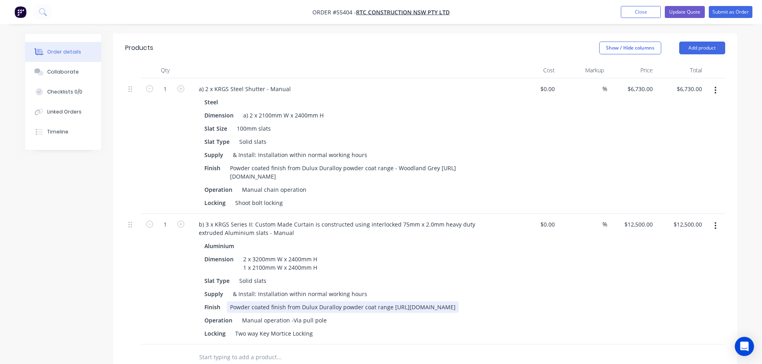
click at [391, 301] on div "Powder coated finish from Dulux Duralloy powder coat range [URL][DOMAIN_NAME]" at bounding box center [343, 307] width 232 height 12
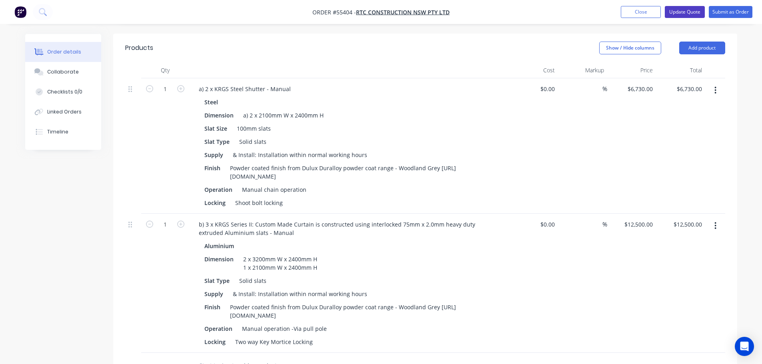
click at [679, 8] on button "Update Quote" at bounding box center [684, 12] width 40 height 12
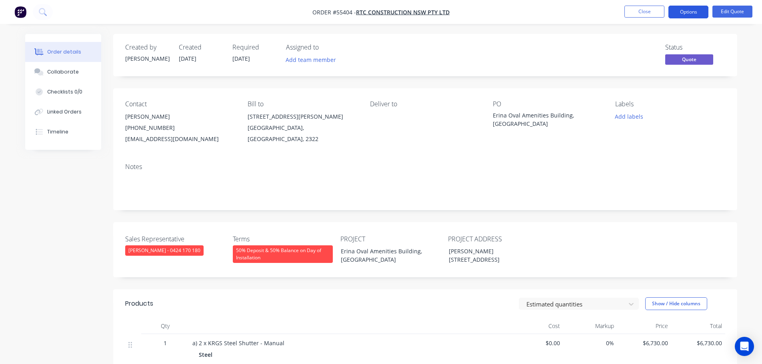
click at [682, 10] on button "Options" at bounding box center [688, 12] width 40 height 13
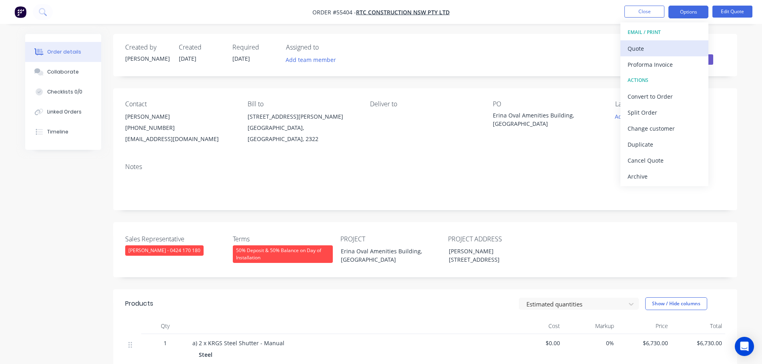
click at [642, 48] on div "Quote" at bounding box center [664, 49] width 74 height 12
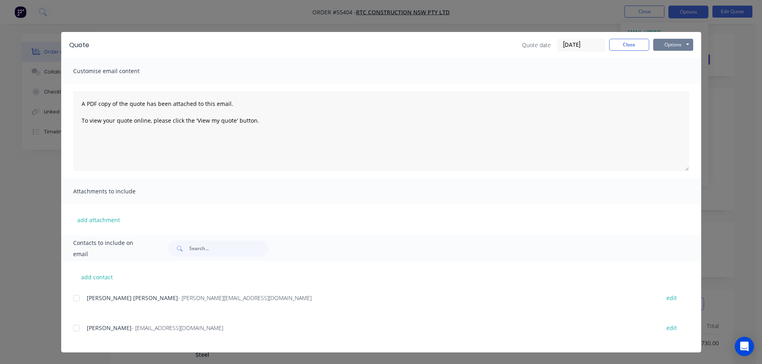
click at [666, 46] on button "Options" at bounding box center [673, 45] width 40 height 12
click at [674, 72] on button "Print" at bounding box center [678, 72] width 51 height 13
click at [628, 46] on button "Close" at bounding box center [629, 45] width 40 height 12
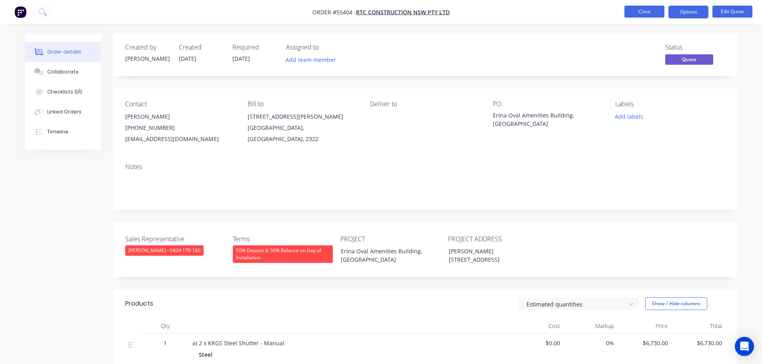
click at [639, 11] on button "Close" at bounding box center [644, 12] width 40 height 12
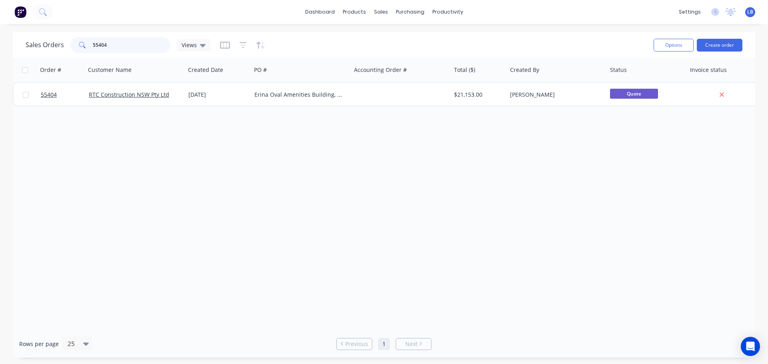
drag, startPoint x: 111, startPoint y: 45, endPoint x: 85, endPoint y: 50, distance: 26.4
click at [85, 50] on div "55404" at bounding box center [120, 45] width 100 height 16
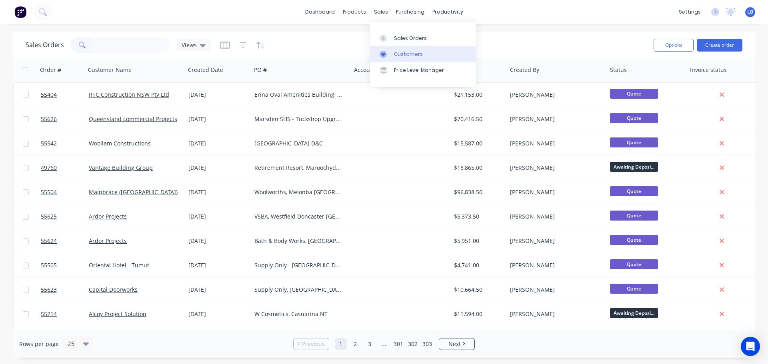
click at [398, 54] on div "Customers" at bounding box center [408, 54] width 29 height 7
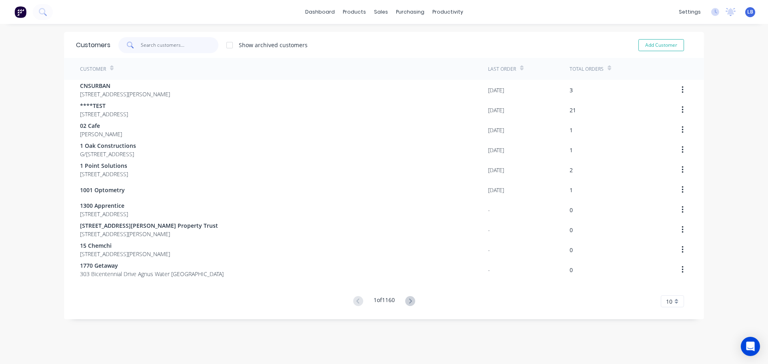
click at [161, 49] on input "text" at bounding box center [180, 45] width 78 height 16
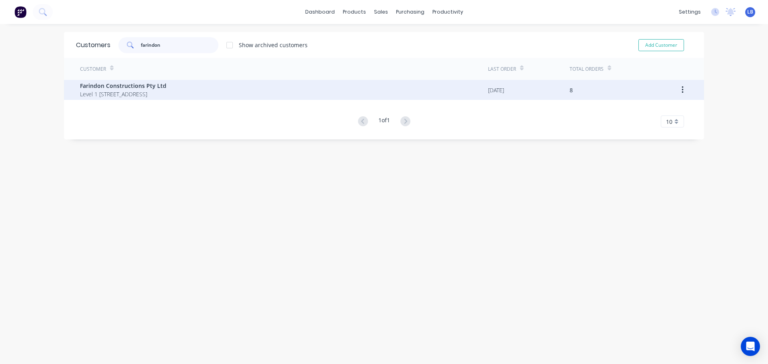
type input "farindon"
click at [108, 89] on span "Farindon Constructions Pty Ltd" at bounding box center [123, 86] width 86 height 8
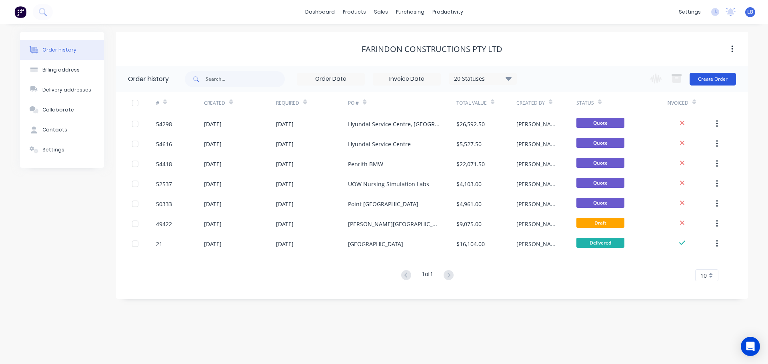
click at [699, 82] on button "Create Order" at bounding box center [712, 79] width 46 height 13
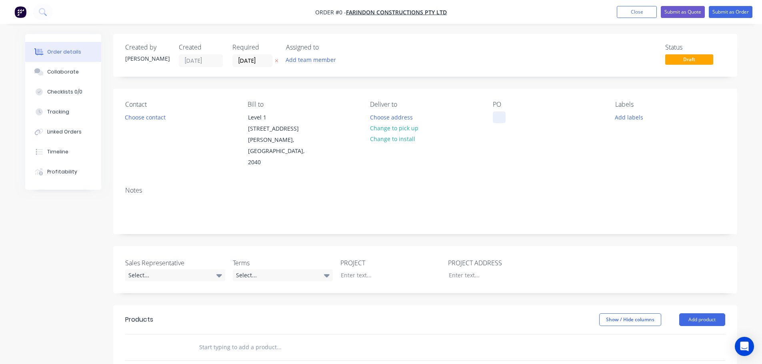
click at [500, 117] on div at bounding box center [499, 118] width 13 height 12
click at [515, 119] on div "Windsor Multifranchise - Ford, Isuzu & KIA" at bounding box center [543, 122] width 100 height 20
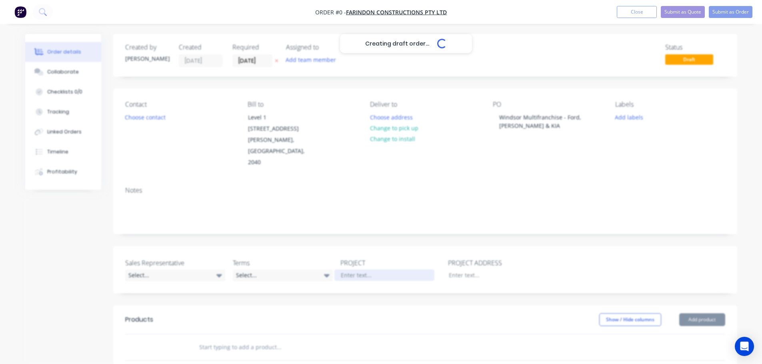
click at [349, 263] on div "Creating draft order... Loading... Order details Collaborate Checklists 0/0 Tra…" at bounding box center [381, 299] width 728 height 531
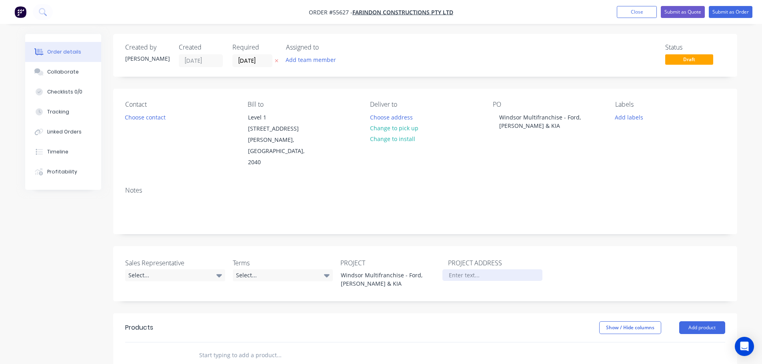
click at [452, 269] on div at bounding box center [492, 275] width 100 height 12
click at [139, 117] on button "Choose contact" at bounding box center [144, 117] width 49 height 11
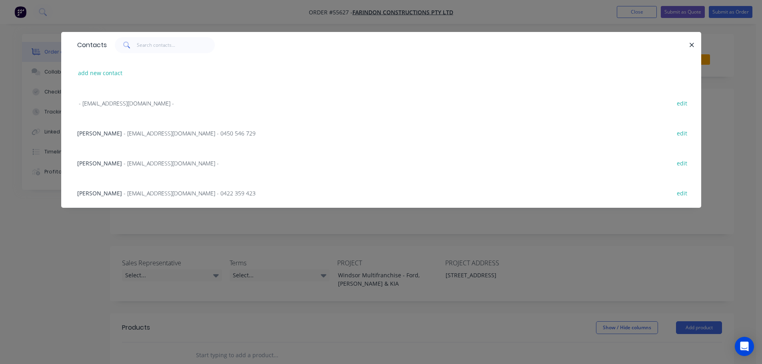
click at [124, 133] on span "- mpirozzi@farindon.com.au - 0450 546 729" at bounding box center [190, 134] width 132 height 8
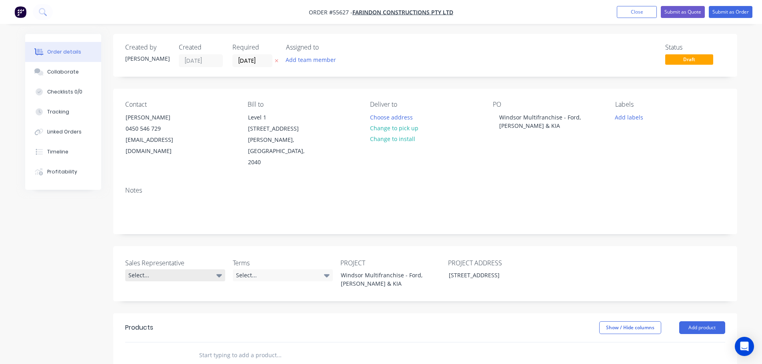
click at [156, 269] on div "Select..." at bounding box center [175, 275] width 100 height 12
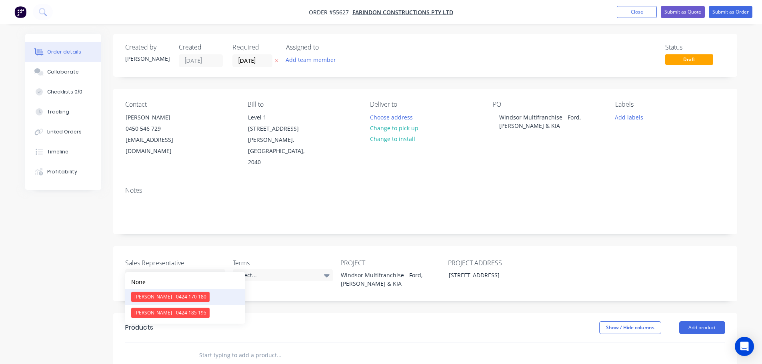
click at [184, 296] on div "[PERSON_NAME] - 0424 170 180" at bounding box center [170, 297] width 78 height 10
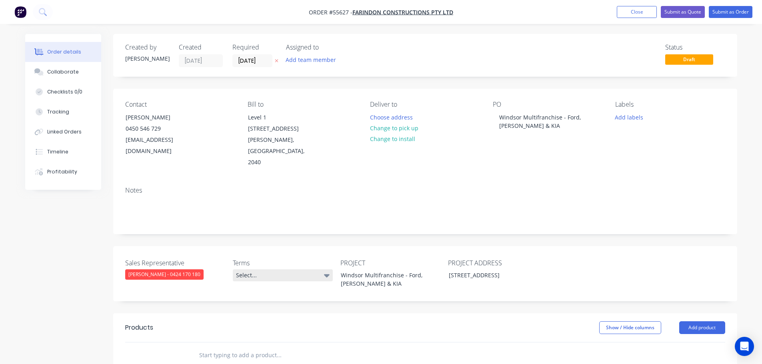
click at [272, 269] on div "Select..." at bounding box center [283, 275] width 100 height 12
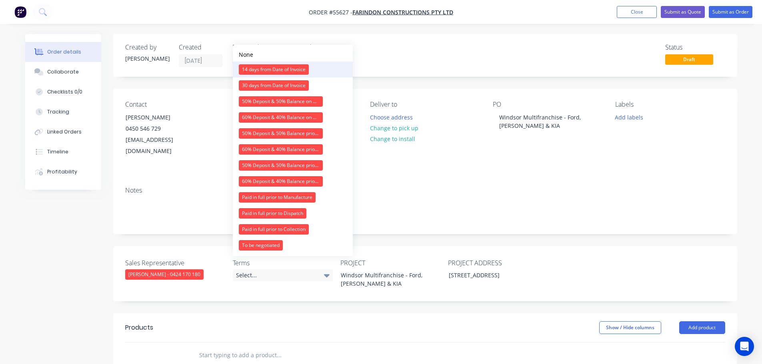
click at [267, 68] on div "14 days from Date of Invoice" at bounding box center [274, 69] width 70 height 10
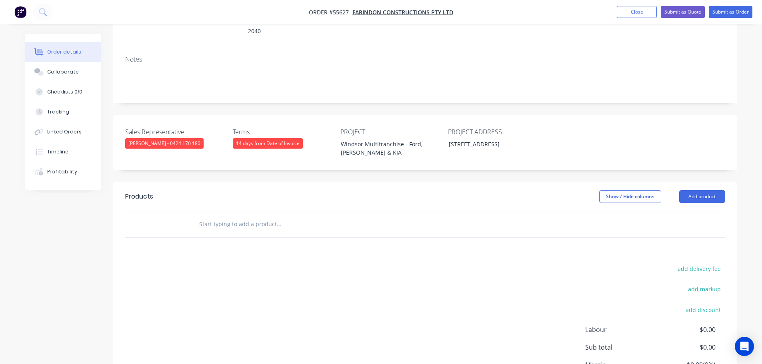
scroll to position [160, 0]
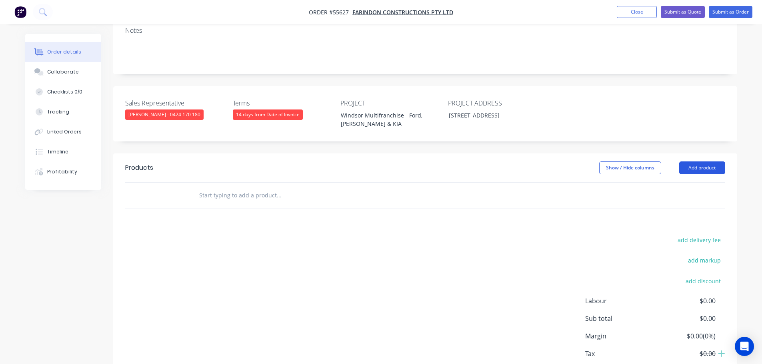
click at [704, 162] on button "Add product" at bounding box center [702, 168] width 46 height 13
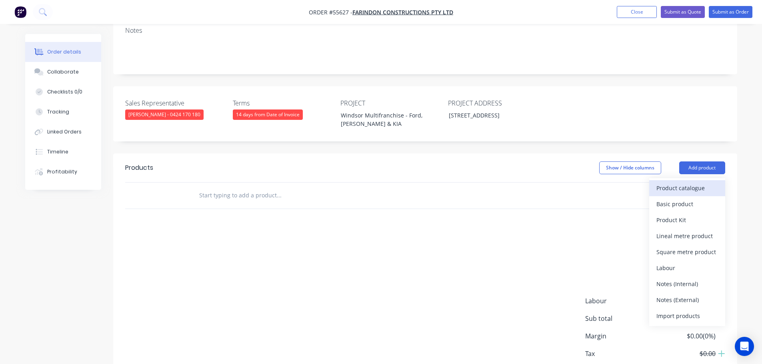
click at [681, 182] on div "Product catalogue" at bounding box center [687, 188] width 62 height 12
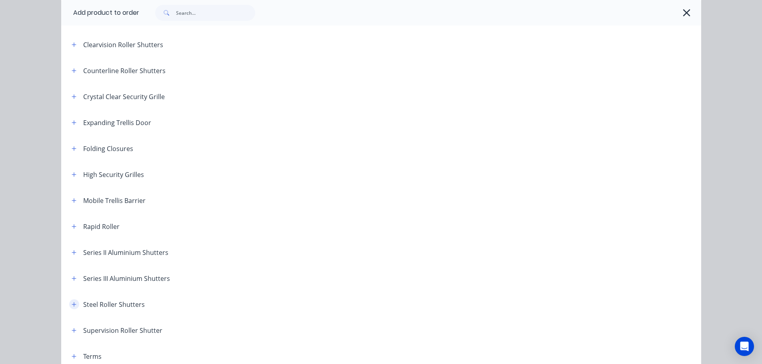
click at [72, 305] on icon "button" at bounding box center [74, 305] width 5 height 6
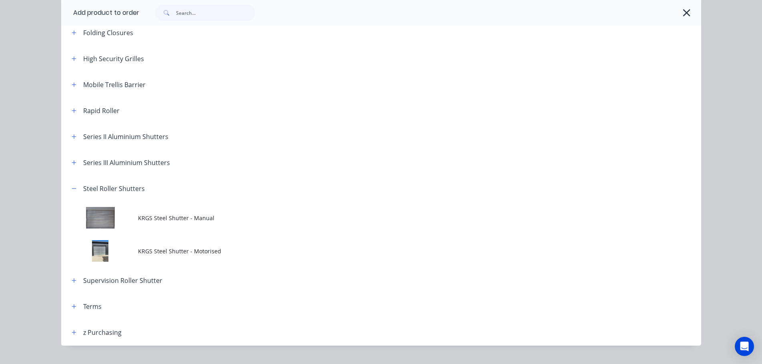
scroll to position [280, 0]
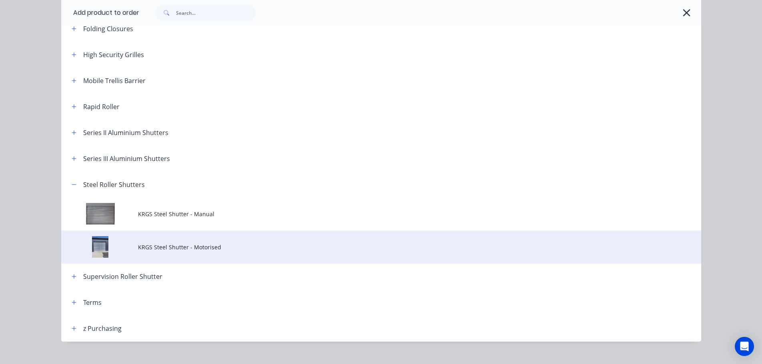
click at [191, 250] on span "KRGS Steel Shutter - Motorised" at bounding box center [363, 247] width 450 height 8
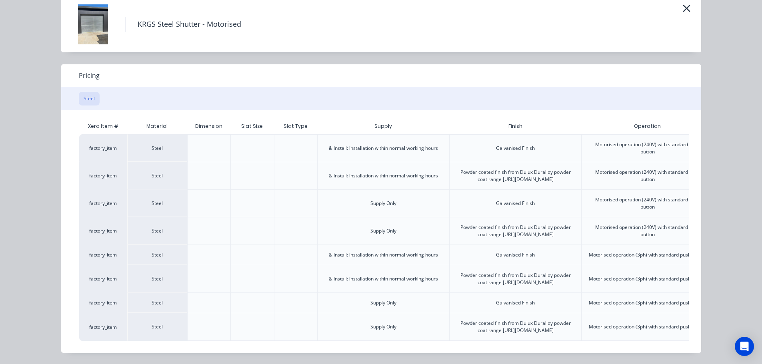
scroll to position [0, 199]
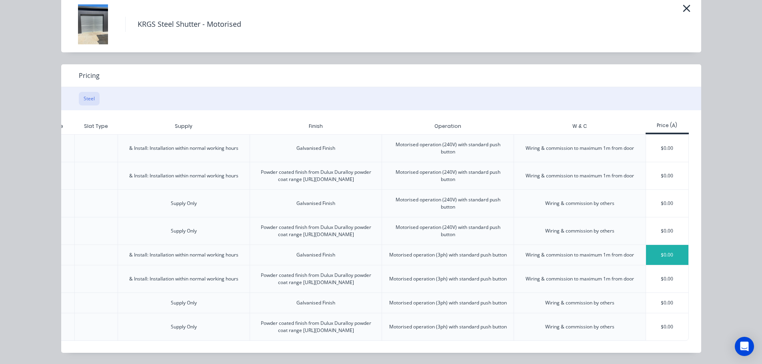
click at [664, 245] on div "$0.00" at bounding box center [667, 255] width 43 height 20
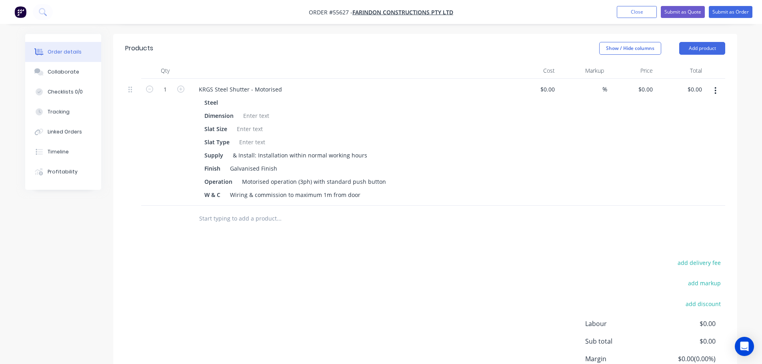
scroll to position [280, 0]
click at [700, 83] on input "0.00" at bounding box center [695, 89] width 18 height 12
type input "15760"
type input "$15,760.00"
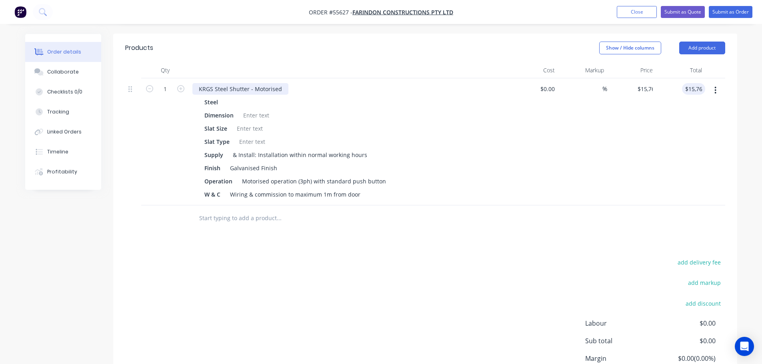
click at [195, 83] on div "KRGS Steel Shutter - Motorised" at bounding box center [240, 89] width 96 height 12
click at [250, 110] on div at bounding box center [256, 116] width 32 height 12
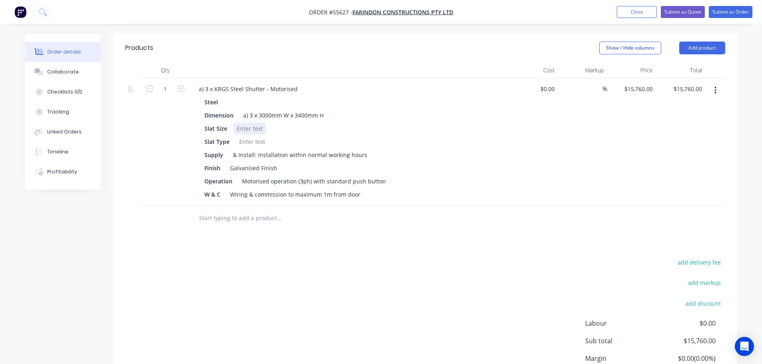
click at [243, 123] on div at bounding box center [249, 129] width 32 height 12
click at [244, 136] on div at bounding box center [252, 142] width 32 height 12
click at [696, 42] on button "Add product" at bounding box center [702, 48] width 46 height 13
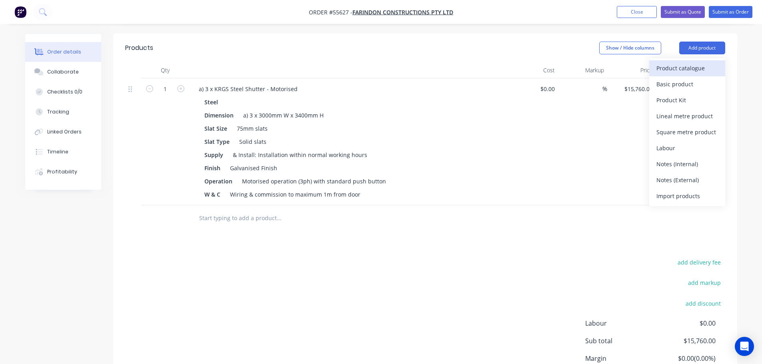
click at [670, 62] on div "Product catalogue" at bounding box center [687, 68] width 62 height 12
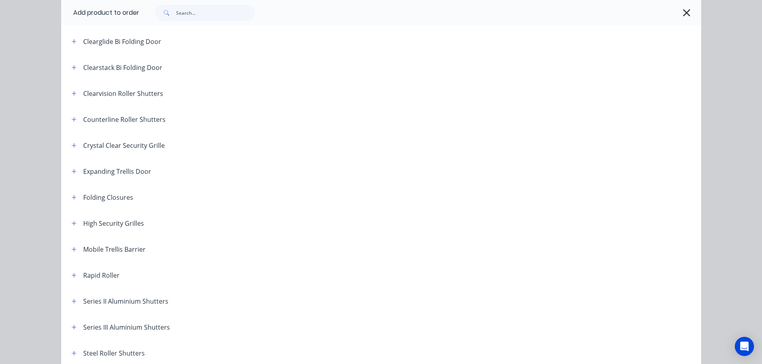
scroll to position [120, 0]
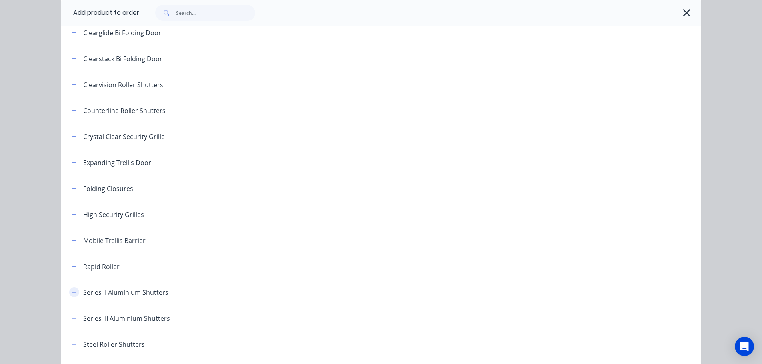
click at [72, 291] on icon "button" at bounding box center [74, 293] width 5 height 6
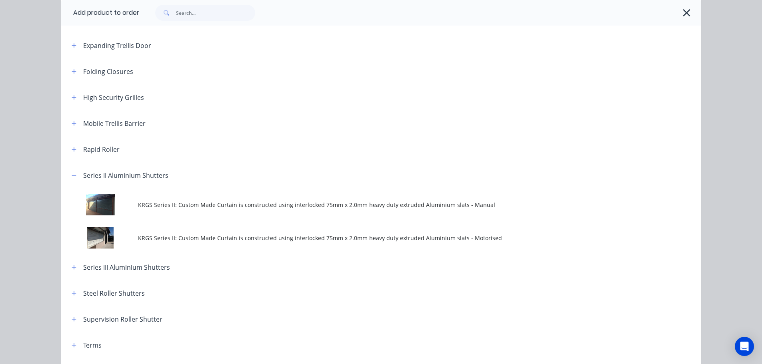
scroll to position [240, 0]
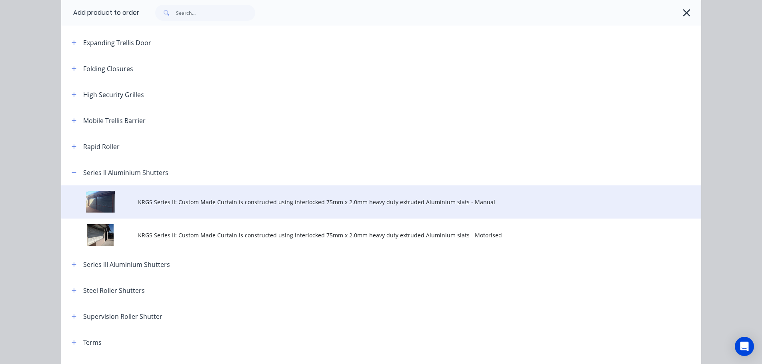
click at [323, 202] on span "KRGS Series II: Custom Made Curtain is constructed using interlocked 75mm x 2.0…" at bounding box center [363, 202] width 450 height 8
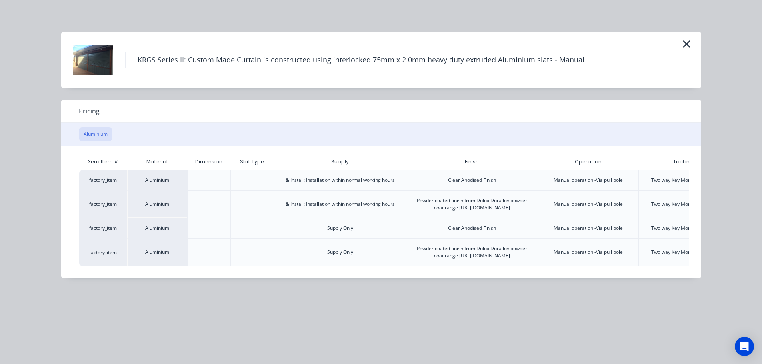
scroll to position [0, 83]
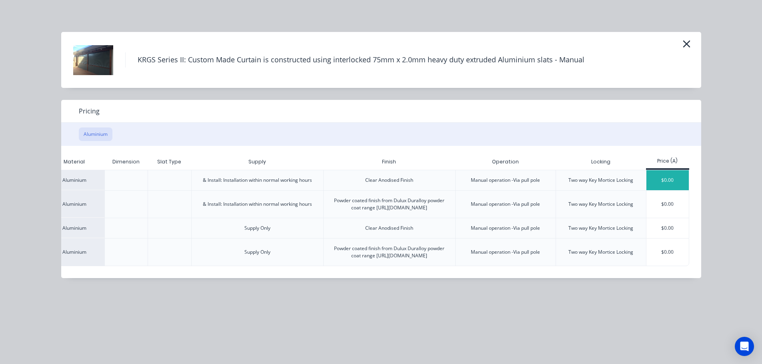
click at [666, 184] on div "$0.00" at bounding box center [667, 180] width 43 height 20
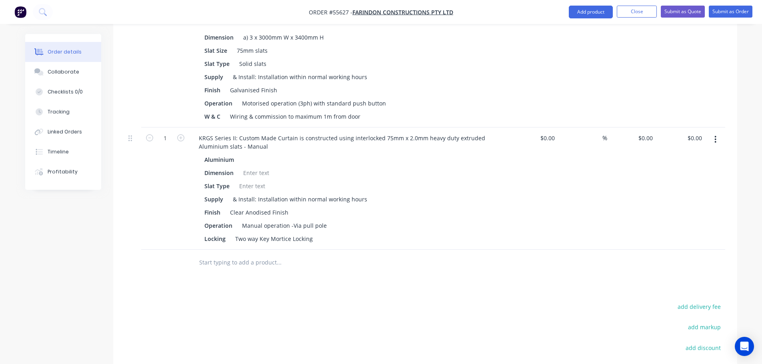
scroll to position [360, 0]
click at [700, 130] on input "0.00" at bounding box center [695, 136] width 18 height 12
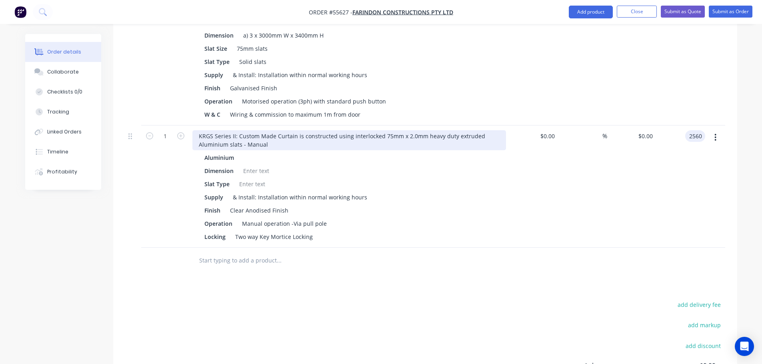
type input "2560"
type input "$2,560.00"
click at [197, 130] on div "KRGS Series II: Custom Made Curtain is constructed using interlocked 75mm x 2.0…" at bounding box center [348, 140] width 313 height 20
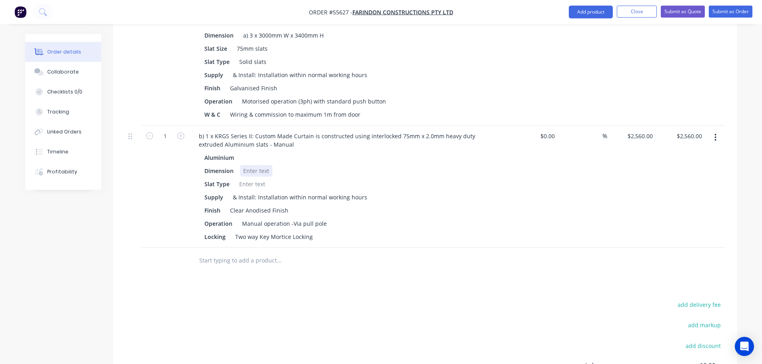
drag, startPoint x: 257, startPoint y: 156, endPoint x: 257, endPoint y: 161, distance: 5.3
click at [257, 165] on div at bounding box center [256, 171] width 32 height 12
click at [249, 178] on div at bounding box center [252, 184] width 32 height 12
click at [591, 13] on button "Add product" at bounding box center [590, 12] width 44 height 13
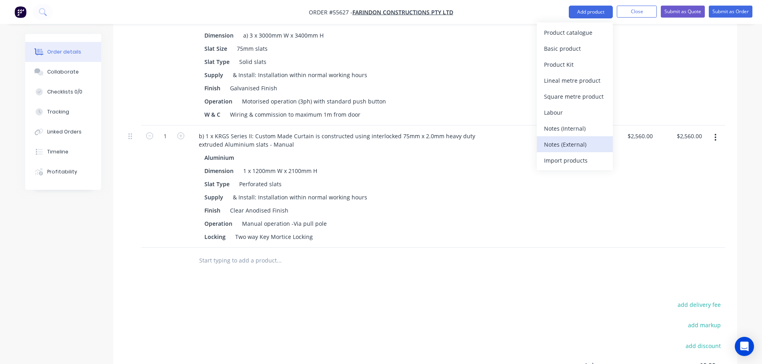
click at [558, 146] on div "Notes (External)" at bounding box center [575, 145] width 62 height 12
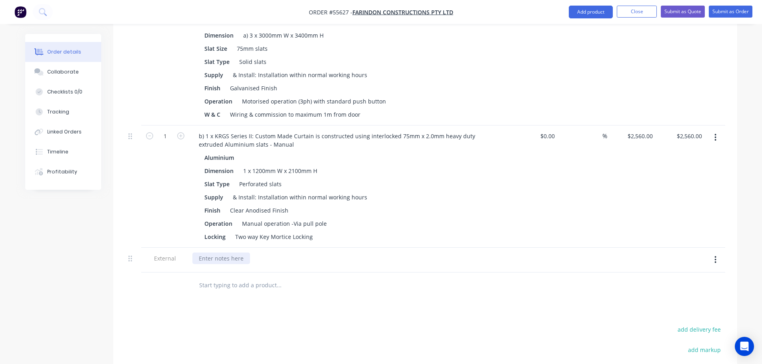
click at [226, 253] on div at bounding box center [221, 259] width 58 height 12
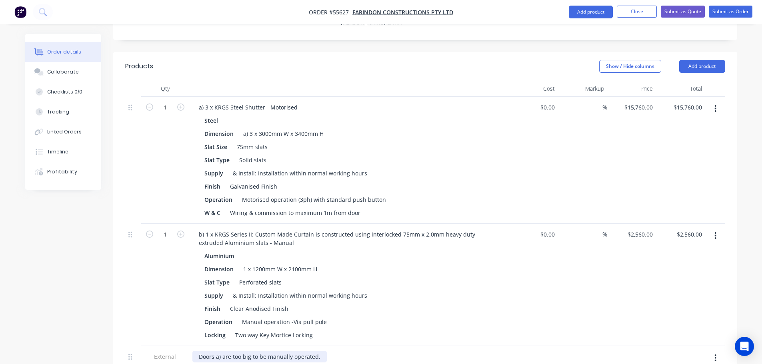
scroll to position [240, 0]
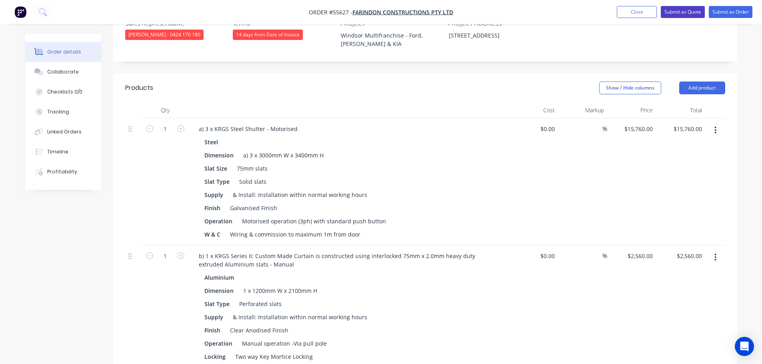
click at [678, 14] on button "Submit as Quote" at bounding box center [682, 12] width 44 height 12
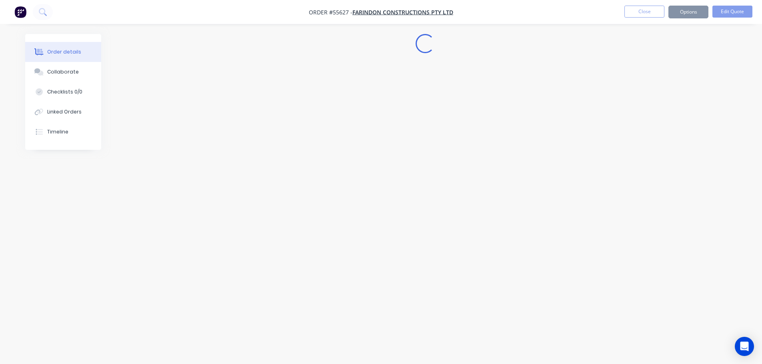
scroll to position [0, 0]
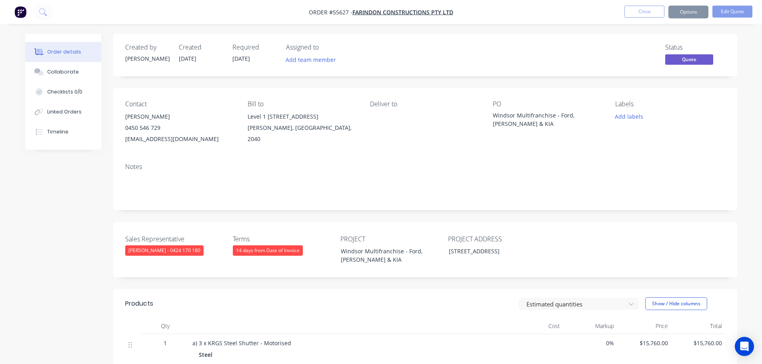
click at [685, 12] on button "Options" at bounding box center [688, 12] width 40 height 13
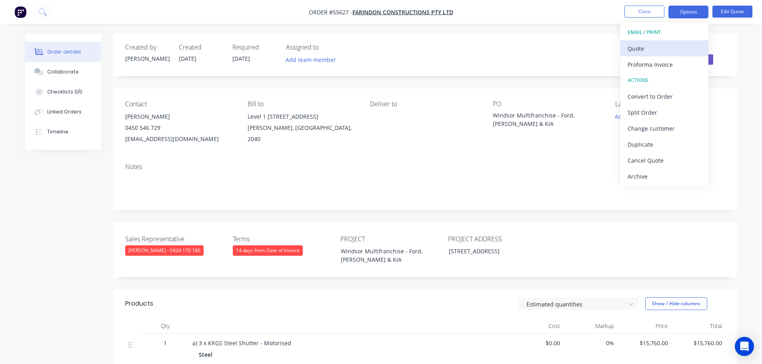
click at [645, 48] on div "Quote" at bounding box center [664, 49] width 74 height 12
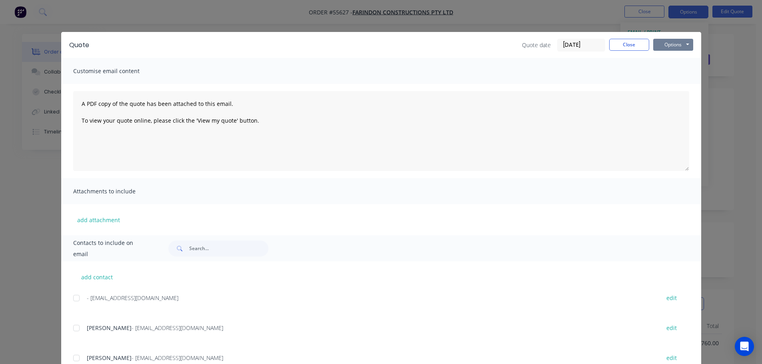
click at [668, 44] on button "Options" at bounding box center [673, 45] width 40 height 12
click at [669, 73] on button "Print" at bounding box center [678, 72] width 51 height 13
click at [626, 46] on button "Close" at bounding box center [629, 45] width 40 height 12
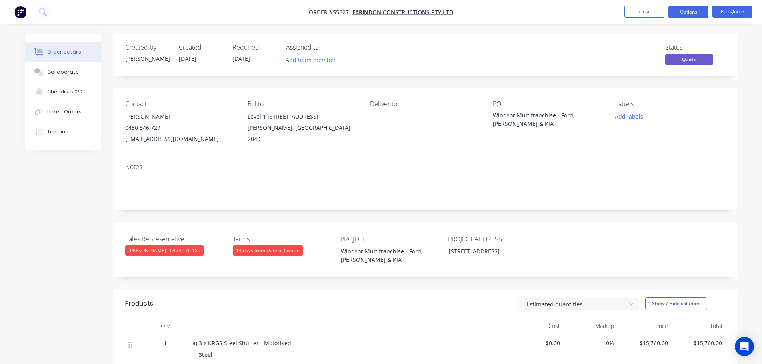
click at [150, 141] on div "mpirozzi@farindon.com.au" at bounding box center [180, 139] width 110 height 11
click at [556, 117] on div "Windsor Multifranchise - Ford, Isuzu & KIA" at bounding box center [543, 119] width 100 height 17
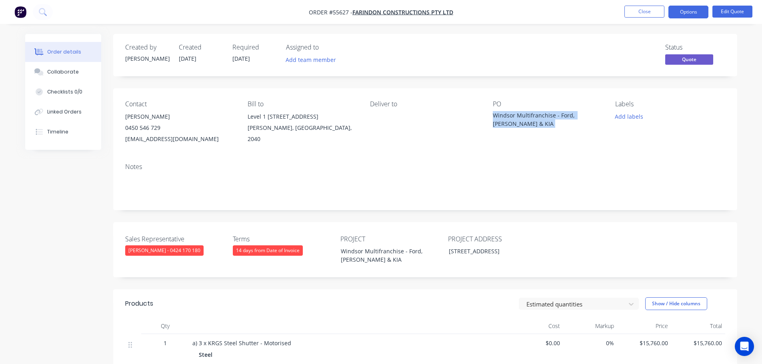
click at [556, 117] on div "Windsor Multifranchise - Ford, Isuzu & KIA" at bounding box center [543, 119] width 100 height 17
click at [692, 12] on button "Options" at bounding box center [688, 12] width 40 height 13
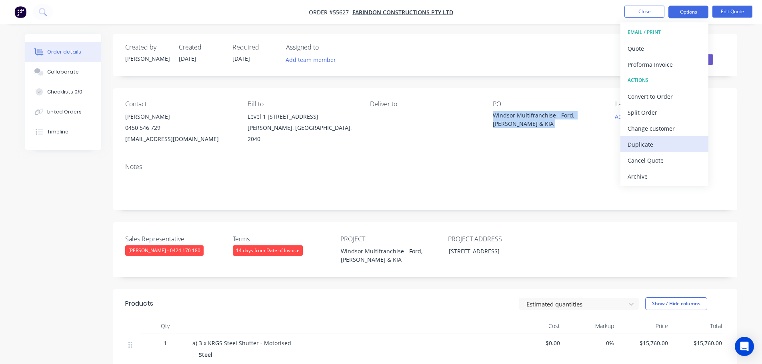
click at [638, 145] on div "Duplicate" at bounding box center [664, 145] width 74 height 12
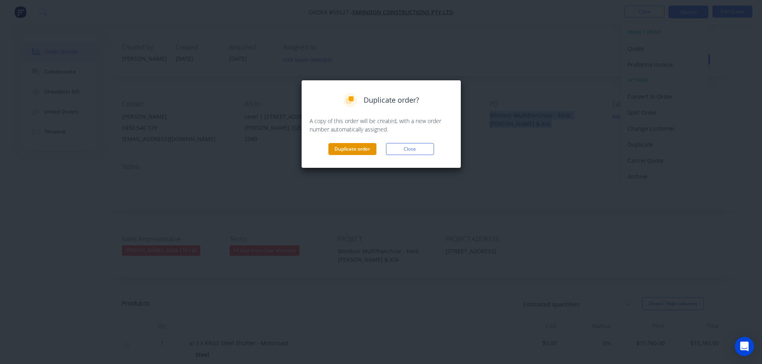
click at [366, 153] on button "Duplicate order" at bounding box center [352, 149] width 48 height 12
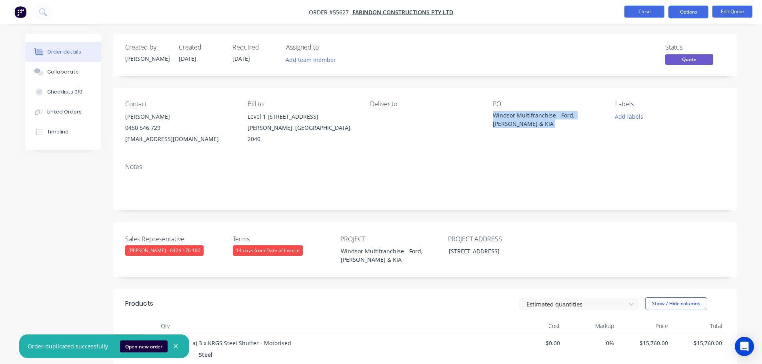
click at [643, 13] on button "Close" at bounding box center [644, 12] width 40 height 12
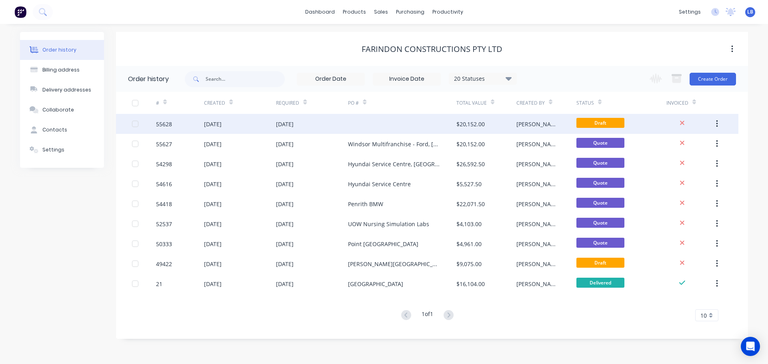
click at [168, 123] on div "55628" at bounding box center [164, 124] width 16 height 8
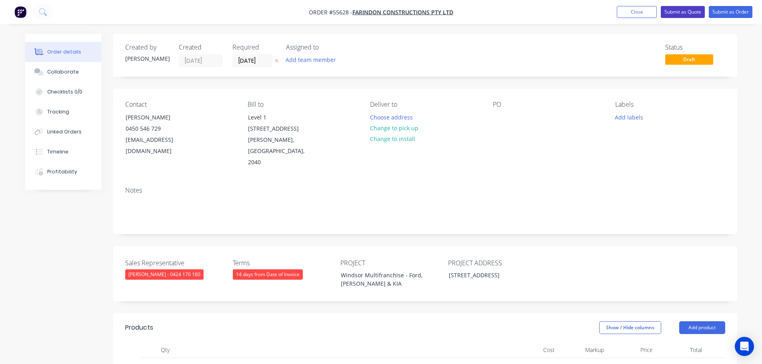
click at [676, 14] on button "Submit as Quote" at bounding box center [682, 12] width 44 height 12
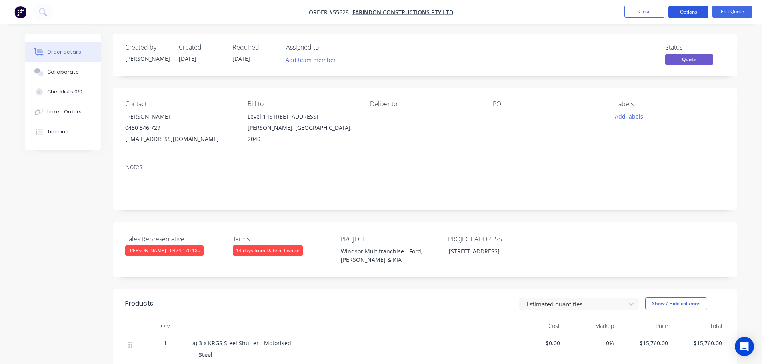
click at [681, 14] on button "Options" at bounding box center [688, 12] width 40 height 13
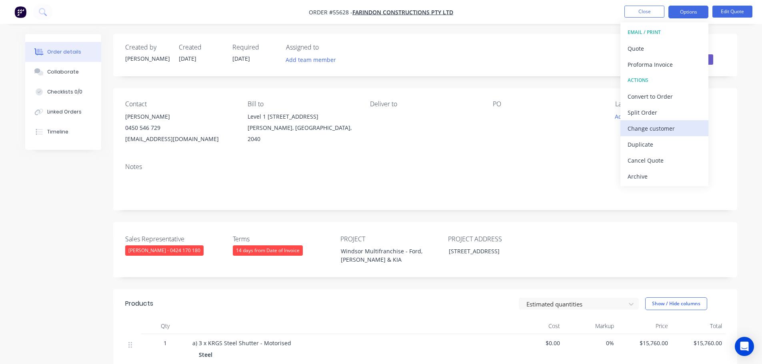
click at [642, 128] on div "Change customer" at bounding box center [664, 129] width 74 height 12
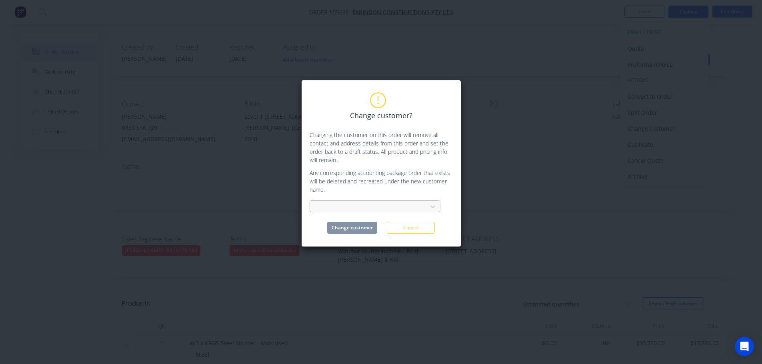
click at [318, 206] on div at bounding box center [369, 207] width 107 height 10
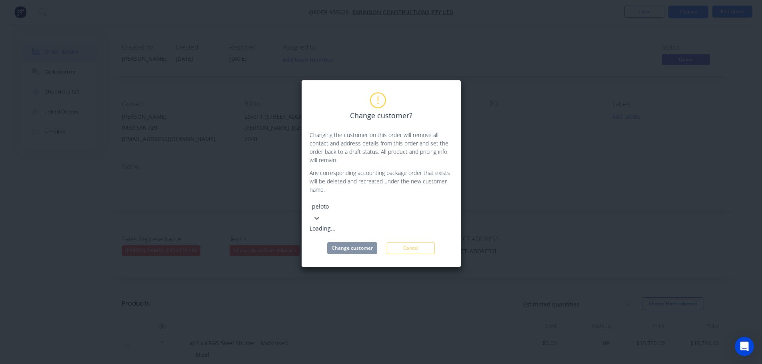
type input "peloton"
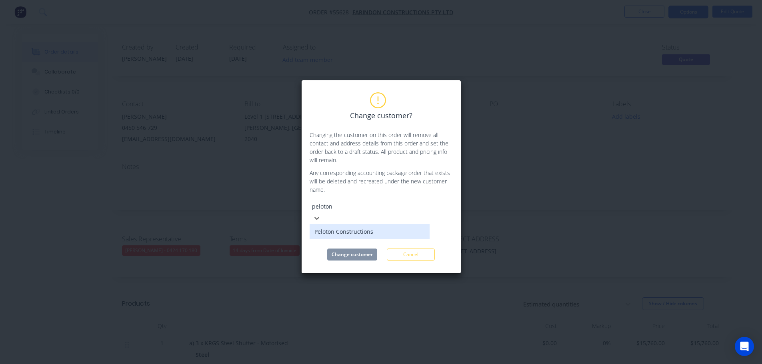
click at [332, 224] on div "Peloton Constructions" at bounding box center [369, 231] width 120 height 15
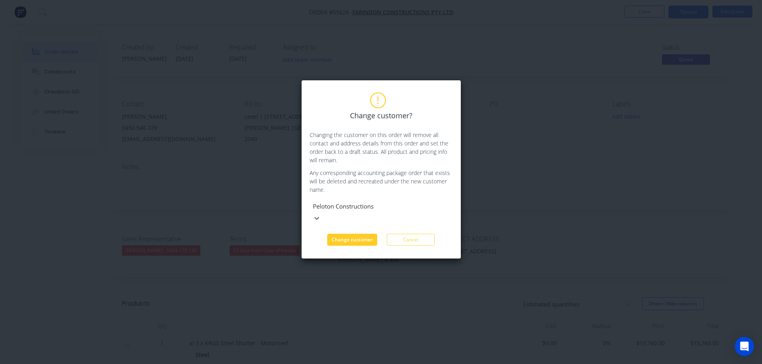
click at [337, 234] on button "Change customer" at bounding box center [352, 240] width 50 height 12
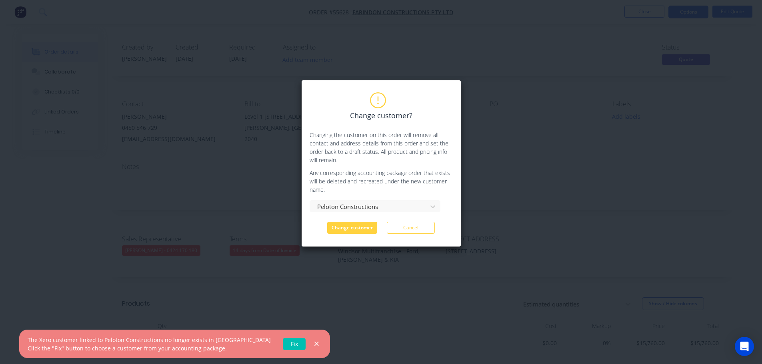
click at [283, 343] on link "Fix" at bounding box center [294, 344] width 23 height 12
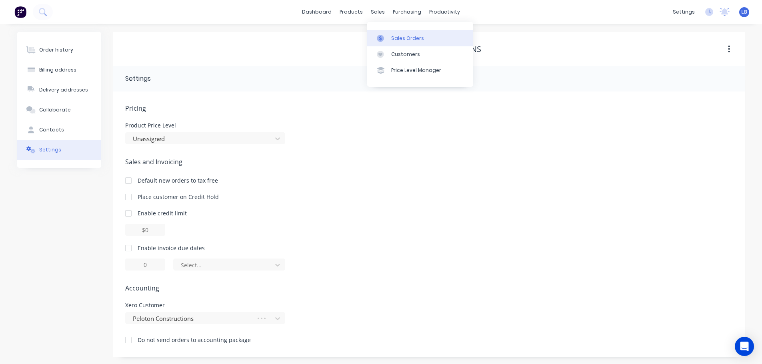
click at [401, 42] on div "Sales Orders" at bounding box center [407, 38] width 33 height 7
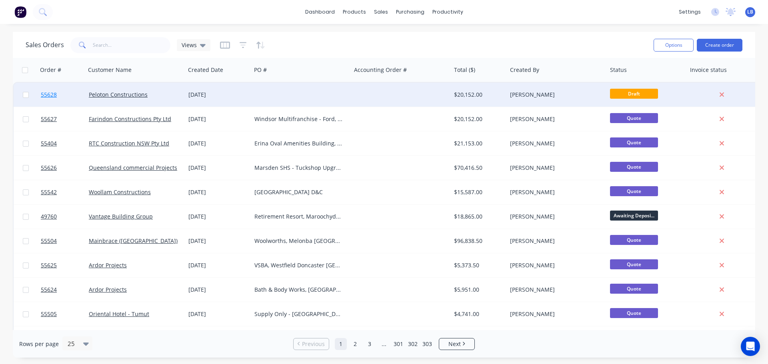
click at [54, 92] on span "55628" at bounding box center [49, 95] width 16 height 8
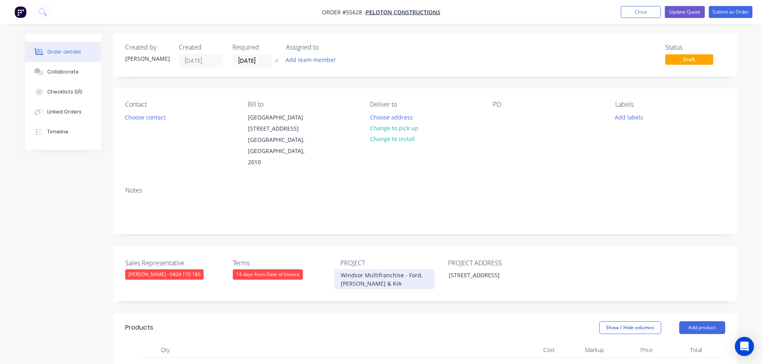
click at [386, 269] on div "Windsor Multifranchise - Ford, Isuzu & KIA" at bounding box center [384, 279] width 100 height 20
copy div "Windsor Multifranchise - Ford, Isuzu & KIA"
click at [498, 114] on div at bounding box center [499, 118] width 13 height 12
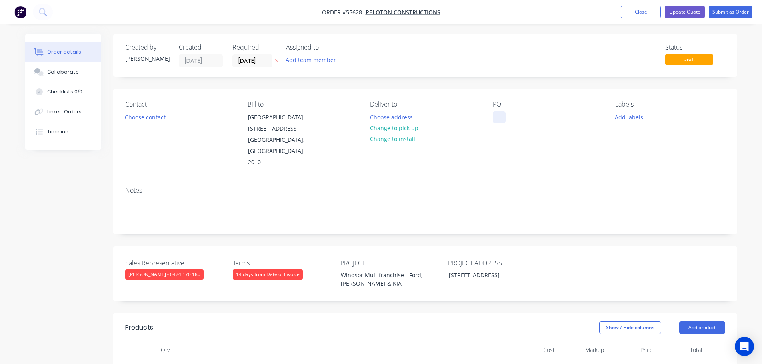
paste div
click at [146, 118] on button "Choose contact" at bounding box center [144, 117] width 49 height 11
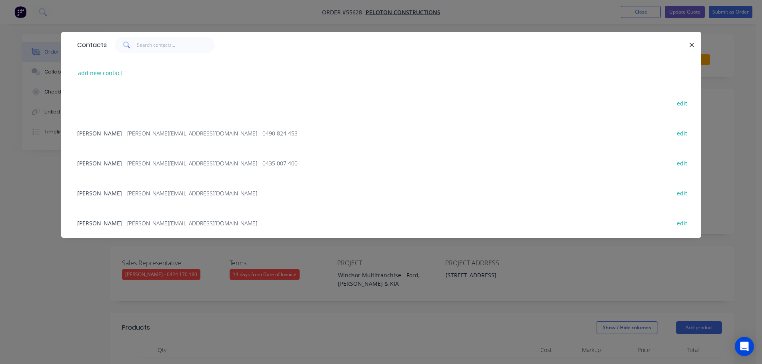
click at [122, 222] on span "Emmanuel Villanueva" at bounding box center [99, 223] width 45 height 8
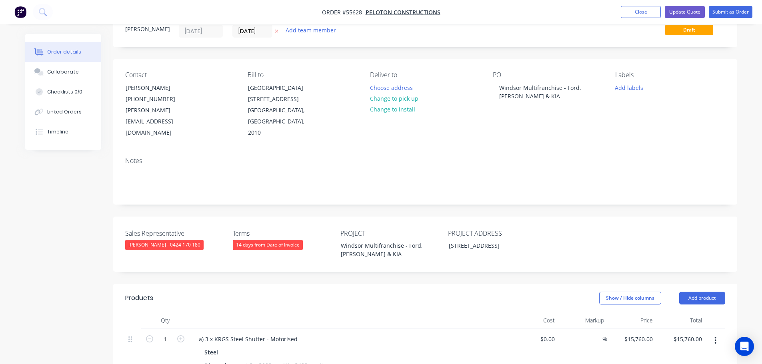
scroll to position [80, 0]
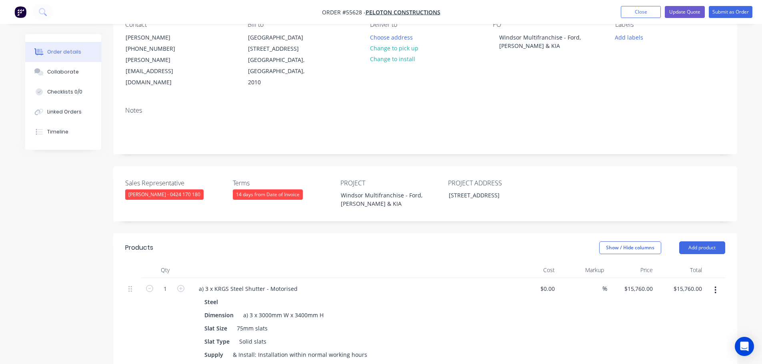
click at [271, 189] on div "14 days from Date of Invoice" at bounding box center [268, 194] width 70 height 10
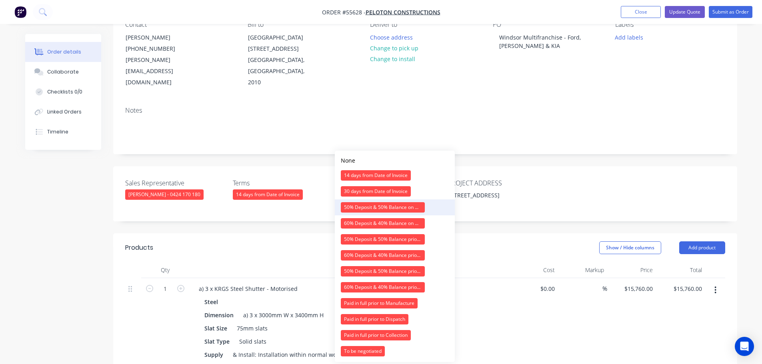
click at [376, 204] on div "50% Deposit & 50% Balance on Day of Installation" at bounding box center [383, 207] width 84 height 10
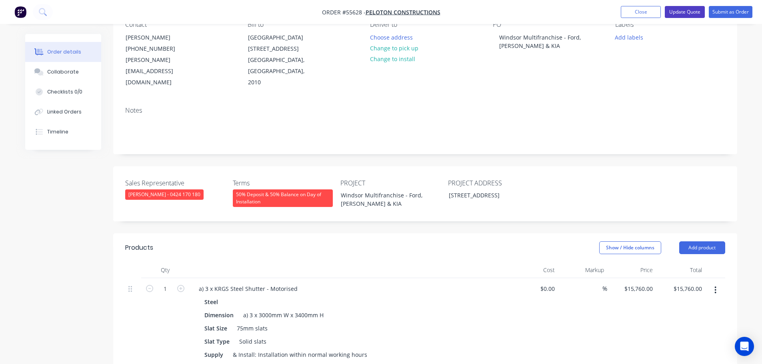
click at [683, 13] on button "Update Quote" at bounding box center [684, 12] width 40 height 12
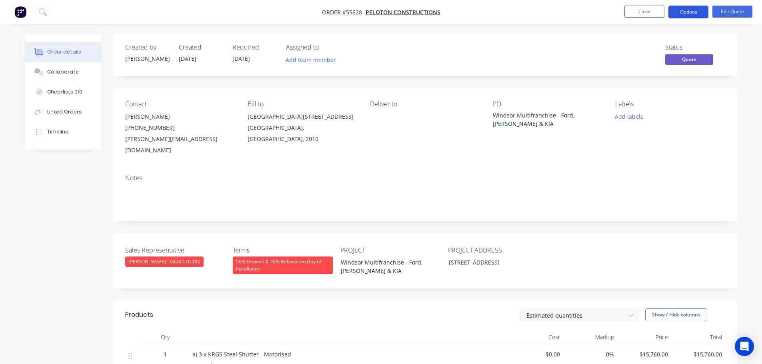
click at [683, 14] on button "Options" at bounding box center [688, 12] width 40 height 13
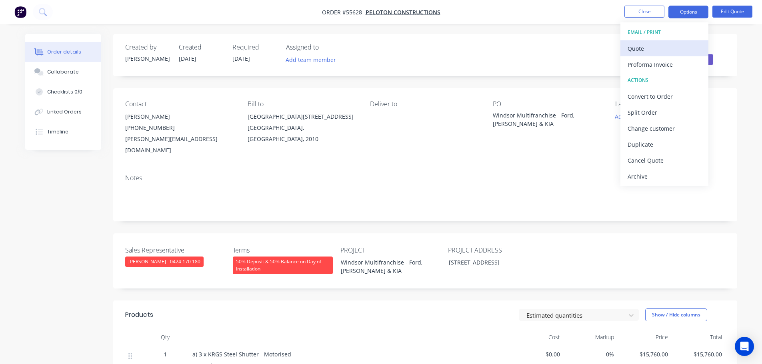
click at [639, 49] on div "Quote" at bounding box center [664, 49] width 74 height 12
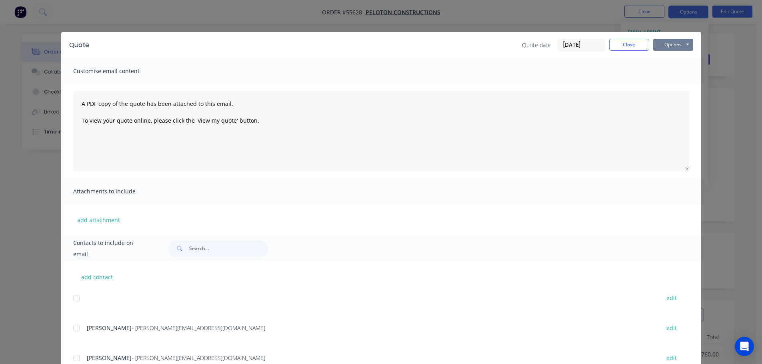
click at [661, 46] on button "Options" at bounding box center [673, 45] width 40 height 12
click at [667, 74] on button "Print" at bounding box center [678, 72] width 51 height 13
click at [634, 49] on button "Close" at bounding box center [629, 45] width 40 height 12
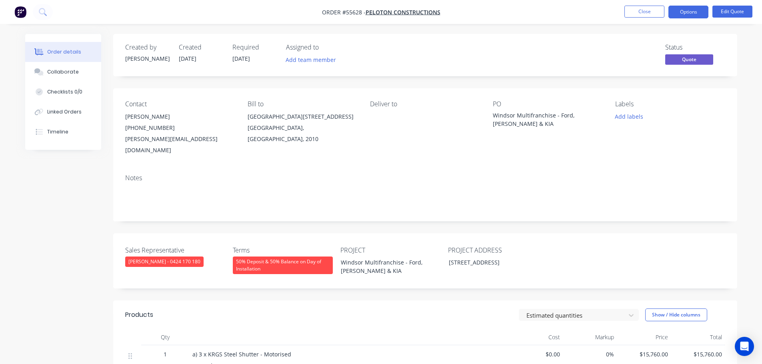
click at [158, 138] on div "emmanuel@pelotongroup.com.au" at bounding box center [180, 145] width 110 height 22
copy div "emmanuel@pelotongroup.com.au"
click at [512, 114] on div "Windsor Multifranchise - Ford, Isuzu & KIA" at bounding box center [543, 119] width 100 height 17
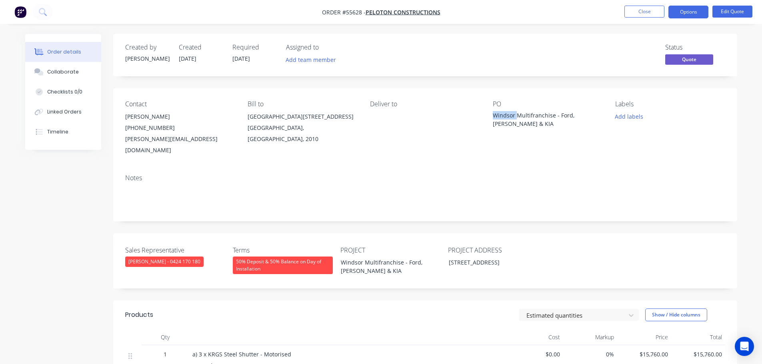
click at [512, 114] on div "Windsor Multifranchise - Ford, Isuzu & KIA" at bounding box center [543, 119] width 100 height 17
copy div "Windsor Multifranchise - Ford, Isuzu & KIA"
click at [683, 11] on button "Options" at bounding box center [688, 12] width 40 height 13
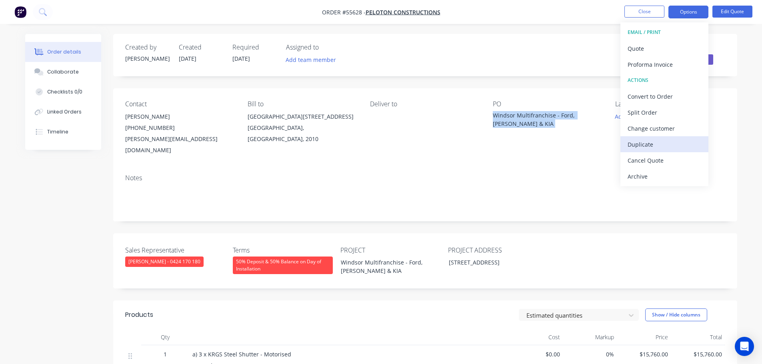
click at [634, 145] on div "Duplicate" at bounding box center [664, 145] width 74 height 12
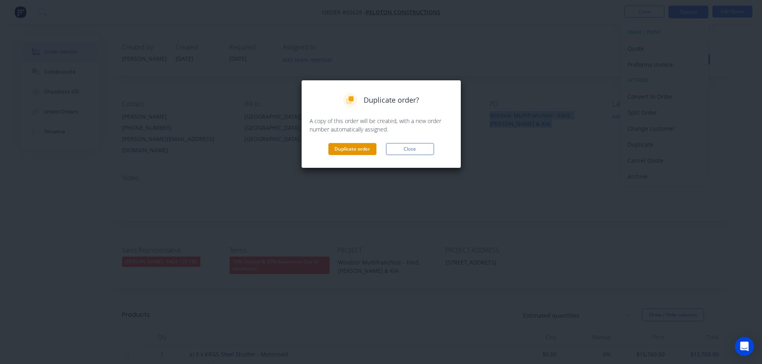
click at [351, 148] on button "Duplicate order" at bounding box center [352, 149] width 48 height 12
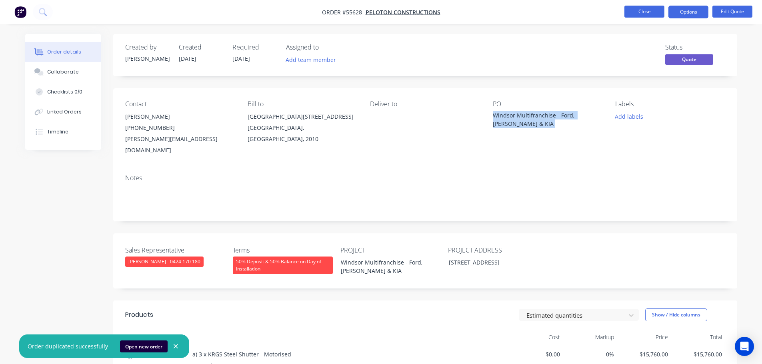
click at [640, 13] on button "Close" at bounding box center [644, 12] width 40 height 12
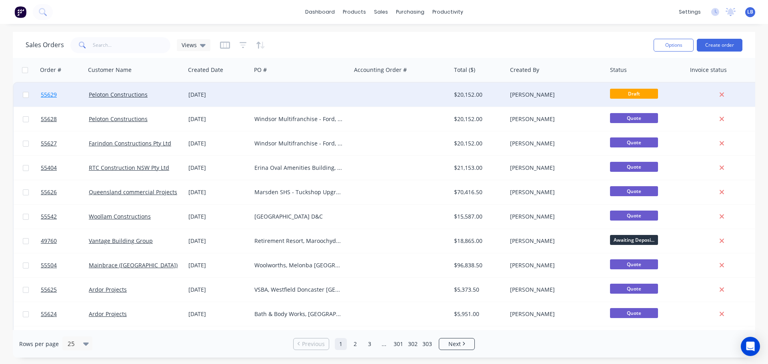
click at [44, 94] on span "55629" at bounding box center [49, 95] width 16 height 8
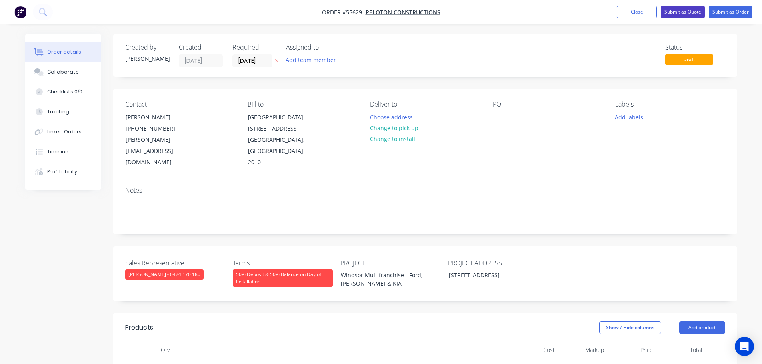
click at [668, 14] on button "Submit as Quote" at bounding box center [682, 12] width 44 height 12
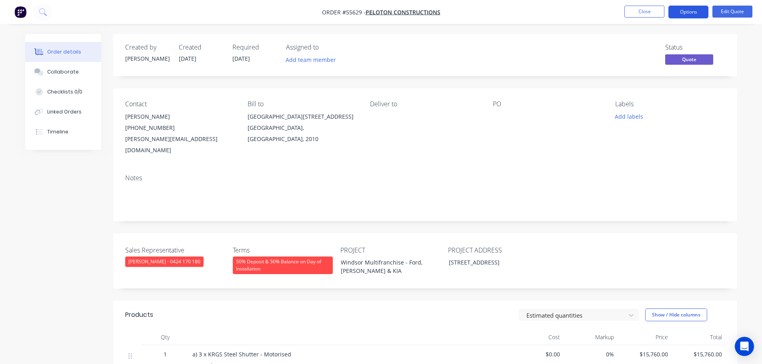
click at [681, 13] on button "Options" at bounding box center [688, 12] width 40 height 13
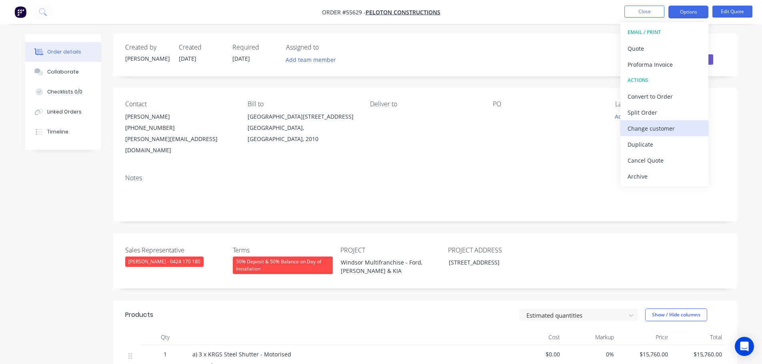
click at [639, 130] on div "Change customer" at bounding box center [664, 129] width 74 height 12
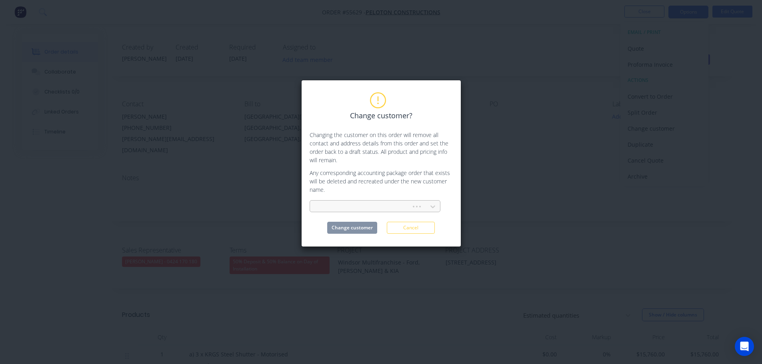
click at [317, 207] on input "text" at bounding box center [317, 207] width 2 height 8
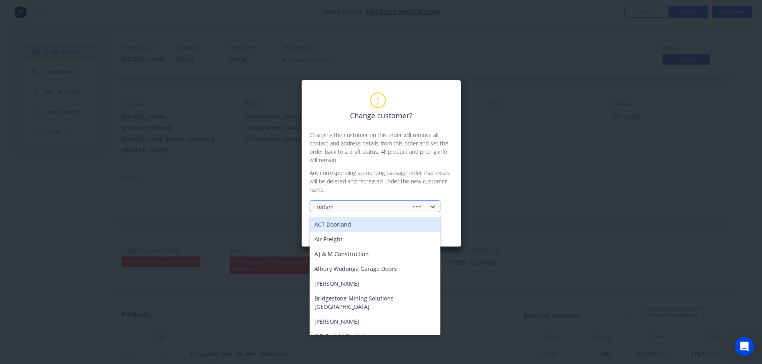
type input "reitsma"
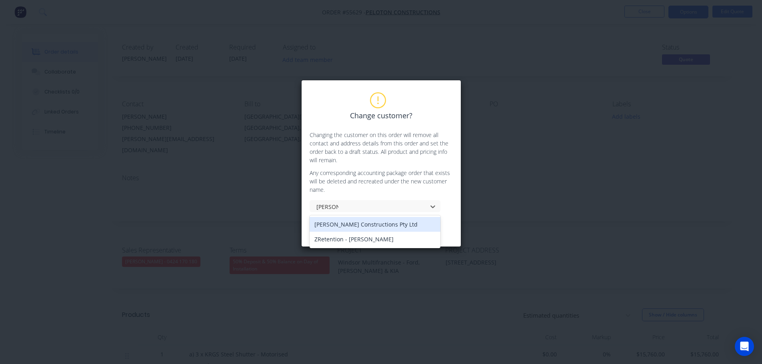
click at [356, 225] on div "Reitsma Constructions Pty Ltd" at bounding box center [374, 224] width 131 height 15
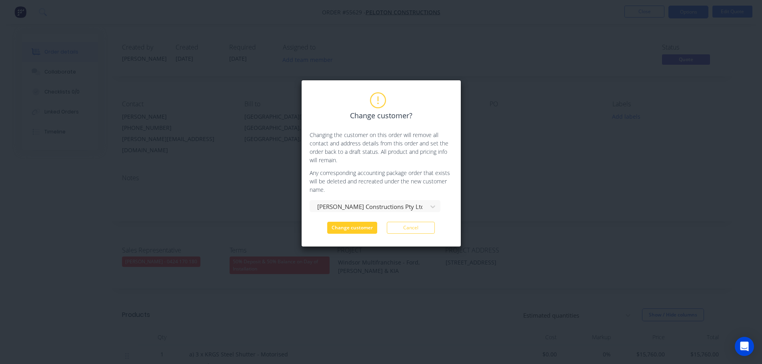
click at [343, 233] on button "Change customer" at bounding box center [352, 228] width 50 height 12
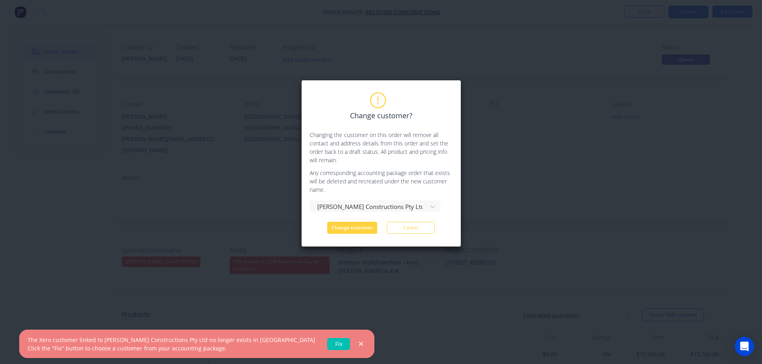
click at [327, 339] on link "Fix" at bounding box center [338, 344] width 23 height 12
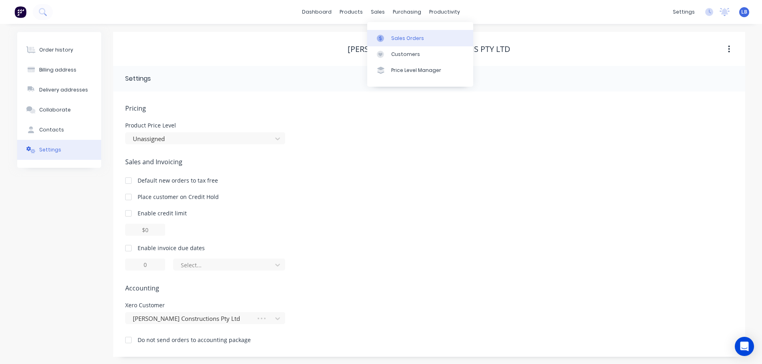
click at [406, 38] on div "Sales Orders" at bounding box center [407, 38] width 33 height 7
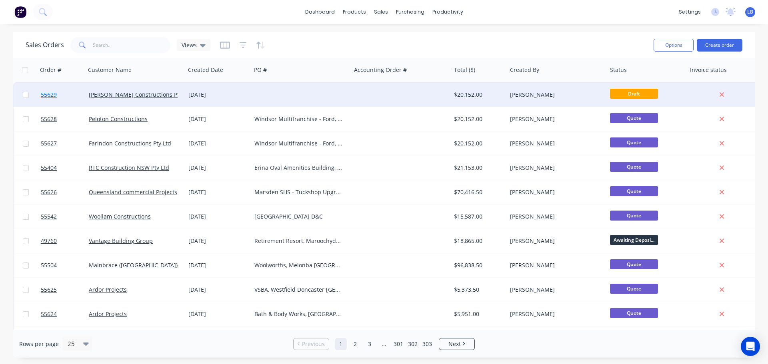
click at [50, 93] on span "55629" at bounding box center [49, 95] width 16 height 8
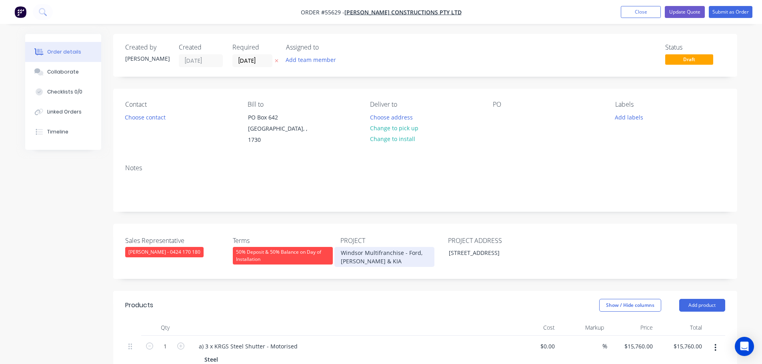
click at [375, 247] on div "Windsor Multifranchise - Ford, [PERSON_NAME] & KIA" at bounding box center [384, 257] width 100 height 20
click at [375, 247] on div "Windsor Multifranchise - Ford, Isuzu & KIA" at bounding box center [384, 257] width 100 height 20
copy div "Windsor Multifranchise - Ford, Isuzu & KIA"
click at [506, 116] on div "PO" at bounding box center [548, 123] width 110 height 45
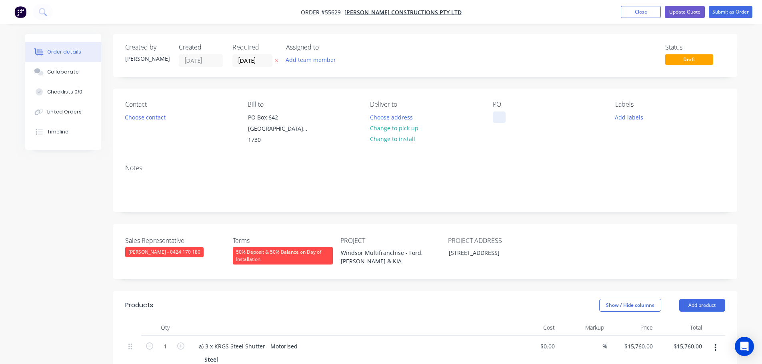
click at [497, 114] on div at bounding box center [499, 118] width 13 height 12
paste div
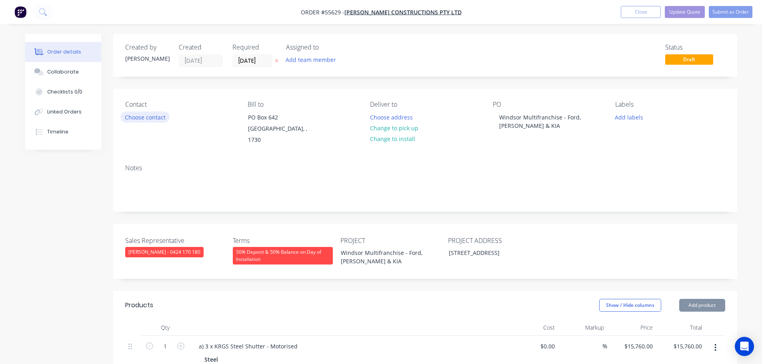
click at [144, 116] on button "Choose contact" at bounding box center [144, 117] width 49 height 11
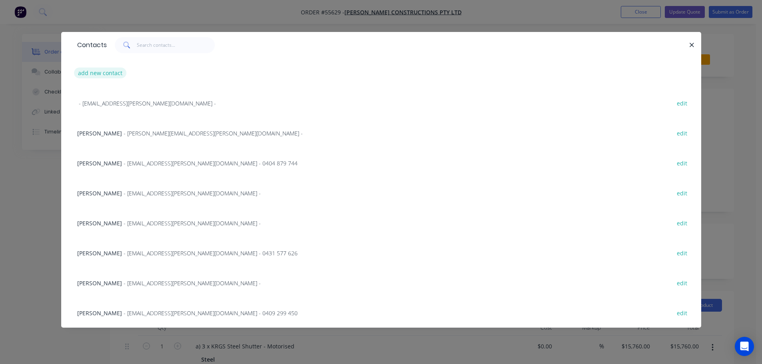
click at [94, 74] on button "add new contact" at bounding box center [100, 73] width 53 height 11
select select "AU"
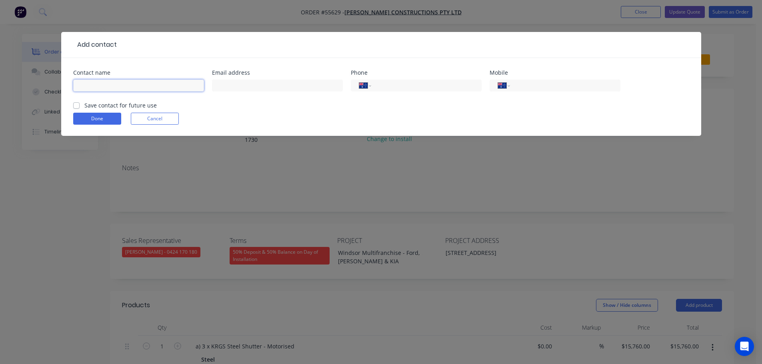
drag, startPoint x: 94, startPoint y: 74, endPoint x: 99, endPoint y: 95, distance: 21.3
click at [88, 84] on input "text" at bounding box center [138, 86] width 131 height 12
type input "Megha Jagad"
drag, startPoint x: 241, startPoint y: 86, endPoint x: 241, endPoint y: 95, distance: 8.4
click at [241, 86] on input "text" at bounding box center [277, 86] width 131 height 12
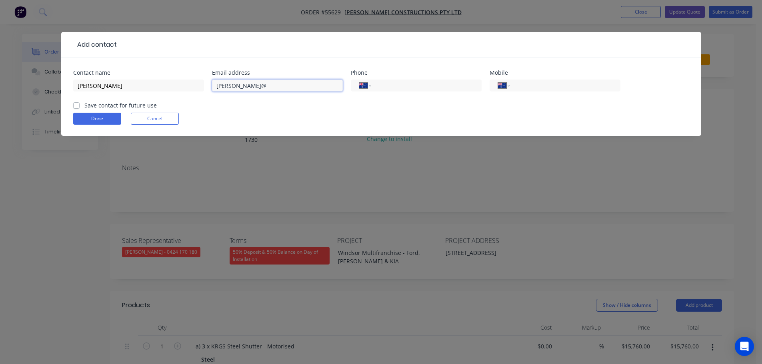
type input "megha@reitsma.com"
click at [390, 88] on input "tel" at bounding box center [425, 85] width 96 height 9
type input "(02) 8602 0500"
click at [78, 110] on form "Contact name Megha Jagad Email address megha@reitsma.com Phone International Af…" at bounding box center [381, 103] width 616 height 66
click at [84, 106] on label "Save contact for future use" at bounding box center [120, 105] width 72 height 8
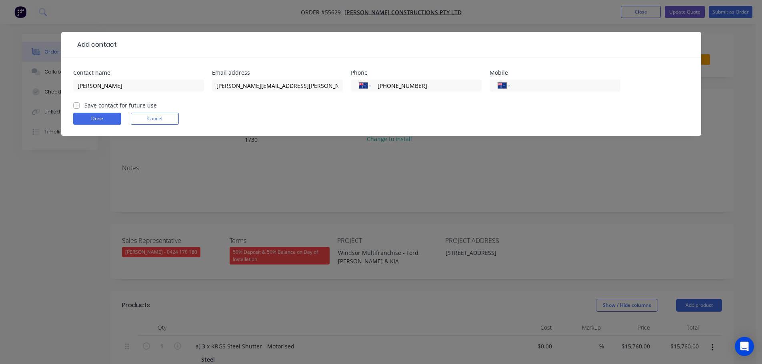
click at [77, 106] on input "Save contact for future use" at bounding box center [76, 105] width 6 height 8
checkbox input "true"
click at [87, 118] on button "Done" at bounding box center [97, 119] width 48 height 12
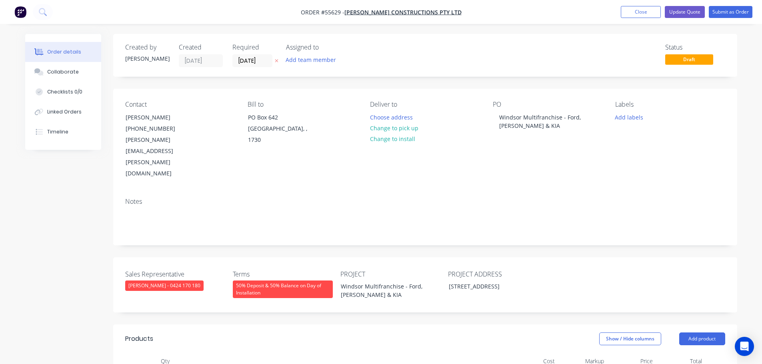
click at [266, 281] on div "50% Deposit & 50% Balance on Day of Installation" at bounding box center [283, 290] width 100 height 18
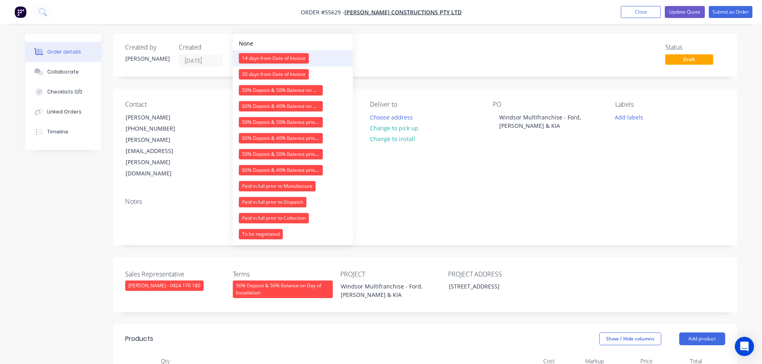
click at [249, 60] on div "14 days from Date of Invoice" at bounding box center [274, 58] width 70 height 10
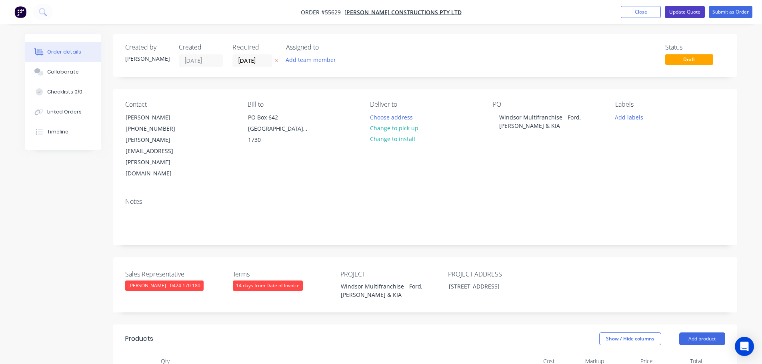
click at [685, 11] on button "Update Quote" at bounding box center [684, 12] width 40 height 12
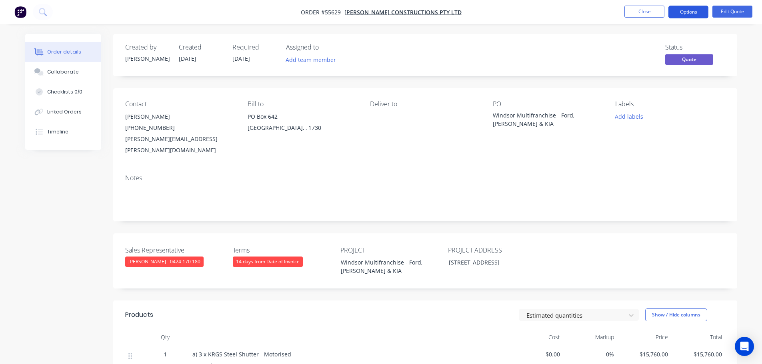
click at [683, 14] on button "Options" at bounding box center [688, 12] width 40 height 13
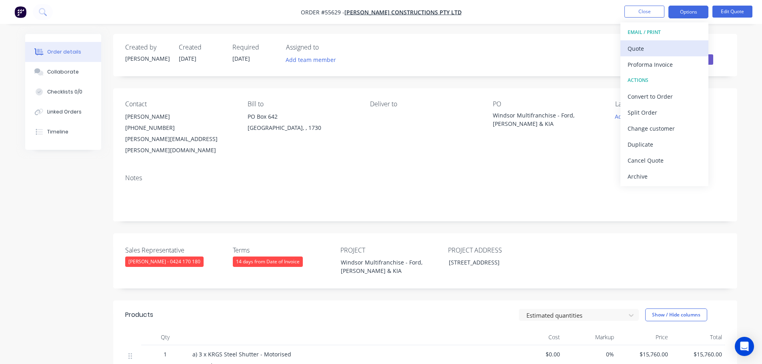
click at [644, 48] on div "Quote" at bounding box center [664, 49] width 74 height 12
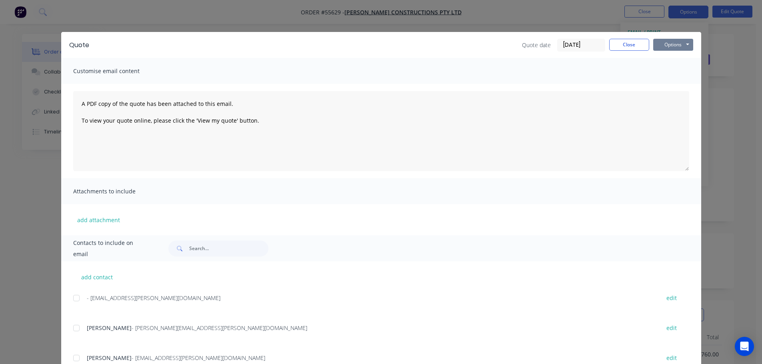
click at [656, 44] on button "Options" at bounding box center [673, 45] width 40 height 12
click at [660, 72] on button "Print" at bounding box center [678, 72] width 51 height 13
click at [613, 46] on button "Close" at bounding box center [629, 45] width 40 height 12
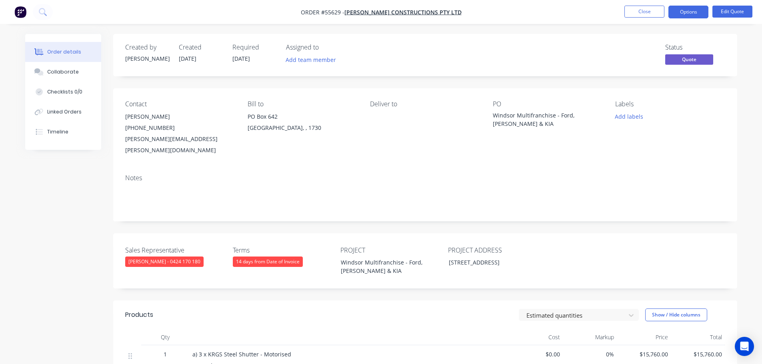
click at [144, 138] on div "megha@reitsma.com" at bounding box center [180, 145] width 110 height 22
copy div "megha@reitsma.com"
click at [547, 116] on div "Windsor Multifranchise - Ford, Isuzu & KIA" at bounding box center [543, 119] width 100 height 17
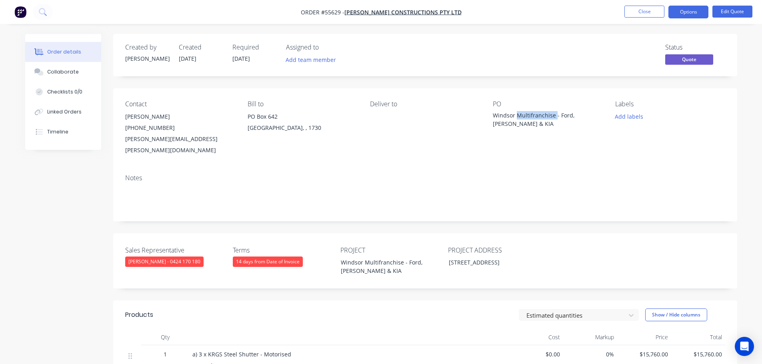
click at [547, 116] on div "Windsor Multifranchise - Ford, Isuzu & KIA" at bounding box center [543, 119] width 100 height 17
copy div "Windsor Multifranchise - Ford, Isuzu & KIA"
click at [640, 14] on button "Close" at bounding box center [644, 12] width 40 height 12
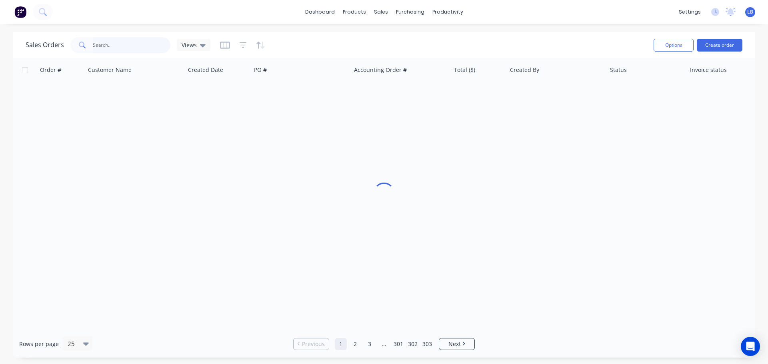
click at [110, 45] on input "text" at bounding box center [132, 45] width 78 height 16
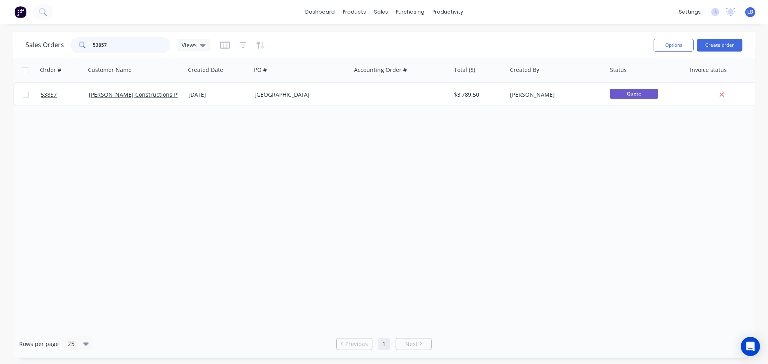
type input "53857"
drag, startPoint x: 409, startPoint y: 53, endPoint x: 378, endPoint y: 56, distance: 30.6
click at [409, 53] on div "Customers" at bounding box center [408, 54] width 29 height 7
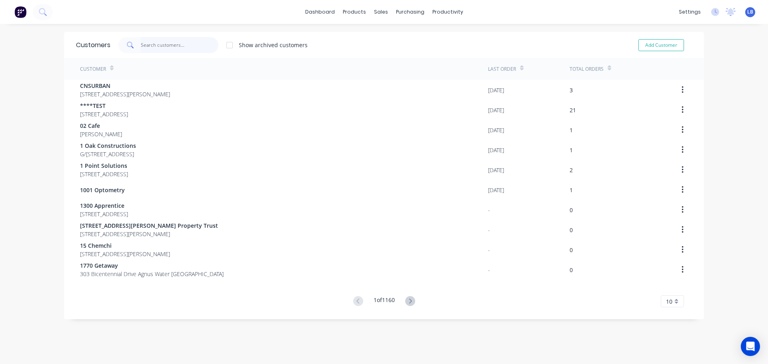
click at [151, 42] on input "text" at bounding box center [180, 45] width 78 height 16
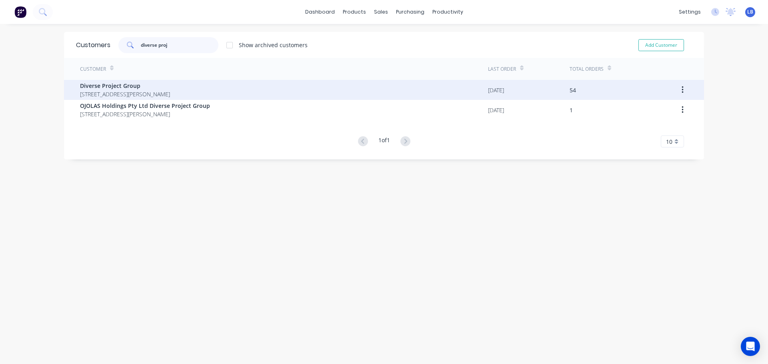
type input "diverse proj"
click at [114, 89] on span "Diverse Project Group" at bounding box center [125, 86] width 90 height 8
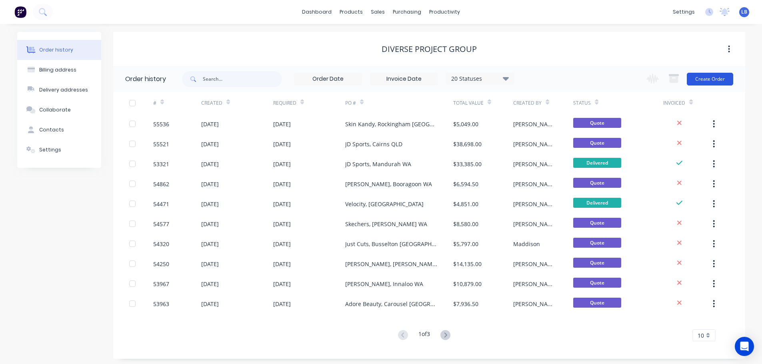
click at [707, 80] on button "Create Order" at bounding box center [709, 79] width 46 height 13
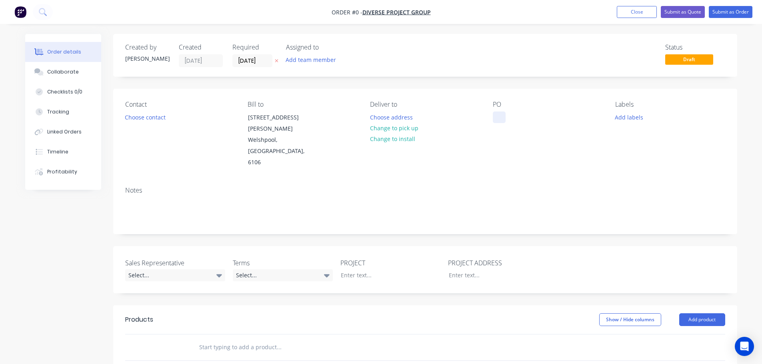
click at [501, 118] on div at bounding box center [499, 118] width 13 height 12
click at [152, 118] on div "Order details Collaborate Checklists 0/0 Tracking Linked Orders Timeline Profit…" at bounding box center [381, 299] width 728 height 531
click at [152, 118] on button "Choose contact" at bounding box center [144, 117] width 49 height 11
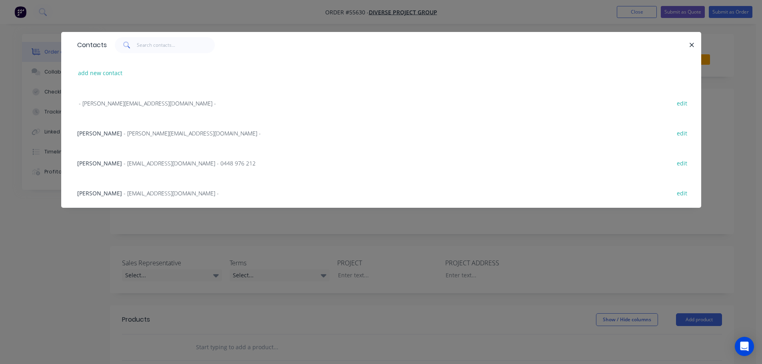
click at [124, 195] on span "- Brenden@diverseprojectgroup.com.au -" at bounding box center [171, 193] width 95 height 8
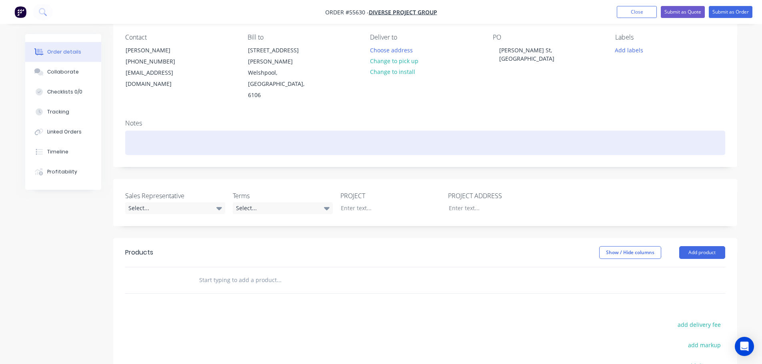
scroll to position [80, 0]
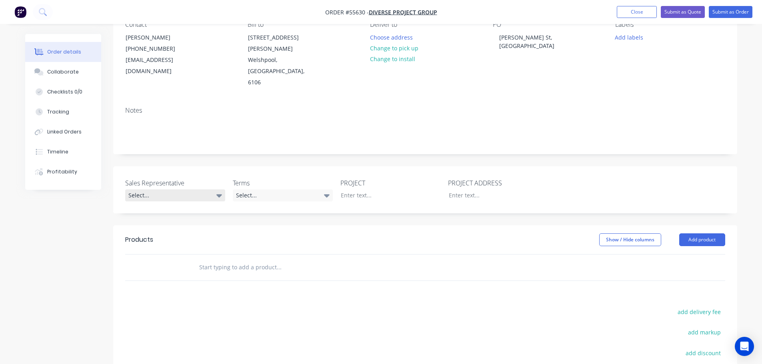
click at [153, 189] on div "Select..." at bounding box center [175, 195] width 100 height 12
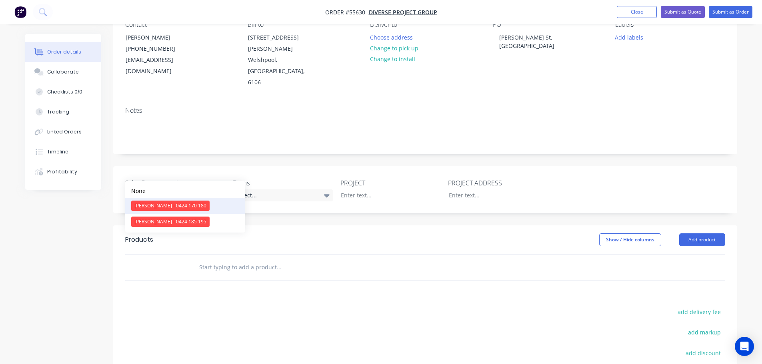
click at [158, 206] on div "[PERSON_NAME] - 0424 170 180" at bounding box center [170, 206] width 78 height 10
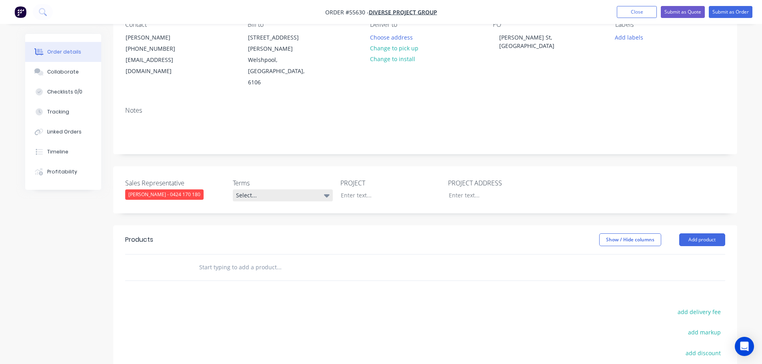
click at [268, 189] on div "Select..." at bounding box center [283, 195] width 100 height 12
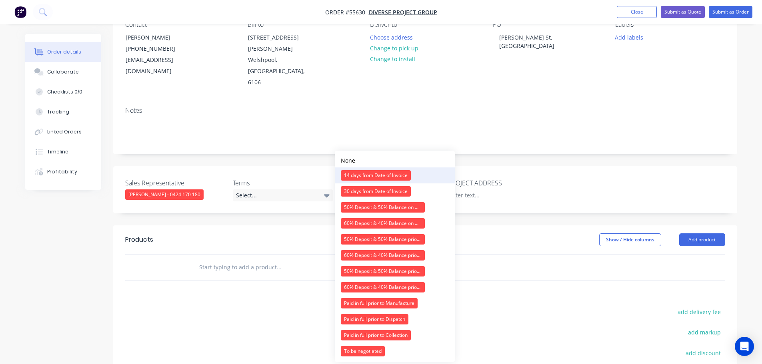
click at [381, 178] on div "14 days from Date of Invoice" at bounding box center [376, 175] width 70 height 10
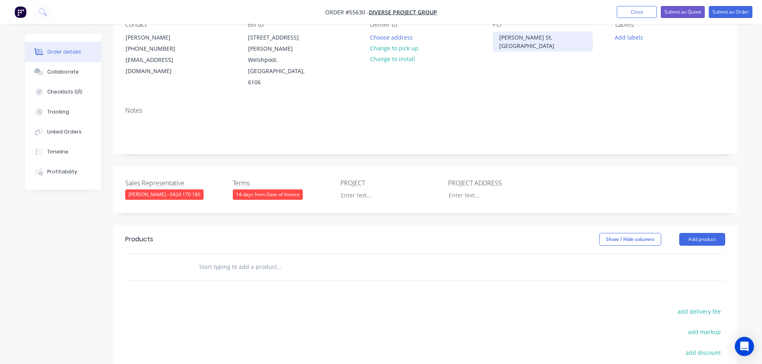
click at [522, 32] on div "Murray St, Perth" at bounding box center [543, 42] width 100 height 20
copy div "Murray St, Perth"
click at [351, 189] on div at bounding box center [384, 195] width 100 height 12
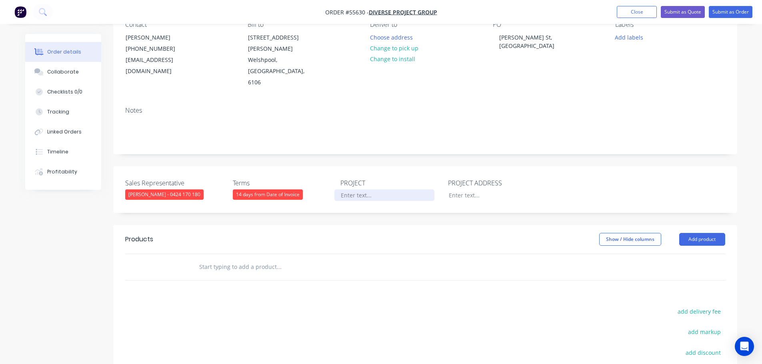
paste div
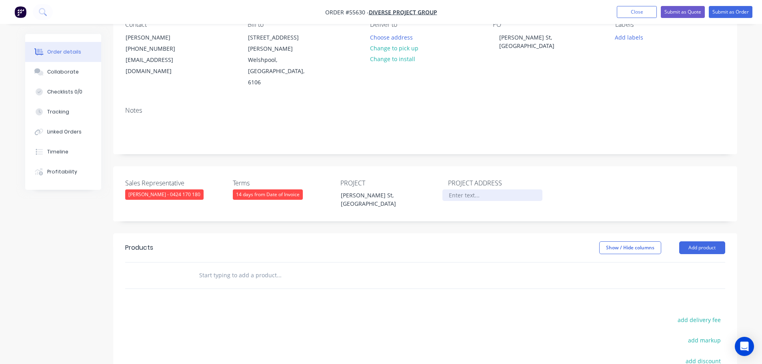
click at [459, 189] on div at bounding box center [492, 195] width 100 height 12
paste div
click at [704, 241] on button "Add product" at bounding box center [702, 247] width 46 height 13
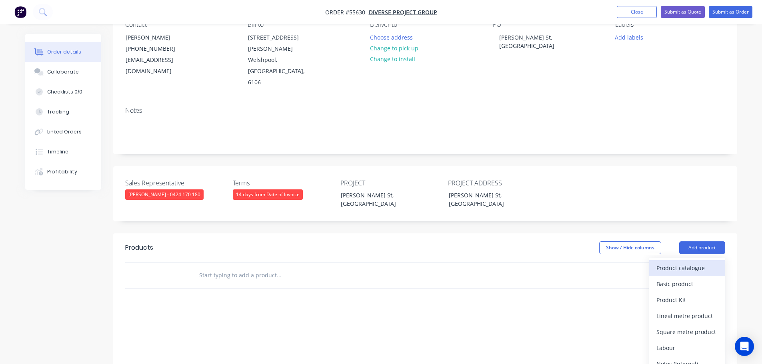
click at [682, 262] on div "Product catalogue" at bounding box center [687, 268] width 62 height 12
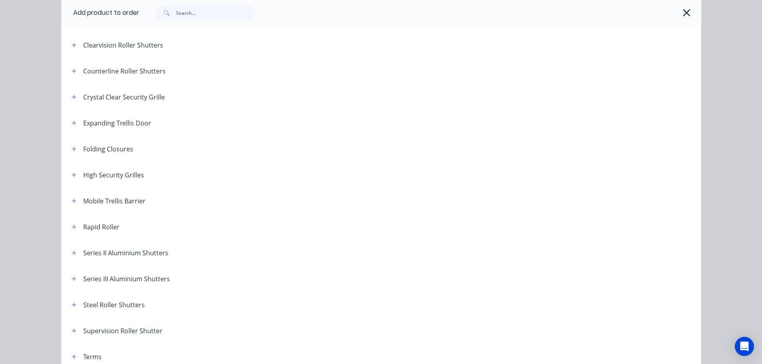
scroll to position [160, 0]
click at [72, 278] on icon "button" at bounding box center [74, 278] width 4 height 4
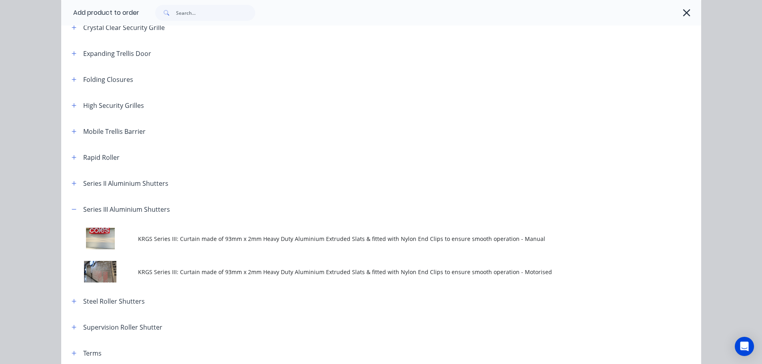
scroll to position [240, 0]
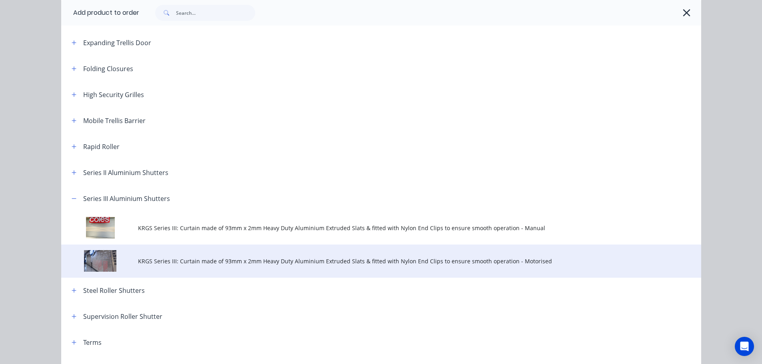
click at [256, 265] on td "KRGS Series III: Curtain made of 93mm x 2mm Heavy Duty Aluminium Extruded Slats…" at bounding box center [419, 261] width 563 height 33
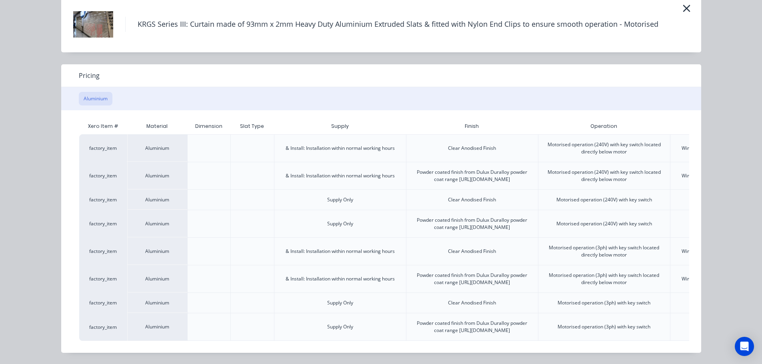
scroll to position [0, 156]
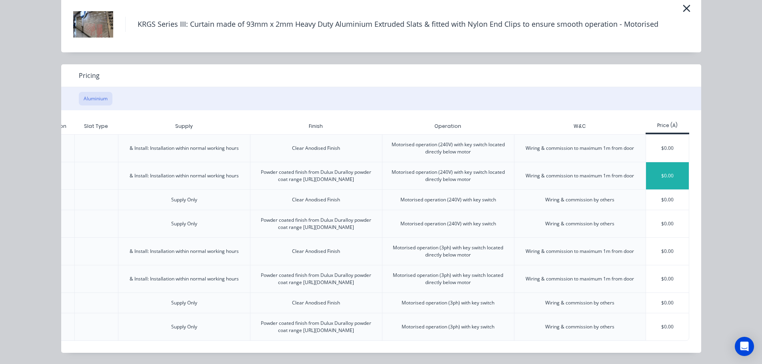
click at [674, 162] on div "$0.00" at bounding box center [667, 175] width 43 height 27
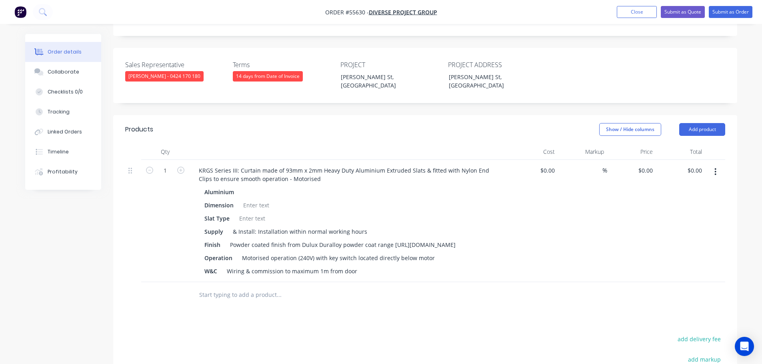
scroll to position [200, 0]
click at [701, 163] on input "0.00" at bounding box center [697, 169] width 15 height 12
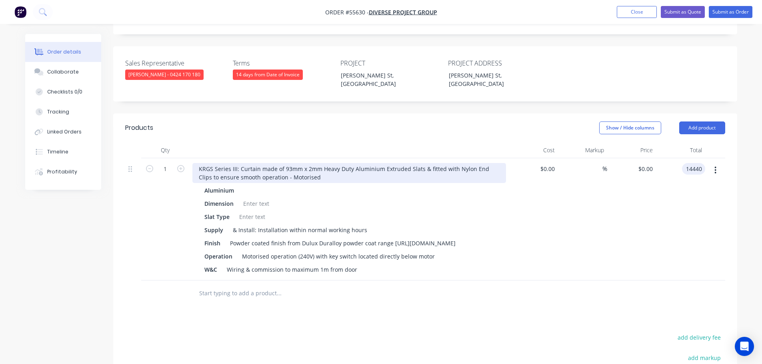
type input "14440"
type input "$14,440.00"
click at [196, 163] on div "KRGS Series III: Curtain made of 93mm x 2mm Heavy Duty Aluminium Extruded Slats…" at bounding box center [348, 173] width 313 height 20
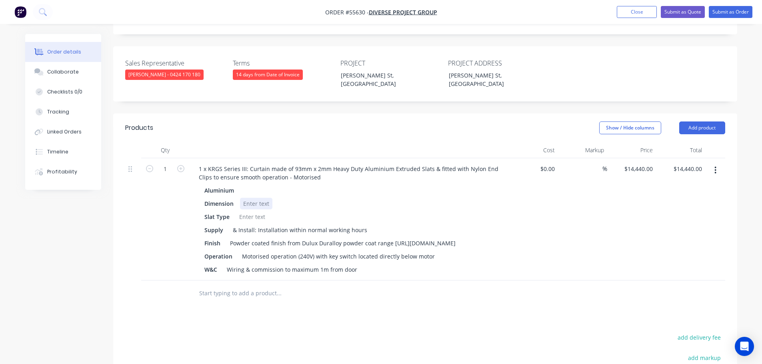
click at [249, 198] on div at bounding box center [256, 204] width 32 height 12
click at [253, 211] on div at bounding box center [252, 217] width 32 height 12
click at [328, 251] on div "Motorised operation (240V) with key switch located directly below motor" at bounding box center [338, 257] width 199 height 12
click at [357, 251] on div "Motorised operation (240V) with 2 key switch located directly below motor" at bounding box center [341, 257] width 204 height 12
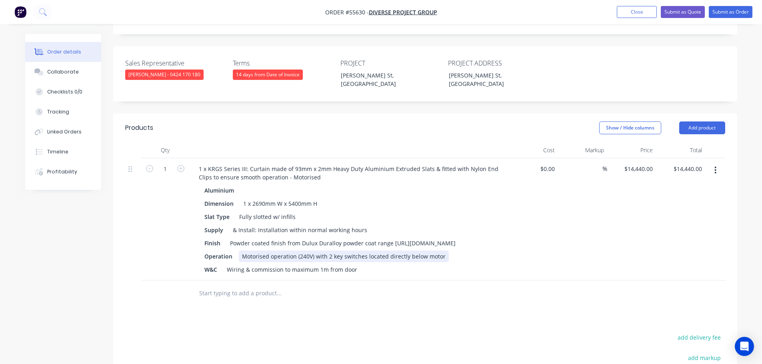
click at [326, 251] on div "Motorised operation (240V) with 2 key switches located directly below motor" at bounding box center [344, 257] width 210 height 12
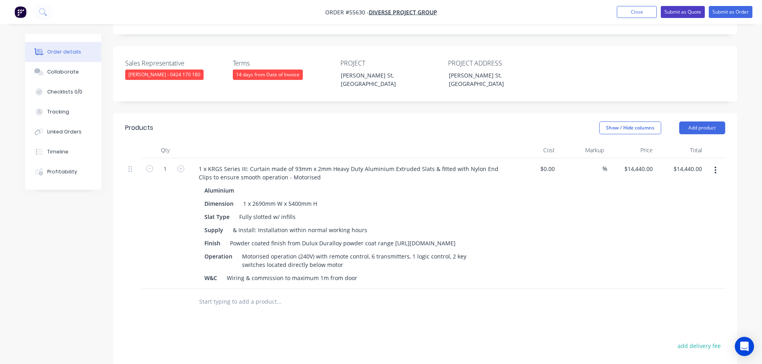
click at [676, 13] on button "Submit as Quote" at bounding box center [682, 12] width 44 height 12
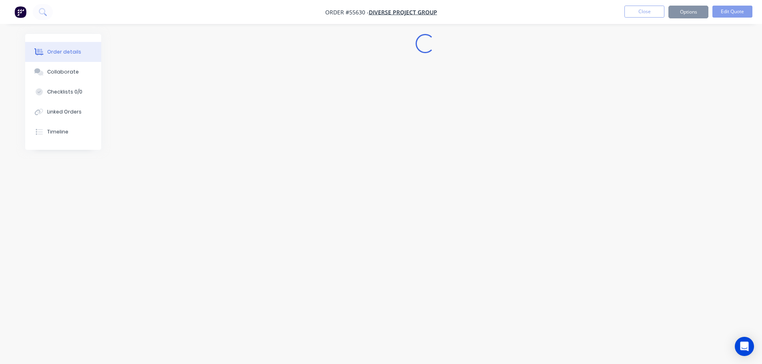
scroll to position [0, 0]
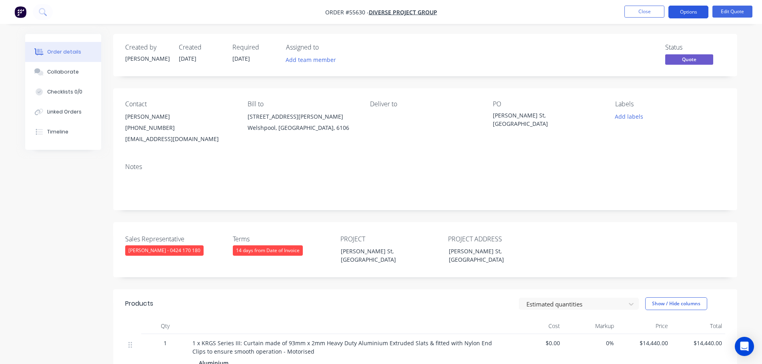
click at [680, 12] on button "Options" at bounding box center [688, 12] width 40 height 13
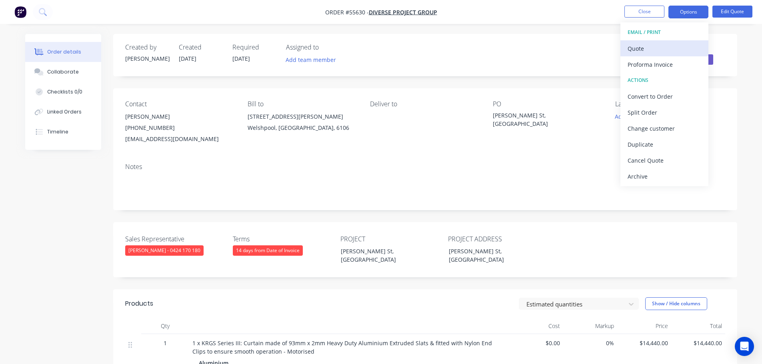
click at [644, 49] on div "Quote" at bounding box center [664, 49] width 74 height 12
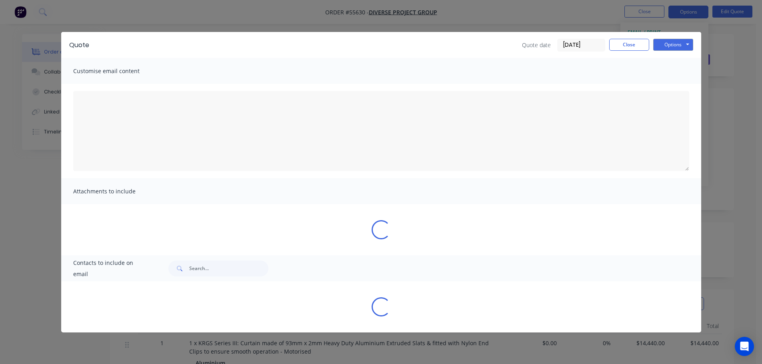
type textarea "A PDF copy of the quote has been attached to this email. To view your quote onl…"
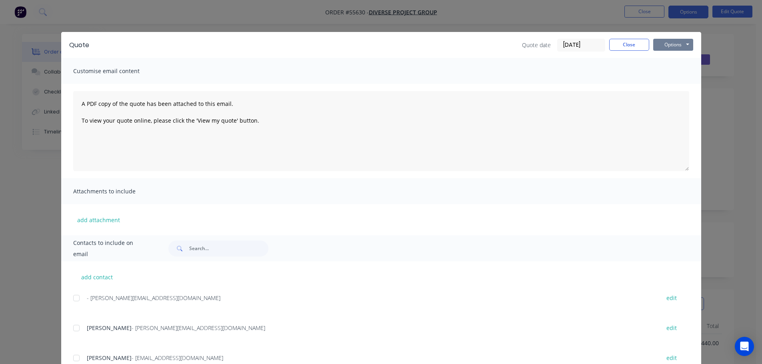
click at [660, 47] on button "Options" at bounding box center [673, 45] width 40 height 12
click at [666, 75] on button "Print" at bounding box center [678, 72] width 51 height 13
click at [613, 46] on button "Close" at bounding box center [629, 45] width 40 height 12
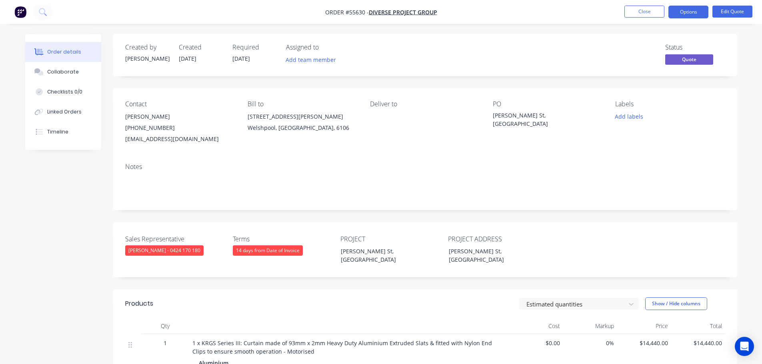
click at [168, 138] on div "Brenden@diverseprojectgroup.com.au" at bounding box center [180, 139] width 110 height 11
copy div "Brenden@diverseprojectgroup.com.au"
click at [508, 117] on div "Murray St, Perth" at bounding box center [543, 119] width 100 height 17
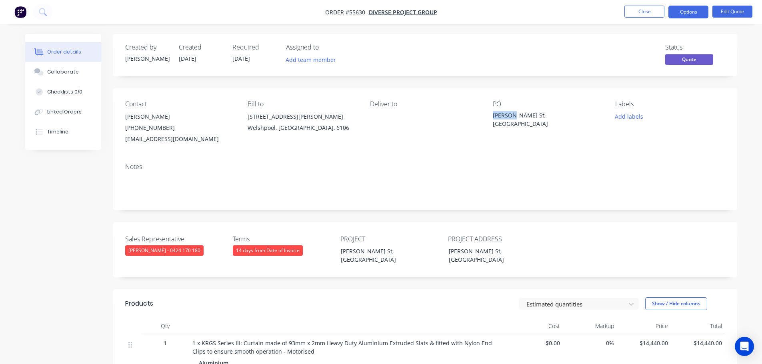
click at [508, 117] on div "Murray St, Perth" at bounding box center [543, 119] width 100 height 17
copy div "Murray St, Perth"
click at [639, 13] on button "Close" at bounding box center [644, 12] width 40 height 12
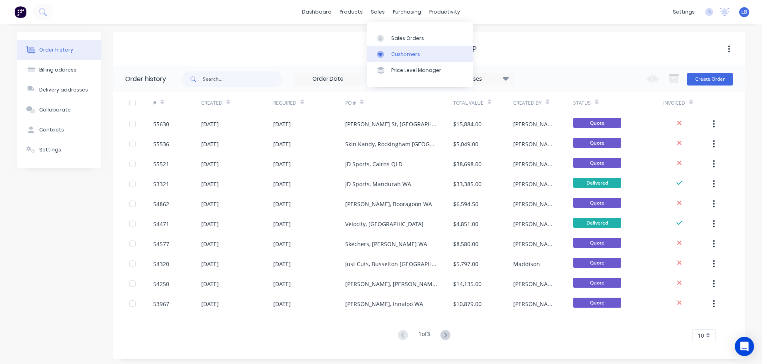
click at [403, 52] on div "Customers" at bounding box center [405, 54] width 29 height 7
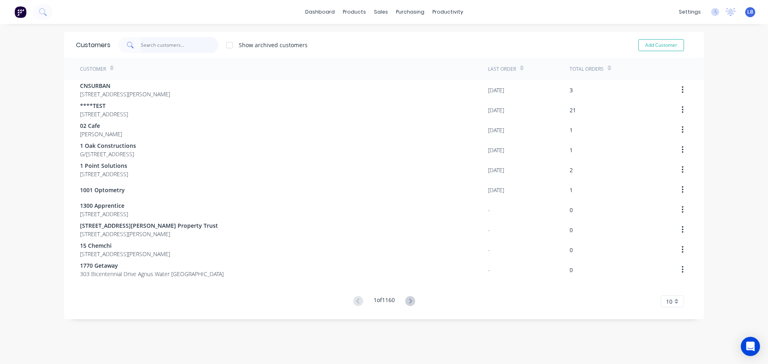
drag, startPoint x: 158, startPoint y: 47, endPoint x: 157, endPoint y: 66, distance: 18.8
click at [158, 47] on input "text" at bounding box center [180, 45] width 78 height 16
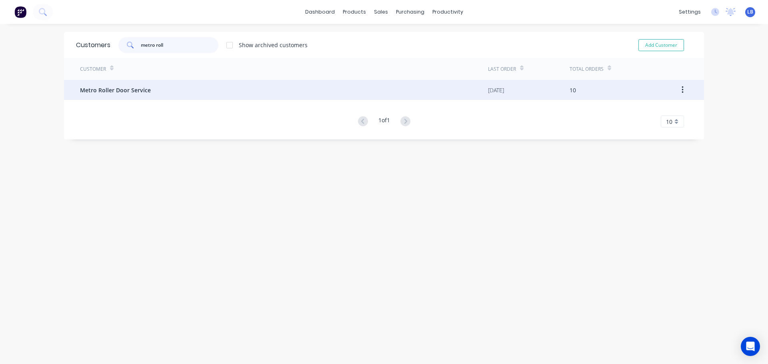
type input "metro roll"
click at [106, 91] on span "Metro Roller Door Service" at bounding box center [115, 90] width 71 height 8
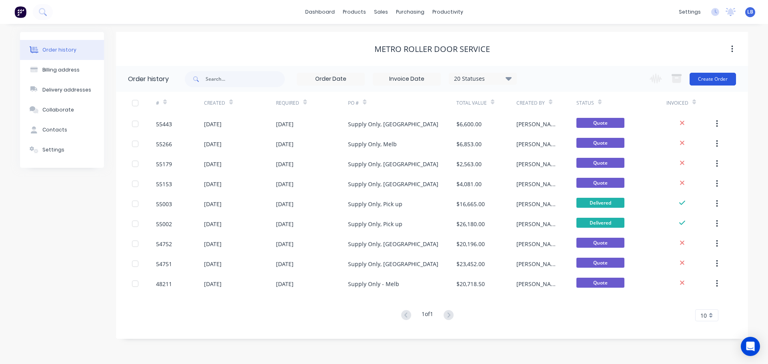
click at [704, 79] on button "Create Order" at bounding box center [712, 79] width 46 height 13
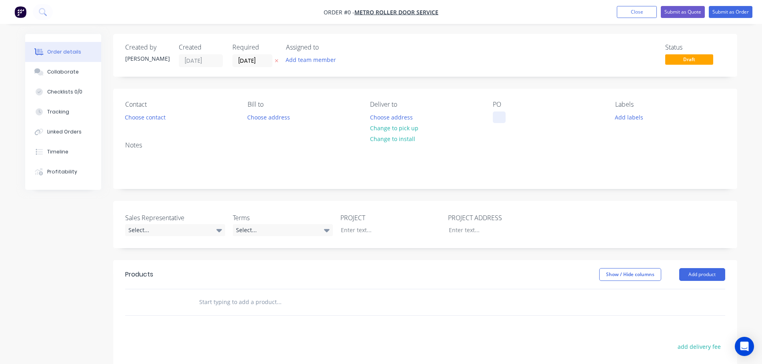
click at [501, 116] on div at bounding box center [499, 118] width 13 height 12
click at [155, 119] on div "Order details Collaborate Checklists 0/0 Tracking Linked Orders Timeline Profit…" at bounding box center [381, 277] width 728 height 486
click at [153, 119] on button "Choose contact" at bounding box center [144, 117] width 49 height 11
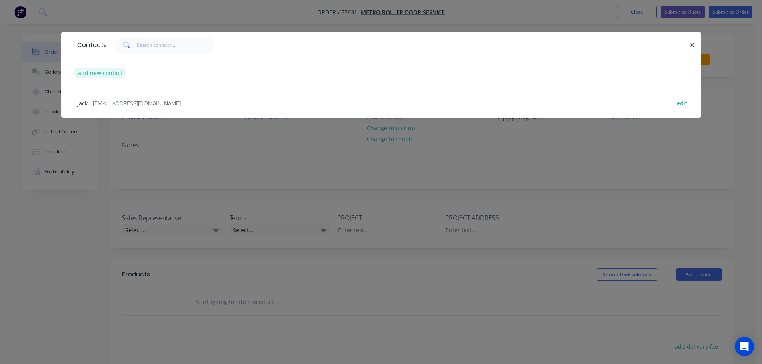
click at [100, 74] on button "add new contact" at bounding box center [100, 73] width 53 height 11
select select "AU"
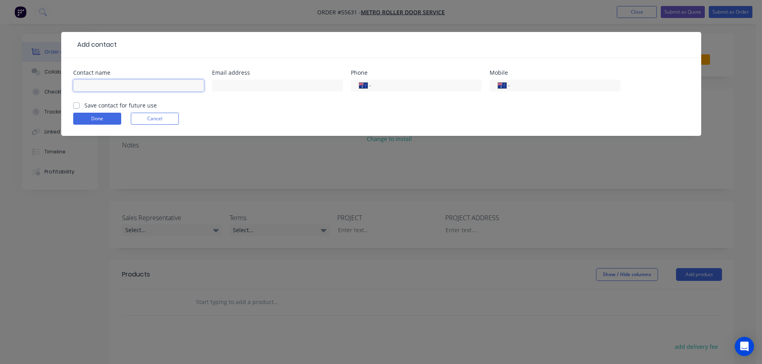
click at [90, 81] on input "text" at bounding box center [138, 86] width 131 height 12
type input "Paul"
click at [241, 85] on input "text" at bounding box center [277, 86] width 131 height 12
type input "paul@metrorollerdoorservice.com.au"
click at [547, 88] on input "tel" at bounding box center [563, 85] width 96 height 9
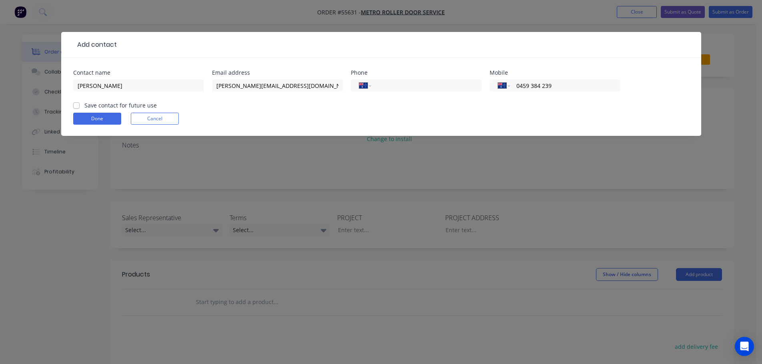
type input "0459 384 239"
click at [84, 105] on label "Save contact for future use" at bounding box center [120, 105] width 72 height 8
click at [76, 105] on input "Save contact for future use" at bounding box center [76, 105] width 6 height 8
checkbox input "true"
click at [81, 117] on button "Done" at bounding box center [97, 119] width 48 height 12
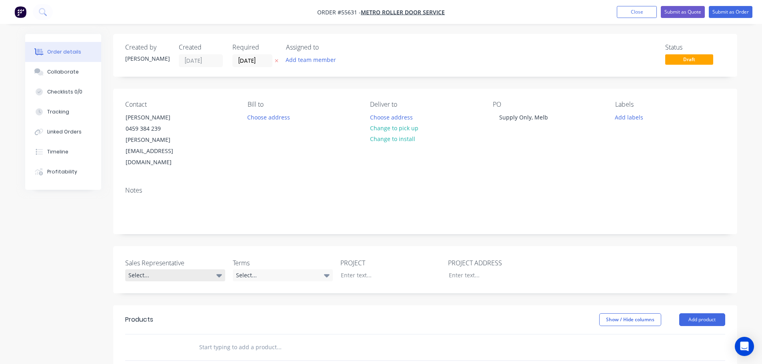
click at [157, 269] on div "Select..." at bounding box center [175, 275] width 100 height 12
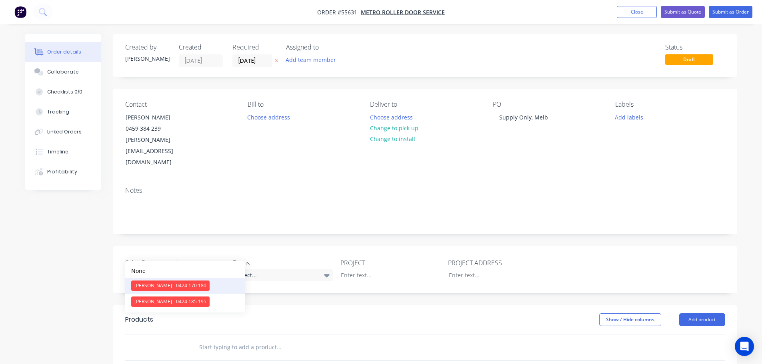
click at [165, 287] on div "[PERSON_NAME] - 0424 170 180" at bounding box center [170, 286] width 78 height 10
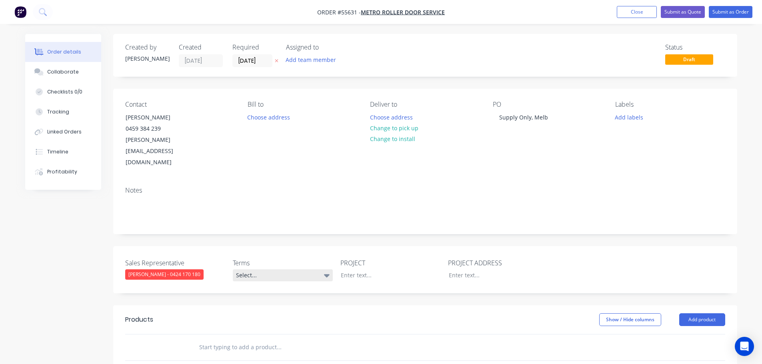
click at [269, 269] on div "Select..." at bounding box center [283, 275] width 100 height 12
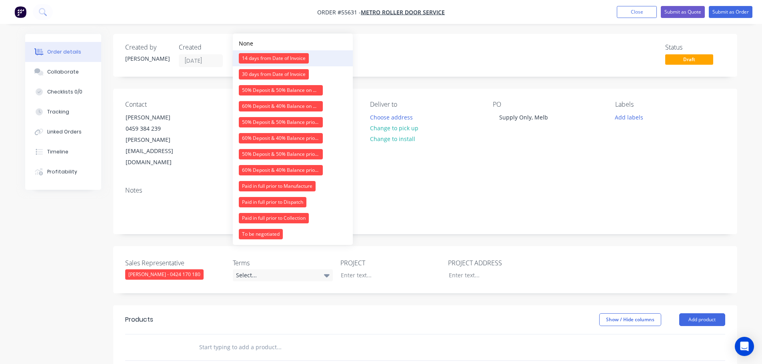
click at [276, 53] on div "14 days from Date of Invoice" at bounding box center [274, 58] width 70 height 10
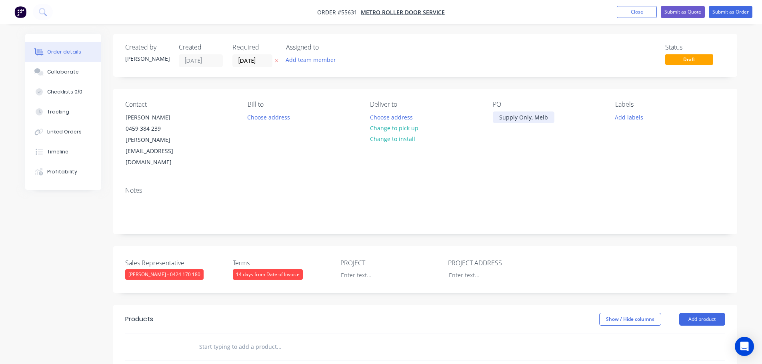
click at [525, 115] on div "Supply Only, Melb" at bounding box center [524, 118] width 62 height 12
copy div "Supply Only, Melb"
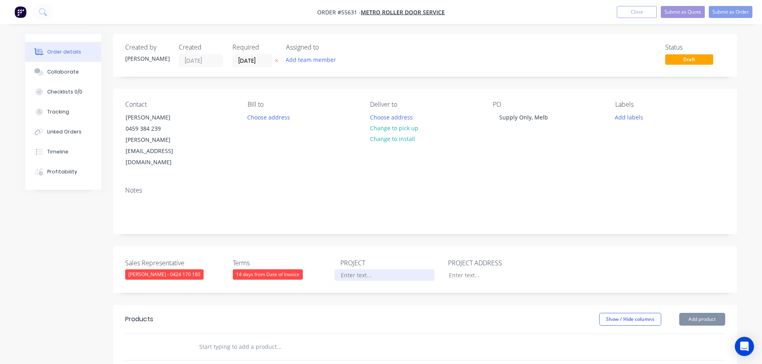
click at [345, 269] on div at bounding box center [384, 275] width 100 height 12
paste div
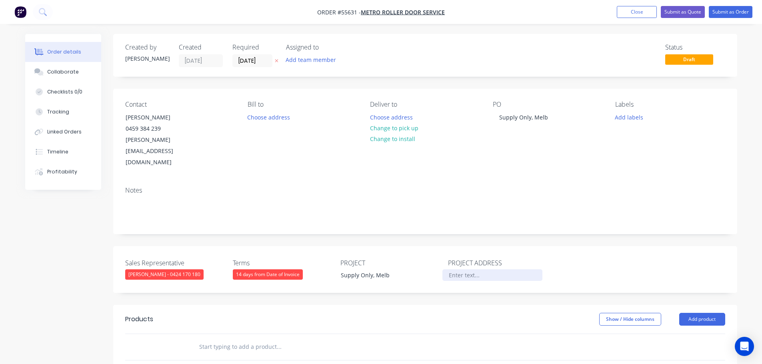
click at [456, 269] on div at bounding box center [492, 275] width 100 height 12
paste div
drag, startPoint x: 483, startPoint y: 252, endPoint x: 482, endPoint y: 288, distance: 36.0
click at [483, 269] on div "Supply Only, Melb" at bounding box center [492, 275] width 100 height 12
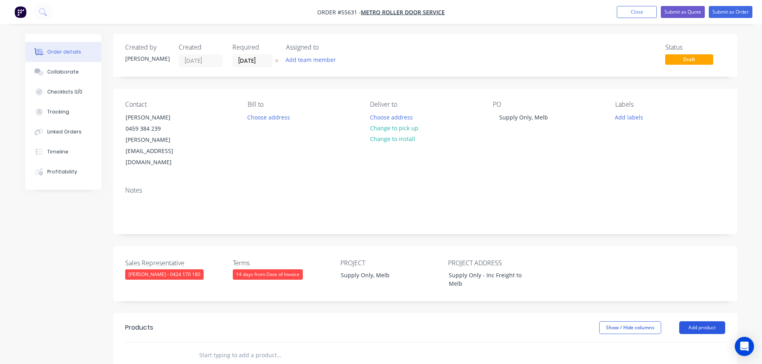
click at [701, 321] on button "Add product" at bounding box center [702, 327] width 46 height 13
click at [684, 342] on div "Product catalogue" at bounding box center [687, 348] width 62 height 12
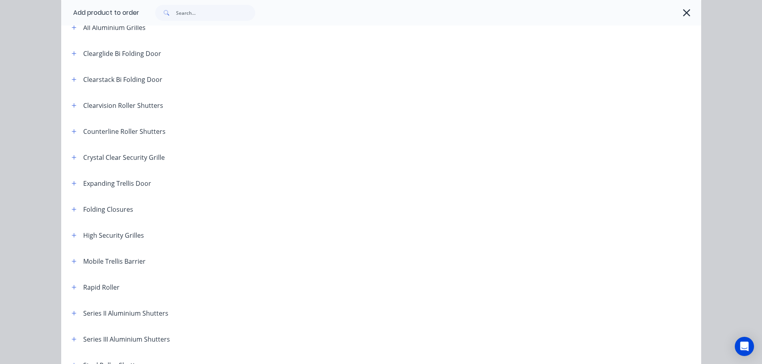
scroll to position [120, 0]
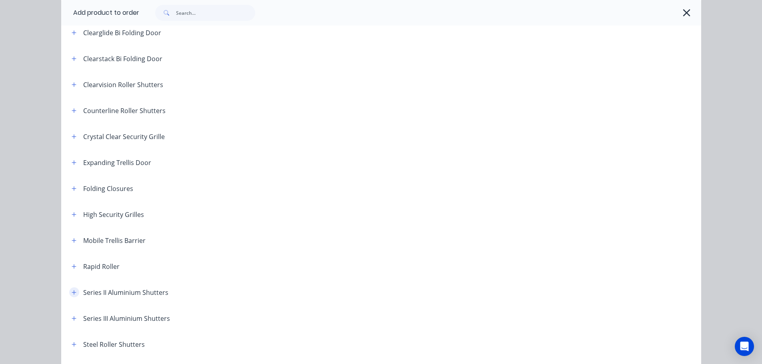
click at [72, 293] on icon "button" at bounding box center [74, 292] width 4 height 4
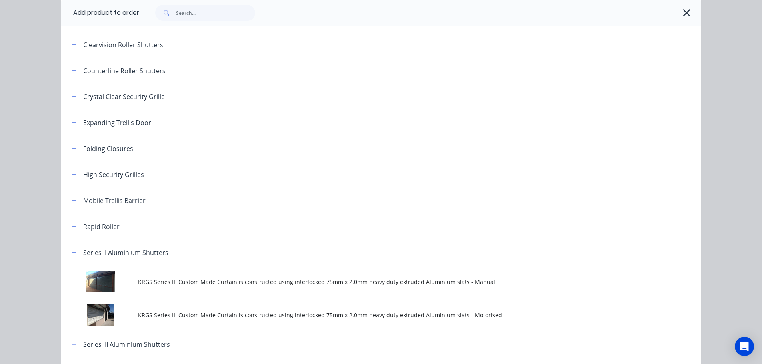
scroll to position [200, 0]
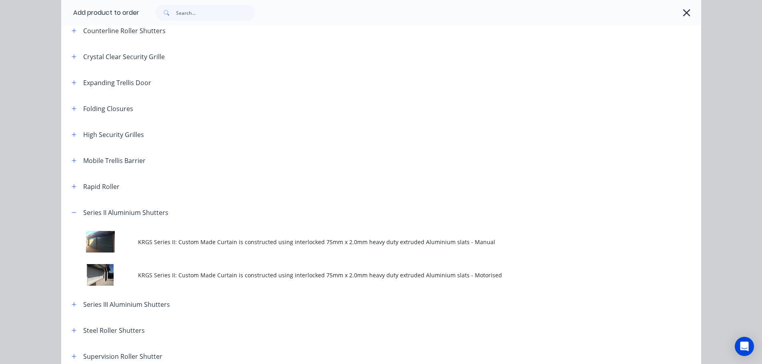
click at [291, 273] on span "KRGS Series II: Custom Made Curtain is constructed using interlocked 75mm x 2.0…" at bounding box center [363, 275] width 450 height 8
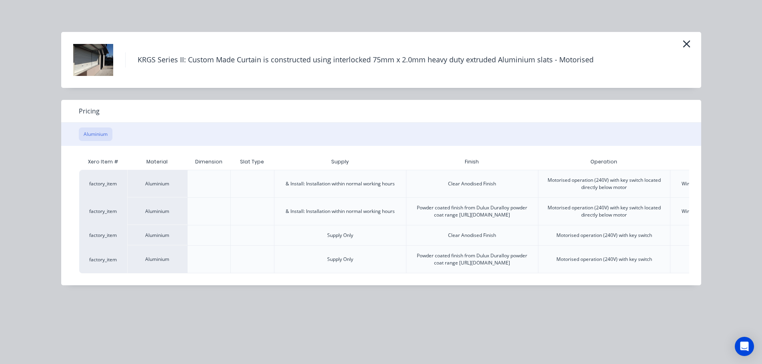
scroll to position [0, 156]
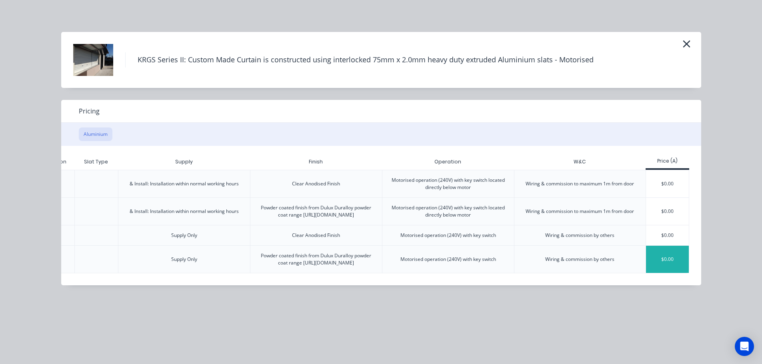
click at [663, 271] on div "$0.00" at bounding box center [667, 259] width 43 height 27
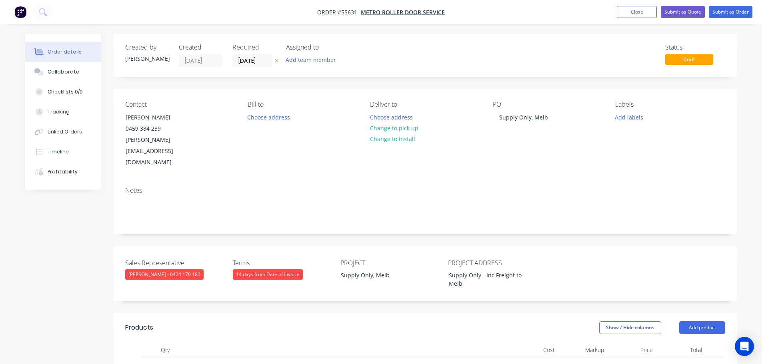
scroll to position [120, 0]
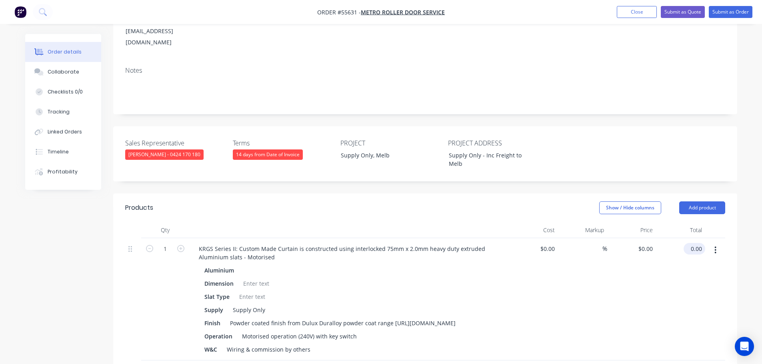
click at [702, 243] on input "0.00" at bounding box center [695, 249] width 18 height 12
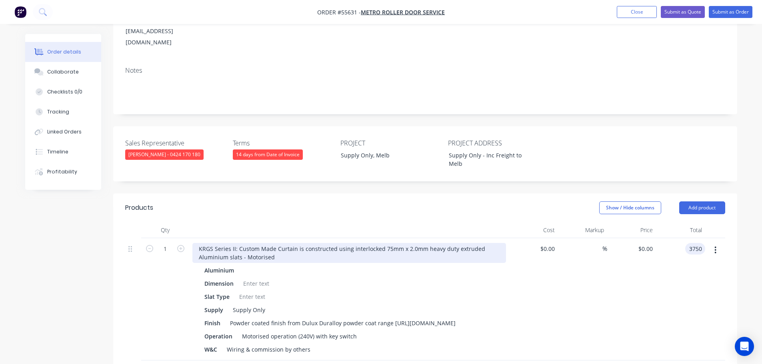
type input "3750"
type input "$3,750.00"
click at [198, 243] on div "KRGS Series II: Custom Made Curtain is constructed using interlocked 75mm x 2.0…" at bounding box center [348, 253] width 313 height 20
click at [199, 243] on div "KRGS Series II: Custom Made Curtain is constructed using interlocked 75mm x 2.0…" at bounding box center [348, 253] width 313 height 20
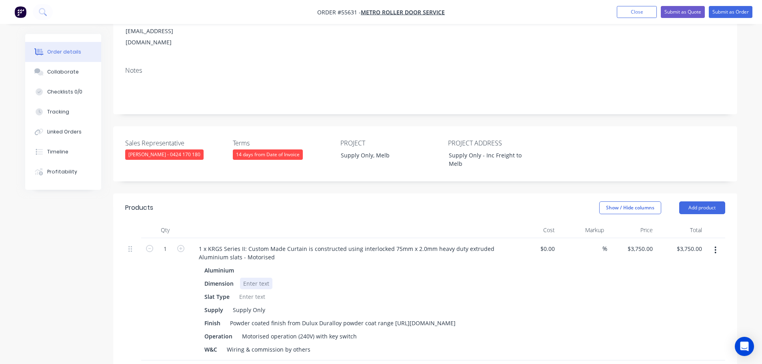
click at [254, 278] on div at bounding box center [256, 284] width 32 height 12
click at [249, 291] on div at bounding box center [252, 297] width 32 height 12
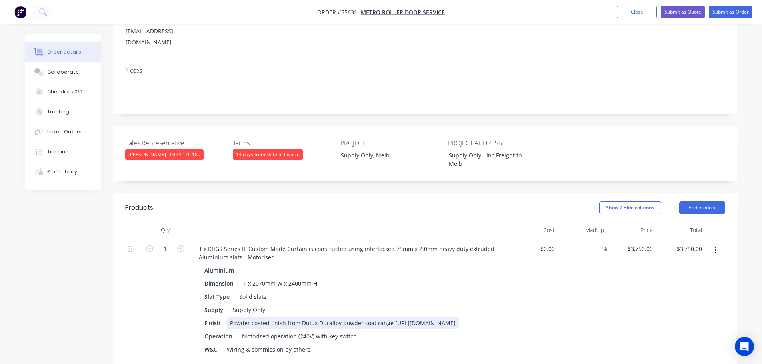
drag, startPoint x: 364, startPoint y: 303, endPoint x: 227, endPoint y: 303, distance: 136.7
click at [227, 317] on div "Powder coated finish from Dulux Duralloy powder coat range [URL][DOMAIN_NAME]" at bounding box center [343, 323] width 232 height 12
drag, startPoint x: 391, startPoint y: 292, endPoint x: 286, endPoint y: 298, distance: 105.3
click at [286, 317] on div "Powder coated finish from Dulux Duralloy powder coat range" at bounding box center [312, 323] width 170 height 12
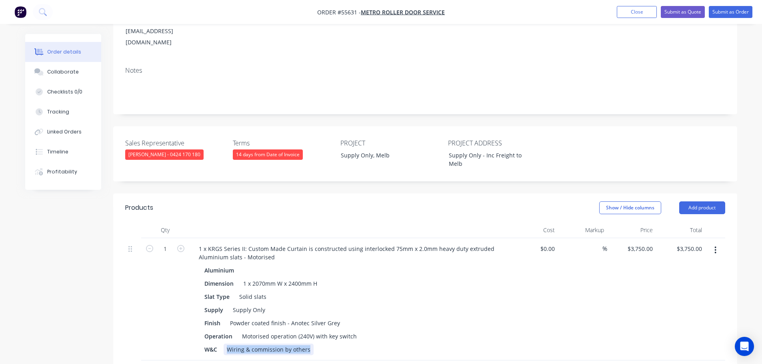
drag, startPoint x: 307, startPoint y: 319, endPoint x: 221, endPoint y: 323, distance: 85.6
click at [221, 344] on div "W&C Wiring & commission by others" at bounding box center [347, 350] width 293 height 12
drag, startPoint x: 217, startPoint y: 316, endPoint x: 193, endPoint y: 327, distance: 26.1
click at [193, 327] on div "1 x KRGS Series II: Custom Made Curtain is constructed using interlocked 75mm x…" at bounding box center [349, 299] width 320 height 122
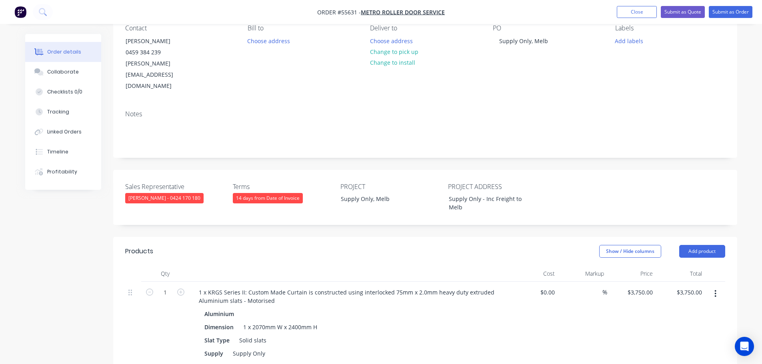
scroll to position [0, 0]
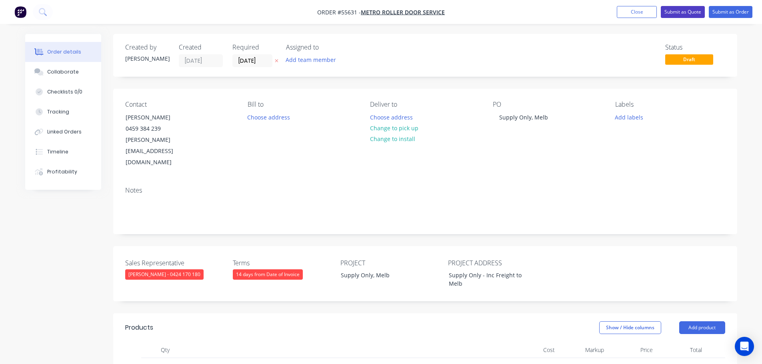
click at [681, 14] on button "Submit as Quote" at bounding box center [682, 12] width 44 height 12
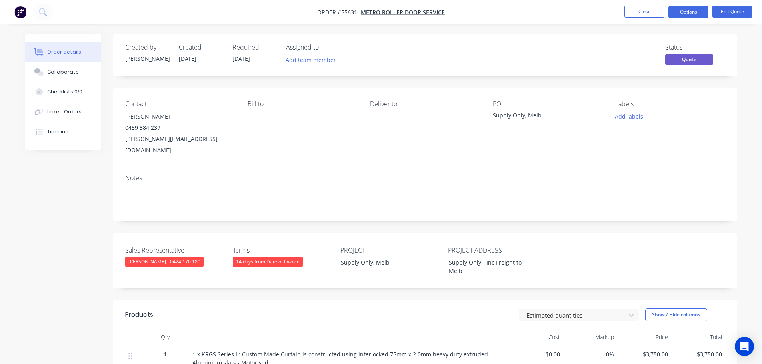
click at [681, 14] on button "Options" at bounding box center [688, 12] width 40 height 13
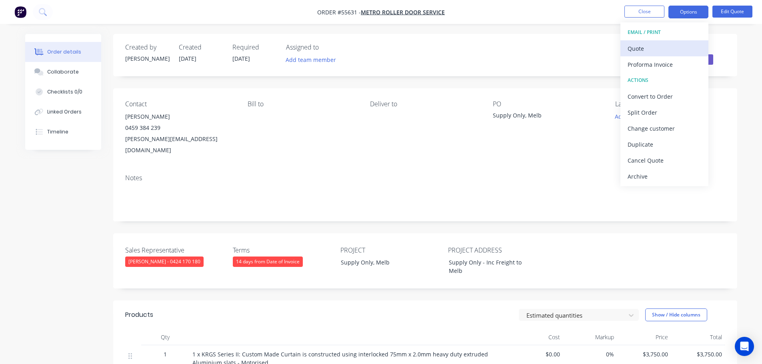
click at [641, 51] on div "Quote" at bounding box center [664, 49] width 74 height 12
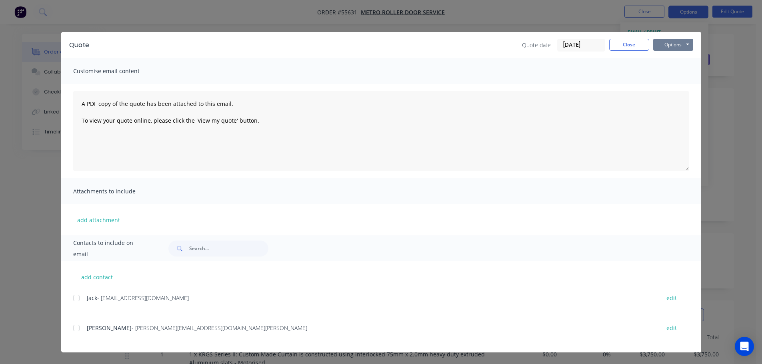
click at [665, 46] on button "Options" at bounding box center [673, 45] width 40 height 12
click at [667, 72] on button "Print" at bounding box center [678, 72] width 51 height 13
click at [616, 44] on button "Close" at bounding box center [629, 45] width 40 height 12
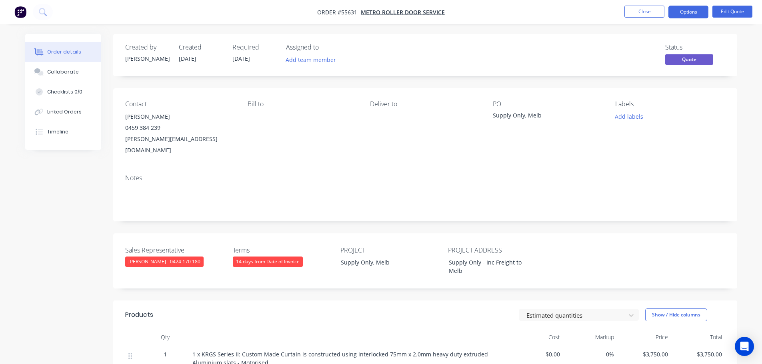
click at [152, 140] on div "paul@metrorollerdoorservice.com.au" at bounding box center [180, 145] width 110 height 22
copy div "paul@metrorollerdoorservice.com.au"
click at [519, 117] on div "Supply Only, Melb" at bounding box center [543, 116] width 100 height 11
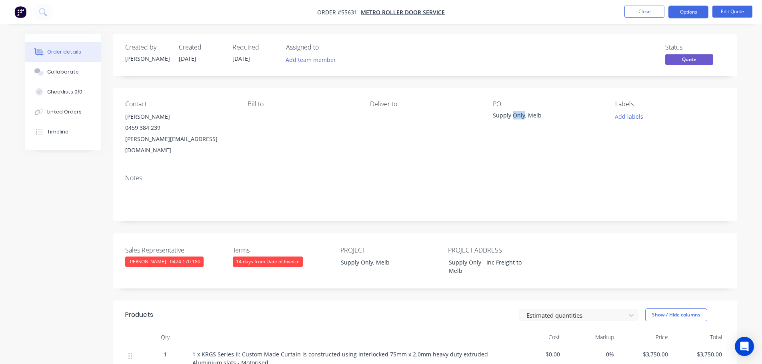
click at [519, 117] on div "Supply Only, Melb" at bounding box center [543, 116] width 100 height 11
copy div "Supply Only, Melb"
click at [639, 14] on button "Close" at bounding box center [644, 12] width 40 height 12
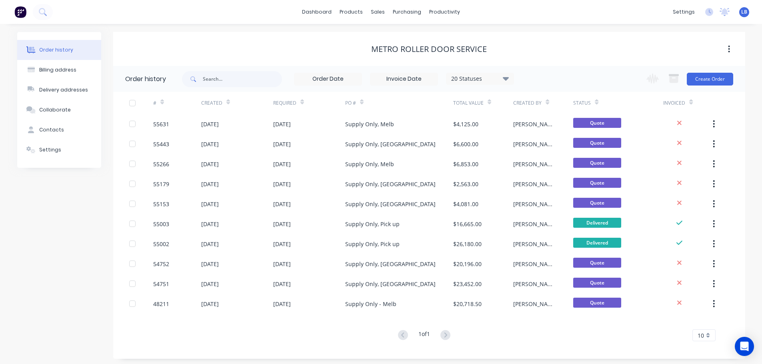
click at [749, 12] on div "settings No new notifications Mark all as read You have no notifications LB KRG…" at bounding box center [714, 12] width 93 height 12
click at [743, 12] on span "LB" at bounding box center [744, 11] width 6 height 7
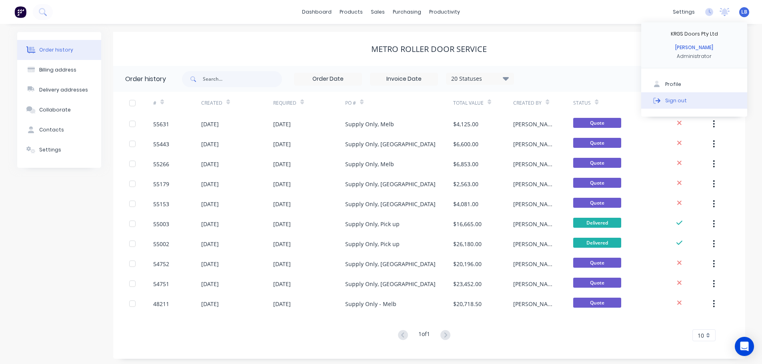
click at [671, 100] on div "Sign out" at bounding box center [676, 100] width 22 height 7
